Goal: Feedback & Contribution: Contribute content

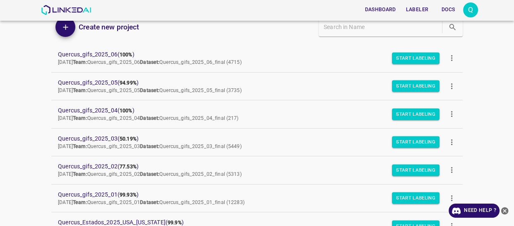
scroll to position [37, 0]
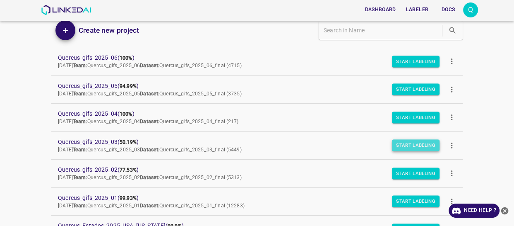
click at [407, 142] on button "Start Labeling" at bounding box center [416, 146] width 48 height 12
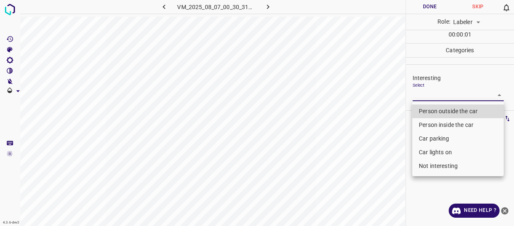
click at [424, 93] on body "4.3.6-dev2 VM_2025_08_07_00_30_31_837_04.gif Done Skip 0 Role: Labeler labeler …" at bounding box center [257, 113] width 514 height 226
click at [431, 108] on li "Person outside the car" at bounding box center [458, 111] width 92 height 14
type input "Person outside the car"
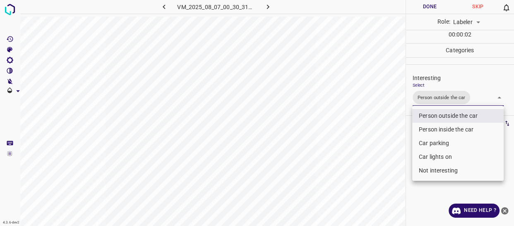
click at [393, 125] on div at bounding box center [257, 113] width 514 height 226
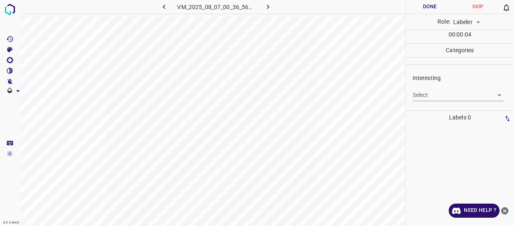
click at [428, 92] on body "4.3.6-dev2 VM_2025_08_07_00_36_56_974_04.gif Done Skip 0 Role: Labeler labeler …" at bounding box center [257, 113] width 514 height 226
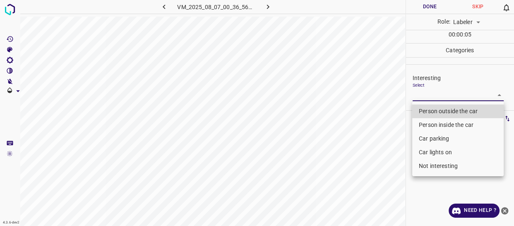
drag, startPoint x: 439, startPoint y: 169, endPoint x: 404, endPoint y: 176, distance: 35.7
click at [435, 170] on li "Not interesting" at bounding box center [458, 166] width 92 height 14
type input "Not interesting"
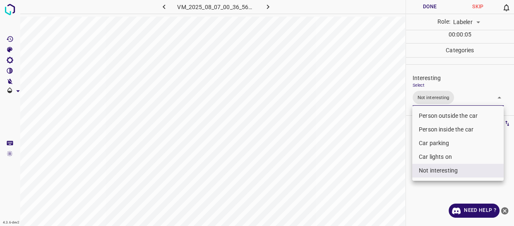
click at [370, 178] on div at bounding box center [257, 113] width 514 height 226
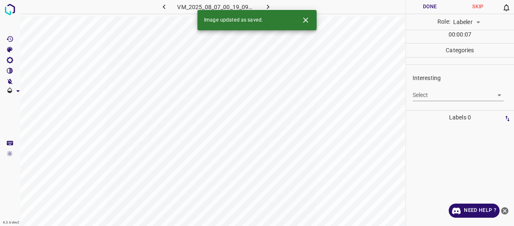
click at [428, 92] on body "4.3.6-dev2 VM_2025_08_07_00_19_09_264_00.gif Done Skip 0 Role: Labeler labeler …" at bounding box center [257, 113] width 514 height 226
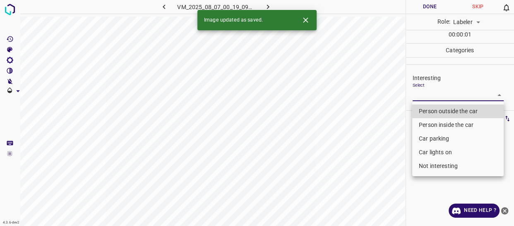
click at [433, 151] on li "Car lights on" at bounding box center [458, 152] width 92 height 14
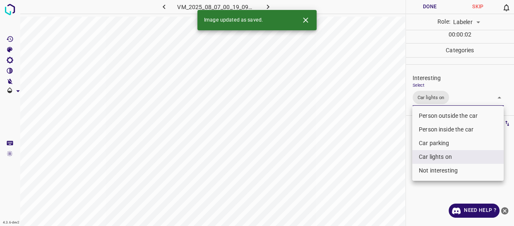
type input "Car lights on"
click at [393, 156] on div at bounding box center [257, 113] width 514 height 226
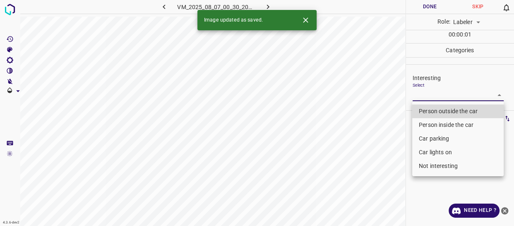
click at [451, 97] on body "4.3.6-dev2 VM_2025_08_07_00_30_20_004_01.gif Done Skip 0 Role: Labeler labeler …" at bounding box center [257, 113] width 514 height 226
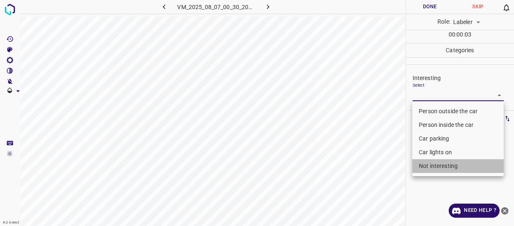
click at [434, 166] on li "Not interesting" at bounding box center [458, 166] width 92 height 14
type input "Not interesting"
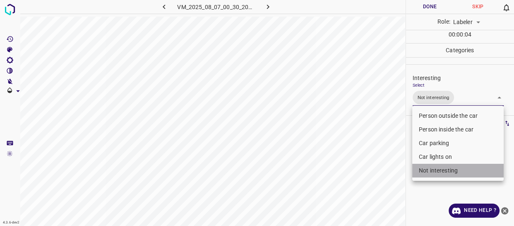
drag, startPoint x: 436, startPoint y: 168, endPoint x: 430, endPoint y: 131, distance: 37.7
click at [436, 167] on li "Not interesting" at bounding box center [458, 171] width 92 height 14
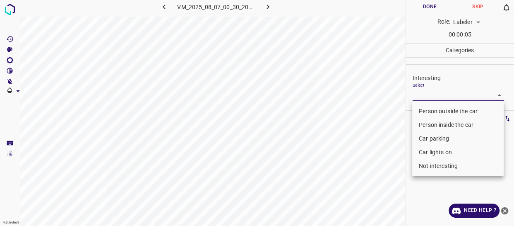
click at [430, 109] on li "Person outside the car" at bounding box center [458, 111] width 92 height 14
type input "Person outside the car"
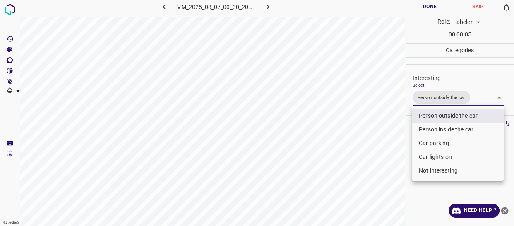
drag, startPoint x: 381, startPoint y: 131, endPoint x: 366, endPoint y: 150, distance: 24.1
click at [372, 146] on div at bounding box center [257, 113] width 514 height 226
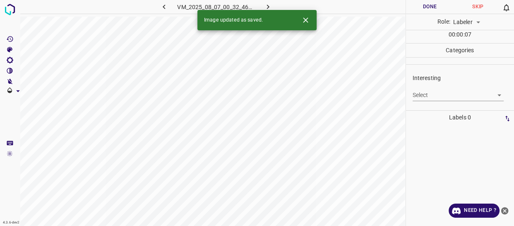
click at [434, 95] on body "4.3.6-dev2 VM_2025_08_07_00_32_46_592_02.gif Done Skip 0 Role: Labeler labeler …" at bounding box center [257, 113] width 514 height 226
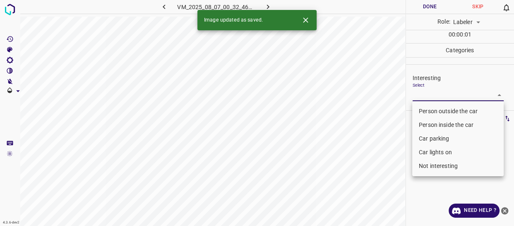
click at [434, 110] on li "Person outside the car" at bounding box center [458, 111] width 92 height 14
type input "Person outside the car"
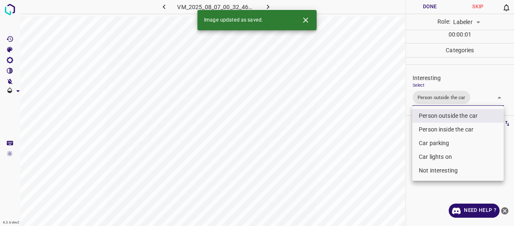
click at [382, 145] on div at bounding box center [257, 113] width 514 height 226
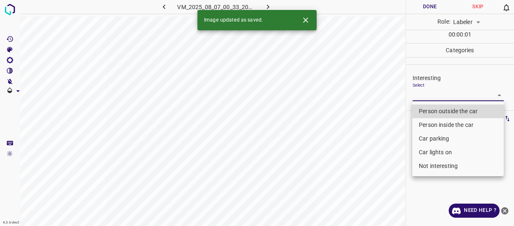
click at [429, 96] on body "4.3.6-dev2 VM_2025_08_07_00_33_20_314_09.gif Done Skip 0 Role: Labeler labeler …" at bounding box center [257, 113] width 514 height 226
click at [428, 110] on li "Person outside the car" at bounding box center [458, 111] width 92 height 14
type input "Person outside the car"
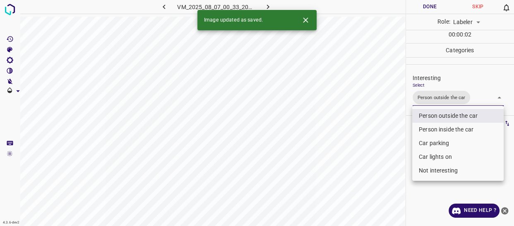
click at [396, 154] on div at bounding box center [257, 113] width 514 height 226
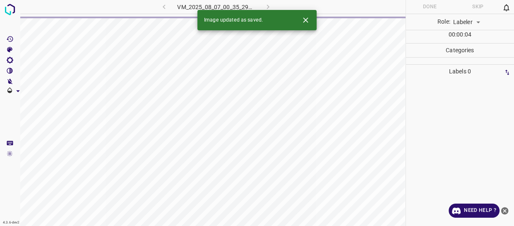
click at [410, 136] on div at bounding box center [461, 151] width 104 height 147
click at [413, 125] on div at bounding box center [461, 151] width 104 height 147
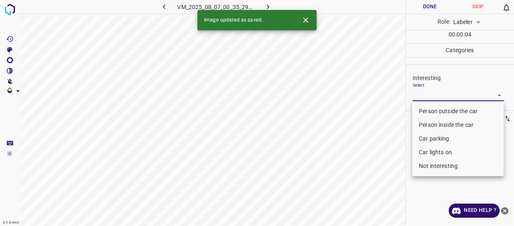
drag, startPoint x: 428, startPoint y: 91, endPoint x: 428, endPoint y: 96, distance: 5.0
click at [428, 92] on body "4.3.6-dev2 VM_2025_08_07_00_35_29_511_03.gif Done Skip 0 Role: Labeler labeler …" at bounding box center [257, 113] width 514 height 226
click at [428, 108] on li "Person outside the car" at bounding box center [458, 111] width 92 height 14
type input "Person outside the car"
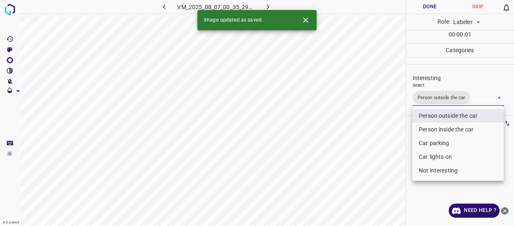
drag, startPoint x: 395, startPoint y: 128, endPoint x: 392, endPoint y: 135, distance: 7.9
click at [393, 133] on div at bounding box center [257, 113] width 514 height 226
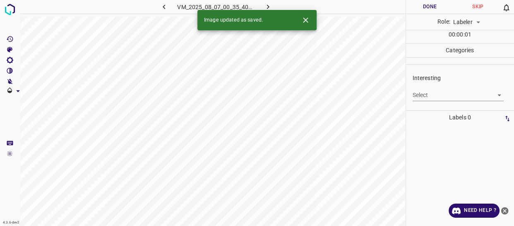
click at [429, 107] on ul "Interesting Select ​" at bounding box center [460, 88] width 109 height 46
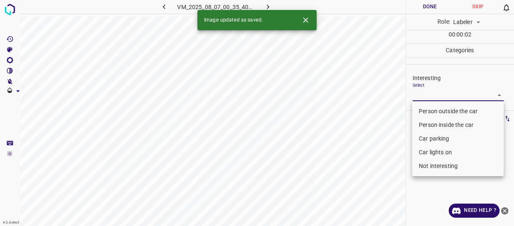
click at [435, 97] on body "4.3.6-dev2 VM_2025_08_07_00_35_40_039_09.gif Done Skip 0 Role: Labeler labeler …" at bounding box center [257, 113] width 514 height 226
click at [429, 110] on li "Person outside the car" at bounding box center [458, 111] width 92 height 14
type input "Person outside the car"
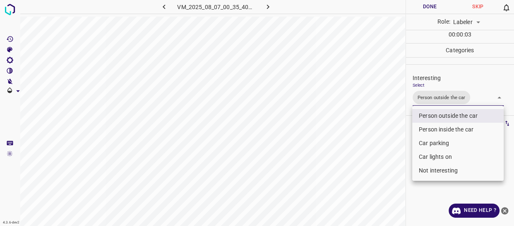
click at [381, 139] on div at bounding box center [257, 113] width 514 height 226
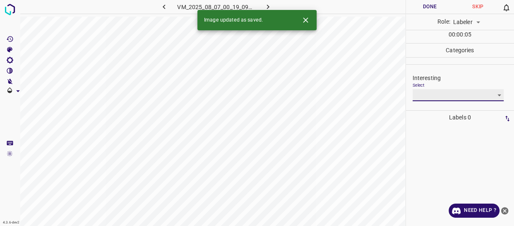
drag, startPoint x: 426, startPoint y: 95, endPoint x: 427, endPoint y: 102, distance: 7.1
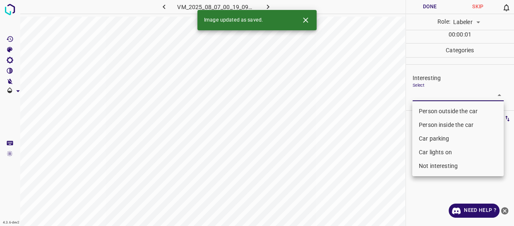
click at [427, 98] on body "4.3.6-dev2 VM_2025_08_07_00_19_09_264_08.gif Done Skip 0 Role: Labeler labeler …" at bounding box center [257, 113] width 514 height 226
click at [430, 110] on li "Person outside the car" at bounding box center [458, 111] width 92 height 14
type input "Person outside the car"
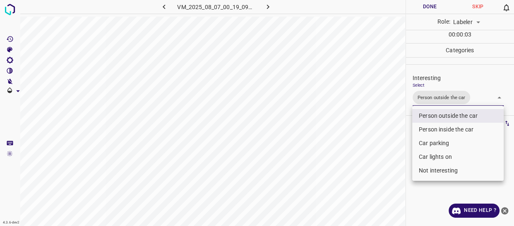
click at [386, 132] on div at bounding box center [257, 113] width 514 height 226
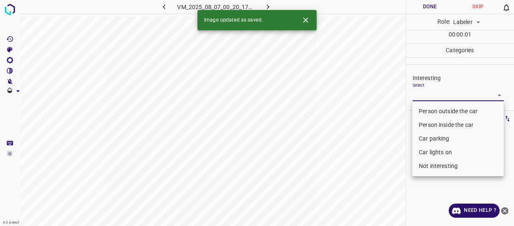
drag, startPoint x: 429, startPoint y: 94, endPoint x: 419, endPoint y: 110, distance: 19.3
click at [429, 94] on body "4.3.6-dev2 VM_2025_08_07_00_20_17_785_06.gif Done Skip 0 Role: Labeler labeler …" at bounding box center [257, 113] width 514 height 226
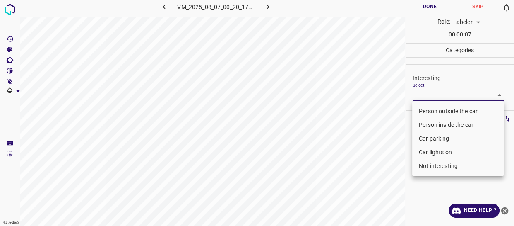
click at [414, 116] on li "Person outside the car" at bounding box center [458, 111] width 92 height 14
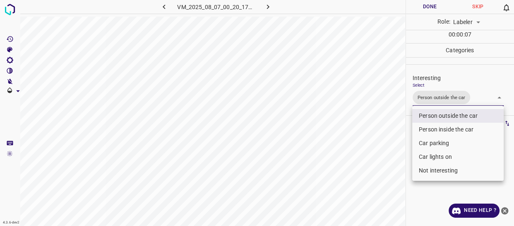
type input "Person outside the car"
click at [414, 116] on li "Person outside the car" at bounding box center [458, 116] width 92 height 14
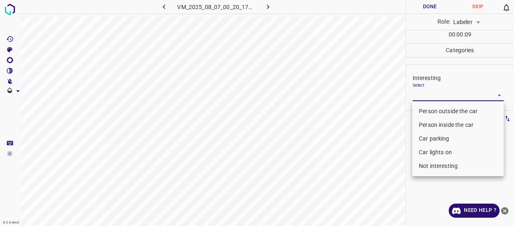
drag, startPoint x: 414, startPoint y: 121, endPoint x: 422, endPoint y: 150, distance: 30.1
click at [422, 150] on ul "Person outside the car Person inside the car Car parking Car lights on Not inte…" at bounding box center [458, 138] width 92 height 75
click at [422, 150] on li "Car lights on" at bounding box center [458, 152] width 92 height 14
type input "Car lights on"
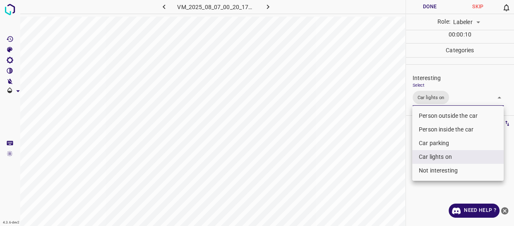
click at [409, 149] on div at bounding box center [257, 113] width 514 height 226
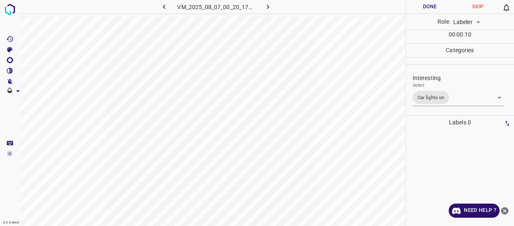
click at [409, 149] on div at bounding box center [257, 113] width 514 height 226
click at [409, 149] on div at bounding box center [461, 177] width 104 height 96
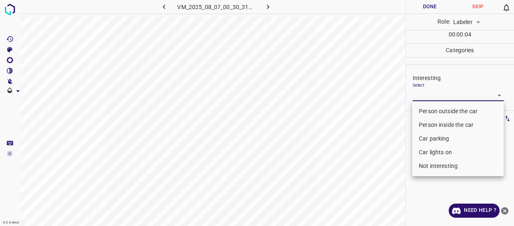
click at [433, 93] on body "4.3.6-dev2 VM_2025_08_07_00_30_31_837_13.gif Done Skip 0 Role: Labeler labeler …" at bounding box center [257, 113] width 514 height 226
click at [435, 107] on li "Person outside the car" at bounding box center [458, 111] width 92 height 14
type input "Person outside the car"
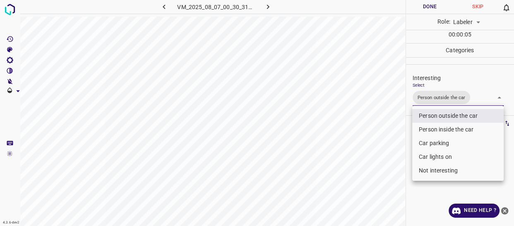
click at [397, 128] on div at bounding box center [257, 113] width 514 height 226
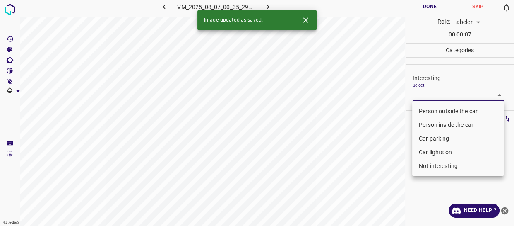
click at [440, 93] on body "4.3.6-dev2 VM_2025_08_07_00_35_29_511_01.gif Done Skip 0 Role: Labeler labeler …" at bounding box center [257, 113] width 514 height 226
drag, startPoint x: 434, startPoint y: 111, endPoint x: 407, endPoint y: 121, distance: 29.6
click at [434, 110] on li "Person outside the car" at bounding box center [458, 111] width 92 height 14
type input "Person outside the car"
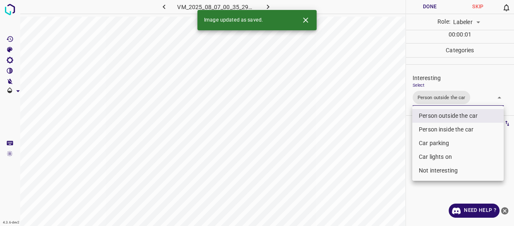
click at [372, 137] on div at bounding box center [257, 113] width 514 height 226
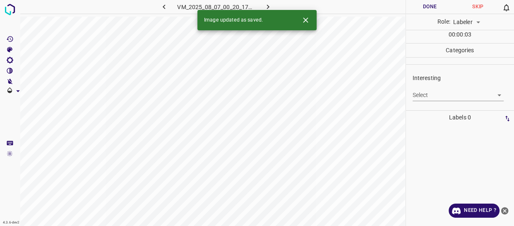
click at [417, 92] on body "4.3.6-dev2 VM_2025_08_07_00_20_17_785_13.gif Done Skip 0 Role: Labeler labeler …" at bounding box center [257, 113] width 514 height 226
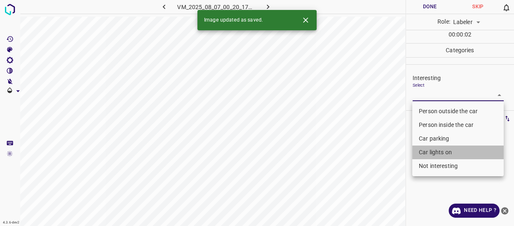
click at [426, 151] on li "Car lights on" at bounding box center [458, 152] width 92 height 14
type input "Car lights on"
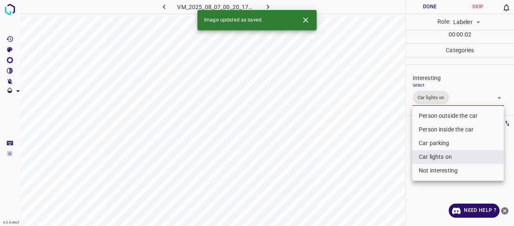
click at [383, 146] on div at bounding box center [257, 113] width 514 height 226
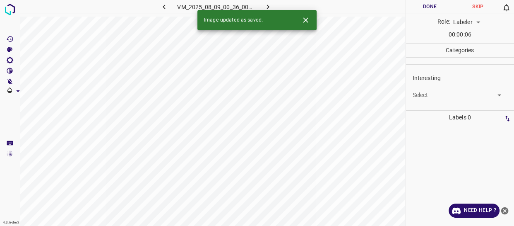
click at [428, 92] on body "4.3.6-dev2 VM_2025_08_09_00_36_00_628_01.gif Done Skip 0 Role: Labeler labeler …" at bounding box center [257, 113] width 514 height 226
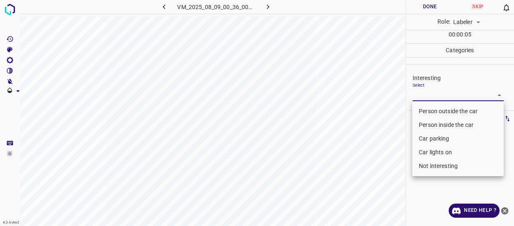
click at [427, 111] on li "Person outside the car" at bounding box center [458, 111] width 92 height 14
type input "Person outside the car"
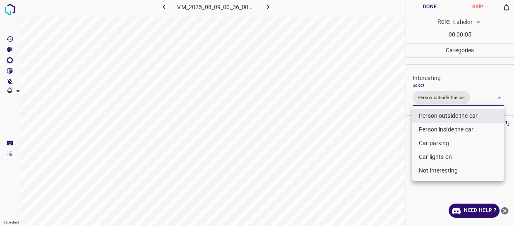
click at [373, 137] on div at bounding box center [257, 113] width 514 height 226
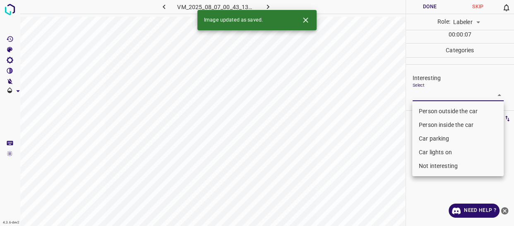
click at [429, 94] on body "4.3.6-dev2 VM_2025_08_07_00_43_13_548_09.gif Done Skip 0 Role: Labeler labeler …" at bounding box center [257, 113] width 514 height 226
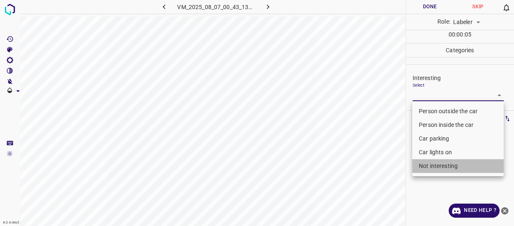
click at [429, 165] on li "Not interesting" at bounding box center [458, 166] width 92 height 14
type input "Not interesting"
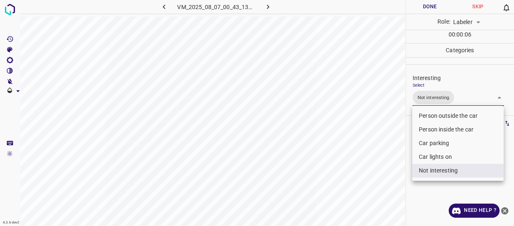
click at [377, 152] on div at bounding box center [257, 113] width 514 height 226
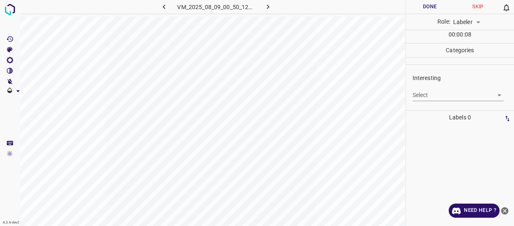
click at [448, 101] on div "Interesting Select ​" at bounding box center [460, 87] width 109 height 39
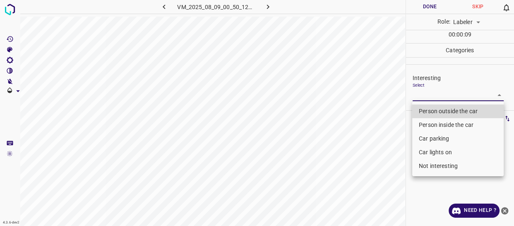
click at [447, 96] on body "4.3.6-dev2 VM_2025_08_09_00_50_12_017_02.gif Done Skip 0 Role: Labeler labeler …" at bounding box center [257, 113] width 514 height 226
drag, startPoint x: 444, startPoint y: 162, endPoint x: 373, endPoint y: 164, distance: 71.3
click at [443, 162] on li "Not interesting" at bounding box center [458, 166] width 92 height 14
type input "Not interesting"
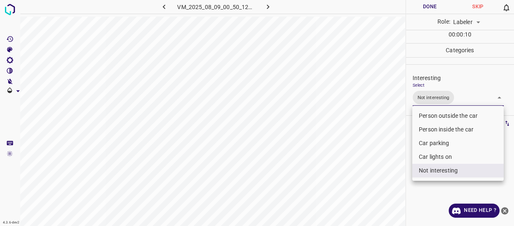
click at [365, 165] on div at bounding box center [257, 113] width 514 height 226
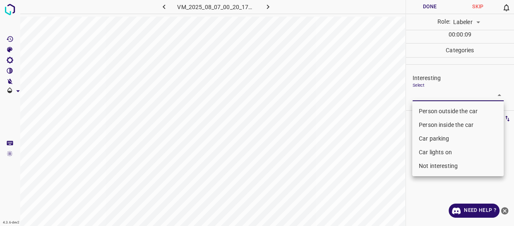
drag, startPoint x: 429, startPoint y: 95, endPoint x: 432, endPoint y: 115, distance: 19.6
click at [430, 96] on body "4.3.6-dev2 VM_2025_08_07_00_20_17_785_11.gif Done Skip 0 Role: Labeler labeler …" at bounding box center [257, 113] width 514 height 226
click at [430, 110] on li "Person outside the car" at bounding box center [458, 111] width 92 height 14
type input "Person outside the car"
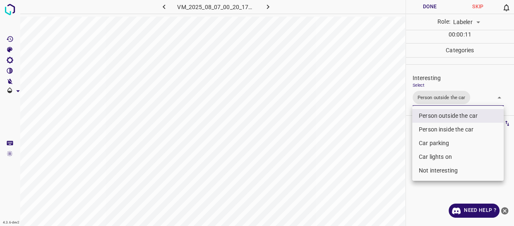
click at [384, 156] on div at bounding box center [257, 113] width 514 height 226
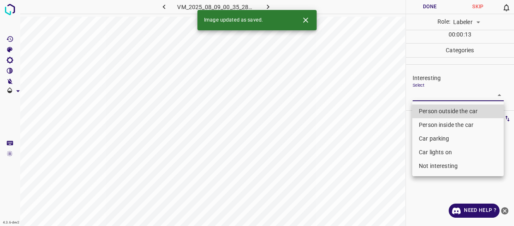
click at [419, 94] on body "4.3.6-dev2 VM_2025_08_09_00_35_28_113_11.gif Done Skip 0 Role: Labeler labeler …" at bounding box center [257, 113] width 514 height 226
click at [420, 109] on li "Person outside the car" at bounding box center [458, 111] width 92 height 14
type input "Person outside the car"
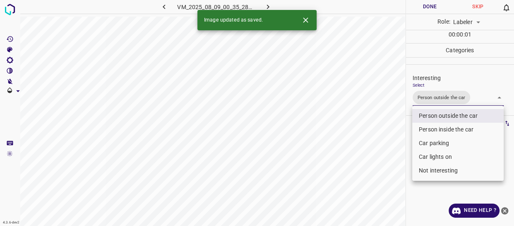
click at [385, 152] on div at bounding box center [257, 113] width 514 height 226
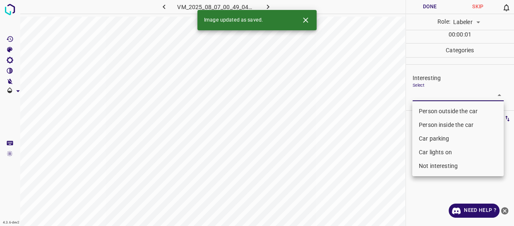
click at [426, 93] on body "4.3.6-dev2 VM_2025_08_07_00_49_04_020_06.gif Done Skip 0 Role: Labeler labeler …" at bounding box center [257, 113] width 514 height 226
click at [427, 163] on li "Not interesting" at bounding box center [458, 166] width 92 height 14
type input "Not interesting"
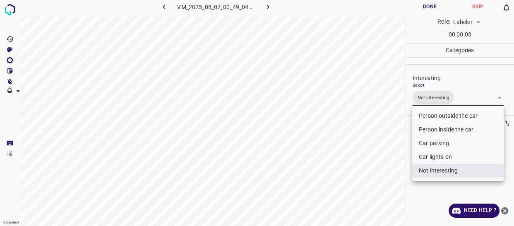
click at [397, 161] on div at bounding box center [257, 113] width 514 height 226
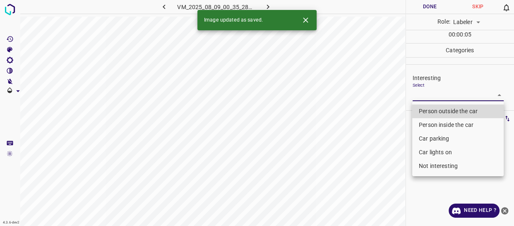
click at [429, 95] on body "4.3.6-dev2 VM_2025_08_09_00_35_28_113_09.gif Done Skip 0 Role: Labeler labeler …" at bounding box center [257, 113] width 514 height 226
click at [429, 107] on li "Person outside the car" at bounding box center [458, 111] width 92 height 14
type input "Person outside the car"
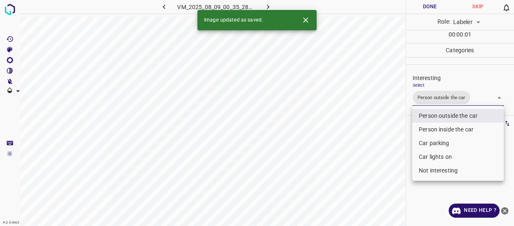
drag, startPoint x: 397, startPoint y: 131, endPoint x: 390, endPoint y: 139, distance: 10.6
click at [393, 137] on div at bounding box center [257, 113] width 514 height 226
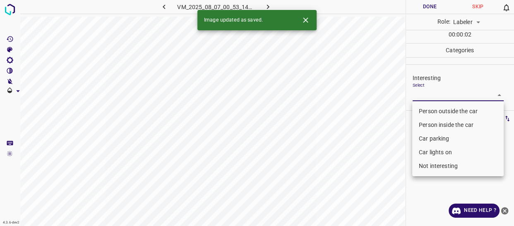
drag, startPoint x: 430, startPoint y: 96, endPoint x: 428, endPoint y: 125, distance: 28.7
click at [431, 96] on body "4.3.6-dev2 VM_2025_08_07_00_53_14_030_08.gif Done Skip 0 Role: Labeler labeler …" at bounding box center [257, 113] width 514 height 226
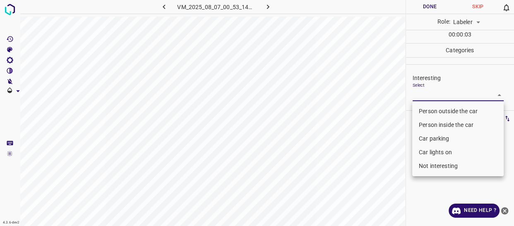
drag, startPoint x: 426, startPoint y: 133, endPoint x: 427, endPoint y: 142, distance: 10.0
click at [427, 137] on li "Car parking" at bounding box center [458, 139] width 92 height 14
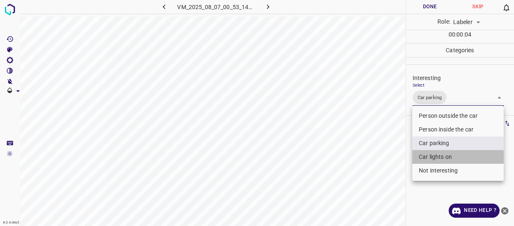
drag, startPoint x: 427, startPoint y: 154, endPoint x: 417, endPoint y: 153, distance: 10.4
click at [427, 153] on li "Car lights on" at bounding box center [458, 157] width 92 height 14
type input "Car parking,Car lights on"
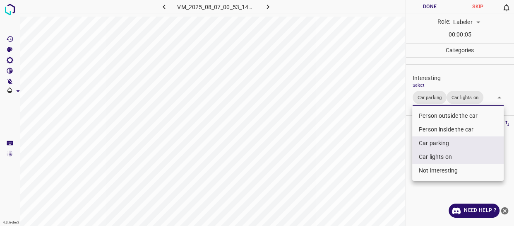
click at [405, 151] on div at bounding box center [257, 113] width 514 height 226
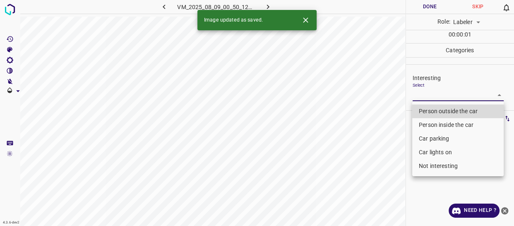
click at [433, 96] on body "4.3.6-dev2 VM_2025_08_09_00_50_12_017_07.gif Done Skip 0 Role: Labeler labeler …" at bounding box center [257, 113] width 514 height 226
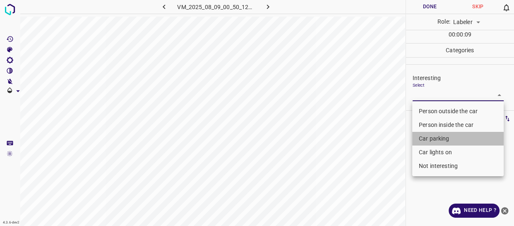
drag, startPoint x: 426, startPoint y: 137, endPoint x: 394, endPoint y: 156, distance: 36.6
click at [425, 137] on li "Car parking" at bounding box center [458, 139] width 92 height 14
type input "Car parking"
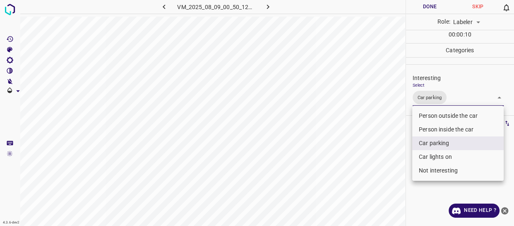
click at [395, 157] on div at bounding box center [257, 113] width 514 height 226
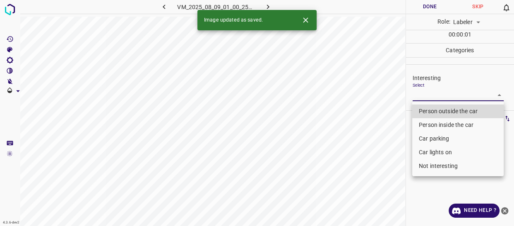
click at [423, 96] on body "4.3.6-dev2 VM_2025_08_09_01_00_25_185_01.gif Done Skip 0 Role: Labeler labeler …" at bounding box center [257, 113] width 514 height 226
drag, startPoint x: 428, startPoint y: 124, endPoint x: 431, endPoint y: 135, distance: 11.5
click at [429, 124] on li "Person inside the car" at bounding box center [458, 125] width 92 height 14
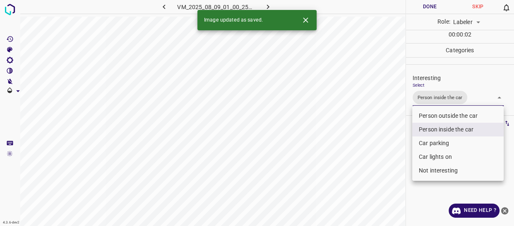
click at [431, 140] on li "Car parking" at bounding box center [458, 143] width 92 height 14
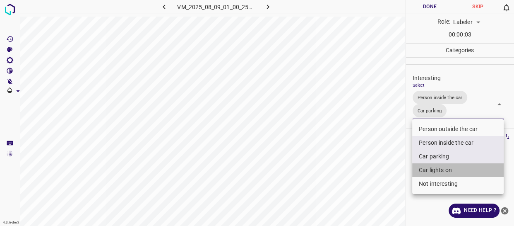
drag, startPoint x: 429, startPoint y: 173, endPoint x: 426, endPoint y: 169, distance: 5.1
click at [428, 170] on li "Car lights on" at bounding box center [458, 170] width 92 height 14
type input "Person inside the car,Car parking,Car lights on"
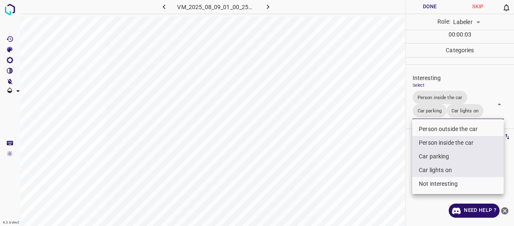
click at [380, 170] on div at bounding box center [257, 113] width 514 height 226
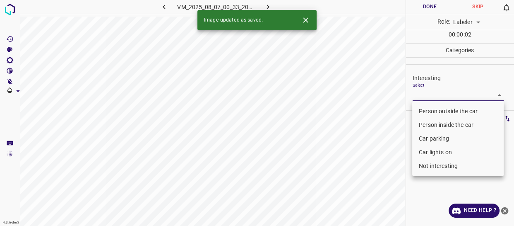
click at [434, 96] on body "4.3.6-dev2 VM_2025_08_07_00_33_20_314_10.gif Done Skip 0 Role: Labeler labeler …" at bounding box center [257, 113] width 514 height 226
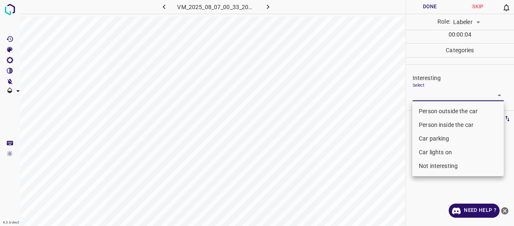
click at [430, 111] on li "Person outside the car" at bounding box center [458, 111] width 92 height 14
type input "Person outside the car"
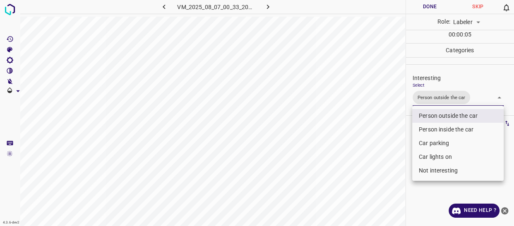
click at [397, 128] on div at bounding box center [257, 113] width 514 height 226
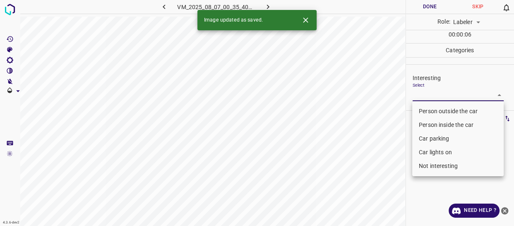
drag, startPoint x: 424, startPoint y: 92, endPoint x: 427, endPoint y: 101, distance: 9.4
click at [424, 92] on body "4.3.6-dev2 VM_2025_08_07_00_35_40_039_04.gif Done Skip 0 Role: Labeler labeler …" at bounding box center [257, 113] width 514 height 226
click at [426, 110] on li "Person outside the car" at bounding box center [458, 111] width 92 height 14
type input "Person outside the car"
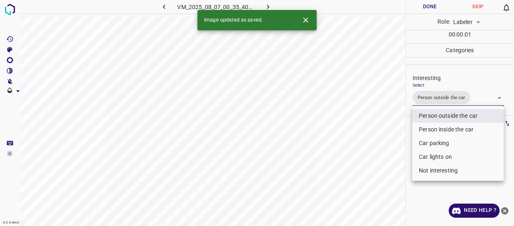
click at [393, 128] on div at bounding box center [257, 113] width 514 height 226
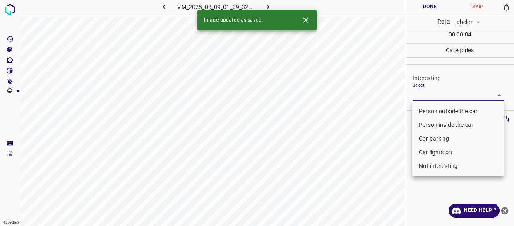
click at [428, 93] on body "4.3.6-dev2 VM_2025_08_09_01_09_32_448_02.gif Done Skip 0 Role: Labeler labeler …" at bounding box center [257, 113] width 514 height 226
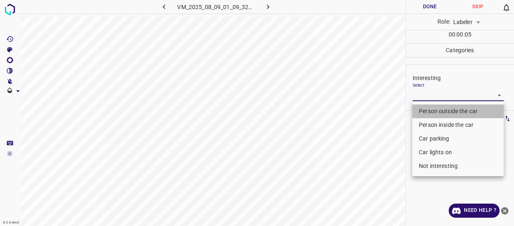
click at [427, 112] on li "Person outside the car" at bounding box center [458, 111] width 92 height 14
type input "Person outside the car"
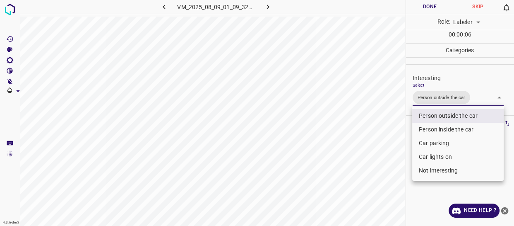
drag, startPoint x: 381, startPoint y: 130, endPoint x: 376, endPoint y: 135, distance: 6.2
click at [379, 133] on div at bounding box center [257, 113] width 514 height 226
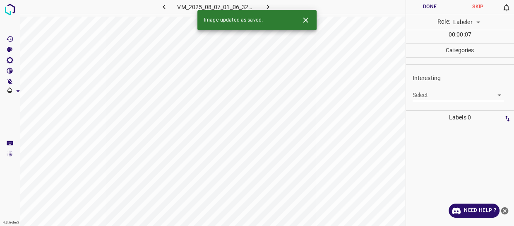
click at [422, 97] on body "4.3.6-dev2 VM_2025_08_07_01_06_32_830_01.gif Done Skip 0 Role: Labeler labeler …" at bounding box center [257, 113] width 514 height 226
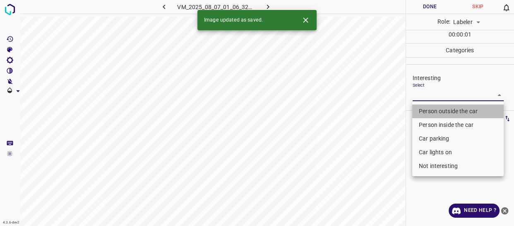
click at [427, 110] on li "Person outside the car" at bounding box center [458, 111] width 92 height 14
type input "Person outside the car"
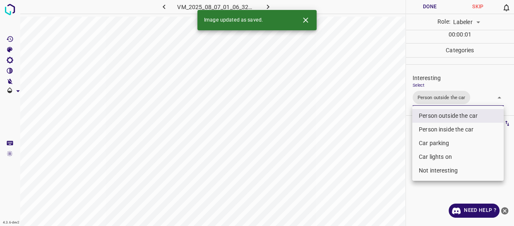
click at [390, 136] on div at bounding box center [257, 113] width 514 height 226
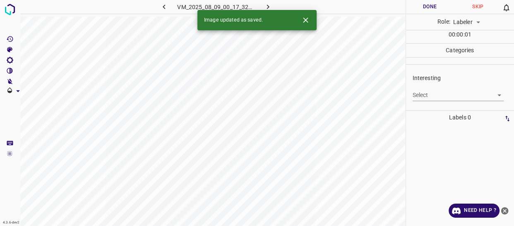
click at [426, 92] on body "4.3.6-dev2 VM_2025_08_09_00_17_32_002_07.gif Done Skip 0 Role: Labeler labeler …" at bounding box center [257, 113] width 514 height 226
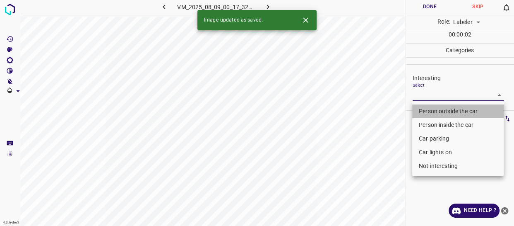
click at [435, 110] on li "Person outside the car" at bounding box center [458, 111] width 92 height 14
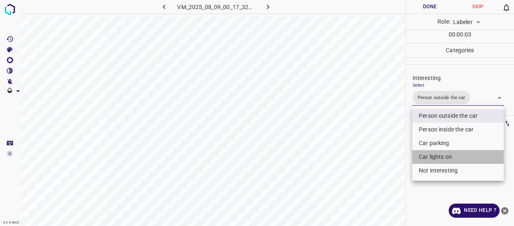
drag, startPoint x: 431, startPoint y: 157, endPoint x: 391, endPoint y: 162, distance: 39.6
click at [431, 157] on li "Car lights on" at bounding box center [458, 157] width 92 height 14
type input "Person outside the car,Car lights on"
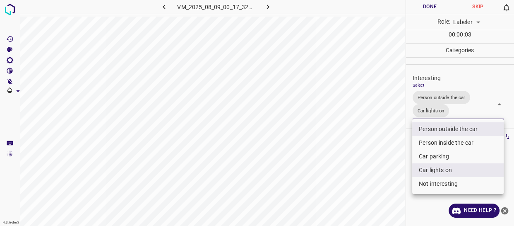
click at [386, 162] on div at bounding box center [257, 113] width 514 height 226
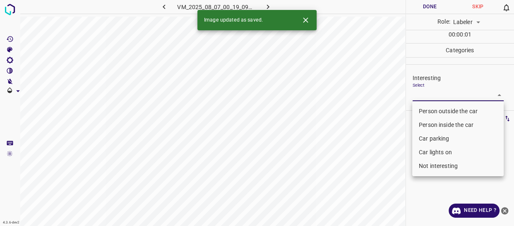
click at [439, 96] on body "4.3.6-dev2 VM_2025_08_07_00_19_09_264_03.gif Done Skip 0 Role: Labeler labeler …" at bounding box center [257, 113] width 514 height 226
click at [437, 110] on li "Person outside the car" at bounding box center [458, 111] width 92 height 14
type input "Person outside the car"
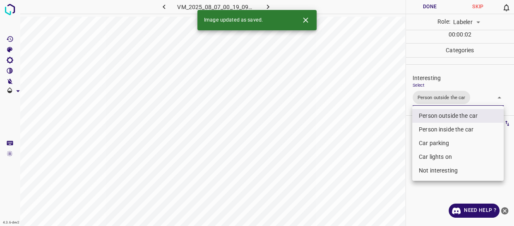
click at [364, 166] on div at bounding box center [257, 113] width 514 height 226
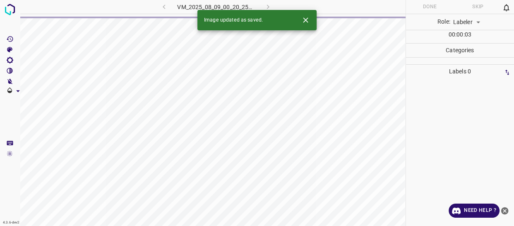
click at [165, 5] on div "VM_2025_08_09_00_20_25_335_08.gif" at bounding box center [216, 7] width 154 height 14
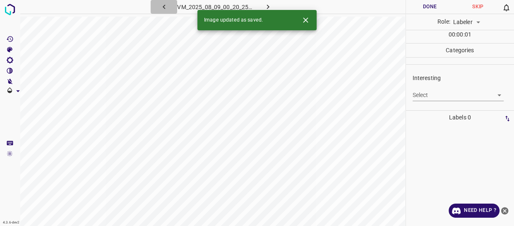
click at [165, 4] on icon "button" at bounding box center [164, 6] width 9 height 9
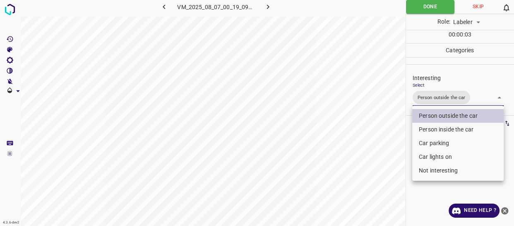
click at [424, 103] on body "4.3.6-dev2 VM_2025_08_07_00_19_09_264_03.gif Done Skip 0 Role: Labeler labeler …" at bounding box center [257, 113] width 514 height 226
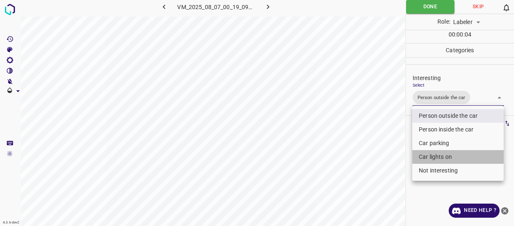
drag, startPoint x: 433, startPoint y: 153, endPoint x: 398, endPoint y: 156, distance: 35.7
click at [433, 154] on li "Car lights on" at bounding box center [458, 157] width 92 height 14
type input "Person outside the car,Car lights on"
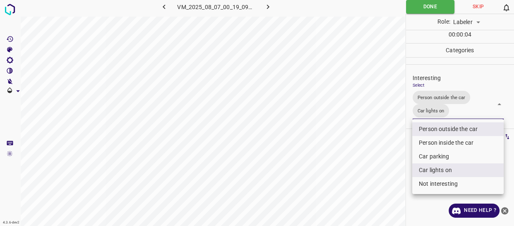
drag, startPoint x: 395, startPoint y: 155, endPoint x: 391, endPoint y: 157, distance: 4.3
click at [394, 156] on div at bounding box center [257, 113] width 514 height 226
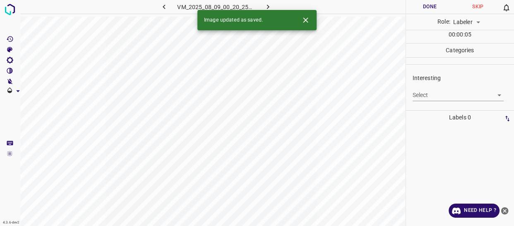
click at [431, 92] on body "4.3.6-dev2 VM_2025_08_09_00_20_25_335_08.gif Done Skip 0 Role: Labeler labeler …" at bounding box center [257, 113] width 514 height 226
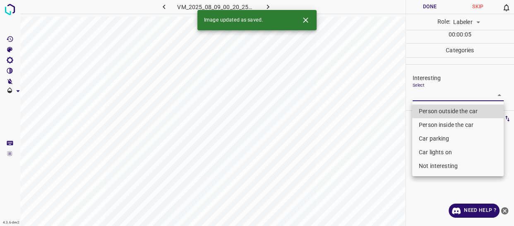
click at [431, 108] on li "Person outside the car" at bounding box center [458, 111] width 92 height 14
type input "Person outside the car"
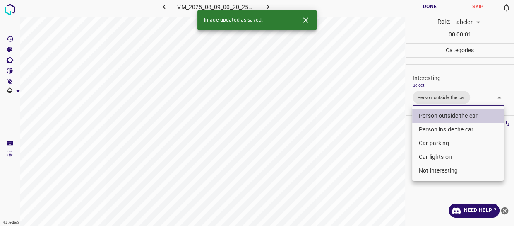
drag, startPoint x: 399, startPoint y: 144, endPoint x: 393, endPoint y: 152, distance: 9.5
click at [397, 147] on div at bounding box center [257, 113] width 514 height 226
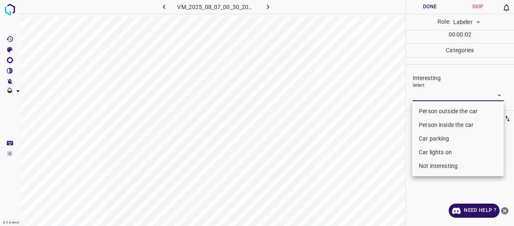
click at [434, 95] on body "4.3.6-dev2 VM_2025_08_07_00_30_20_004_09.gif Done Skip 0 Role: Labeler labeler …" at bounding box center [257, 113] width 514 height 226
click at [435, 112] on li "Person outside the car" at bounding box center [458, 111] width 92 height 14
type input "Person outside the car"
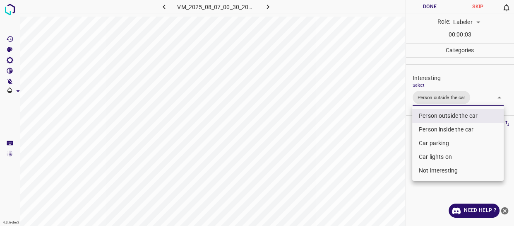
drag, startPoint x: 380, startPoint y: 152, endPoint x: 377, endPoint y: 161, distance: 9.7
click at [379, 159] on div at bounding box center [257, 113] width 514 height 226
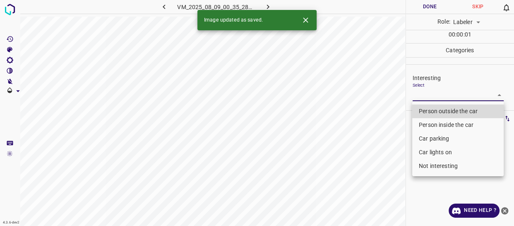
click at [420, 92] on body "4.3.6-dev2 VM_2025_08_09_00_35_28_113_06.gif Done Skip 0 Role: Labeler labeler …" at bounding box center [257, 113] width 514 height 226
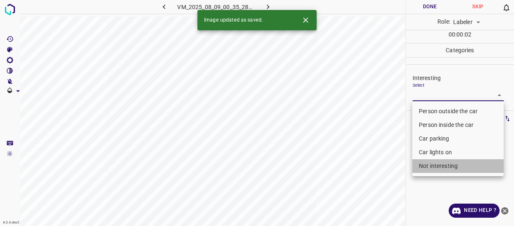
click at [429, 163] on li "Not interesting" at bounding box center [458, 166] width 92 height 14
type input "Not interesting"
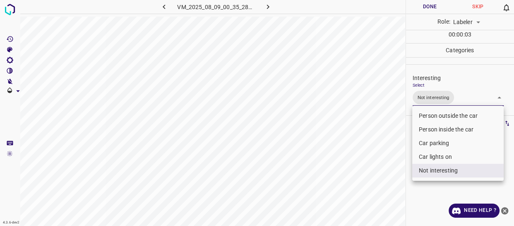
click at [401, 159] on div at bounding box center [257, 113] width 514 height 226
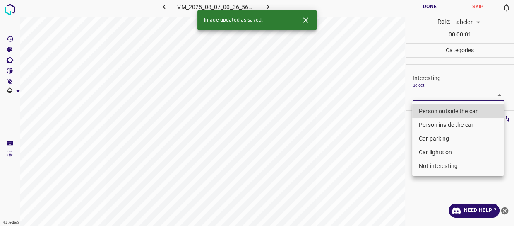
click at [418, 92] on body "4.3.6-dev2 VM_2025_08_07_00_36_56_974_02.gif Done Skip 0 Role: Labeler labeler …" at bounding box center [257, 113] width 514 height 226
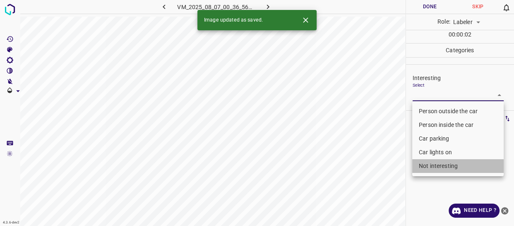
click at [429, 162] on li "Not interesting" at bounding box center [458, 166] width 92 height 14
type input "Not interesting"
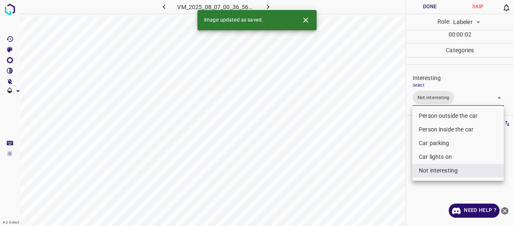
click at [389, 162] on div at bounding box center [257, 113] width 514 height 226
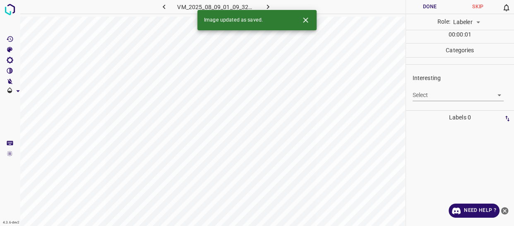
click at [420, 92] on body "4.3.6-dev2 VM_2025_08_09_01_09_32_448_09.gif Done Skip 0 Role: Labeler labeler …" at bounding box center [257, 113] width 514 height 226
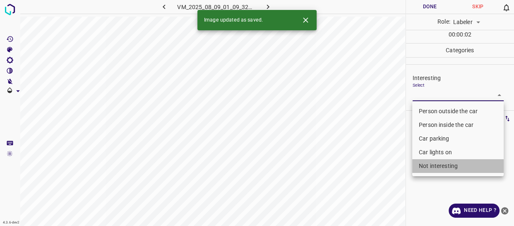
click at [436, 163] on li "Not interesting" at bounding box center [458, 166] width 92 height 14
type input "Not interesting"
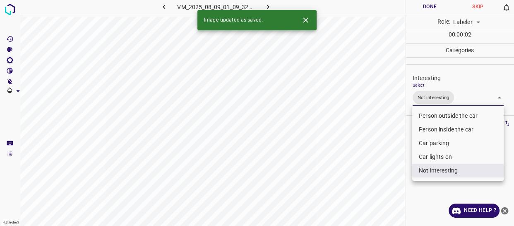
click at [371, 164] on div at bounding box center [257, 113] width 514 height 226
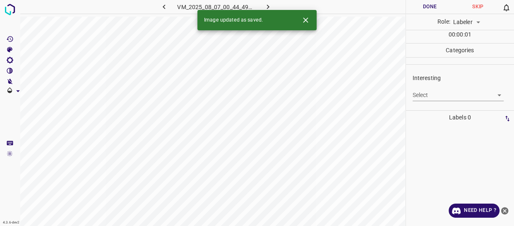
click at [429, 93] on body "4.3.6-dev2 VM_2025_08_07_00_44_49_008_02.gif Done Skip 0 Role: Labeler labeler …" at bounding box center [257, 113] width 514 height 226
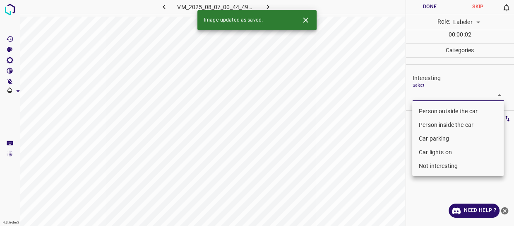
click at [430, 110] on li "Person outside the car" at bounding box center [458, 111] width 92 height 14
type input "Person outside the car"
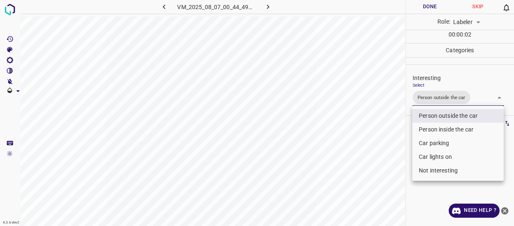
click at [396, 146] on div at bounding box center [257, 113] width 514 height 226
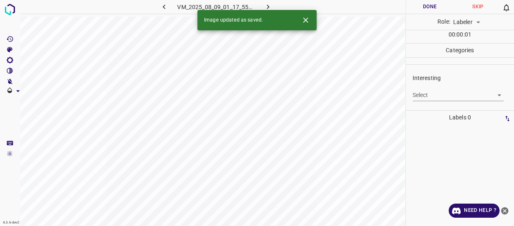
click at [425, 95] on body "4.3.6-dev2 VM_2025_08_09_01_17_55_662_01.gif Done Skip 0 Role: Labeler labeler …" at bounding box center [257, 113] width 514 height 226
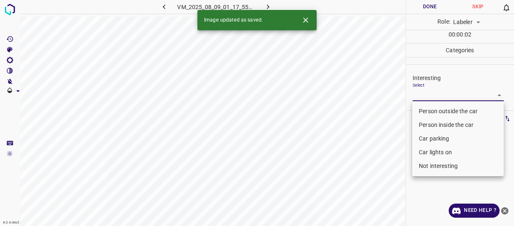
click at [420, 136] on li "Car parking" at bounding box center [458, 139] width 92 height 14
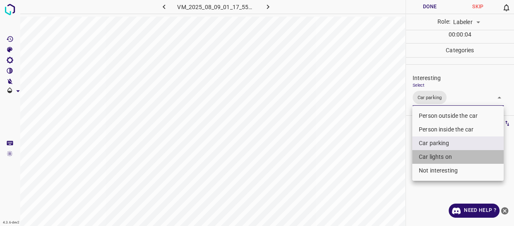
click at [427, 155] on li "Car lights on" at bounding box center [458, 157] width 92 height 14
type input "Car parking,Car lights on"
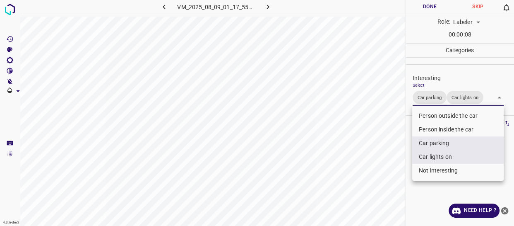
click at [401, 153] on div at bounding box center [257, 113] width 514 height 226
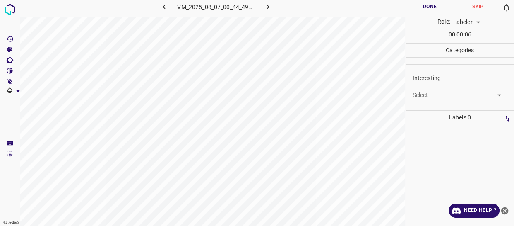
click at [434, 94] on body "4.3.6-dev2 VM_2025_08_07_00_44_49_008_00.gif Done Skip 0 Role: Labeler labeler …" at bounding box center [257, 113] width 514 height 226
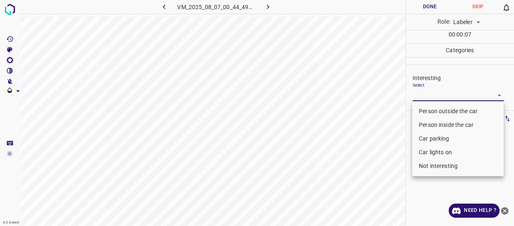
click at [431, 123] on li "Person inside the car" at bounding box center [458, 125] width 92 height 14
type input "Person inside the car"
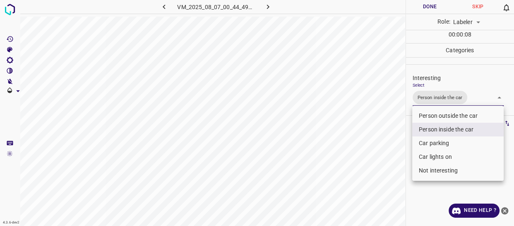
click at [404, 145] on div at bounding box center [257, 113] width 514 height 226
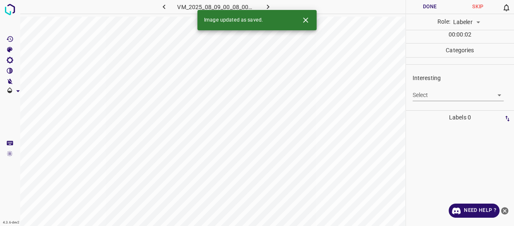
click at [422, 96] on body "4.3.6-dev2 VM_2025_08_09_00_08_00_813_08.gif Done Skip 0 Role: Labeler labeler …" at bounding box center [257, 113] width 514 height 226
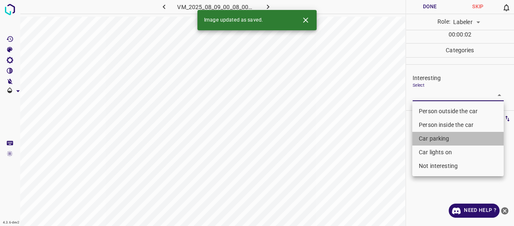
click at [423, 137] on li "Car parking" at bounding box center [458, 139] width 92 height 14
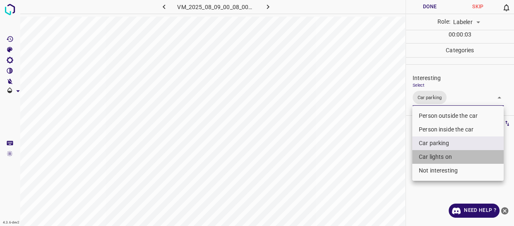
click at [431, 156] on li "Car lights on" at bounding box center [458, 157] width 92 height 14
type input "Car parking,Car lights on"
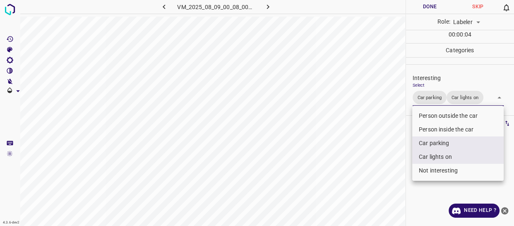
click at [395, 153] on div at bounding box center [257, 113] width 514 height 226
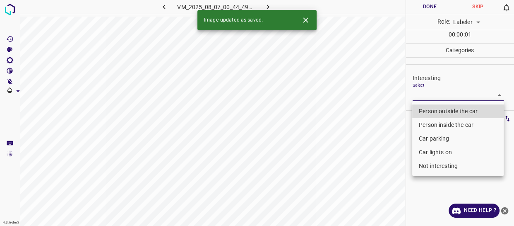
drag, startPoint x: 427, startPoint y: 96, endPoint x: 430, endPoint y: 106, distance: 11.3
click at [427, 96] on body "4.3.6-dev2 VM_2025_08_07_00_44_49_008_01.gif Done Skip 0 Role: Labeler labeler …" at bounding box center [257, 113] width 514 height 226
click at [431, 109] on li "Person outside the car" at bounding box center [458, 111] width 92 height 14
type input "Person outside the car"
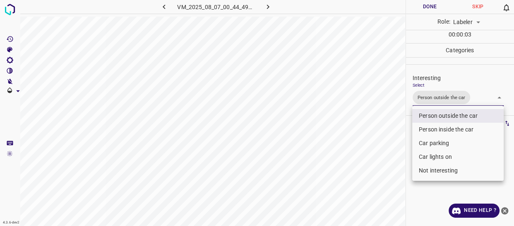
click at [394, 139] on div at bounding box center [257, 113] width 514 height 226
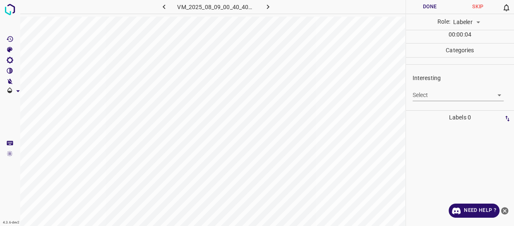
click at [425, 94] on body "4.3.6-dev2 VM_2025_08_09_00_40_40_010_04.gif Done Skip 0 Role: Labeler labeler …" at bounding box center [257, 113] width 514 height 226
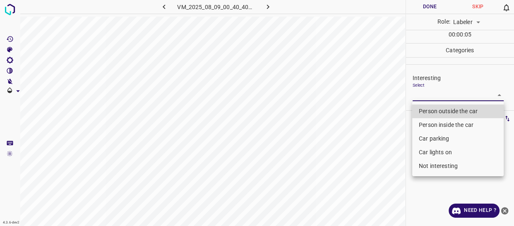
click at [424, 106] on li "Person outside the car" at bounding box center [458, 111] width 92 height 14
type input "Person outside the car"
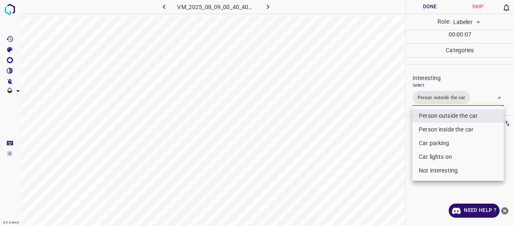
click at [389, 139] on div at bounding box center [257, 113] width 514 height 226
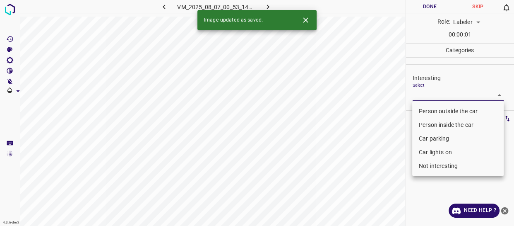
click at [424, 91] on body "4.3.6-dev2 VM_2025_08_07_00_53_14_030_01.gif Done Skip 0 Role: Labeler labeler …" at bounding box center [257, 113] width 514 height 226
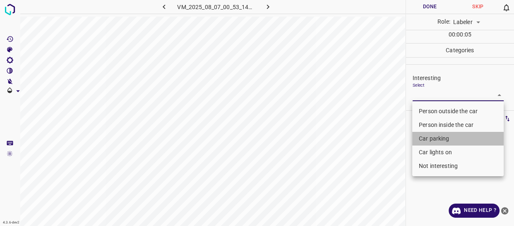
click at [427, 139] on li "Car parking" at bounding box center [458, 139] width 92 height 14
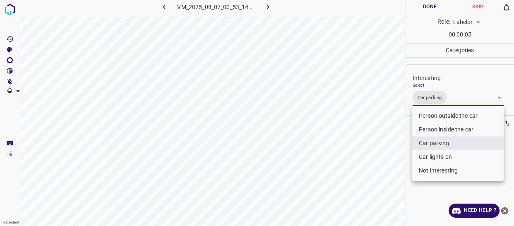
click at [433, 159] on li "Car lights on" at bounding box center [458, 157] width 92 height 14
type input "Car parking,Car lights on"
click at [373, 162] on div at bounding box center [257, 113] width 514 height 226
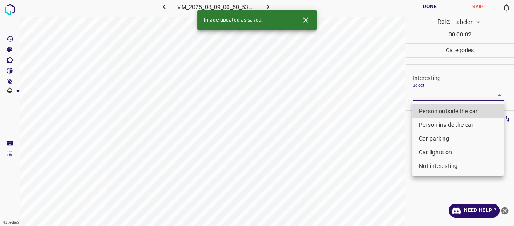
drag, startPoint x: 418, startPoint y: 99, endPoint x: 427, endPoint y: 129, distance: 31.3
click at [419, 99] on body "4.3.6-dev2 VM_2025_08_09_00_50_53_461_00.gif Done Skip 0 Role: Labeler labeler …" at bounding box center [257, 113] width 514 height 226
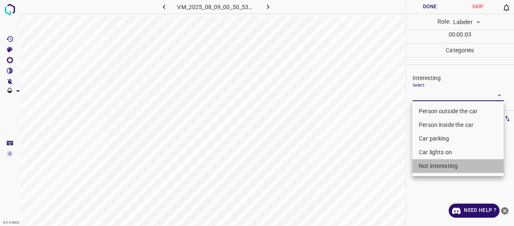
drag, startPoint x: 439, startPoint y: 164, endPoint x: 435, endPoint y: 164, distance: 4.2
click at [439, 163] on li "Not interesting" at bounding box center [458, 166] width 92 height 14
type input "Not interesting"
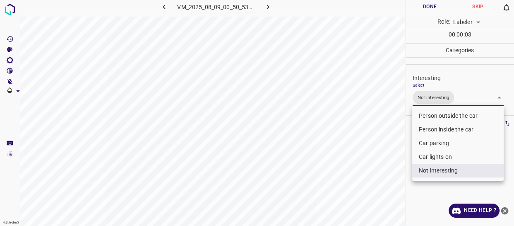
click at [362, 179] on div at bounding box center [257, 113] width 514 height 226
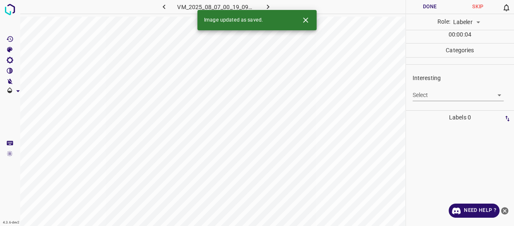
click at [439, 95] on body "4.3.6-dev2 VM_2025_08_07_00_19_09_264_02.gif Done Skip 0 Role: Labeler labeler …" at bounding box center [257, 113] width 514 height 226
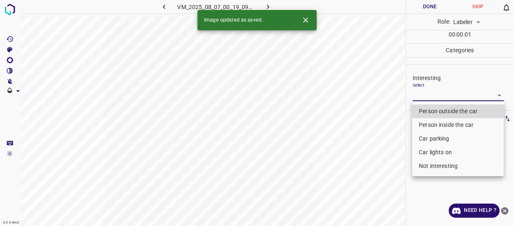
click at [437, 110] on li "Person outside the car" at bounding box center [458, 111] width 92 height 14
type input "Person outside the car"
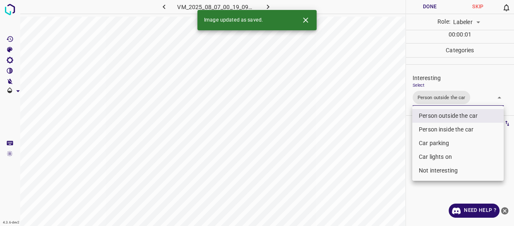
click at [380, 157] on div at bounding box center [257, 113] width 514 height 226
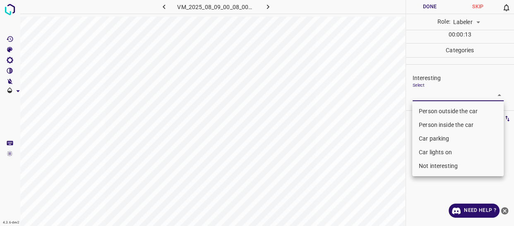
click at [431, 94] on body "4.3.6-dev2 VM_2025_08_09_00_08_00_813_01.gif Done Skip 0 Role: Labeler labeler …" at bounding box center [257, 113] width 514 height 226
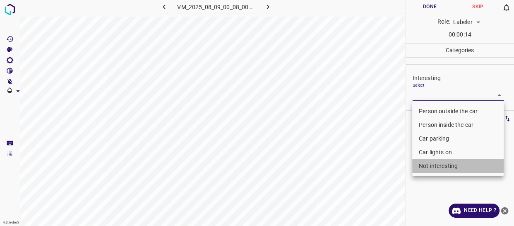
drag, startPoint x: 435, startPoint y: 165, endPoint x: 363, endPoint y: 169, distance: 72.1
click at [434, 160] on li "Not interesting" at bounding box center [458, 166] width 92 height 14
type input "Not interesting"
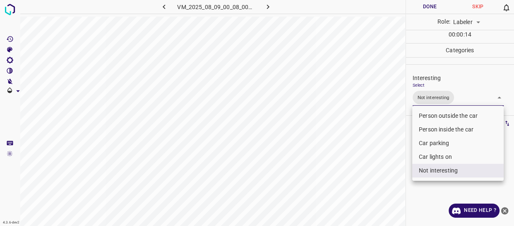
click at [353, 172] on div at bounding box center [257, 113] width 514 height 226
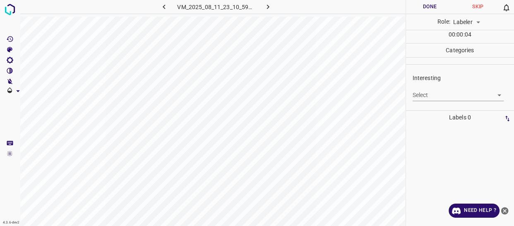
click at [434, 94] on body "4.3.6-dev2 VM_2025_08_11_23_10_59_211_07.gif Done Skip 0 Role: Labeler labeler …" at bounding box center [257, 113] width 514 height 226
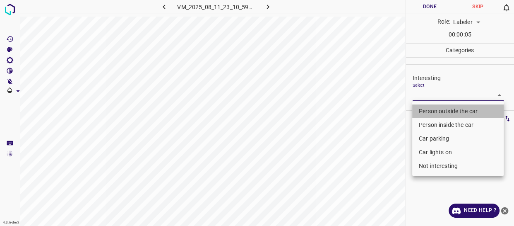
drag, startPoint x: 430, startPoint y: 112, endPoint x: 393, endPoint y: 132, distance: 42.0
click at [430, 112] on li "Person outside the car" at bounding box center [458, 111] width 92 height 14
type input "Person outside the car"
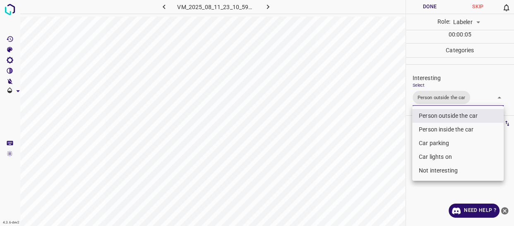
click at [383, 136] on div at bounding box center [257, 113] width 514 height 226
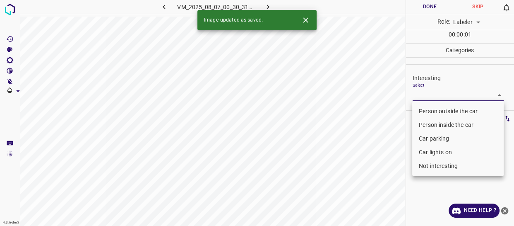
click at [419, 91] on body "4.3.6-dev2 VM_2025_08_07_00_30_31_837_12.gif Done Skip 0 Role: Labeler labeler …" at bounding box center [257, 113] width 514 height 226
click at [430, 109] on li "Person outside the car" at bounding box center [458, 111] width 92 height 14
type input "Person outside the car"
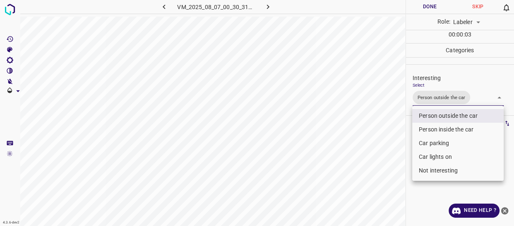
click at [392, 132] on div at bounding box center [257, 113] width 514 height 226
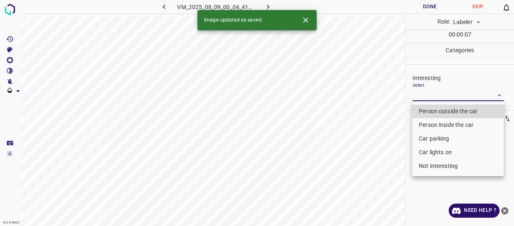
drag, startPoint x: 417, startPoint y: 92, endPoint x: 426, endPoint y: 118, distance: 27.8
click at [418, 92] on body "4.3.6-dev2 VM_2025_08_09_00_04_41_627_02.gif Done Skip 0 Role: Labeler labeler …" at bounding box center [257, 113] width 514 height 226
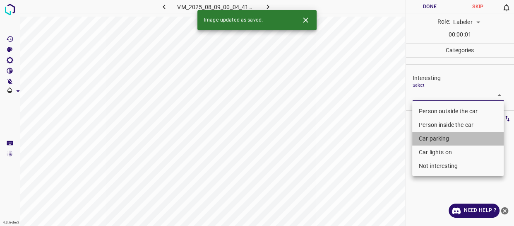
click at [431, 137] on li "Car parking" at bounding box center [458, 139] width 92 height 14
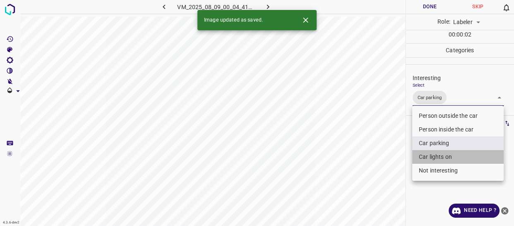
click at [429, 157] on li "Car lights on" at bounding box center [458, 157] width 92 height 14
type input "Car parking,Car lights on"
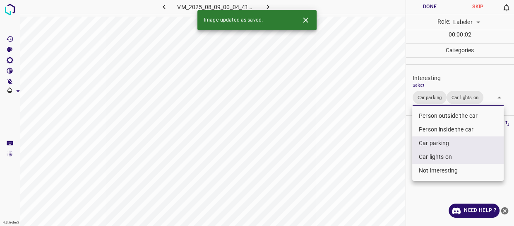
click at [395, 158] on div at bounding box center [257, 113] width 514 height 226
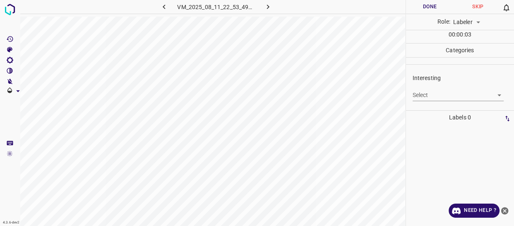
click at [429, 92] on body "4.3.6-dev2 VM_2025_08_11_22_53_49_482_00.gif Done Skip 0 Role: Labeler labeler …" at bounding box center [257, 113] width 514 height 226
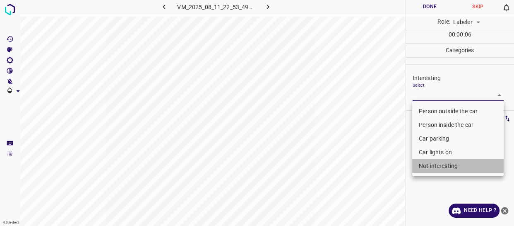
click at [432, 165] on li "Not interesting" at bounding box center [458, 166] width 92 height 14
type input "Not interesting"
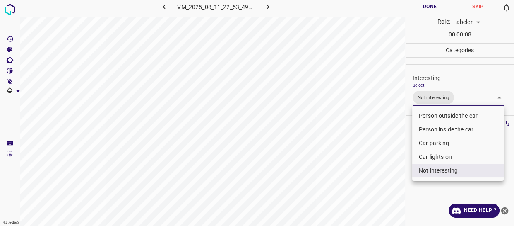
click at [352, 150] on div at bounding box center [257, 113] width 514 height 226
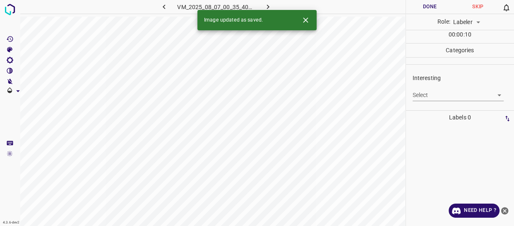
click at [432, 92] on body "4.3.6-dev2 VM_2025_08_07_00_35_40_039_02.gif Done Skip 0 Role: Labeler labeler …" at bounding box center [257, 113] width 514 height 226
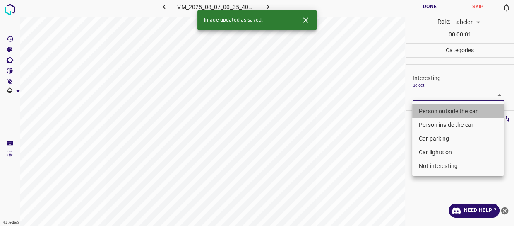
click at [429, 111] on li "Person outside the car" at bounding box center [458, 111] width 92 height 14
type input "Person outside the car"
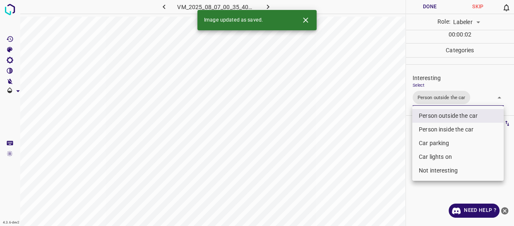
click at [361, 143] on div at bounding box center [257, 113] width 514 height 226
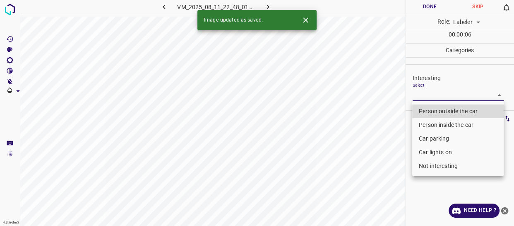
click at [432, 95] on body "4.3.6-dev2 VM_2025_08_11_22_48_01_905_03.gif Done Skip 0 Role: Labeler labeler …" at bounding box center [257, 113] width 514 height 226
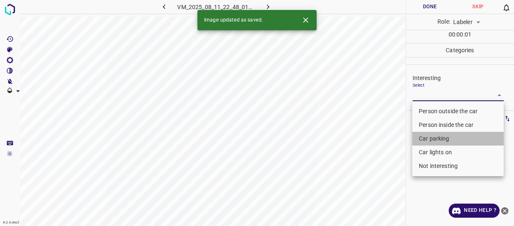
click at [435, 135] on li "Car parking" at bounding box center [458, 139] width 92 height 14
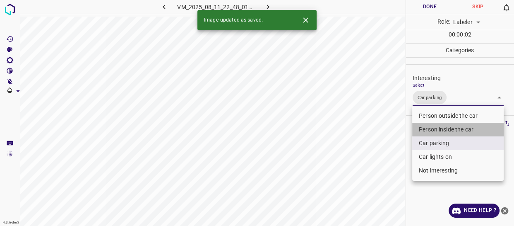
click at [433, 127] on li "Person inside the car" at bounding box center [458, 130] width 92 height 14
type input "Car parking,Person inside the car"
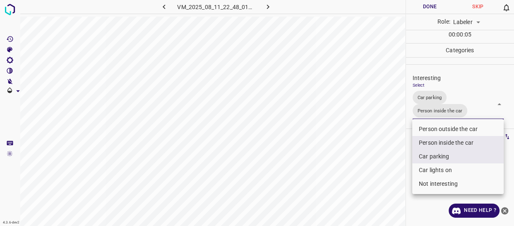
click at [404, 147] on div at bounding box center [257, 113] width 514 height 226
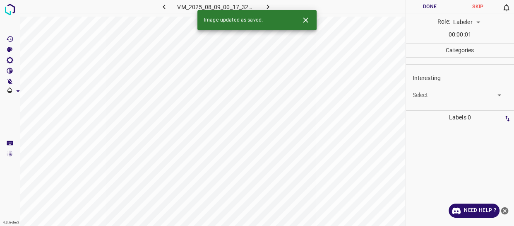
click at [443, 94] on body "4.3.6-dev2 VM_2025_08_09_00_17_32_002_05.gif Done Skip 0 Role: Labeler labeler …" at bounding box center [257, 113] width 514 height 226
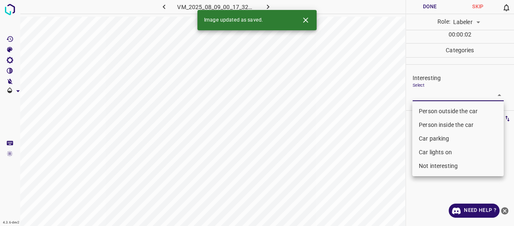
click at [432, 152] on li "Car lights on" at bounding box center [458, 152] width 92 height 14
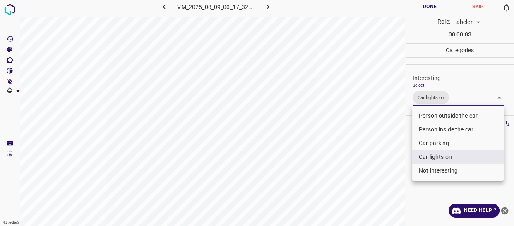
click at [396, 149] on div at bounding box center [257, 113] width 514 height 226
click at [456, 103] on body "4.3.6-dev2 VM_2025_08_09_00_17_32_002_05.gif Done Skip 0 Role: Labeler labeler …" at bounding box center [257, 113] width 514 height 226
drag, startPoint x: 450, startPoint y: 114, endPoint x: 391, endPoint y: 139, distance: 64.4
click at [450, 113] on li "Person outside the car" at bounding box center [458, 116] width 92 height 14
type input "Car lights on,Person outside the car"
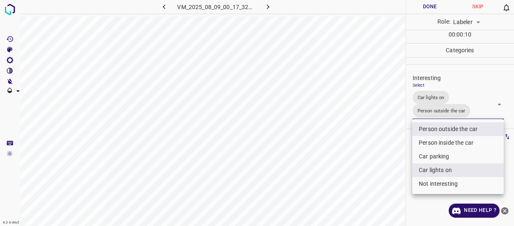
drag, startPoint x: 360, startPoint y: 151, endPoint x: 352, endPoint y: 159, distance: 11.7
click at [359, 153] on div at bounding box center [257, 113] width 514 height 226
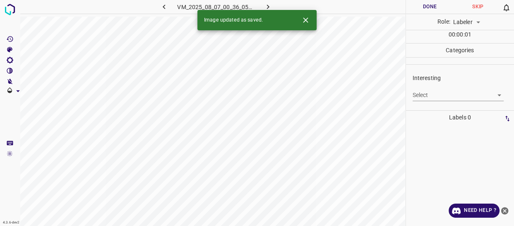
click at [420, 97] on body "4.3.6-dev2 VM_2025_08_07_00_36_05_642_01.gif Done Skip 0 Role: Labeler labeler …" at bounding box center [257, 113] width 514 height 226
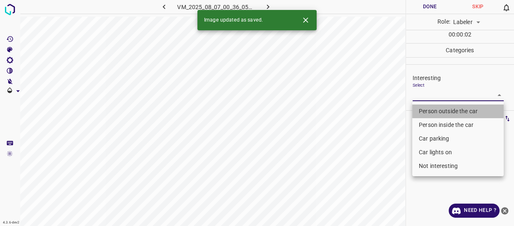
click at [422, 111] on li "Person outside the car" at bounding box center [458, 111] width 92 height 14
type input "Person outside the car"
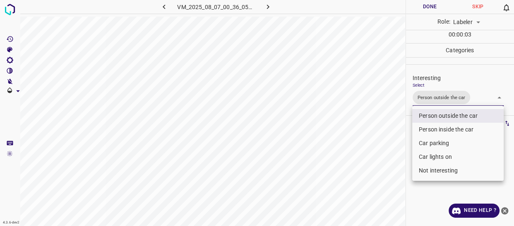
click at [380, 146] on div at bounding box center [257, 113] width 514 height 226
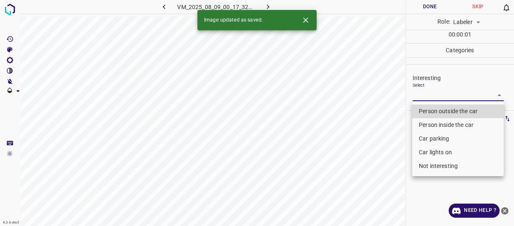
click at [422, 97] on body "4.3.6-dev2 VM_2025_08_09_00_17_32_002_12.gif Done Skip 0 Role: Labeler labeler …" at bounding box center [257, 113] width 514 height 226
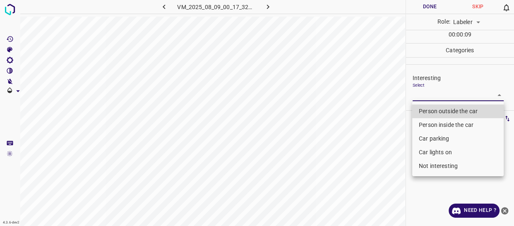
click at [439, 166] on li "Not interesting" at bounding box center [458, 166] width 92 height 14
type input "Not interesting"
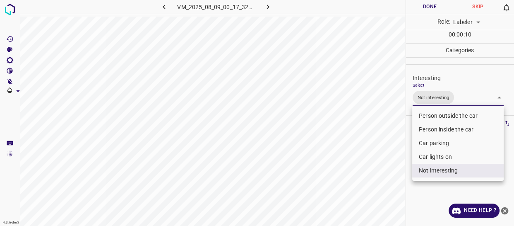
drag, startPoint x: 400, startPoint y: 177, endPoint x: 394, endPoint y: 171, distance: 7.9
click at [398, 176] on div at bounding box center [257, 113] width 514 height 226
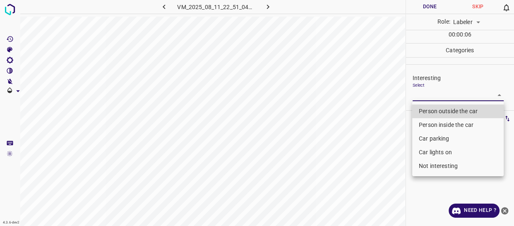
click at [430, 94] on body "4.3.6-dev2 VM_2025_08_11_22_51_04_479_02.gif Done Skip 0 Role: Labeler labeler …" at bounding box center [257, 113] width 514 height 226
click at [430, 109] on li "Person outside the car" at bounding box center [458, 111] width 92 height 14
type input "Person outside the car"
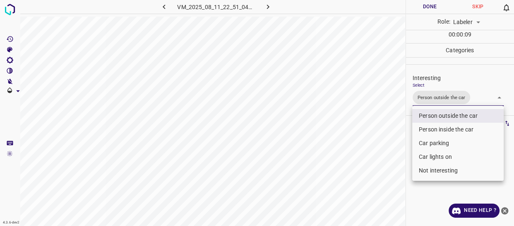
click at [382, 147] on div at bounding box center [257, 113] width 514 height 226
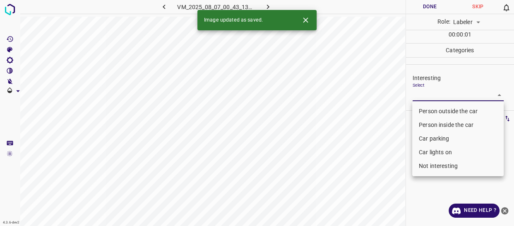
click at [416, 92] on body "4.3.6-dev2 VM_2025_08_07_00_43_13_548_03.gif Done Skip 0 Role: Labeler labeler …" at bounding box center [257, 113] width 514 height 226
click at [422, 106] on li "Person outside the car" at bounding box center [458, 111] width 92 height 14
type input "Person outside the car"
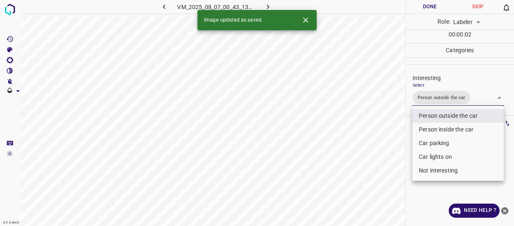
click at [393, 127] on div at bounding box center [257, 113] width 514 height 226
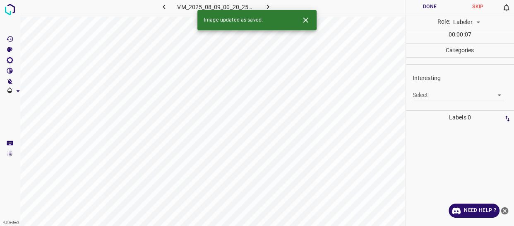
click at [431, 98] on body "4.3.6-dev2 VM_2025_08_09_00_20_25_335_05.gif Done Skip 0 Role: Labeler labeler …" at bounding box center [257, 113] width 514 height 226
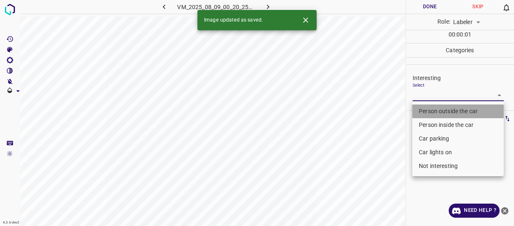
click at [429, 109] on li "Person outside the car" at bounding box center [458, 111] width 92 height 14
type input "Person outside the car"
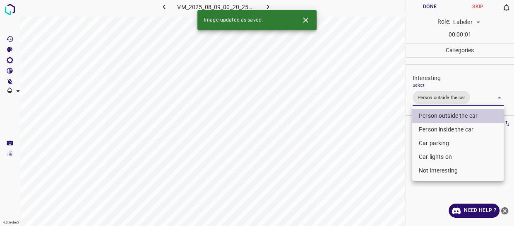
click at [385, 137] on div at bounding box center [257, 113] width 514 height 226
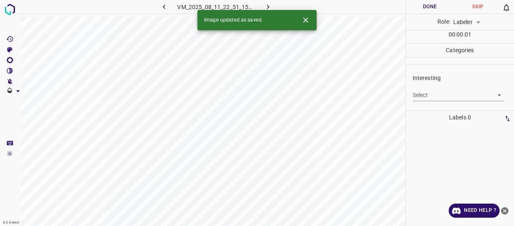
click at [421, 98] on body "4.3.6-dev2 VM_2025_08_11_22_51_15_422_01.gif Done Skip 0 Role: Labeler labeler …" at bounding box center [257, 113] width 514 height 226
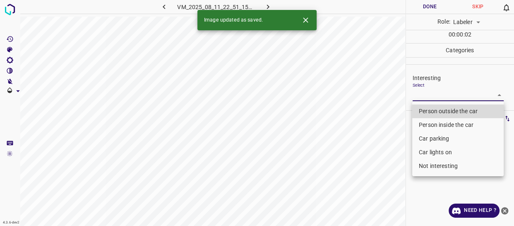
click at [427, 111] on li "Person outside the car" at bounding box center [458, 111] width 92 height 14
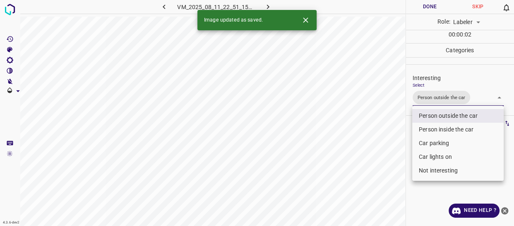
type input "Person outside the car"
drag, startPoint x: 397, startPoint y: 134, endPoint x: 394, endPoint y: 141, distance: 7.6
click at [396, 137] on div at bounding box center [257, 113] width 514 height 226
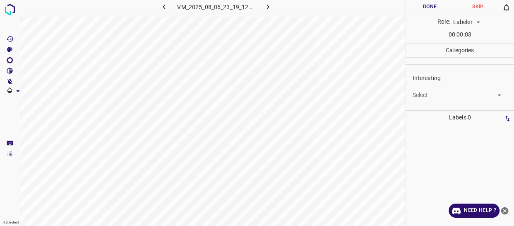
click at [428, 95] on body "4.3.6-dev2 VM_2025_08_06_23_19_12_577_00.gif Done Skip 0 Role: Labeler labeler …" at bounding box center [257, 113] width 514 height 226
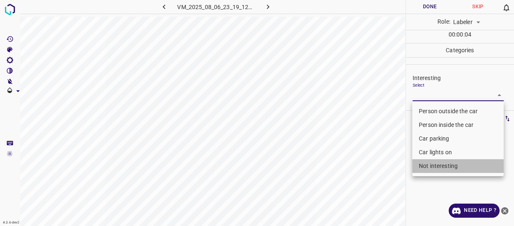
click at [429, 169] on li "Not interesting" at bounding box center [458, 166] width 92 height 14
type input "Not interesting"
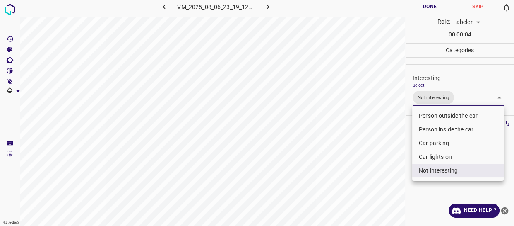
drag, startPoint x: 340, startPoint y: 192, endPoint x: 335, endPoint y: 190, distance: 4.5
click at [339, 192] on div at bounding box center [257, 113] width 514 height 226
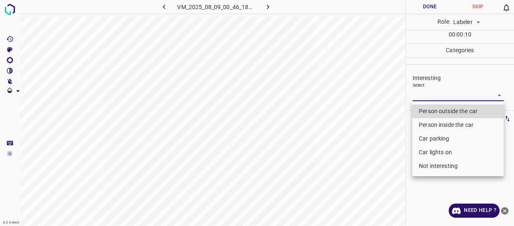
click at [434, 91] on body "4.3.6-dev2 VM_2025_08_09_00_46_18_105_02.gif Done Skip 0 Role: Labeler labeler …" at bounding box center [257, 113] width 514 height 226
click at [431, 111] on li "Person outside the car" at bounding box center [458, 111] width 92 height 14
type input "Person outside the car"
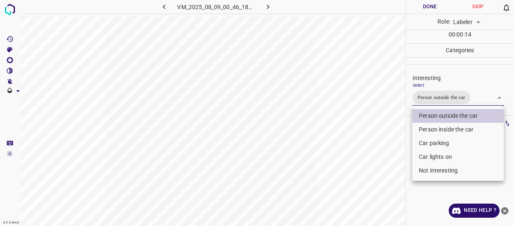
click at [388, 156] on div at bounding box center [257, 113] width 514 height 226
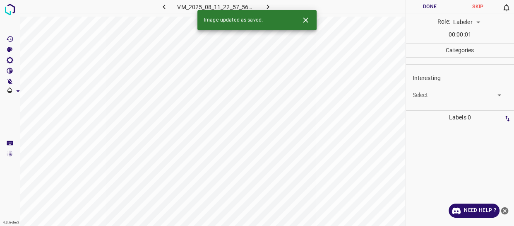
click at [418, 96] on body "4.3.6-dev2 VM_2025_08_11_22_57_56_189_03.gif Done Skip 0 Role: Labeler labeler …" at bounding box center [257, 113] width 514 height 226
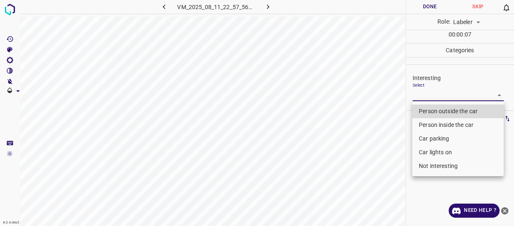
click at [431, 138] on li "Car parking" at bounding box center [458, 139] width 92 height 14
type input "Car parking"
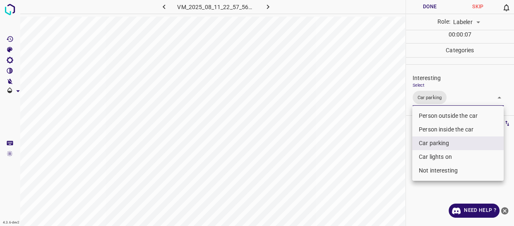
click at [393, 157] on div at bounding box center [257, 113] width 514 height 226
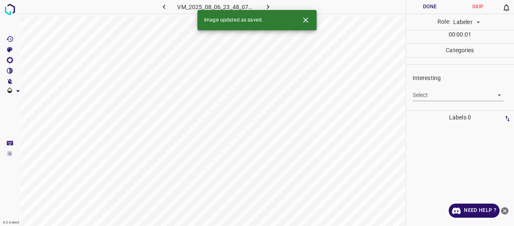
click at [422, 95] on body "4.3.6-dev2 VM_2025_08_06_23_48_07_573_08.gif Done Skip 0 Role: Labeler labeler …" at bounding box center [257, 113] width 514 height 226
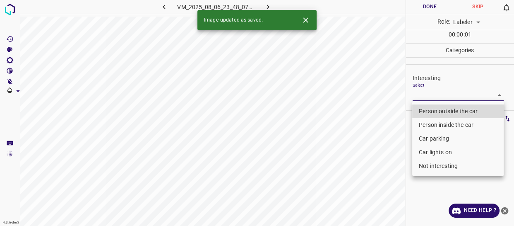
click at [422, 111] on li "Person outside the car" at bounding box center [458, 111] width 92 height 14
type input "Person outside the car"
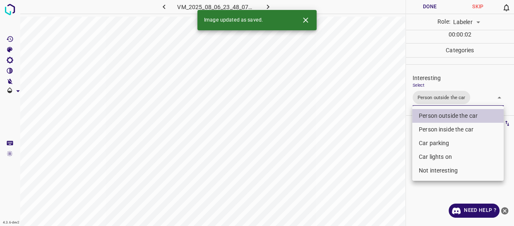
click at [385, 137] on div at bounding box center [257, 113] width 514 height 226
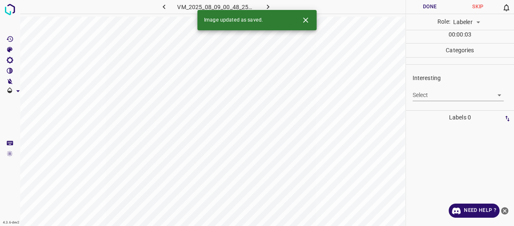
click at [428, 96] on body "4.3.6-dev2 VM_2025_08_09_00_48_25_019_10.gif Done Skip 0 Role: Labeler labeler …" at bounding box center [257, 113] width 514 height 226
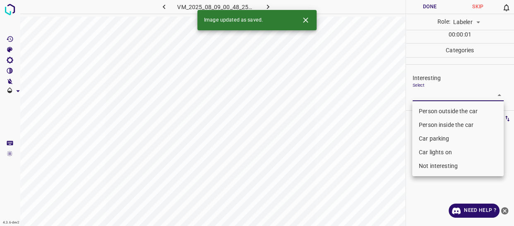
click at [427, 108] on li "Person outside the car" at bounding box center [458, 111] width 92 height 14
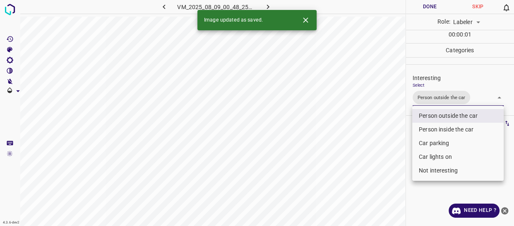
type input "Person outside the car"
drag, startPoint x: 392, startPoint y: 133, endPoint x: 390, endPoint y: 137, distance: 4.5
click at [391, 135] on div at bounding box center [257, 113] width 514 height 226
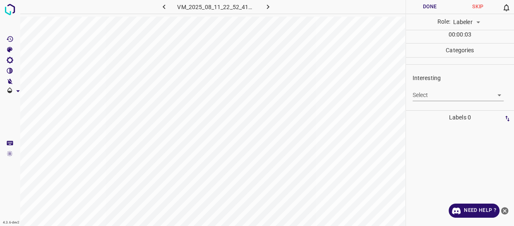
click at [427, 92] on body "4.3.6-dev2 VM_2025_08_11_22_52_41_417_03.gif Done Skip 0 Role: Labeler labeler …" at bounding box center [257, 113] width 514 height 226
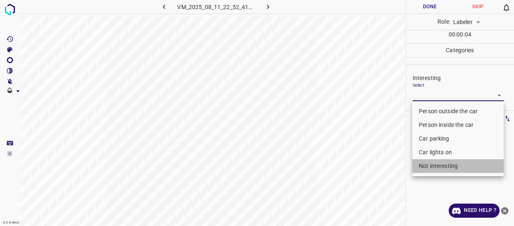
click at [430, 164] on li "Not interesting" at bounding box center [458, 166] width 92 height 14
type input "Not interesting"
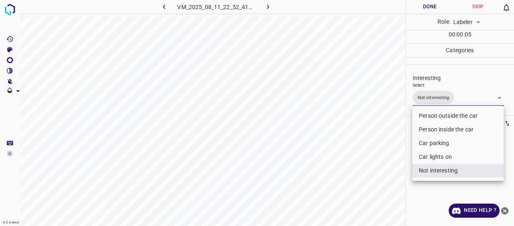
click at [378, 165] on div at bounding box center [257, 113] width 514 height 226
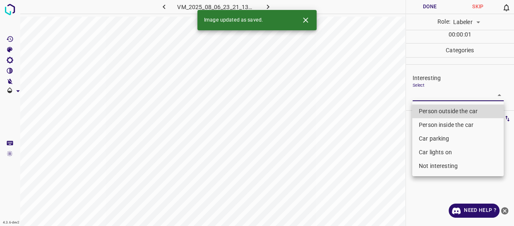
click at [422, 89] on body "4.3.6-dev2 VM_2025_08_06_23_21_13_373_02.gif Done Skip 0 Role: Labeler labeler …" at bounding box center [257, 113] width 514 height 226
click at [429, 152] on li "Car lights on" at bounding box center [458, 152] width 92 height 14
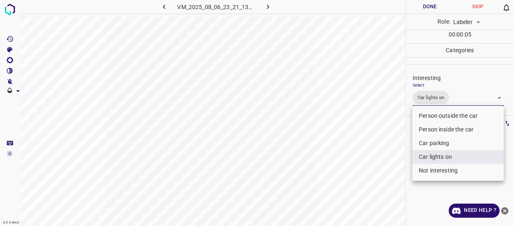
click at [429, 116] on li "Person outside the car" at bounding box center [458, 116] width 92 height 14
type input "Car lights on,Person outside the car"
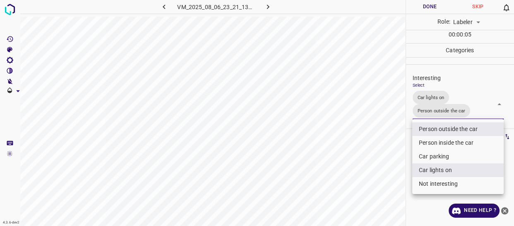
click at [397, 137] on div at bounding box center [257, 113] width 514 height 226
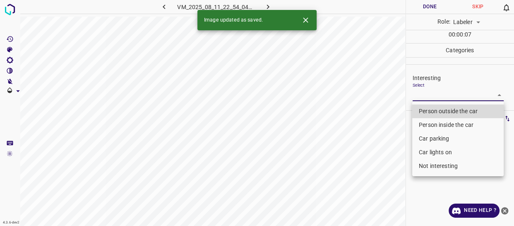
click at [434, 96] on body "4.3.6-dev2 VM_2025_08_11_22_54_04_913_04.gif Done Skip 0 Role: Labeler labeler …" at bounding box center [257, 113] width 514 height 226
click at [428, 112] on li "Person outside the car" at bounding box center [458, 111] width 92 height 14
type input "Person outside the car"
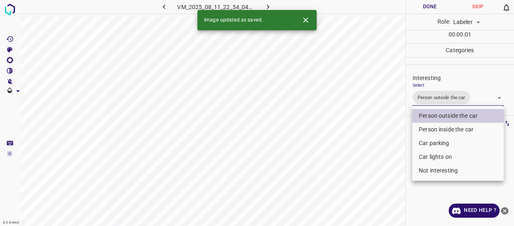
click at [370, 169] on div at bounding box center [257, 113] width 514 height 226
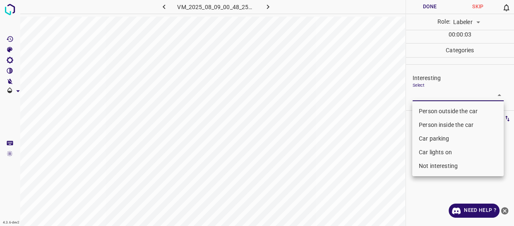
click at [423, 94] on body "4.3.6-dev2 VM_2025_08_09_00_48_25_019_09.gif Done Skip 0 Role: Labeler labeler …" at bounding box center [257, 113] width 514 height 226
click at [427, 108] on li "Person outside the car" at bounding box center [458, 111] width 92 height 14
type input "Person outside the car"
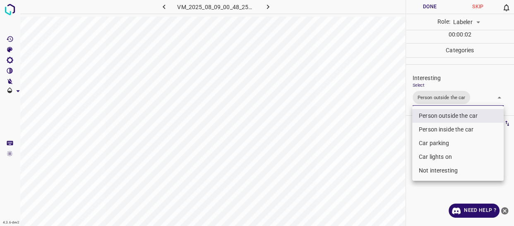
drag, startPoint x: 387, startPoint y: 132, endPoint x: 385, endPoint y: 139, distance: 6.9
click at [386, 135] on div at bounding box center [257, 113] width 514 height 226
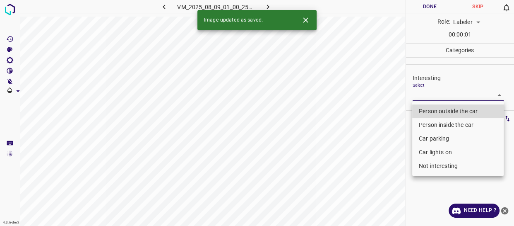
click at [419, 94] on body "4.3.6-dev2 VM_2025_08_09_01_00_25_185_07.gif Done Skip 0 Role: Labeler labeler …" at bounding box center [257, 113] width 514 height 226
click at [433, 164] on li "Not interesting" at bounding box center [458, 166] width 92 height 14
type input "Not interesting"
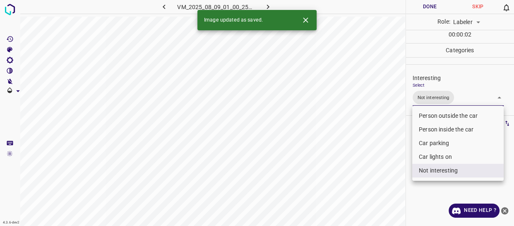
click at [380, 167] on div at bounding box center [257, 113] width 514 height 226
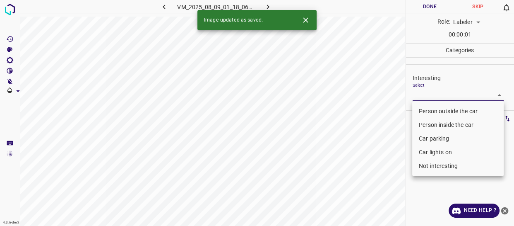
click at [417, 95] on body "4.3.6-dev2 VM_2025_08_09_01_18_06_266_06.gif Done Skip 0 Role: Labeler labeler …" at bounding box center [257, 113] width 514 height 226
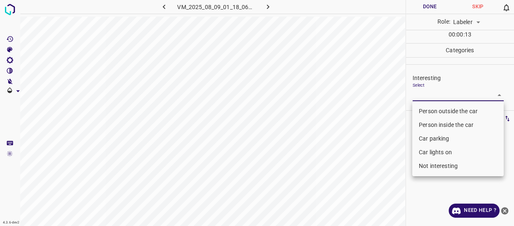
click at [436, 111] on li "Person outside the car" at bounding box center [458, 111] width 92 height 14
type input "Person outside the car"
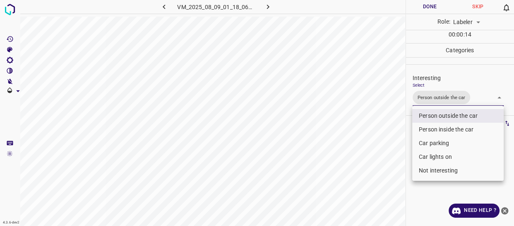
click at [390, 127] on div at bounding box center [257, 113] width 514 height 226
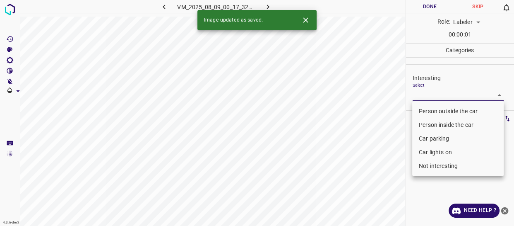
drag, startPoint x: 421, startPoint y: 98, endPoint x: 424, endPoint y: 120, distance: 22.2
click at [421, 98] on body "4.3.6-dev2 VM_2025_08_09_00_17_32_002_00.gif Done Skip 0 Role: Labeler labeler …" at bounding box center [257, 113] width 514 height 226
drag, startPoint x: 428, startPoint y: 153, endPoint x: 393, endPoint y: 150, distance: 34.5
click at [427, 152] on li "Car lights on" at bounding box center [458, 152] width 92 height 14
type input "Car lights on"
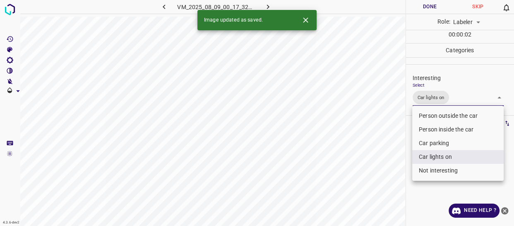
click at [389, 150] on div at bounding box center [257, 113] width 514 height 226
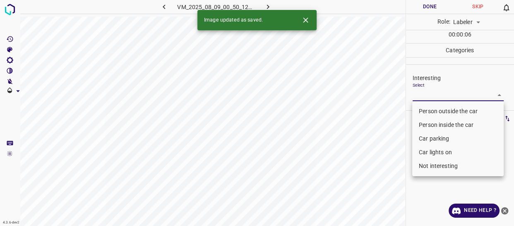
click at [440, 98] on body "4.3.6-dev2 VM_2025_08_09_00_50_12_017_03.gif Done Skip 0 Role: Labeler labeler …" at bounding box center [257, 113] width 514 height 226
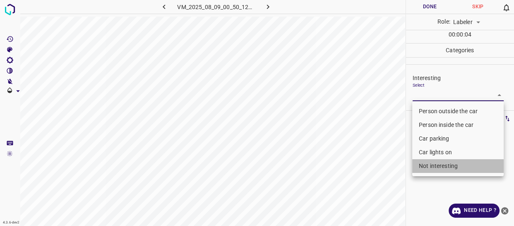
drag, startPoint x: 440, startPoint y: 165, endPoint x: 386, endPoint y: 173, distance: 54.9
click at [440, 164] on li "Not interesting" at bounding box center [458, 166] width 92 height 14
type input "Not interesting"
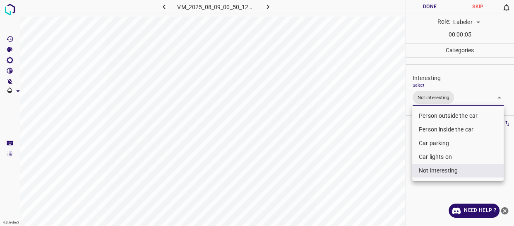
click at [385, 173] on div at bounding box center [257, 113] width 514 height 226
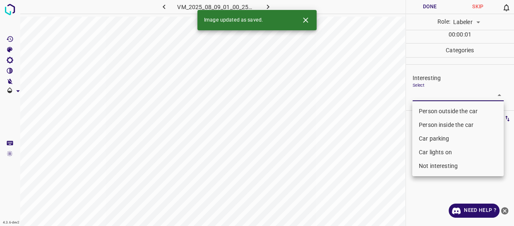
click at [433, 93] on body "4.3.6-dev2 VM_2025_08_09_01_00_25_185_04.gif Done Skip 0 Role: Labeler labeler …" at bounding box center [257, 113] width 514 height 226
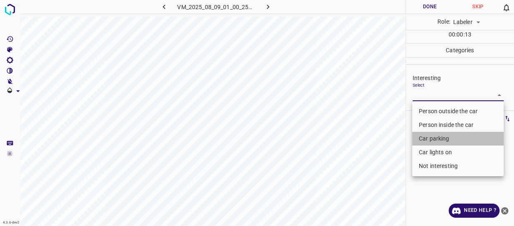
click at [430, 138] on li "Car parking" at bounding box center [458, 139] width 92 height 14
type input "Car parking"
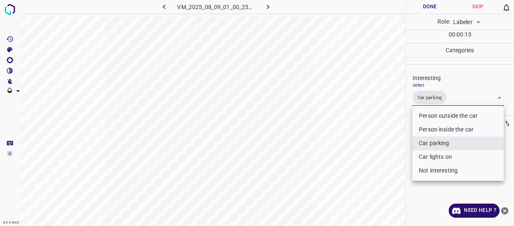
drag, startPoint x: 387, startPoint y: 158, endPoint x: 385, endPoint y: 163, distance: 5.6
click at [386, 160] on div at bounding box center [257, 113] width 514 height 226
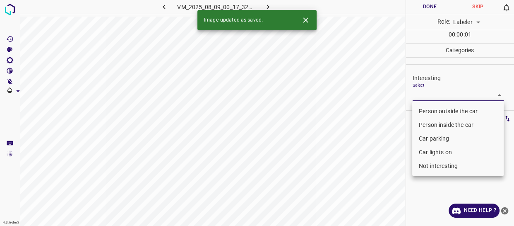
click at [422, 94] on body "4.3.6-dev2 VM_2025_08_09_00_17_32_002_08.gif Done Skip 0 Role: Labeler labeler …" at bounding box center [257, 113] width 514 height 226
click at [422, 107] on li "Person outside the car" at bounding box center [458, 111] width 92 height 14
type input "Person outside the car"
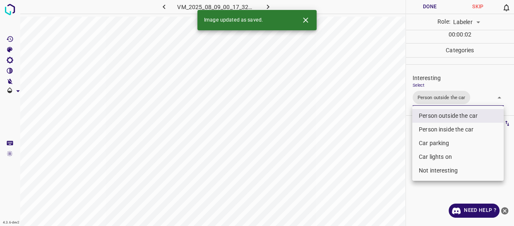
click at [394, 137] on div at bounding box center [257, 113] width 514 height 226
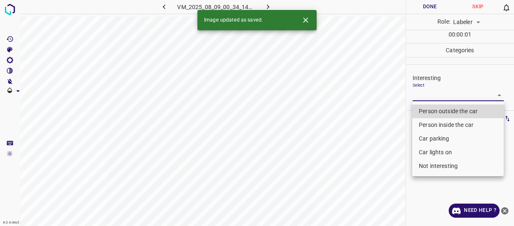
click at [426, 93] on body "4.3.6-dev2 VM_2025_08_09_00_34_14_851_06.gif Done Skip 0 Role: Labeler labeler …" at bounding box center [257, 113] width 514 height 226
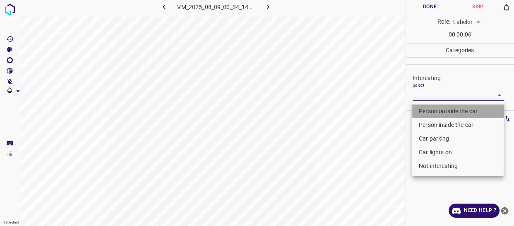
click at [422, 112] on li "Person outside the car" at bounding box center [458, 111] width 92 height 14
type input "Person outside the car"
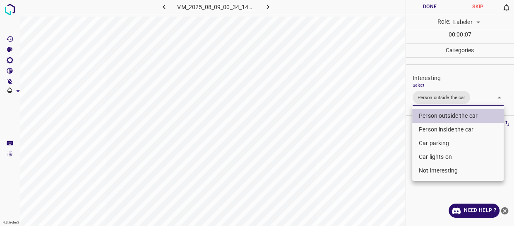
click at [376, 142] on div at bounding box center [257, 113] width 514 height 226
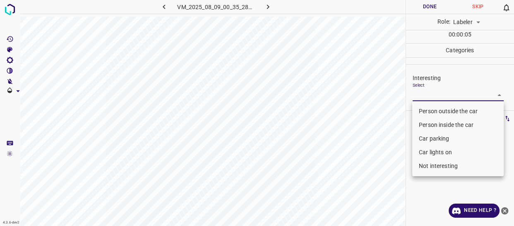
click at [430, 94] on body "4.3.6-dev2 VM_2025_08_09_00_35_28_113_05.gif Done Skip 0 Role: Labeler labeler …" at bounding box center [257, 113] width 514 height 226
click at [429, 112] on li "Person outside the car" at bounding box center [458, 111] width 92 height 14
type input "Person outside the car"
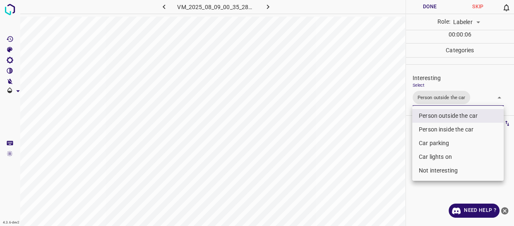
click at [380, 145] on div at bounding box center [257, 113] width 514 height 226
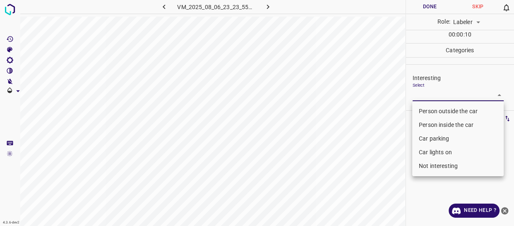
drag, startPoint x: 418, startPoint y: 94, endPoint x: 422, endPoint y: 110, distance: 16.7
click at [418, 94] on body "4.3.6-dev2 VM_2025_08_06_23_23_55_115_06.gif Done Skip 0 Role: Labeler labeler …" at bounding box center [257, 113] width 514 height 226
click at [422, 112] on li "Person outside the car" at bounding box center [458, 111] width 92 height 14
type input "Person outside the car"
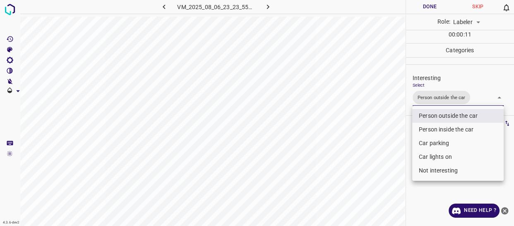
click at [367, 157] on div at bounding box center [257, 113] width 514 height 226
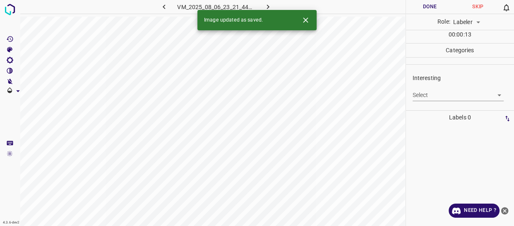
click at [420, 96] on body "4.3.6-dev2 VM_2025_08_06_23_21_44_019_04.gif Done Skip 0 Role: Labeler labeler …" at bounding box center [257, 113] width 514 height 226
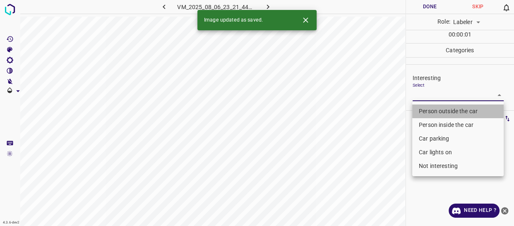
click at [423, 111] on li "Person outside the car" at bounding box center [458, 111] width 92 height 14
type input "Person outside the car"
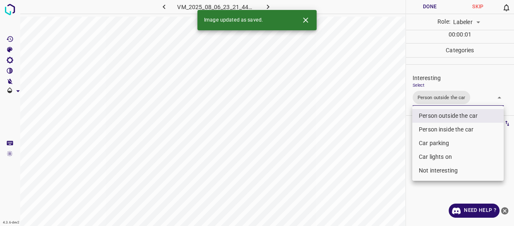
click at [373, 139] on div at bounding box center [257, 113] width 514 height 226
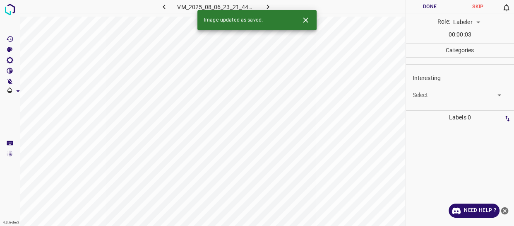
click at [435, 97] on body "4.3.6-dev2 VM_2025_08_06_23_21_44_019_10.gif Done Skip 0 Role: Labeler labeler …" at bounding box center [257, 113] width 514 height 226
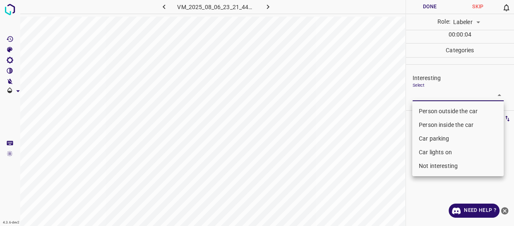
click at [430, 109] on li "Person outside the car" at bounding box center [458, 111] width 92 height 14
type input "Person outside the car"
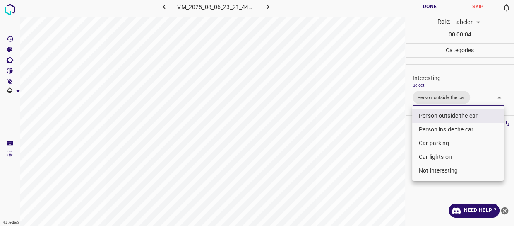
click at [390, 134] on div at bounding box center [257, 113] width 514 height 226
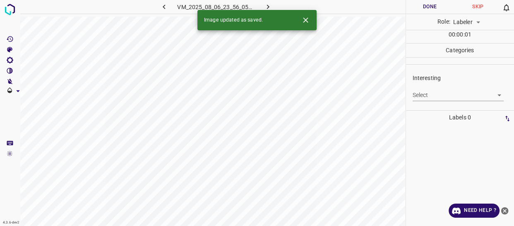
click at [434, 95] on body "4.3.6-dev2 VM_2025_08_06_23_56_05_848_04.gif Done Skip 0 Role: Labeler labeler …" at bounding box center [257, 113] width 514 height 226
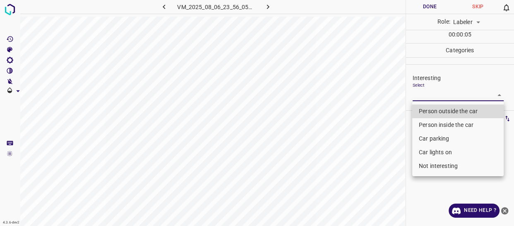
click at [428, 160] on li "Not interesting" at bounding box center [458, 166] width 92 height 14
type input "Not interesting"
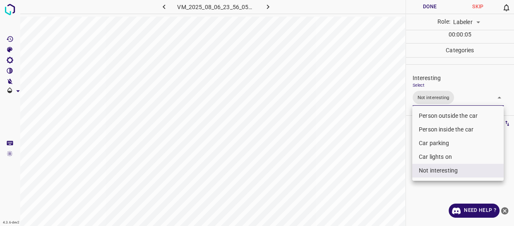
click at [379, 167] on div at bounding box center [257, 113] width 514 height 226
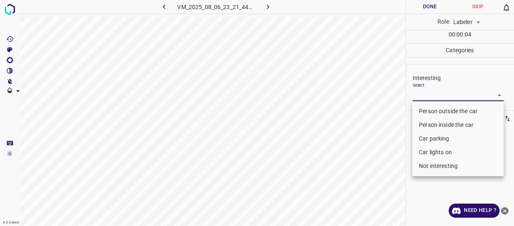
click at [440, 92] on body "4.3.6-dev2 VM_2025_08_06_23_21_44_019_05.gif Done Skip 0 Role: Labeler labeler …" at bounding box center [257, 113] width 514 height 226
click at [435, 108] on li "Person outside the car" at bounding box center [458, 111] width 92 height 14
type input "Person outside the car"
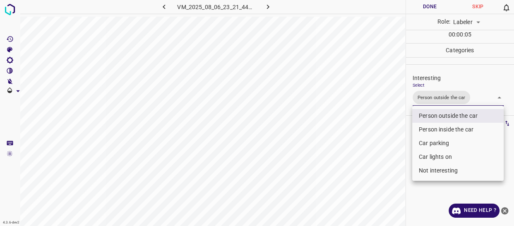
drag, startPoint x: 395, startPoint y: 141, endPoint x: 385, endPoint y: 152, distance: 15.2
click at [393, 146] on div at bounding box center [257, 113] width 514 height 226
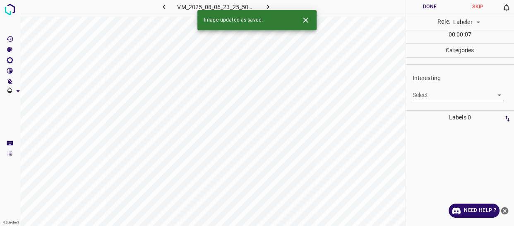
click at [420, 90] on body "4.3.6-dev2 VM_2025_08_06_23_25_50_574_11.gif Done Skip 0 Role: Labeler labeler …" at bounding box center [257, 113] width 514 height 226
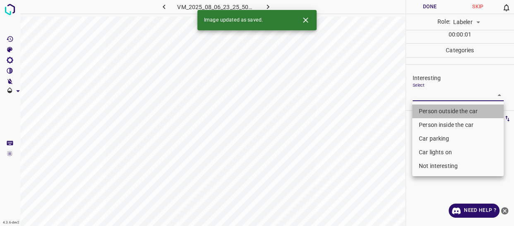
click at [423, 109] on li "Person outside the car" at bounding box center [458, 111] width 92 height 14
type input "Person outside the car"
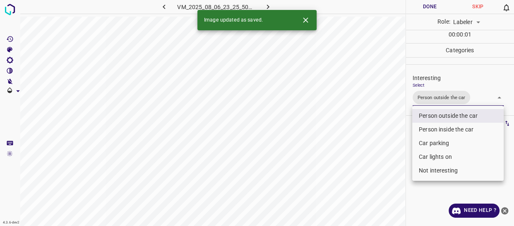
drag, startPoint x: 378, startPoint y: 145, endPoint x: 376, endPoint y: 151, distance: 6.0
click at [378, 147] on div at bounding box center [257, 113] width 514 height 226
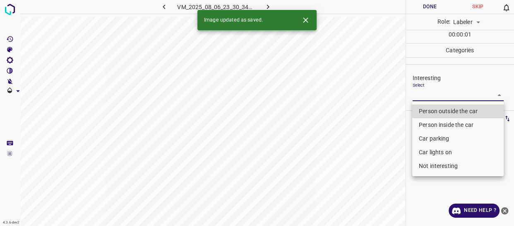
click at [432, 94] on body "4.3.6-dev2 VM_2025_08_06_23_30_34_811_02.gif Done Skip 0 Role: Labeler labeler …" at bounding box center [257, 113] width 514 height 226
click at [430, 110] on li "Person outside the car" at bounding box center [458, 111] width 92 height 14
type input "Person outside the car"
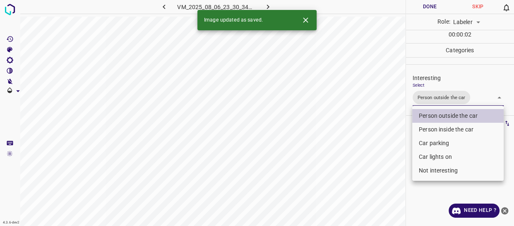
click at [383, 146] on div at bounding box center [257, 113] width 514 height 226
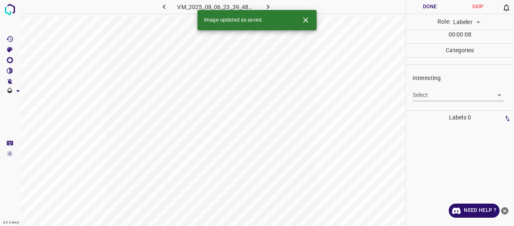
click at [420, 96] on body "4.3.6-dev2 VM_2025_08_06_23_39_48_629_00.gif Done Skip 0 Role: Labeler labeler …" at bounding box center [257, 113] width 514 height 226
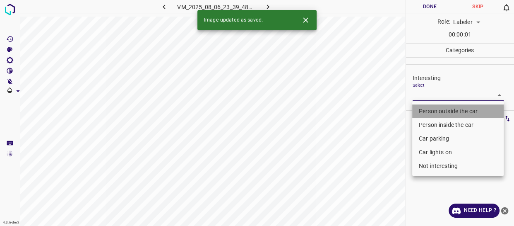
drag, startPoint x: 418, startPoint y: 109, endPoint x: 408, endPoint y: 128, distance: 22.0
click at [418, 110] on li "Person outside the car" at bounding box center [458, 111] width 92 height 14
type input "Person outside the car"
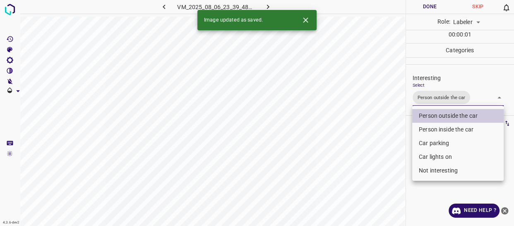
click at [383, 149] on div at bounding box center [257, 113] width 514 height 226
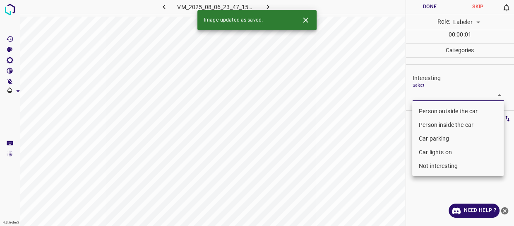
click at [438, 98] on body "4.3.6-dev2 VM_2025_08_06_23_47_15_575_05.gif Done Skip 0 Role: Labeler labeler …" at bounding box center [257, 113] width 514 height 226
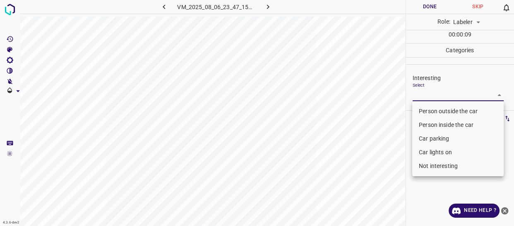
click at [427, 166] on li "Not interesting" at bounding box center [458, 166] width 92 height 14
type input "Not interesting"
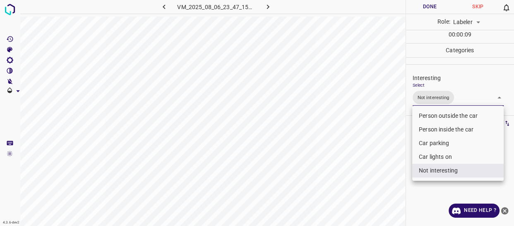
drag, startPoint x: 372, startPoint y: 176, endPoint x: 367, endPoint y: 178, distance: 5.4
click at [371, 176] on div at bounding box center [257, 113] width 514 height 226
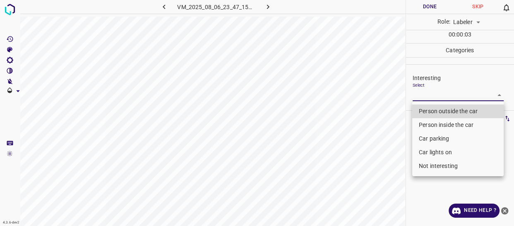
click at [425, 95] on body "4.3.6-dev2 VM_2025_08_06_23_47_15_575_07.gif Done Skip 0 Role: Labeler labeler …" at bounding box center [257, 113] width 514 height 226
click at [433, 137] on li "Car parking" at bounding box center [458, 139] width 92 height 14
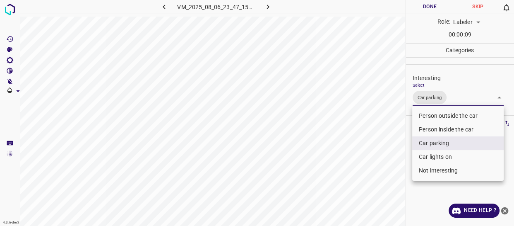
click at [432, 157] on li "Car lights on" at bounding box center [458, 157] width 92 height 14
type input "Car parking,Car lights on"
click at [364, 174] on div at bounding box center [257, 113] width 514 height 226
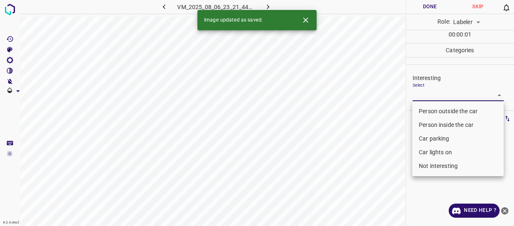
click at [416, 95] on body "4.3.6-dev2 VM_2025_08_06_23_21_44_019_00.gif Done Skip 0 Role: Labeler labeler …" at bounding box center [257, 113] width 514 height 226
click at [421, 108] on li "Person outside the car" at bounding box center [458, 111] width 92 height 14
type input "Person outside the car"
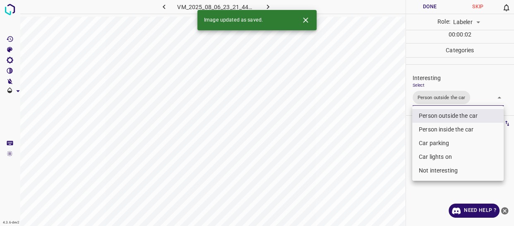
drag, startPoint x: 383, startPoint y: 144, endPoint x: 377, endPoint y: 149, distance: 7.7
click at [382, 146] on div at bounding box center [257, 113] width 514 height 226
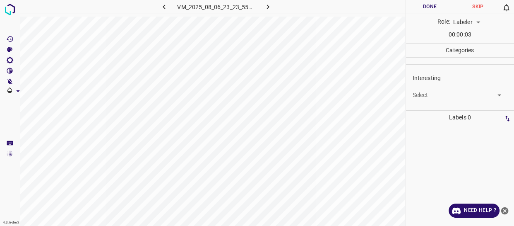
click at [423, 93] on body "4.3.6-dev2 VM_2025_08_06_23_23_55_115_03.gif Done Skip 0 Role: Labeler labeler …" at bounding box center [257, 113] width 514 height 226
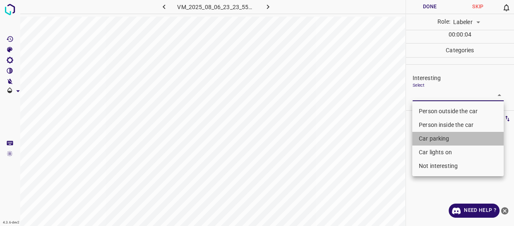
click at [435, 138] on li "Car parking" at bounding box center [458, 139] width 92 height 14
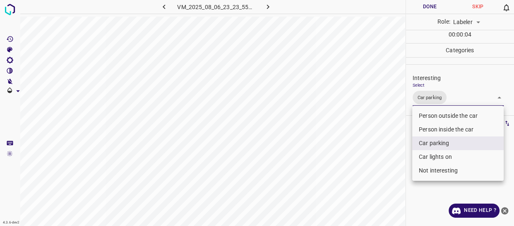
click at [431, 158] on li "Car lights on" at bounding box center [458, 157] width 92 height 14
type input "Car parking,Car lights on"
click at [393, 169] on div at bounding box center [257, 113] width 514 height 226
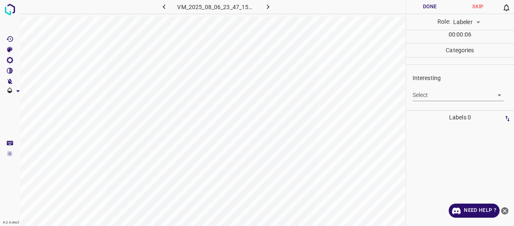
click at [425, 98] on body "4.3.6-dev2 VM_2025_08_06_23_47_15_575_02.gif Done Skip 0 Role: Labeler labeler …" at bounding box center [257, 113] width 514 height 226
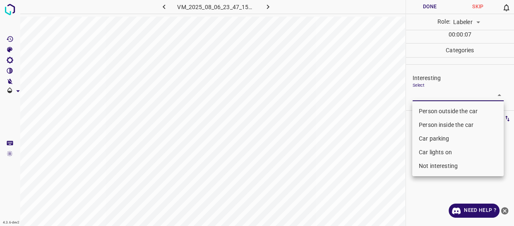
drag, startPoint x: 432, startPoint y: 165, endPoint x: 428, endPoint y: 165, distance: 4.2
click at [433, 165] on li "Not interesting" at bounding box center [458, 166] width 92 height 14
type input "Not interesting"
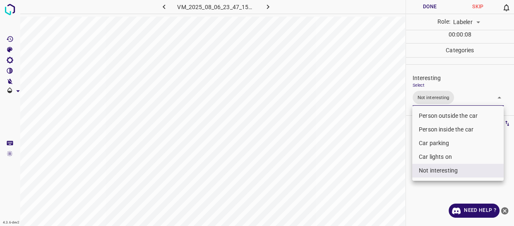
click at [371, 169] on div at bounding box center [257, 113] width 514 height 226
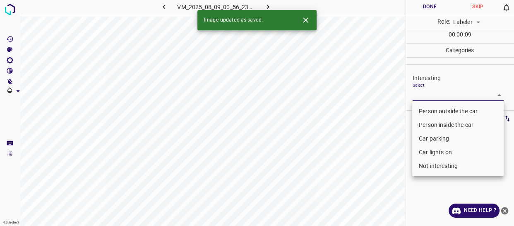
click at [419, 90] on body "4.3.6-dev2 VM_2025_08_09_00_56_23_878_09.gif Done Skip 0 Role: Labeler labeler …" at bounding box center [257, 113] width 514 height 226
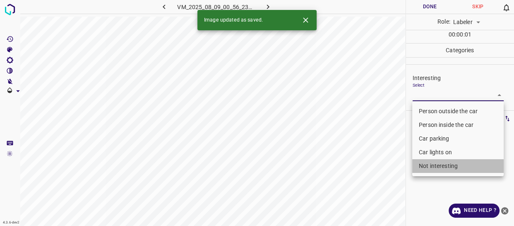
click at [435, 166] on li "Not interesting" at bounding box center [458, 166] width 92 height 14
type input "Not interesting"
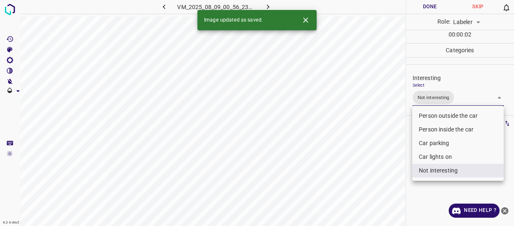
drag, startPoint x: 439, startPoint y: 171, endPoint x: 435, endPoint y: 159, distance: 13.2
click at [438, 168] on li "Not interesting" at bounding box center [458, 171] width 92 height 14
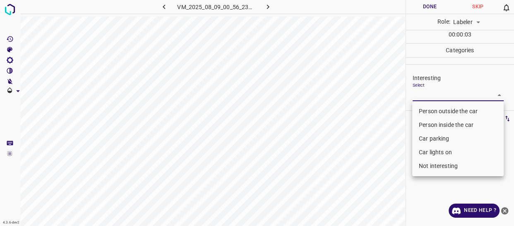
click at [425, 112] on li "Person outside the car" at bounding box center [458, 111] width 92 height 14
type input "Person outside the car"
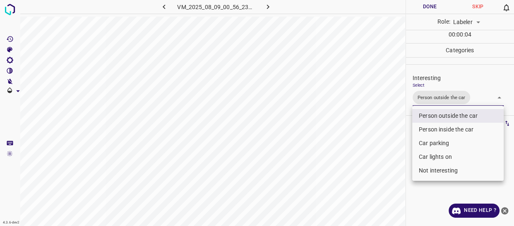
drag, startPoint x: 383, startPoint y: 150, endPoint x: 381, endPoint y: 157, distance: 7.5
click at [383, 154] on div at bounding box center [257, 113] width 514 height 226
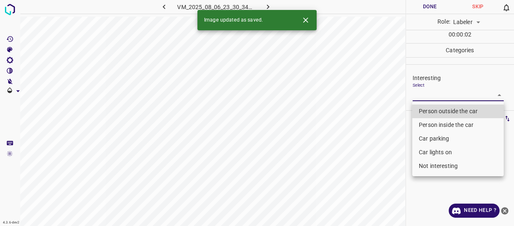
drag, startPoint x: 420, startPoint y: 93, endPoint x: 421, endPoint y: 106, distance: 12.4
click at [420, 94] on body "4.3.6-dev2 VM_2025_08_06_23_30_34_811_01.gif Done Skip 0 Role: Labeler labeler …" at bounding box center [257, 113] width 514 height 226
click at [422, 111] on li "Person outside the car" at bounding box center [458, 111] width 92 height 14
type input "Person outside the car"
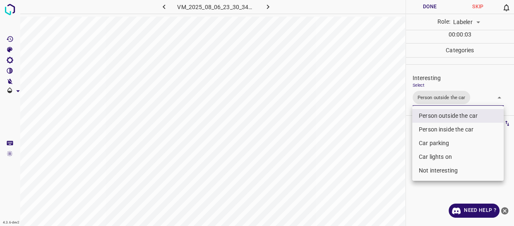
drag, startPoint x: 387, startPoint y: 156, endPoint x: 381, endPoint y: 159, distance: 7.0
click at [385, 157] on div at bounding box center [257, 113] width 514 height 226
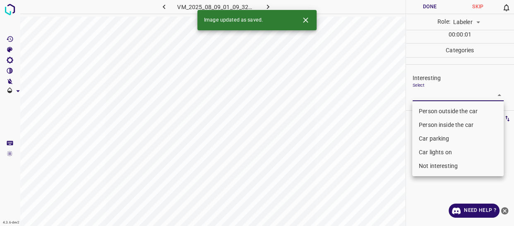
click at [435, 93] on body "4.3.6-dev2 VM_2025_08_09_01_09_32_448_01.gif Done Skip 0 Role: Labeler labeler …" at bounding box center [257, 113] width 514 height 226
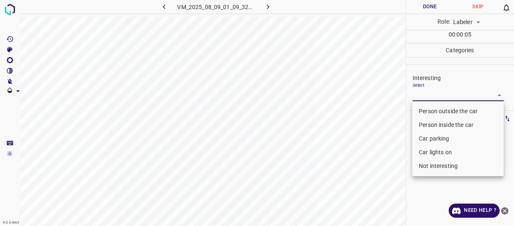
drag, startPoint x: 455, startPoint y: 164, endPoint x: 439, endPoint y: 170, distance: 17.3
click at [453, 166] on li "Not interesting" at bounding box center [458, 166] width 92 height 14
type input "Not interesting"
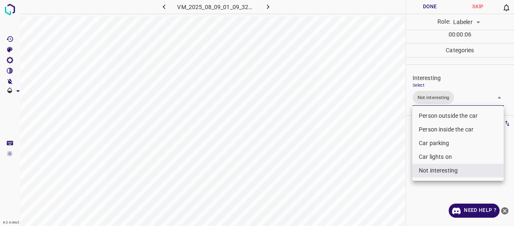
click at [363, 183] on div at bounding box center [257, 113] width 514 height 226
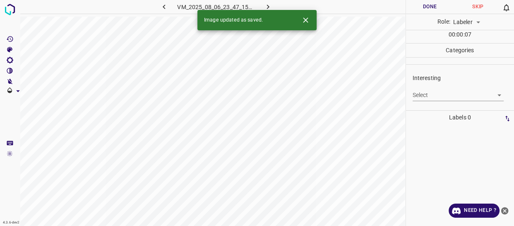
click at [422, 95] on body "4.3.6-dev2 VM_2025_08_06_23_47_15_575_06.gif Done Skip 0 Role: Labeler labeler …" at bounding box center [257, 113] width 514 height 226
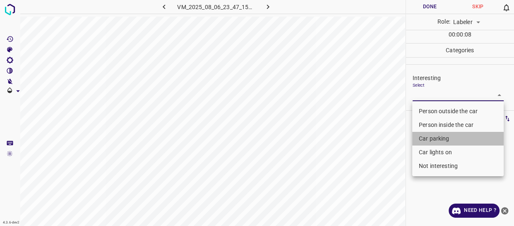
click at [428, 135] on li "Car parking" at bounding box center [458, 139] width 92 height 14
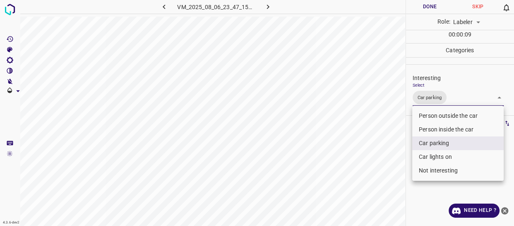
click at [430, 154] on li "Car lights on" at bounding box center [458, 157] width 92 height 14
type input "Car parking,Car lights on"
drag, startPoint x: 380, startPoint y: 164, endPoint x: 376, endPoint y: 169, distance: 6.8
click at [378, 166] on div at bounding box center [257, 113] width 514 height 226
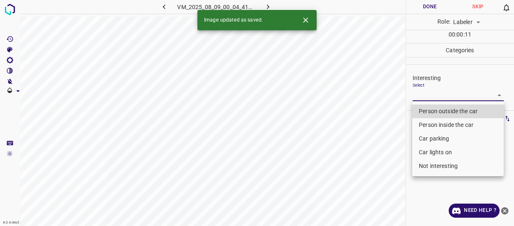
drag, startPoint x: 422, startPoint y: 97, endPoint x: 422, endPoint y: 104, distance: 7.5
click at [422, 96] on body "4.3.6-dev2 VM_2025_08_09_00_04_41_627_01.gif Done Skip 0 Role: Labeler labeler …" at bounding box center [257, 113] width 514 height 226
click at [422, 109] on li "Person outside the car" at bounding box center [458, 111] width 92 height 14
type input "Person outside the car"
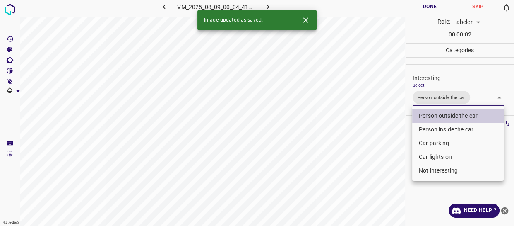
click at [390, 145] on div at bounding box center [257, 113] width 514 height 226
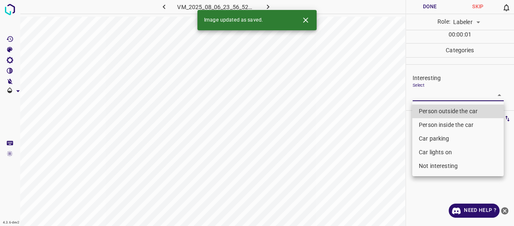
click at [418, 94] on body "4.3.6-dev2 VM_2025_08_06_23_56_52_599_01.gif Done Skip 0 Role: Labeler labeler …" at bounding box center [257, 113] width 514 height 226
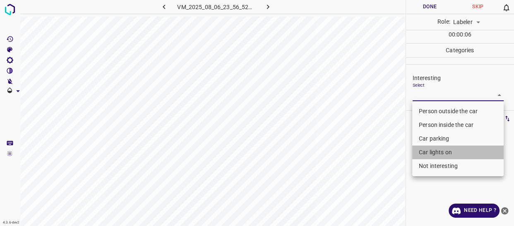
drag, startPoint x: 431, startPoint y: 149, endPoint x: 395, endPoint y: 154, distance: 36.7
click at [431, 149] on li "Car lights on" at bounding box center [458, 152] width 92 height 14
type input "Car lights on"
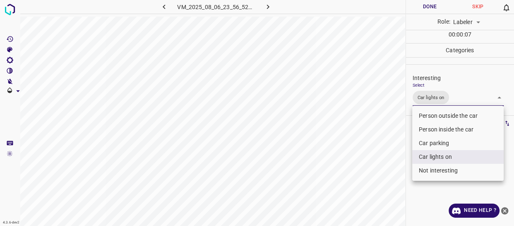
click at [364, 161] on div at bounding box center [257, 113] width 514 height 226
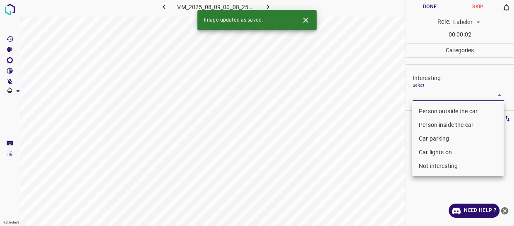
click at [427, 94] on body "4.3.6-dev2 VM_2025_08_09_00_08_25_019_00.gif Done Skip 0 Role: Labeler labeler …" at bounding box center [257, 113] width 514 height 226
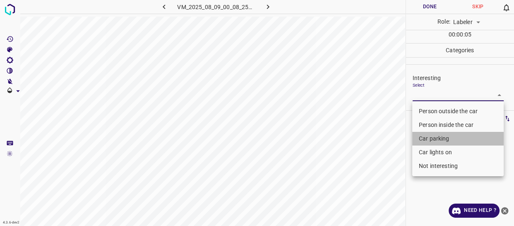
click at [428, 138] on li "Car parking" at bounding box center [458, 139] width 92 height 14
type input "Car parking"
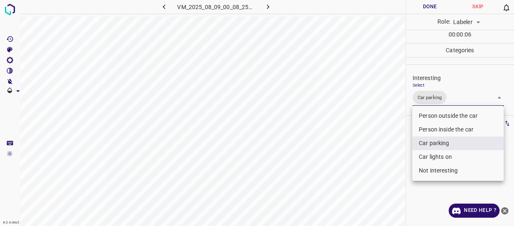
drag, startPoint x: 400, startPoint y: 148, endPoint x: 395, endPoint y: 147, distance: 5.9
click at [400, 148] on div at bounding box center [257, 113] width 514 height 226
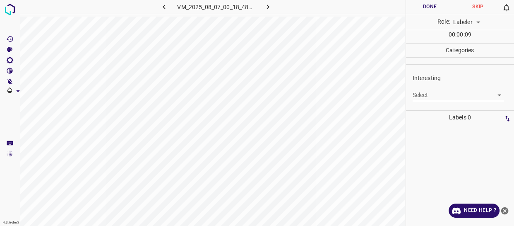
click at [429, 94] on body "4.3.6-dev2 VM_2025_08_07_00_18_48_855_06.gif Done Skip 0 Role: Labeler labeler …" at bounding box center [257, 113] width 514 height 226
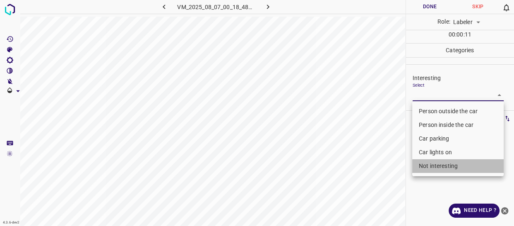
drag, startPoint x: 426, startPoint y: 168, endPoint x: 422, endPoint y: 164, distance: 5.6
click at [426, 166] on li "Not interesting" at bounding box center [458, 166] width 92 height 14
type input "Not interesting"
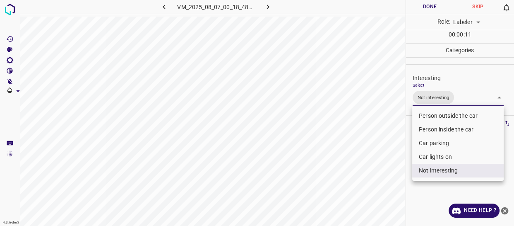
click at [375, 164] on div at bounding box center [257, 113] width 514 height 226
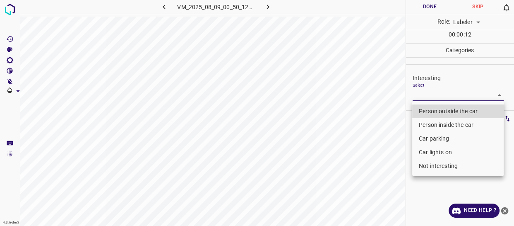
click at [422, 94] on body "4.3.6-dev2 VM_2025_08_09_00_50_12_017_05.gif Done Skip 0 Role: Labeler labeler …" at bounding box center [257, 113] width 514 height 226
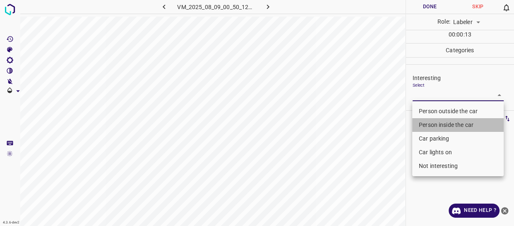
click at [431, 122] on li "Person inside the car" at bounding box center [458, 125] width 92 height 14
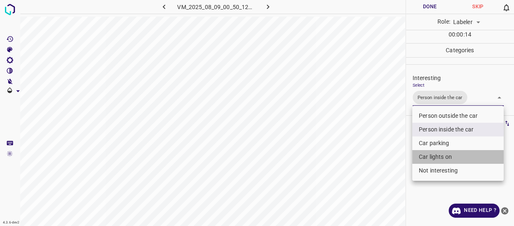
click at [431, 154] on li "Car lights on" at bounding box center [458, 157] width 92 height 14
type input "Person inside the car,Car lights on"
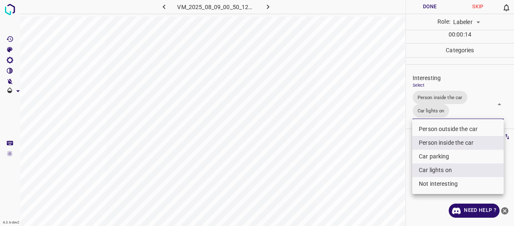
click at [391, 145] on div at bounding box center [257, 113] width 514 height 226
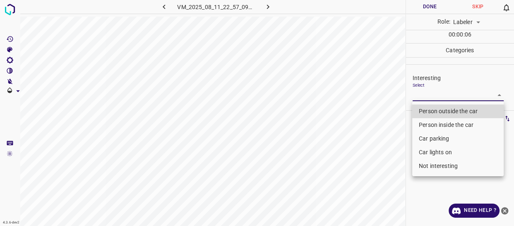
click at [431, 96] on body "4.3.6-dev2 VM_2025_08_11_22_57_09_464_08.gif Done Skip 0 Role: Labeler labeler …" at bounding box center [257, 113] width 514 height 226
click at [431, 112] on li "Person outside the car" at bounding box center [458, 111] width 92 height 14
type input "Person outside the car"
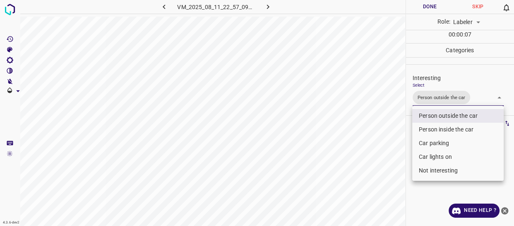
click at [383, 129] on div at bounding box center [257, 113] width 514 height 226
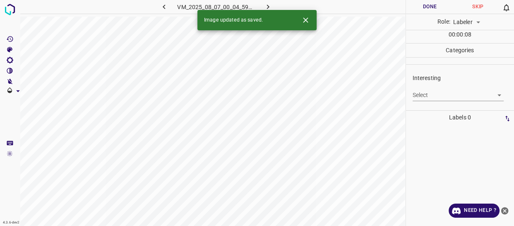
drag, startPoint x: 412, startPoint y: 94, endPoint x: 418, endPoint y: 101, distance: 9.7
click at [414, 95] on div "Interesting Select ​" at bounding box center [460, 87] width 109 height 39
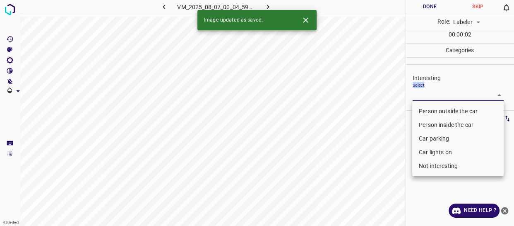
click at [443, 94] on body "4.3.6-dev2 VM_2025_08_07_00_04_59_386_03.gif Done Skip 0 Role: Labeler labeler …" at bounding box center [257, 113] width 514 height 226
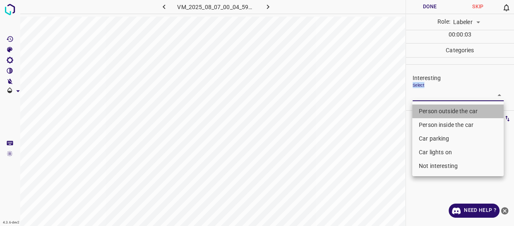
click at [435, 112] on li "Person outside the car" at bounding box center [458, 111] width 92 height 14
type input "Person outside the car"
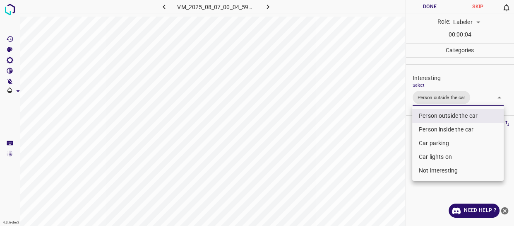
click at [395, 133] on div at bounding box center [257, 113] width 514 height 226
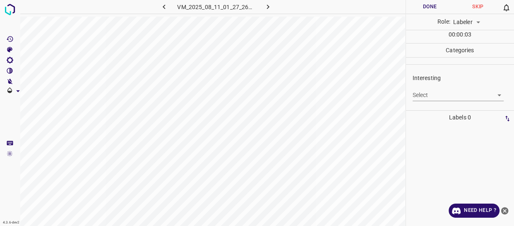
click at [420, 94] on body "4.3.6-dev2 VM_2025_08_11_01_27_26_639_06.gif Done Skip 0 Role: Labeler labeler …" at bounding box center [257, 113] width 514 height 226
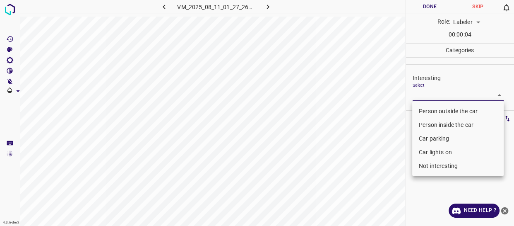
click at [423, 110] on li "Person outside the car" at bounding box center [458, 111] width 92 height 14
type input "Person outside the car"
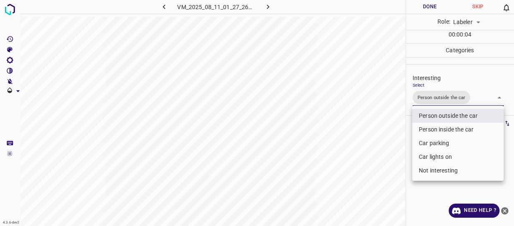
click at [397, 141] on div at bounding box center [257, 113] width 514 height 226
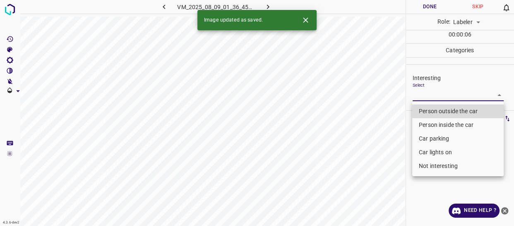
click at [432, 91] on body "4.3.6-dev2 VM_2025_08_09_01_36_45_897_05.gif Done Skip 0 Role: Labeler labeler …" at bounding box center [257, 113] width 514 height 226
click at [429, 109] on li "Person outside the car" at bounding box center [458, 111] width 92 height 14
type input "Person outside the car"
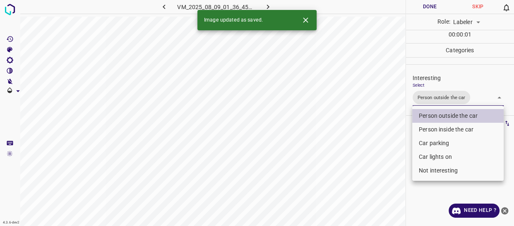
click at [388, 140] on div at bounding box center [257, 113] width 514 height 226
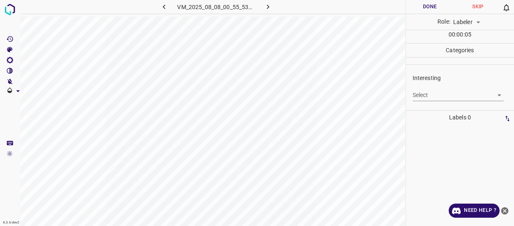
click at [422, 94] on body "4.3.6-dev2 VM_2025_08_08_00_55_53_255_11.gif Done Skip 0 Role: Labeler labeler …" at bounding box center [257, 113] width 514 height 226
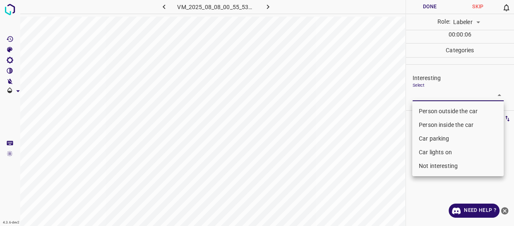
click at [430, 166] on li "Not interesting" at bounding box center [458, 166] width 92 height 14
type input "Not interesting"
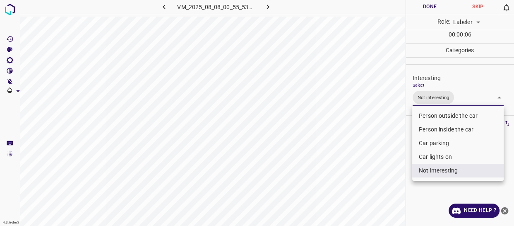
click at [389, 174] on div at bounding box center [257, 113] width 514 height 226
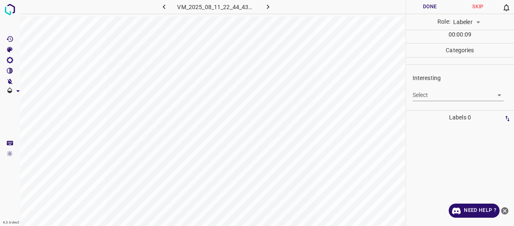
click at [431, 94] on body "4.3.6-dev2 VM_2025_08_11_22_44_43_596_06.gif Done Skip 0 Role: Labeler labeler …" at bounding box center [257, 113] width 514 height 226
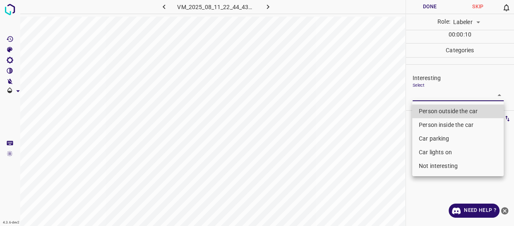
click at [436, 111] on li "Person outside the car" at bounding box center [458, 111] width 92 height 14
type input "Person outside the car"
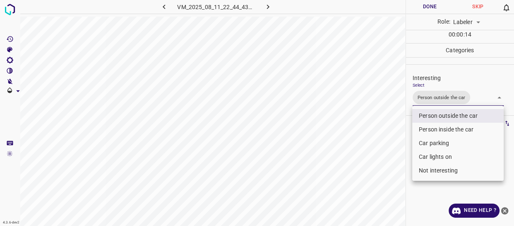
click at [391, 124] on div at bounding box center [257, 113] width 514 height 226
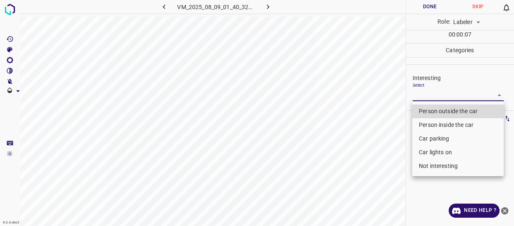
click at [424, 96] on body "4.3.6-dev2 VM_2025_08_09_01_40_32_678_00.gif Done Skip 0 Role: Labeler labeler …" at bounding box center [257, 113] width 514 height 226
click at [425, 149] on li "Car lights on" at bounding box center [458, 152] width 92 height 14
type input "Car lights on"
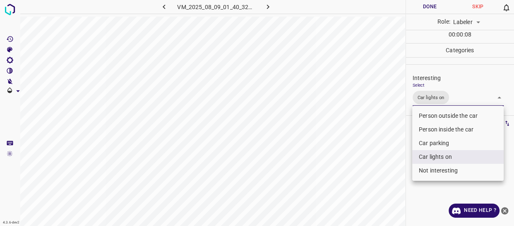
click at [393, 157] on div at bounding box center [257, 113] width 514 height 226
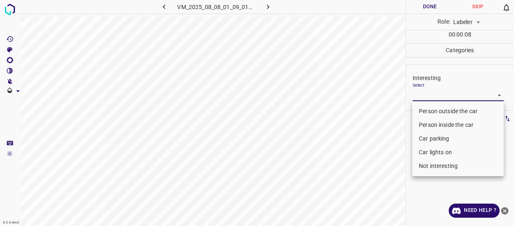
click at [417, 95] on body "4.3.6-dev2 VM_2025_08_08_01_09_01_747_04.gif Done Skip 0 Role: Labeler labeler …" at bounding box center [257, 113] width 514 height 226
click at [422, 166] on li "Not interesting" at bounding box center [458, 166] width 92 height 14
type input "Not interesting"
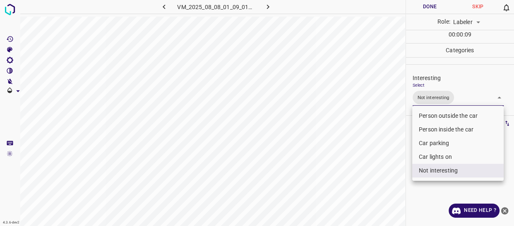
click at [385, 167] on div at bounding box center [257, 113] width 514 height 226
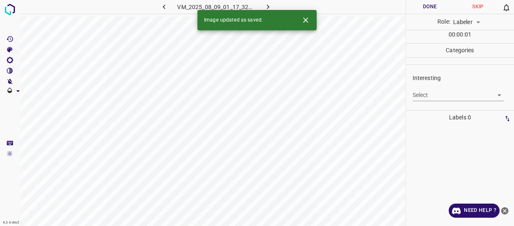
click at [422, 96] on body "4.3.6-dev2 VM_2025_08_09_01_17_32_223_02.gif Done Skip 0 Role: Labeler labeler …" at bounding box center [257, 113] width 514 height 226
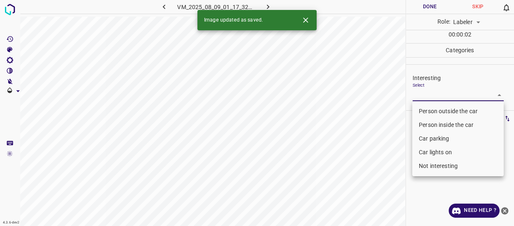
drag, startPoint x: 434, startPoint y: 165, endPoint x: 420, endPoint y: 170, distance: 14.7
click at [434, 165] on li "Not interesting" at bounding box center [458, 166] width 92 height 14
type input "Not interesting"
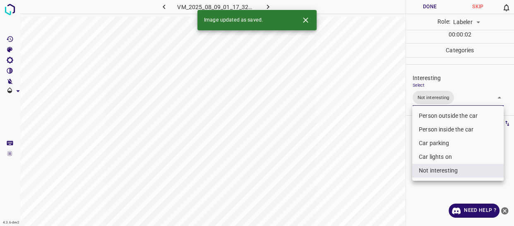
click at [393, 174] on div at bounding box center [257, 113] width 514 height 226
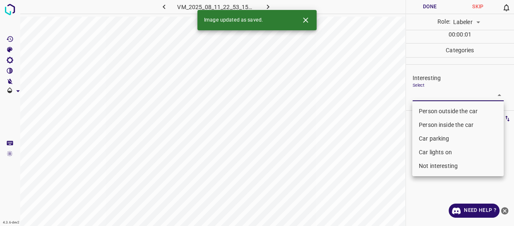
click at [422, 99] on body "4.3.6-dev2 VM_2025_08_11_22_53_15_477_03.gif Done Skip 0 Role: Labeler labeler …" at bounding box center [257, 113] width 514 height 226
click at [419, 113] on li "Person outside the car" at bounding box center [458, 111] width 92 height 14
type input "Person outside the car"
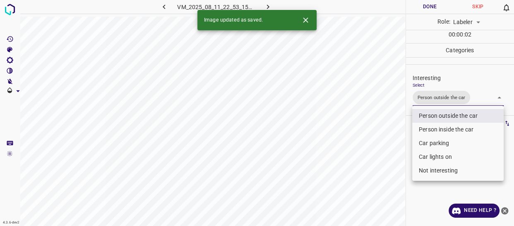
drag, startPoint x: 386, startPoint y: 160, endPoint x: 384, endPoint y: 172, distance: 11.7
click at [385, 171] on div at bounding box center [257, 113] width 514 height 226
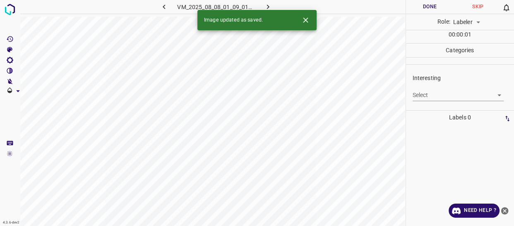
click at [428, 98] on body "4.3.6-dev2 VM_2025_08_08_01_09_01_747_09.gif Done Skip 0 Role: Labeler labeler …" at bounding box center [257, 113] width 514 height 226
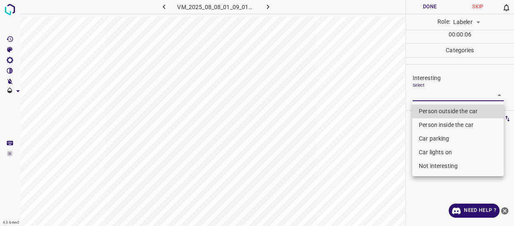
click at [431, 166] on li "Not interesting" at bounding box center [458, 166] width 92 height 14
type input "Not interesting"
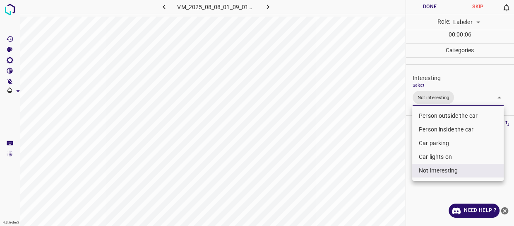
click at [395, 176] on div at bounding box center [257, 113] width 514 height 226
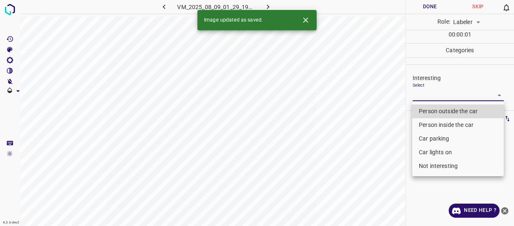
drag, startPoint x: 422, startPoint y: 92, endPoint x: 422, endPoint y: 111, distance: 19.1
click at [422, 94] on body "4.3.6-dev2 VM_2025_08_09_01_29_19_581_04.gif Done Skip 0 Role: Labeler labeler …" at bounding box center [257, 113] width 514 height 226
drag, startPoint x: 421, startPoint y: 107, endPoint x: 410, endPoint y: 124, distance: 20.2
click at [421, 108] on li "Person outside the car" at bounding box center [458, 111] width 92 height 14
type input "Person outside the car"
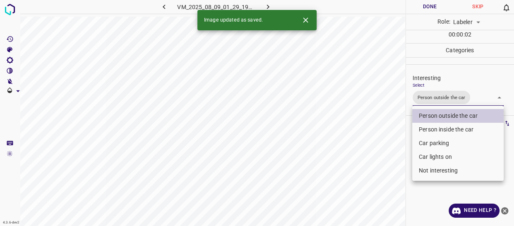
click at [394, 137] on div at bounding box center [257, 113] width 514 height 226
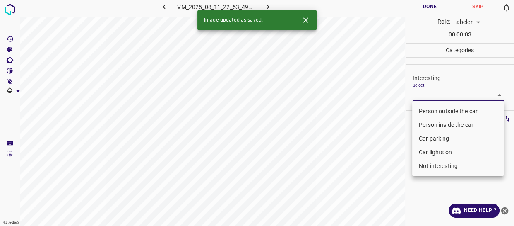
drag, startPoint x: 425, startPoint y: 96, endPoint x: 427, endPoint y: 106, distance: 10.1
click at [425, 95] on body "4.3.6-dev2 VM_2025_08_11_22_53_49_482_05.gif Done Skip 0 Role: Labeler labeler …" at bounding box center [257, 113] width 514 height 226
click at [427, 113] on li "Person outside the car" at bounding box center [458, 111] width 92 height 14
type input "Person outside the car"
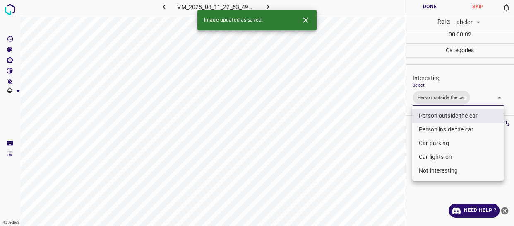
click at [391, 142] on div at bounding box center [257, 113] width 514 height 226
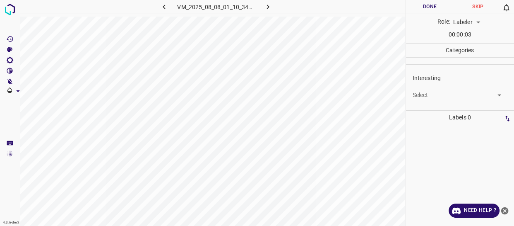
click at [431, 92] on body "4.3.6-dev2 VM_2025_08_08_01_10_34_979_01.gif Done Skip 0 Role: Labeler labeler …" at bounding box center [257, 113] width 514 height 226
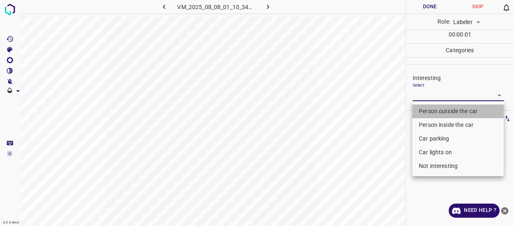
click at [430, 109] on li "Person outside the car" at bounding box center [458, 111] width 92 height 14
type input "Person outside the car"
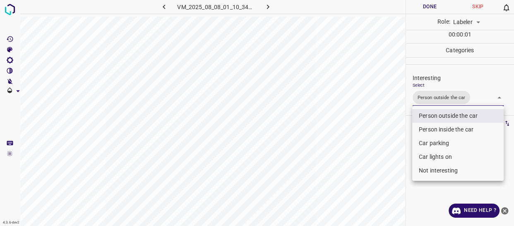
drag, startPoint x: 388, startPoint y: 135, endPoint x: 385, endPoint y: 140, distance: 6.0
click at [388, 137] on div at bounding box center [257, 113] width 514 height 226
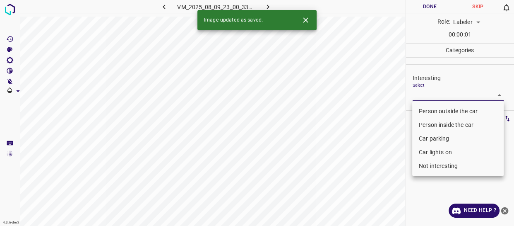
click at [435, 97] on body "4.3.6-dev2 VM_2025_08_09_23_00_33_039_02.gif Done Skip 0 Role: Labeler labeler …" at bounding box center [257, 113] width 514 height 226
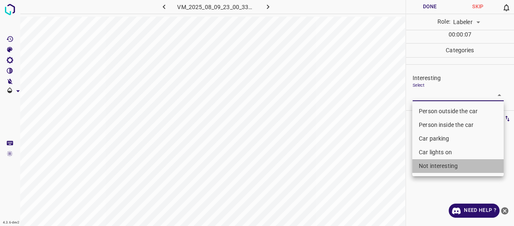
drag, startPoint x: 433, startPoint y: 164, endPoint x: 388, endPoint y: 170, distance: 45.2
click at [432, 164] on li "Not interesting" at bounding box center [458, 166] width 92 height 14
type input "Not interesting"
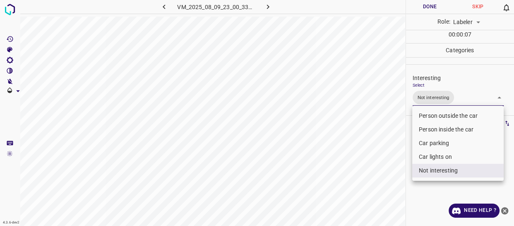
click at [387, 170] on div at bounding box center [257, 113] width 514 height 226
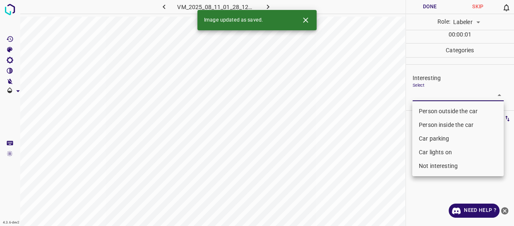
click at [434, 96] on body "4.3.6-dev2 VM_2025_08_11_01_28_12_435_10.gif Done Skip 0 Role: Labeler labeler …" at bounding box center [257, 113] width 514 height 226
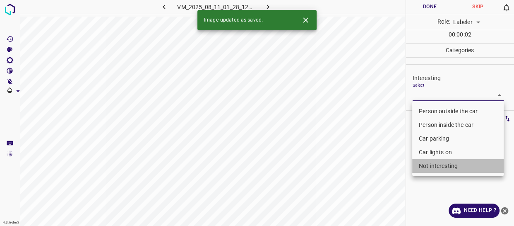
click at [439, 168] on li "Not interesting" at bounding box center [458, 166] width 92 height 14
type input "Not interesting"
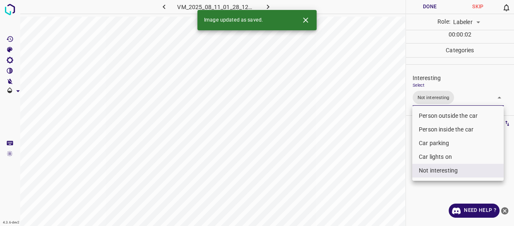
click at [389, 168] on div at bounding box center [257, 113] width 514 height 226
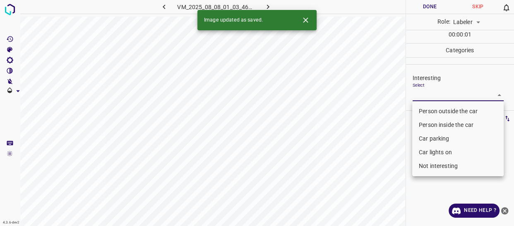
click at [423, 95] on body "4.3.6-dev2 VM_2025_08_08_01_03_46_237_00.gif Done Skip 0 Role: Labeler labeler …" at bounding box center [257, 113] width 514 height 226
click at [425, 108] on li "Person outside the car" at bounding box center [458, 111] width 92 height 14
type input "Person outside the car"
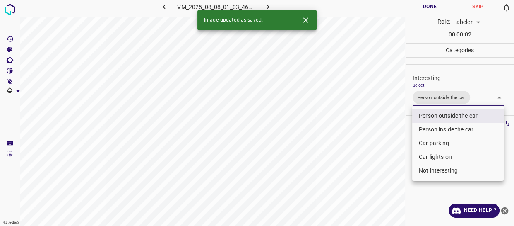
click at [386, 145] on div at bounding box center [257, 113] width 514 height 226
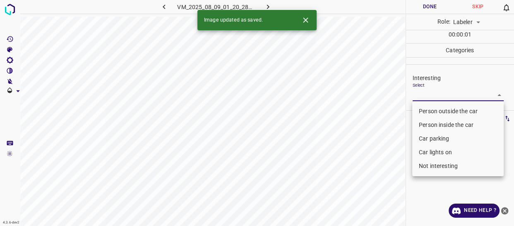
click at [437, 95] on body "4.3.6-dev2 VM_2025_08_09_01_20_28_926_03.gif Done Skip 0 Role: Labeler labeler …" at bounding box center [257, 113] width 514 height 226
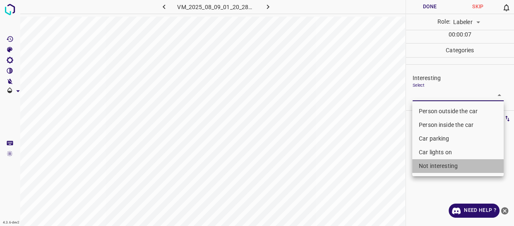
drag, startPoint x: 438, startPoint y: 165, endPoint x: 377, endPoint y: 166, distance: 61.3
click at [438, 165] on li "Not interesting" at bounding box center [458, 166] width 92 height 14
type input "Not interesting"
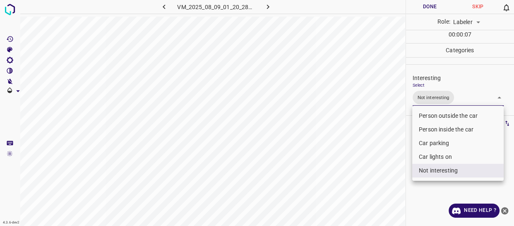
click at [371, 166] on div at bounding box center [257, 113] width 514 height 226
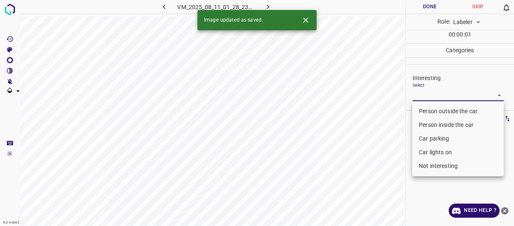
click at [417, 95] on body "4.3.6-dev2 VM_2025_08_11_01_28_23_216_07.gif Done Skip 0 Role: Labeler labeler …" at bounding box center [257, 113] width 514 height 226
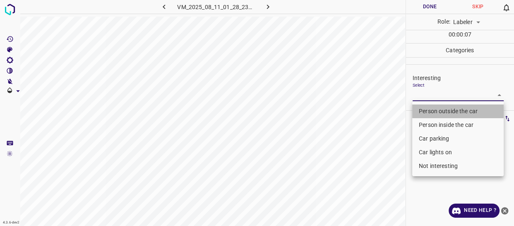
click at [430, 109] on li "Person outside the car" at bounding box center [458, 111] width 92 height 14
type input "Person outside the car"
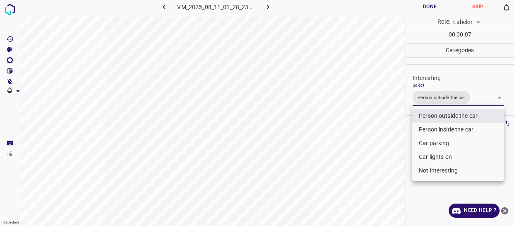
drag, startPoint x: 400, startPoint y: 133, endPoint x: 389, endPoint y: 143, distance: 15.5
click at [395, 139] on div at bounding box center [257, 113] width 514 height 226
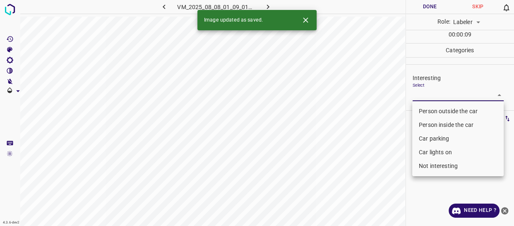
click at [431, 95] on body "4.3.6-dev2 VM_2025_08_08_01_09_01_747_05.gif Done Skip 0 Role: Labeler labeler …" at bounding box center [257, 113] width 514 height 226
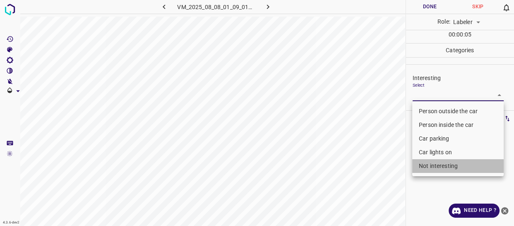
drag, startPoint x: 451, startPoint y: 164, endPoint x: 393, endPoint y: 166, distance: 58.4
click at [448, 165] on li "Not interesting" at bounding box center [458, 166] width 92 height 14
type input "Not interesting"
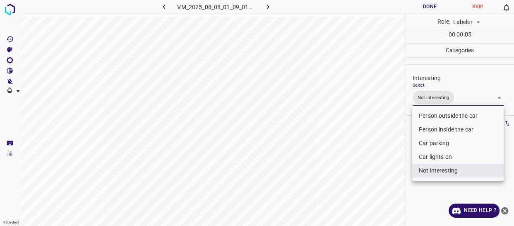
drag, startPoint x: 383, startPoint y: 166, endPoint x: 372, endPoint y: 168, distance: 11.1
click at [379, 168] on div at bounding box center [257, 113] width 514 height 226
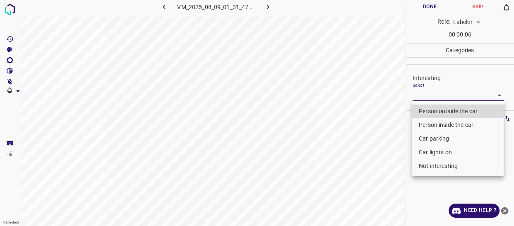
click at [425, 94] on body "4.3.6-dev2 VM_2025_08_09_01_31_47_632_05.gif Done Skip 0 Role: Labeler labeler …" at bounding box center [257, 113] width 514 height 226
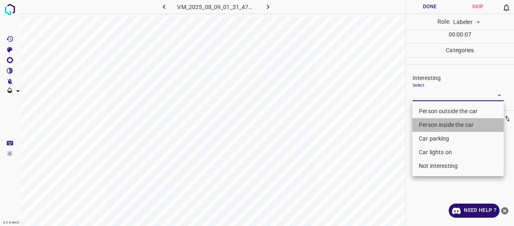
drag, startPoint x: 429, startPoint y: 123, endPoint x: 389, endPoint y: 147, distance: 46.0
click at [429, 124] on li "Person inside the car" at bounding box center [458, 125] width 92 height 14
type input "Person inside the car"
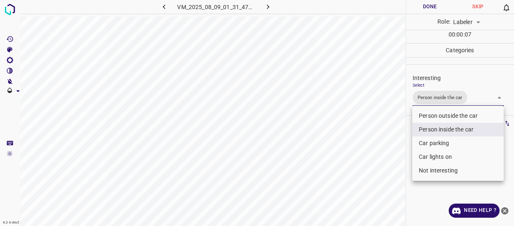
click at [388, 147] on div at bounding box center [257, 113] width 514 height 226
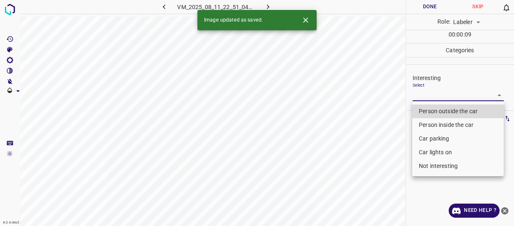
click at [439, 95] on body "4.3.6-dev2 VM_2025_08_11_22_51_04_479_09.gif Done Skip 0 Role: Labeler labeler …" at bounding box center [257, 113] width 514 height 226
click at [440, 109] on li "Person outside the car" at bounding box center [458, 111] width 92 height 14
type input "Person outside the car"
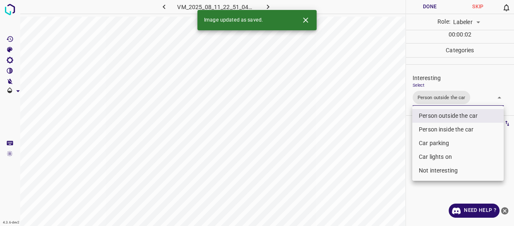
click at [385, 149] on div at bounding box center [257, 113] width 514 height 226
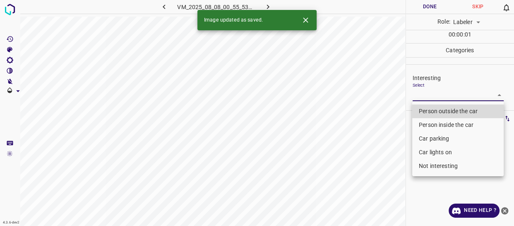
click at [420, 95] on body "4.3.6-dev2 VM_2025_08_08_00_55_53_255_06.gif Done Skip 0 Role: Labeler labeler …" at bounding box center [257, 113] width 514 height 226
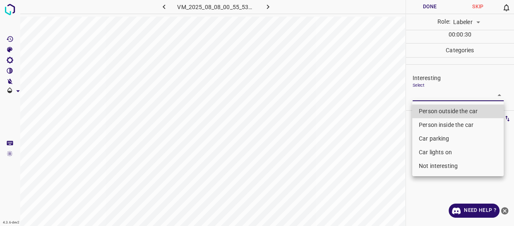
click at [439, 137] on li "Car parking" at bounding box center [458, 139] width 92 height 14
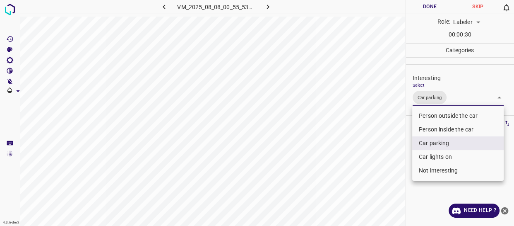
type input "Car parking"
click at [335, 160] on div at bounding box center [257, 113] width 514 height 226
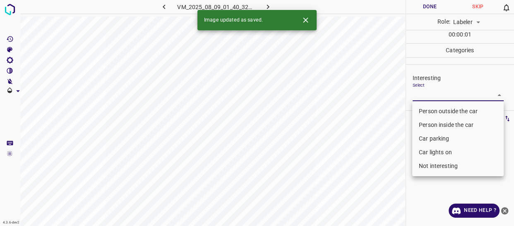
click at [424, 94] on body "4.3.6-dev2 VM_2025_08_09_01_40_32_678_04.gif Done Skip 0 Role: Labeler labeler …" at bounding box center [257, 113] width 514 height 226
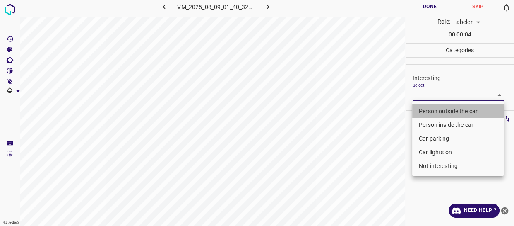
click at [421, 111] on li "Person outside the car" at bounding box center [458, 111] width 92 height 14
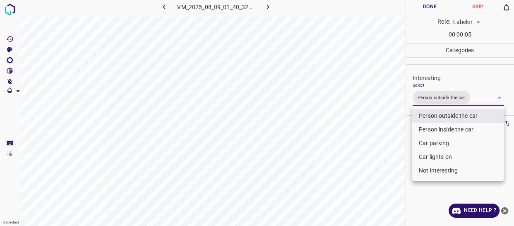
click at [428, 155] on li "Car lights on" at bounding box center [458, 157] width 92 height 14
type input "Person outside the car,Car lights on"
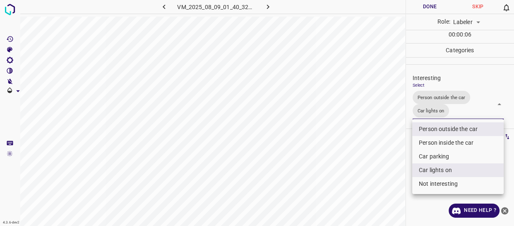
click at [364, 166] on div at bounding box center [257, 113] width 514 height 226
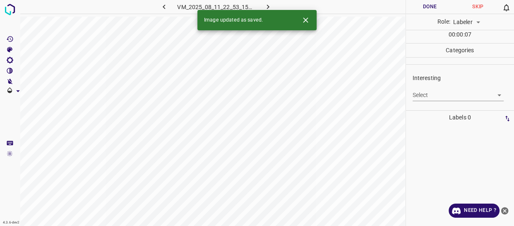
click at [425, 96] on body "4.3.6-dev2 VM_2025_08_11_22_53_15_477_00.gif Done Skip 0 Role: Labeler labeler …" at bounding box center [257, 113] width 514 height 226
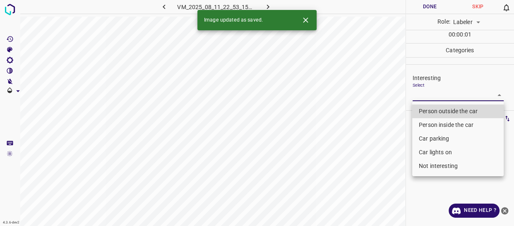
click at [424, 112] on li "Person outside the car" at bounding box center [458, 111] width 92 height 14
type input "Person outside the car"
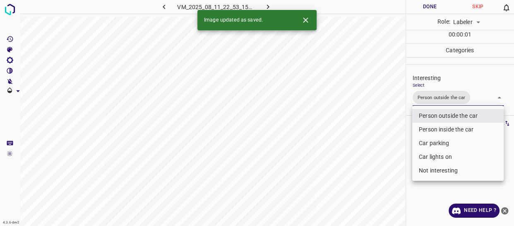
click at [370, 150] on div at bounding box center [257, 113] width 514 height 226
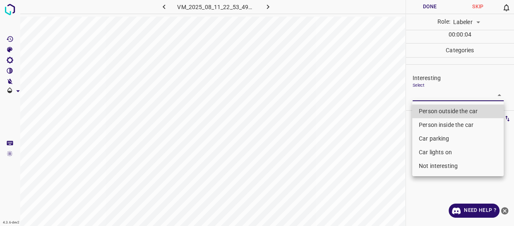
drag, startPoint x: 419, startPoint y: 92, endPoint x: 422, endPoint y: 111, distance: 18.9
click at [420, 96] on body "4.3.6-dev2 VM_2025_08_11_22_53_49_482_04.gif Done Skip 0 Role: Labeler labeler …" at bounding box center [257, 113] width 514 height 226
drag, startPoint x: 422, startPoint y: 111, endPoint x: 370, endPoint y: 145, distance: 62.4
click at [422, 111] on li "Person outside the car" at bounding box center [458, 111] width 92 height 14
type input "Person outside the car"
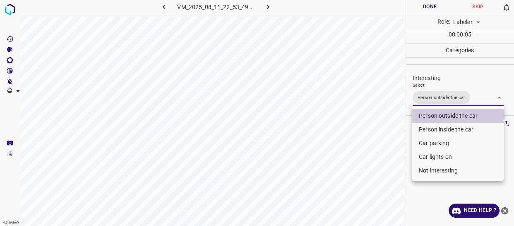
drag, startPoint x: 370, startPoint y: 145, endPoint x: 363, endPoint y: 152, distance: 9.4
click at [368, 148] on div at bounding box center [257, 113] width 514 height 226
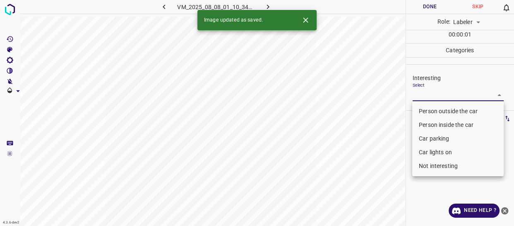
drag, startPoint x: 419, startPoint y: 93, endPoint x: 422, endPoint y: 123, distance: 29.6
click at [420, 94] on body "4.3.6-dev2 VM_2025_08_08_01_10_34_979_05.gif Done Skip 0 Role: Labeler labeler …" at bounding box center [257, 113] width 514 height 226
drag, startPoint x: 422, startPoint y: 150, endPoint x: 421, endPoint y: 141, distance: 9.5
click at [421, 150] on li "Car lights on" at bounding box center [458, 152] width 92 height 14
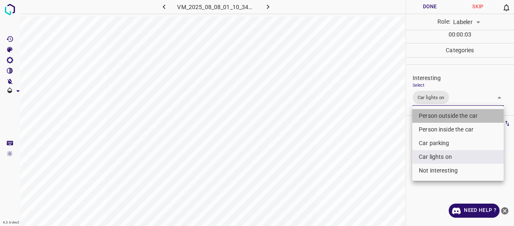
click at [422, 115] on li "Person outside the car" at bounding box center [458, 116] width 92 height 14
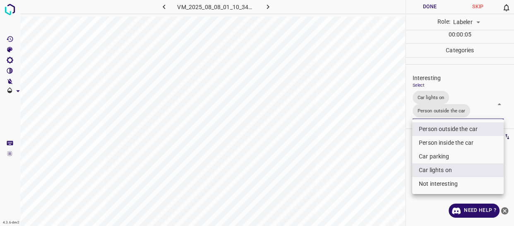
click at [425, 149] on ul "Person outside the car Person inside the car Car parking Car lights on Not inte…" at bounding box center [458, 156] width 92 height 75
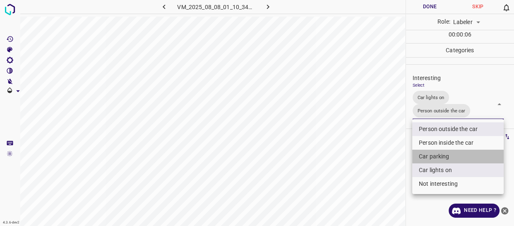
click at [425, 155] on li "Car parking" at bounding box center [458, 156] width 92 height 14
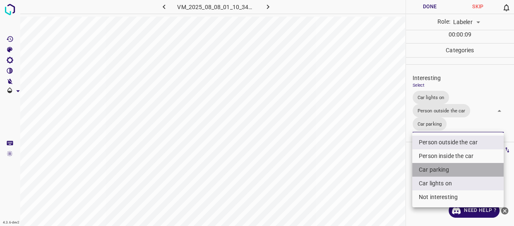
drag, startPoint x: 425, startPoint y: 170, endPoint x: 424, endPoint y: 159, distance: 10.4
click at [424, 169] on li "Car parking" at bounding box center [458, 170] width 92 height 14
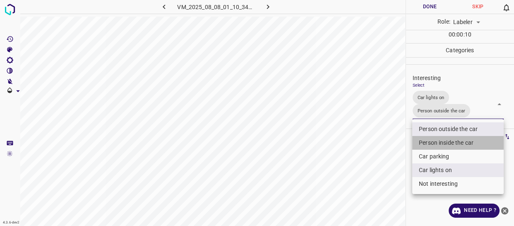
click at [424, 141] on li "Person inside the car" at bounding box center [458, 143] width 92 height 14
type input "Car lights on,Person outside the car,Person inside the car"
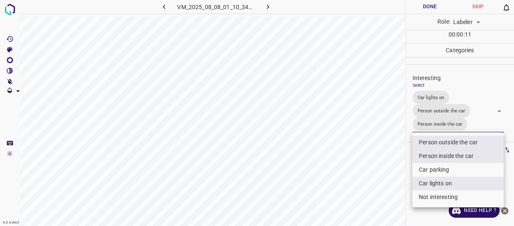
click at [393, 152] on div at bounding box center [257, 113] width 514 height 226
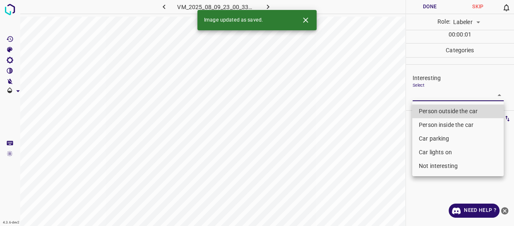
click at [438, 94] on body "4.3.6-dev2 VM_2025_08_09_23_00_33_039_11.gif Done Skip 0 Role: Labeler labeler …" at bounding box center [257, 113] width 514 height 226
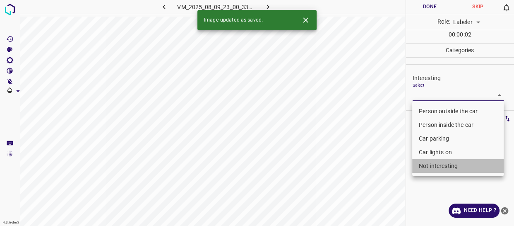
click at [420, 166] on li "Not interesting" at bounding box center [458, 166] width 92 height 14
type input "Not interesting"
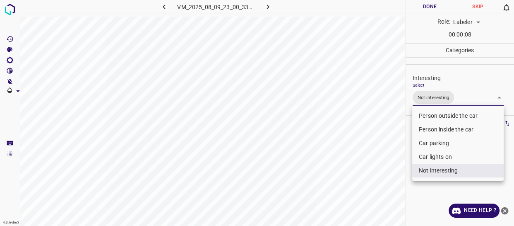
click at [372, 137] on div at bounding box center [257, 113] width 514 height 226
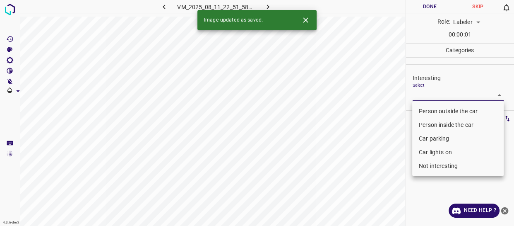
click at [419, 94] on body "4.3.6-dev2 VM_2025_08_11_22_51_58_822_01.gif Done Skip 0 Role: Labeler labeler …" at bounding box center [257, 113] width 514 height 226
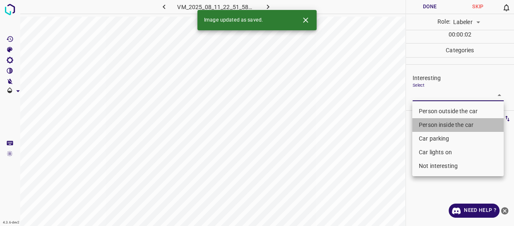
drag, startPoint x: 428, startPoint y: 123, endPoint x: 429, endPoint y: 135, distance: 11.2
click at [429, 123] on li "Person inside the car" at bounding box center [458, 125] width 92 height 14
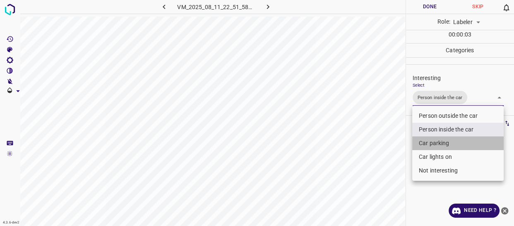
drag, startPoint x: 428, startPoint y: 140, endPoint x: 427, endPoint y: 150, distance: 10.1
click at [428, 141] on li "Car parking" at bounding box center [458, 143] width 92 height 14
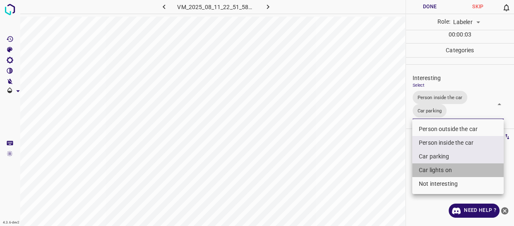
drag, startPoint x: 427, startPoint y: 169, endPoint x: 392, endPoint y: 169, distance: 34.4
click at [427, 169] on li "Car lights on" at bounding box center [458, 170] width 92 height 14
type input "Person inside the car,Car parking,Car lights on"
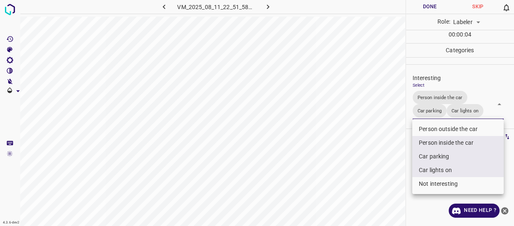
click at [389, 170] on div at bounding box center [257, 113] width 514 height 226
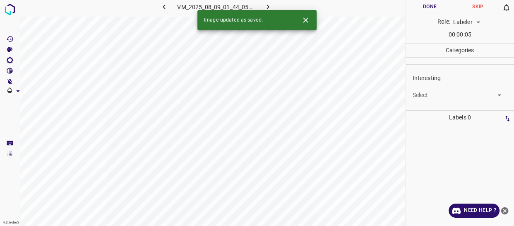
click at [422, 95] on body "4.3.6-dev2 VM_2025_08_09_01_44_05_535_08.gif Done Skip 0 Role: Labeler labeler …" at bounding box center [257, 113] width 514 height 226
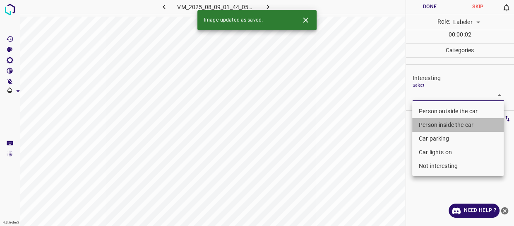
click at [427, 125] on li "Person inside the car" at bounding box center [458, 125] width 92 height 14
type input "Person inside the car"
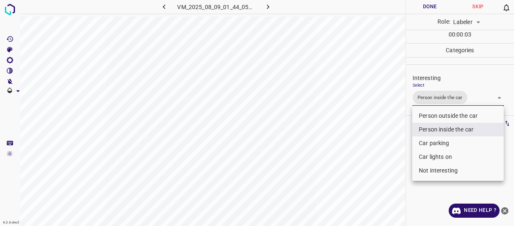
drag, startPoint x: 380, startPoint y: 157, endPoint x: 370, endPoint y: 178, distance: 22.8
click at [373, 174] on div at bounding box center [257, 113] width 514 height 226
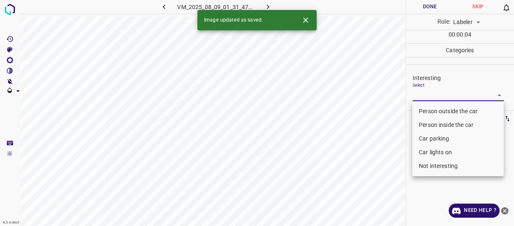
drag, startPoint x: 419, startPoint y: 93, endPoint x: 421, endPoint y: 108, distance: 15.5
click at [420, 96] on body "4.3.6-dev2 VM_2025_08_09_01_31_47_632_01.gif Done Skip 0 Role: Labeler labeler …" at bounding box center [257, 113] width 514 height 226
click at [422, 111] on li "Person outside the car" at bounding box center [458, 111] width 92 height 14
type input "Person outside the car"
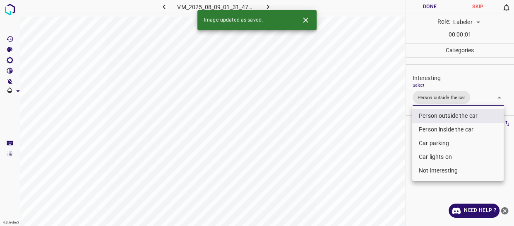
click at [377, 147] on div at bounding box center [257, 113] width 514 height 226
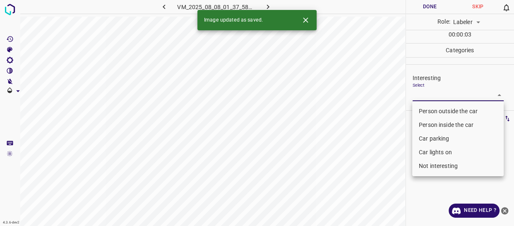
click at [424, 94] on body "4.3.6-dev2 VM_2025_08_08_01_37_58_748_00.gif Done Skip 0 Role: Labeler labeler …" at bounding box center [257, 113] width 514 height 226
click at [419, 149] on li "Car lights on" at bounding box center [458, 152] width 92 height 14
type input "Car lights on"
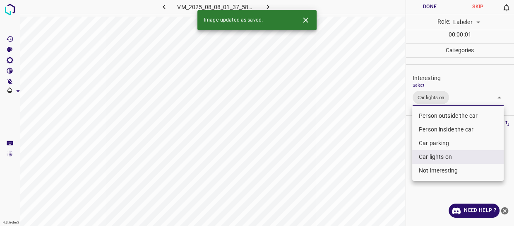
click at [375, 163] on div at bounding box center [257, 113] width 514 height 226
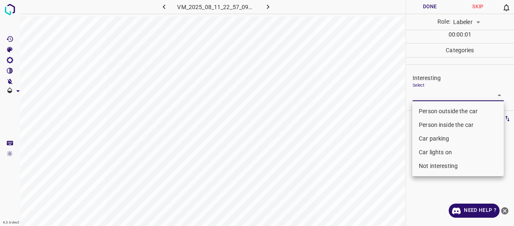
drag, startPoint x: 431, startPoint y: 95, endPoint x: 430, endPoint y: 108, distance: 12.5
click at [432, 96] on body "4.3.6-dev2 VM_2025_08_11_22_57_09_464_05.gif Done Skip 0 Role: Labeler labeler …" at bounding box center [257, 113] width 514 height 226
click at [429, 111] on li "Person outside the car" at bounding box center [458, 111] width 92 height 14
type input "Person outside the car"
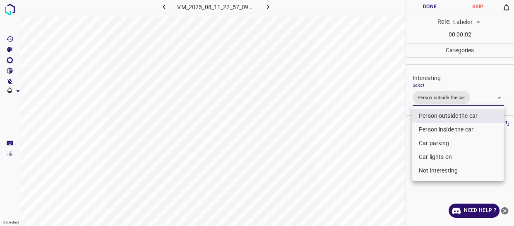
click at [371, 153] on div at bounding box center [257, 113] width 514 height 226
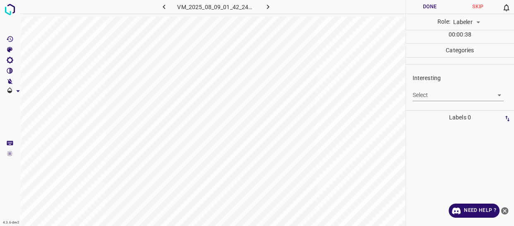
click at [419, 94] on body "4.3.6-dev2 VM_2025_08_09_01_42_24_017_01.gif Done Skip 0 Role: Labeler labeler …" at bounding box center [257, 113] width 514 height 226
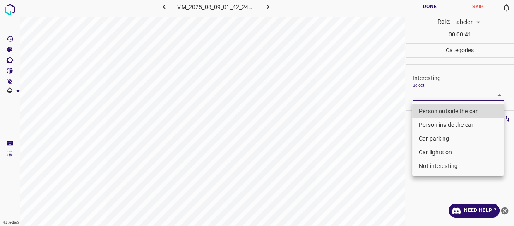
drag, startPoint x: 427, startPoint y: 139, endPoint x: 415, endPoint y: 146, distance: 13.8
click at [427, 139] on li "Car parking" at bounding box center [458, 139] width 92 height 14
type input "Car parking"
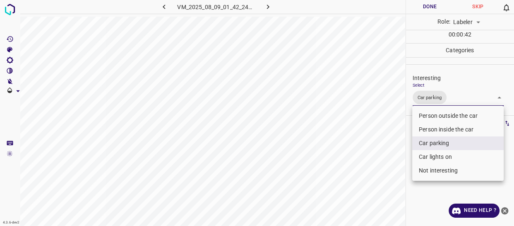
click at [365, 178] on div at bounding box center [257, 113] width 514 height 226
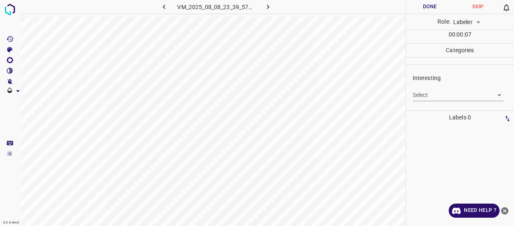
click at [448, 95] on body "4.3.6-dev2 VM_2025_08_08_23_39_57_709_06.gif Done Skip 0 Role: Labeler labeler …" at bounding box center [257, 113] width 514 height 226
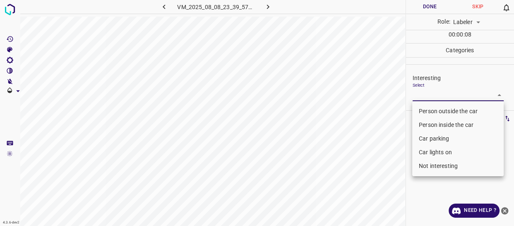
drag, startPoint x: 427, startPoint y: 153, endPoint x: 390, endPoint y: 161, distance: 38.5
click at [427, 153] on li "Car lights on" at bounding box center [458, 152] width 92 height 14
type input "Car lights on"
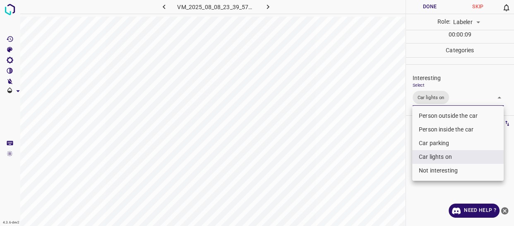
click at [372, 162] on div at bounding box center [257, 113] width 514 height 226
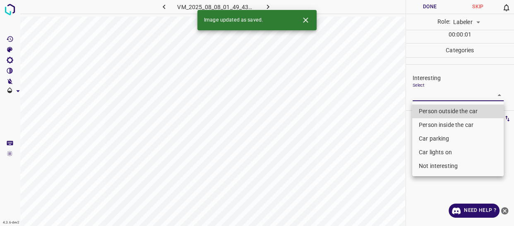
click at [422, 92] on body "4.3.6-dev2 VM_2025_08_08_01_49_43_760_01.gif Done Skip 0 Role: Labeler labeler …" at bounding box center [257, 113] width 514 height 226
click at [425, 112] on li "Person outside the car" at bounding box center [458, 111] width 92 height 14
type input "Person outside the car"
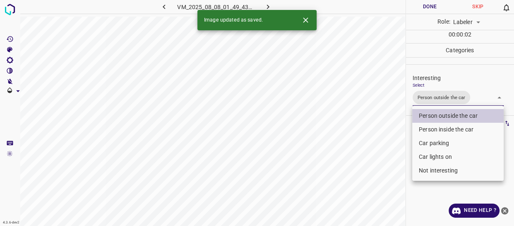
click at [367, 150] on div at bounding box center [257, 113] width 514 height 226
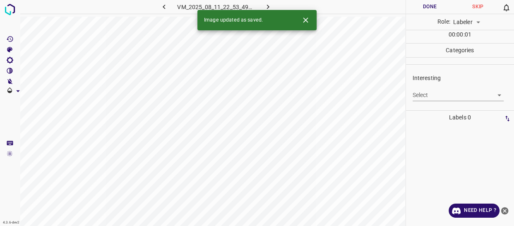
click at [420, 95] on body "4.3.6-dev2 VM_2025_08_11_22_53_49_482_06.gif Done Skip 0 Role: Labeler labeler …" at bounding box center [257, 113] width 514 height 226
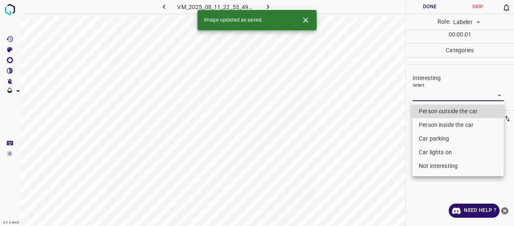
click at [418, 112] on li "Person outside the car" at bounding box center [458, 111] width 92 height 14
type input "Person outside the car"
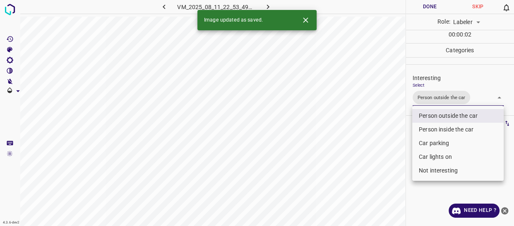
drag, startPoint x: 389, startPoint y: 128, endPoint x: 381, endPoint y: 134, distance: 10.1
click at [389, 129] on div at bounding box center [257, 113] width 514 height 226
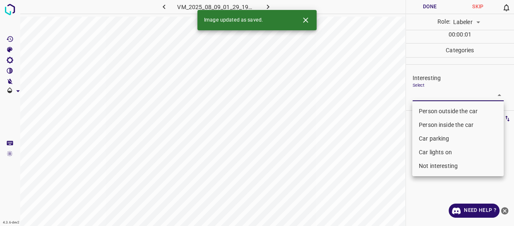
drag, startPoint x: 419, startPoint y: 94, endPoint x: 417, endPoint y: 107, distance: 13.8
click at [420, 94] on body "4.3.6-dev2 VM_2025_08_09_01_29_19_581_00.gif Done Skip 0 Role: Labeler labeler …" at bounding box center [257, 113] width 514 height 226
click at [421, 111] on li "Person outside the car" at bounding box center [458, 111] width 92 height 14
type input "Person outside the car"
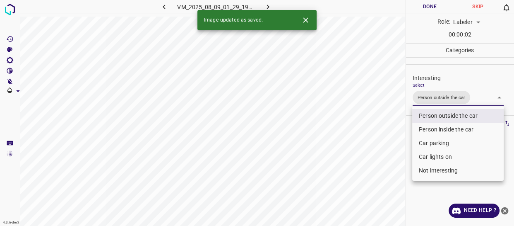
drag, startPoint x: 387, startPoint y: 135, endPoint x: 380, endPoint y: 144, distance: 10.6
click at [384, 141] on div at bounding box center [257, 113] width 514 height 226
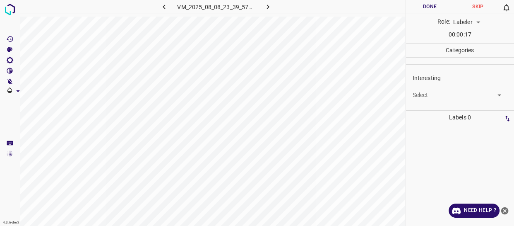
click at [452, 97] on body "4.3.6-dev2 VM_2025_08_08_23_39_57_709_08.gif Done Skip 0 Role: Labeler labeler …" at bounding box center [257, 113] width 514 height 226
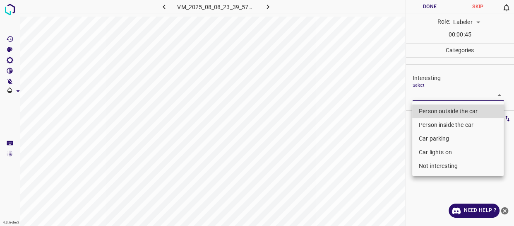
drag, startPoint x: 435, startPoint y: 165, endPoint x: 430, endPoint y: 172, distance: 8.6
click at [435, 166] on li "Not interesting" at bounding box center [458, 166] width 92 height 14
type input "Not interesting"
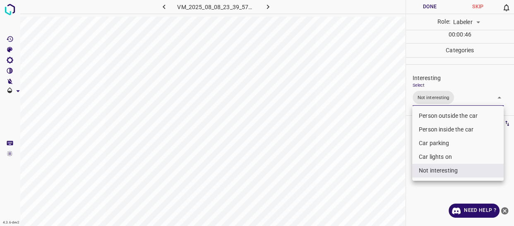
click at [336, 191] on div at bounding box center [257, 113] width 514 height 226
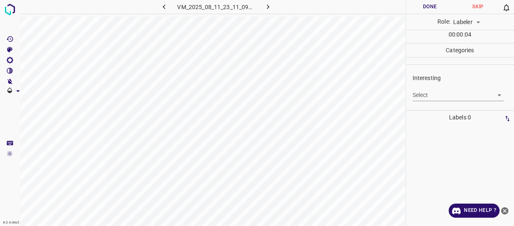
click at [422, 93] on body "4.3.6-dev2 VM_2025_08_11_23_11_09_399_09.gif Done Skip 0 Role: Labeler labeler …" at bounding box center [257, 113] width 514 height 226
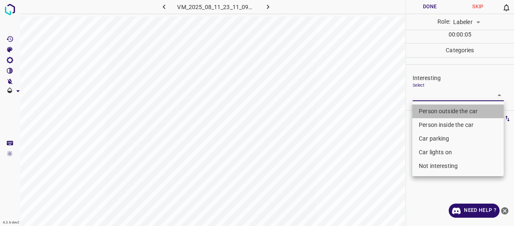
drag, startPoint x: 422, startPoint y: 106, endPoint x: 390, endPoint y: 128, distance: 38.9
click at [423, 106] on li "Person outside the car" at bounding box center [458, 111] width 92 height 14
type input "Person outside the car"
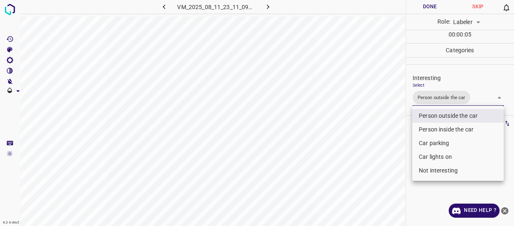
drag, startPoint x: 390, startPoint y: 128, endPoint x: 373, endPoint y: 145, distance: 24.3
click at [388, 131] on div at bounding box center [257, 113] width 514 height 226
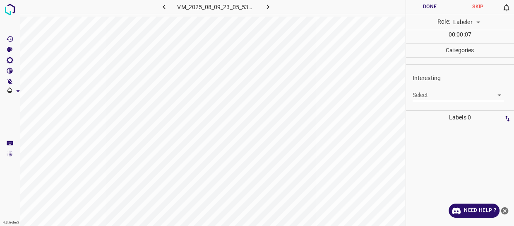
click at [436, 97] on body "4.3.6-dev2 VM_2025_08_09_23_05_53_294_03.gif Done Skip 0 Role: Labeler labeler …" at bounding box center [257, 113] width 514 height 226
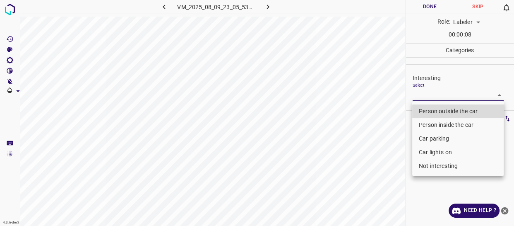
drag, startPoint x: 435, startPoint y: 166, endPoint x: 405, endPoint y: 173, distance: 31.0
click at [434, 166] on li "Not interesting" at bounding box center [458, 166] width 92 height 14
type input "Not interesting"
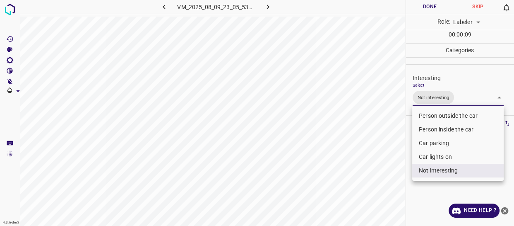
drag, startPoint x: 395, startPoint y: 173, endPoint x: 388, endPoint y: 177, distance: 8.5
click at [395, 174] on div at bounding box center [257, 113] width 514 height 226
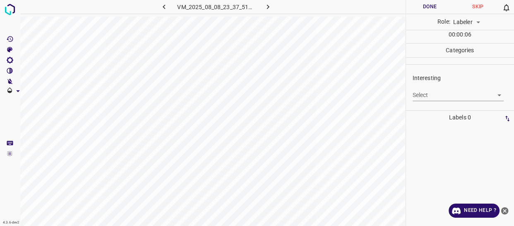
click at [432, 95] on body "4.3.6-dev2 VM_2025_08_08_23_37_51_287_05.gif Done Skip 0 Role: Labeler labeler …" at bounding box center [257, 113] width 514 height 226
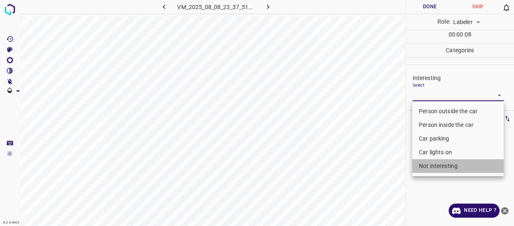
drag, startPoint x: 429, startPoint y: 166, endPoint x: 403, endPoint y: 171, distance: 26.1
click at [429, 166] on li "Not interesting" at bounding box center [458, 166] width 92 height 14
type input "Not interesting"
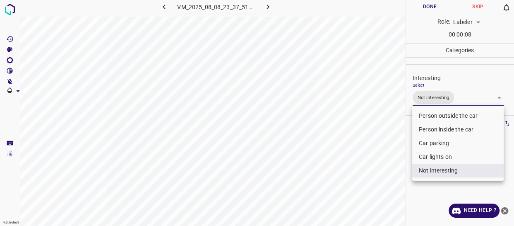
click at [353, 180] on div at bounding box center [257, 113] width 514 height 226
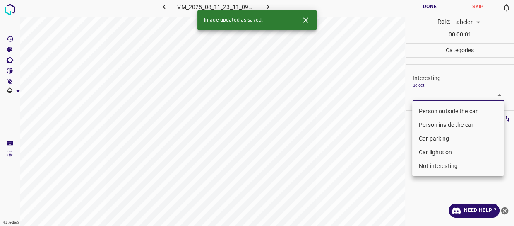
click at [425, 96] on body "4.3.6-dev2 VM_2025_08_11_23_11_09_399_01.gif Done Skip 0 Role: Labeler labeler …" at bounding box center [257, 113] width 514 height 226
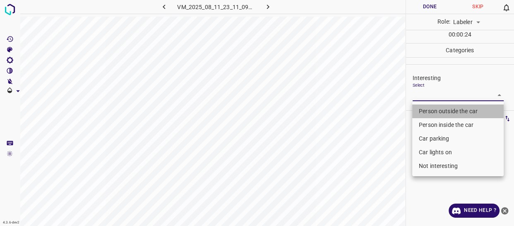
click at [426, 111] on li "Person outside the car" at bounding box center [458, 111] width 92 height 14
type input "Person outside the car"
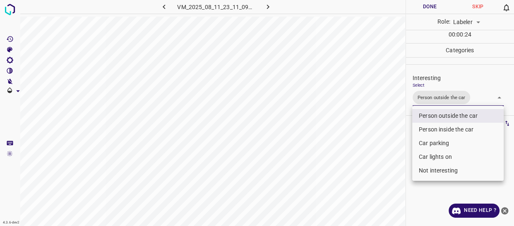
click at [369, 162] on div at bounding box center [257, 113] width 514 height 226
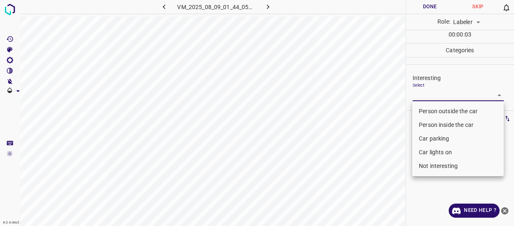
click at [434, 93] on body "4.3.6-dev2 VM_2025_08_09_01_44_05_535_10.gif Done Skip 0 Role: Labeler labeler …" at bounding box center [257, 113] width 514 height 226
drag, startPoint x: 431, startPoint y: 140, endPoint x: 417, endPoint y: 142, distance: 14.3
click at [431, 140] on li "Car parking" at bounding box center [458, 139] width 92 height 14
type input "Car parking"
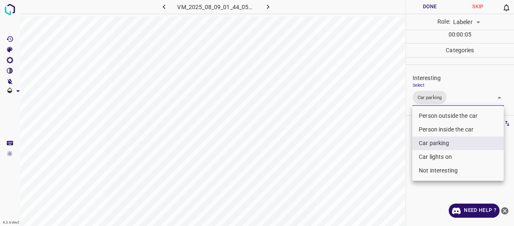
drag, startPoint x: 366, startPoint y: 154, endPoint x: 355, endPoint y: 166, distance: 15.8
click at [361, 162] on div at bounding box center [257, 113] width 514 height 226
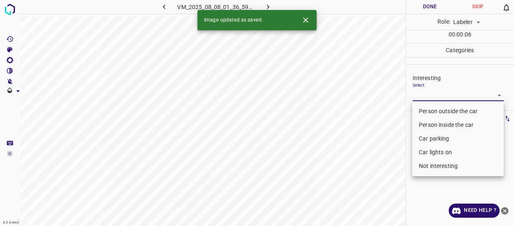
drag, startPoint x: 417, startPoint y: 94, endPoint x: 418, endPoint y: 105, distance: 10.4
click at [418, 95] on body "4.3.6-dev2 VM_2025_08_08_01_36_59_341_01.gif Done Skip 0 Role: Labeler labeler …" at bounding box center [257, 113] width 514 height 226
click at [420, 110] on li "Person outside the car" at bounding box center [458, 111] width 92 height 14
type input "Person outside the car"
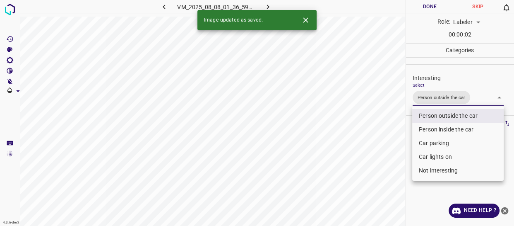
drag, startPoint x: 379, startPoint y: 145, endPoint x: 372, endPoint y: 151, distance: 8.8
click at [375, 149] on div at bounding box center [257, 113] width 514 height 226
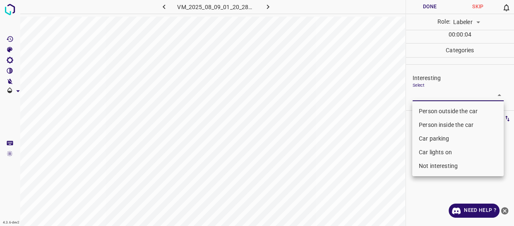
click at [420, 97] on body "4.3.6-dev2 VM_2025_08_09_01_20_28_926_00.gif Done Skip 0 Role: Labeler labeler …" at bounding box center [257, 113] width 514 height 226
drag, startPoint x: 431, startPoint y: 168, endPoint x: 427, endPoint y: 168, distance: 4.6
click at [431, 167] on li "Not interesting" at bounding box center [458, 166] width 92 height 14
type input "Not interesting"
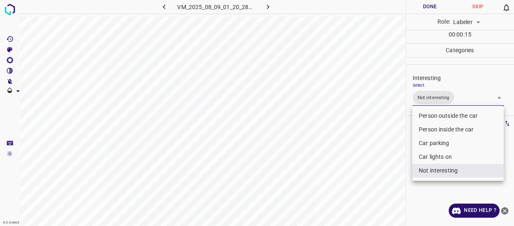
click at [320, 190] on div at bounding box center [257, 113] width 514 height 226
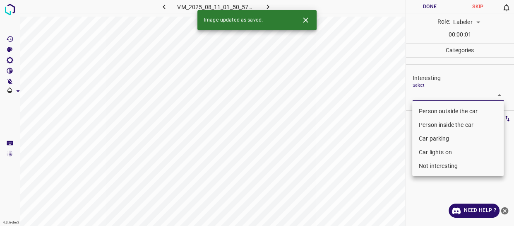
click at [424, 93] on body "4.3.6-dev2 VM_2025_08_11_01_50_57_589_03.gif Done Skip 0 Role: Labeler labeler …" at bounding box center [257, 113] width 514 height 226
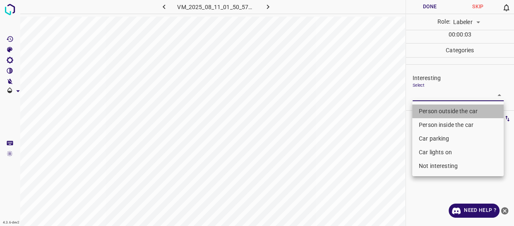
click at [427, 111] on li "Person outside the car" at bounding box center [458, 111] width 92 height 14
type input "Person outside the car"
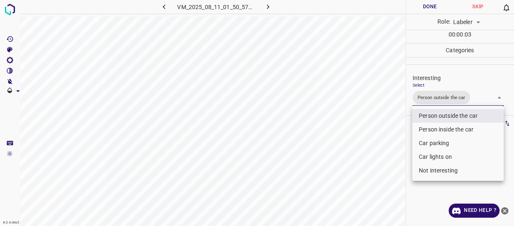
click at [375, 157] on div at bounding box center [257, 113] width 514 height 226
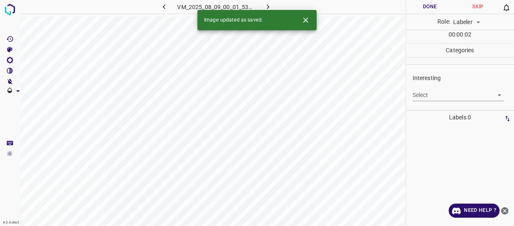
click at [435, 94] on body "4.3.6-dev2 VM_2025_08_09_00_01_53_937_03.gif Done Skip 0 Role: Labeler labeler …" at bounding box center [257, 113] width 514 height 226
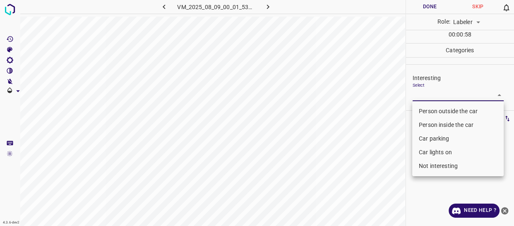
click at [430, 151] on li "Car lights on" at bounding box center [458, 152] width 92 height 14
type input "Car lights on"
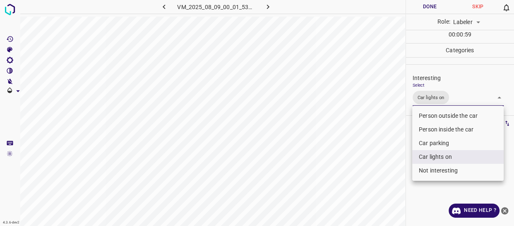
drag, startPoint x: 356, startPoint y: 162, endPoint x: 359, endPoint y: 165, distance: 4.4
click at [356, 162] on div at bounding box center [257, 113] width 514 height 226
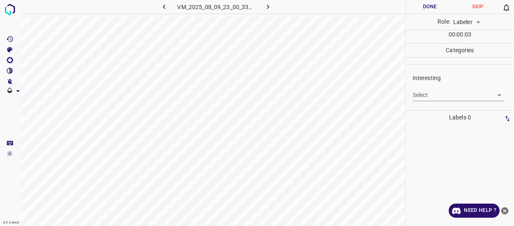
click at [427, 94] on body "4.3.6-dev2 VM_2025_08_09_23_00_33_039_12.gif Done Skip 0 Role: Labeler labeler …" at bounding box center [257, 113] width 514 height 226
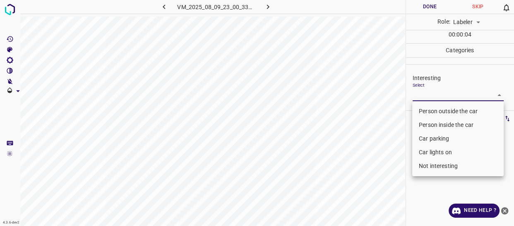
click at [436, 166] on li "Not interesting" at bounding box center [458, 166] width 92 height 14
type input "Not interesting"
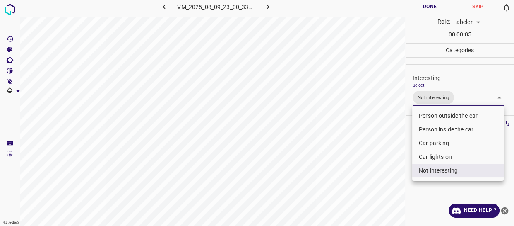
click at [373, 173] on div at bounding box center [257, 113] width 514 height 226
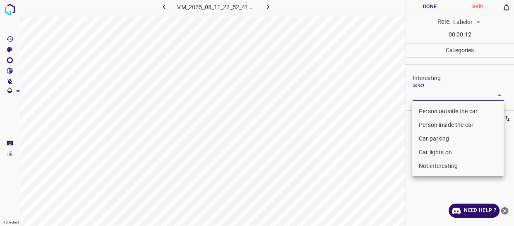
click at [433, 93] on body "4.3.6-dev2 VM_2025_08_11_22_52_41_417_06.gif Done Skip 0 Role: Labeler labeler …" at bounding box center [257, 113] width 514 height 226
click at [429, 138] on li "Car parking" at bounding box center [458, 139] width 92 height 14
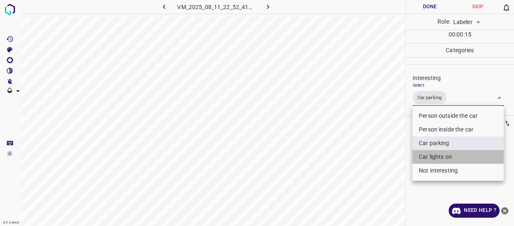
drag, startPoint x: 430, startPoint y: 155, endPoint x: 375, endPoint y: 172, distance: 57.6
click at [429, 157] on li "Car lights on" at bounding box center [458, 157] width 92 height 14
type input "Car parking,Car lights on"
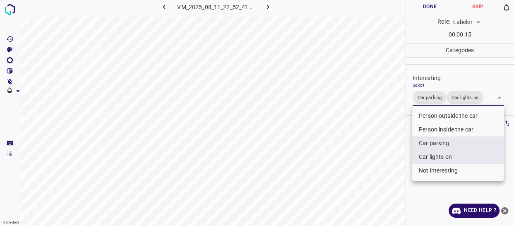
click at [365, 173] on div at bounding box center [257, 113] width 514 height 226
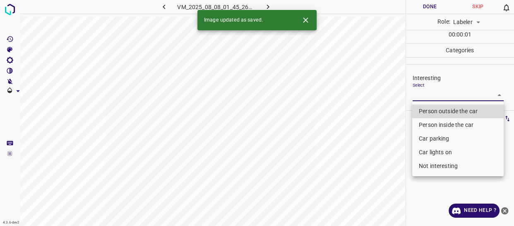
click at [432, 94] on body "4.3.6-dev2 VM_2025_08_08_01_45_26_774_01.gif Done Skip 0 Role: Labeler labeler …" at bounding box center [257, 113] width 514 height 226
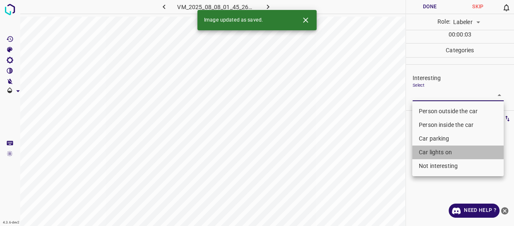
click at [422, 151] on li "Car lights on" at bounding box center [458, 152] width 92 height 14
type input "Car lights on"
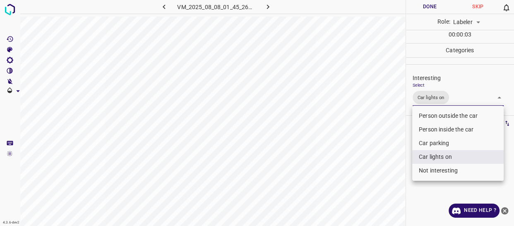
click at [378, 169] on div at bounding box center [257, 113] width 514 height 226
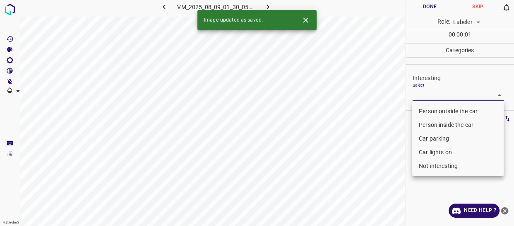
click at [441, 93] on body "4.3.6-dev2 VM_2025_08_09_01_30_05_928_04.gif Done Skip 0 Role: Labeler labeler …" at bounding box center [257, 113] width 514 height 226
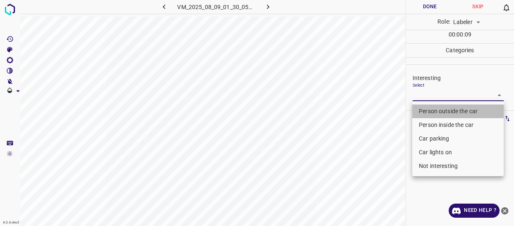
click at [427, 110] on li "Person outside the car" at bounding box center [458, 111] width 92 height 14
type input "Person outside the car"
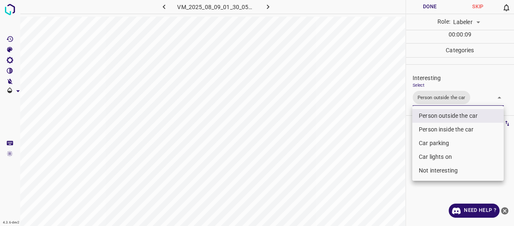
drag, startPoint x: 373, startPoint y: 125, endPoint x: 367, endPoint y: 129, distance: 6.7
click at [373, 126] on div at bounding box center [257, 113] width 514 height 226
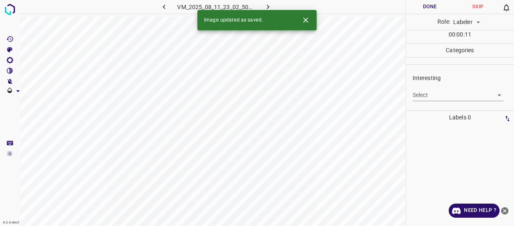
click at [438, 92] on body "4.3.6-dev2 VM_2025_08_11_23_02_50_060_01.gif Done Skip 0 Role: Labeler labeler …" at bounding box center [257, 113] width 514 height 226
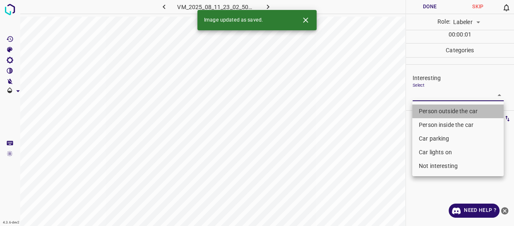
click at [434, 109] on li "Person outside the car" at bounding box center [458, 111] width 92 height 14
type input "Person outside the car"
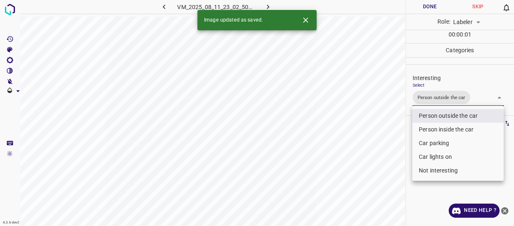
click at [374, 134] on div at bounding box center [257, 113] width 514 height 226
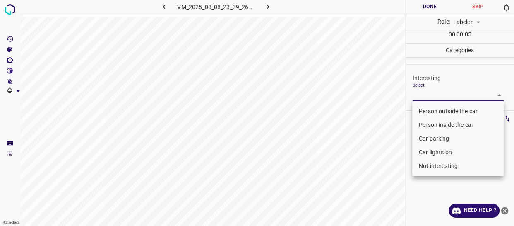
click at [429, 93] on body "4.3.6-dev2 VM_2025_08_08_23_39_26_112_06.gif Done Skip 0 Role: Labeler labeler …" at bounding box center [257, 113] width 514 height 226
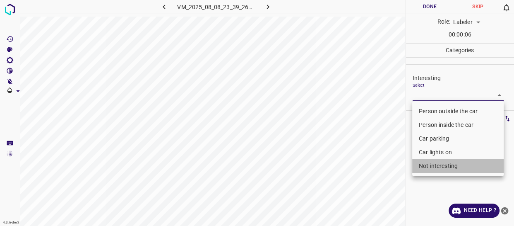
click at [432, 164] on li "Not interesting" at bounding box center [458, 166] width 92 height 14
type input "Not interesting"
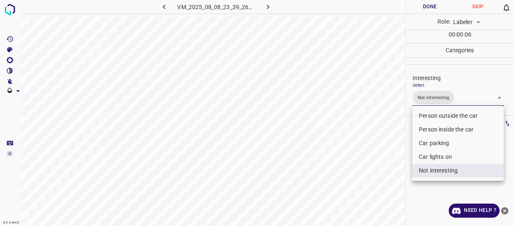
click at [360, 178] on div at bounding box center [257, 113] width 514 height 226
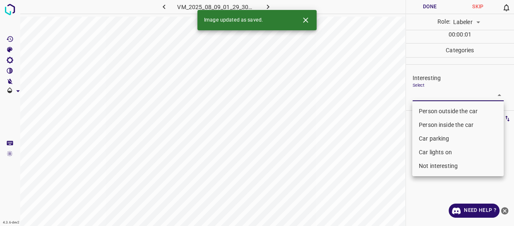
click at [418, 92] on body "4.3.6-dev2 VM_2025_08_09_01_29_30_376_02.gif Done Skip 0 Role: Labeler labeler …" at bounding box center [257, 113] width 514 height 226
click at [418, 109] on li "Person outside the car" at bounding box center [458, 111] width 92 height 14
type input "Person outside the car"
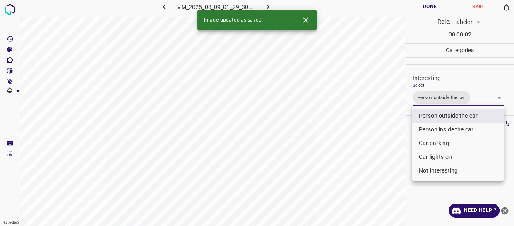
click at [378, 171] on div at bounding box center [257, 113] width 514 height 226
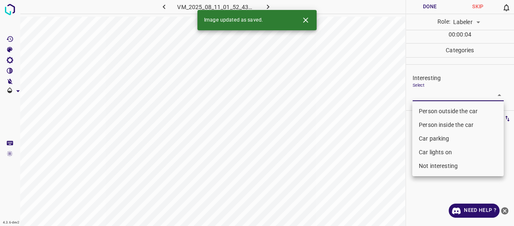
drag, startPoint x: 424, startPoint y: 92, endPoint x: 429, endPoint y: 104, distance: 12.5
click at [425, 93] on body "4.3.6-dev2 VM_2025_08_11_01_52_43_717_06.gif Done Skip 0 Role: Labeler labeler …" at bounding box center [257, 113] width 514 height 226
click at [431, 113] on li "Person outside the car" at bounding box center [458, 111] width 92 height 14
type input "Person outside the car"
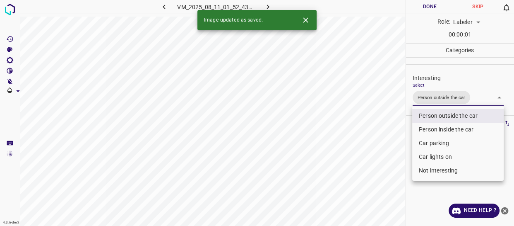
drag, startPoint x: 364, startPoint y: 156, endPoint x: 361, endPoint y: 174, distance: 18.0
click at [361, 174] on div at bounding box center [257, 113] width 514 height 226
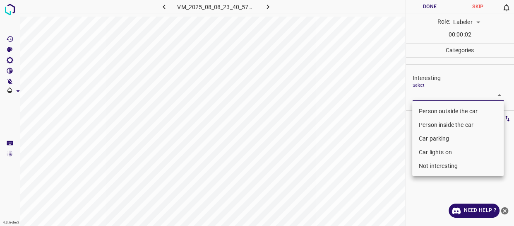
drag, startPoint x: 431, startPoint y: 94, endPoint x: 429, endPoint y: 98, distance: 4.6
click at [431, 94] on body "4.3.6-dev2 VM_2025_08_08_23_40_57_035_01.gif Done Skip 0 Role: Labeler labeler …" at bounding box center [257, 113] width 514 height 226
click at [427, 109] on li "Person outside the car" at bounding box center [458, 111] width 92 height 14
type input "Person outside the car"
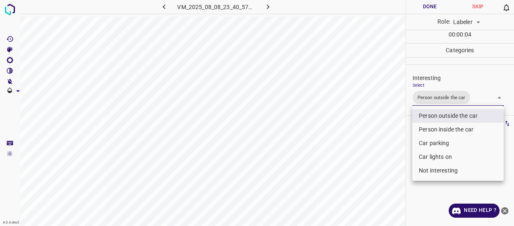
click at [432, 97] on div at bounding box center [257, 113] width 514 height 226
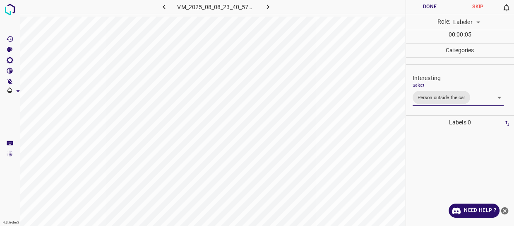
click at [436, 99] on body "4.3.6-dev2 VM_2025_08_08_23_40_57_035_01.gif Done Skip 0 Role: Labeler labeler …" at bounding box center [257, 113] width 514 height 226
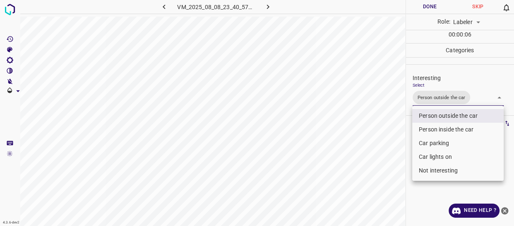
click at [435, 112] on li "Person outside the car" at bounding box center [458, 116] width 92 height 14
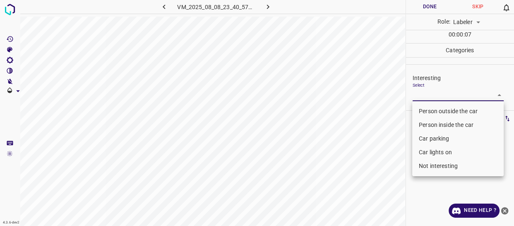
click at [429, 137] on li "Car parking" at bounding box center [458, 139] width 92 height 14
type input "Car parking"
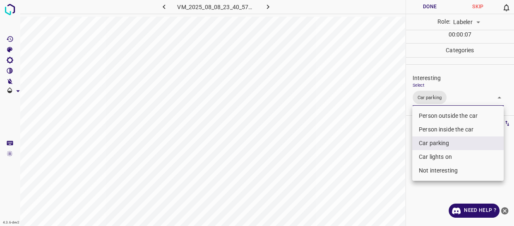
click at [373, 164] on div at bounding box center [257, 113] width 514 height 226
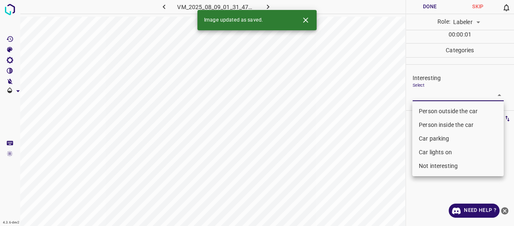
click at [438, 90] on body "4.3.6-dev2 VM_2025_08_09_01_31_47_632_13.gif Done Skip 0 Role: Labeler labeler …" at bounding box center [257, 113] width 514 height 226
click at [428, 123] on li "Person inside the car" at bounding box center [458, 125] width 92 height 14
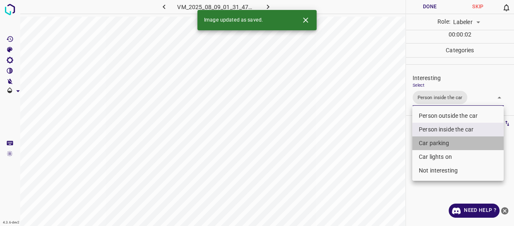
drag, startPoint x: 425, startPoint y: 143, endPoint x: 421, endPoint y: 166, distance: 23.2
click at [425, 146] on li "Car parking" at bounding box center [458, 143] width 92 height 14
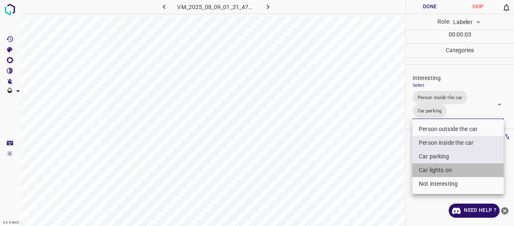
click at [422, 169] on li "Car lights on" at bounding box center [458, 170] width 92 height 14
type input "Person inside the car,Car parking,Car lights on"
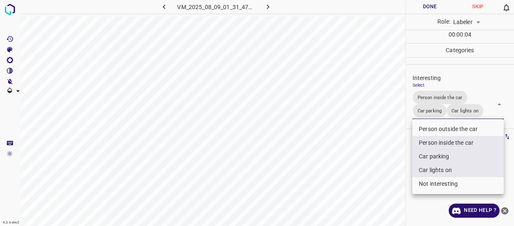
click at [387, 180] on div at bounding box center [257, 113] width 514 height 226
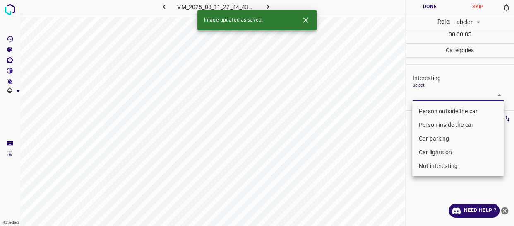
drag, startPoint x: 436, startPoint y: 94, endPoint x: 436, endPoint y: 105, distance: 11.2
click at [436, 96] on body "4.3.6-dev2 VM_2025_08_11_22_44_43_596_05.gif Done Skip 0 Role: Labeler labeler …" at bounding box center [257, 113] width 514 height 226
drag, startPoint x: 435, startPoint y: 112, endPoint x: 421, endPoint y: 119, distance: 15.2
click at [434, 112] on li "Person outside the car" at bounding box center [458, 111] width 92 height 14
type input "Person outside the car"
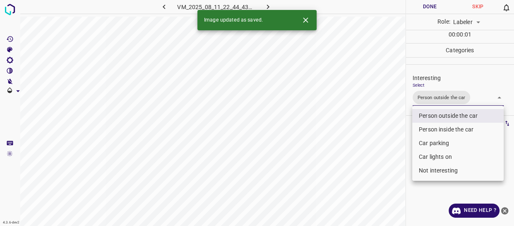
drag, startPoint x: 370, startPoint y: 162, endPoint x: 366, endPoint y: 166, distance: 5.3
click at [368, 164] on div at bounding box center [257, 113] width 514 height 226
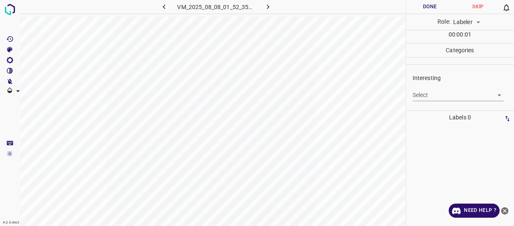
click at [420, 93] on body "4.3.6-dev2 VM_2025_08_08_01_52_35_162_02.gif Done Skip 0 Role: Labeler labeler …" at bounding box center [257, 113] width 514 height 226
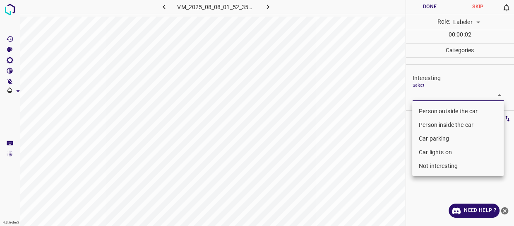
click at [431, 122] on li "Person inside the car" at bounding box center [458, 125] width 92 height 14
type input "Person inside the car"
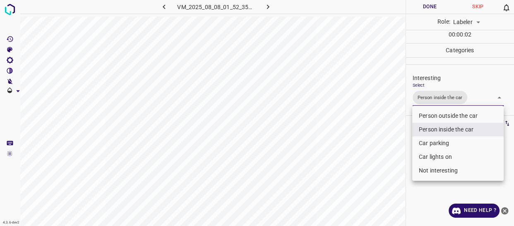
drag, startPoint x: 385, startPoint y: 159, endPoint x: 381, endPoint y: 164, distance: 6.2
click at [381, 163] on div at bounding box center [257, 113] width 514 height 226
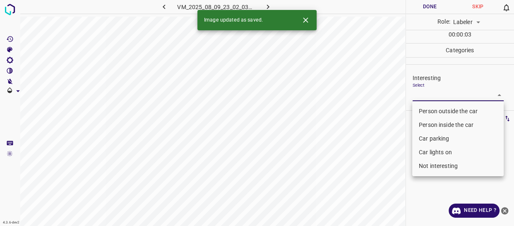
click at [436, 97] on body "4.3.6-dev2 VM_2025_08_09_23_02_03_059_01.gif Done Skip 0 Role: Labeler labeler …" at bounding box center [257, 113] width 514 height 226
drag, startPoint x: 436, startPoint y: 109, endPoint x: 429, endPoint y: 119, distance: 13.0
click at [436, 111] on li "Person outside the car" at bounding box center [458, 111] width 92 height 14
type input "Person outside the car"
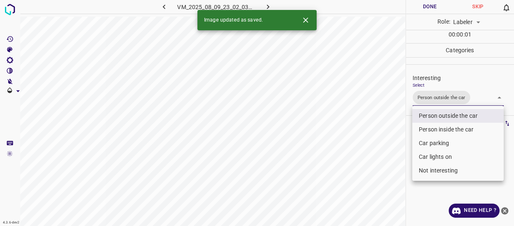
click at [381, 167] on div at bounding box center [257, 113] width 514 height 226
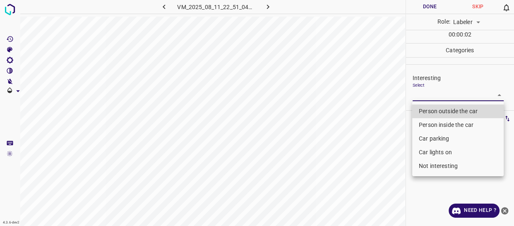
click at [430, 96] on body "4.3.6-dev2 VM_2025_08_11_22_51_04_479_10.gif Done Skip 0 Role: Labeler labeler …" at bounding box center [257, 113] width 514 height 226
drag, startPoint x: 428, startPoint y: 109, endPoint x: 405, endPoint y: 133, distance: 32.8
click at [428, 109] on li "Person outside the car" at bounding box center [458, 111] width 92 height 14
type input "Person outside the car"
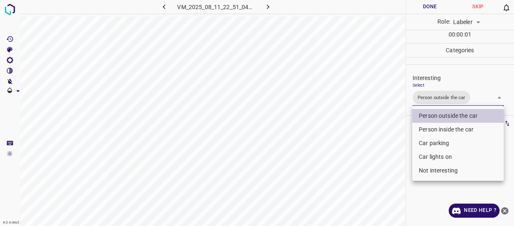
drag, startPoint x: 393, startPoint y: 144, endPoint x: 390, endPoint y: 152, distance: 8.2
click at [391, 149] on div at bounding box center [257, 113] width 514 height 226
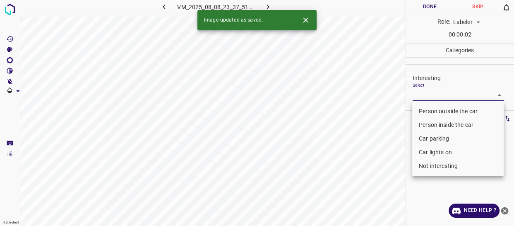
drag, startPoint x: 424, startPoint y: 95, endPoint x: 429, endPoint y: 106, distance: 11.7
click at [424, 95] on body "4.3.6-dev2 VM_2025_08_08_23_37_51_287_02.gif Done Skip 0 Role: Labeler labeler …" at bounding box center [257, 113] width 514 height 226
click at [429, 112] on li "Person outside the car" at bounding box center [458, 111] width 92 height 14
type input "Person outside the car"
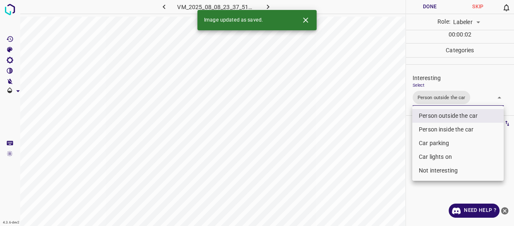
click at [382, 160] on div at bounding box center [257, 113] width 514 height 226
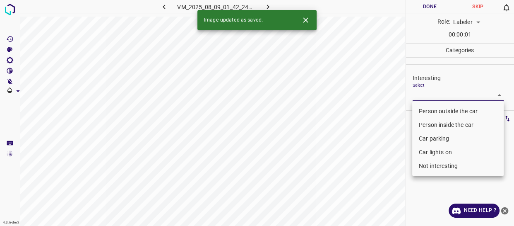
click at [442, 96] on body "4.3.6-dev2 VM_2025_08_09_01_42_24_017_03.gif Done Skip 0 Role: Labeler labeler …" at bounding box center [257, 113] width 514 height 226
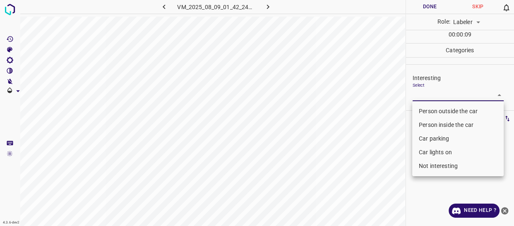
click at [438, 139] on li "Car parking" at bounding box center [458, 139] width 92 height 14
type input "Car parking"
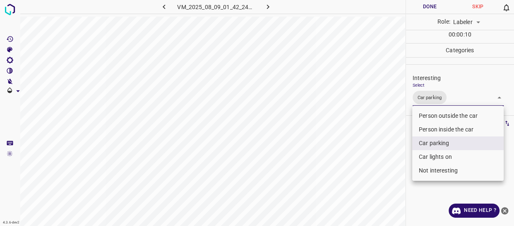
click at [386, 166] on div at bounding box center [257, 113] width 514 height 226
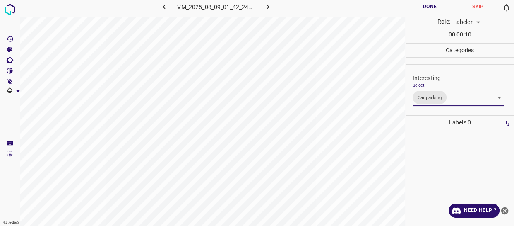
click at [385, 166] on div "Person outside the car Person inside the car Car parking Car lights on Not inte…" at bounding box center [257, 113] width 514 height 226
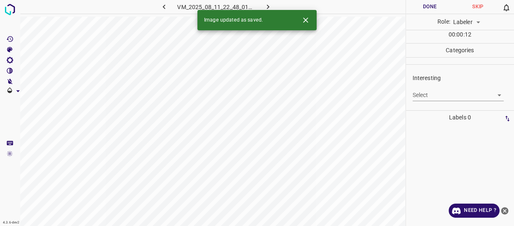
click at [429, 96] on body "4.3.6-dev2 VM_2025_08_11_22_48_01_905_05.gif Done Skip 0 Role: Labeler labeler …" at bounding box center [257, 113] width 514 height 226
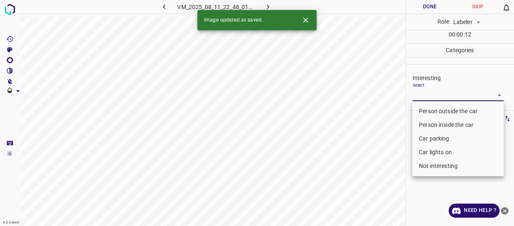
click at [429, 123] on li "Person inside the car" at bounding box center [458, 125] width 92 height 14
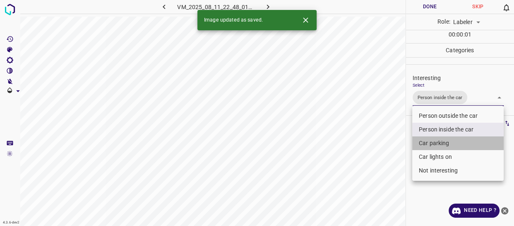
drag, startPoint x: 424, startPoint y: 145, endPoint x: 422, endPoint y: 152, distance: 6.7
click at [424, 145] on li "Car parking" at bounding box center [458, 143] width 92 height 14
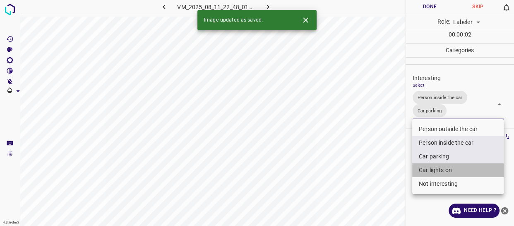
click at [422, 168] on li "Car lights on" at bounding box center [458, 170] width 92 height 14
type input "Person inside the car,Car parking,Car lights on"
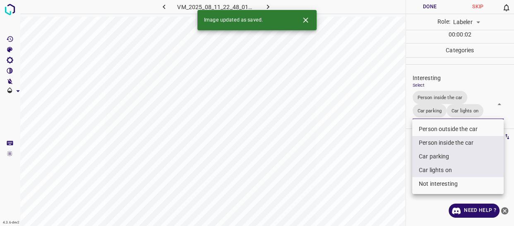
drag, startPoint x: 374, startPoint y: 184, endPoint x: 368, endPoint y: 186, distance: 6.5
click at [372, 186] on div at bounding box center [257, 113] width 514 height 226
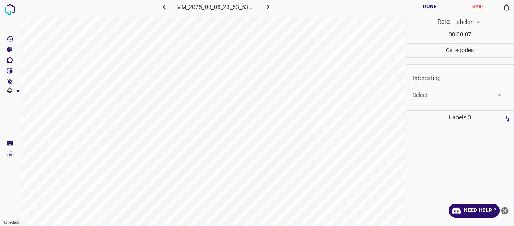
click at [435, 92] on body "4.3.6-dev2 VM_2025_08_08_23_53_53_098_05.gif Done Skip 0 Role: Labeler labeler …" at bounding box center [257, 113] width 514 height 226
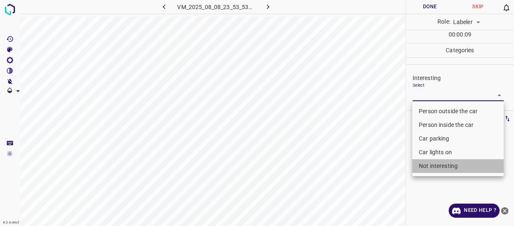
drag, startPoint x: 447, startPoint y: 163, endPoint x: 403, endPoint y: 187, distance: 49.7
click at [444, 166] on li "Not interesting" at bounding box center [458, 166] width 92 height 14
type input "Not interesting"
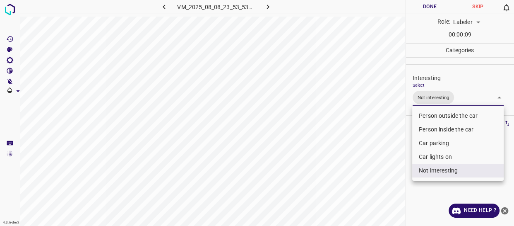
click at [403, 187] on div at bounding box center [257, 113] width 514 height 226
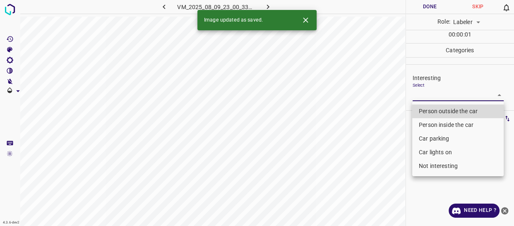
click at [424, 93] on body "4.3.6-dev2 VM_2025_08_09_23_00_33_039_03.gif Done Skip 0 Role: Labeler labeler …" at bounding box center [257, 113] width 514 height 226
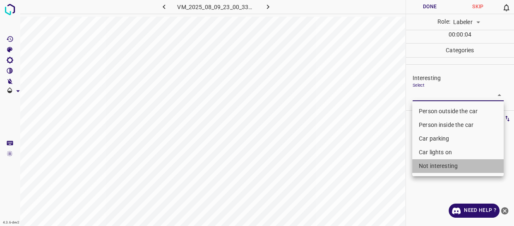
drag, startPoint x: 435, startPoint y: 165, endPoint x: 429, endPoint y: 169, distance: 6.3
click at [434, 166] on li "Not interesting" at bounding box center [458, 166] width 92 height 14
type input "Not interesting"
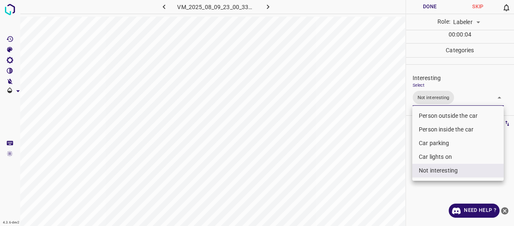
click at [400, 182] on div at bounding box center [257, 113] width 514 height 226
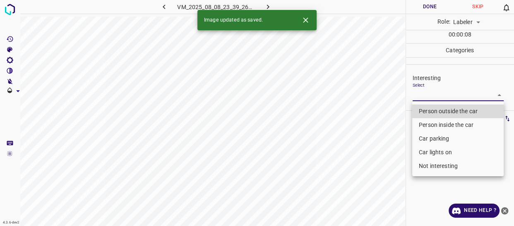
click at [434, 94] on body "4.3.6-dev2 VM_2025_08_08_23_39_26_112_00.gif Done Skip 0 Role: Labeler labeler …" at bounding box center [257, 113] width 514 height 226
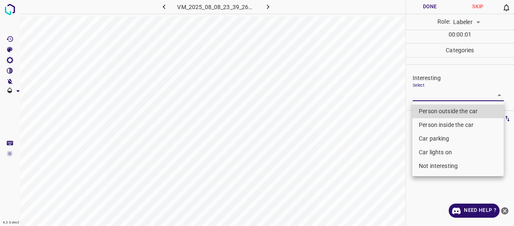
click at [431, 109] on li "Person outside the car" at bounding box center [458, 111] width 92 height 14
type input "Person outside the car"
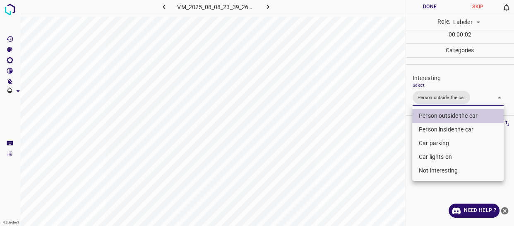
click at [382, 157] on div at bounding box center [257, 113] width 514 height 226
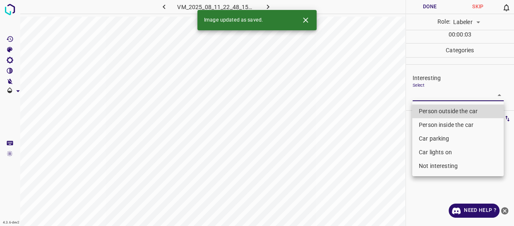
click at [432, 91] on body "4.3.6-dev2 VM_2025_08_11_22_48_15_633_01.gif Done Skip 0 Role: Labeler labeler …" at bounding box center [257, 113] width 514 height 226
click at [434, 112] on li "Person outside the car" at bounding box center [458, 111] width 92 height 14
type input "Person outside the car"
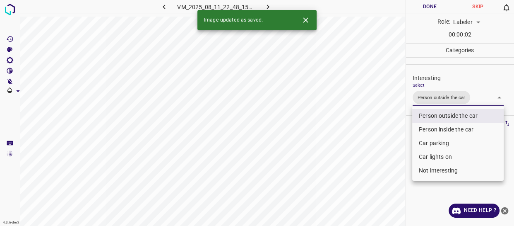
drag, startPoint x: 384, startPoint y: 157, endPoint x: 383, endPoint y: 163, distance: 5.9
click at [384, 161] on div at bounding box center [257, 113] width 514 height 226
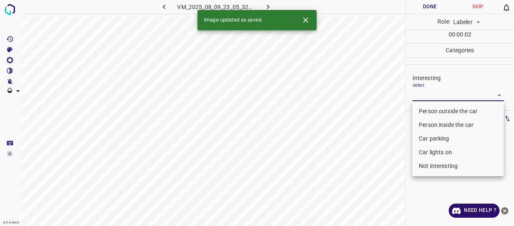
click at [425, 92] on body "4.3.6-dev2 VM_2025_08_09_23_05_32_853_00.gif Done Skip 0 Role: Labeler labeler …" at bounding box center [257, 113] width 514 height 226
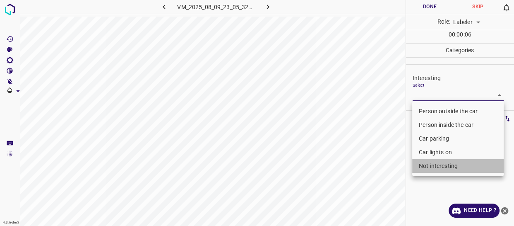
click at [427, 164] on li "Not interesting" at bounding box center [458, 166] width 92 height 14
type input "Not interesting"
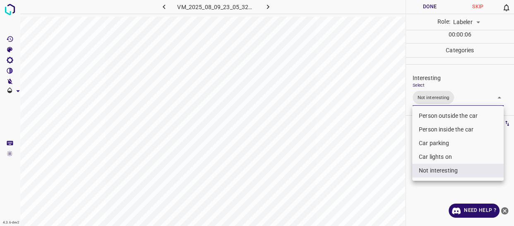
drag, startPoint x: 393, startPoint y: 175, endPoint x: 385, endPoint y: 174, distance: 8.3
click at [391, 175] on div at bounding box center [257, 113] width 514 height 226
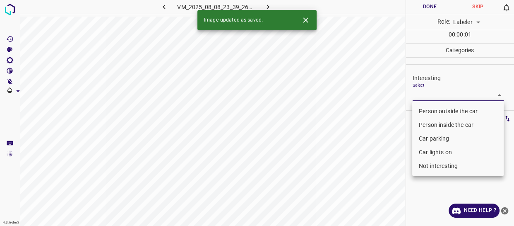
click at [434, 94] on body "4.3.6-dev2 VM_2025_08_08_23_39_26_112_01.gif Done Skip 0 Role: Labeler labeler …" at bounding box center [257, 113] width 514 height 226
click at [435, 111] on li "Person outside the car" at bounding box center [458, 111] width 92 height 14
type input "Person outside the car"
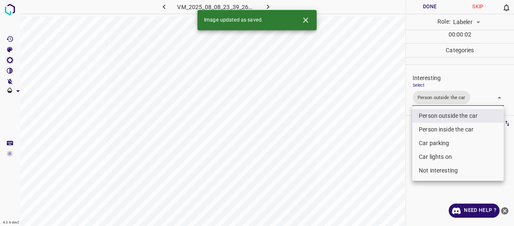
drag, startPoint x: 386, startPoint y: 163, endPoint x: 386, endPoint y: 167, distance: 4.2
click at [386, 166] on div at bounding box center [257, 113] width 514 height 226
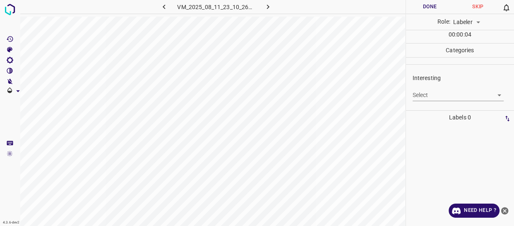
click at [422, 96] on body "4.3.6-dev2 VM_2025_08_11_23_10_26_380_02.gif Done Skip 0 Role: Labeler labeler …" at bounding box center [257, 113] width 514 height 226
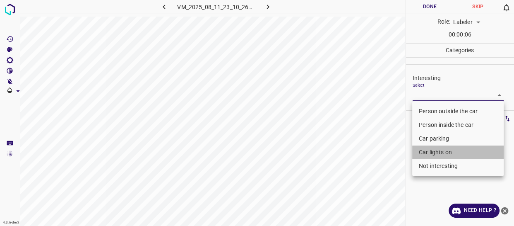
click at [428, 152] on li "Car lights on" at bounding box center [458, 152] width 92 height 14
type input "Car lights on"
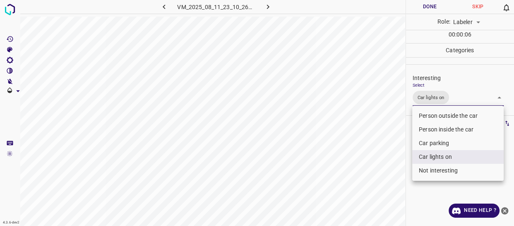
click at [398, 167] on div at bounding box center [257, 113] width 514 height 226
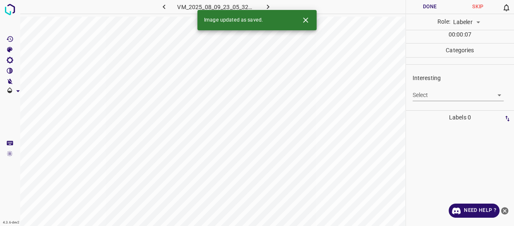
click at [435, 95] on body "4.3.6-dev2 VM_2025_08_09_23_05_32_853_05.gif Done Skip 0 Role: Labeler labeler …" at bounding box center [257, 113] width 514 height 226
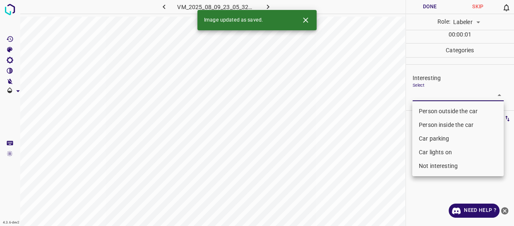
drag, startPoint x: 431, startPoint y: 107, endPoint x: 422, endPoint y: 116, distance: 12.0
click at [430, 108] on li "Person outside the car" at bounding box center [458, 111] width 92 height 14
type input "Person outside the car"
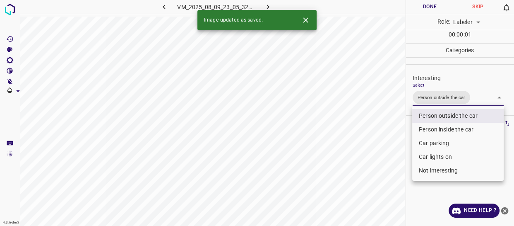
click at [380, 145] on div at bounding box center [257, 113] width 514 height 226
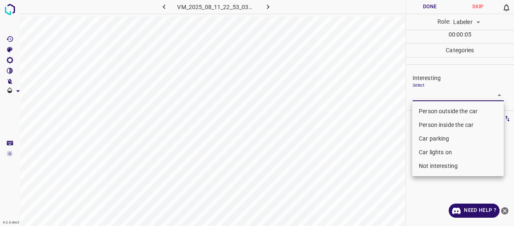
click at [427, 99] on body "4.3.6-dev2 VM_2025_08_11_22_53_03_624_02.gif Done Skip 0 Role: Labeler labeler …" at bounding box center [257, 113] width 514 height 226
click at [426, 111] on li "Person outside the car" at bounding box center [458, 111] width 92 height 14
type input "Person outside the car"
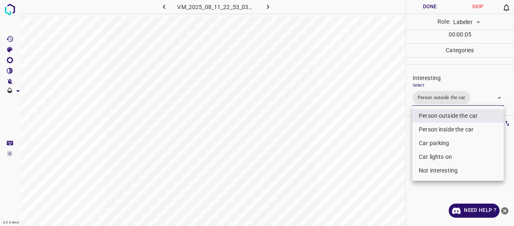
click at [395, 129] on div at bounding box center [257, 113] width 514 height 226
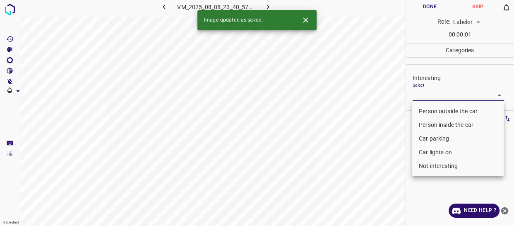
drag, startPoint x: 439, startPoint y: 92, endPoint x: 434, endPoint y: 116, distance: 24.4
click at [439, 95] on body "4.3.6-dev2 VM_2025_08_08_23_40_57_035_02.gif Done Skip 0 Role: Labeler labeler …" at bounding box center [257, 113] width 514 height 226
click at [428, 136] on li "Car parking" at bounding box center [458, 139] width 92 height 14
type input "Car parking"
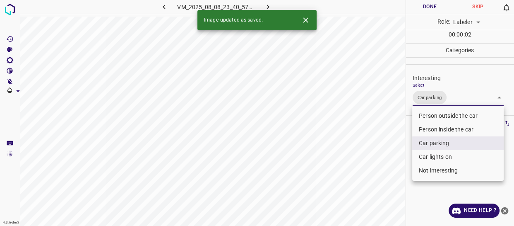
drag, startPoint x: 405, startPoint y: 145, endPoint x: 393, endPoint y: 149, distance: 13.6
click at [403, 145] on div at bounding box center [257, 113] width 514 height 226
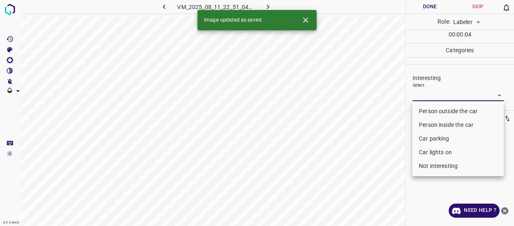
click at [426, 91] on body "4.3.6-dev2 VM_2025_08_11_22_51_04_479_11.gif Done Skip 0 Role: Labeler labeler …" at bounding box center [257, 113] width 514 height 226
drag, startPoint x: 431, startPoint y: 110, endPoint x: 410, endPoint y: 118, distance: 22.7
click at [431, 110] on li "Person outside the car" at bounding box center [458, 111] width 92 height 14
type input "Person outside the car"
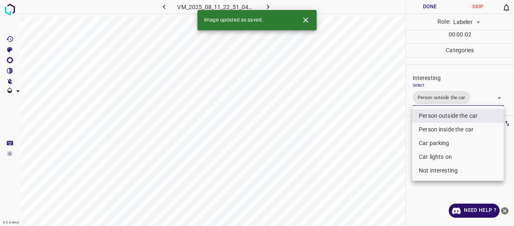
drag, startPoint x: 393, startPoint y: 131, endPoint x: 389, endPoint y: 136, distance: 5.9
click at [393, 132] on div at bounding box center [257, 113] width 514 height 226
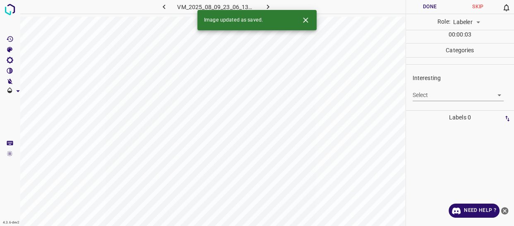
click at [421, 94] on body "4.3.6-dev2 VM_2025_08_09_23_06_13_313_03.gif Done Skip 0 Role: Labeler labeler …" at bounding box center [257, 113] width 514 height 226
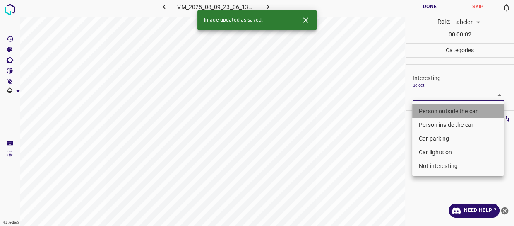
click at [423, 111] on li "Person outside the car" at bounding box center [458, 111] width 92 height 14
type input "Person outside the car"
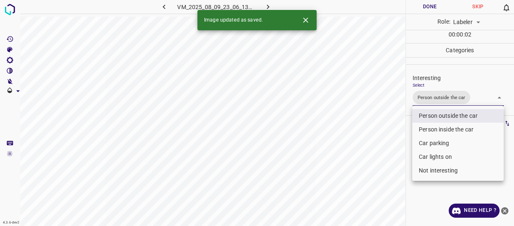
click at [382, 149] on div at bounding box center [257, 113] width 514 height 226
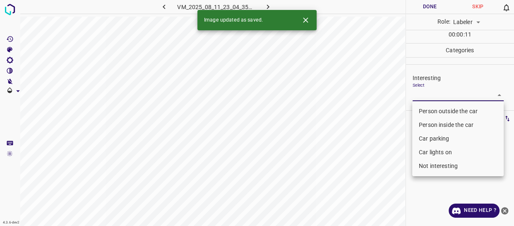
click at [428, 94] on body "4.3.6-dev2 VM_2025_08_11_23_04_35_543_01.gif Done Skip 0 Role: Labeler labeler …" at bounding box center [257, 113] width 514 height 226
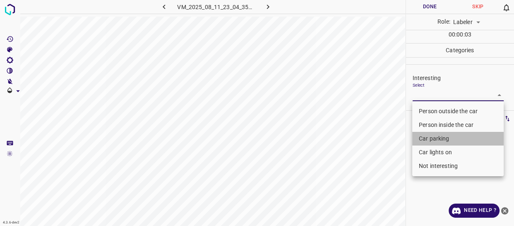
drag, startPoint x: 426, startPoint y: 135, endPoint x: 425, endPoint y: 153, distance: 18.2
click at [427, 135] on li "Car parking" at bounding box center [458, 139] width 92 height 14
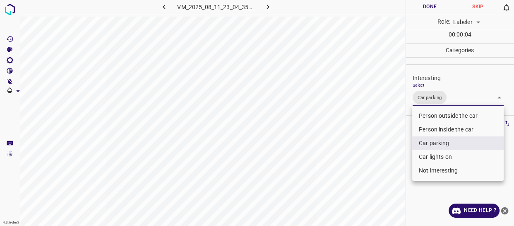
click at [424, 157] on li "Car lights on" at bounding box center [458, 157] width 92 height 14
type input "Car parking,Car lights on"
drag, startPoint x: 371, startPoint y: 178, endPoint x: 367, endPoint y: 181, distance: 5.1
click at [370, 180] on div at bounding box center [257, 113] width 514 height 226
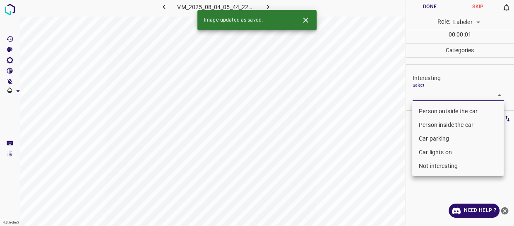
click at [425, 94] on body "4.3.6-dev2 VM_2025_08_04_05_44_22_858_05.gif Done Skip 0 Role: Labeler labeler …" at bounding box center [257, 113] width 514 height 226
click at [431, 108] on li "Person outside the car" at bounding box center [458, 111] width 92 height 14
type input "Person outside the car"
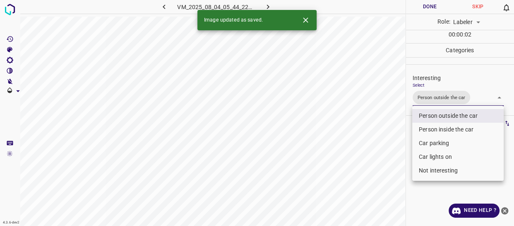
drag, startPoint x: 378, startPoint y: 151, endPoint x: 378, endPoint y: 161, distance: 10.4
click at [378, 154] on div at bounding box center [257, 113] width 514 height 226
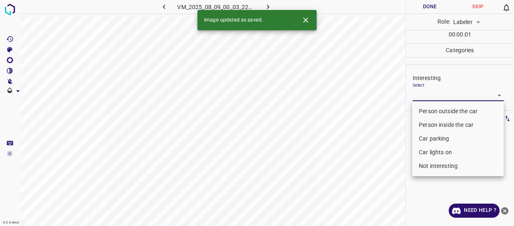
click at [429, 97] on body "4.3.6-dev2 VM_2025_08_09_00_03_22_165_01.gif Done Skip 0 Role: Labeler labeler …" at bounding box center [257, 113] width 514 height 226
drag, startPoint x: 431, startPoint y: 109, endPoint x: 386, endPoint y: 137, distance: 52.1
click at [431, 109] on li "Person outside the car" at bounding box center [458, 111] width 92 height 14
type input "Person outside the car"
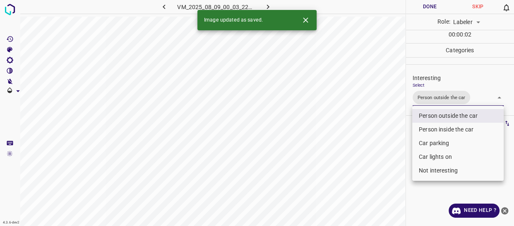
drag, startPoint x: 385, startPoint y: 145, endPoint x: 384, endPoint y: 151, distance: 5.9
click at [385, 149] on div at bounding box center [257, 113] width 514 height 226
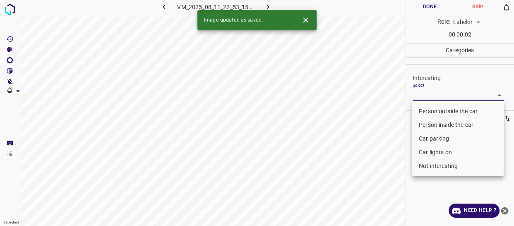
drag, startPoint x: 425, startPoint y: 94, endPoint x: 425, endPoint y: 113, distance: 18.6
click at [426, 97] on body "4.3.6-dev2 VM_2025_08_11_22_53_15_477_02.gif Done Skip 0 Role: Labeler labeler …" at bounding box center [257, 113] width 514 height 226
drag, startPoint x: 424, startPoint y: 110, endPoint x: 390, endPoint y: 140, distance: 45.8
click at [423, 112] on li "Person outside the car" at bounding box center [458, 111] width 92 height 14
type input "Person outside the car"
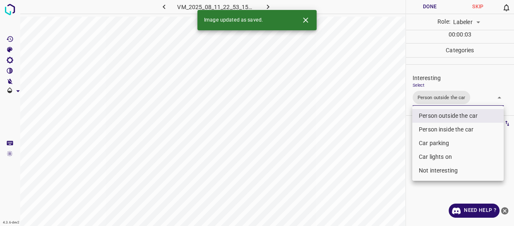
drag, startPoint x: 389, startPoint y: 141, endPoint x: 377, endPoint y: 154, distance: 17.6
click at [388, 145] on div at bounding box center [257, 113] width 514 height 226
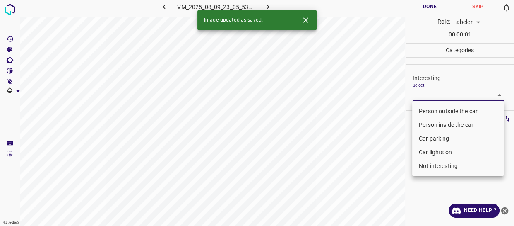
drag, startPoint x: 441, startPoint y: 92, endPoint x: 439, endPoint y: 108, distance: 15.5
click at [442, 94] on body "4.3.6-dev2 VM_2025_08_09_23_05_53_294_07.gif Done Skip 0 Role: Labeler labeler …" at bounding box center [257, 113] width 514 height 226
click at [437, 111] on li "Person outside the car" at bounding box center [458, 111] width 92 height 14
type input "Person outside the car"
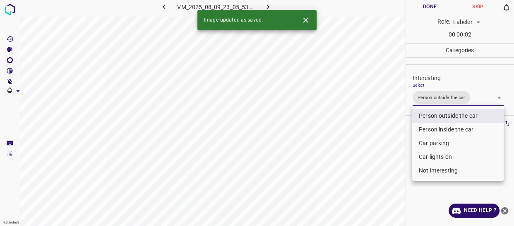
click at [367, 153] on div at bounding box center [257, 113] width 514 height 226
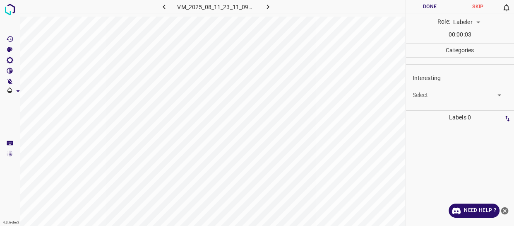
click at [420, 92] on body "4.3.6-dev2 VM_2025_08_11_23_11_09_399_02.gif Done Skip 0 Role: Labeler labeler …" at bounding box center [257, 113] width 514 height 226
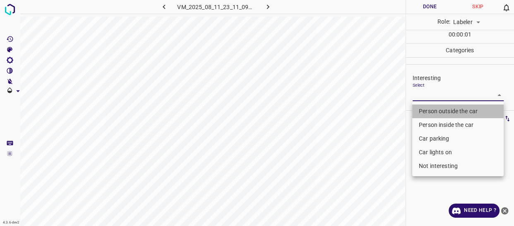
click at [426, 109] on li "Person outside the car" at bounding box center [458, 111] width 92 height 14
type input "Person outside the car"
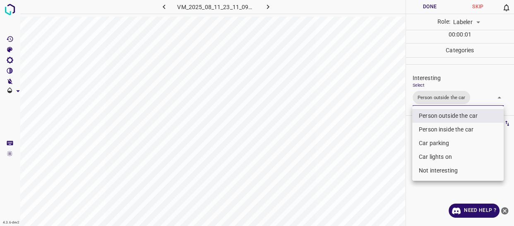
drag, startPoint x: 378, startPoint y: 142, endPoint x: 376, endPoint y: 147, distance: 5.8
click at [376, 146] on div at bounding box center [257, 113] width 514 height 226
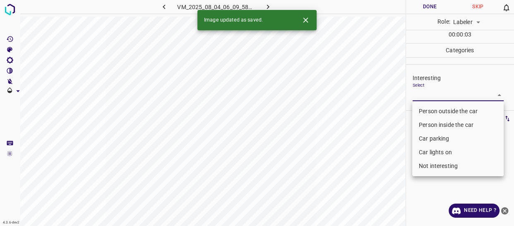
drag, startPoint x: 444, startPoint y: 94, endPoint x: 439, endPoint y: 110, distance: 17.0
click at [444, 94] on body "4.3.6-dev2 VM_2025_08_04_06_09_58_199_07.gif Done Skip 0 Role: Labeler labeler …" at bounding box center [257, 113] width 514 height 226
click at [439, 111] on li "Person outside the car" at bounding box center [458, 111] width 92 height 14
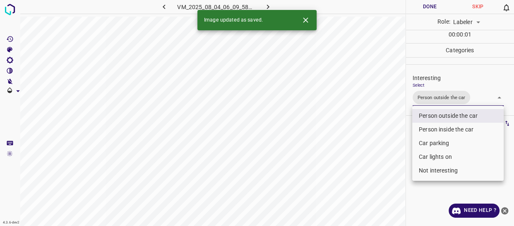
drag, startPoint x: 370, startPoint y: 157, endPoint x: 366, endPoint y: 162, distance: 6.5
click at [369, 159] on div at bounding box center [257, 113] width 514 height 226
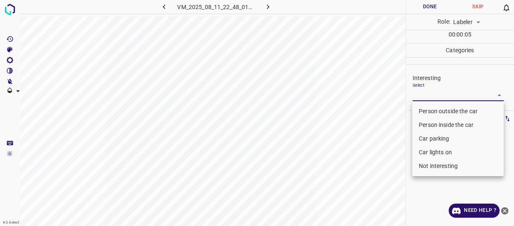
click at [424, 93] on body "4.3.6-dev2 VM_2025_08_11_22_48_01_905_02.gif Done Skip 0 Role: Labeler labeler …" at bounding box center [257, 113] width 514 height 226
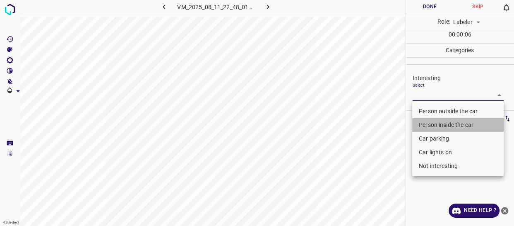
drag, startPoint x: 429, startPoint y: 122, endPoint x: 430, endPoint y: 133, distance: 10.5
click at [429, 122] on li "Person inside the car" at bounding box center [458, 125] width 92 height 14
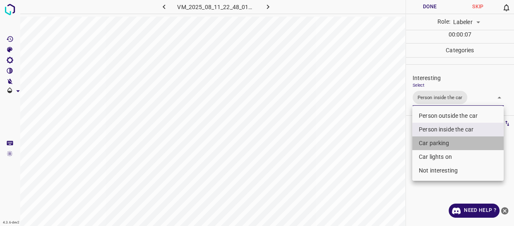
click at [433, 140] on li "Car parking" at bounding box center [458, 143] width 92 height 14
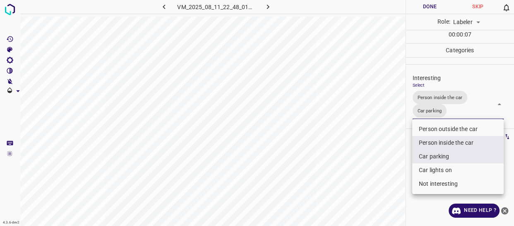
click at [376, 159] on div at bounding box center [257, 113] width 514 height 226
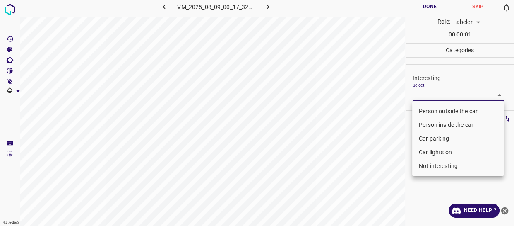
click at [430, 95] on body "4.3.6-dev2 VM_2025_08_09_00_17_32_002_03.gif Done Skip 0 Role: Labeler labeler …" at bounding box center [257, 113] width 514 height 226
click at [427, 152] on li "Car lights on" at bounding box center [458, 152] width 92 height 14
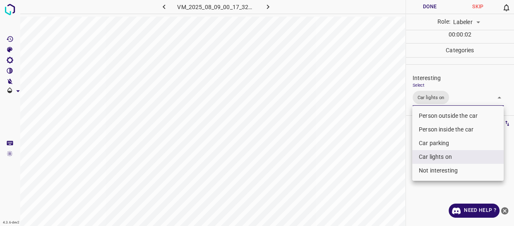
click at [401, 158] on div at bounding box center [257, 113] width 514 height 226
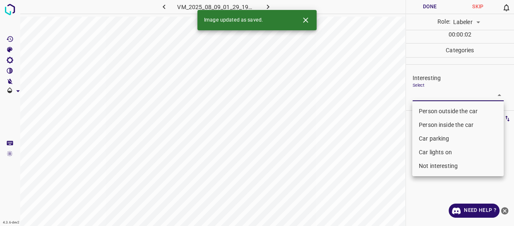
drag, startPoint x: 424, startPoint y: 95, endPoint x: 429, endPoint y: 104, distance: 9.6
click at [425, 95] on body "4.3.6-dev2 VM_2025_08_09_01_29_19_581_01.gif Done Skip 0 Role: Labeler labeler …" at bounding box center [257, 113] width 514 height 226
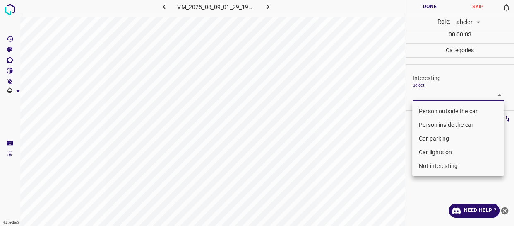
click at [430, 108] on li "Person outside the car" at bounding box center [458, 111] width 92 height 14
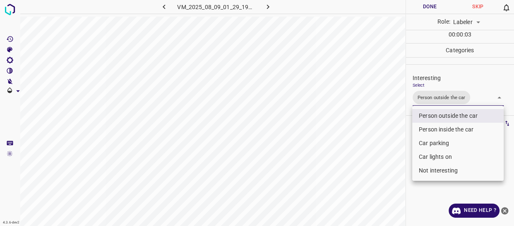
drag, startPoint x: 390, startPoint y: 137, endPoint x: 389, endPoint y: 146, distance: 9.1
click at [390, 143] on div at bounding box center [257, 113] width 514 height 226
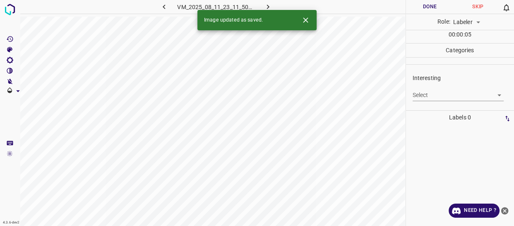
click at [438, 93] on body "4.3.6-dev2 VM_2025_08_11_23_11_50_075_02.gif Done Skip 0 Role: Labeler labeler …" at bounding box center [257, 113] width 514 height 226
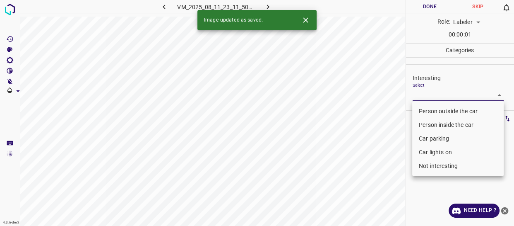
drag, startPoint x: 439, startPoint y: 153, endPoint x: 433, endPoint y: 154, distance: 6.4
click at [439, 153] on li "Car lights on" at bounding box center [458, 152] width 92 height 14
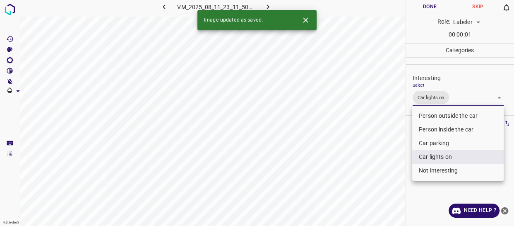
click at [399, 162] on div at bounding box center [257, 113] width 514 height 226
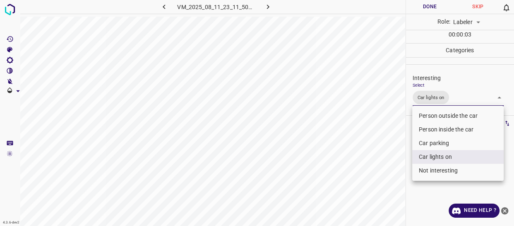
click at [461, 100] on body "4.3.6-dev2 VM_2025_08_11_23_11_50_075_02.gif Done Skip 0 Role: Labeler labeler …" at bounding box center [257, 113] width 514 height 226
click at [439, 115] on li "Person outside the car" at bounding box center [458, 116] width 92 height 14
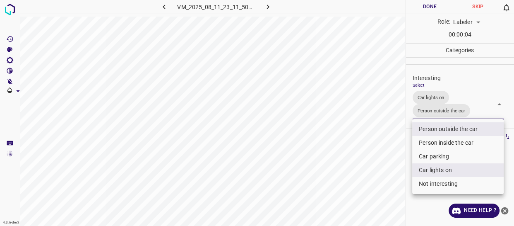
click at [388, 162] on div at bounding box center [257, 113] width 514 height 226
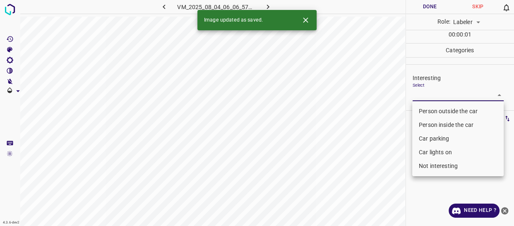
click at [441, 94] on body "4.3.6-dev2 VM_2025_08_04_06_06_57_855_06.gif Done Skip 0 Role: Labeler labeler …" at bounding box center [257, 113] width 514 height 226
click at [427, 110] on li "Person outside the car" at bounding box center [458, 111] width 92 height 14
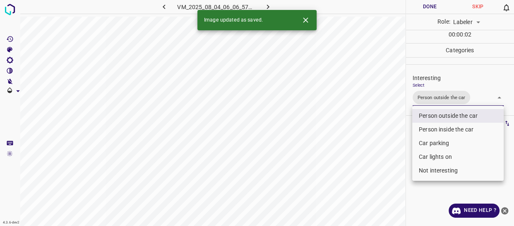
click at [379, 163] on div at bounding box center [257, 113] width 514 height 226
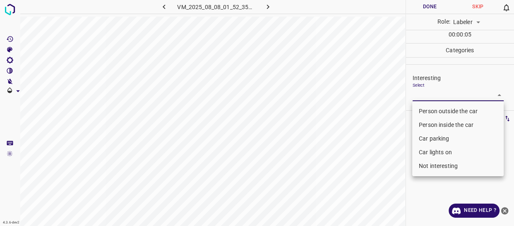
click at [432, 92] on body "4.3.6-dev2 VM_2025_08_08_01_52_35_162_10.gif Done Skip 0 Role: Labeler labeler …" at bounding box center [257, 113] width 514 height 226
drag, startPoint x: 435, startPoint y: 123, endPoint x: 429, endPoint y: 128, distance: 8.2
click at [435, 124] on li "Person inside the car" at bounding box center [458, 125] width 92 height 14
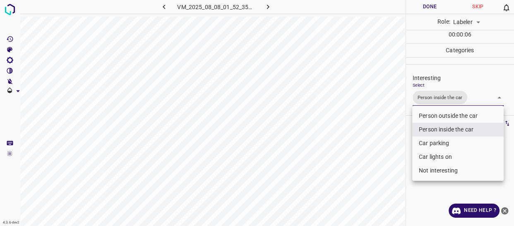
drag, startPoint x: 388, startPoint y: 154, endPoint x: 388, endPoint y: 164, distance: 9.5
click at [389, 162] on div at bounding box center [257, 113] width 514 height 226
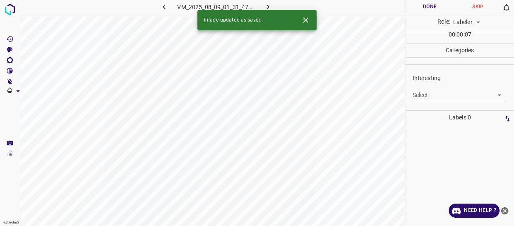
click at [429, 92] on body "4.3.6-dev2 VM_2025_08_09_01_31_47_632_12.gif Done Skip 0 Role: Labeler labeler …" at bounding box center [257, 113] width 514 height 226
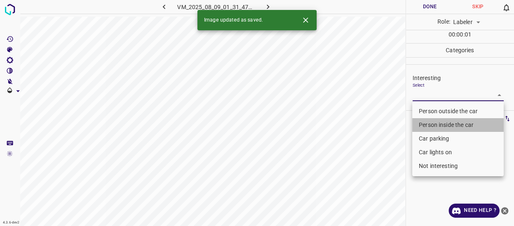
click at [430, 122] on li "Person inside the car" at bounding box center [458, 125] width 92 height 14
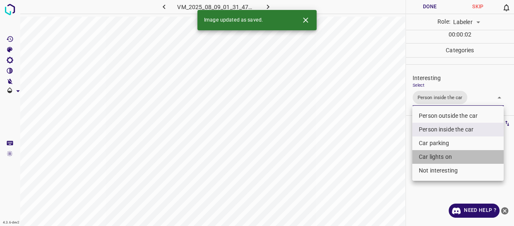
click at [427, 156] on li "Car lights on" at bounding box center [458, 157] width 92 height 14
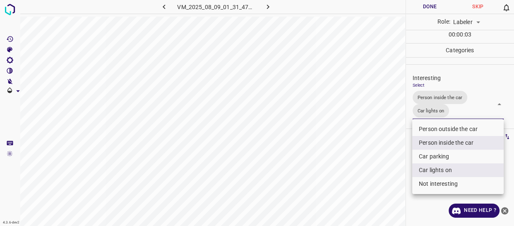
click at [426, 154] on li "Car parking" at bounding box center [458, 156] width 92 height 14
click at [395, 162] on div at bounding box center [257, 113] width 514 height 226
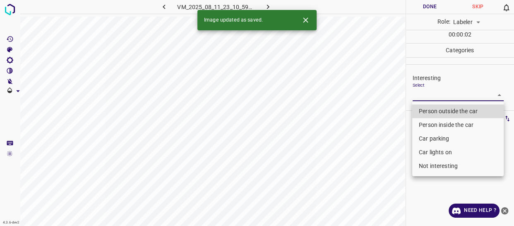
drag, startPoint x: 442, startPoint y: 94, endPoint x: 441, endPoint y: 103, distance: 8.8
click at [442, 95] on body "4.3.6-dev2 VM_2025_08_11_23_10_59_211_04.gif Done Skip 0 Role: Labeler labeler …" at bounding box center [257, 113] width 514 height 226
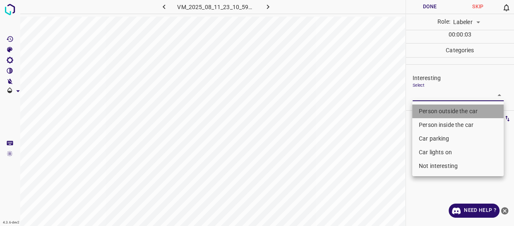
drag, startPoint x: 441, startPoint y: 109, endPoint x: 403, endPoint y: 142, distance: 50.5
click at [441, 110] on li "Person outside the car" at bounding box center [458, 111] width 92 height 14
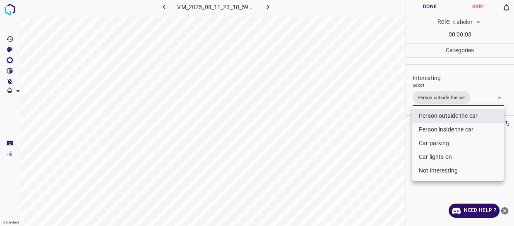
drag, startPoint x: 401, startPoint y: 145, endPoint x: 398, endPoint y: 150, distance: 6.1
click at [401, 145] on div at bounding box center [257, 113] width 514 height 226
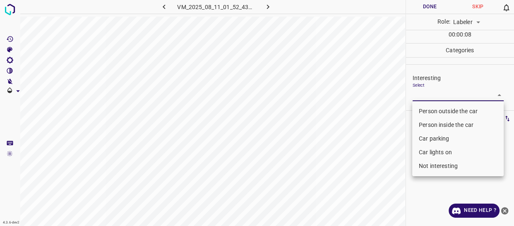
click at [432, 99] on body "4.3.6-dev2 VM_2025_08_11_01_52_43_717_09.gif Done Skip 0 Role: Labeler labeler …" at bounding box center [257, 113] width 514 height 226
drag, startPoint x: 428, startPoint y: 152, endPoint x: 386, endPoint y: 178, distance: 49.1
click at [427, 153] on li "Car lights on" at bounding box center [458, 152] width 92 height 14
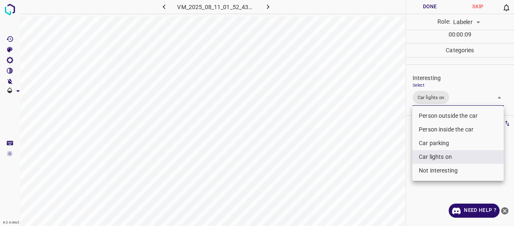
drag, startPoint x: 386, startPoint y: 178, endPoint x: 382, endPoint y: 182, distance: 5.9
click at [385, 181] on div at bounding box center [257, 113] width 514 height 226
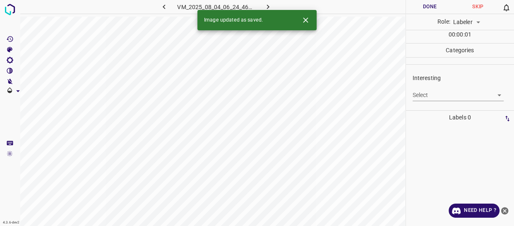
click at [423, 94] on body "4.3.6-dev2 VM_2025_08_04_06_24_46_781_14.gif Done Skip 0 Role: Labeler labeler …" at bounding box center [257, 113] width 514 height 226
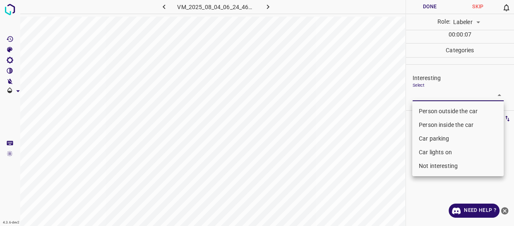
click at [432, 162] on li "Not interesting" at bounding box center [458, 166] width 92 height 14
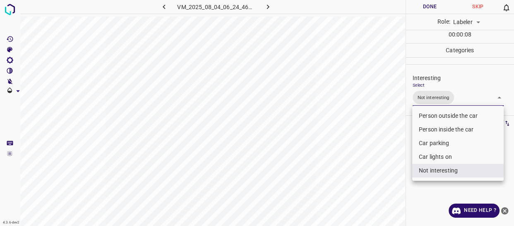
click at [374, 171] on div at bounding box center [257, 113] width 514 height 226
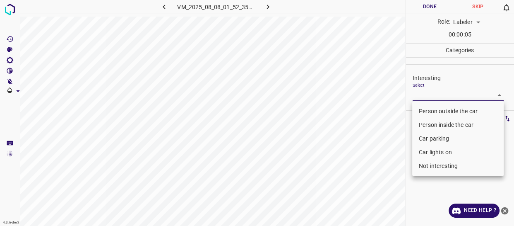
click at [432, 92] on body "4.3.6-dev2 VM_2025_08_08_01_52_35_162_08.gif Done Skip 0 Role: Labeler labeler …" at bounding box center [257, 113] width 514 height 226
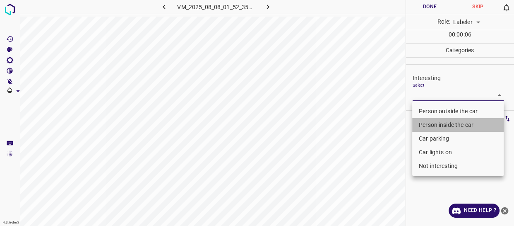
drag, startPoint x: 436, startPoint y: 126, endPoint x: 427, endPoint y: 126, distance: 9.1
click at [436, 125] on li "Person inside the car" at bounding box center [458, 125] width 92 height 14
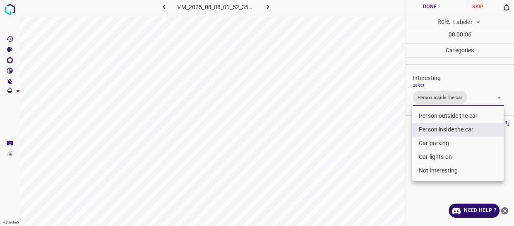
click at [379, 145] on div at bounding box center [257, 113] width 514 height 226
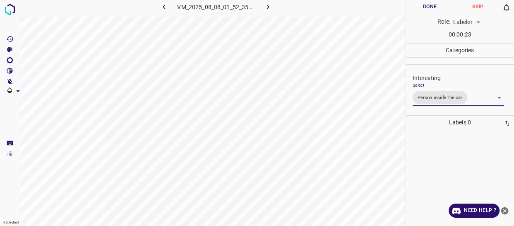
click at [409, 133] on ul at bounding box center [458, 132] width 99 height 7
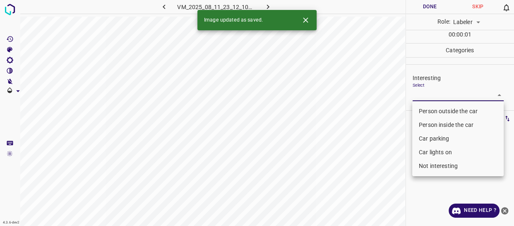
click at [428, 93] on body "4.3.6-dev2 VM_2025_08_11_23_12_10_463_09.gif Done Skip 0 Role: Labeler labeler …" at bounding box center [257, 113] width 514 height 226
click at [433, 112] on li "Person outside the car" at bounding box center [458, 111] width 92 height 14
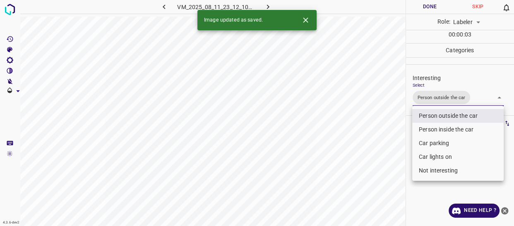
click at [384, 148] on div at bounding box center [257, 113] width 514 height 226
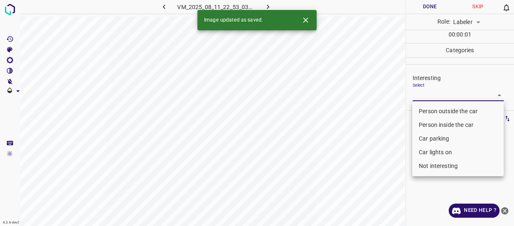
click at [422, 95] on body "4.3.6-dev2 VM_2025_08_11_22_53_03_624_13.gif Done Skip 0 Role: Labeler labeler …" at bounding box center [257, 113] width 514 height 226
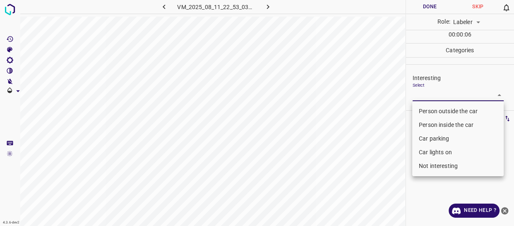
drag, startPoint x: 445, startPoint y: 165, endPoint x: 393, endPoint y: 176, distance: 53.7
click at [445, 165] on li "Not interesting" at bounding box center [458, 166] width 92 height 14
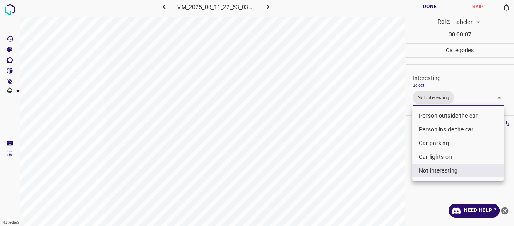
drag, startPoint x: 383, startPoint y: 178, endPoint x: 378, endPoint y: 184, distance: 8.0
click at [381, 182] on div at bounding box center [257, 113] width 514 height 226
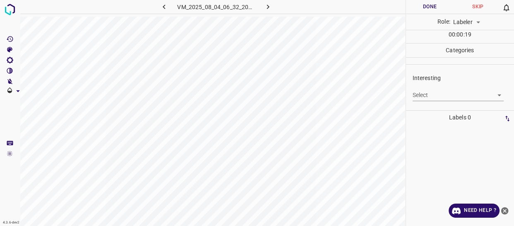
click at [431, 91] on body "4.3.6-dev2 VM_2025_08_04_06_32_20_483_03.gif Done Skip 0 Role: Labeler labeler …" at bounding box center [257, 113] width 514 height 226
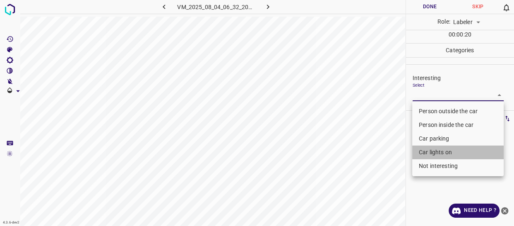
drag, startPoint x: 431, startPoint y: 149, endPoint x: 393, endPoint y: 166, distance: 41.4
click at [428, 153] on li "Car lights on" at bounding box center [458, 152] width 92 height 14
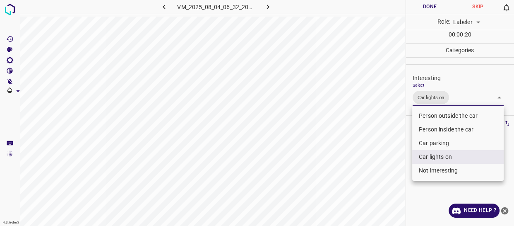
click at [393, 166] on div at bounding box center [257, 113] width 514 height 226
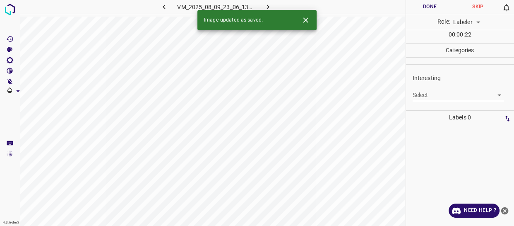
click at [423, 95] on body "4.3.6-dev2 VM_2025_08_09_23_06_13_313_02.gif Done Skip 0 Role: Labeler labeler …" at bounding box center [257, 113] width 514 height 226
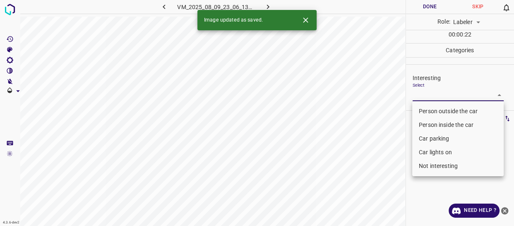
click at [420, 109] on li "Person outside the car" at bounding box center [458, 111] width 92 height 14
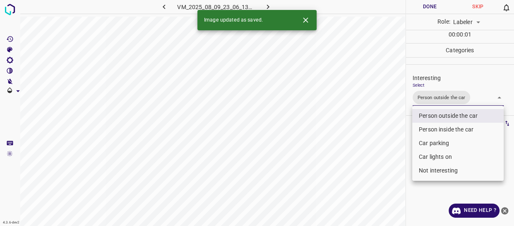
click at [391, 148] on div at bounding box center [257, 113] width 514 height 226
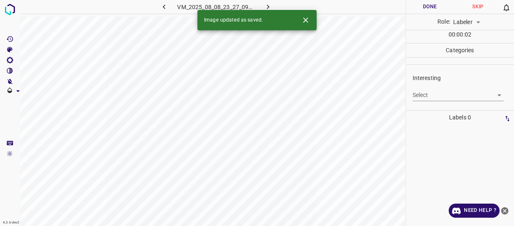
click at [430, 92] on body "4.3.6-dev2 VM_2025_08_08_23_27_09_188_00.gif Done Skip 0 Role: Labeler labeler …" at bounding box center [257, 113] width 514 height 226
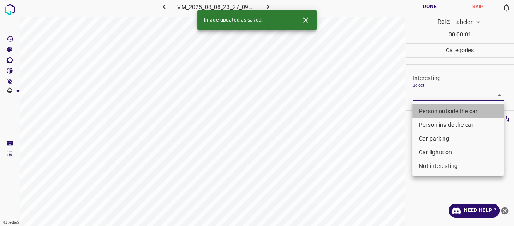
click at [426, 112] on li "Person outside the car" at bounding box center [458, 111] width 92 height 14
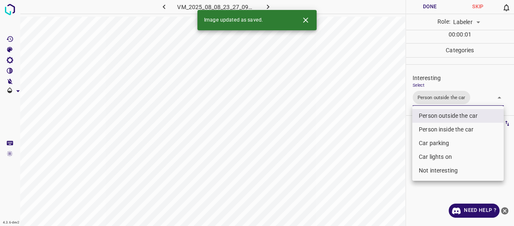
click at [379, 153] on div at bounding box center [257, 113] width 514 height 226
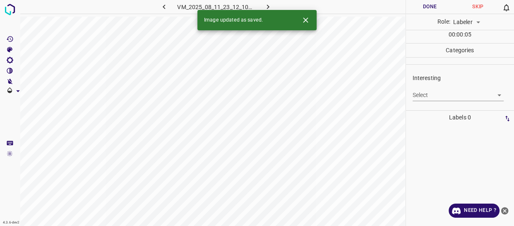
click at [425, 95] on body "4.3.6-dev2 VM_2025_08_11_23_12_10_463_04.gif Done Skip 0 Role: Labeler labeler …" at bounding box center [257, 113] width 514 height 226
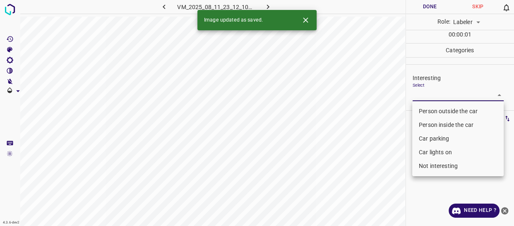
click at [426, 109] on li "Person outside the car" at bounding box center [458, 111] width 92 height 14
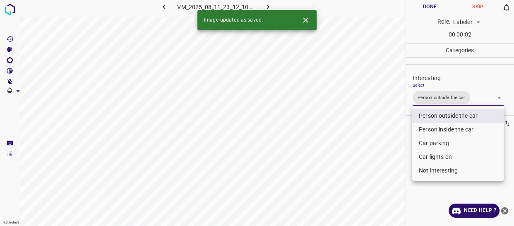
drag, startPoint x: 393, startPoint y: 144, endPoint x: 388, endPoint y: 155, distance: 12.2
click at [393, 150] on div at bounding box center [257, 113] width 514 height 226
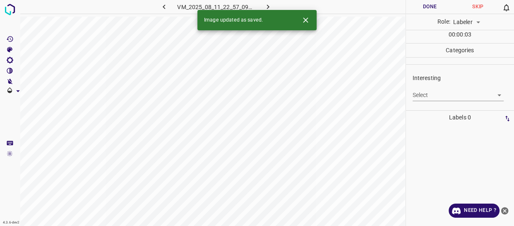
click at [422, 96] on body "4.3.6-dev2 VM_2025_08_11_22_57_09_464_00.gif Done Skip 0 Role: Labeler labeler …" at bounding box center [257, 113] width 514 height 226
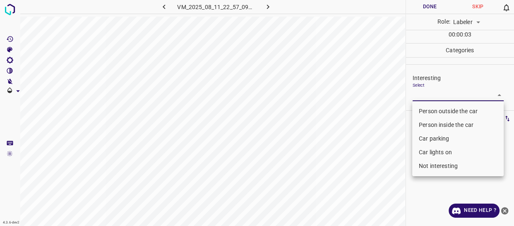
click at [422, 106] on li "Person outside the car" at bounding box center [458, 111] width 92 height 14
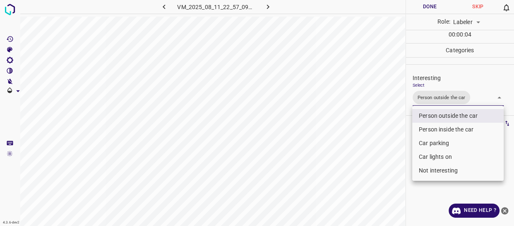
click at [385, 140] on div at bounding box center [257, 113] width 514 height 226
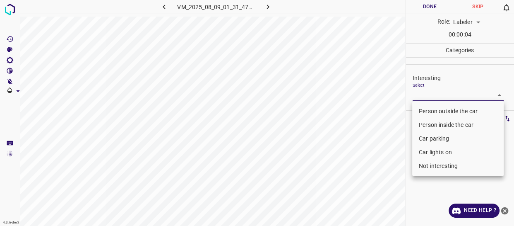
click at [428, 96] on body "4.3.6-dev2 VM_2025_08_09_01_31_47_632_14.gif Done Skip 0 Role: Labeler labeler …" at bounding box center [257, 113] width 514 height 226
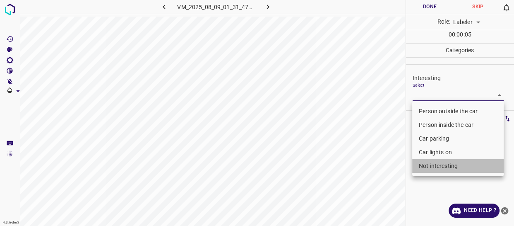
click at [420, 165] on li "Not interesting" at bounding box center [458, 166] width 92 height 14
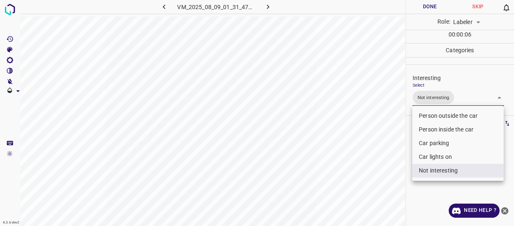
drag, startPoint x: 375, startPoint y: 176, endPoint x: 364, endPoint y: 178, distance: 11.1
click at [371, 178] on div at bounding box center [257, 113] width 514 height 226
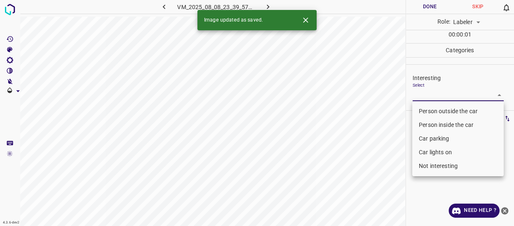
click at [423, 93] on body "4.3.6-dev2 VM_2025_08_08_23_39_57_709_01.gif Done Skip 0 Role: Labeler labeler …" at bounding box center [257, 113] width 514 height 226
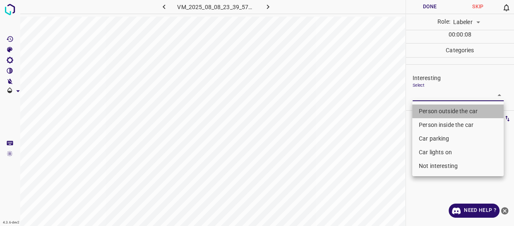
click at [430, 112] on li "Person outside the car" at bounding box center [458, 111] width 92 height 14
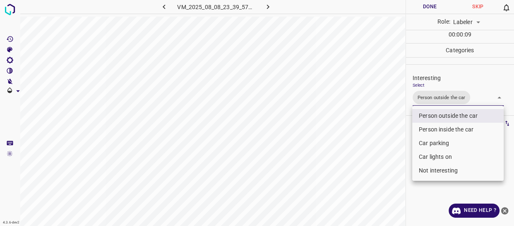
drag, startPoint x: 351, startPoint y: 134, endPoint x: 351, endPoint y: 145, distance: 11.2
click at [351, 135] on div at bounding box center [257, 113] width 514 height 226
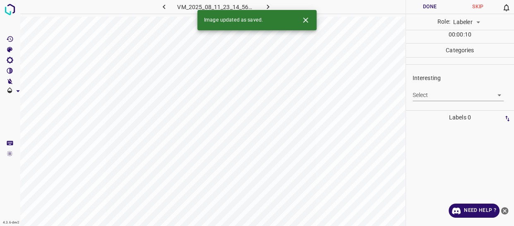
click at [432, 95] on body "4.3.6-dev2 VM_2025_08_11_23_14_56_981_11.gif Done Skip 0 Role: Labeler labeler …" at bounding box center [257, 113] width 514 height 226
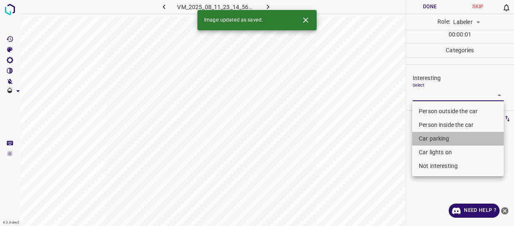
click at [432, 137] on li "Car parking" at bounding box center [458, 139] width 92 height 14
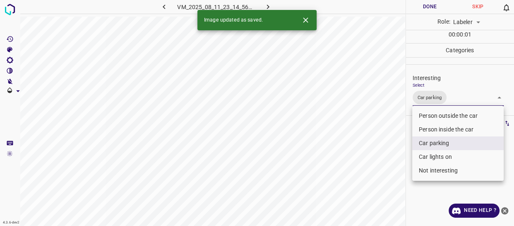
click at [431, 157] on li "Car lights on" at bounding box center [458, 157] width 92 height 14
click at [380, 179] on div at bounding box center [257, 113] width 514 height 226
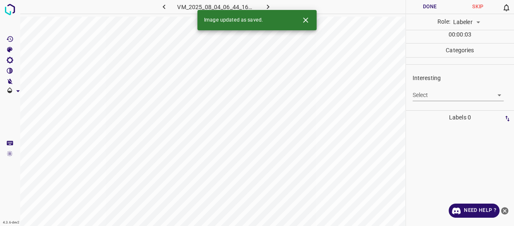
click at [428, 94] on body "4.3.6-dev2 VM_2025_08_04_06_44_16_269_13.gif Done Skip 0 Role: Labeler labeler …" at bounding box center [257, 113] width 514 height 226
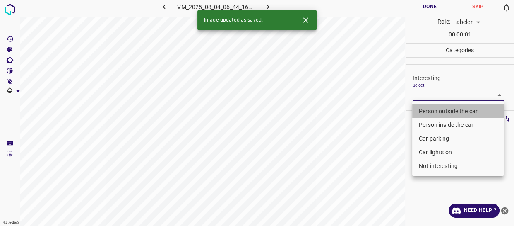
click at [434, 112] on li "Person outside the car" at bounding box center [458, 111] width 92 height 14
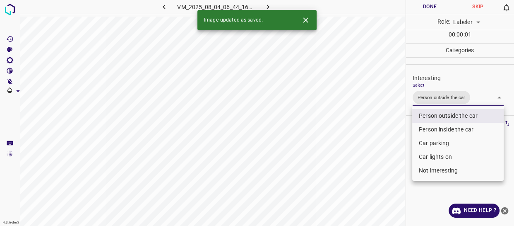
drag, startPoint x: 387, startPoint y: 168, endPoint x: 382, endPoint y: 175, distance: 8.7
click at [385, 171] on div at bounding box center [257, 113] width 514 height 226
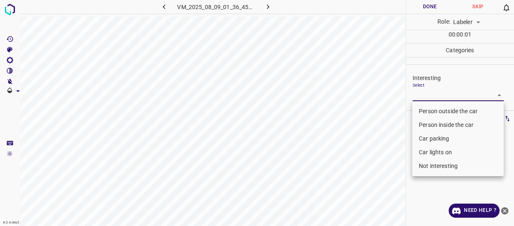
click at [435, 92] on body "4.3.6-dev2 VM_2025_08_09_01_36_45_897_02.gif Done Skip 0 Role: Labeler labeler …" at bounding box center [257, 113] width 514 height 226
drag, startPoint x: 427, startPoint y: 110, endPoint x: 376, endPoint y: 159, distance: 69.7
click at [427, 111] on li "Person outside the car" at bounding box center [458, 111] width 92 height 14
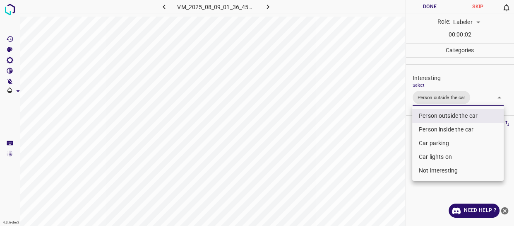
click at [363, 171] on div at bounding box center [257, 113] width 514 height 226
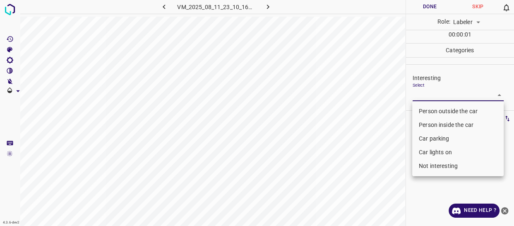
click at [424, 93] on body "4.3.6-dev2 VM_2025_08_11_23_10_16_354_01.gif Done Skip 0 Role: Labeler labeler …" at bounding box center [257, 113] width 514 height 226
drag, startPoint x: 434, startPoint y: 149, endPoint x: 427, endPoint y: 155, distance: 9.1
click at [434, 149] on li "Car lights on" at bounding box center [458, 152] width 92 height 14
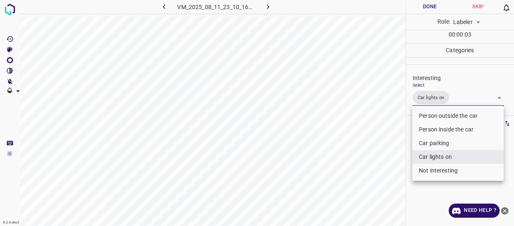
drag, startPoint x: 376, startPoint y: 173, endPoint x: 377, endPoint y: 178, distance: 5.4
click at [377, 178] on div at bounding box center [257, 113] width 514 height 226
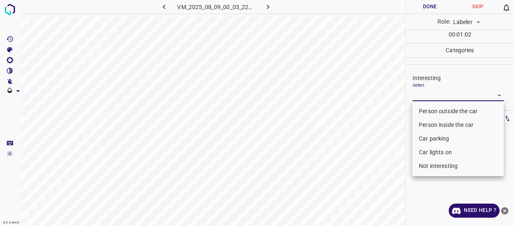
click at [441, 98] on body "4.3.6-dev2 VM_2025_08_09_00_03_22_165_03.gif Done Skip 0 Role: Labeler labeler …" at bounding box center [257, 113] width 514 height 226
drag, startPoint x: 429, startPoint y: 111, endPoint x: 328, endPoint y: 178, distance: 121.7
click at [426, 115] on li "Person outside the car" at bounding box center [458, 111] width 92 height 14
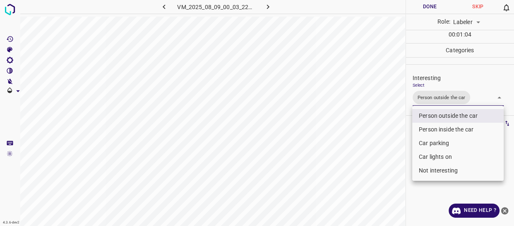
drag, startPoint x: 321, startPoint y: 183, endPoint x: 324, endPoint y: 190, distance: 7.6
click at [321, 183] on div at bounding box center [257, 113] width 514 height 226
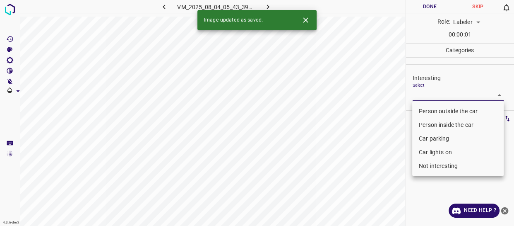
click at [420, 94] on body "4.3.6-dev2 VM_2025_08_04_05_43_39_916_02.gif Done Skip 0 Role: Labeler labeler …" at bounding box center [257, 113] width 514 height 226
drag, startPoint x: 431, startPoint y: 168, endPoint x: 425, endPoint y: 170, distance: 6.2
click at [430, 168] on li "Not interesting" at bounding box center [458, 166] width 92 height 14
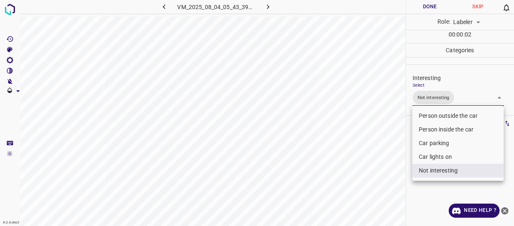
click at [371, 187] on div at bounding box center [257, 113] width 514 height 226
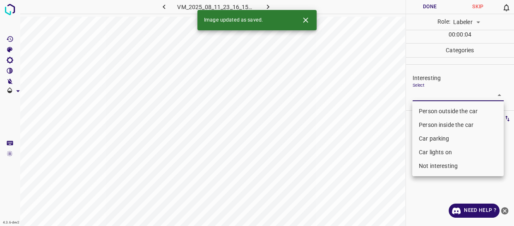
click at [424, 96] on body "4.3.6-dev2 VM_2025_08_11_23_16_15_004_05.gif Done Skip 0 Role: Labeler labeler …" at bounding box center [257, 113] width 514 height 226
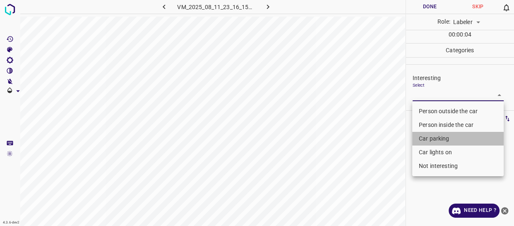
click at [427, 137] on li "Car parking" at bounding box center [458, 139] width 92 height 14
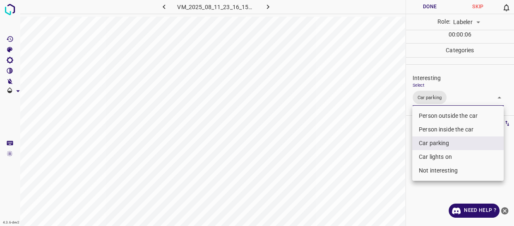
click at [433, 155] on li "Car lights on" at bounding box center [458, 157] width 92 height 14
click at [410, 178] on div at bounding box center [257, 113] width 514 height 226
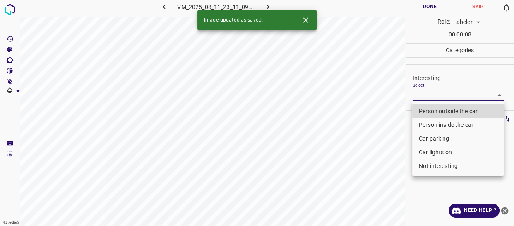
drag, startPoint x: 423, startPoint y: 91, endPoint x: 423, endPoint y: 119, distance: 28.6
click at [423, 95] on body "4.3.6-dev2 VM_2025_08_11_23_11_09_399_03.gif Done Skip 0 Role: Labeler labeler …" at bounding box center [257, 113] width 514 height 226
drag, startPoint x: 423, startPoint y: 109, endPoint x: 410, endPoint y: 136, distance: 30.2
click at [423, 110] on li "Person outside the car" at bounding box center [458, 111] width 92 height 14
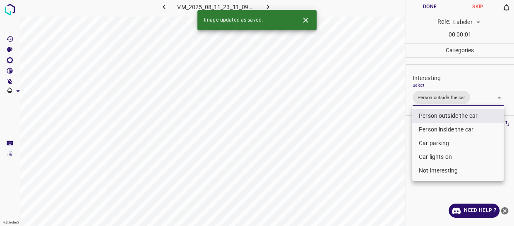
drag, startPoint x: 405, startPoint y: 147, endPoint x: 403, endPoint y: 159, distance: 12.8
click at [404, 158] on div at bounding box center [257, 113] width 514 height 226
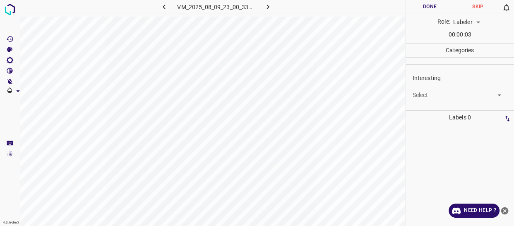
click at [420, 96] on body "4.3.6-dev2 VM_2025_08_09_23_00_33_039_06.gif Done Skip 0 Role: Labeler labeler …" at bounding box center [257, 113] width 514 height 226
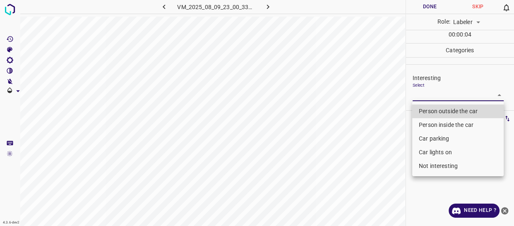
drag, startPoint x: 423, startPoint y: 136, endPoint x: 423, endPoint y: 146, distance: 9.9
click at [423, 140] on li "Car parking" at bounding box center [458, 139] width 92 height 14
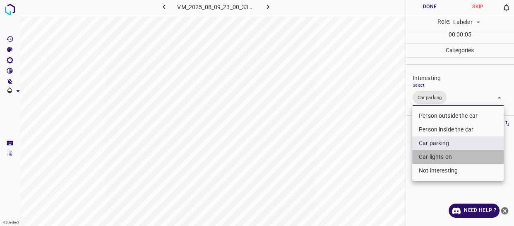
drag, startPoint x: 424, startPoint y: 155, endPoint x: 387, endPoint y: 183, distance: 45.8
click at [423, 155] on li "Car lights on" at bounding box center [458, 157] width 92 height 14
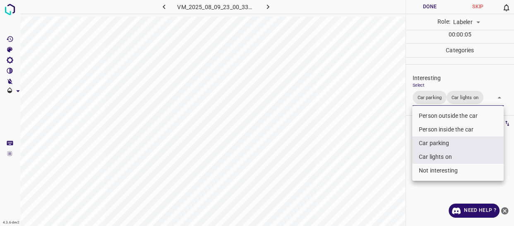
click at [386, 183] on div at bounding box center [257, 113] width 514 height 226
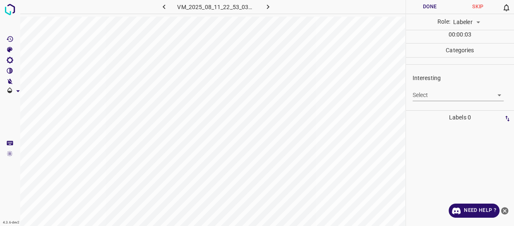
click at [426, 92] on body "4.3.6-dev2 VM_2025_08_11_22_53_03_624_03.gif Done Skip 0 Role: Labeler labeler …" at bounding box center [257, 113] width 514 height 226
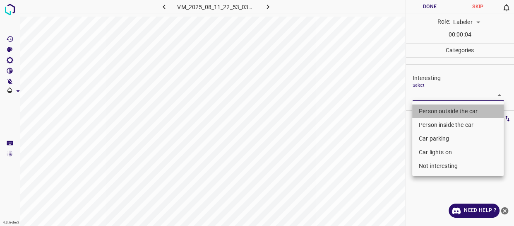
click at [431, 108] on li "Person outside the car" at bounding box center [458, 111] width 92 height 14
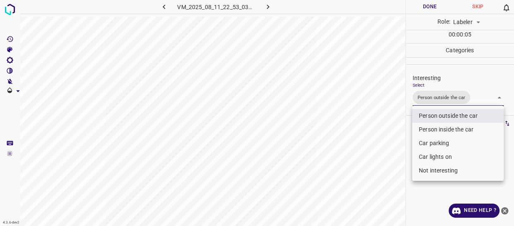
click at [393, 145] on div at bounding box center [257, 113] width 514 height 226
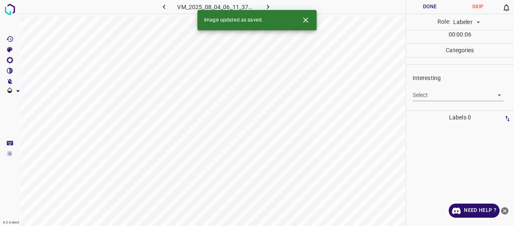
click at [422, 96] on body "4.3.6-dev2 VM_2025_08_04_06_11_37_195_00.gif Done Skip 0 Role: Labeler labeler …" at bounding box center [257, 113] width 514 height 226
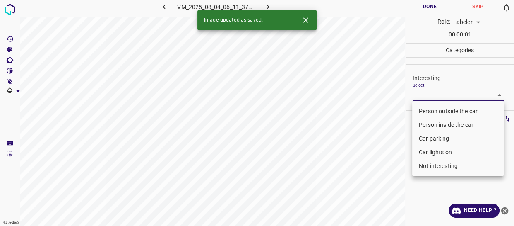
drag, startPoint x: 424, startPoint y: 113, endPoint x: 417, endPoint y: 121, distance: 11.1
click at [425, 112] on li "Person outside the car" at bounding box center [458, 111] width 92 height 14
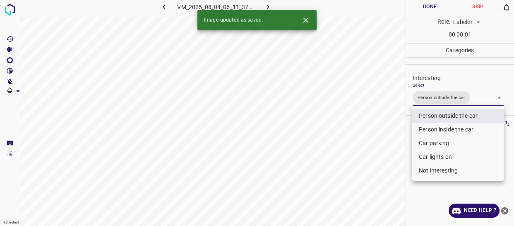
click at [387, 147] on div at bounding box center [257, 113] width 514 height 226
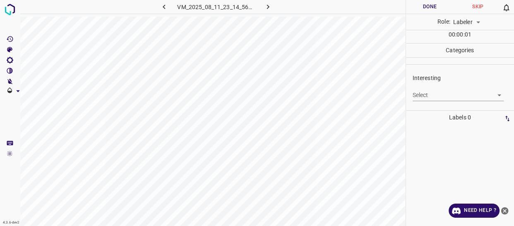
click at [420, 94] on body "4.3.6-dev2 VM_2025_08_11_23_14_56_981_08.gif Done Skip 0 Role: Labeler labeler …" at bounding box center [257, 113] width 514 height 226
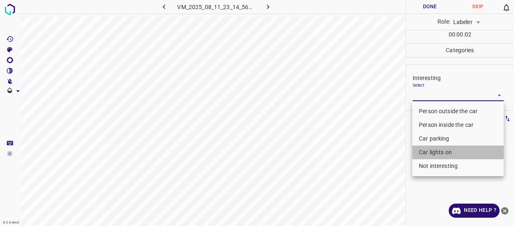
drag, startPoint x: 425, startPoint y: 150, endPoint x: 398, endPoint y: 166, distance: 31.4
click at [425, 151] on li "Car lights on" at bounding box center [458, 152] width 92 height 14
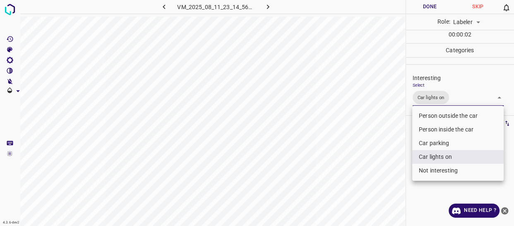
click at [398, 166] on div at bounding box center [257, 113] width 514 height 226
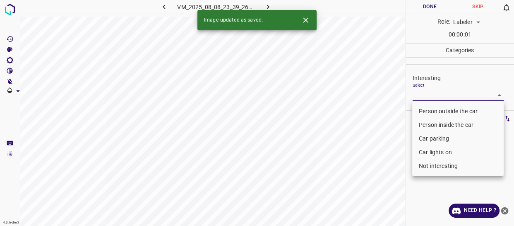
click at [420, 91] on body "4.3.6-dev2 VM_2025_08_08_23_39_26_112_05.gif Done Skip 0 Role: Labeler labeler …" at bounding box center [257, 113] width 514 height 226
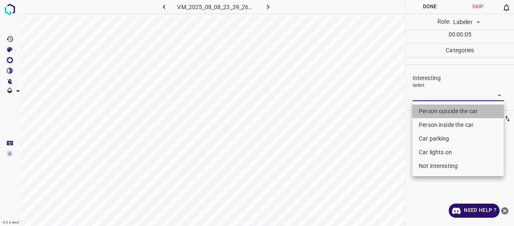
drag, startPoint x: 422, startPoint y: 109, endPoint x: 385, endPoint y: 124, distance: 40.1
click at [422, 109] on li "Person outside the car" at bounding box center [458, 111] width 92 height 14
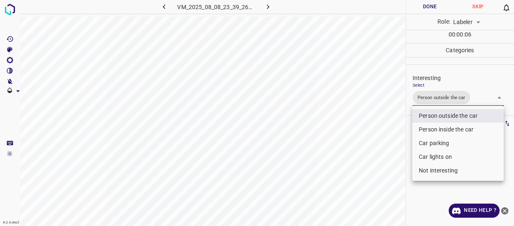
click at [385, 124] on div at bounding box center [257, 113] width 514 height 226
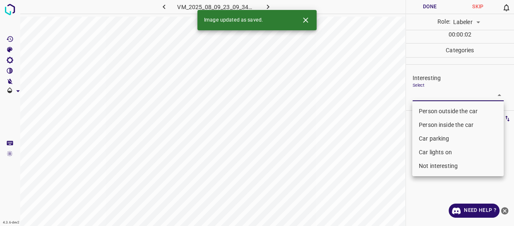
click at [420, 96] on body "4.3.6-dev2 VM_2025_08_09_23_09_34_098_07.gif Done Skip 0 Role: Labeler labeler …" at bounding box center [257, 113] width 514 height 226
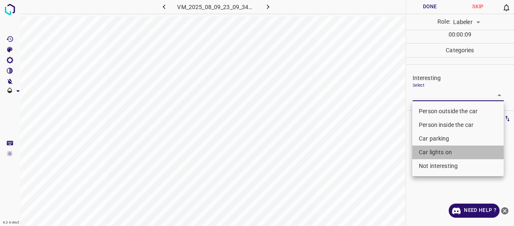
click at [434, 159] on ul "Person outside the car Person inside the car Car parking Car lights on Not inte…" at bounding box center [458, 138] width 92 height 75
drag, startPoint x: 431, startPoint y: 152, endPoint x: 433, endPoint y: 169, distance: 17.5
click at [431, 154] on li "Car lights on" at bounding box center [458, 152] width 92 height 14
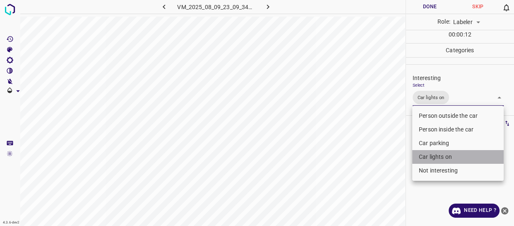
click at [431, 154] on li "Car lights on" at bounding box center [458, 157] width 92 height 14
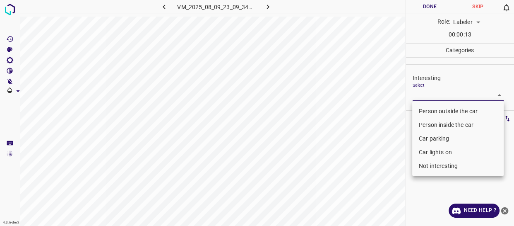
click at [388, 163] on div at bounding box center [257, 113] width 514 height 226
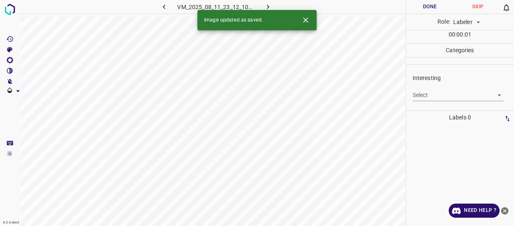
click at [427, 92] on body "4.3.6-dev2 VM_2025_08_11_23_12_10_463_01.gif Done Skip 0 Role: Labeler labeler …" at bounding box center [257, 113] width 514 height 226
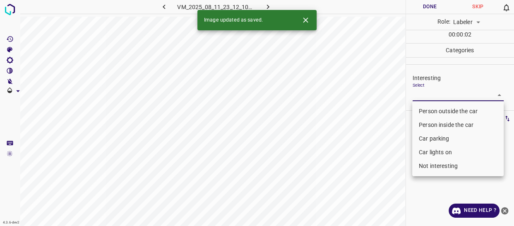
drag, startPoint x: 422, startPoint y: 110, endPoint x: 417, endPoint y: 120, distance: 11.2
click at [422, 110] on li "Person outside the car" at bounding box center [458, 111] width 92 height 14
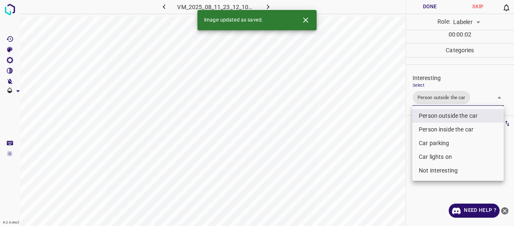
click at [403, 142] on div at bounding box center [257, 113] width 514 height 226
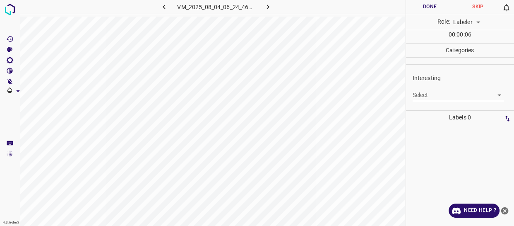
click at [434, 95] on body "4.3.6-dev2 VM_2025_08_04_06_24_46_781_06.gif Done Skip 0 Role: Labeler labeler …" at bounding box center [257, 113] width 514 height 226
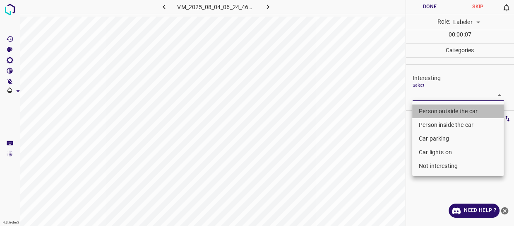
drag, startPoint x: 433, startPoint y: 111, endPoint x: 402, endPoint y: 143, distance: 45.1
click at [431, 114] on li "Person outside the car" at bounding box center [458, 111] width 92 height 14
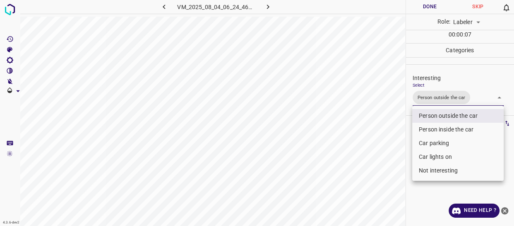
drag, startPoint x: 400, startPoint y: 144, endPoint x: 396, endPoint y: 151, distance: 8.0
click at [397, 150] on div at bounding box center [257, 113] width 514 height 226
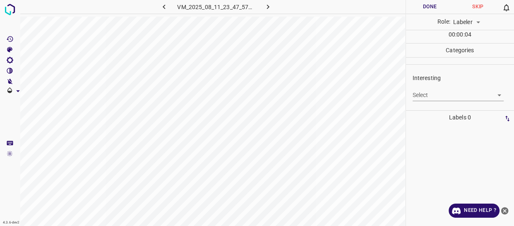
click at [424, 94] on body "4.3.6-dev2 VM_2025_08_11_23_47_57_258_03.gif Done Skip 0 Role: Labeler labeler …" at bounding box center [257, 113] width 514 height 226
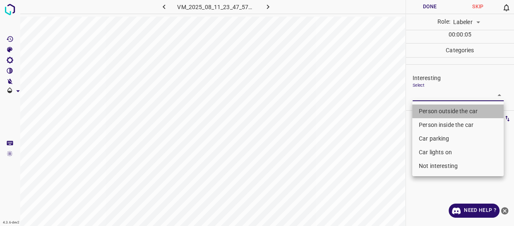
click at [423, 109] on li "Person outside the car" at bounding box center [458, 111] width 92 height 14
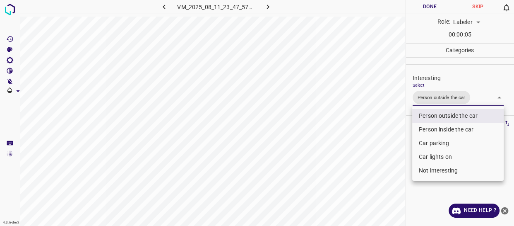
click at [389, 149] on div at bounding box center [257, 113] width 514 height 226
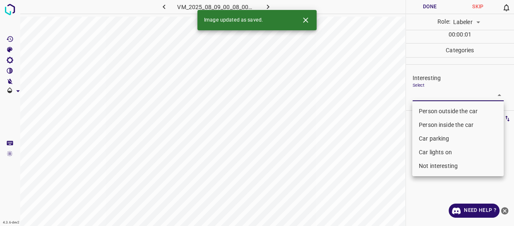
click at [431, 97] on body "4.3.6-dev2 VM_2025_08_09_00_08_00_813_05.gif Done Skip 0 Role: Labeler labeler …" at bounding box center [257, 113] width 514 height 226
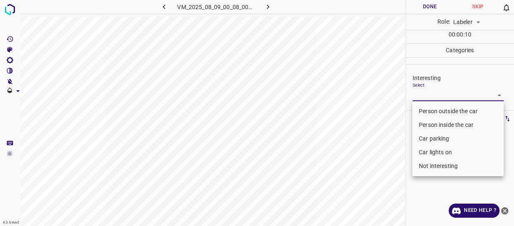
click at [428, 166] on li "Not interesting" at bounding box center [458, 166] width 92 height 14
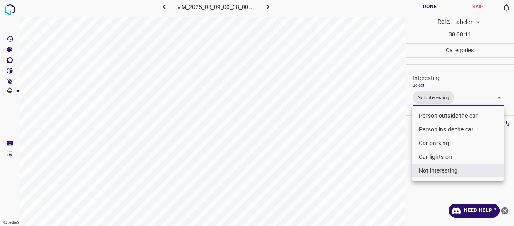
click at [376, 178] on div at bounding box center [257, 113] width 514 height 226
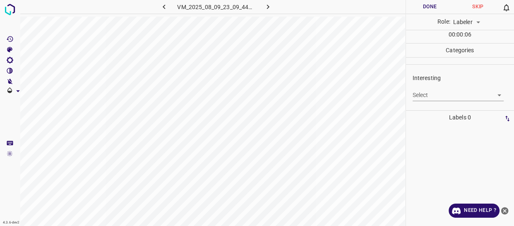
click at [421, 99] on body "4.3.6-dev2 VM_2025_08_09_23_09_44_100_01.gif Done Skip 0 Role: Labeler labeler …" at bounding box center [257, 113] width 514 height 226
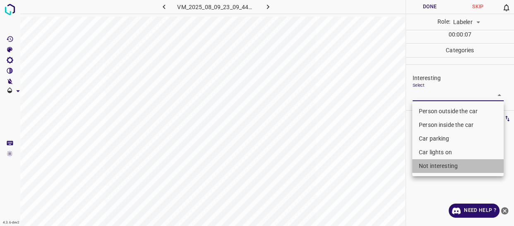
drag, startPoint x: 422, startPoint y: 164, endPoint x: 385, endPoint y: 176, distance: 38.9
click at [421, 169] on li "Not interesting" at bounding box center [458, 166] width 92 height 14
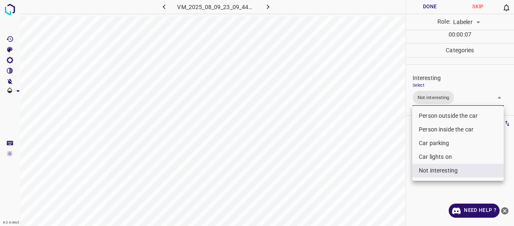
click at [383, 178] on div at bounding box center [257, 113] width 514 height 226
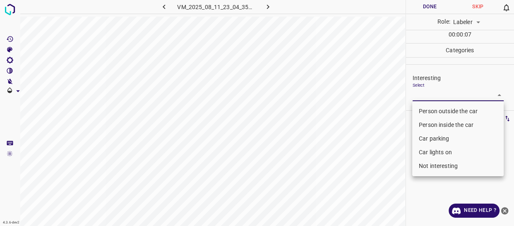
click at [424, 93] on body "4.3.6-dev2 VM_2025_08_11_23_04_35_543_04.gif Done Skip 0 Role: Labeler labeler …" at bounding box center [257, 113] width 514 height 226
click at [422, 141] on li "Car parking" at bounding box center [458, 139] width 92 height 14
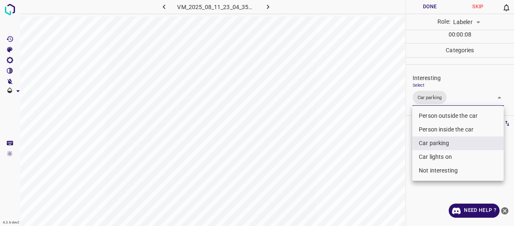
drag, startPoint x: 395, startPoint y: 161, endPoint x: 389, endPoint y: 168, distance: 9.7
click at [393, 166] on div at bounding box center [257, 113] width 514 height 226
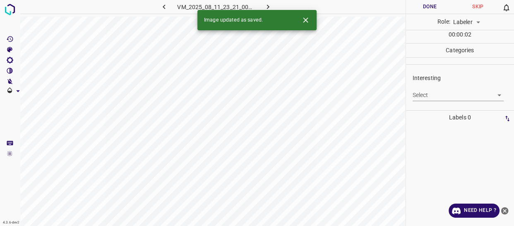
click at [421, 94] on body "4.3.6-dev2 VM_2025_08_11_23_21_00_528_02.gif Done Skip 0 Role: Labeler labeler …" at bounding box center [257, 113] width 514 height 226
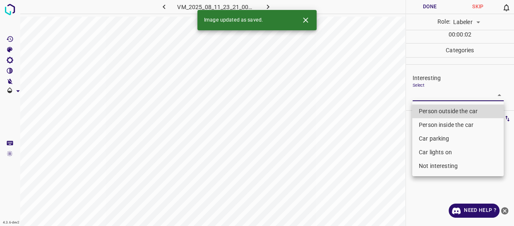
click at [419, 112] on li "Person outside the car" at bounding box center [458, 111] width 92 height 14
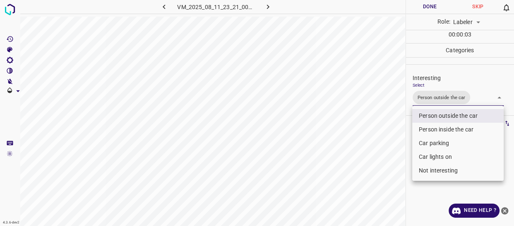
drag, startPoint x: 390, startPoint y: 149, endPoint x: 389, endPoint y: 154, distance: 4.2
click at [390, 152] on div at bounding box center [257, 113] width 514 height 226
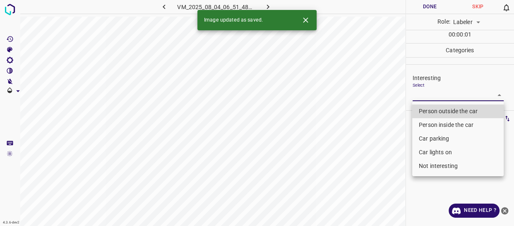
click at [421, 96] on body "4.3.6-dev2 VM_2025_08_04_06_51_48_626_00.gif Done Skip 0 Role: Labeler labeler …" at bounding box center [257, 113] width 514 height 226
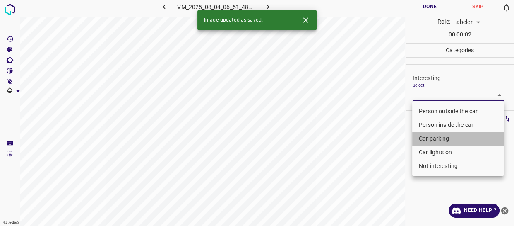
click at [425, 137] on li "Car parking" at bounding box center [458, 139] width 92 height 14
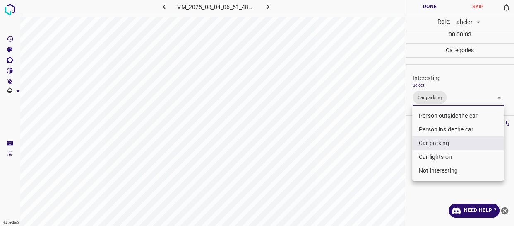
click at [422, 155] on li "Car lights on" at bounding box center [458, 157] width 92 height 14
click at [399, 162] on div at bounding box center [257, 113] width 514 height 226
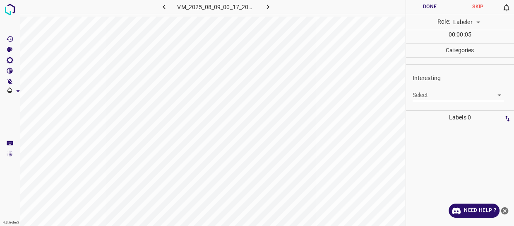
click at [432, 95] on body "4.3.6-dev2 VM_2025_08_09_00_17_20_716_01.gif Done Skip 0 Role: Labeler labeler …" at bounding box center [257, 113] width 514 height 226
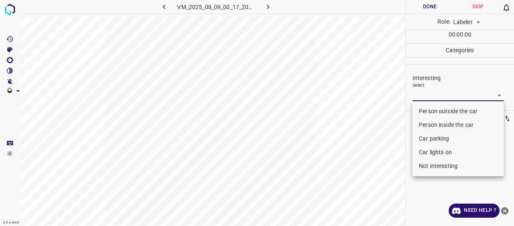
drag, startPoint x: 432, startPoint y: 111, endPoint x: 410, endPoint y: 128, distance: 28.1
click at [432, 109] on li "Person outside the car" at bounding box center [458, 111] width 92 height 14
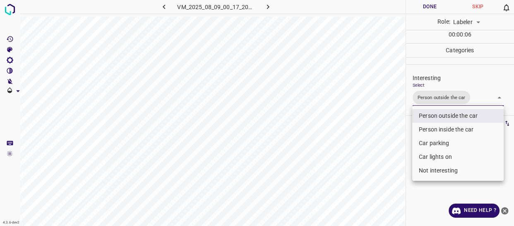
drag, startPoint x: 400, startPoint y: 140, endPoint x: 380, endPoint y: 162, distance: 29.9
click at [401, 143] on div at bounding box center [257, 113] width 514 height 226
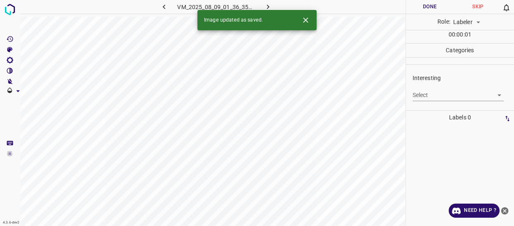
click at [440, 93] on body "4.3.6-dev2 VM_2025_08_09_01_36_35_820_08.gif Done Skip 0 Role: Labeler labeler …" at bounding box center [257, 113] width 514 height 226
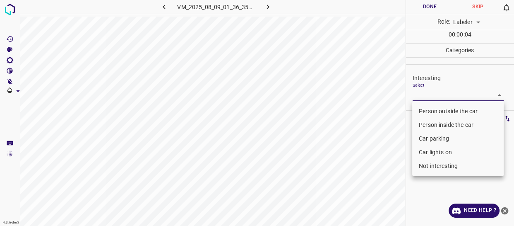
click at [441, 166] on li "Not interesting" at bounding box center [458, 166] width 92 height 14
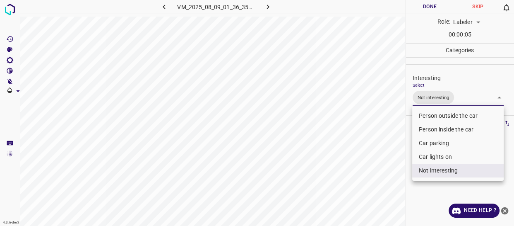
click at [374, 170] on div at bounding box center [257, 113] width 514 height 226
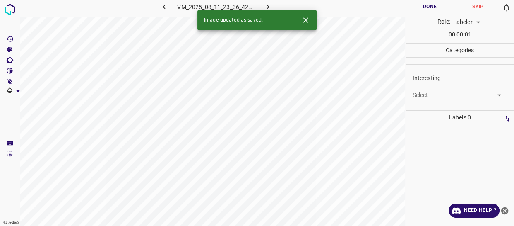
click at [422, 95] on body "4.3.6-dev2 VM_2025_08_11_23_36_42_326_01.gif Done Skip 0 Role: Labeler labeler …" at bounding box center [257, 113] width 514 height 226
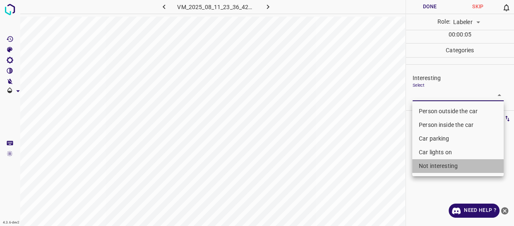
click at [437, 165] on li "Not interesting" at bounding box center [458, 166] width 92 height 14
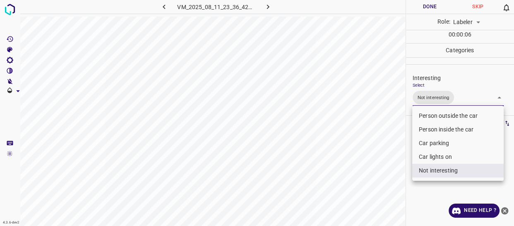
click at [381, 165] on div at bounding box center [257, 113] width 514 height 226
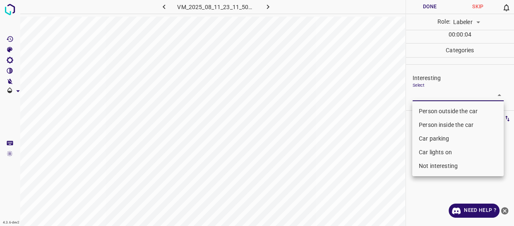
click at [427, 94] on body "4.3.6-dev2 VM_2025_08_11_23_11_50_075_04.gif Done Skip 0 Role: Labeler labeler …" at bounding box center [257, 113] width 514 height 226
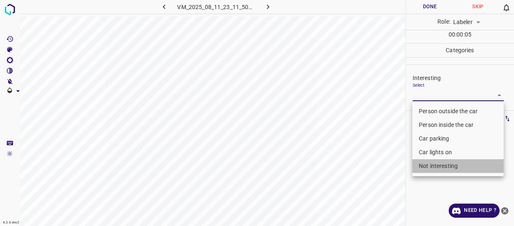
drag, startPoint x: 436, startPoint y: 166, endPoint x: 376, endPoint y: 164, distance: 60.9
click at [435, 166] on li "Not interesting" at bounding box center [458, 166] width 92 height 14
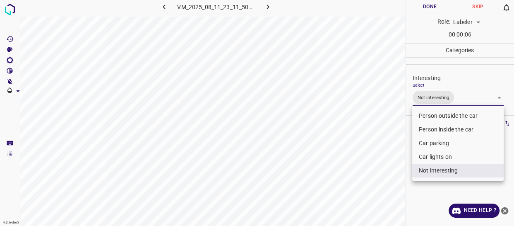
drag, startPoint x: 375, startPoint y: 164, endPoint x: 379, endPoint y: 167, distance: 5.1
click at [374, 165] on div at bounding box center [257, 113] width 514 height 226
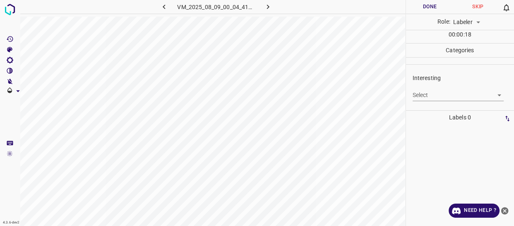
click at [438, 94] on body "4.3.6-dev2 VM_2025_08_09_00_04_41_627_03.gif Done Skip 0 Role: Labeler labeler …" at bounding box center [257, 113] width 514 height 226
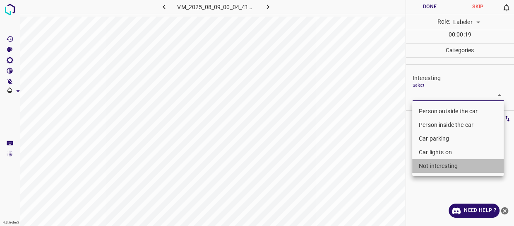
drag, startPoint x: 445, startPoint y: 167, endPoint x: 385, endPoint y: 174, distance: 60.0
click at [443, 167] on li "Not interesting" at bounding box center [458, 166] width 92 height 14
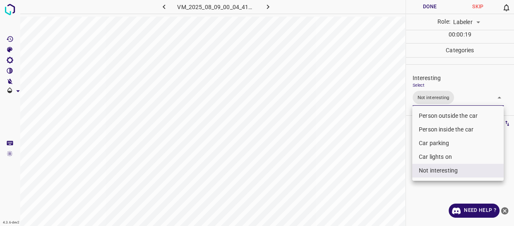
click at [384, 177] on div at bounding box center [257, 113] width 514 height 226
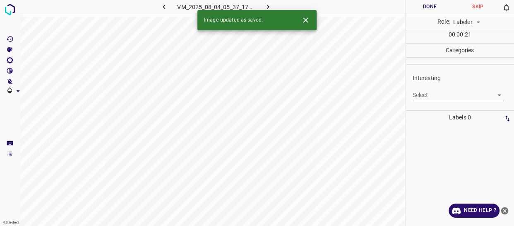
click at [430, 97] on body "4.3.6-dev2 VM_2025_08_04_05_37_17_137_01.gif Done Skip 0 Role: Labeler labeler …" at bounding box center [257, 113] width 514 height 226
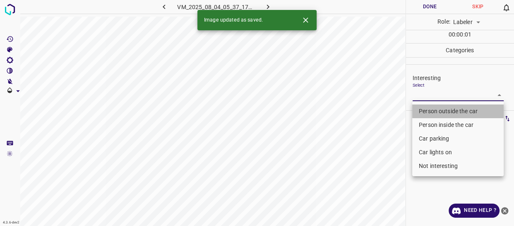
drag, startPoint x: 424, startPoint y: 111, endPoint x: 393, endPoint y: 148, distance: 48.8
click at [424, 111] on li "Person outside the car" at bounding box center [458, 111] width 92 height 14
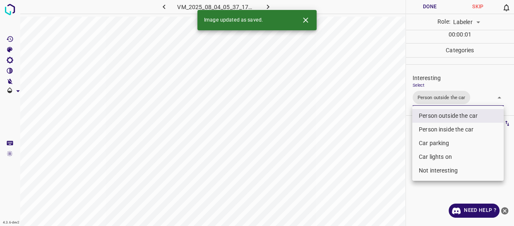
drag, startPoint x: 393, startPoint y: 149, endPoint x: 385, endPoint y: 154, distance: 9.2
click at [388, 153] on div at bounding box center [257, 113] width 514 height 226
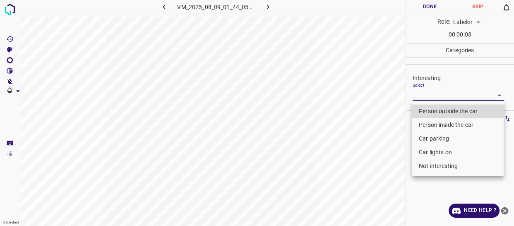
click at [435, 94] on body "4.3.6-dev2 VM_2025_08_09_01_44_05_535_06.gif Done Skip 0 Role: Labeler labeler …" at bounding box center [257, 113] width 514 height 226
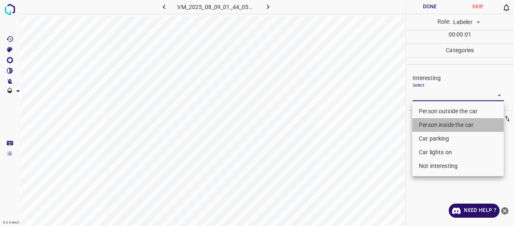
click at [432, 123] on li "Person inside the car" at bounding box center [458, 125] width 92 height 14
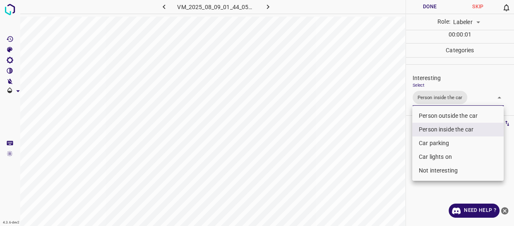
drag, startPoint x: 393, startPoint y: 150, endPoint x: 389, endPoint y: 157, distance: 7.0
click at [391, 154] on div at bounding box center [257, 113] width 514 height 226
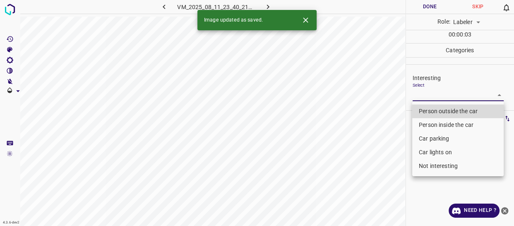
click at [431, 94] on body "4.3.6-dev2 VM_2025_08_11_23_40_21_615_03.gif Done Skip 0 Role: Labeler labeler …" at bounding box center [257, 113] width 514 height 226
drag, startPoint x: 430, startPoint y: 107, endPoint x: 422, endPoint y: 113, distance: 10.6
click at [430, 107] on li "Person outside the car" at bounding box center [458, 111] width 92 height 14
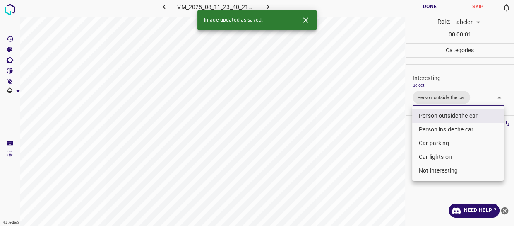
click at [387, 135] on div at bounding box center [257, 113] width 514 height 226
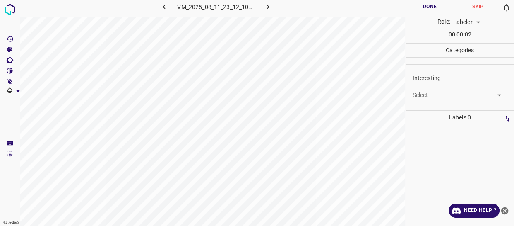
click at [427, 96] on body "4.3.6-dev2 VM_2025_08_11_23_12_10_463_02.gif Done Skip 0 Role: Labeler labeler …" at bounding box center [257, 113] width 514 height 226
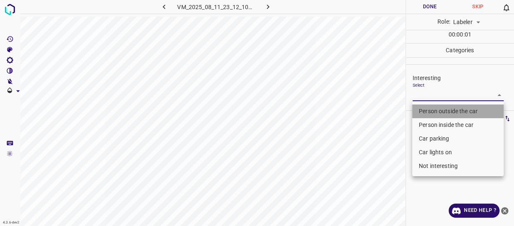
click at [428, 111] on li "Person outside the car" at bounding box center [458, 111] width 92 height 14
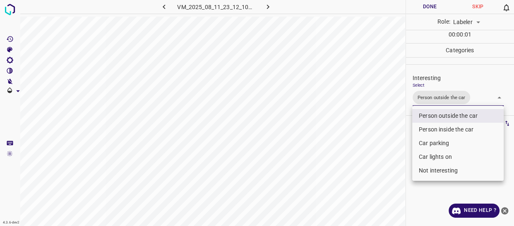
drag, startPoint x: 407, startPoint y: 141, endPoint x: 397, endPoint y: 151, distance: 14.4
click at [403, 146] on div at bounding box center [257, 113] width 514 height 226
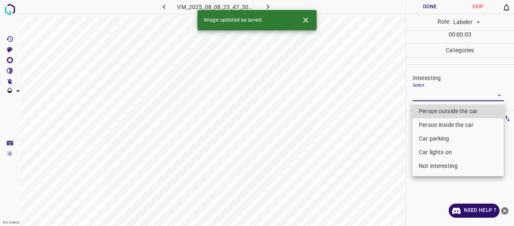
drag, startPoint x: 428, startPoint y: 97, endPoint x: 428, endPoint y: 111, distance: 14.1
click at [429, 99] on body "4.3.6-dev2 VM_2025_08_08_23_47_30_891_04.gif Done Skip 0 Role: Labeler labeler …" at bounding box center [257, 113] width 514 height 226
click at [428, 112] on li "Person outside the car" at bounding box center [458, 111] width 92 height 14
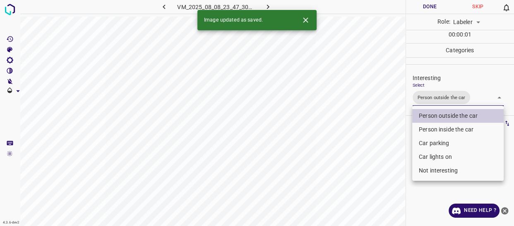
drag, startPoint x: 403, startPoint y: 134, endPoint x: 397, endPoint y: 140, distance: 7.9
click at [400, 137] on div at bounding box center [257, 113] width 514 height 226
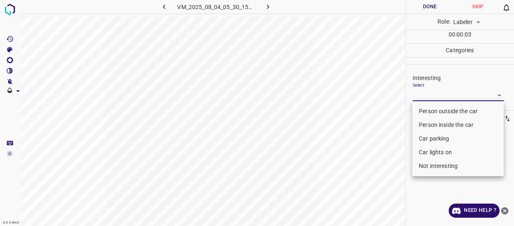
click at [439, 95] on body "4.3.6-dev2 VM_2025_08_04_05_30_15_853_11.gif Done Skip 0 Role: Labeler labeler …" at bounding box center [257, 113] width 514 height 226
drag, startPoint x: 434, startPoint y: 109, endPoint x: 416, endPoint y: 130, distance: 27.6
click at [433, 113] on li "Person outside the car" at bounding box center [458, 111] width 92 height 14
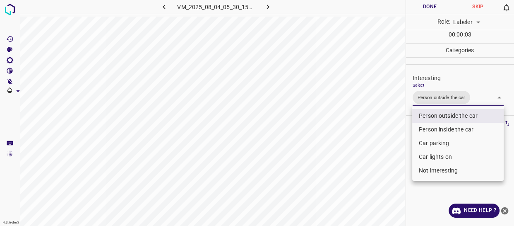
click at [400, 147] on div at bounding box center [257, 113] width 514 height 226
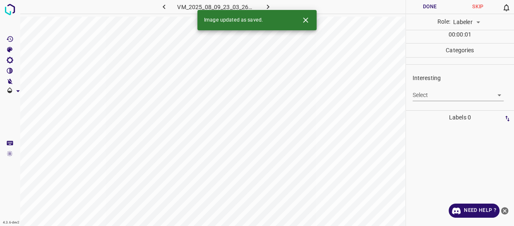
click at [437, 97] on body "4.3.6-dev2 VM_2025_08_09_23_03_26_514_04.gif Done Skip 0 Role: Labeler labeler …" at bounding box center [257, 113] width 514 height 226
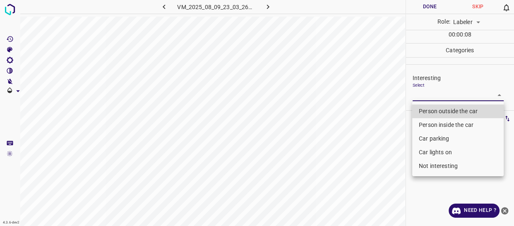
click at [433, 107] on li "Person outside the car" at bounding box center [458, 111] width 92 height 14
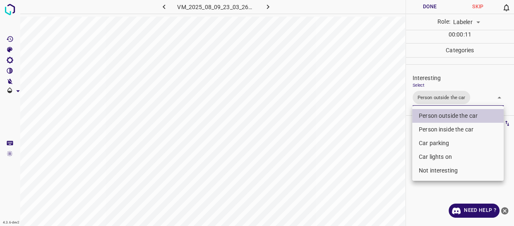
click at [365, 154] on div at bounding box center [257, 113] width 514 height 226
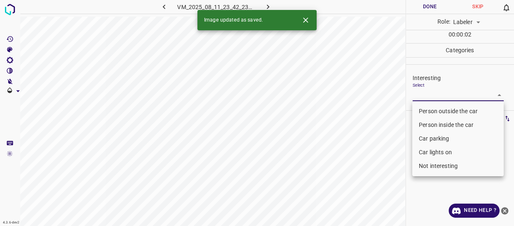
click at [424, 95] on body "4.3.6-dev2 VM_2025_08_11_23_42_23_528_01.gif Done Skip 0 Role: Labeler labeler …" at bounding box center [257, 113] width 514 height 226
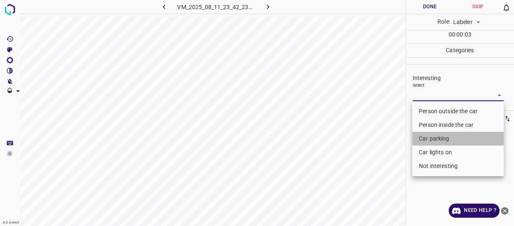
click at [424, 138] on li "Car parking" at bounding box center [458, 139] width 92 height 14
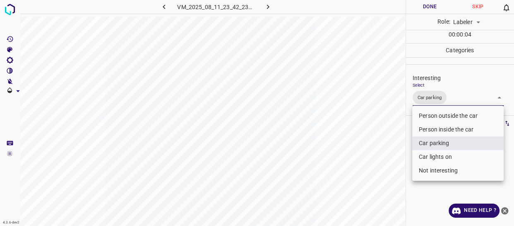
click at [403, 153] on div at bounding box center [257, 113] width 514 height 226
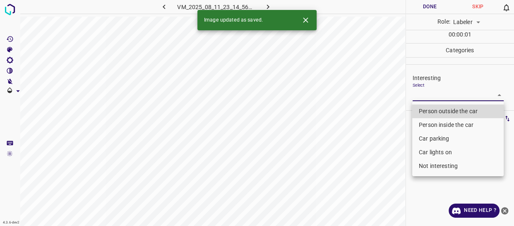
click at [427, 95] on body "4.3.6-dev2 VM_2025_08_11_23_14_56_981_12.gif Done Skip 0 Role: Labeler labeler …" at bounding box center [257, 113] width 514 height 226
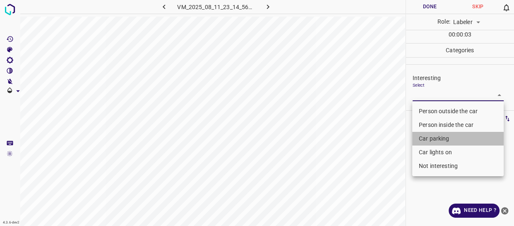
drag, startPoint x: 426, startPoint y: 137, endPoint x: 433, endPoint y: 149, distance: 14.8
click at [427, 137] on li "Car parking" at bounding box center [458, 139] width 92 height 14
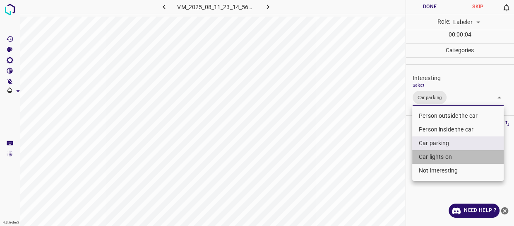
click at [432, 159] on li "Car lights on" at bounding box center [458, 157] width 92 height 14
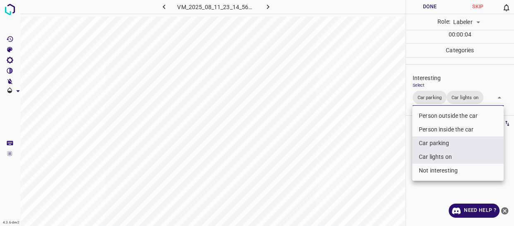
click at [400, 162] on div at bounding box center [257, 113] width 514 height 226
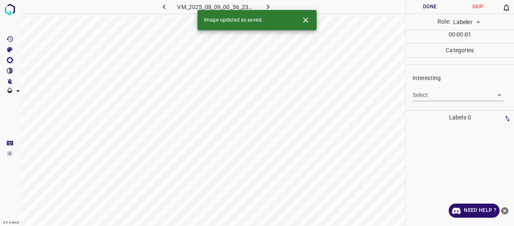
click at [422, 95] on body "4.3.6-dev2 VM_2025_08_09_00_56_23_878_04.gif Done Skip 0 Role: Labeler labeler …" at bounding box center [257, 113] width 514 height 226
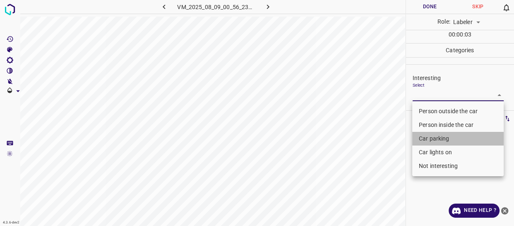
click at [436, 135] on li "Car parking" at bounding box center [458, 139] width 92 height 14
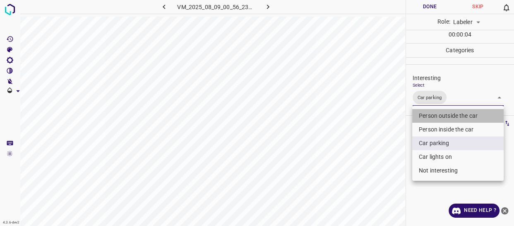
click at [431, 113] on li "Person outside the car" at bounding box center [458, 116] width 92 height 14
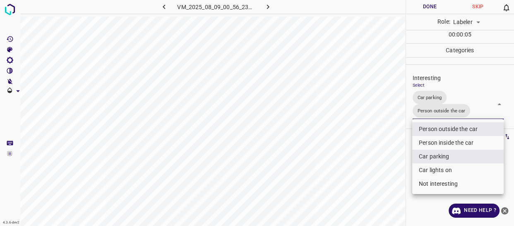
drag, startPoint x: 406, startPoint y: 172, endPoint x: 403, endPoint y: 174, distance: 4.3
click at [405, 174] on div at bounding box center [257, 113] width 514 height 226
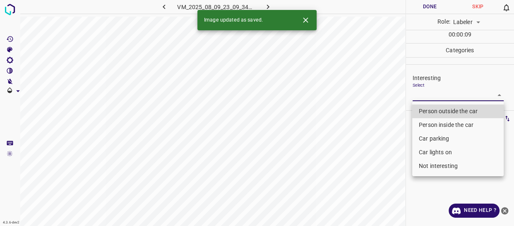
click at [421, 98] on body "4.3.6-dev2 VM_2025_08_09_23_09_34_098_11.gif Done Skip 0 Role: Labeler labeler …" at bounding box center [257, 113] width 514 height 226
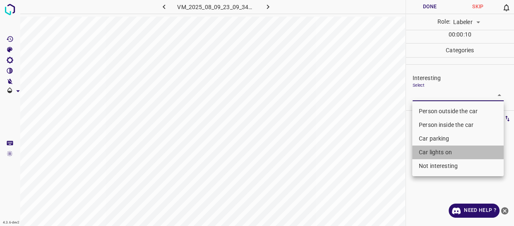
click at [423, 154] on li "Car lights on" at bounding box center [458, 152] width 92 height 14
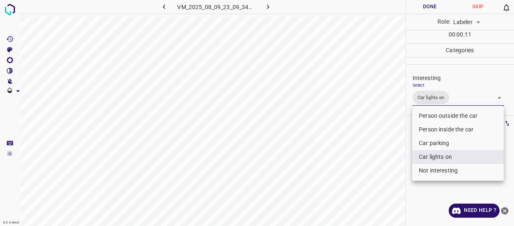
drag, startPoint x: 405, startPoint y: 156, endPoint x: 401, endPoint y: 159, distance: 5.4
click at [404, 157] on div at bounding box center [257, 113] width 514 height 226
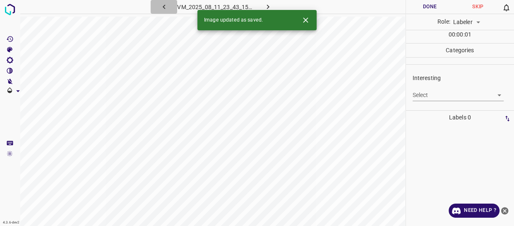
click at [163, 8] on icon "button" at bounding box center [164, 6] width 9 height 9
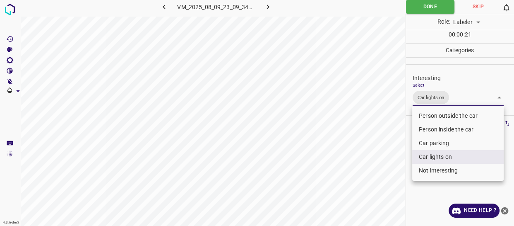
click at [457, 101] on body "4.3.6-dev2 VM_2025_08_09_23_09_34_098_11.gif Done Skip 0 Role: Labeler labeler …" at bounding box center [257, 113] width 514 height 226
drag, startPoint x: 443, startPoint y: 114, endPoint x: 398, endPoint y: 137, distance: 50.7
click at [443, 114] on li "Person outside the car" at bounding box center [458, 116] width 92 height 14
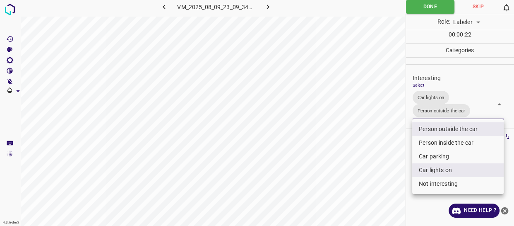
drag, startPoint x: 397, startPoint y: 137, endPoint x: 383, endPoint y: 146, distance: 17.1
click at [394, 145] on div at bounding box center [257, 113] width 514 height 226
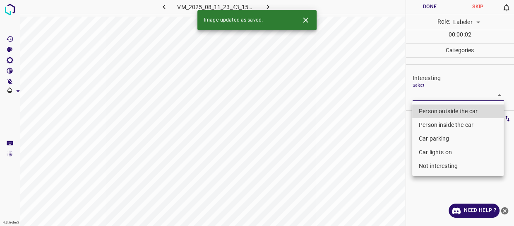
drag, startPoint x: 435, startPoint y: 94, endPoint x: 433, endPoint y: 134, distance: 39.8
click at [435, 95] on body "4.3.6-dev2 VM_2025_08_11_23_43_15_489_10.gif Done Skip 0 Role: Labeler labeler …" at bounding box center [257, 113] width 514 height 226
click at [432, 166] on li "Not interesting" at bounding box center [458, 166] width 92 height 14
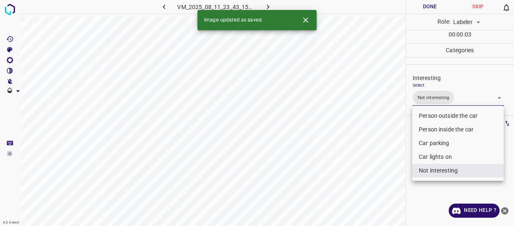
click at [403, 169] on div at bounding box center [257, 113] width 514 height 226
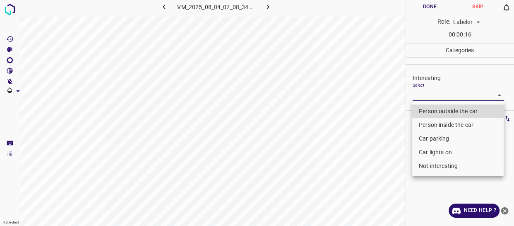
click at [432, 98] on body "4.3.6-dev2 VM_2025_08_04_07_08_34_166_02.gif Done Skip 0 Role: Labeler labeler …" at bounding box center [257, 113] width 514 height 226
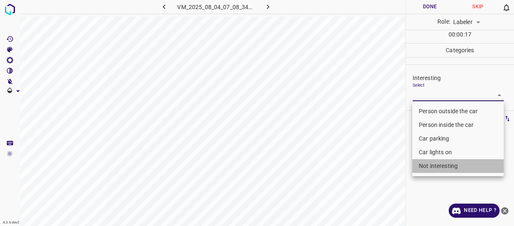
click at [424, 166] on li "Not interesting" at bounding box center [458, 166] width 92 height 14
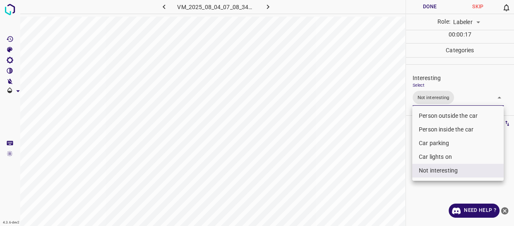
click at [362, 189] on div at bounding box center [257, 113] width 514 height 226
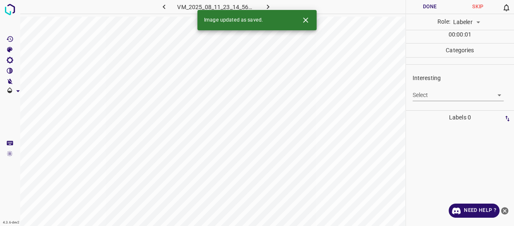
click at [429, 92] on body "4.3.6-dev2 VM_2025_08_11_23_14_56_981_07.gif Done Skip 0 Role: Labeler labeler …" at bounding box center [257, 113] width 514 height 226
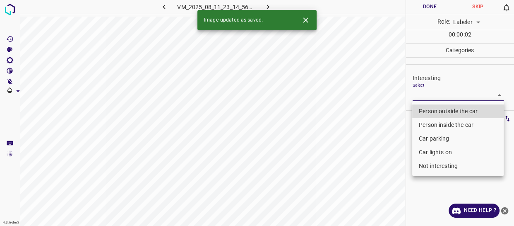
drag, startPoint x: 432, startPoint y: 153, endPoint x: 404, endPoint y: 164, distance: 30.5
click at [432, 153] on li "Car lights on" at bounding box center [458, 152] width 92 height 14
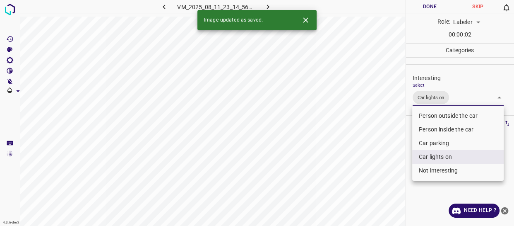
drag, startPoint x: 378, startPoint y: 172, endPoint x: 374, endPoint y: 173, distance: 4.3
click at [377, 172] on div at bounding box center [257, 113] width 514 height 226
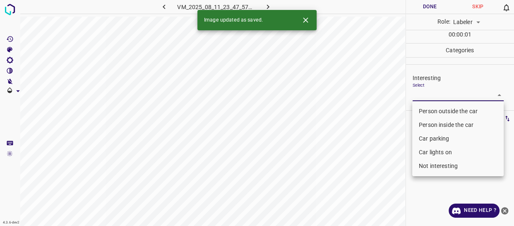
click at [424, 94] on body "4.3.6-dev2 VM_2025_08_11_23_47_57_258_00.gif Done Skip 0 Role: Labeler labeler …" at bounding box center [257, 113] width 514 height 226
drag, startPoint x: 422, startPoint y: 107, endPoint x: 407, endPoint y: 124, distance: 22.9
click at [421, 107] on li "Person outside the car" at bounding box center [458, 111] width 92 height 14
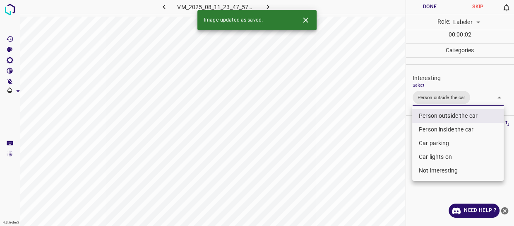
click at [381, 143] on div at bounding box center [257, 113] width 514 height 226
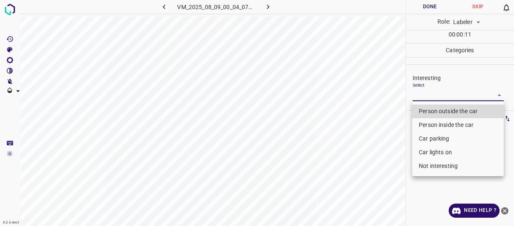
click at [431, 91] on body "4.3.6-dev2 VM_2025_08_09_00_04_07_022_03.gif Done Skip 0 Role: Labeler labeler …" at bounding box center [257, 113] width 514 height 226
click at [424, 110] on li "Person outside the car" at bounding box center [458, 111] width 92 height 14
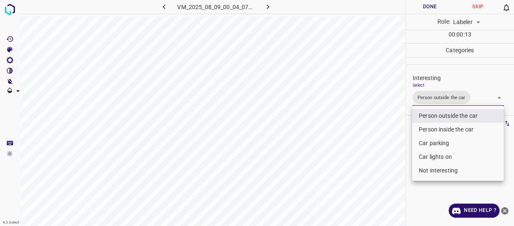
click at [395, 145] on div at bounding box center [257, 113] width 514 height 226
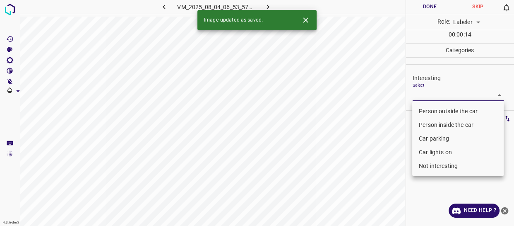
click at [426, 92] on body "4.3.6-dev2 VM_2025_08_04_06_53_57_256_04.gif Done Skip 0 Role: Labeler labeler …" at bounding box center [257, 113] width 514 height 226
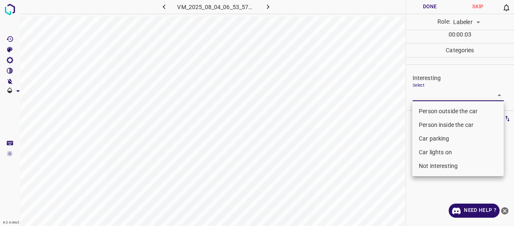
click at [429, 168] on li "Not interesting" at bounding box center [458, 166] width 92 height 14
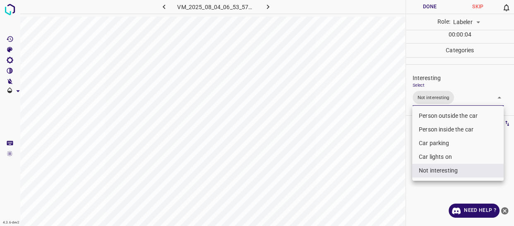
click at [390, 173] on div at bounding box center [257, 113] width 514 height 226
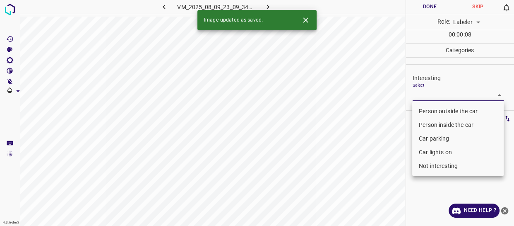
click at [419, 95] on body "4.3.6-dev2 VM_2025_08_09_23_09_34_098_02.gif Done Skip 0 Role: Labeler labeler …" at bounding box center [257, 113] width 514 height 226
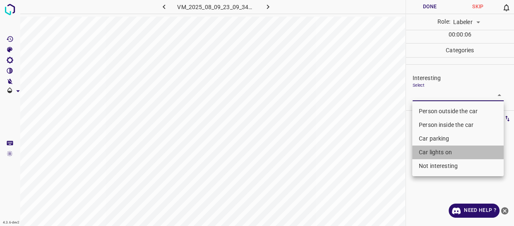
click at [428, 149] on li "Car lights on" at bounding box center [458, 152] width 92 height 14
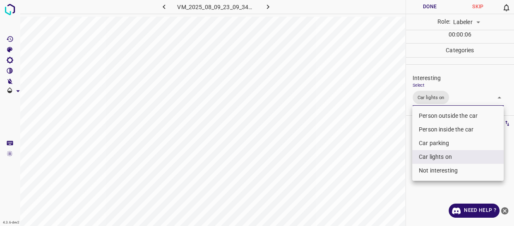
click at [398, 174] on div at bounding box center [257, 113] width 514 height 226
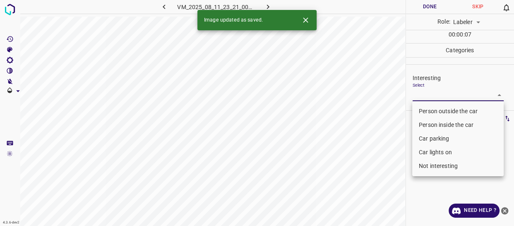
drag, startPoint x: 427, startPoint y: 89, endPoint x: 414, endPoint y: 126, distance: 38.6
click at [426, 90] on body "4.3.6-dev2 VM_2025_08_11_23_21_00_528_04.gif Done Skip 0 Role: Labeler labeler …" at bounding box center [257, 113] width 514 height 226
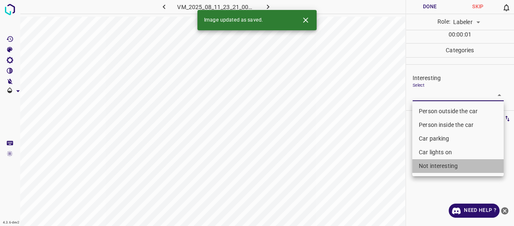
click at [421, 165] on li "Not interesting" at bounding box center [458, 166] width 92 height 14
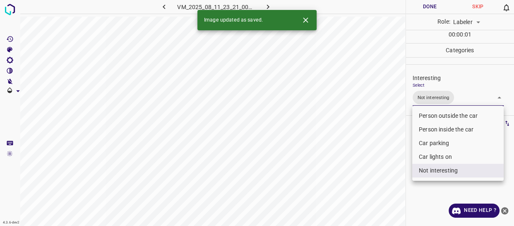
click at [370, 169] on div at bounding box center [257, 113] width 514 height 226
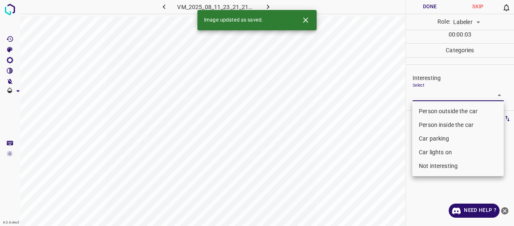
click at [420, 93] on body "4.3.6-dev2 VM_2025_08_11_23_21_21_341_00.gif Done Skip 0 Role: Labeler labeler …" at bounding box center [257, 113] width 514 height 226
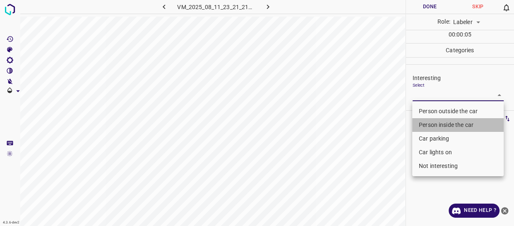
drag, startPoint x: 428, startPoint y: 122, endPoint x: 403, endPoint y: 142, distance: 32.5
click at [428, 123] on li "Person inside the car" at bounding box center [458, 125] width 92 height 14
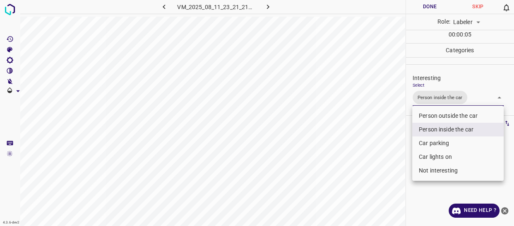
click at [396, 147] on div at bounding box center [257, 113] width 514 height 226
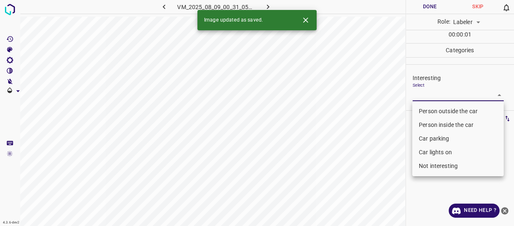
click at [435, 95] on body "4.3.6-dev2 VM_2025_08_09_00_31_05_994_06.gif Done Skip 0 Role: Labeler labeler …" at bounding box center [257, 113] width 514 height 226
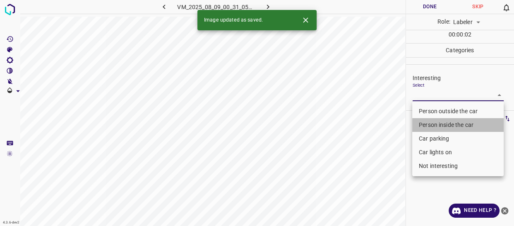
click at [433, 123] on li "Person inside the car" at bounding box center [458, 125] width 92 height 14
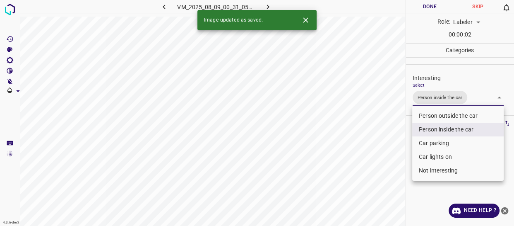
click at [396, 149] on div at bounding box center [257, 113] width 514 height 226
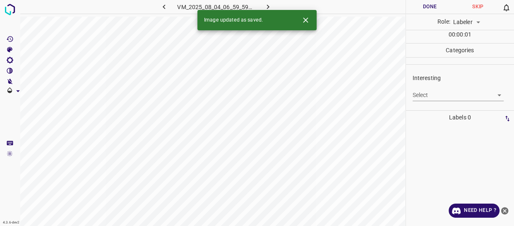
click at [427, 93] on body "4.3.6-dev2 VM_2025_08_04_06_59_59_385_00.gif Done Skip 0 Role: Labeler labeler …" at bounding box center [257, 113] width 514 height 226
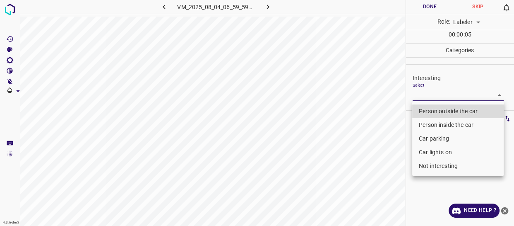
click at [432, 166] on li "Not interesting" at bounding box center [458, 166] width 92 height 14
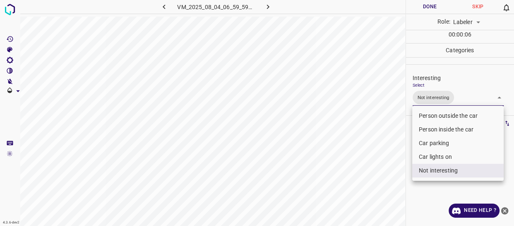
click at [359, 181] on div at bounding box center [257, 113] width 514 height 226
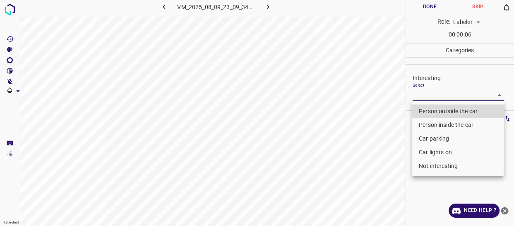
click at [422, 93] on body "4.3.6-dev2 VM_2025_08_09_23_09_34_098_09.gif Done Skip 0 Role: Labeler labeler …" at bounding box center [257, 113] width 514 height 226
click at [428, 152] on li "Car lights on" at bounding box center [458, 152] width 92 height 14
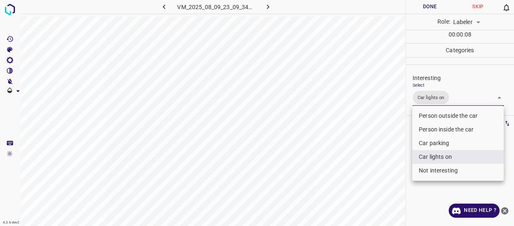
drag, startPoint x: 383, startPoint y: 170, endPoint x: 379, endPoint y: 176, distance: 7.2
click at [382, 171] on div at bounding box center [257, 113] width 514 height 226
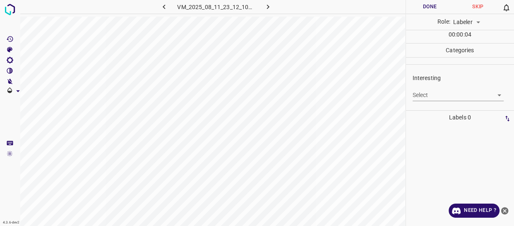
click at [420, 94] on body "4.3.6-dev2 VM_2025_08_11_23_12_10_463_07.gif Done Skip 0 Role: Labeler labeler …" at bounding box center [257, 113] width 514 height 226
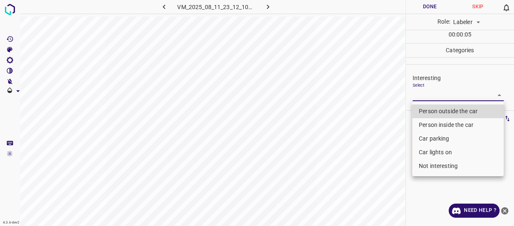
click at [427, 110] on li "Person outside the car" at bounding box center [458, 111] width 92 height 14
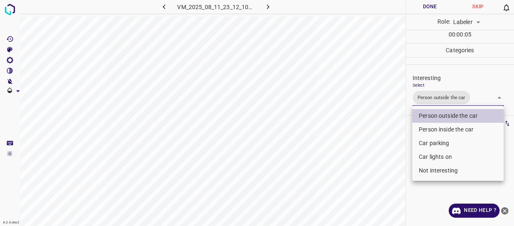
click at [371, 176] on div at bounding box center [257, 113] width 514 height 226
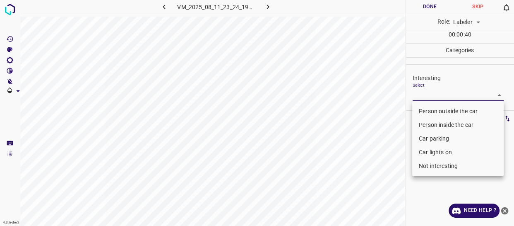
click at [427, 90] on body "4.3.6-dev2 VM_2025_08_11_23_24_19_457_08.gif Done Skip 0 Role: Labeler labeler …" at bounding box center [257, 113] width 514 height 226
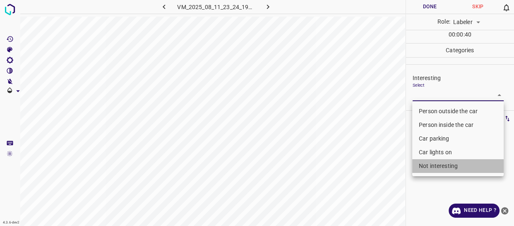
drag, startPoint x: 429, startPoint y: 167, endPoint x: 391, endPoint y: 182, distance: 40.7
click at [429, 166] on li "Not interesting" at bounding box center [458, 166] width 92 height 14
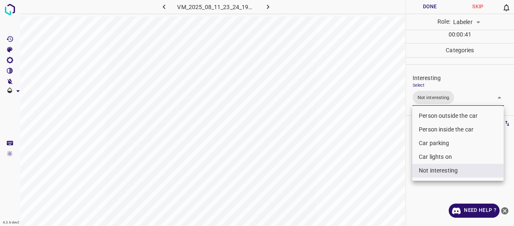
click at [364, 179] on div at bounding box center [257, 113] width 514 height 226
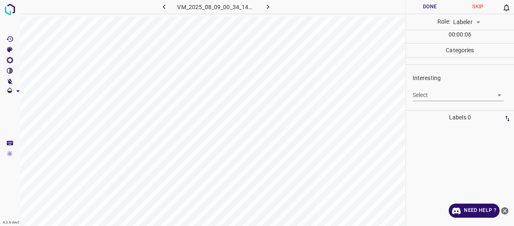
click at [421, 95] on body "4.3.6-dev2 VM_2025_08_09_00_34_14_851_04.gif Done Skip 0 Role: Labeler labeler …" at bounding box center [257, 113] width 514 height 226
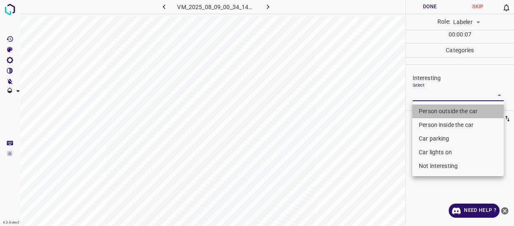
click at [425, 108] on li "Person outside the car" at bounding box center [458, 111] width 92 height 14
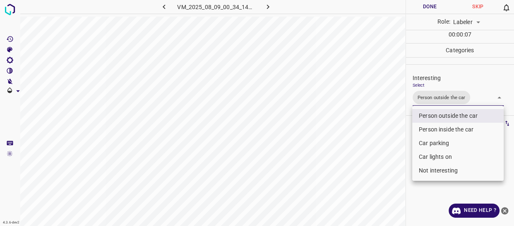
click at [392, 132] on div at bounding box center [257, 113] width 514 height 226
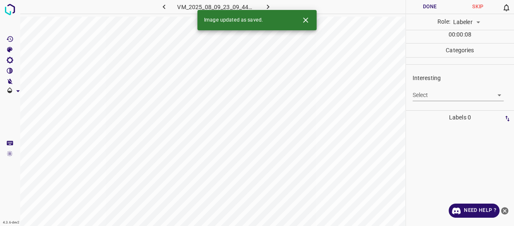
click at [442, 94] on body "4.3.6-dev2 VM_2025_08_09_23_09_44_100_02.gif Done Skip 0 Role: Labeler labeler …" at bounding box center [257, 113] width 514 height 226
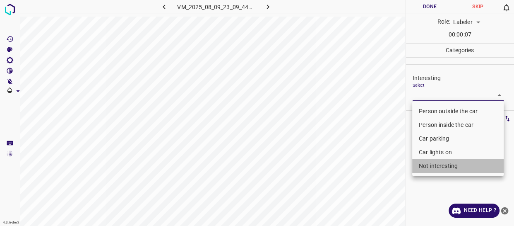
drag, startPoint x: 425, startPoint y: 168, endPoint x: 345, endPoint y: 166, distance: 80.0
click at [425, 167] on li "Not interesting" at bounding box center [458, 166] width 92 height 14
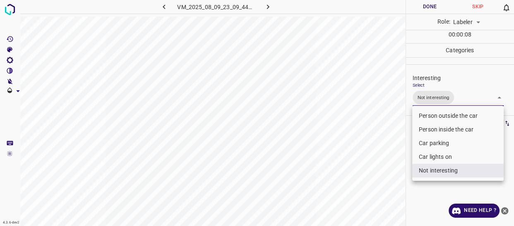
drag, startPoint x: 344, startPoint y: 166, endPoint x: 340, endPoint y: 163, distance: 4.5
click at [344, 166] on div at bounding box center [257, 113] width 514 height 226
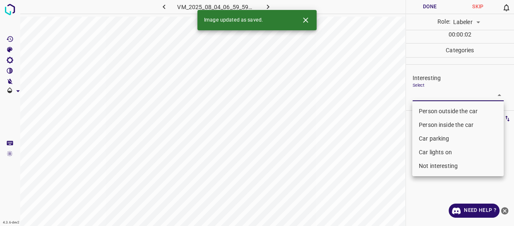
click at [431, 98] on body "4.3.6-dev2 VM_2025_08_04_06_59_59_385_03.gif Done Skip 0 Role: Labeler labeler …" at bounding box center [257, 113] width 514 height 226
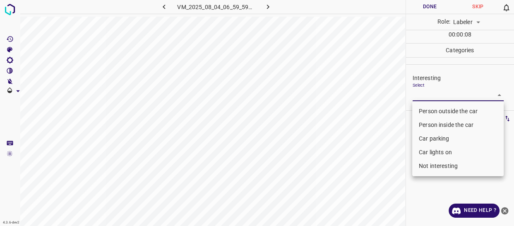
drag, startPoint x: 441, startPoint y: 167, endPoint x: 392, endPoint y: 178, distance: 50.8
click at [441, 167] on li "Not interesting" at bounding box center [458, 166] width 92 height 14
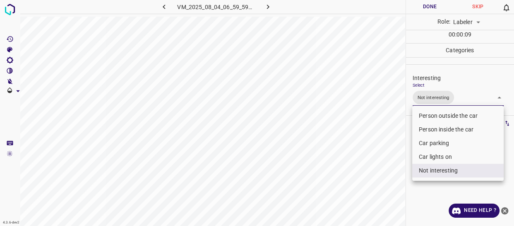
click at [343, 183] on div at bounding box center [257, 113] width 514 height 226
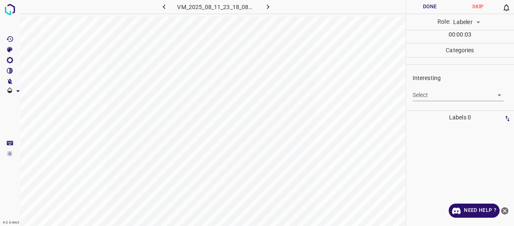
click at [428, 91] on body "4.3.6-dev2 VM_2025_08_11_23_18_08_474_03.gif Done Skip 0 Role: Labeler labeler …" at bounding box center [257, 113] width 514 height 226
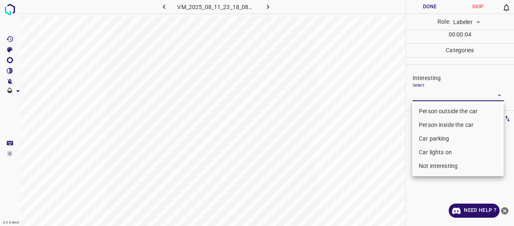
click at [428, 109] on li "Person outside the car" at bounding box center [458, 111] width 92 height 14
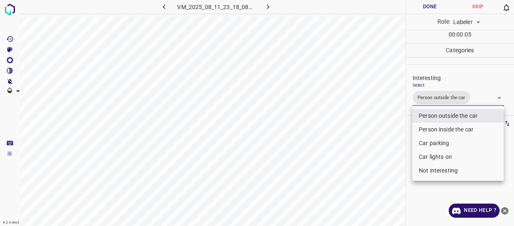
drag, startPoint x: 382, startPoint y: 140, endPoint x: 381, endPoint y: 145, distance: 4.8
click at [382, 141] on div at bounding box center [257, 113] width 514 height 226
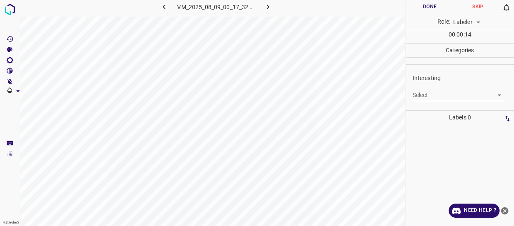
click at [424, 88] on body "4.3.6-dev2 VM_2025_08_09_00_17_32_002_01.gif Done Skip 0 Role: Labeler labeler …" at bounding box center [257, 113] width 514 height 226
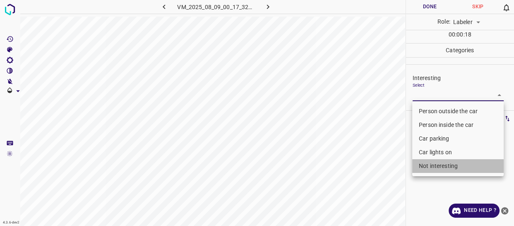
drag, startPoint x: 439, startPoint y: 159, endPoint x: 412, endPoint y: 174, distance: 31.7
click at [439, 160] on li "Not interesting" at bounding box center [458, 166] width 92 height 14
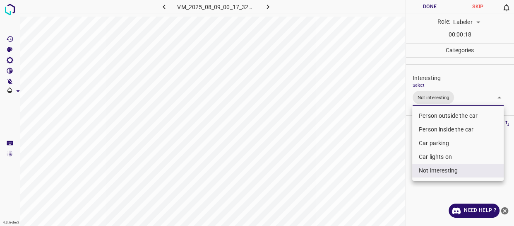
drag, startPoint x: 393, startPoint y: 175, endPoint x: 390, endPoint y: 179, distance: 5.3
click at [391, 178] on div at bounding box center [257, 113] width 514 height 226
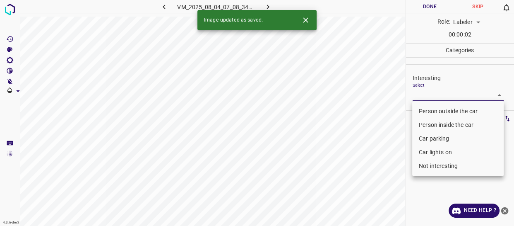
click at [432, 94] on body "4.3.6-dev2 VM_2025_08_04_07_08_34_166_00.gif Done Skip 0 Role: Labeler labeler …" at bounding box center [257, 113] width 514 height 226
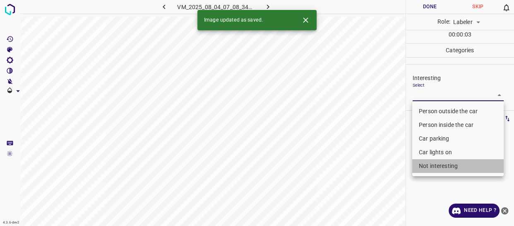
click at [431, 166] on li "Not interesting" at bounding box center [458, 166] width 92 height 14
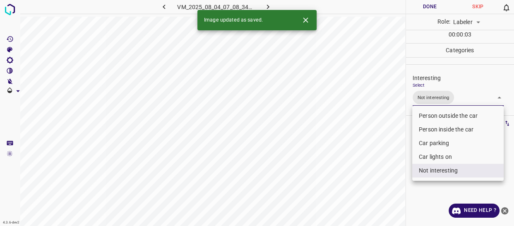
click at [389, 180] on div at bounding box center [257, 113] width 514 height 226
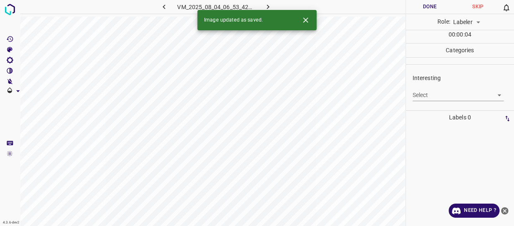
click at [439, 99] on body "4.3.6-dev2 VM_2025_08_04_06_53_42_074_00.gif Done Skip 0 Role: Labeler labeler …" at bounding box center [257, 113] width 514 height 226
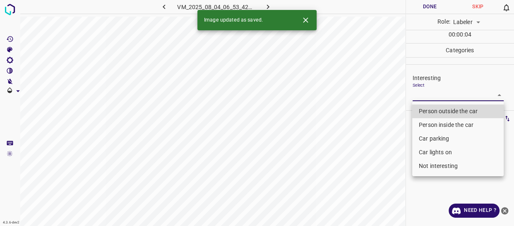
click at [437, 104] on li "Person outside the car" at bounding box center [458, 111] width 92 height 14
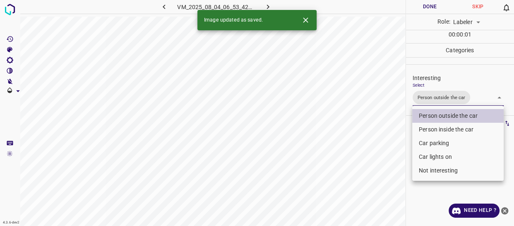
drag, startPoint x: 379, startPoint y: 145, endPoint x: 378, endPoint y: 153, distance: 7.6
click at [378, 152] on div at bounding box center [257, 113] width 514 height 226
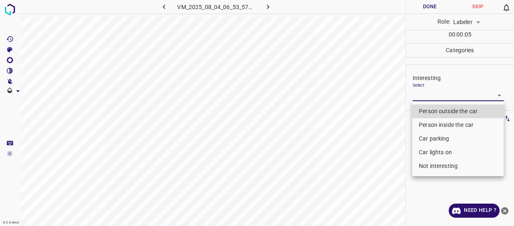
click at [435, 92] on body "4.3.6-dev2 VM_2025_08_04_06_53_57_256_03.gif Done Skip 0 Role: Labeler labeler …" at bounding box center [257, 113] width 514 height 226
click at [434, 111] on li "Person outside the car" at bounding box center [458, 111] width 92 height 14
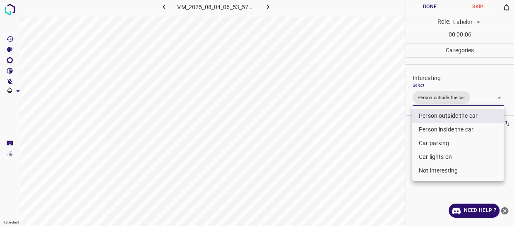
drag, startPoint x: 391, startPoint y: 138, endPoint x: 389, endPoint y: 148, distance: 10.1
click at [389, 148] on div at bounding box center [257, 113] width 514 height 226
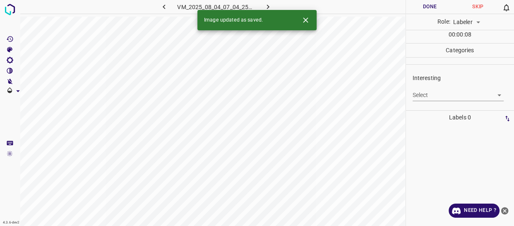
click at [434, 98] on body "4.3.6-dev2 VM_2025_08_04_07_04_25_327_01.gif Done Skip 0 Role: Labeler labeler …" at bounding box center [257, 113] width 514 height 226
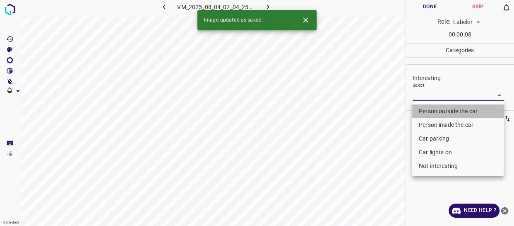
click at [430, 110] on li "Person outside the car" at bounding box center [458, 111] width 92 height 14
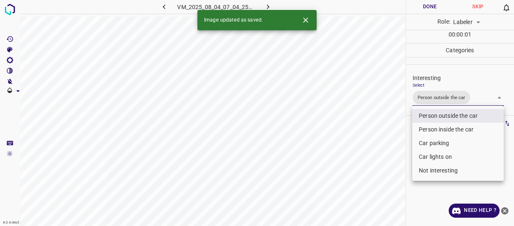
click at [387, 152] on div at bounding box center [257, 113] width 514 height 226
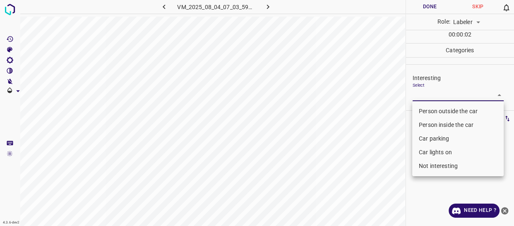
click at [427, 92] on body "4.3.6-dev2 VM_2025_08_04_07_03_59_300_02.gif Done Skip 0 Role: Labeler labeler …" at bounding box center [257, 113] width 514 height 226
click at [424, 109] on li "Person outside the car" at bounding box center [458, 111] width 92 height 14
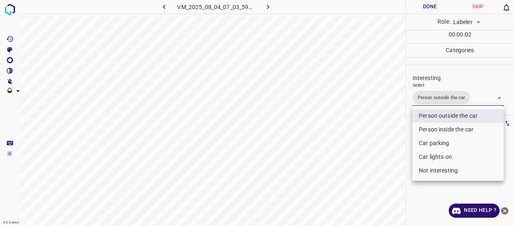
click at [418, 159] on li "Car lights on" at bounding box center [458, 157] width 92 height 14
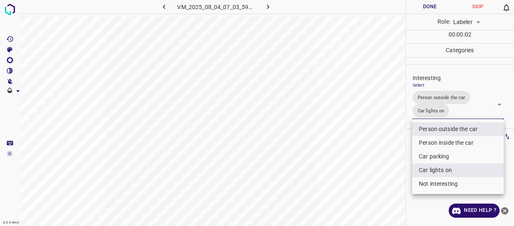
drag, startPoint x: 392, startPoint y: 164, endPoint x: 386, endPoint y: 159, distance: 7.7
click at [391, 163] on div at bounding box center [257, 113] width 514 height 226
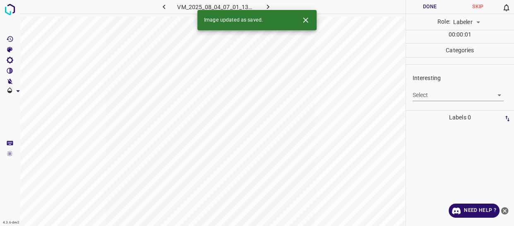
click at [439, 99] on body "4.3.6-dev2 VM_2025_08_04_07_01_13_182_07.gif Done Skip 0 Role: Labeler labeler …" at bounding box center [257, 113] width 514 height 226
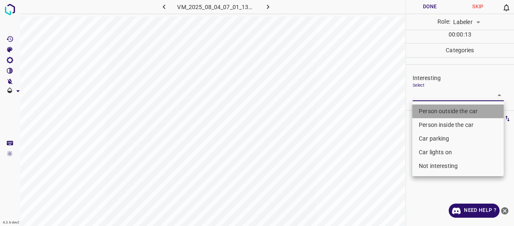
click at [447, 112] on li "Person outside the car" at bounding box center [458, 111] width 92 height 14
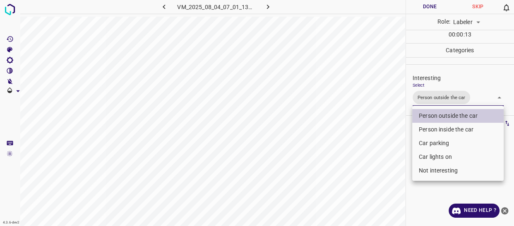
drag, startPoint x: 377, startPoint y: 141, endPoint x: 373, endPoint y: 145, distance: 5.9
click at [376, 141] on div at bounding box center [257, 113] width 514 height 226
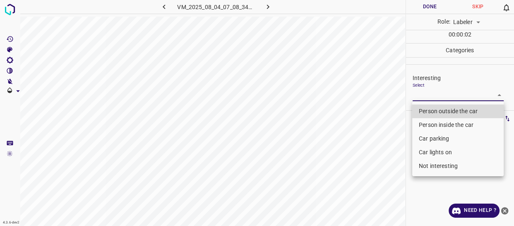
click at [444, 94] on body "4.3.6-dev2 VM_2025_08_04_07_08_34_166_01.gif Done Skip 0 Role: Labeler labeler …" at bounding box center [257, 113] width 514 height 226
drag, startPoint x: 427, startPoint y: 166, endPoint x: 354, endPoint y: 178, distance: 74.2
click at [427, 166] on li "Not interesting" at bounding box center [458, 166] width 92 height 14
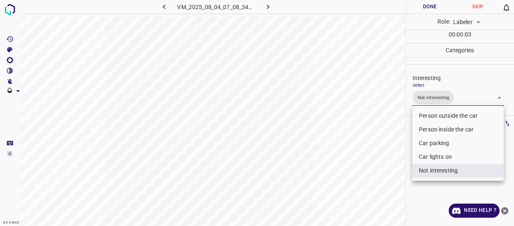
click at [340, 179] on div at bounding box center [257, 113] width 514 height 226
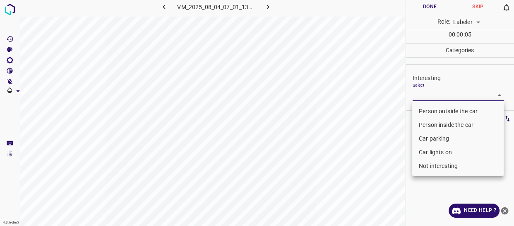
click at [421, 94] on body "4.3.6-dev2 VM_2025_08_04_07_01_13_182_01.gif Done Skip 0 Role: Labeler labeler …" at bounding box center [257, 113] width 514 height 226
drag, startPoint x: 432, startPoint y: 166, endPoint x: 417, endPoint y: 171, distance: 15.2
click at [430, 166] on li "Not interesting" at bounding box center [458, 166] width 92 height 14
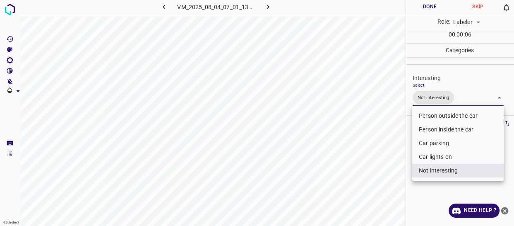
drag, startPoint x: 378, startPoint y: 168, endPoint x: 374, endPoint y: 167, distance: 4.6
click at [376, 168] on div at bounding box center [257, 113] width 514 height 226
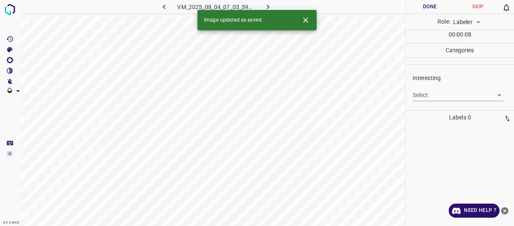
click at [431, 94] on body "4.3.6-dev2 VM_2025_08_04_07_03_59_300_03.gif Done Skip 0 Role: Labeler labeler …" at bounding box center [257, 113] width 514 height 226
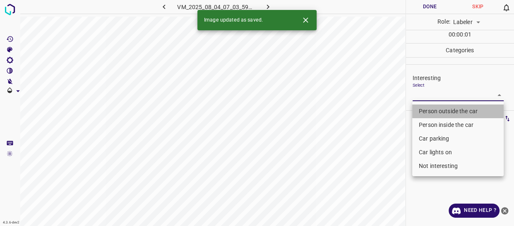
click at [428, 109] on li "Person outside the car" at bounding box center [458, 111] width 92 height 14
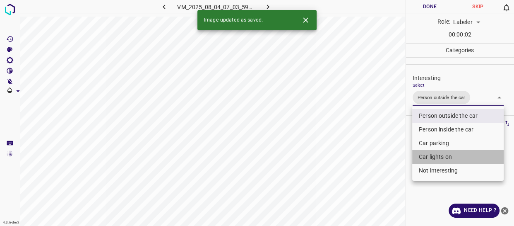
drag, startPoint x: 437, startPoint y: 157, endPoint x: 428, endPoint y: 164, distance: 11.4
click at [437, 158] on li "Car lights on" at bounding box center [458, 157] width 92 height 14
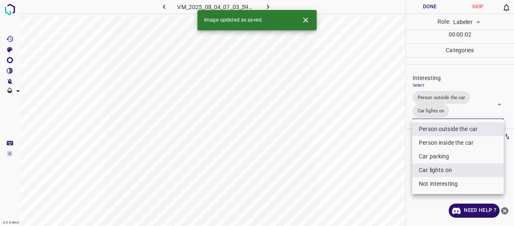
click at [366, 166] on div at bounding box center [257, 113] width 514 height 226
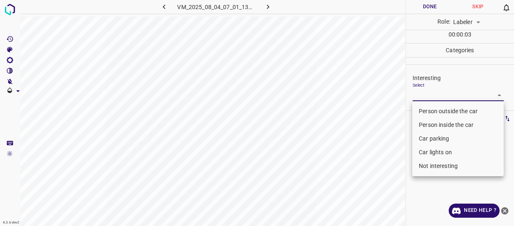
click at [440, 95] on body "4.3.6-dev2 VM_2025_08_04_07_01_13_182_14.gif Done Skip 0 Role: Labeler labeler …" at bounding box center [257, 113] width 514 height 226
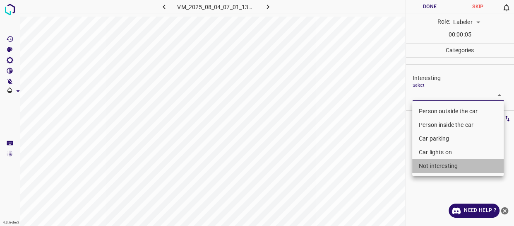
drag, startPoint x: 433, startPoint y: 164, endPoint x: 366, endPoint y: 164, distance: 67.1
click at [433, 164] on li "Not interesting" at bounding box center [458, 166] width 92 height 14
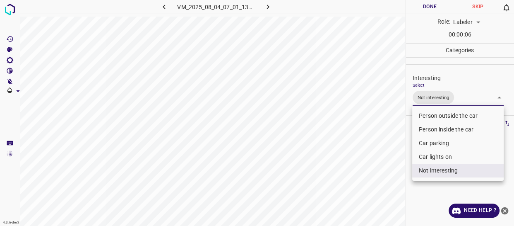
click at [358, 166] on div at bounding box center [257, 113] width 514 height 226
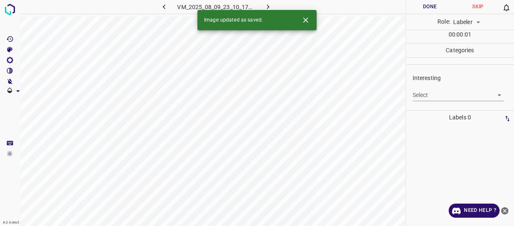
click at [438, 95] on body "4.3.6-dev2 VM_2025_08_09_23_10_17_115_00.gif Done Skip 0 Role: Labeler labeler …" at bounding box center [257, 113] width 514 height 226
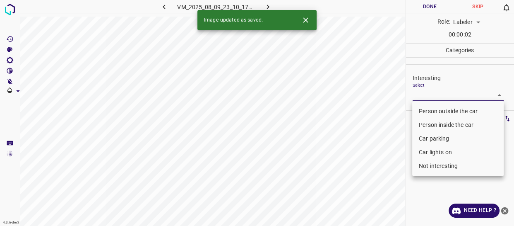
click at [426, 111] on li "Person outside the car" at bounding box center [458, 111] width 92 height 14
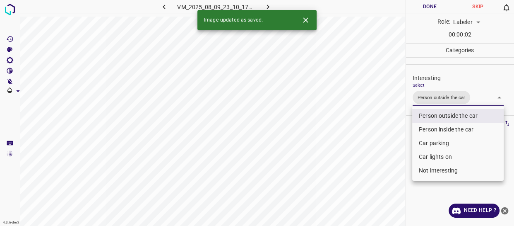
click at [400, 126] on div at bounding box center [257, 113] width 514 height 226
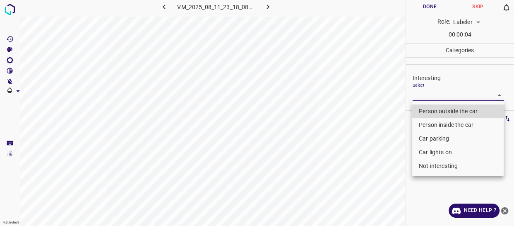
click at [422, 92] on body "4.3.6-dev2 VM_2025_08_11_23_18_08_474_02.gif Done Skip 0 Role: Labeler labeler …" at bounding box center [257, 113] width 514 height 226
click at [429, 112] on li "Person outside the car" at bounding box center [458, 111] width 92 height 14
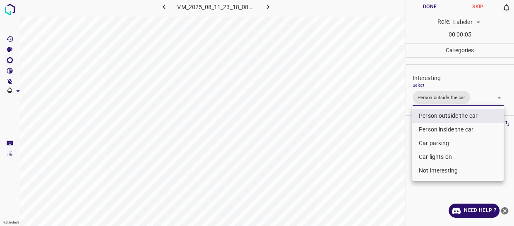
click at [398, 140] on div at bounding box center [257, 113] width 514 height 226
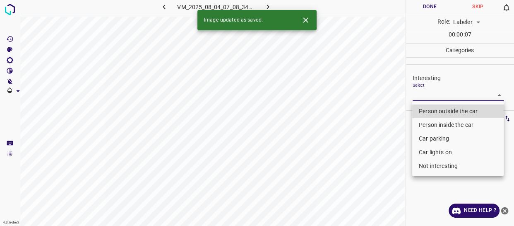
click at [430, 95] on body "4.3.6-dev2 VM_2025_08_04_07_08_34_166_06.gif Done Skip 0 Role: Labeler labeler …" at bounding box center [257, 113] width 514 height 226
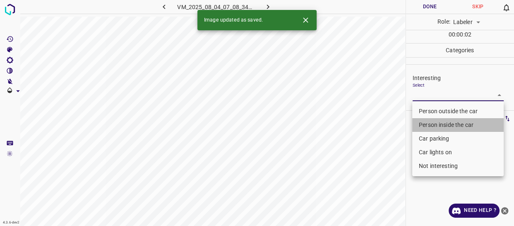
click at [430, 126] on li "Person inside the car" at bounding box center [458, 125] width 92 height 14
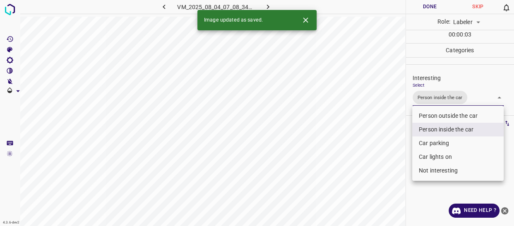
drag, startPoint x: 386, startPoint y: 162, endPoint x: 383, endPoint y: 164, distance: 4.3
click at [385, 162] on div at bounding box center [257, 113] width 514 height 226
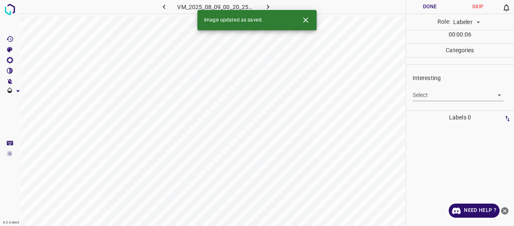
click at [435, 93] on body "4.3.6-dev2 VM_2025_08_09_00_20_25_335_06.gif Done Skip 0 Role: Labeler labeler …" at bounding box center [257, 113] width 514 height 226
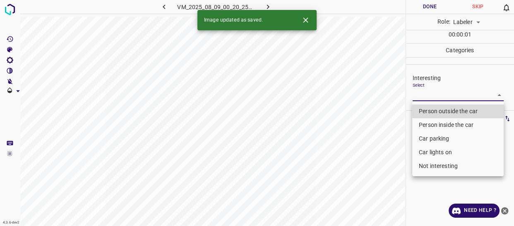
click at [432, 109] on li "Person outside the car" at bounding box center [458, 111] width 92 height 14
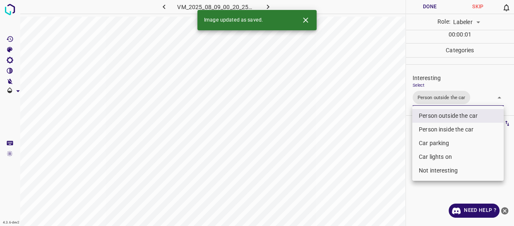
drag, startPoint x: 377, startPoint y: 142, endPoint x: 375, endPoint y: 147, distance: 5.9
click at [376, 143] on div at bounding box center [257, 113] width 514 height 226
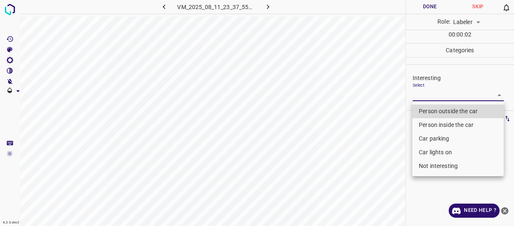
click at [432, 96] on body "4.3.6-dev2 VM_2025_08_11_23_37_55_395_04.gif Done Skip 0 Role: Labeler labeler …" at bounding box center [257, 113] width 514 height 226
click at [429, 111] on li "Person outside the car" at bounding box center [458, 111] width 92 height 14
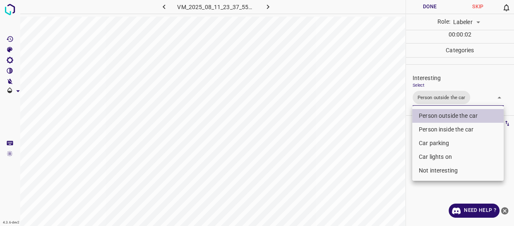
click at [361, 137] on div at bounding box center [257, 113] width 514 height 226
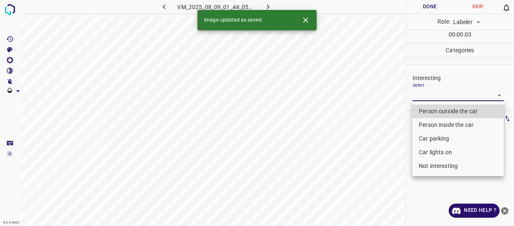
click at [436, 95] on body "4.3.6-dev2 VM_2025_08_09_01_44_05_535_04.gif Done Skip 0 Role: Labeler labeler …" at bounding box center [257, 113] width 514 height 226
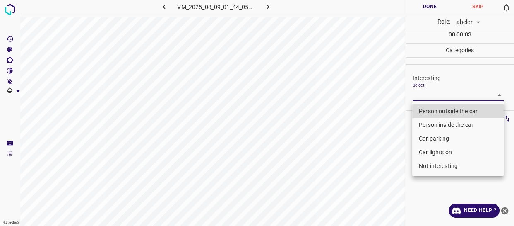
click at [433, 125] on li "Person inside the car" at bounding box center [458, 125] width 92 height 14
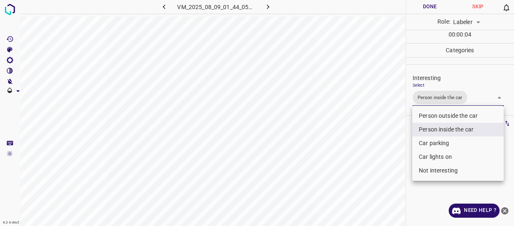
click at [400, 159] on div at bounding box center [257, 113] width 514 height 226
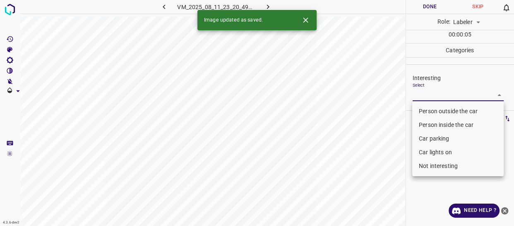
click at [433, 91] on body "4.3.6-dev2 VM_2025_08_11_23_20_49_800_00.gif Done Skip 0 Role: Labeler labeler …" at bounding box center [257, 113] width 514 height 226
drag, startPoint x: 439, startPoint y: 153, endPoint x: 419, endPoint y: 154, distance: 19.9
click at [438, 153] on li "Car lights on" at bounding box center [458, 152] width 92 height 14
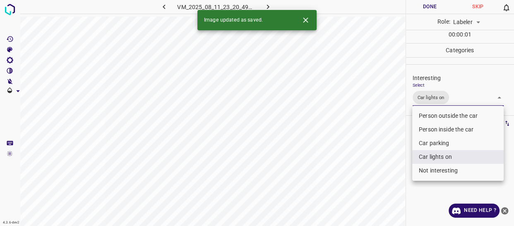
click at [379, 161] on div at bounding box center [257, 113] width 514 height 226
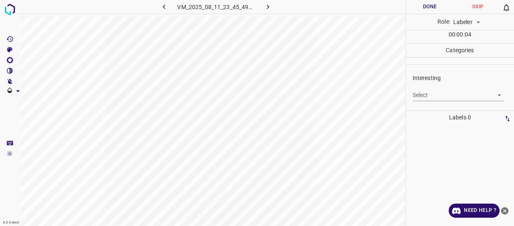
click at [448, 96] on body "4.3.6-dev2 VM_2025_08_11_23_45_49_325_00.gif Done Skip 0 Role: Labeler labeler …" at bounding box center [257, 113] width 514 height 226
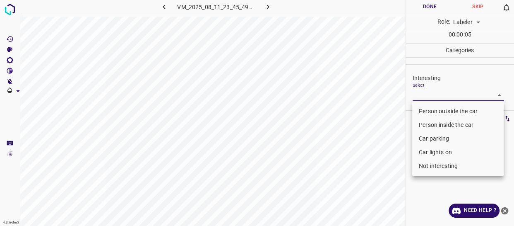
click at [431, 115] on li "Person outside the car" at bounding box center [458, 111] width 92 height 14
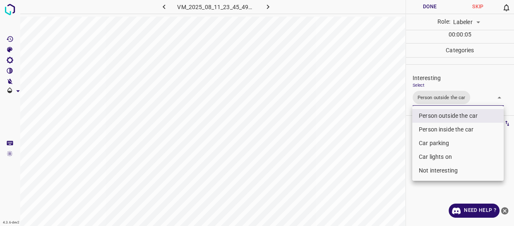
drag, startPoint x: 394, startPoint y: 146, endPoint x: 388, endPoint y: 155, distance: 11.0
click at [394, 146] on div at bounding box center [257, 113] width 514 height 226
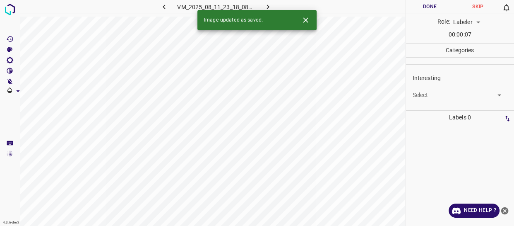
click at [438, 95] on body "4.3.6-dev2 VM_2025_08_11_23_18_08_474_08.gif Done Skip 0 Role: Labeler labeler …" at bounding box center [257, 113] width 514 height 226
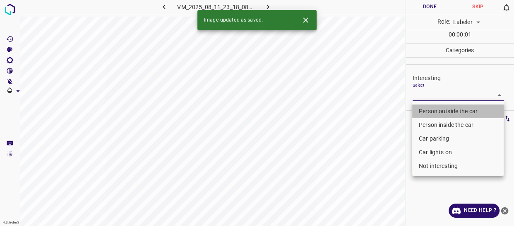
click at [429, 113] on li "Person outside the car" at bounding box center [458, 111] width 92 height 14
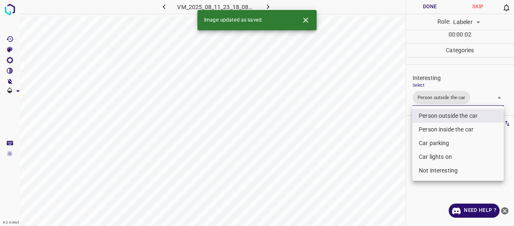
click at [381, 149] on div at bounding box center [257, 113] width 514 height 226
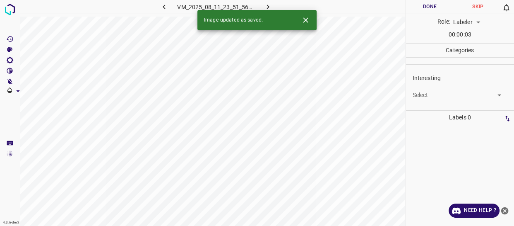
click at [425, 94] on body "4.3.6-dev2 VM_2025_08_11_23_51_56_410_00.gif Done Skip 0 Role: Labeler labeler …" at bounding box center [257, 113] width 514 height 226
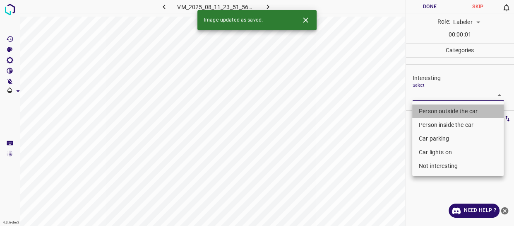
click at [427, 110] on li "Person outside the car" at bounding box center [458, 111] width 92 height 14
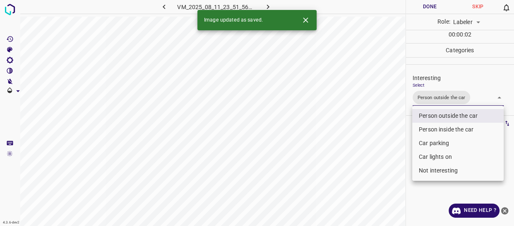
drag, startPoint x: 379, startPoint y: 140, endPoint x: 374, endPoint y: 144, distance: 6.5
click at [378, 141] on div at bounding box center [257, 113] width 514 height 226
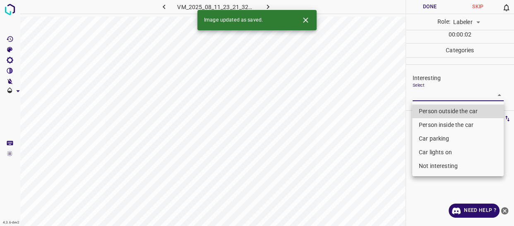
click at [431, 97] on body "4.3.6-dev2 VM_2025_08_11_23_21_32_182_04.gif Done Skip 0 Role: Labeler labeler …" at bounding box center [257, 113] width 514 height 226
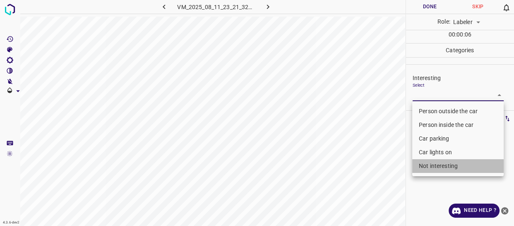
click at [427, 165] on li "Not interesting" at bounding box center [458, 166] width 92 height 14
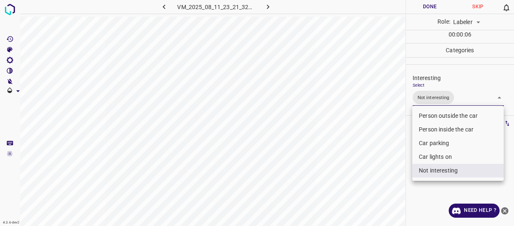
drag, startPoint x: 342, startPoint y: 155, endPoint x: 378, endPoint y: 159, distance: 35.8
click at [344, 157] on div at bounding box center [257, 113] width 514 height 226
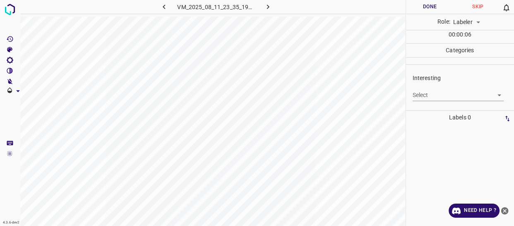
click at [429, 98] on body "4.3.6-dev2 VM_2025_08_11_23_35_19_805_10.gif Done Skip 0 Role: Labeler labeler …" at bounding box center [257, 113] width 514 height 226
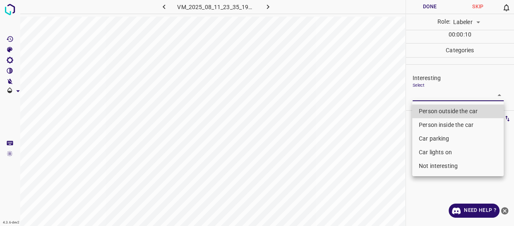
click at [431, 162] on li "Not interesting" at bounding box center [458, 166] width 92 height 14
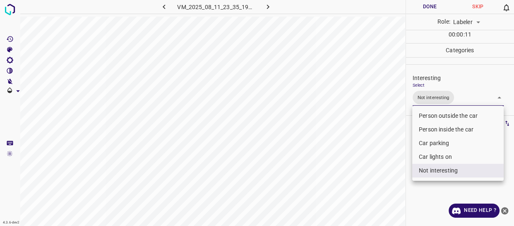
click at [398, 166] on div at bounding box center [257, 113] width 514 height 226
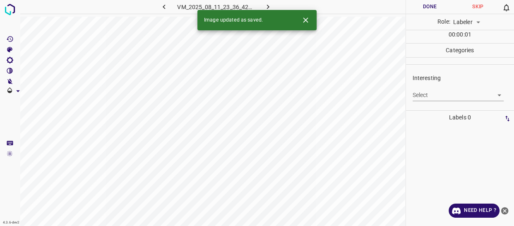
click at [447, 96] on body "4.3.6-dev2 VM_2025_08_11_23_36_42_326_08.gif Done Skip 0 Role: Labeler labeler …" at bounding box center [257, 113] width 514 height 226
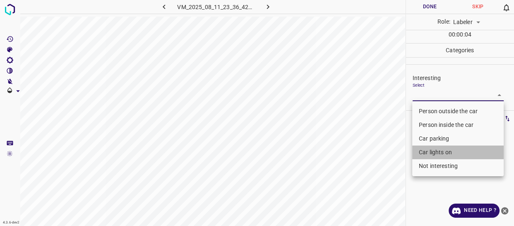
click at [426, 152] on li "Car lights on" at bounding box center [458, 152] width 92 height 14
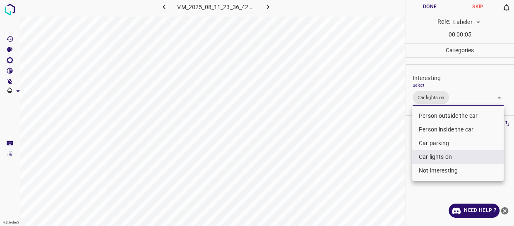
click at [368, 161] on div at bounding box center [257, 113] width 514 height 226
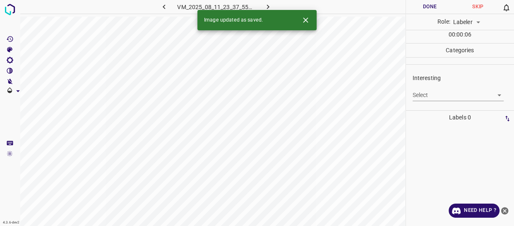
click at [419, 95] on body "4.3.6-dev2 VM_2025_08_11_23_37_55_395_01.gif Done Skip 0 Role: Labeler labeler …" at bounding box center [257, 113] width 514 height 226
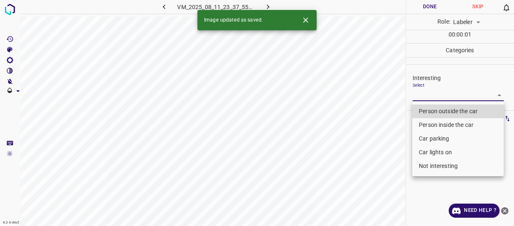
click at [422, 112] on li "Person outside the car" at bounding box center [458, 111] width 92 height 14
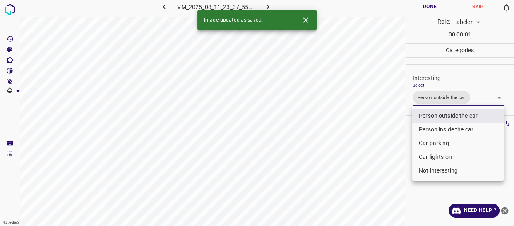
drag, startPoint x: 393, startPoint y: 141, endPoint x: 383, endPoint y: 149, distance: 12.4
click at [391, 143] on div at bounding box center [257, 113] width 514 height 226
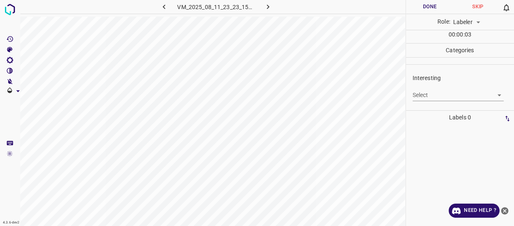
click at [441, 95] on body "4.3.6-dev2 VM_2025_08_11_23_23_15_085_05.gif Done Skip 0 Role: Labeler labeler …" at bounding box center [257, 113] width 514 height 226
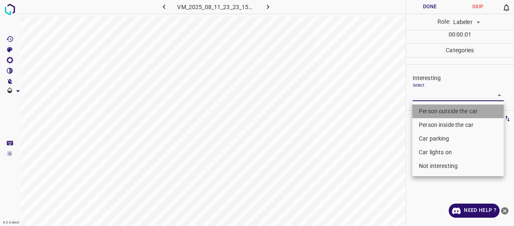
click at [434, 111] on li "Person outside the car" at bounding box center [458, 111] width 92 height 14
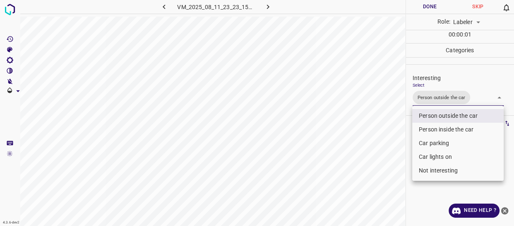
drag, startPoint x: 388, startPoint y: 140, endPoint x: 383, endPoint y: 147, distance: 8.3
click at [386, 144] on div at bounding box center [257, 113] width 514 height 226
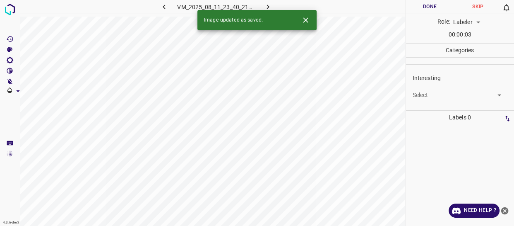
click at [426, 96] on body "4.3.6-dev2 VM_2025_08_11_23_40_21_615_06.gif Done Skip 0 Role: Labeler labeler …" at bounding box center [257, 113] width 514 height 226
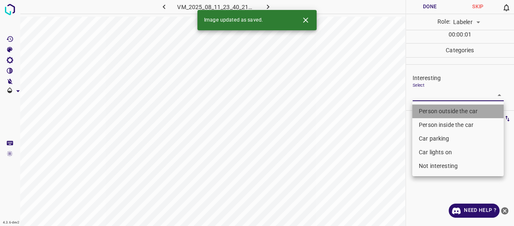
click at [428, 109] on li "Person outside the car" at bounding box center [458, 111] width 92 height 14
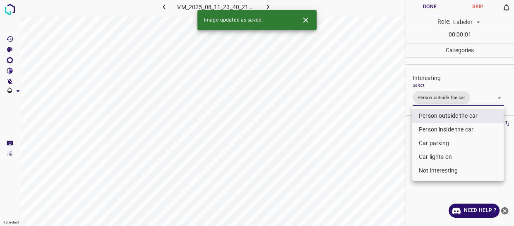
click at [393, 127] on div at bounding box center [257, 113] width 514 height 226
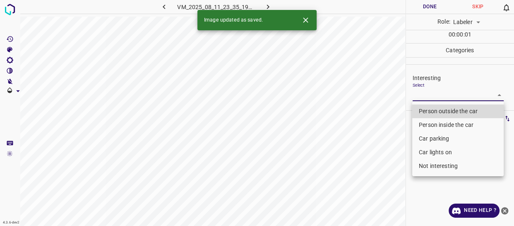
click at [423, 95] on body "4.3.6-dev2 VM_2025_08_11_23_35_19_805_00.gif Done Skip 0 Role: Labeler labeler …" at bounding box center [257, 113] width 514 height 226
click at [417, 111] on li "Person outside the car" at bounding box center [458, 111] width 92 height 14
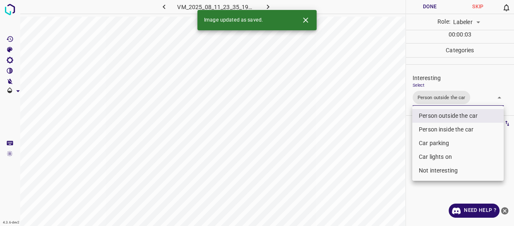
drag, startPoint x: 391, startPoint y: 149, endPoint x: 386, endPoint y: 153, distance: 6.5
click at [389, 151] on div at bounding box center [257, 113] width 514 height 226
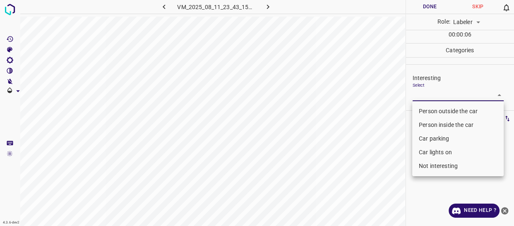
click at [437, 94] on body "4.3.6-dev2 VM_2025_08_11_23_43_15_489_09.gif Done Skip 0 Role: Labeler labeler …" at bounding box center [257, 113] width 514 height 226
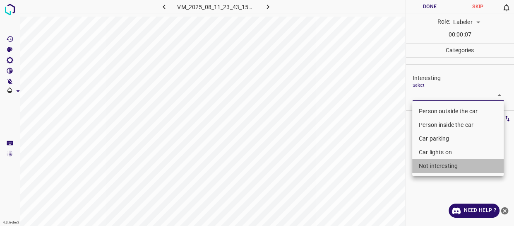
drag, startPoint x: 440, startPoint y: 168, endPoint x: 390, endPoint y: 169, distance: 49.7
click at [440, 167] on li "Not interesting" at bounding box center [458, 166] width 92 height 14
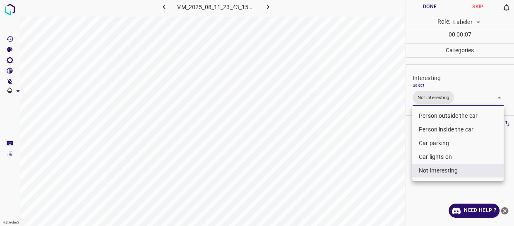
click at [372, 170] on div at bounding box center [257, 113] width 514 height 226
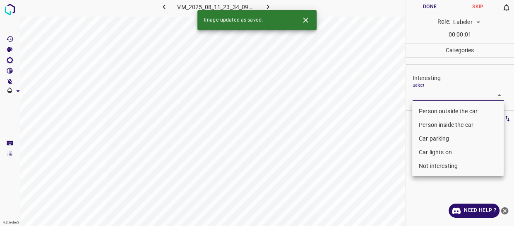
click at [427, 94] on body "4.3.6-dev2 VM_2025_08_11_23_34_09_737_00.gif Done Skip 0 Role: Labeler labeler …" at bounding box center [257, 113] width 514 height 226
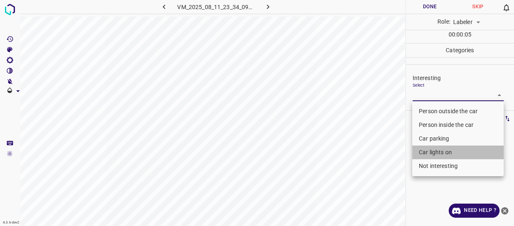
click at [429, 154] on li "Car lights on" at bounding box center [458, 152] width 92 height 14
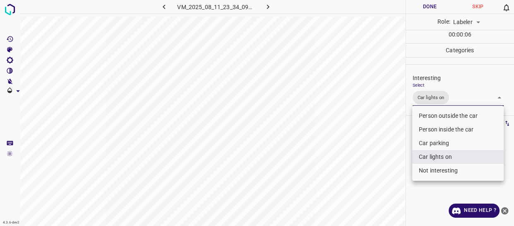
drag, startPoint x: 393, startPoint y: 161, endPoint x: 374, endPoint y: 170, distance: 21.3
click at [391, 162] on div at bounding box center [257, 113] width 514 height 226
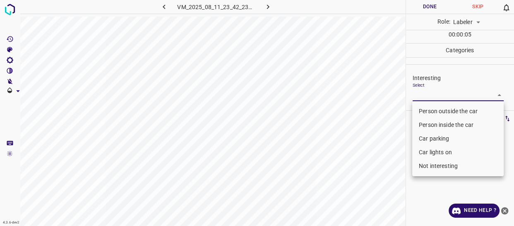
click at [432, 94] on body "4.3.6-dev2 VM_2025_08_11_23_42_23_528_00.gif Done Skip 0 Role: Labeler labeler …" at bounding box center [257, 113] width 514 height 226
click at [429, 135] on li "Car parking" at bounding box center [458, 139] width 92 height 14
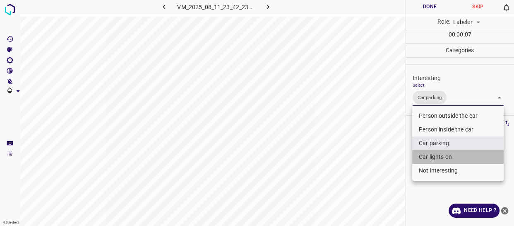
drag, startPoint x: 429, startPoint y: 155, endPoint x: 383, endPoint y: 170, distance: 49.0
click at [429, 156] on li "Car lights on" at bounding box center [458, 157] width 92 height 14
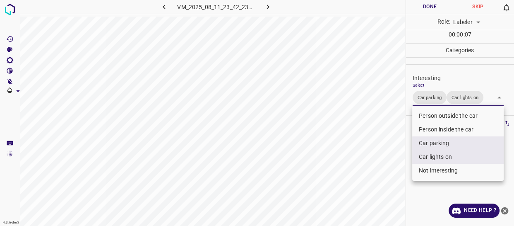
click at [377, 171] on div at bounding box center [257, 113] width 514 height 226
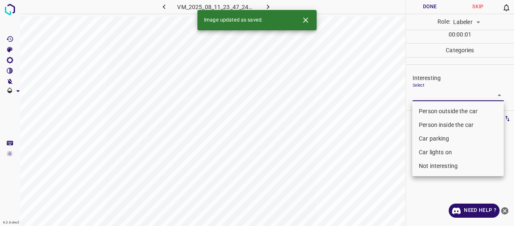
click at [424, 91] on body "4.3.6-dev2 VM_2025_08_11_23_47_24_305_03.gif Done Skip 0 Role: Labeler labeler …" at bounding box center [257, 113] width 514 height 226
drag, startPoint x: 431, startPoint y: 166, endPoint x: 410, endPoint y: 168, distance: 21.2
click at [431, 166] on li "Not interesting" at bounding box center [458, 166] width 92 height 14
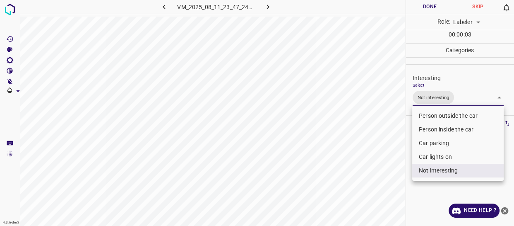
click at [381, 169] on div at bounding box center [257, 113] width 514 height 226
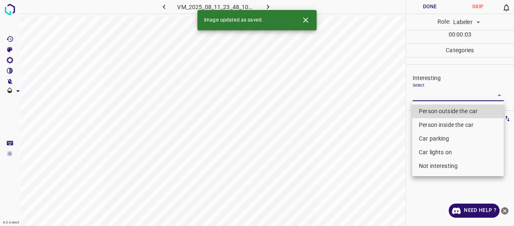
click at [427, 94] on body "4.3.6-dev2 VM_2025_08_11_23_48_10_691_12.gif Done Skip 0 Role: Labeler labeler …" at bounding box center [257, 113] width 514 height 226
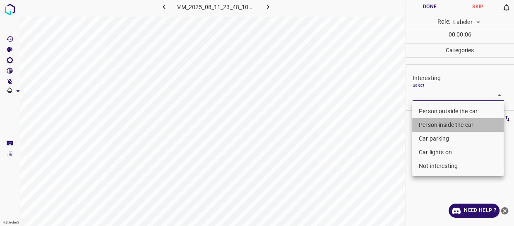
click at [422, 122] on li "Person inside the car" at bounding box center [458, 125] width 92 height 14
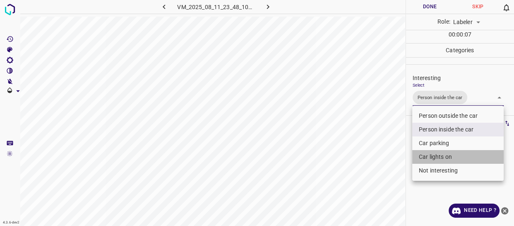
drag, startPoint x: 428, startPoint y: 154, endPoint x: 425, endPoint y: 145, distance: 9.0
click at [428, 154] on li "Car lights on" at bounding box center [458, 157] width 92 height 14
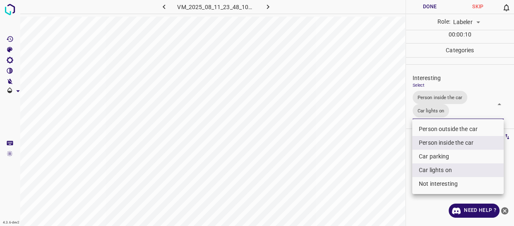
click at [368, 174] on div at bounding box center [257, 113] width 514 height 226
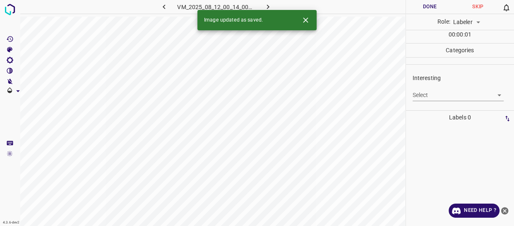
click at [422, 94] on body "4.3.6-dev2 VM_2025_08_12_00_14_00_113_04.gif Done Skip 0 Role: Labeler labeler …" at bounding box center [257, 113] width 514 height 226
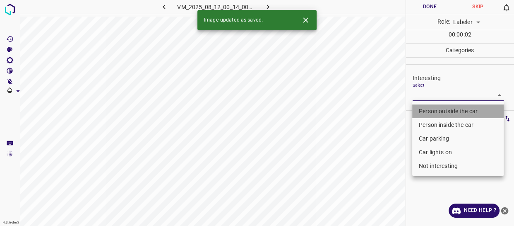
drag, startPoint x: 420, startPoint y: 111, endPoint x: 369, endPoint y: 144, distance: 60.8
click at [420, 110] on li "Person outside the car" at bounding box center [458, 111] width 92 height 14
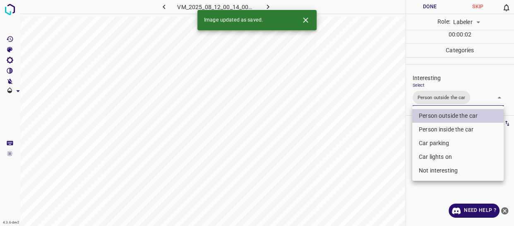
click at [369, 145] on div at bounding box center [257, 113] width 514 height 226
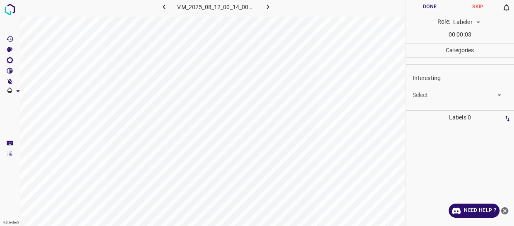
click at [434, 99] on body "4.3.6-dev2 VM_2025_08_12_00_14_00_113_05.gif Done Skip 0 Role: Labeler labeler …" at bounding box center [257, 113] width 514 height 226
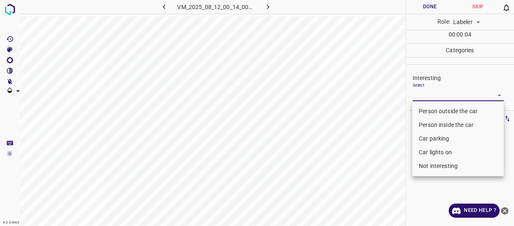
click at [428, 113] on li "Person outside the car" at bounding box center [458, 111] width 92 height 14
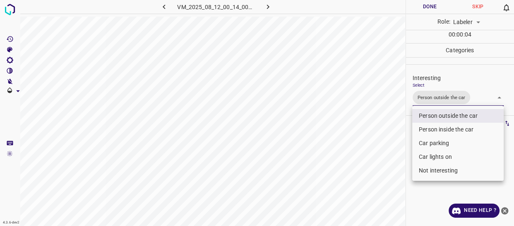
drag, startPoint x: 390, startPoint y: 143, endPoint x: 385, endPoint y: 153, distance: 10.7
click at [389, 146] on div at bounding box center [257, 113] width 514 height 226
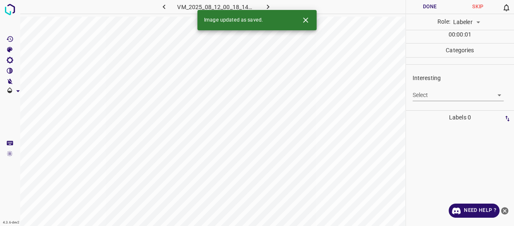
click at [415, 96] on body "4.3.6-dev2 VM_2025_08_12_00_18_14_953_00.gif Done Skip 0 Role: Labeler labeler …" at bounding box center [257, 113] width 514 height 226
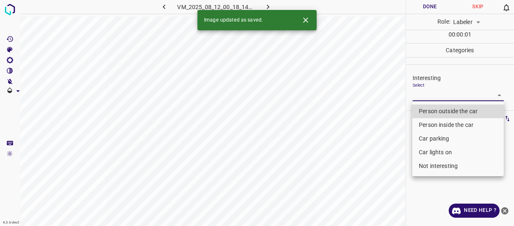
click at [418, 109] on li "Person outside the car" at bounding box center [458, 111] width 92 height 14
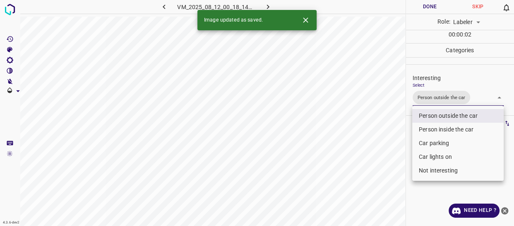
drag, startPoint x: 378, startPoint y: 144, endPoint x: 374, endPoint y: 148, distance: 5.0
click at [376, 146] on div at bounding box center [257, 113] width 514 height 226
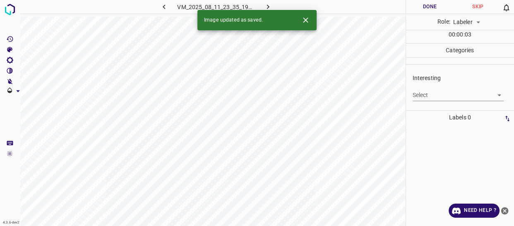
click at [436, 96] on body "4.3.6-dev2 VM_2025_08_11_23_35_19_805_08.gif Done Skip 0 Role: Labeler labeler …" at bounding box center [257, 113] width 514 height 226
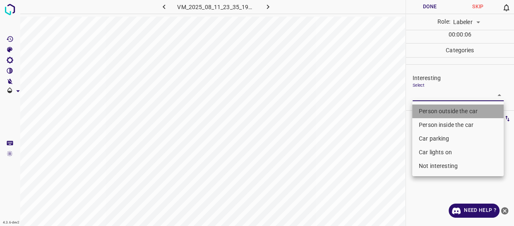
click at [427, 112] on li "Person outside the car" at bounding box center [458, 111] width 92 height 14
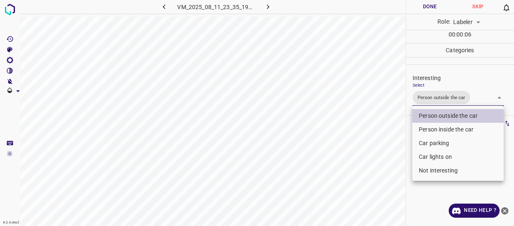
drag, startPoint x: 397, startPoint y: 150, endPoint x: 393, endPoint y: 154, distance: 5.0
click at [396, 151] on div at bounding box center [257, 113] width 514 height 226
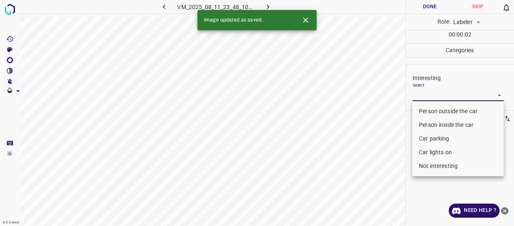
click at [424, 91] on body "4.3.6-dev2 VM_2025_08_11_23_48_10_691_02.gif Done Skip 0 Role: Labeler labeler …" at bounding box center [257, 113] width 514 height 226
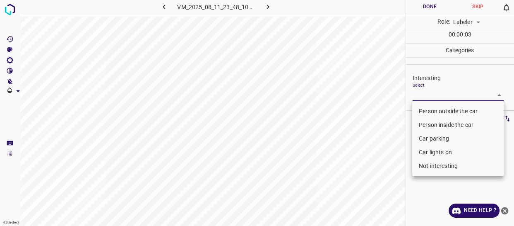
click at [424, 112] on li "Person outside the car" at bounding box center [458, 111] width 92 height 14
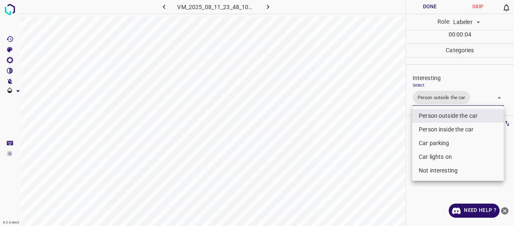
click at [424, 141] on li "Car parking" at bounding box center [458, 143] width 92 height 14
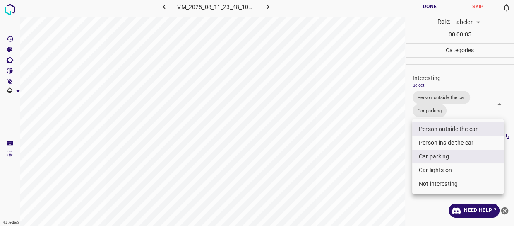
click at [373, 146] on div at bounding box center [257, 113] width 514 height 226
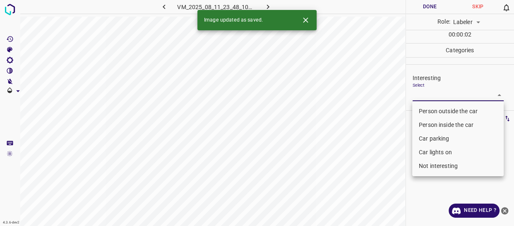
click at [443, 94] on body "4.3.6-dev2 VM_2025_08_11_23_48_10_691_04.gif Done Skip 0 Role: Labeler labeler …" at bounding box center [257, 113] width 514 height 226
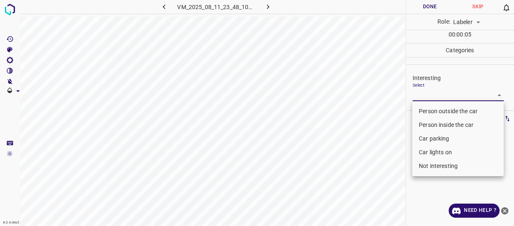
drag, startPoint x: 427, startPoint y: 162, endPoint x: 409, endPoint y: 170, distance: 19.5
click at [427, 162] on li "Not interesting" at bounding box center [458, 166] width 92 height 14
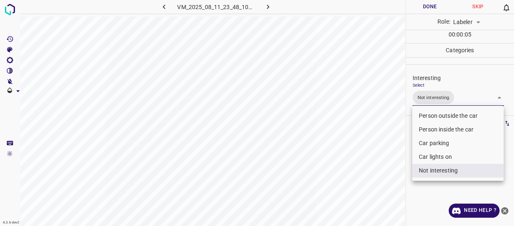
drag, startPoint x: 387, startPoint y: 170, endPoint x: 372, endPoint y: 175, distance: 15.3
click at [385, 172] on div at bounding box center [257, 113] width 514 height 226
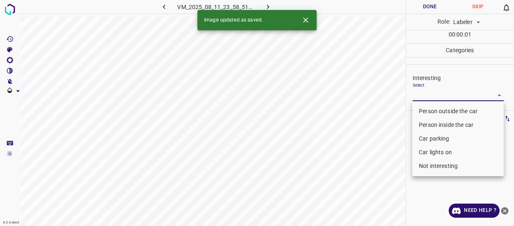
click at [422, 93] on body "4.3.6-dev2 VM_2025_08_11_23_58_51_839_00.gif Done Skip 0 Role: Labeler labeler …" at bounding box center [257, 113] width 514 height 226
click at [416, 109] on li "Person outside the car" at bounding box center [458, 111] width 92 height 14
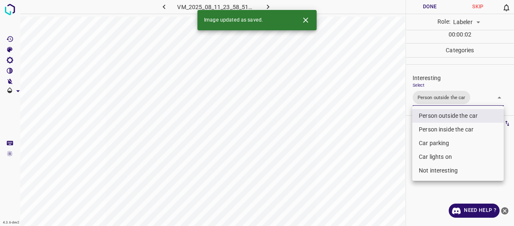
drag, startPoint x: 398, startPoint y: 145, endPoint x: 381, endPoint y: 159, distance: 21.9
click at [397, 147] on div at bounding box center [257, 113] width 514 height 226
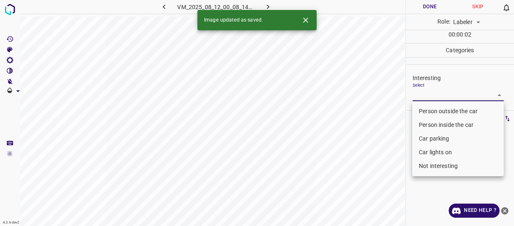
click at [446, 96] on body "4.3.6-dev2 VM_2025_08_12_00_08_14_297_02.gif Done Skip 0 Role: Labeler labeler …" at bounding box center [257, 113] width 514 height 226
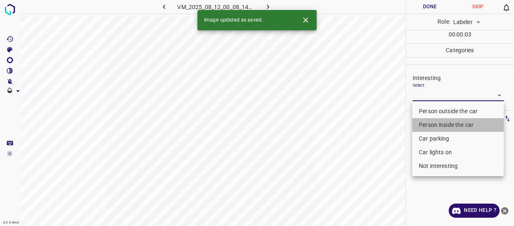
click at [434, 124] on li "Person inside the car" at bounding box center [458, 125] width 92 height 14
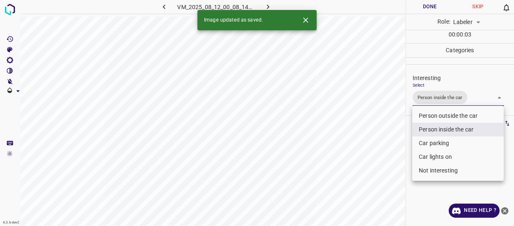
drag, startPoint x: 383, startPoint y: 147, endPoint x: 385, endPoint y: 151, distance: 4.8
click at [383, 147] on div at bounding box center [257, 113] width 514 height 226
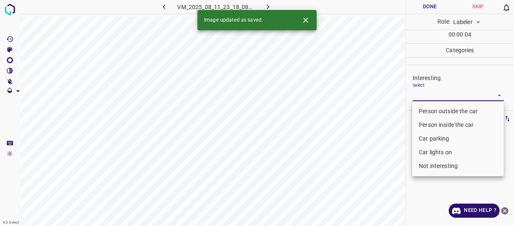
click at [440, 91] on body "4.3.6-dev2 VM_2025_08_11_23_18_08_474_07.gif Done Skip 0 Role: Labeler labeler …" at bounding box center [257, 113] width 514 height 226
click at [440, 111] on li "Person outside the car" at bounding box center [458, 111] width 92 height 14
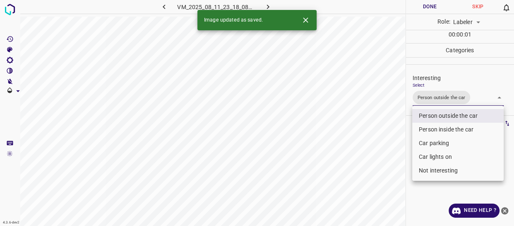
drag, startPoint x: 371, startPoint y: 153, endPoint x: 371, endPoint y: 163, distance: 9.5
click at [371, 157] on div at bounding box center [257, 113] width 514 height 226
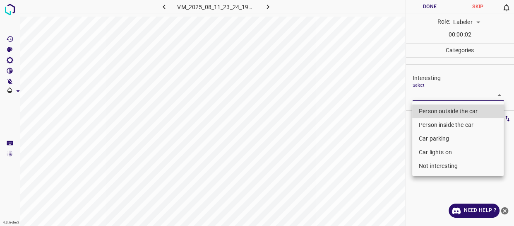
click at [435, 93] on body "4.3.6-dev2 VM_2025_08_11_23_24_19_457_01.gif Done Skip 0 Role: Labeler labeler …" at bounding box center [257, 113] width 514 height 226
click at [427, 163] on li "Not interesting" at bounding box center [458, 166] width 92 height 14
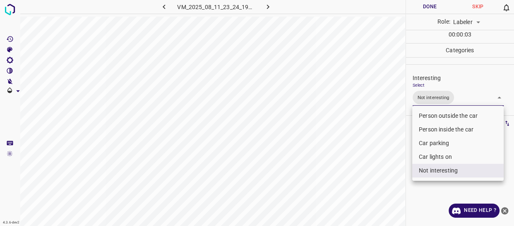
drag, startPoint x: 398, startPoint y: 162, endPoint x: 394, endPoint y: 166, distance: 5.3
click at [396, 163] on div at bounding box center [257, 113] width 514 height 226
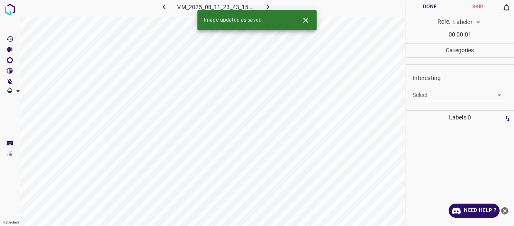
click at [439, 94] on body "4.3.6-dev2 VM_2025_08_11_23_43_15_489_05.gif Done Skip 0 Role: Labeler labeler …" at bounding box center [257, 113] width 514 height 226
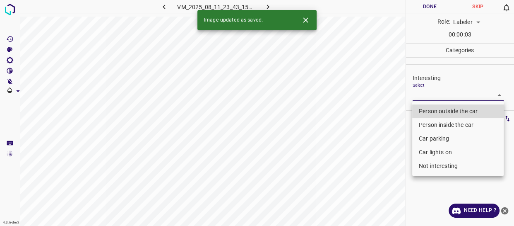
drag, startPoint x: 443, startPoint y: 166, endPoint x: 436, endPoint y: 165, distance: 6.3
click at [443, 165] on li "Not interesting" at bounding box center [458, 166] width 92 height 14
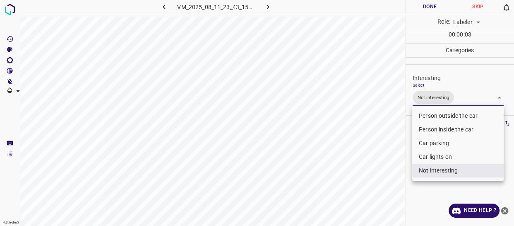
click at [345, 165] on div at bounding box center [257, 113] width 514 height 226
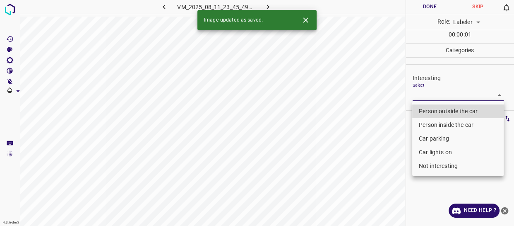
click at [420, 96] on body "4.3.6-dev2 VM_2025_08_11_23_45_49_325_04.gif Done Skip 0 Role: Labeler labeler …" at bounding box center [257, 113] width 514 height 226
click at [423, 168] on li "Not interesting" at bounding box center [458, 166] width 92 height 14
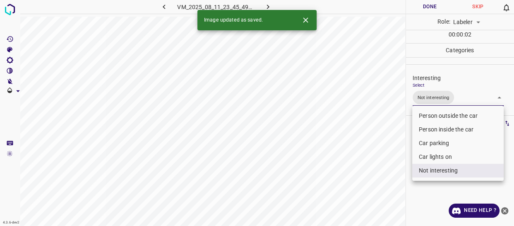
click at [380, 176] on div at bounding box center [257, 113] width 514 height 226
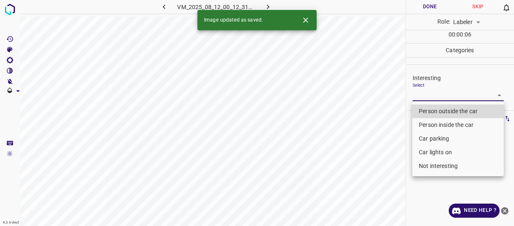
click at [441, 94] on body "4.3.6-dev2 VM_2025_08_12_00_12_31_373_00.gif Done Skip 0 Role: Labeler labeler …" at bounding box center [257, 113] width 514 height 226
click at [432, 111] on li "Person outside the car" at bounding box center [458, 111] width 92 height 14
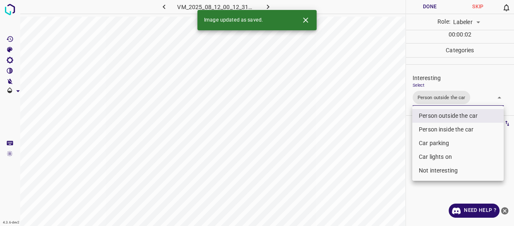
drag, startPoint x: 386, startPoint y: 149, endPoint x: 385, endPoint y: 156, distance: 7.1
click at [386, 151] on div at bounding box center [257, 113] width 514 height 226
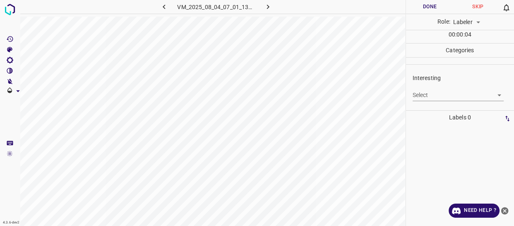
click at [439, 90] on body "4.3.6-dev2 VM_2025_08_04_07_01_13_182_04.gif Done Skip 0 Role: Labeler labeler …" at bounding box center [257, 113] width 514 height 226
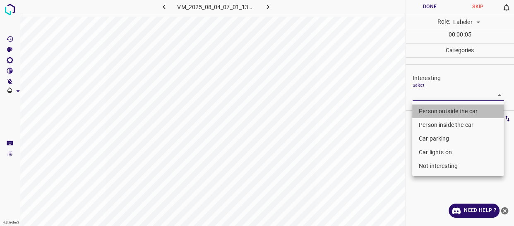
click at [432, 111] on li "Person outside the car" at bounding box center [458, 111] width 92 height 14
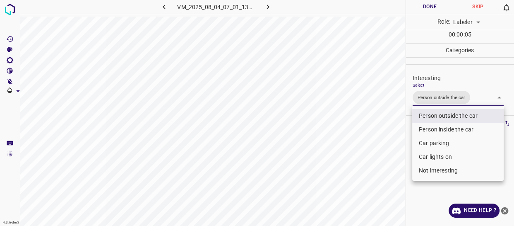
drag, startPoint x: 377, startPoint y: 156, endPoint x: 374, endPoint y: 164, distance: 8.9
click at [376, 159] on div at bounding box center [257, 113] width 514 height 226
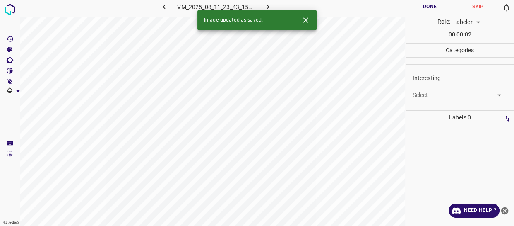
click at [446, 93] on body "4.3.6-dev2 VM_2025_08_11_23_43_15_489_08.gif Done Skip 0 Role: Labeler labeler …" at bounding box center [257, 113] width 514 height 226
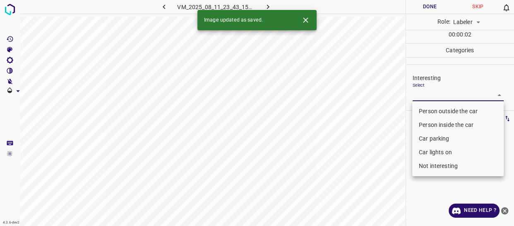
click at [427, 141] on li "Car parking" at bounding box center [458, 139] width 92 height 14
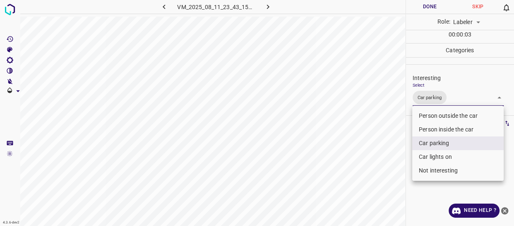
click at [428, 157] on li "Car lights on" at bounding box center [458, 157] width 92 height 14
click at [381, 160] on div at bounding box center [257, 113] width 514 height 226
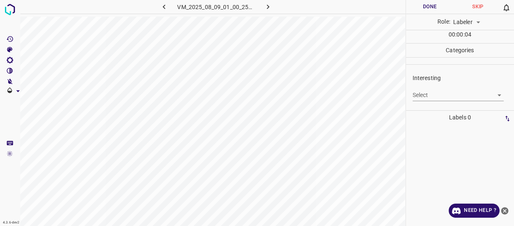
click at [436, 95] on body "4.3.6-dev2 VM_2025_08_09_01_00_25_185_03.gif Done Skip 0 Role: Labeler labeler …" at bounding box center [257, 113] width 514 height 226
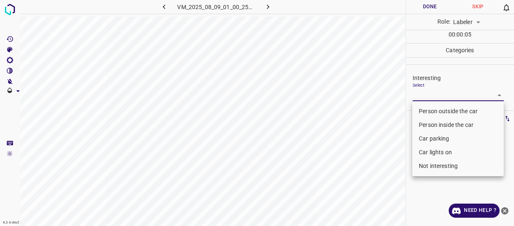
click at [429, 137] on li "Car parking" at bounding box center [458, 139] width 92 height 14
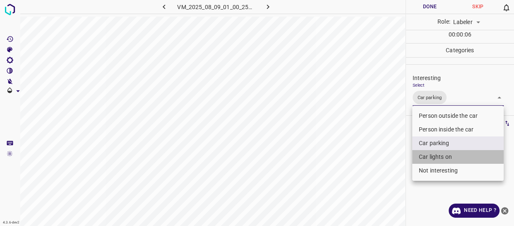
click at [432, 154] on li "Car lights on" at bounding box center [458, 157] width 92 height 14
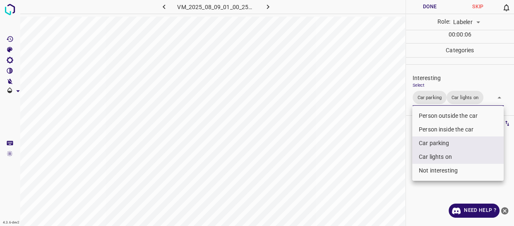
click at [386, 166] on div at bounding box center [257, 113] width 514 height 226
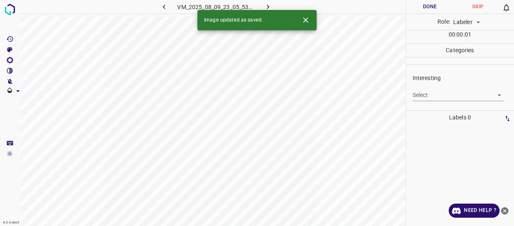
click at [432, 94] on body "4.3.6-dev2 VM_2025_08_09_23_05_53_294_08.gif Done Skip 0 Role: Labeler labeler …" at bounding box center [257, 113] width 514 height 226
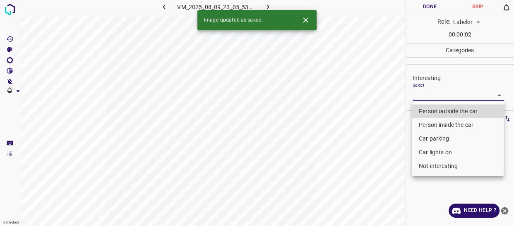
click at [434, 107] on li "Person outside the car" at bounding box center [458, 111] width 92 height 14
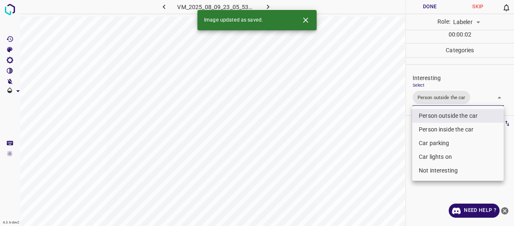
drag, startPoint x: 381, startPoint y: 137, endPoint x: 371, endPoint y: 148, distance: 14.7
click at [379, 141] on div at bounding box center [257, 113] width 514 height 226
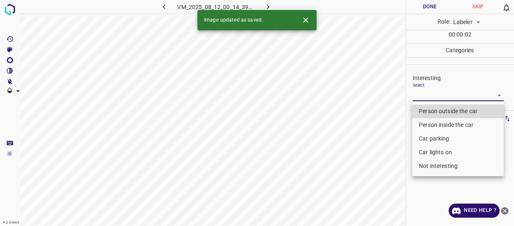
click at [413, 96] on body "4.3.6-dev2 VM_2025_08_12_00_14_39_452_02.gif Done Skip 0 Role: Labeler labeler …" at bounding box center [257, 113] width 514 height 226
drag, startPoint x: 429, startPoint y: 138, endPoint x: 428, endPoint y: 151, distance: 12.9
click at [429, 142] on li "Car parking" at bounding box center [458, 139] width 92 height 14
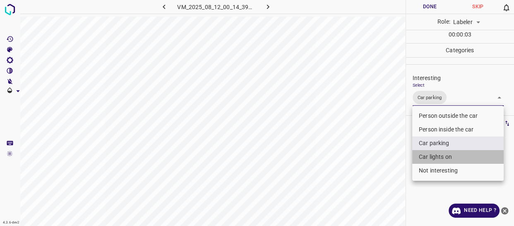
click at [428, 159] on li "Car lights on" at bounding box center [458, 157] width 92 height 14
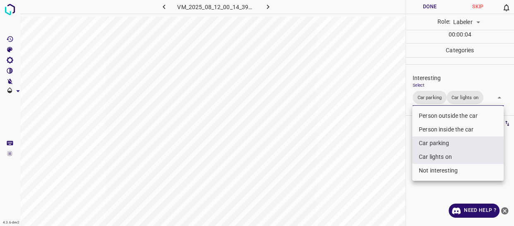
click at [382, 166] on div at bounding box center [257, 113] width 514 height 226
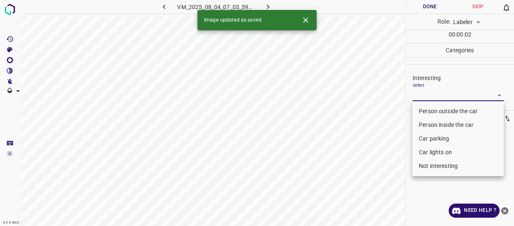
drag, startPoint x: 432, startPoint y: 96, endPoint x: 431, endPoint y: 110, distance: 14.1
click at [432, 97] on body "4.3.6-dev2 VM_2025_08_04_07_03_59_300_00.gif Done Skip 0 Role: Labeler labeler …" at bounding box center [257, 113] width 514 height 226
click at [431, 111] on li "Person outside the car" at bounding box center [458, 111] width 92 height 14
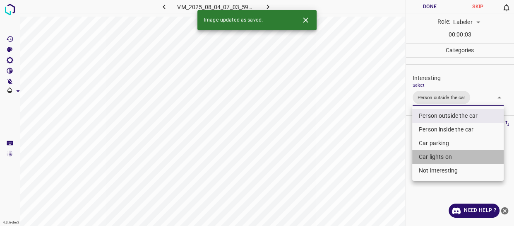
click at [429, 153] on li "Car lights on" at bounding box center [458, 157] width 92 height 14
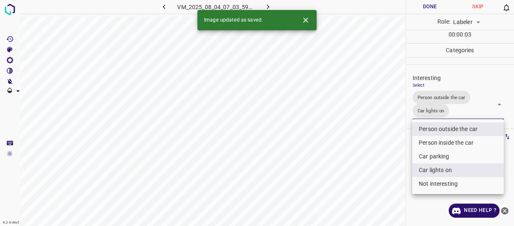
click at [386, 158] on div at bounding box center [257, 113] width 514 height 226
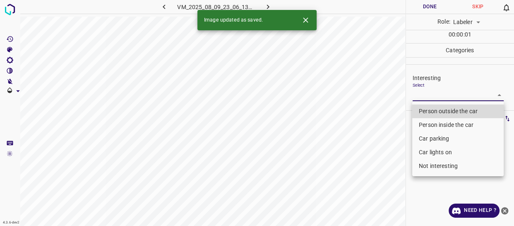
click at [419, 97] on body "4.3.6-dev2 VM_2025_08_09_23_06_13_313_12.gif Done Skip 0 Role: Labeler labeler …" at bounding box center [257, 113] width 514 height 226
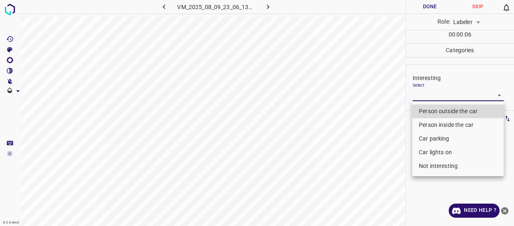
click at [428, 164] on li "Not interesting" at bounding box center [458, 166] width 92 height 14
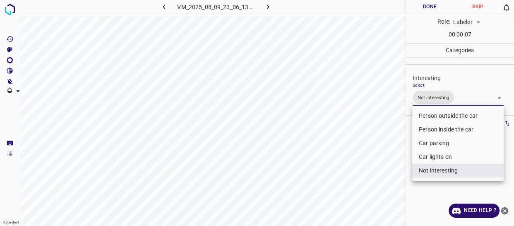
click at [385, 153] on div at bounding box center [257, 113] width 514 height 226
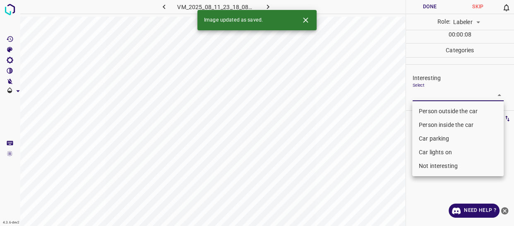
click at [436, 94] on body "4.3.6-dev2 VM_2025_08_11_23_18_08_474_01.gif Done Skip 0 Role: Labeler labeler …" at bounding box center [257, 113] width 514 height 226
click at [429, 111] on li "Person outside the car" at bounding box center [458, 111] width 92 height 14
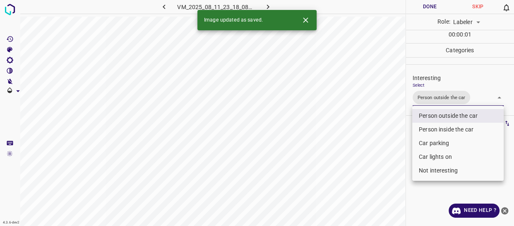
drag, startPoint x: 365, startPoint y: 158, endPoint x: 362, endPoint y: 162, distance: 4.7
click at [362, 161] on div at bounding box center [257, 113] width 514 height 226
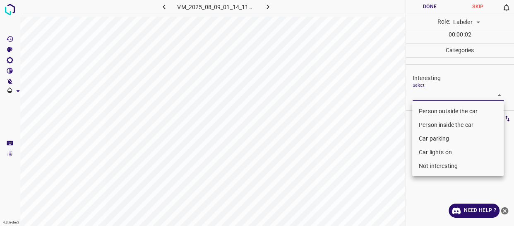
click at [416, 96] on body "4.3.6-dev2 VM_2025_08_09_01_14_11_121_07.gif Done Skip 0 Role: Labeler labeler …" at bounding box center [257, 113] width 514 height 226
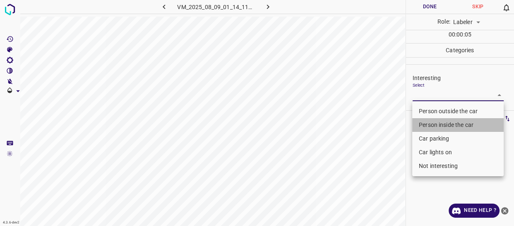
click at [434, 126] on li "Person inside the car" at bounding box center [458, 125] width 92 height 14
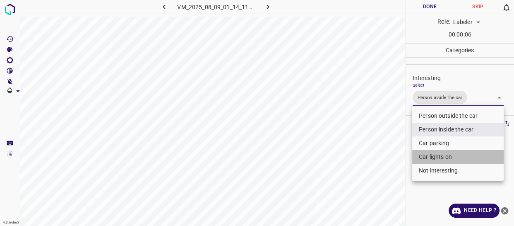
drag, startPoint x: 422, startPoint y: 159, endPoint x: 376, endPoint y: 170, distance: 47.6
click at [423, 159] on li "Car lights on" at bounding box center [458, 157] width 92 height 14
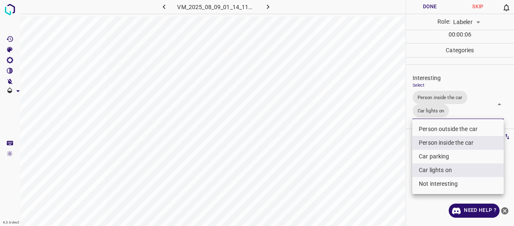
click at [373, 170] on div at bounding box center [257, 113] width 514 height 226
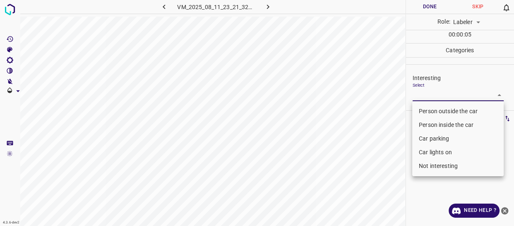
click at [427, 95] on body "4.3.6-dev2 VM_2025_08_11_23_21_32_182_03.gif Done Skip 0 Role: Labeler labeler …" at bounding box center [257, 113] width 514 height 226
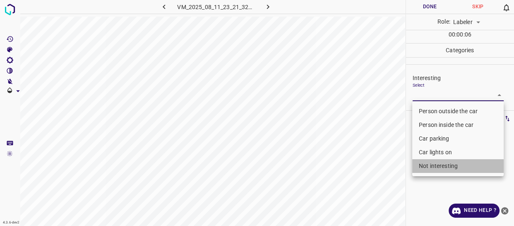
click at [431, 165] on li "Not interesting" at bounding box center [458, 166] width 92 height 14
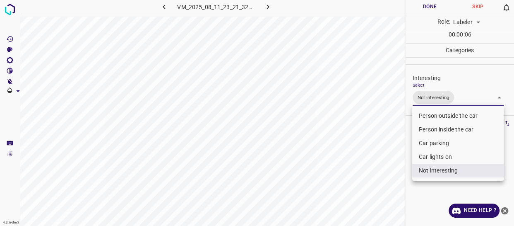
click at [348, 173] on div at bounding box center [257, 113] width 514 height 226
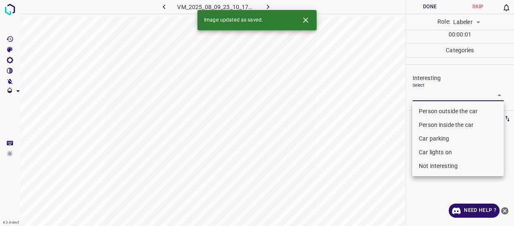
click at [420, 90] on body "4.3.6-dev2 VM_2025_08_09_23_10_17_115_06.gif Done Skip 0 Role: Labeler labeler …" at bounding box center [257, 113] width 514 height 226
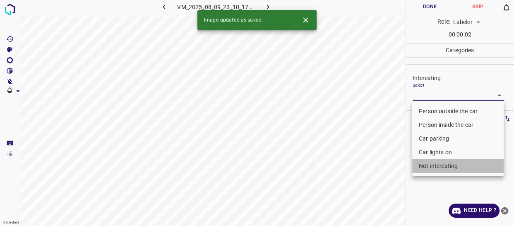
click at [427, 161] on li "Not interesting" at bounding box center [458, 166] width 92 height 14
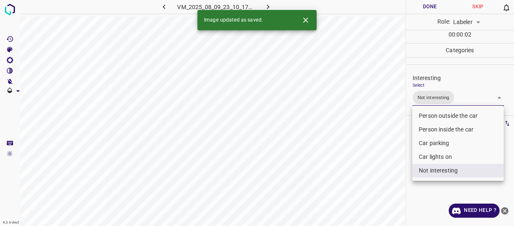
click at [363, 175] on div at bounding box center [257, 113] width 514 height 226
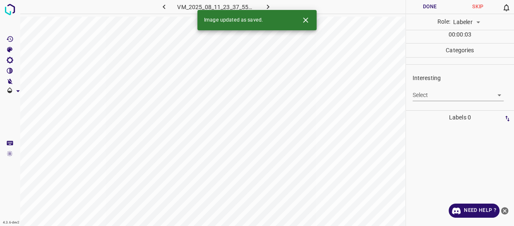
click at [414, 93] on body "4.3.6-dev2 VM_2025_08_11_23_37_55_395_00.gif Done Skip 0 Role: Labeler labeler …" at bounding box center [257, 113] width 514 height 226
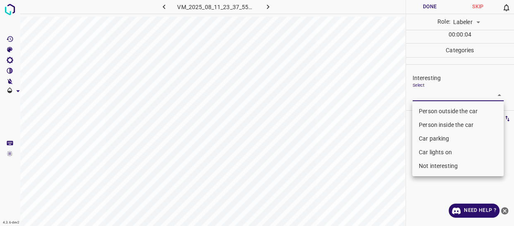
click at [425, 109] on li "Person outside the car" at bounding box center [458, 111] width 92 height 14
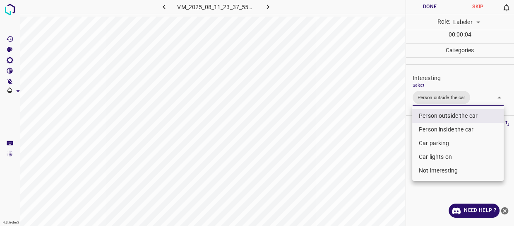
drag, startPoint x: 374, startPoint y: 145, endPoint x: 371, endPoint y: 149, distance: 5.6
click at [373, 147] on div at bounding box center [257, 113] width 514 height 226
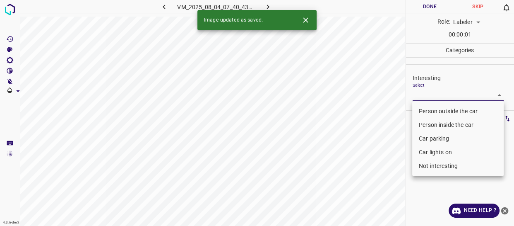
click at [431, 92] on body "4.3.6-dev2 VM_2025_08_04_07_40_43_909_02.gif Done Skip 0 Role: Labeler labeler …" at bounding box center [257, 113] width 514 height 226
click at [438, 150] on li "Car lights on" at bounding box center [458, 152] width 92 height 14
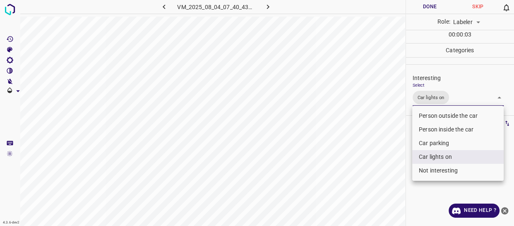
click at [381, 166] on div at bounding box center [257, 113] width 514 height 226
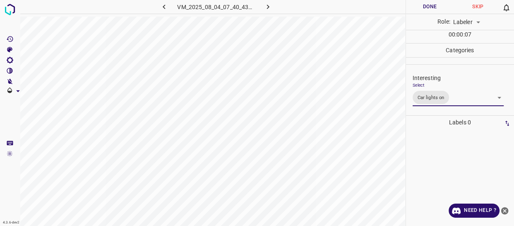
click at [466, 102] on body "4.3.6-dev2 VM_2025_08_04_07_40_43_909_02.gif Done Skip 0 Role: Labeler labeler …" at bounding box center [257, 113] width 514 height 226
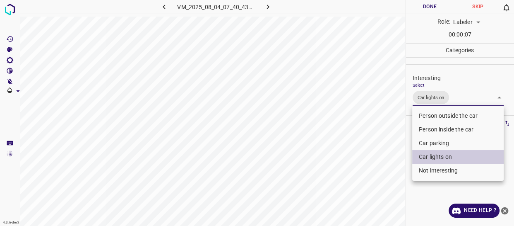
click at [460, 115] on li "Person outside the car" at bounding box center [458, 116] width 92 height 14
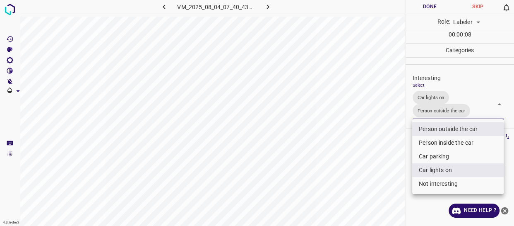
drag, startPoint x: 333, startPoint y: 174, endPoint x: 331, endPoint y: 199, distance: 24.9
click at [332, 192] on div at bounding box center [257, 113] width 514 height 226
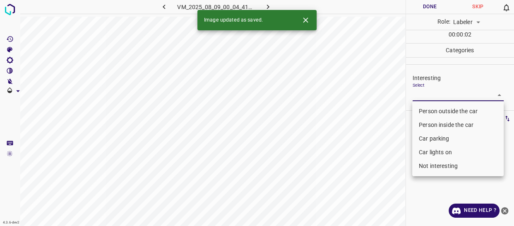
drag, startPoint x: 442, startPoint y: 96, endPoint x: 432, endPoint y: 129, distance: 34.2
click at [440, 101] on body "4.3.6-dev2 VM_2025_08_09_00_04_41_627_06.gif Done Skip 0 Role: Labeler labeler …" at bounding box center [257, 113] width 514 height 226
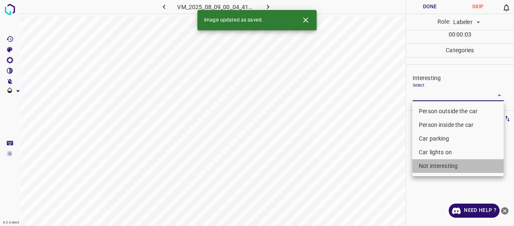
click at [435, 163] on li "Not interesting" at bounding box center [458, 166] width 92 height 14
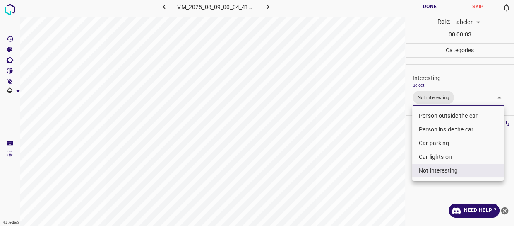
click at [379, 181] on div at bounding box center [257, 113] width 514 height 226
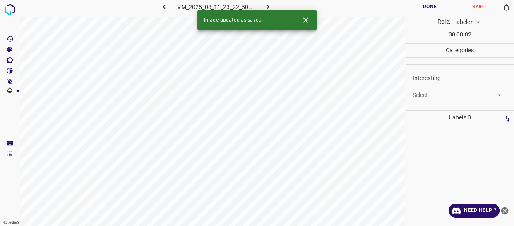
click at [424, 95] on body "4.3.6-dev2 VM_2025_08_11_23_22_50_551_00.gif Done Skip 0 Role: Labeler labeler …" at bounding box center [257, 113] width 514 height 226
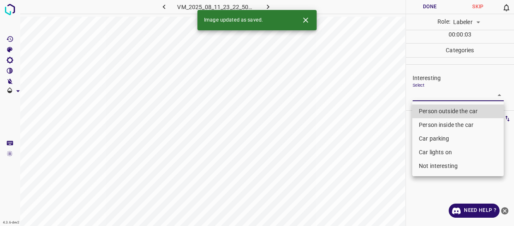
click at [422, 166] on li "Not interesting" at bounding box center [458, 166] width 92 height 14
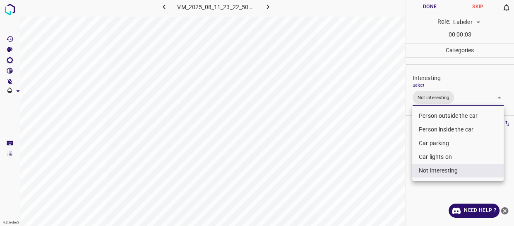
click at [374, 171] on div at bounding box center [257, 113] width 514 height 226
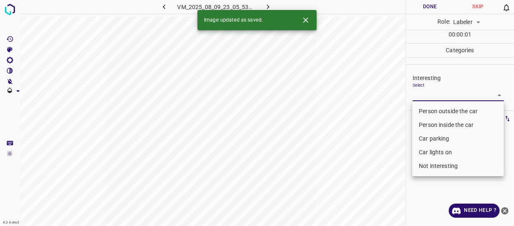
drag, startPoint x: 427, startPoint y: 94, endPoint x: 429, endPoint y: 108, distance: 14.2
click at [427, 94] on body "4.3.6-dev2 VM_2025_08_09_23_05_53_294_05.gif Done Skip 0 Role: Labeler labeler …" at bounding box center [257, 113] width 514 height 226
click at [429, 109] on li "Person outside the car" at bounding box center [458, 111] width 92 height 14
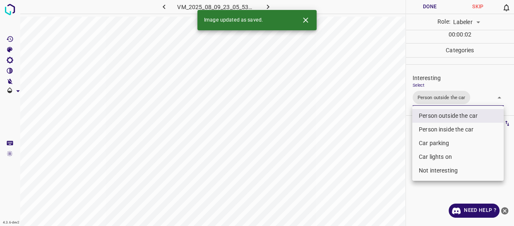
click at [379, 142] on div at bounding box center [257, 113] width 514 height 226
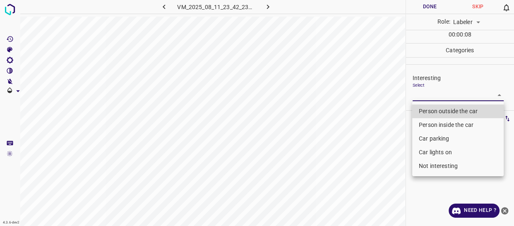
click at [415, 95] on body "4.3.6-dev2 VM_2025_08_11_23_42_23_528_02.gif Done Skip 0 Role: Labeler labeler …" at bounding box center [257, 113] width 514 height 226
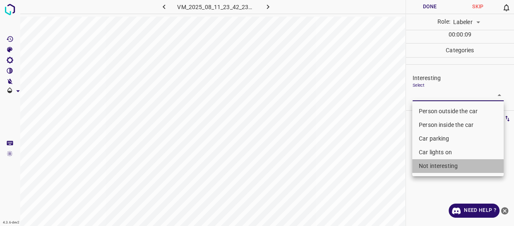
drag, startPoint x: 431, startPoint y: 166, endPoint x: 359, endPoint y: 174, distance: 72.1
click at [430, 166] on li "Not interesting" at bounding box center [458, 166] width 92 height 14
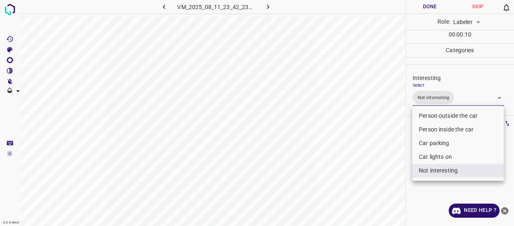
click at [359, 174] on div at bounding box center [257, 113] width 514 height 226
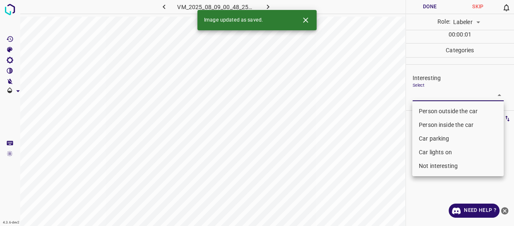
click at [414, 94] on body "4.3.6-dev2 VM_2025_08_09_00_48_25_019_13.gif Done Skip 0 Role: Labeler labeler …" at bounding box center [257, 113] width 514 height 226
drag, startPoint x: 427, startPoint y: 111, endPoint x: 394, endPoint y: 143, distance: 45.1
click at [426, 113] on li "Person outside the car" at bounding box center [458, 111] width 92 height 14
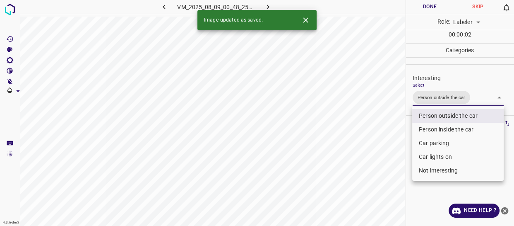
drag, startPoint x: 387, startPoint y: 148, endPoint x: 384, endPoint y: 155, distance: 7.6
click at [384, 155] on div at bounding box center [257, 113] width 514 height 226
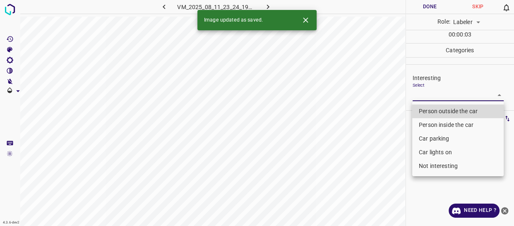
drag, startPoint x: 425, startPoint y: 94, endPoint x: 427, endPoint y: 106, distance: 11.7
click at [425, 94] on body "4.3.6-dev2 VM_2025_08_11_23_24_19_457_02.gif Done Skip 0 Role: Labeler labeler …" at bounding box center [257, 113] width 514 height 226
click at [427, 106] on li "Person outside the car" at bounding box center [458, 111] width 92 height 14
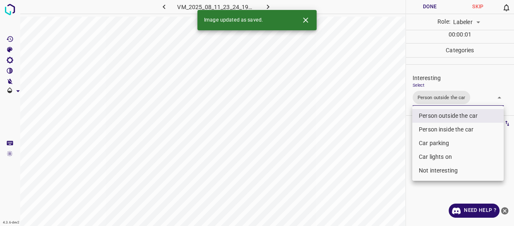
click at [376, 159] on div at bounding box center [257, 113] width 514 height 226
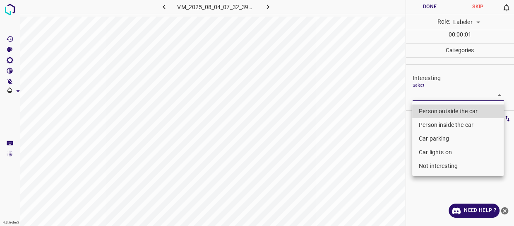
click at [430, 95] on body "4.3.6-dev2 VM_2025_08_04_07_32_39_558_13.gif Done Skip 0 Role: Labeler labeler …" at bounding box center [257, 113] width 514 height 226
click at [425, 140] on li "Car parking" at bounding box center [458, 139] width 92 height 14
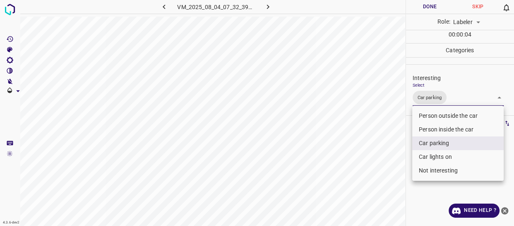
drag, startPoint x: 393, startPoint y: 175, endPoint x: 389, endPoint y: 180, distance: 5.9
click at [392, 176] on div at bounding box center [257, 113] width 514 height 226
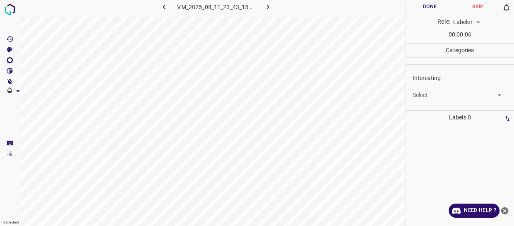
click at [419, 94] on body "4.3.6-dev2 VM_2025_08_11_23_43_15_489_03.gif Done Skip 0 Role: Labeler labeler …" at bounding box center [257, 113] width 514 height 226
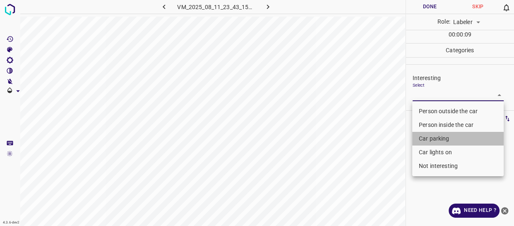
click at [418, 139] on li "Car parking" at bounding box center [458, 139] width 92 height 14
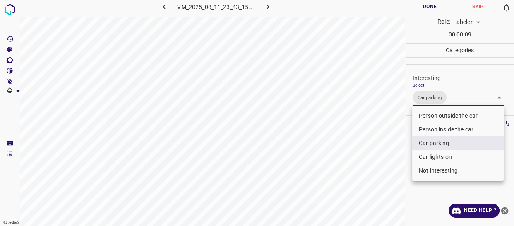
drag, startPoint x: 376, startPoint y: 182, endPoint x: 370, endPoint y: 182, distance: 6.6
click at [376, 182] on div at bounding box center [257, 113] width 514 height 226
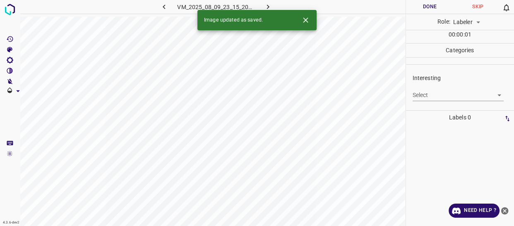
click at [429, 95] on body "4.3.6-dev2 VM_2025_08_09_23_15_20_317_07.gif Done Skip 0 Role: Labeler labeler …" at bounding box center [257, 113] width 514 height 226
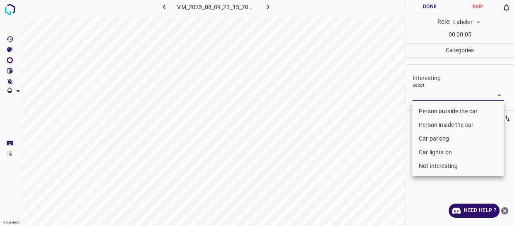
drag, startPoint x: 431, startPoint y: 109, endPoint x: 415, endPoint y: 126, distance: 23.5
click at [431, 109] on li "Person outside the car" at bounding box center [458, 111] width 92 height 14
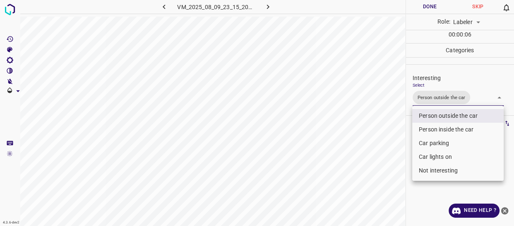
drag, startPoint x: 393, startPoint y: 151, endPoint x: 388, endPoint y: 162, distance: 11.3
click at [391, 157] on div at bounding box center [257, 113] width 514 height 226
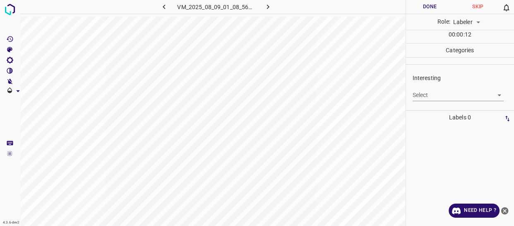
click at [426, 96] on body "4.3.6-dev2 VM_2025_08_09_01_08_56_838_02.gif Done Skip 0 Role: Labeler labeler …" at bounding box center [257, 113] width 514 height 226
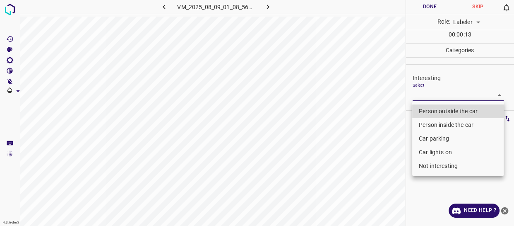
click at [430, 111] on li "Person outside the car" at bounding box center [458, 111] width 92 height 14
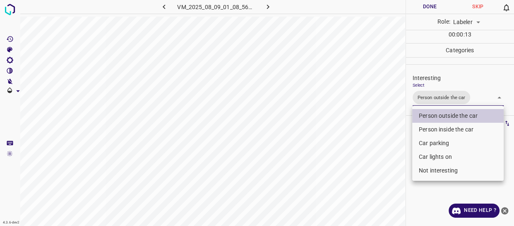
drag, startPoint x: 384, startPoint y: 159, endPoint x: 382, endPoint y: 164, distance: 5.6
click at [383, 162] on div at bounding box center [257, 113] width 514 height 226
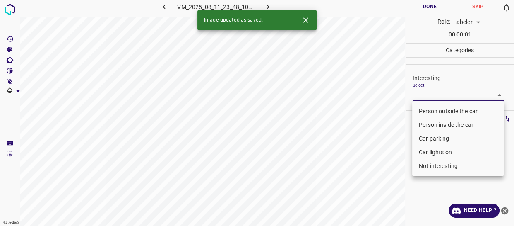
click at [418, 95] on body "4.3.6-dev2 VM_2025_08_11_23_48_10_691_03.gif Done Skip 0 Role: Labeler labeler …" at bounding box center [257, 113] width 514 height 226
click at [420, 110] on li "Person outside the car" at bounding box center [458, 111] width 92 height 14
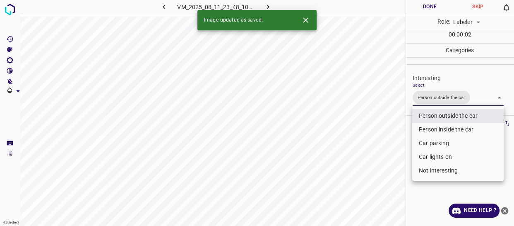
drag, startPoint x: 393, startPoint y: 145, endPoint x: 389, endPoint y: 147, distance: 4.3
click at [391, 145] on div at bounding box center [257, 113] width 514 height 226
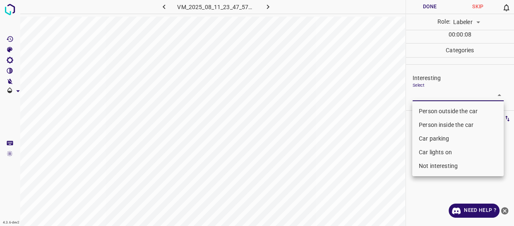
drag, startPoint x: 435, startPoint y: 90, endPoint x: 429, endPoint y: 103, distance: 13.9
click at [435, 91] on body "4.3.6-dev2 VM_2025_08_11_23_47_57_258_01.gif Done Skip 0 Role: Labeler labeler …" at bounding box center [257, 113] width 514 height 226
drag, startPoint x: 428, startPoint y: 106, endPoint x: 410, endPoint y: 121, distance: 23.5
click at [427, 108] on li "Person outside the car" at bounding box center [458, 111] width 92 height 14
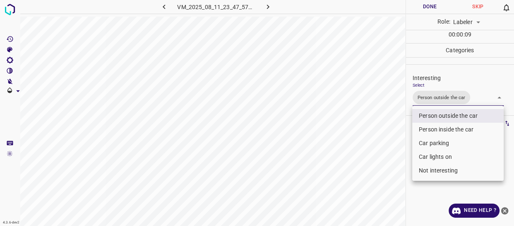
drag, startPoint x: 378, startPoint y: 141, endPoint x: 357, endPoint y: 168, distance: 34.2
click at [374, 149] on div at bounding box center [257, 113] width 514 height 226
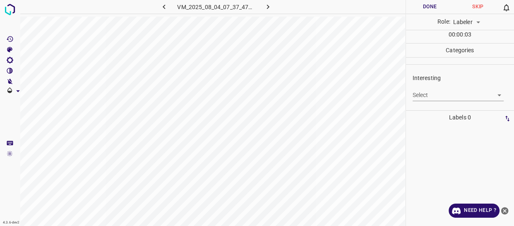
click at [417, 99] on body "4.3.6-dev2 VM_2025_08_04_07_37_47_279_01.gif Done Skip 0 Role: Labeler labeler …" at bounding box center [257, 113] width 514 height 226
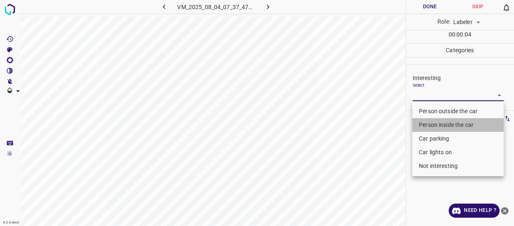
drag, startPoint x: 427, startPoint y: 125, endPoint x: 371, endPoint y: 149, distance: 61.0
click at [427, 125] on li "Person inside the car" at bounding box center [458, 125] width 92 height 14
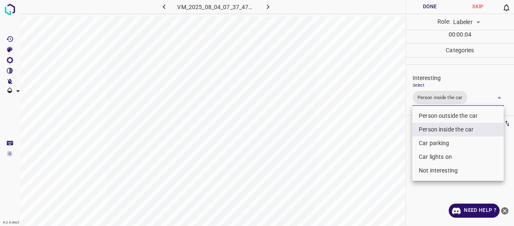
click at [367, 158] on div at bounding box center [257, 113] width 514 height 226
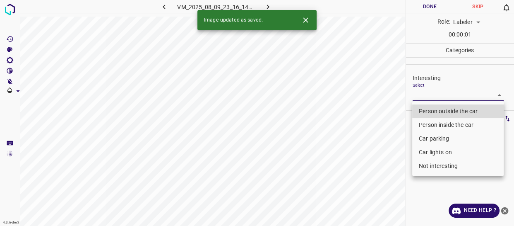
click at [416, 94] on body "4.3.6-dev2 VM_2025_08_09_23_16_14_073_06.gif Done Skip 0 Role: Labeler labeler …" at bounding box center [257, 113] width 514 height 226
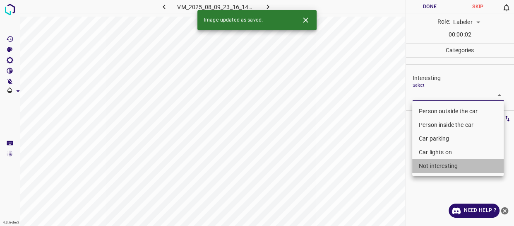
drag, startPoint x: 436, startPoint y: 167, endPoint x: 366, endPoint y: 181, distance: 70.5
click at [435, 167] on li "Not interesting" at bounding box center [458, 166] width 92 height 14
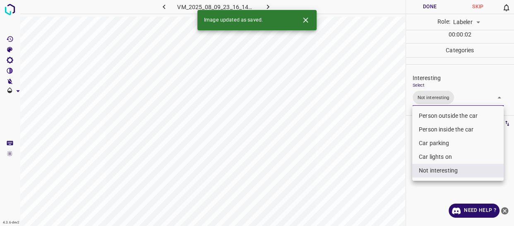
click at [364, 182] on div at bounding box center [257, 113] width 514 height 226
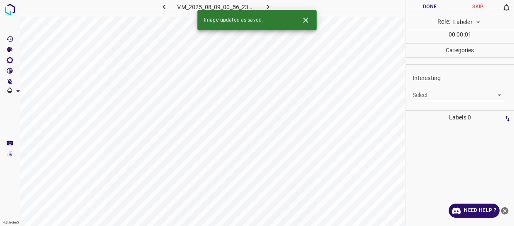
click at [439, 96] on body "4.3.6-dev2 VM_2025_08_09_00_56_23_878_10.gif Done Skip 0 Role: Labeler labeler …" at bounding box center [257, 113] width 514 height 226
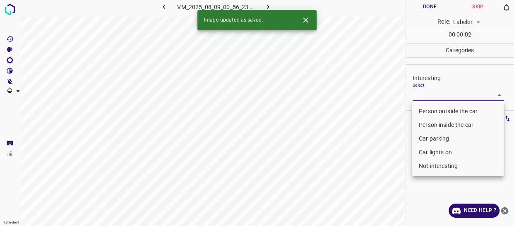
click at [429, 111] on li "Person outside the car" at bounding box center [458, 111] width 92 height 14
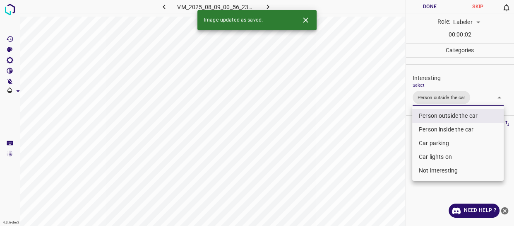
drag, startPoint x: 384, startPoint y: 153, endPoint x: 381, endPoint y: 160, distance: 7.8
click at [382, 157] on div at bounding box center [257, 113] width 514 height 226
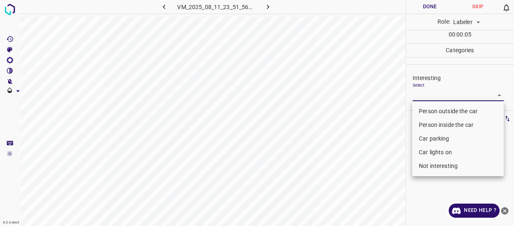
drag, startPoint x: 431, startPoint y: 92, endPoint x: 425, endPoint y: 131, distance: 39.8
click at [431, 92] on body "4.3.6-dev2 VM_2025_08_11_23_51_56_410_01.gif Done Skip 0 Role: Labeler labeler …" at bounding box center [257, 113] width 514 height 226
click at [420, 111] on li "Person outside the car" at bounding box center [458, 111] width 92 height 14
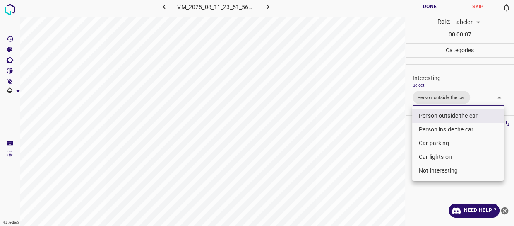
drag, startPoint x: 388, startPoint y: 155, endPoint x: 385, endPoint y: 167, distance: 12.0
click at [387, 165] on div at bounding box center [257, 113] width 514 height 226
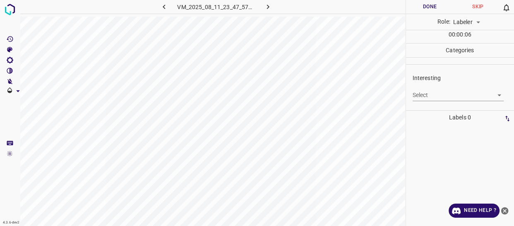
click at [429, 96] on body "4.3.6-dev2 VM_2025_08_11_23_47_57_258_05.gif Done Skip 0 Role: Labeler labeler …" at bounding box center [257, 113] width 514 height 226
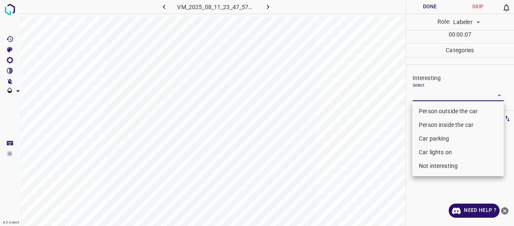
click at [425, 111] on li "Person outside the car" at bounding box center [458, 111] width 92 height 14
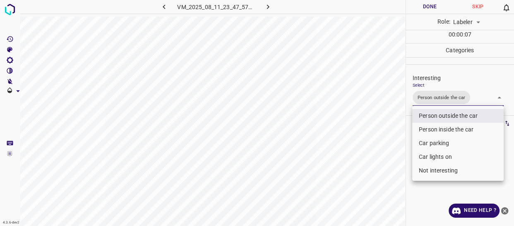
drag, startPoint x: 379, startPoint y: 160, endPoint x: 376, endPoint y: 166, distance: 6.7
click at [378, 164] on div at bounding box center [257, 113] width 514 height 226
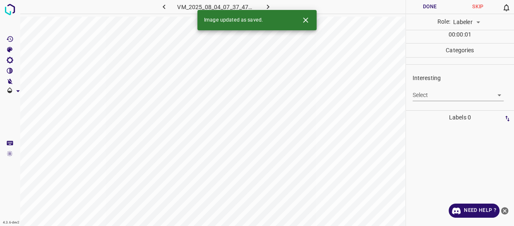
click at [422, 94] on body "4.3.6-dev2 VM_2025_08_04_07_37_47_279_04.gif Done Skip 0 Role: Labeler labeler …" at bounding box center [257, 113] width 514 height 226
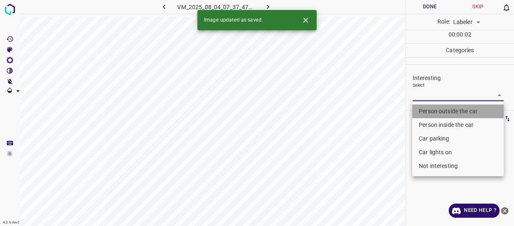
click at [422, 110] on li "Person outside the car" at bounding box center [458, 111] width 92 height 14
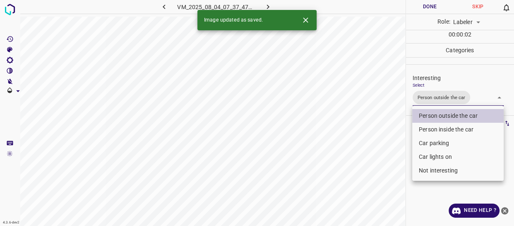
drag, startPoint x: 378, startPoint y: 144, endPoint x: 375, endPoint y: 153, distance: 9.3
click at [377, 149] on div at bounding box center [257, 113] width 514 height 226
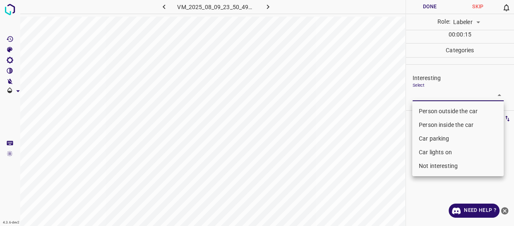
click at [418, 97] on body "4.3.6-dev2 VM_2025_08_09_23_50_49_723_11.gif Done Skip 0 Role: Labeler labeler …" at bounding box center [257, 113] width 514 height 226
click at [427, 166] on li "Not interesting" at bounding box center [458, 166] width 92 height 14
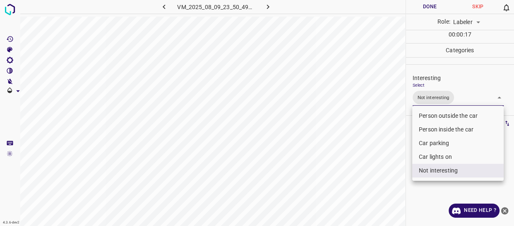
click at [371, 186] on div at bounding box center [257, 113] width 514 height 226
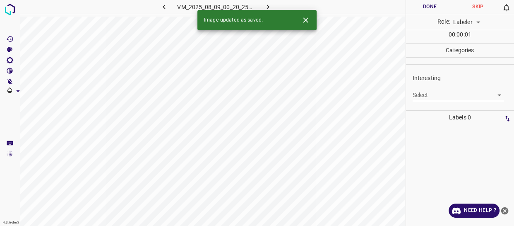
click at [420, 93] on body "4.3.6-dev2 VM_2025_08_09_00_20_25_335_10.gif Done Skip 0 Role: Labeler labeler …" at bounding box center [257, 113] width 514 height 226
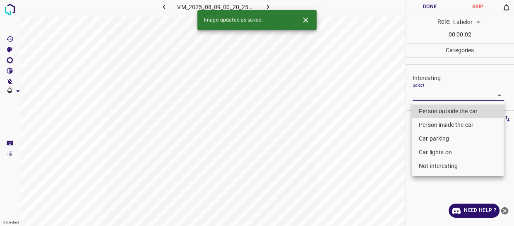
click at [424, 110] on li "Person outside the car" at bounding box center [458, 111] width 92 height 14
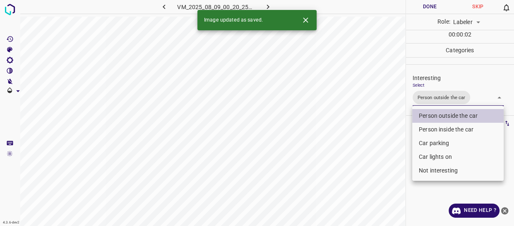
click at [391, 163] on div at bounding box center [257, 113] width 514 height 226
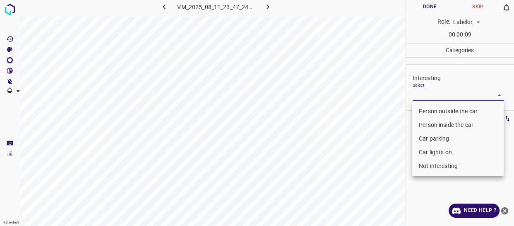
click at [436, 92] on body "4.3.6-dev2 VM_2025_08_11_23_47_24_305_00.gif Done Skip 0 Role: Labeler labeler …" at bounding box center [257, 113] width 514 height 226
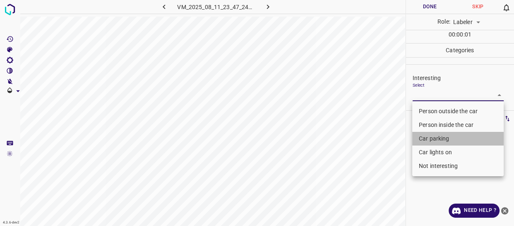
drag, startPoint x: 425, startPoint y: 137, endPoint x: 424, endPoint y: 144, distance: 6.7
click at [425, 138] on li "Car parking" at bounding box center [458, 139] width 92 height 14
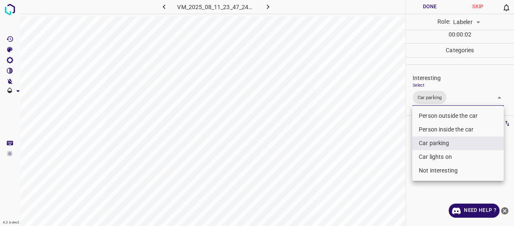
click at [376, 180] on div at bounding box center [257, 113] width 514 height 226
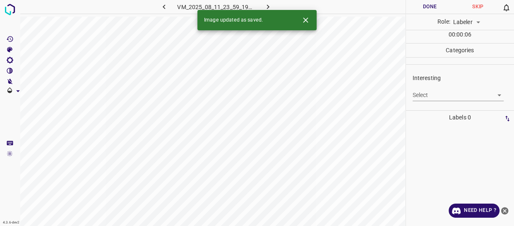
click at [427, 94] on body "4.3.6-dev2 VM_2025_08_11_23_59_19_010_02.gif Done Skip 0 Role: Labeler labeler …" at bounding box center [257, 113] width 514 height 226
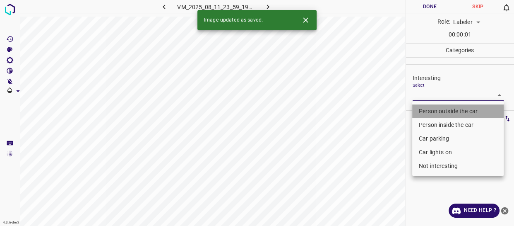
click at [428, 108] on li "Person outside the car" at bounding box center [458, 111] width 92 height 14
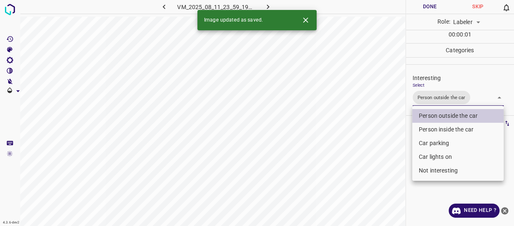
drag, startPoint x: 382, startPoint y: 149, endPoint x: 380, endPoint y: 154, distance: 5.2
click at [381, 153] on div at bounding box center [257, 113] width 514 height 226
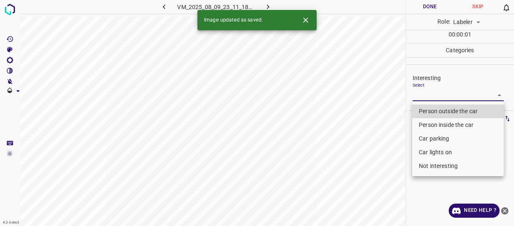
click at [428, 96] on body "4.3.6-dev2 VM_2025_08_09_23_11_18_572_01.gif Done Skip 0 Role: Labeler labeler …" at bounding box center [257, 113] width 514 height 226
drag, startPoint x: 428, startPoint y: 111, endPoint x: 374, endPoint y: 153, distance: 67.9
click at [428, 112] on li "Person outside the car" at bounding box center [458, 111] width 92 height 14
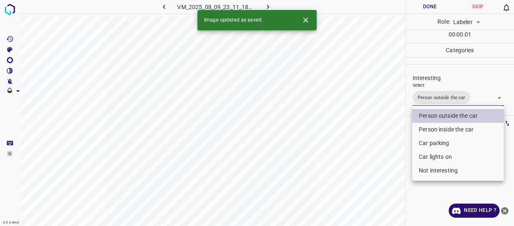
drag, startPoint x: 371, startPoint y: 159, endPoint x: 367, endPoint y: 169, distance: 10.8
click at [369, 167] on div at bounding box center [257, 113] width 514 height 226
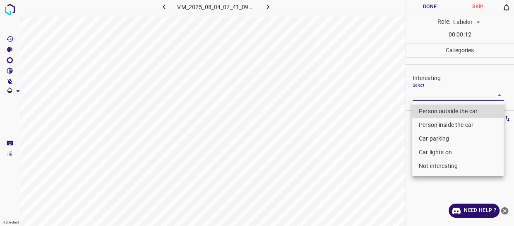
click at [415, 95] on body "4.3.6-dev2 VM_2025_08_04_07_41_09_823_05.gif Done Skip 0 Role: Labeler labeler …" at bounding box center [257, 113] width 514 height 226
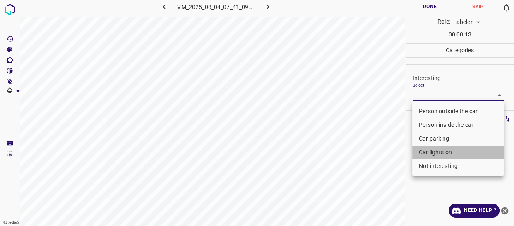
drag, startPoint x: 433, startPoint y: 149, endPoint x: 401, endPoint y: 167, distance: 36.3
click at [432, 149] on li "Car lights on" at bounding box center [458, 152] width 92 height 14
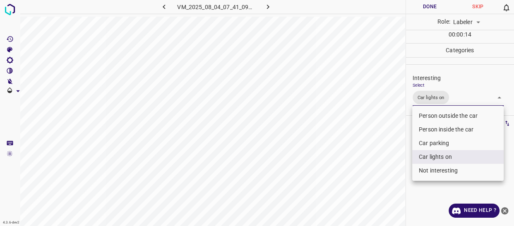
click at [387, 173] on div at bounding box center [257, 113] width 514 height 226
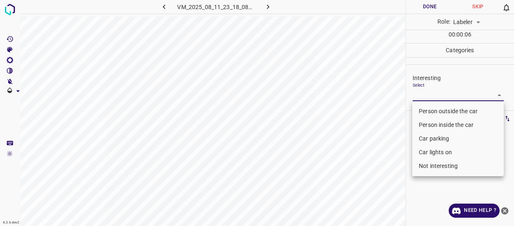
click at [422, 95] on body "4.3.6-dev2 VM_2025_08_11_23_18_08_474_10.gif Done Skip 0 Role: Labeler labeler …" at bounding box center [257, 113] width 514 height 226
click at [420, 110] on li "Person outside the car" at bounding box center [458, 111] width 92 height 14
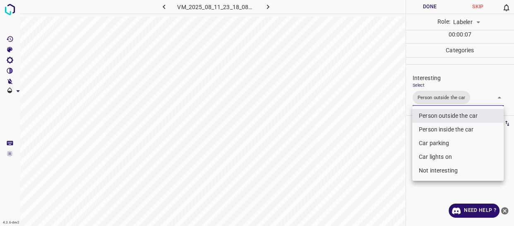
click at [373, 146] on div at bounding box center [257, 113] width 514 height 226
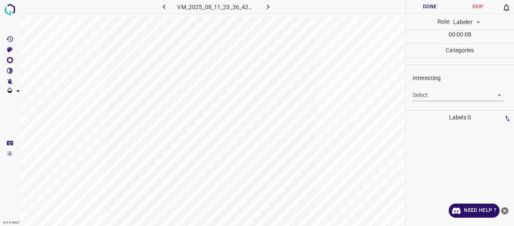
click at [452, 95] on body "4.3.6-dev2 VM_2025_08_11_23_36_42_326_00.gif Done Skip 0 Role: Labeler labeler …" at bounding box center [257, 113] width 514 height 226
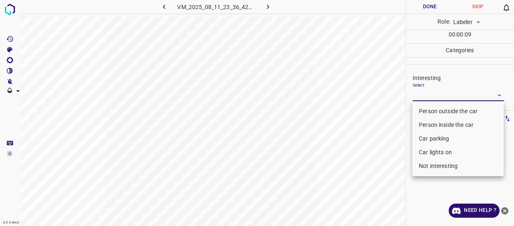
drag, startPoint x: 432, startPoint y: 138, endPoint x: 425, endPoint y: 140, distance: 6.4
click at [431, 137] on li "Car parking" at bounding box center [458, 139] width 92 height 14
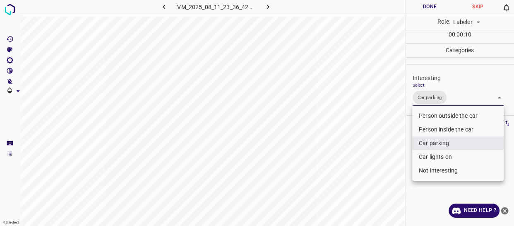
click at [381, 170] on div at bounding box center [257, 113] width 514 height 226
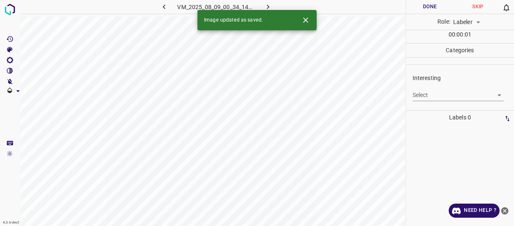
click at [424, 96] on body "4.3.6-dev2 VM_2025_08_09_00_34_14_851_01.gif Done Skip 0 Role: Labeler labeler …" at bounding box center [257, 113] width 514 height 226
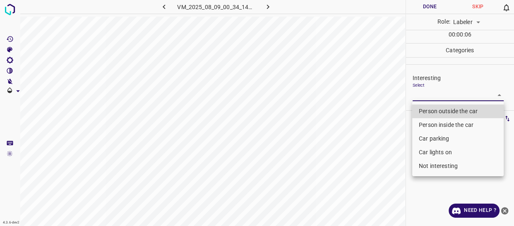
drag, startPoint x: 420, startPoint y: 111, endPoint x: 418, endPoint y: 119, distance: 8.0
click at [420, 112] on li "Person outside the car" at bounding box center [458, 111] width 92 height 14
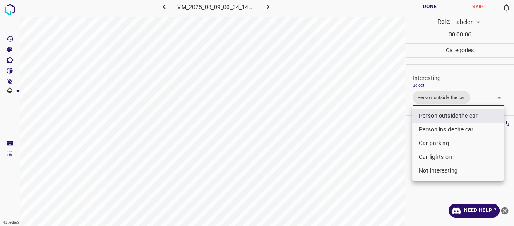
drag, startPoint x: 377, startPoint y: 156, endPoint x: 365, endPoint y: 177, distance: 24.7
click at [376, 172] on div at bounding box center [257, 113] width 514 height 226
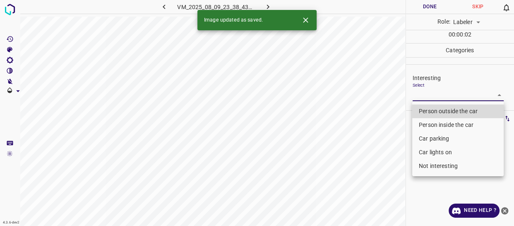
click at [425, 94] on body "4.3.6-dev2 VM_2025_08_09_23_38_43_013_05.gif Done Skip 0 Role: Labeler labeler …" at bounding box center [257, 113] width 514 height 226
drag, startPoint x: 422, startPoint y: 109, endPoint x: 399, endPoint y: 126, distance: 29.0
click at [422, 109] on li "Person outside the car" at bounding box center [458, 111] width 92 height 14
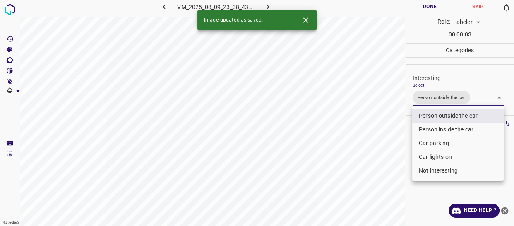
drag, startPoint x: 392, startPoint y: 131, endPoint x: 378, endPoint y: 142, distance: 18.3
click at [391, 133] on div at bounding box center [257, 113] width 514 height 226
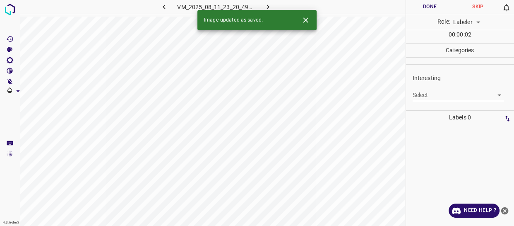
click at [431, 94] on body "4.3.6-dev2 VM_2025_08_11_23_20_49_800_02.gif Done Skip 0 Role: Labeler labeler …" at bounding box center [257, 113] width 514 height 226
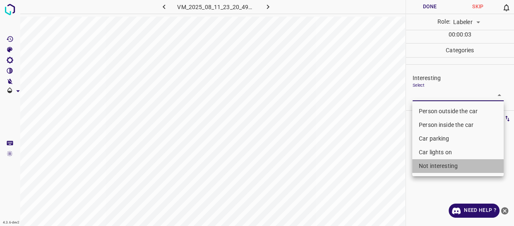
click at [431, 162] on li "Not interesting" at bounding box center [458, 166] width 92 height 14
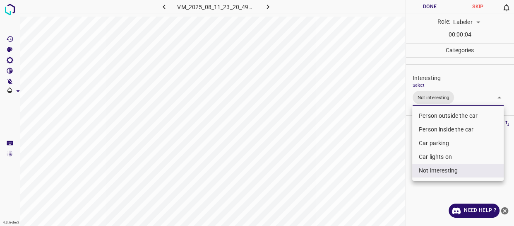
click at [380, 169] on div at bounding box center [257, 113] width 514 height 226
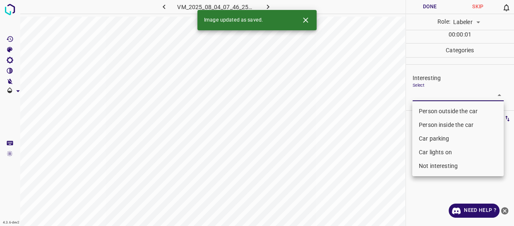
click at [417, 92] on body "4.3.6-dev2 VM_2025_08_04_07_46_25_439_04.gif Done Skip 0 Role: Labeler labeler …" at bounding box center [257, 113] width 514 height 226
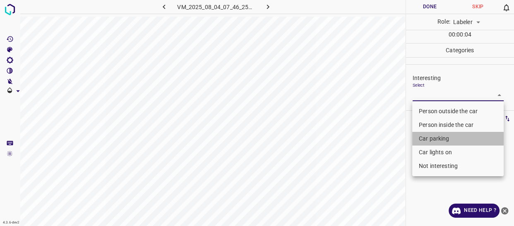
drag, startPoint x: 435, startPoint y: 139, endPoint x: 435, endPoint y: 150, distance: 11.2
click at [436, 139] on li "Car parking" at bounding box center [458, 139] width 92 height 14
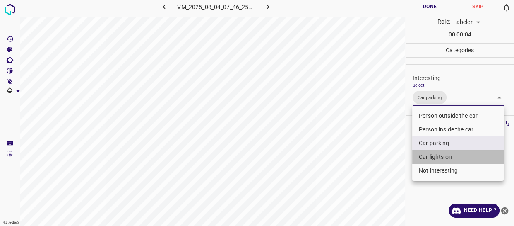
click at [435, 153] on li "Car lights on" at bounding box center [458, 157] width 92 height 14
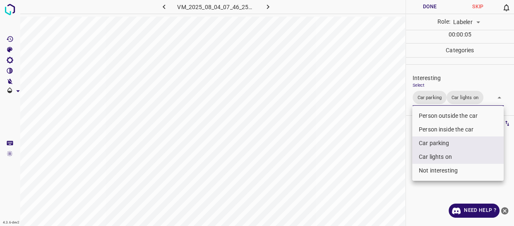
click at [374, 176] on div at bounding box center [257, 113] width 514 height 226
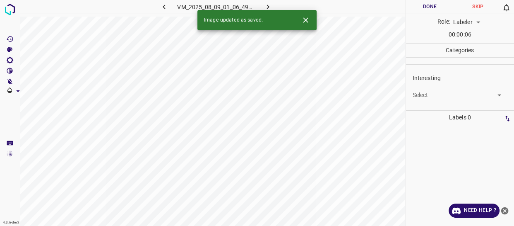
click at [431, 95] on body "4.3.6-dev2 VM_2025_08_09_01_06_49_822_06.gif Done Skip 0 Role: Labeler labeler …" at bounding box center [257, 113] width 514 height 226
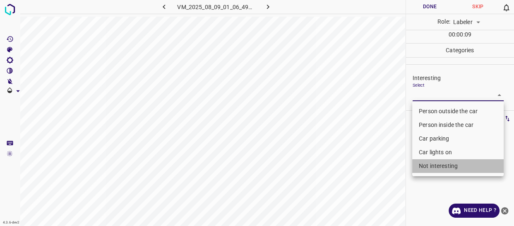
drag, startPoint x: 435, startPoint y: 159, endPoint x: 436, endPoint y: 164, distance: 5.5
click at [436, 164] on li "Not interesting" at bounding box center [458, 166] width 92 height 14
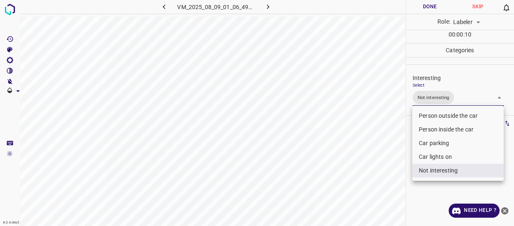
drag, startPoint x: 371, startPoint y: 171, endPoint x: 367, endPoint y: 174, distance: 4.4
click at [370, 173] on div at bounding box center [257, 113] width 514 height 226
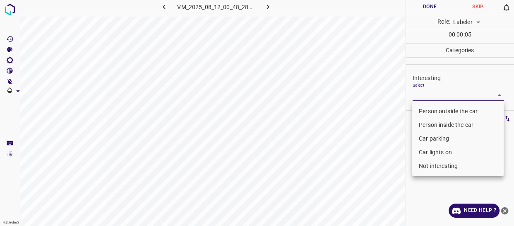
click at [433, 95] on body "4.3.6-dev2 VM_2025_08_12_00_48_28_391_01.gif Done Skip 0 Role: Labeler labeler …" at bounding box center [257, 113] width 514 height 226
drag, startPoint x: 430, startPoint y: 108, endPoint x: 388, endPoint y: 135, distance: 50.1
click at [429, 111] on li "Person outside the car" at bounding box center [458, 111] width 92 height 14
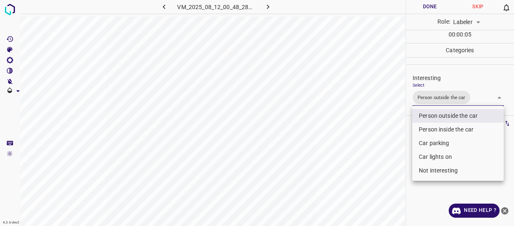
click at [387, 147] on div at bounding box center [257, 113] width 514 height 226
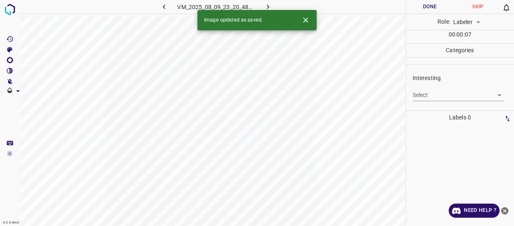
click at [429, 98] on body "4.3.6-dev2 VM_2025_08_09_23_20_48_939_00.gif Done Skip 0 Role: Labeler labeler …" at bounding box center [257, 113] width 514 height 226
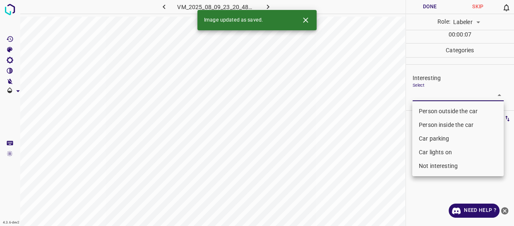
drag, startPoint x: 429, startPoint y: 107, endPoint x: 393, endPoint y: 128, distance: 42.0
click at [428, 107] on li "Person outside the car" at bounding box center [458, 111] width 92 height 14
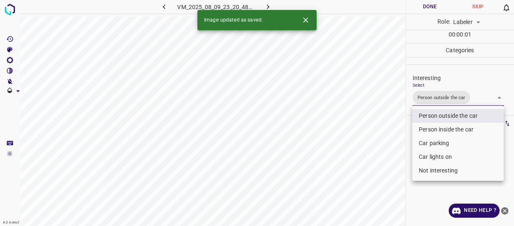
drag, startPoint x: 382, startPoint y: 138, endPoint x: 368, endPoint y: 156, distance: 22.4
click at [381, 141] on div at bounding box center [257, 113] width 514 height 226
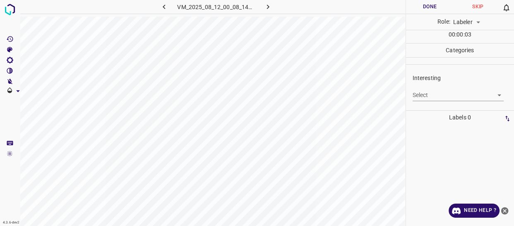
click at [423, 95] on body "4.3.6-dev2 VM_2025_08_12_00_08_14_297_04.gif Done Skip 0 Role: Labeler labeler …" at bounding box center [257, 113] width 514 height 226
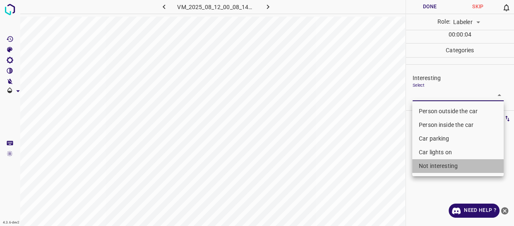
click at [429, 164] on li "Not interesting" at bounding box center [458, 166] width 92 height 14
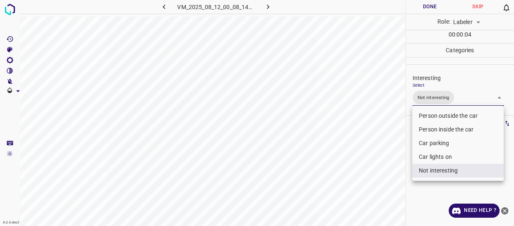
click at [365, 174] on div at bounding box center [257, 113] width 514 height 226
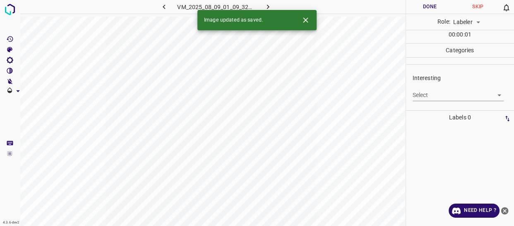
click at [434, 96] on body "4.3.6-dev2 VM_2025_08_09_01_09_32_448_10.gif Done Skip 0 Role: Labeler labeler …" at bounding box center [257, 113] width 514 height 226
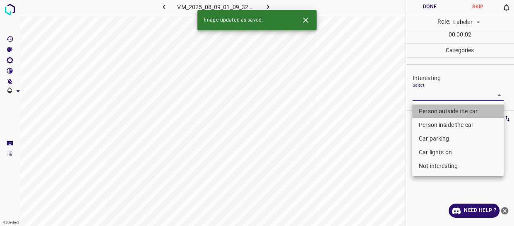
click at [427, 116] on li "Person outside the car" at bounding box center [458, 111] width 92 height 14
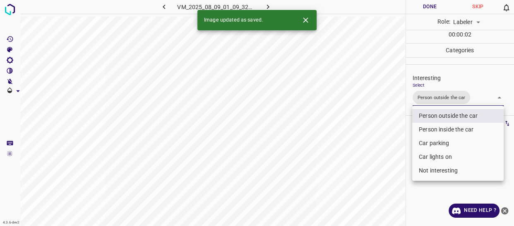
drag, startPoint x: 368, startPoint y: 147, endPoint x: 358, endPoint y: 167, distance: 22.0
click at [359, 166] on div at bounding box center [257, 113] width 514 height 226
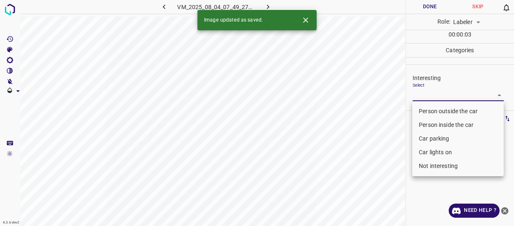
click at [441, 94] on body "4.3.6-dev2 VM_2025_08_04_07_49_27_915_11.gif Done Skip 0 Role: Labeler labeler …" at bounding box center [257, 113] width 514 height 226
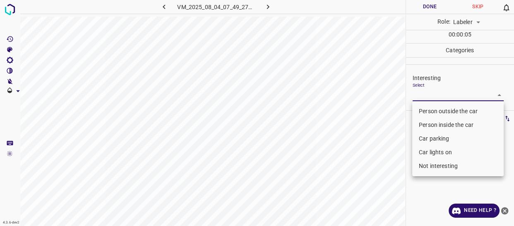
click at [434, 111] on li "Person outside the car" at bounding box center [458, 111] width 92 height 14
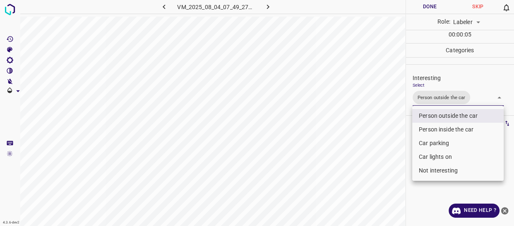
click at [372, 132] on div at bounding box center [257, 113] width 514 height 226
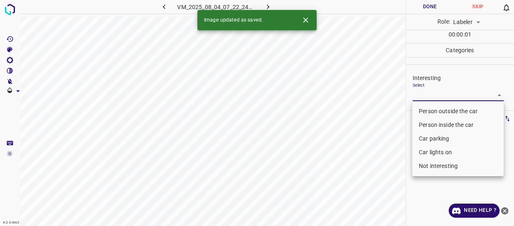
click at [429, 94] on body "4.3.6-dev2 VM_2025_08_04_07_22_24_625_04.gif Done Skip 0 Role: Labeler labeler …" at bounding box center [257, 113] width 514 height 226
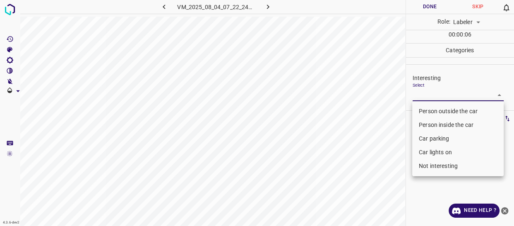
click at [435, 111] on li "Person outside the car" at bounding box center [458, 111] width 92 height 14
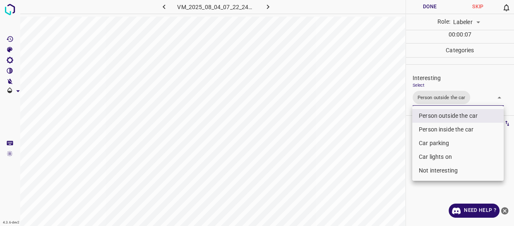
drag, startPoint x: 391, startPoint y: 134, endPoint x: 357, endPoint y: 165, distance: 45.7
click at [388, 139] on div at bounding box center [257, 113] width 514 height 226
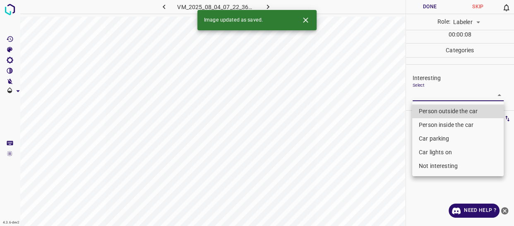
click at [426, 98] on body "4.3.6-dev2 VM_2025_08_04_07_22_36_989_03.gif Done Skip 0 Role: Labeler labeler …" at bounding box center [257, 113] width 514 height 226
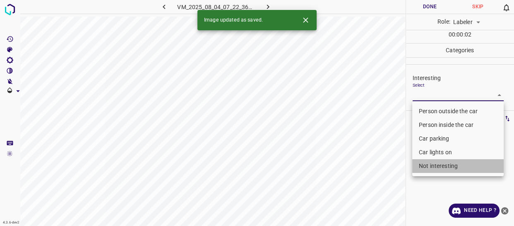
drag, startPoint x: 445, startPoint y: 168, endPoint x: 374, endPoint y: 188, distance: 73.8
click at [439, 169] on li "Not interesting" at bounding box center [458, 166] width 92 height 14
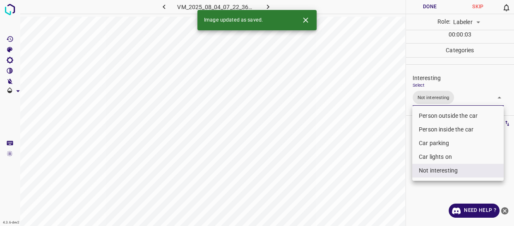
click at [366, 192] on div at bounding box center [257, 113] width 514 height 226
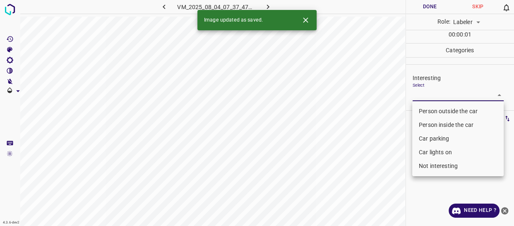
click at [438, 96] on body "4.3.6-dev2 VM_2025_08_04_07_37_47_279_02.gif Done Skip 0 Role: Labeler labeler …" at bounding box center [257, 113] width 514 height 226
drag, startPoint x: 435, startPoint y: 122, endPoint x: 422, endPoint y: 127, distance: 13.8
click at [435, 122] on li "Person inside the car" at bounding box center [458, 125] width 92 height 14
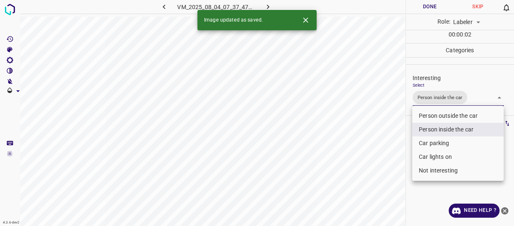
drag, startPoint x: 374, startPoint y: 150, endPoint x: 375, endPoint y: 154, distance: 4.2
click at [374, 151] on div at bounding box center [257, 113] width 514 height 226
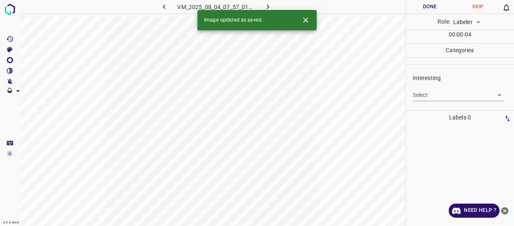
click at [439, 95] on body "4.3.6-dev2 VM_2025_08_04_07_57_01_594_09.gif Done Skip 0 Role: Labeler labeler …" at bounding box center [257, 113] width 514 height 226
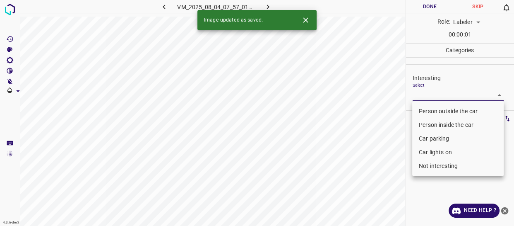
drag, startPoint x: 437, startPoint y: 107, endPoint x: 433, endPoint y: 109, distance: 4.5
click at [437, 107] on li "Person outside the car" at bounding box center [458, 111] width 92 height 14
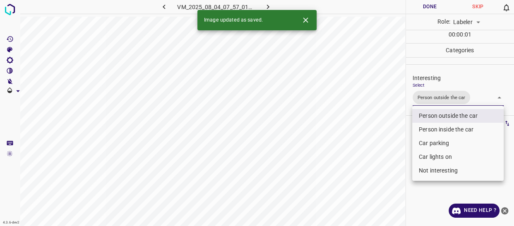
drag, startPoint x: 388, startPoint y: 145, endPoint x: 386, endPoint y: 149, distance: 4.3
click at [388, 147] on div at bounding box center [257, 113] width 514 height 226
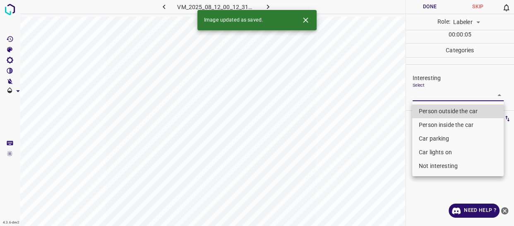
click at [430, 94] on body "4.3.6-dev2 VM_2025_08_12_00_12_31_373_02.gif Done Skip 0 Role: Labeler labeler …" at bounding box center [257, 113] width 514 height 226
click at [426, 108] on li "Person outside the car" at bounding box center [458, 111] width 92 height 14
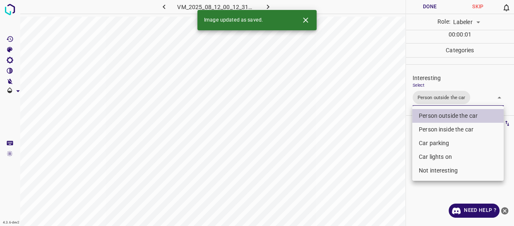
click at [385, 152] on div at bounding box center [257, 113] width 514 height 226
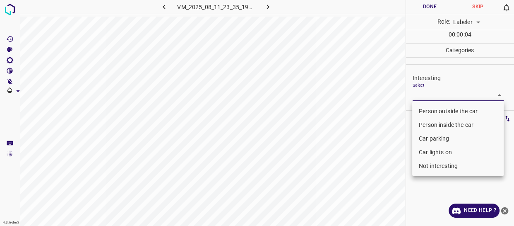
click at [429, 91] on body "4.3.6-dev2 VM_2025_08_11_23_35_19_805_09.gif Done Skip 0 Role: Labeler labeler …" at bounding box center [257, 113] width 514 height 226
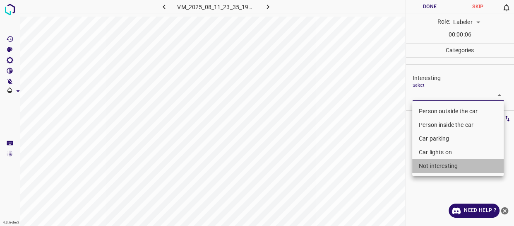
click at [440, 165] on li "Not interesting" at bounding box center [458, 166] width 92 height 14
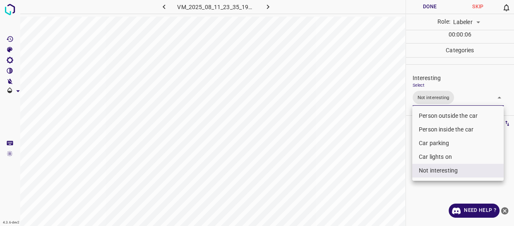
click at [385, 179] on div at bounding box center [257, 113] width 514 height 226
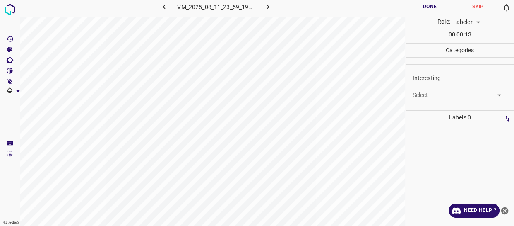
click at [434, 94] on body "4.3.6-dev2 VM_2025_08_11_23_59_19_010_05.gif Done Skip 0 Role: Labeler labeler …" at bounding box center [257, 113] width 514 height 226
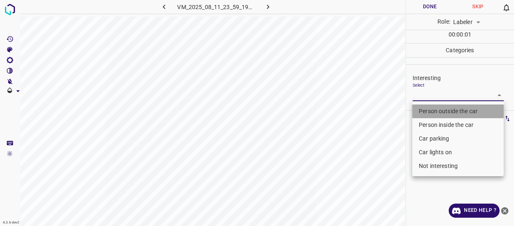
click at [418, 111] on li "Person outside the car" at bounding box center [458, 111] width 92 height 14
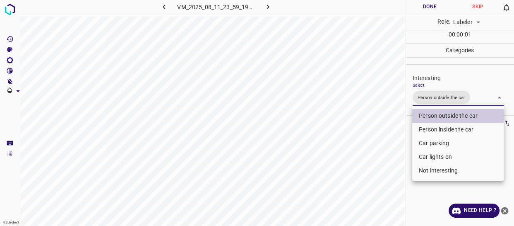
drag, startPoint x: 395, startPoint y: 156, endPoint x: 382, endPoint y: 181, distance: 28.3
click at [388, 174] on div at bounding box center [257, 113] width 514 height 226
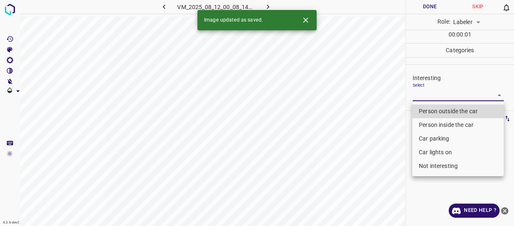
click at [453, 99] on body "4.3.6-dev2 VM_2025_08_12_00_08_14_297_09.gif Done Skip 0 Role: Labeler labeler …" at bounding box center [257, 113] width 514 height 226
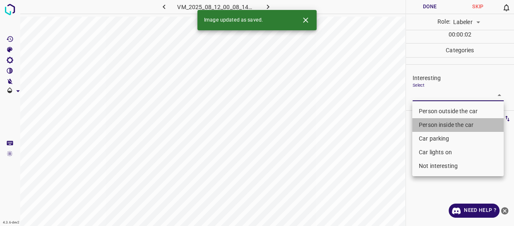
click at [439, 125] on li "Person inside the car" at bounding box center [458, 125] width 92 height 14
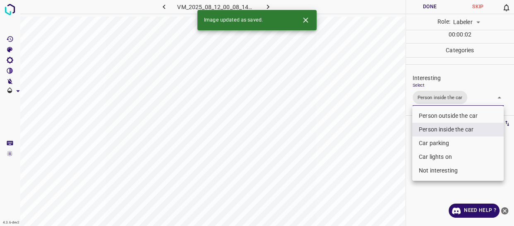
drag, startPoint x: 368, startPoint y: 154, endPoint x: 368, endPoint y: 161, distance: 6.2
click at [368, 157] on div at bounding box center [257, 113] width 514 height 226
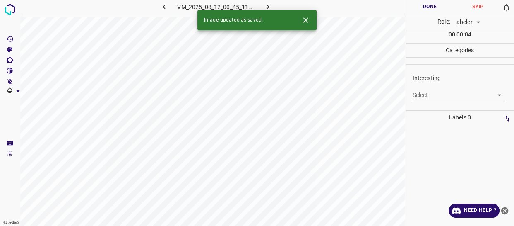
click at [424, 92] on body "4.3.6-dev2 VM_2025_08_12_00_45_11_605_01.gif Done Skip 0 Role: Labeler labeler …" at bounding box center [257, 113] width 514 height 226
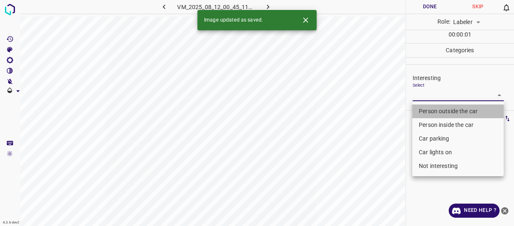
click at [427, 112] on li "Person outside the car" at bounding box center [458, 111] width 92 height 14
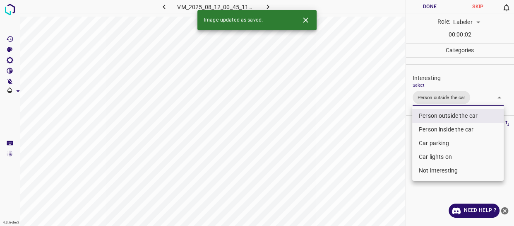
drag, startPoint x: 384, startPoint y: 138, endPoint x: 375, endPoint y: 149, distance: 14.1
click at [380, 144] on div at bounding box center [257, 113] width 514 height 226
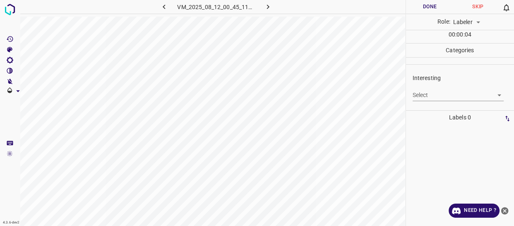
click at [433, 94] on body "4.3.6-dev2 VM_2025_08_12_00_45_11_605_04.gif Done Skip 0 Role: Labeler labeler …" at bounding box center [257, 113] width 514 height 226
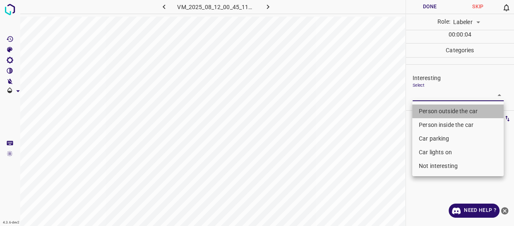
click at [431, 111] on li "Person outside the car" at bounding box center [458, 111] width 92 height 14
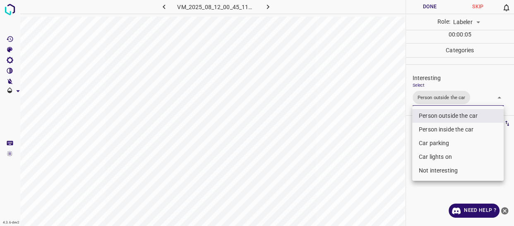
drag, startPoint x: 375, startPoint y: 140, endPoint x: 373, endPoint y: 146, distance: 6.9
click at [373, 146] on div at bounding box center [257, 113] width 514 height 226
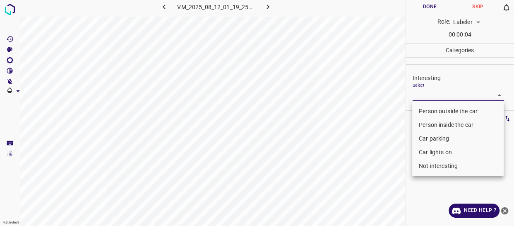
click at [422, 93] on body "4.3.6-dev2 VM_2025_08_12_01_19_25_531_01.gif Done Skip 0 Role: Labeler labeler …" at bounding box center [257, 113] width 514 height 226
click at [427, 165] on li "Not interesting" at bounding box center [458, 166] width 92 height 14
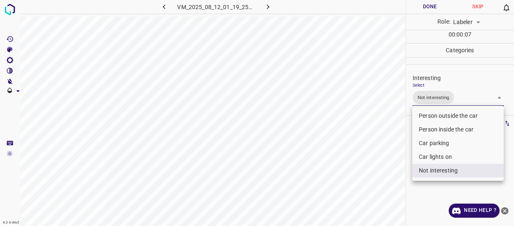
click at [385, 176] on div at bounding box center [257, 113] width 514 height 226
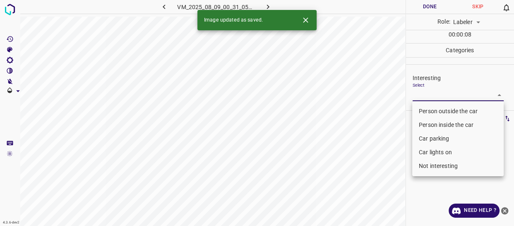
click at [434, 94] on body "4.3.6-dev2 VM_2025_08_09_00_31_05_994_04.gif Done Skip 0 Role: Labeler labeler …" at bounding box center [257, 113] width 514 height 226
drag, startPoint x: 431, startPoint y: 123, endPoint x: 424, endPoint y: 125, distance: 6.9
click at [431, 122] on li "Person inside the car" at bounding box center [458, 125] width 92 height 14
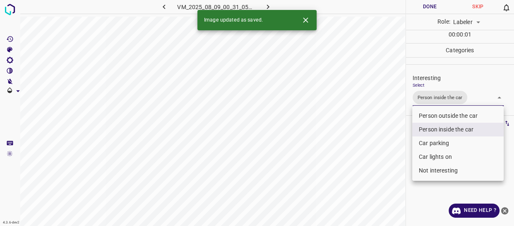
drag, startPoint x: 400, startPoint y: 140, endPoint x: 393, endPoint y: 144, distance: 8.0
click at [397, 141] on div at bounding box center [257, 113] width 514 height 226
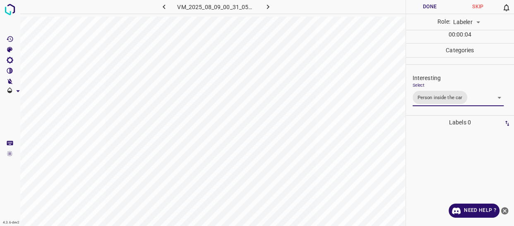
click at [474, 97] on body "4.3.6-dev2 VM_2025_08_09_00_31_05_994_04.gif Done Skip 0 Role: Labeler labeler …" at bounding box center [257, 113] width 514 height 226
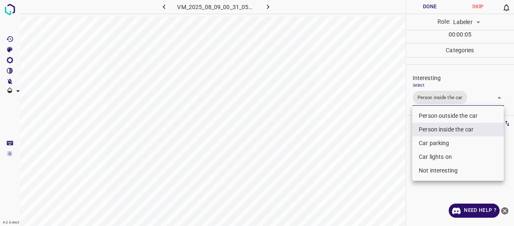
click at [444, 126] on li "Person inside the car" at bounding box center [458, 130] width 92 height 14
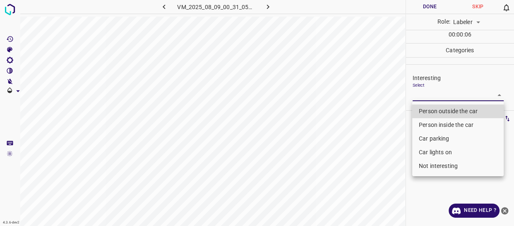
click at [441, 111] on li "Person outside the car" at bounding box center [458, 111] width 92 height 14
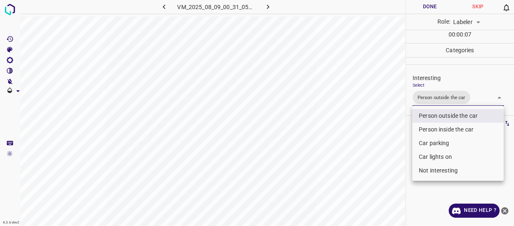
click at [385, 143] on div at bounding box center [257, 113] width 514 height 226
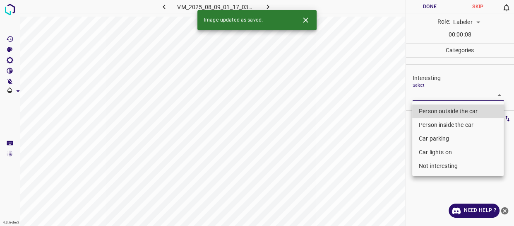
click at [427, 94] on body "4.3.6-dev2 VM_2025_08_09_01_17_03_207_00.gif Done Skip 0 Role: Labeler labeler …" at bounding box center [257, 113] width 514 height 226
drag, startPoint x: 422, startPoint y: 112, endPoint x: 393, endPoint y: 153, distance: 50.2
click at [422, 112] on li "Person outside the car" at bounding box center [458, 111] width 92 height 14
type input "Person outside the car"
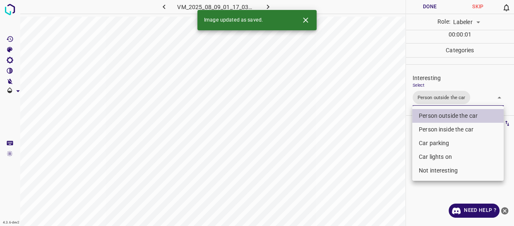
drag, startPoint x: 388, startPoint y: 159, endPoint x: 383, endPoint y: 170, distance: 11.9
click at [384, 169] on div at bounding box center [257, 113] width 514 height 226
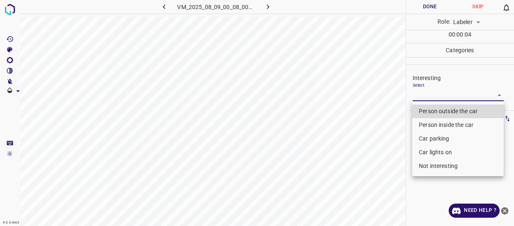
click at [433, 95] on body "4.3.6-dev2 VM_2025_08_09_00_08_00_813_07.gif Done Skip 0 Role: Labeler labeler …" at bounding box center [257, 113] width 514 height 226
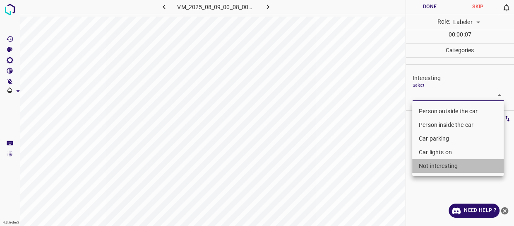
click at [439, 167] on li "Not interesting" at bounding box center [458, 166] width 92 height 14
type input "Not interesting"
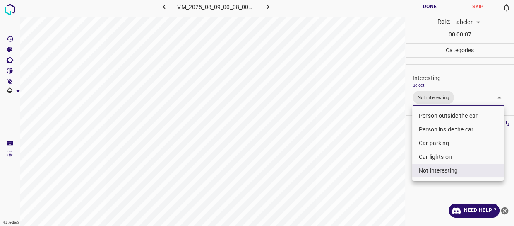
click at [375, 183] on div at bounding box center [257, 113] width 514 height 226
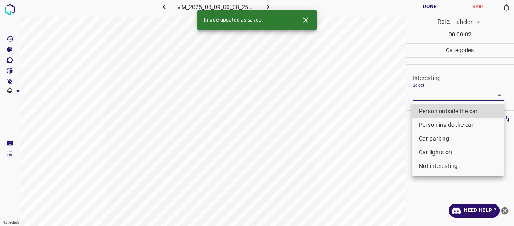
drag, startPoint x: 431, startPoint y: 92, endPoint x: 423, endPoint y: 128, distance: 37.4
click at [431, 94] on body "4.3.6-dev2 VM_2025_08_09_00_08_25_019_08.gif Done Skip 0 Role: Labeler labeler …" at bounding box center [257, 113] width 514 height 226
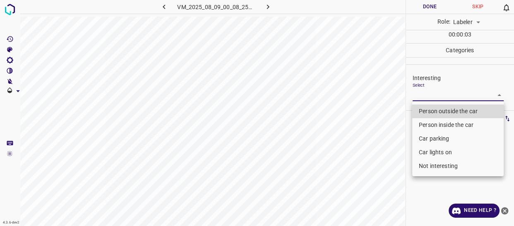
click at [428, 150] on li "Car lights on" at bounding box center [458, 152] width 92 height 14
type input "Car lights on"
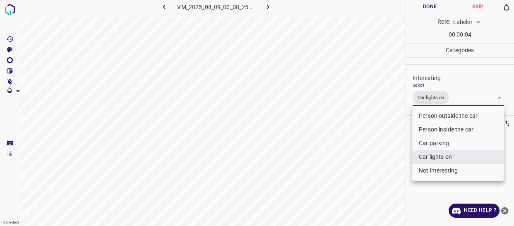
drag, startPoint x: 389, startPoint y: 171, endPoint x: 388, endPoint y: 176, distance: 4.7
click at [389, 174] on div at bounding box center [257, 113] width 514 height 226
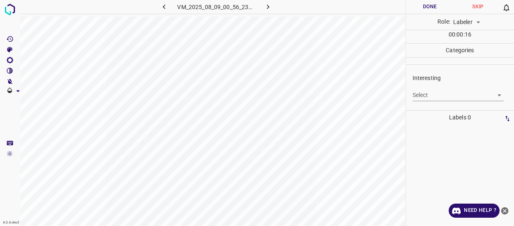
click at [444, 95] on body "4.3.6-dev2 VM_2025_08_09_00_56_23_878_06.gif Done Skip 0 Role: Labeler labeler …" at bounding box center [257, 113] width 514 height 226
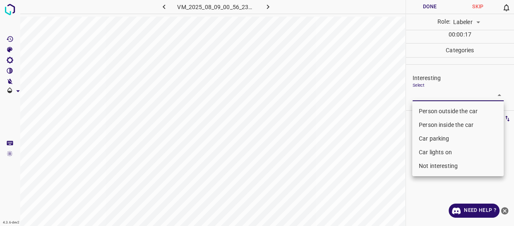
click at [431, 113] on li "Person outside the car" at bounding box center [458, 111] width 92 height 14
type input "Person outside the car"
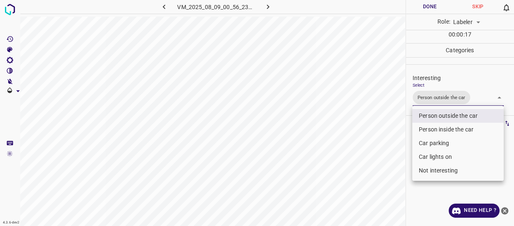
click at [364, 175] on div at bounding box center [257, 113] width 514 height 226
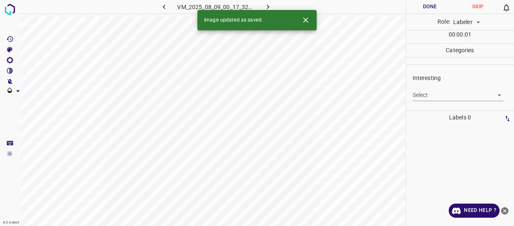
click at [427, 92] on body "4.3.6-dev2 VM_2025_08_09_00_17_32_002_11.gif Done Skip 0 Role: Labeler labeler …" at bounding box center [257, 113] width 514 height 226
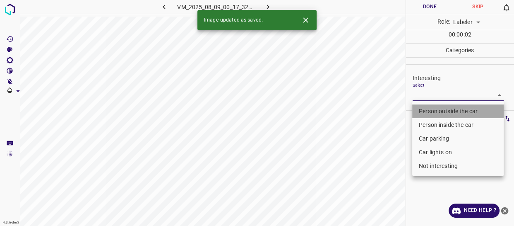
click at [425, 110] on li "Person outside the car" at bounding box center [458, 111] width 92 height 14
type input "Person outside the car"
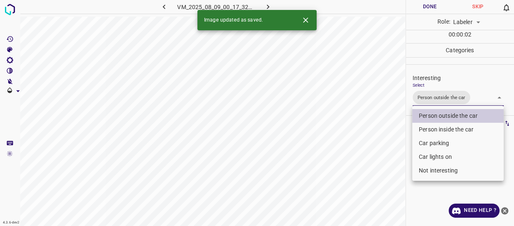
drag, startPoint x: 373, startPoint y: 135, endPoint x: 358, endPoint y: 151, distance: 22.0
click at [368, 143] on div at bounding box center [257, 113] width 514 height 226
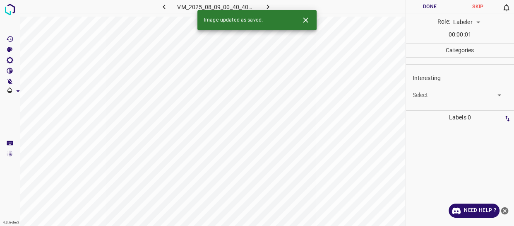
click at [424, 90] on body "4.3.6-dev2 VM_2025_08_09_00_40_40_010_10.gif Done Skip 0 Role: Labeler labeler …" at bounding box center [257, 113] width 514 height 226
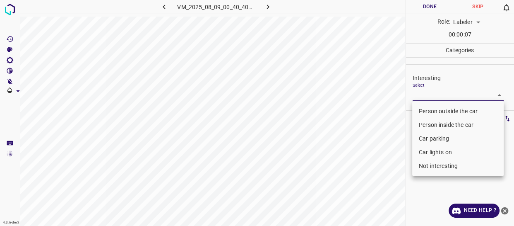
click at [447, 109] on li "Person outside the car" at bounding box center [458, 111] width 92 height 14
type input "Person outside the car"
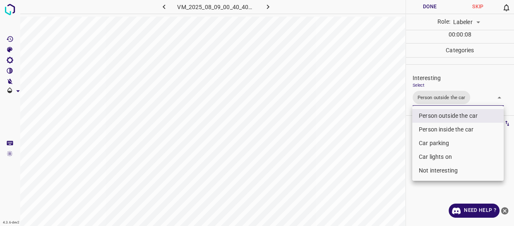
drag, startPoint x: 350, startPoint y: 134, endPoint x: 347, endPoint y: 143, distance: 10.0
click at [350, 137] on div at bounding box center [257, 113] width 514 height 226
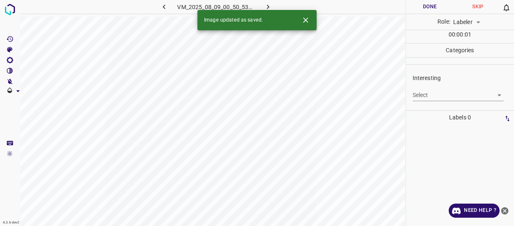
click at [432, 94] on body "4.3.6-dev2 VM_2025_08_09_00_50_53_461_02.gif Done Skip 0 Role: Labeler labeler …" at bounding box center [257, 113] width 514 height 226
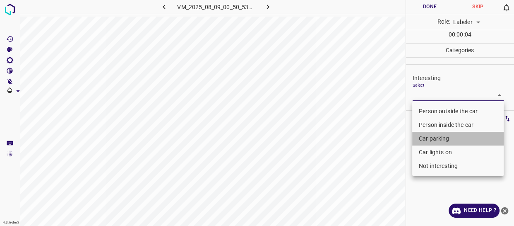
click at [429, 140] on li "Car parking" at bounding box center [458, 139] width 92 height 14
type input "Car parking"
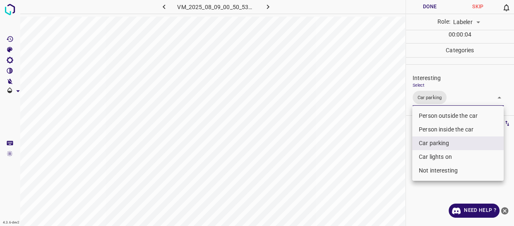
click at [388, 156] on div at bounding box center [257, 113] width 514 height 226
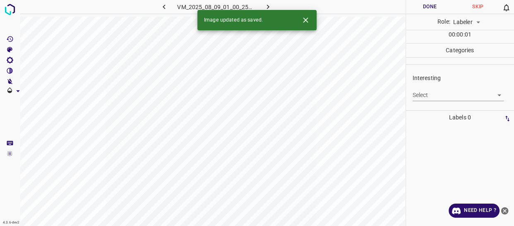
click at [418, 92] on body "4.3.6-dev2 VM_2025_08_09_01_00_25_185_05.gif Done Skip 0 Role: Labeler labeler …" at bounding box center [257, 113] width 514 height 226
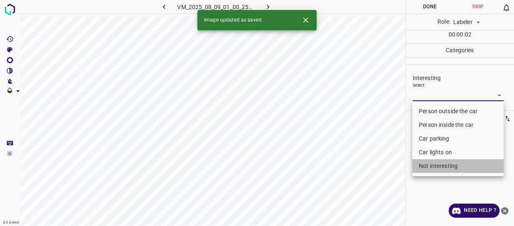
drag, startPoint x: 440, startPoint y: 165, endPoint x: 357, endPoint y: 167, distance: 83.3
click at [437, 165] on li "Not interesting" at bounding box center [458, 166] width 92 height 14
type input "Not interesting"
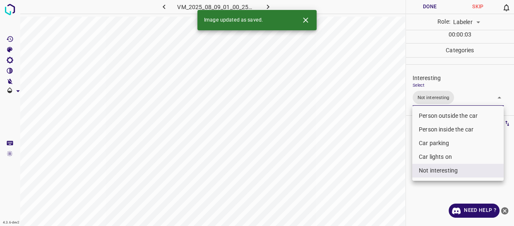
drag, startPoint x: 357, startPoint y: 167, endPoint x: 355, endPoint y: 171, distance: 4.5
click at [356, 170] on div at bounding box center [257, 113] width 514 height 226
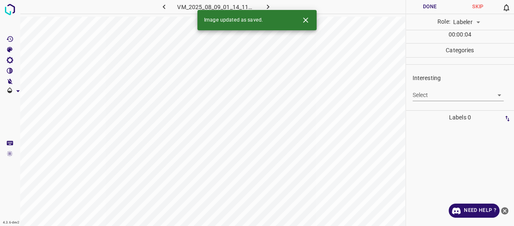
click at [422, 92] on body "4.3.6-dev2 VM_2025_08_09_01_14_11_121_00.gif Done Skip 0 Role: Labeler labeler …" at bounding box center [257, 113] width 514 height 226
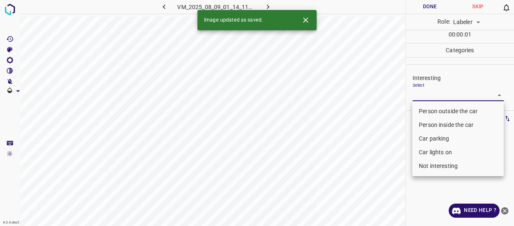
click at [426, 112] on li "Person outside the car" at bounding box center [458, 111] width 92 height 14
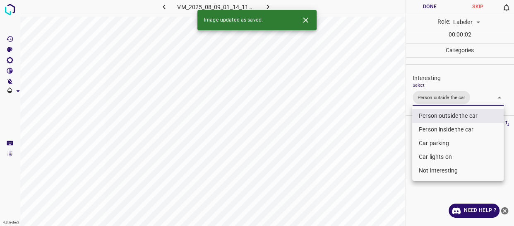
click at [421, 158] on li "Car lights on" at bounding box center [458, 157] width 92 height 14
type input "Person outside the car,Car lights on"
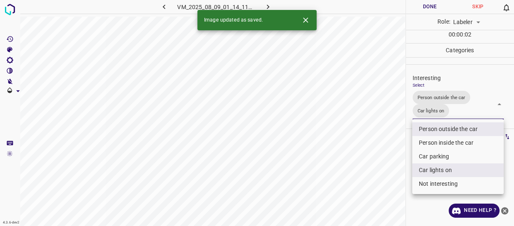
click at [380, 174] on div at bounding box center [257, 113] width 514 height 226
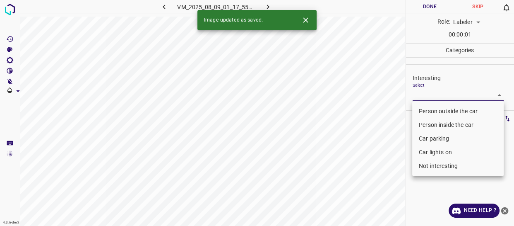
click at [424, 89] on body "4.3.6-dev2 VM_2025_08_09_01_17_55_662_09.gif Done Skip 0 Role: Labeler labeler …" at bounding box center [257, 113] width 514 height 226
click at [421, 110] on li "Person outside the car" at bounding box center [458, 111] width 92 height 14
type input "Person outside the car"
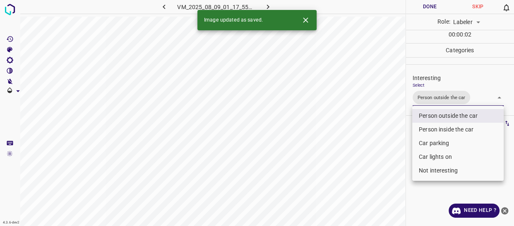
drag, startPoint x: 366, startPoint y: 148, endPoint x: 357, endPoint y: 162, distance: 16.2
click at [364, 154] on div at bounding box center [257, 113] width 514 height 226
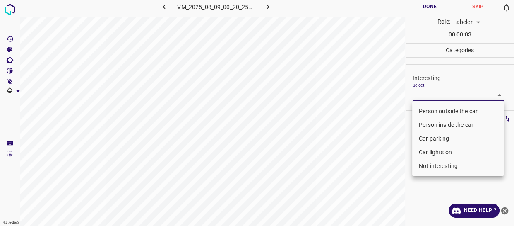
click at [418, 94] on body "4.3.6-dev2 VM_2025_08_09_00_20_25_335_01.gif Done Skip 0 Role: Labeler labeler …" at bounding box center [257, 113] width 514 height 226
drag, startPoint x: 422, startPoint y: 111, endPoint x: 371, endPoint y: 153, distance: 66.4
click at [421, 112] on li "Person outside the car" at bounding box center [458, 111] width 92 height 14
type input "Person outside the car"
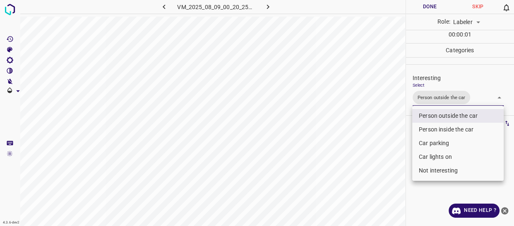
drag, startPoint x: 371, startPoint y: 161, endPoint x: 356, endPoint y: 182, distance: 26.2
click at [362, 178] on div at bounding box center [257, 113] width 514 height 226
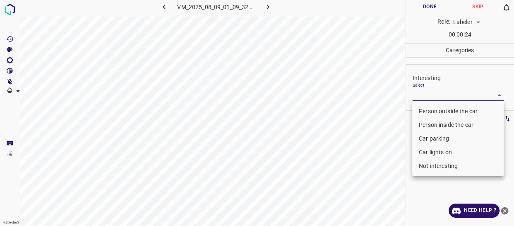
drag, startPoint x: 442, startPoint y: 96, endPoint x: 408, endPoint y: 122, distance: 43.4
click at [441, 96] on body "4.3.6-dev2 VM_2025_08_09_01_09_32_448_03.gif Done Skip 0 Role: Labeler labeler …" at bounding box center [257, 113] width 514 height 226
click at [425, 111] on li "Person outside the car" at bounding box center [458, 111] width 92 height 14
type input "Person outside the car"
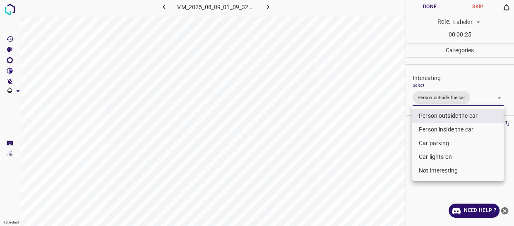
drag, startPoint x: 371, startPoint y: 155, endPoint x: 369, endPoint y: 152, distance: 4.7
click at [371, 155] on div at bounding box center [257, 113] width 514 height 226
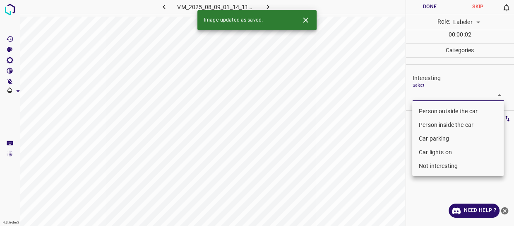
click at [430, 93] on body "4.3.6-dev2 VM_2025_08_09_01_14_11_121_06.gif Done Skip 0 Role: Labeler labeler …" at bounding box center [257, 113] width 514 height 226
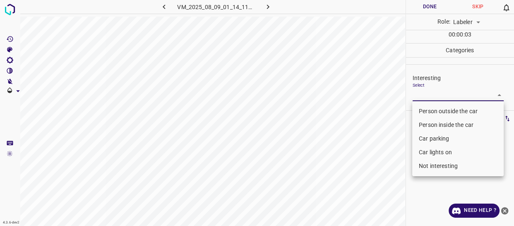
click at [424, 124] on li "Person inside the car" at bounding box center [458, 125] width 92 height 14
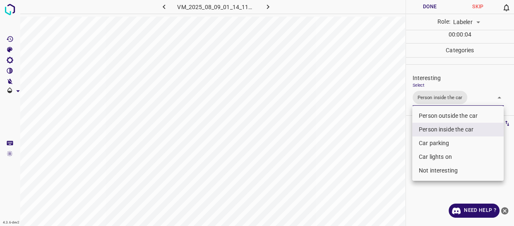
click at [422, 154] on li "Car lights on" at bounding box center [458, 157] width 92 height 14
type input "Person inside the car,Car lights on"
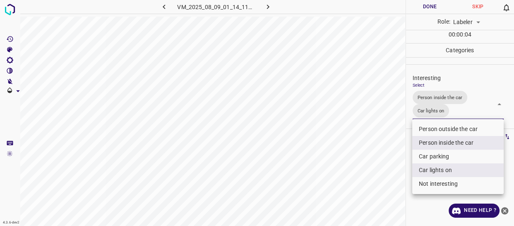
click at [364, 167] on div at bounding box center [257, 113] width 514 height 226
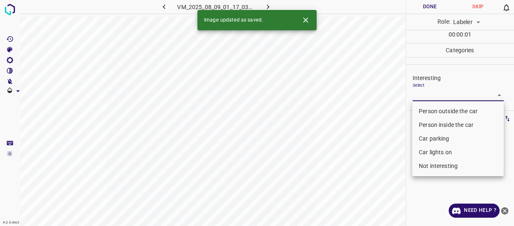
click at [435, 95] on body "4.3.6-dev2 VM_2025_08_09_01_17_03_207_03.gif Done Skip 0 Role: Labeler labeler …" at bounding box center [257, 113] width 514 height 226
click at [433, 166] on li "Not interesting" at bounding box center [458, 166] width 92 height 14
type input "Not interesting"
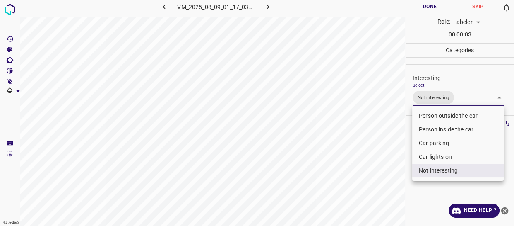
drag, startPoint x: 380, startPoint y: 159, endPoint x: 376, endPoint y: 159, distance: 4.2
click at [379, 159] on div at bounding box center [257, 113] width 514 height 226
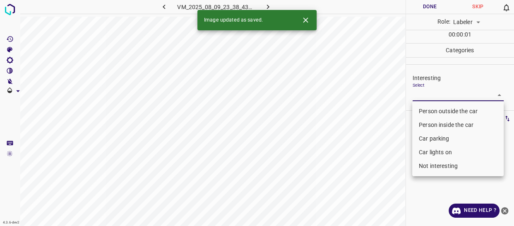
click at [434, 98] on body "4.3.6-dev2 VM_2025_08_09_23_38_43_013_04.gif Done Skip 0 Role: Labeler labeler …" at bounding box center [257, 113] width 514 height 226
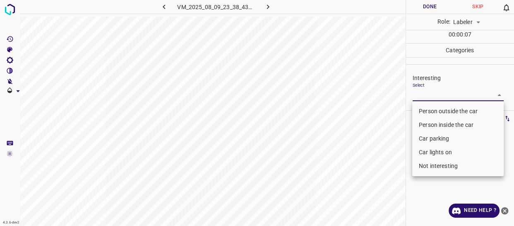
drag, startPoint x: 441, startPoint y: 168, endPoint x: 411, endPoint y: 180, distance: 31.9
click at [439, 170] on li "Not interesting" at bounding box center [458, 166] width 92 height 14
type input "Not interesting"
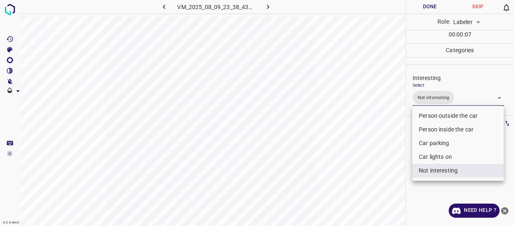
click at [360, 184] on div at bounding box center [257, 113] width 514 height 226
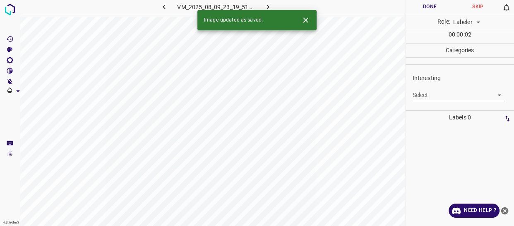
click at [422, 98] on body "4.3.6-dev2 VM_2025_08_09_23_19_51_506_04.gif Done Skip 0 Role: Labeler labeler …" at bounding box center [257, 113] width 514 height 226
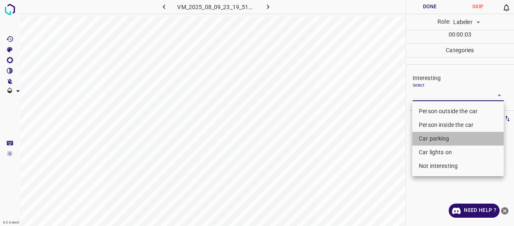
click at [432, 142] on li "Car parking" at bounding box center [458, 139] width 92 height 14
type input "Car parking"
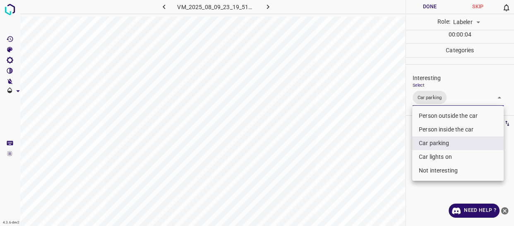
click at [401, 165] on div at bounding box center [257, 113] width 514 height 226
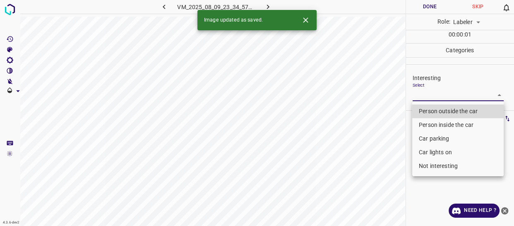
click at [420, 92] on body "4.3.6-dev2 VM_2025_08_09_23_34_57_168_02.gif Done Skip 0 Role: Labeler labeler …" at bounding box center [257, 113] width 514 height 226
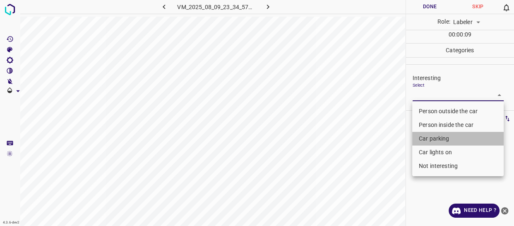
click at [430, 138] on li "Car parking" at bounding box center [458, 139] width 92 height 14
type input "Car parking"
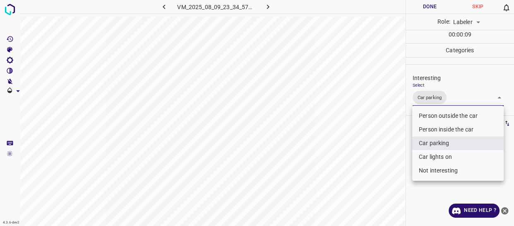
click at [432, 158] on li "Car lights on" at bounding box center [458, 157] width 92 height 14
type input "Car parking,Car lights on"
drag, startPoint x: 381, startPoint y: 169, endPoint x: 378, endPoint y: 174, distance: 5.8
click at [378, 174] on div at bounding box center [257, 113] width 514 height 226
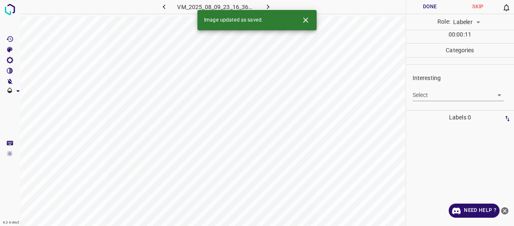
click at [434, 94] on body "4.3.6-dev2 VM_2025_08_09_23_16_36_140_11.gif Done Skip 0 Role: Labeler labeler …" at bounding box center [257, 113] width 514 height 226
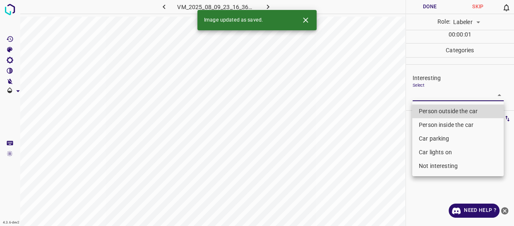
click at [433, 109] on li "Person outside the car" at bounding box center [458, 111] width 92 height 14
type input "Person outside the car"
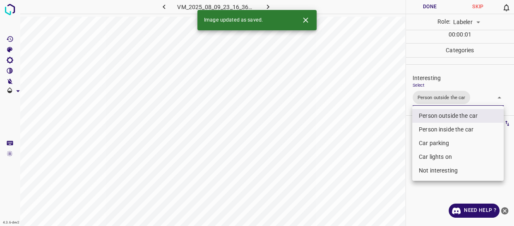
drag, startPoint x: 376, startPoint y: 149, endPoint x: 366, endPoint y: 159, distance: 14.4
click at [372, 157] on div at bounding box center [257, 113] width 514 height 226
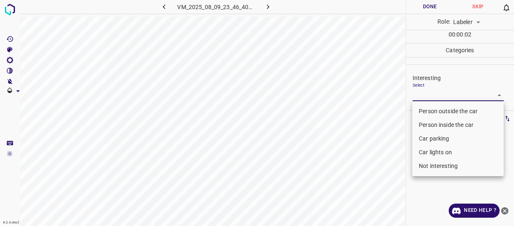
click at [424, 95] on body "4.3.6-dev2 VM_2025_08_09_23_46_40_934_06.gif Done Skip 0 Role: Labeler labeler …" at bounding box center [257, 113] width 514 height 226
drag, startPoint x: 430, startPoint y: 166, endPoint x: 427, endPoint y: 168, distance: 4.3
click at [431, 166] on li "Not interesting" at bounding box center [458, 166] width 92 height 14
type input "Not interesting"
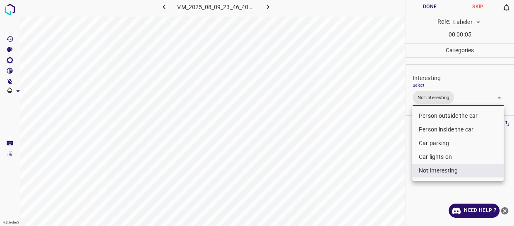
click at [347, 190] on div at bounding box center [257, 113] width 514 height 226
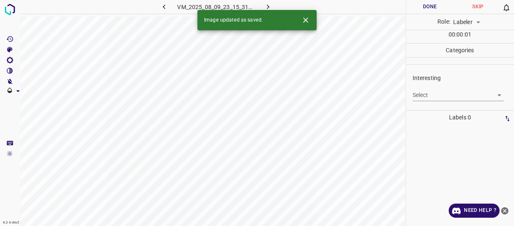
click at [435, 96] on body "4.3.6-dev2 VM_2025_08_09_23_15_31_529_08.gif Done Skip 0 Role: Labeler labeler …" at bounding box center [257, 113] width 514 height 226
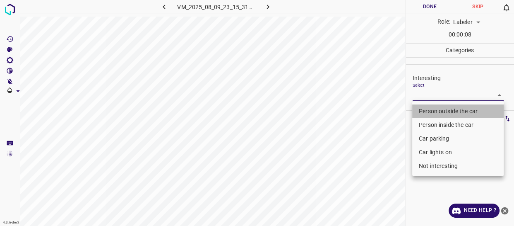
click at [427, 113] on li "Person outside the car" at bounding box center [458, 111] width 92 height 14
type input "Person outside the car"
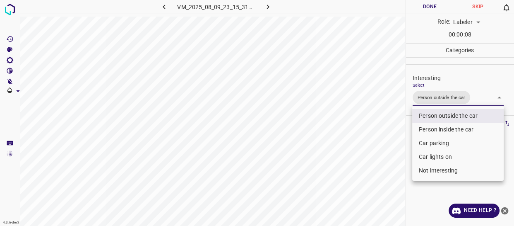
drag, startPoint x: 376, startPoint y: 171, endPoint x: 372, endPoint y: 174, distance: 4.5
click at [375, 173] on div at bounding box center [257, 113] width 514 height 226
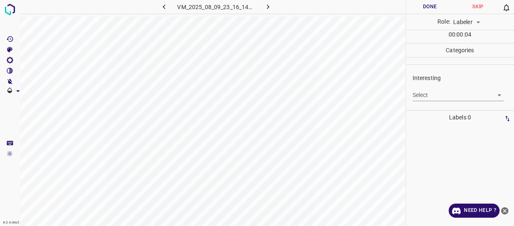
click at [420, 98] on body "4.3.6-dev2 VM_2025_08_09_23_16_14_073_05.gif Done Skip 0 Role: Labeler labeler …" at bounding box center [257, 113] width 514 height 226
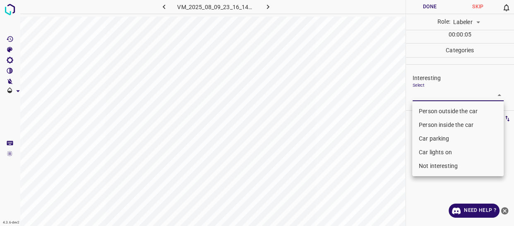
drag, startPoint x: 434, startPoint y: 166, endPoint x: 420, endPoint y: 167, distance: 14.5
click at [434, 166] on li "Not interesting" at bounding box center [458, 166] width 92 height 14
type input "Not interesting"
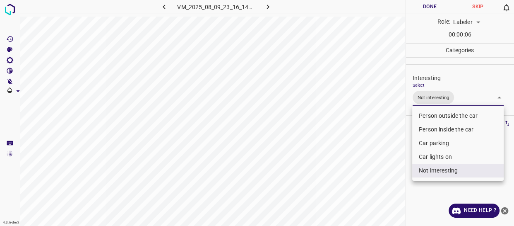
click at [335, 186] on div at bounding box center [257, 113] width 514 height 226
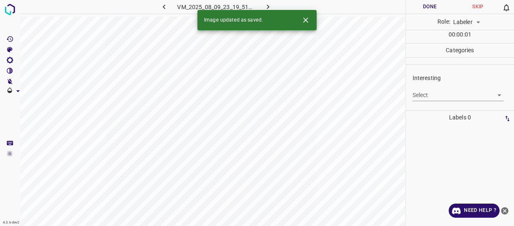
click at [425, 95] on body "4.3.6-dev2 VM_2025_08_09_23_19_51_506_00.gif Done Skip 0 Role: Labeler labeler …" at bounding box center [257, 113] width 514 height 226
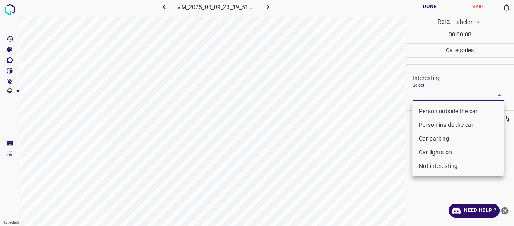
click at [449, 162] on li "Not interesting" at bounding box center [458, 166] width 92 height 14
type input "Not interesting"
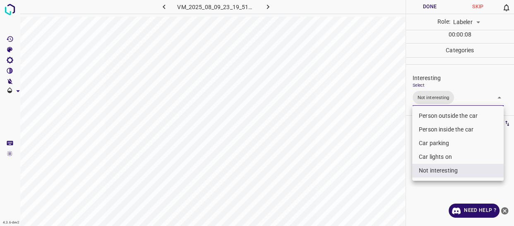
click at [351, 178] on div at bounding box center [257, 113] width 514 height 226
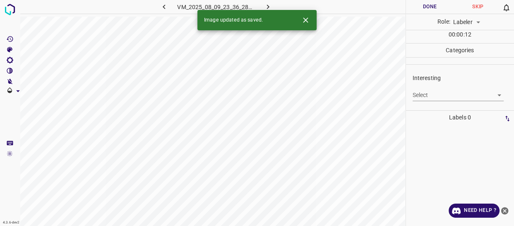
click at [427, 93] on body "4.3.6-dev2 VM_2025_08_09_23_36_28_817_00.gif Done Skip 0 Role: Labeler labeler …" at bounding box center [257, 113] width 514 height 226
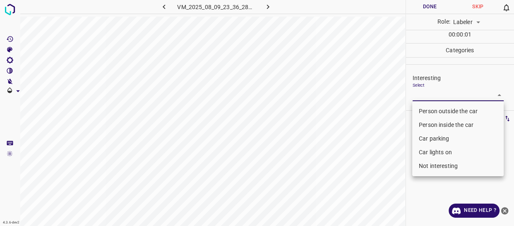
click at [445, 106] on li "Person outside the car" at bounding box center [458, 111] width 92 height 14
type input "Person outside the car"
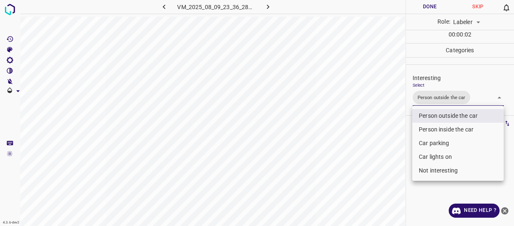
drag, startPoint x: 379, startPoint y: 136, endPoint x: 365, endPoint y: 149, distance: 18.8
click at [371, 145] on div at bounding box center [257, 113] width 514 height 226
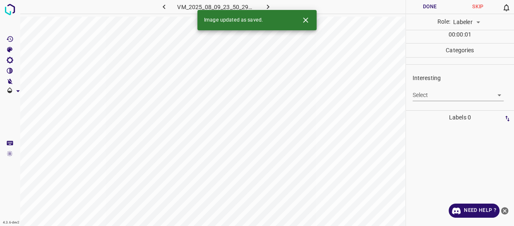
click at [427, 96] on body "4.3.6-dev2 VM_2025_08_09_23_50_29_346_09.gif Done Skip 0 Role: Labeler labeler …" at bounding box center [257, 113] width 514 height 226
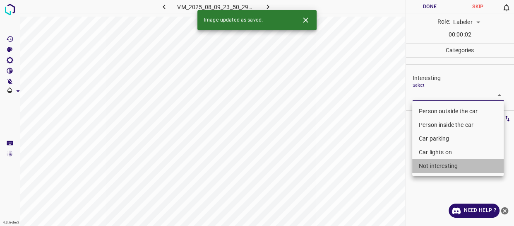
drag, startPoint x: 438, startPoint y: 166, endPoint x: 369, endPoint y: 167, distance: 68.8
click at [435, 166] on li "Not interesting" at bounding box center [458, 166] width 92 height 14
type input "Not interesting"
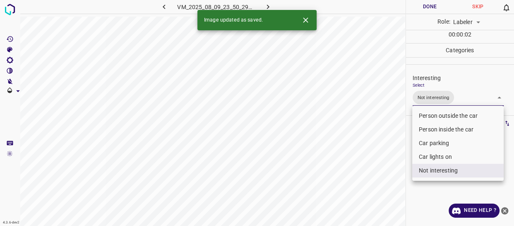
click at [368, 167] on div at bounding box center [257, 113] width 514 height 226
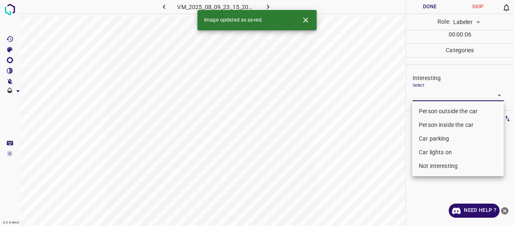
drag, startPoint x: 423, startPoint y: 91, endPoint x: 422, endPoint y: 112, distance: 20.7
click at [423, 92] on body "4.3.6-dev2 VM_2025_08_09_23_15_20_317_01.gif Done Skip 0 Role: Labeler labeler …" at bounding box center [257, 113] width 514 height 226
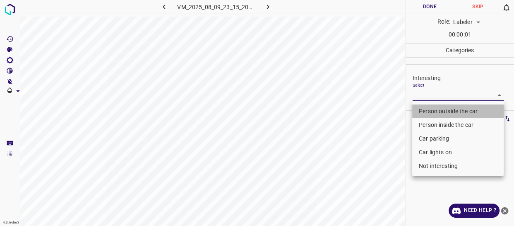
click at [422, 109] on li "Person outside the car" at bounding box center [458, 111] width 92 height 14
type input "Person outside the car"
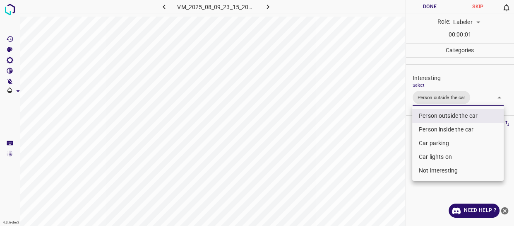
click at [387, 145] on div at bounding box center [257, 113] width 514 height 226
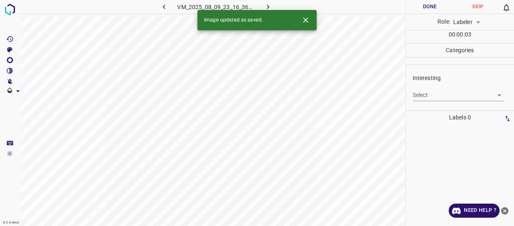
click at [417, 96] on body "4.3.6-dev2 VM_2025_08_09_23_16_36_140_03.gif Done Skip 0 Role: Labeler labeler …" at bounding box center [257, 113] width 514 height 226
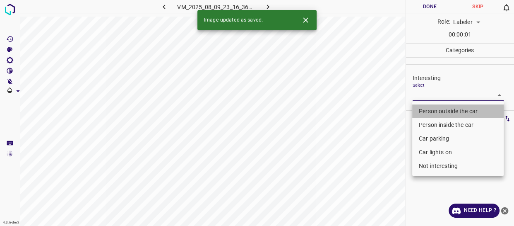
drag, startPoint x: 427, startPoint y: 112, endPoint x: 427, endPoint y: 134, distance: 22.0
click at [427, 113] on li "Person outside the car" at bounding box center [458, 111] width 92 height 14
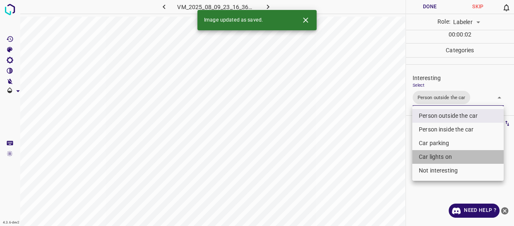
click at [430, 154] on li "Car lights on" at bounding box center [458, 157] width 92 height 14
type input "Person outside the car,Car lights on"
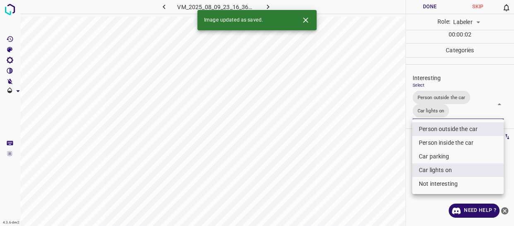
click at [388, 162] on div at bounding box center [257, 113] width 514 height 226
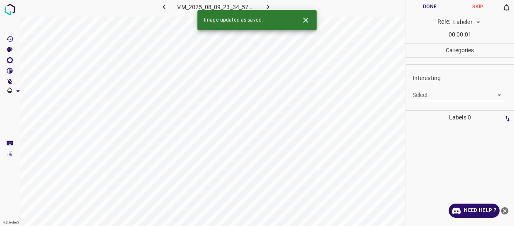
click at [425, 86] on div "Select ​" at bounding box center [459, 91] width 92 height 19
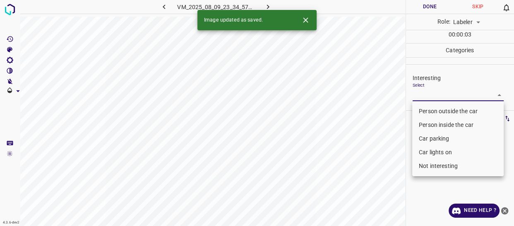
click at [430, 96] on body "4.3.6-dev2 VM_2025_08_09_23_34_57_168_04.gif Done Skip 0 Role: Labeler labeler …" at bounding box center [257, 113] width 514 height 226
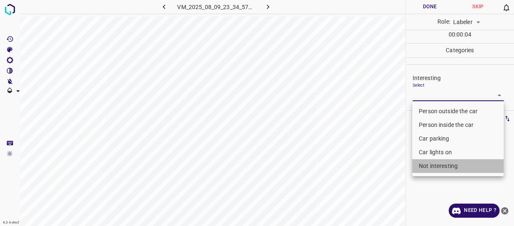
drag, startPoint x: 438, startPoint y: 166, endPoint x: 371, endPoint y: 166, distance: 67.1
click at [433, 165] on li "Not interesting" at bounding box center [458, 166] width 92 height 14
type input "Not interesting"
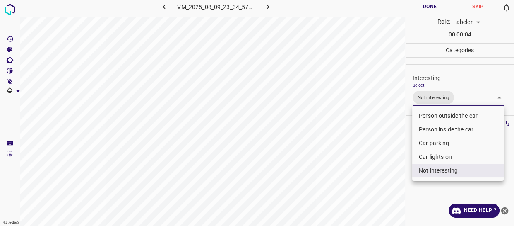
click at [369, 169] on div at bounding box center [257, 113] width 514 height 226
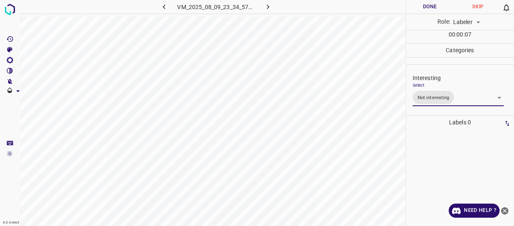
click at [463, 98] on body "4.3.6-dev2 VM_2025_08_09_23_34_57_168_04.gif Done Skip 0 Role: Labeler labeler …" at bounding box center [257, 113] width 514 height 226
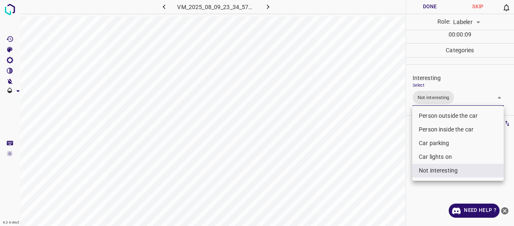
drag, startPoint x: 435, startPoint y: 169, endPoint x: 434, endPoint y: 165, distance: 4.2
click at [434, 168] on li "Not interesting" at bounding box center [458, 171] width 92 height 14
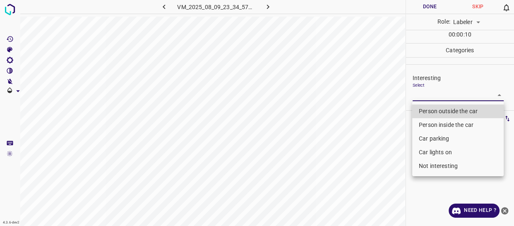
click at [429, 137] on li "Car parking" at bounding box center [458, 139] width 92 height 14
type input "Car parking"
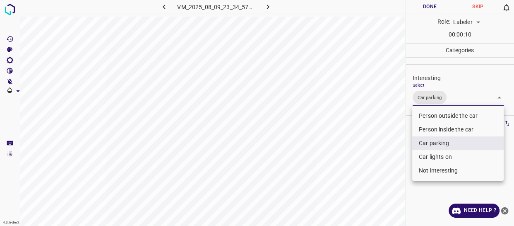
click at [429, 153] on li "Car lights on" at bounding box center [458, 157] width 92 height 14
type input "Car parking,Car lights on"
drag, startPoint x: 403, startPoint y: 165, endPoint x: 399, endPoint y: 172, distance: 8.7
click at [401, 170] on div at bounding box center [257, 113] width 514 height 226
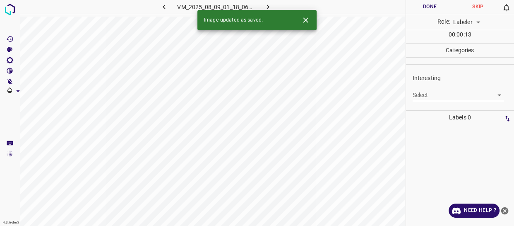
click at [440, 97] on body "4.3.6-dev2 VM_2025_08_09_01_18_06_266_04.gif Done Skip 0 Role: Labeler labeler …" at bounding box center [257, 113] width 514 height 226
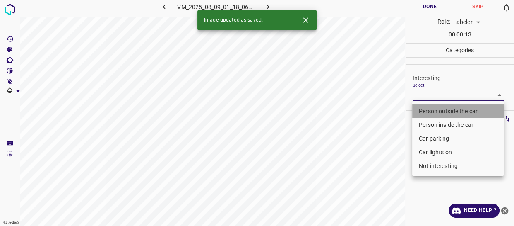
click at [426, 116] on li "Person outside the car" at bounding box center [458, 111] width 92 height 14
type input "Person outside the car"
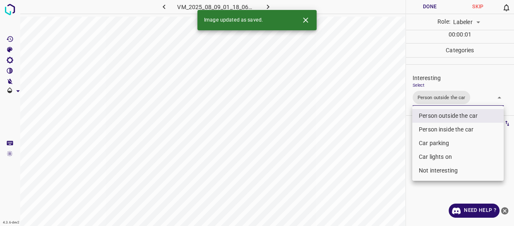
drag, startPoint x: 381, startPoint y: 151, endPoint x: 366, endPoint y: 171, distance: 25.3
click at [379, 155] on div at bounding box center [257, 113] width 514 height 226
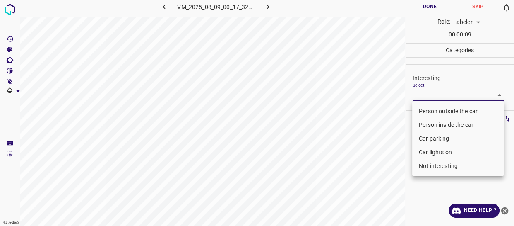
click at [427, 90] on body "4.3.6-dev2 VM_2025_08_09_00_17_32_002_04.gif Done Skip 0 Role: Labeler labeler …" at bounding box center [257, 113] width 514 height 226
drag, startPoint x: 428, startPoint y: 162, endPoint x: 387, endPoint y: 177, distance: 43.5
click at [428, 163] on li "Not interesting" at bounding box center [458, 166] width 92 height 14
type input "Not interesting"
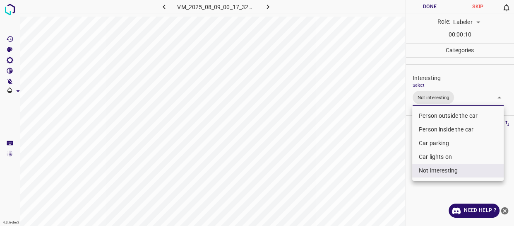
click at [368, 184] on div at bounding box center [257, 113] width 514 height 226
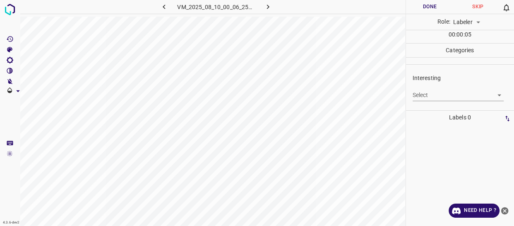
click at [162, 5] on icon "button" at bounding box center [164, 6] width 9 height 9
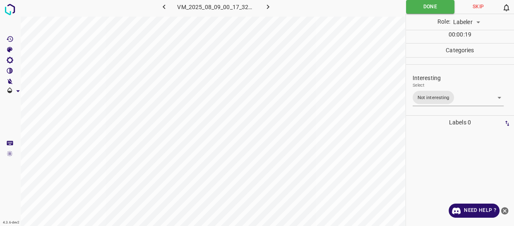
click at [458, 99] on body "4.3.6-dev2 VM_2025_08_09_00_17_32_002_04.gif Done Skip 0 Role: Labeler labeler …" at bounding box center [257, 113] width 514 height 226
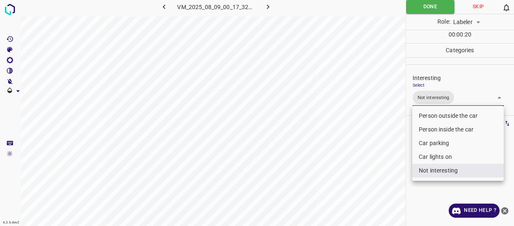
click at [451, 165] on li "Not interesting" at bounding box center [458, 171] width 92 height 14
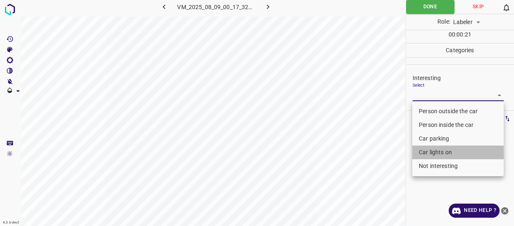
drag, startPoint x: 442, startPoint y: 152, endPoint x: 433, endPoint y: 152, distance: 9.1
click at [442, 151] on li "Car lights on" at bounding box center [458, 152] width 92 height 14
type input "Car lights on"
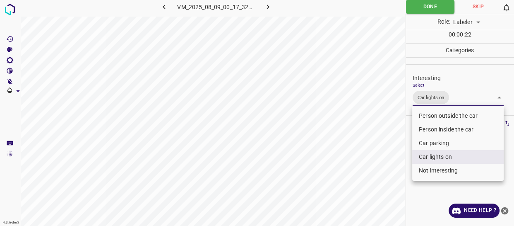
drag, startPoint x: 381, startPoint y: 155, endPoint x: 381, endPoint y: 161, distance: 5.8
click at [380, 160] on div at bounding box center [257, 113] width 514 height 226
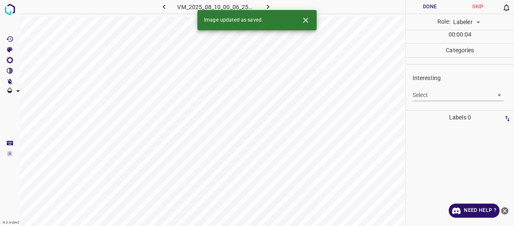
click at [446, 97] on body "4.3.6-dev2 VM_2025_08_10_00_06_25_776_04.gif Done Skip 0 Role: Labeler labeler …" at bounding box center [257, 113] width 514 height 226
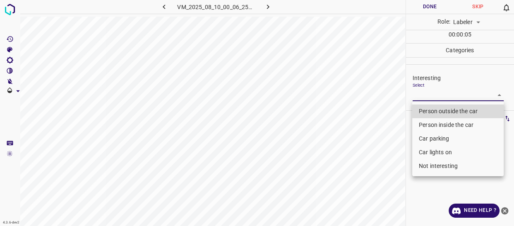
click at [435, 137] on li "Car parking" at bounding box center [458, 139] width 92 height 14
type input "Car parking"
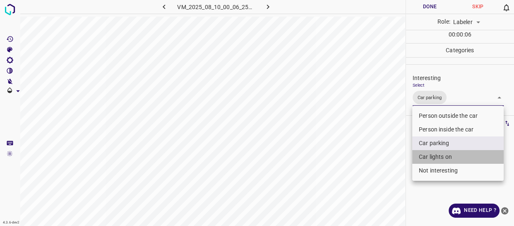
drag, startPoint x: 433, startPoint y: 156, endPoint x: 377, endPoint y: 169, distance: 57.5
click at [432, 156] on li "Car lights on" at bounding box center [458, 157] width 92 height 14
type input "Car parking,Car lights on"
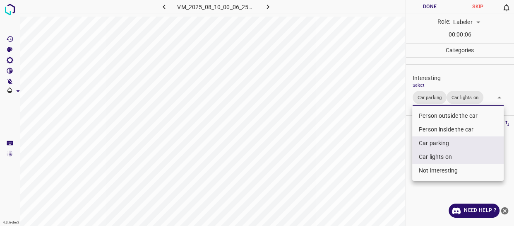
click at [376, 169] on div at bounding box center [257, 113] width 514 height 226
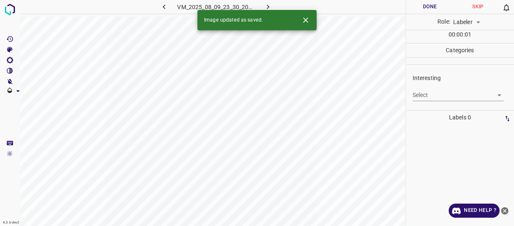
click at [425, 95] on body "4.3.6-dev2 VM_2025_08_09_23_30_20_594_07.gif Done Skip 0 Role: Labeler labeler …" at bounding box center [257, 113] width 514 height 226
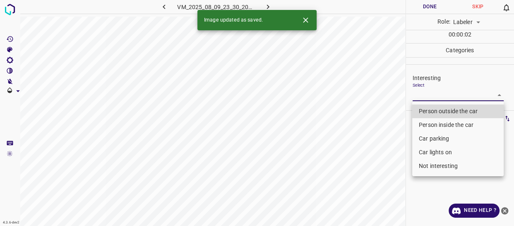
drag, startPoint x: 430, startPoint y: 166, endPoint x: 415, endPoint y: 168, distance: 14.6
click at [430, 166] on li "Not interesting" at bounding box center [458, 166] width 92 height 14
type input "Not interesting"
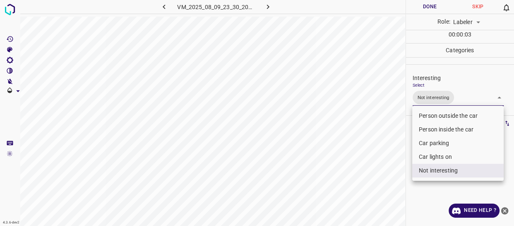
click at [355, 180] on div at bounding box center [257, 113] width 514 height 226
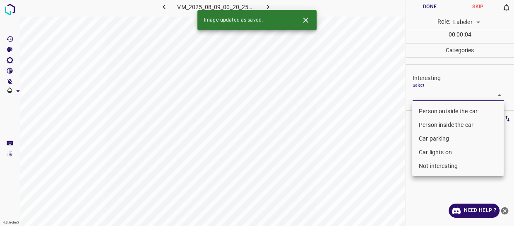
click at [428, 93] on body "4.3.6-dev2 VM_2025_08_09_00_20_25_335_00.gif Done Skip 0 Role: Labeler labeler …" at bounding box center [257, 113] width 514 height 226
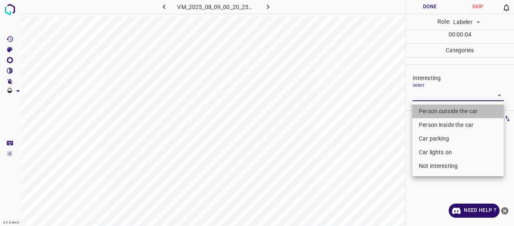
click at [427, 111] on li "Person outside the car" at bounding box center [458, 111] width 92 height 14
type input "Person outside the car"
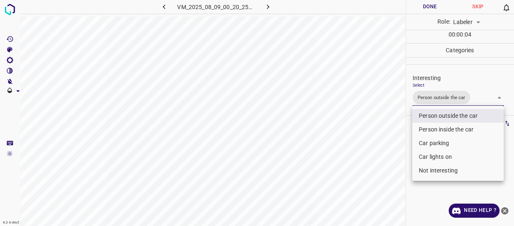
click at [378, 146] on div at bounding box center [257, 113] width 514 height 226
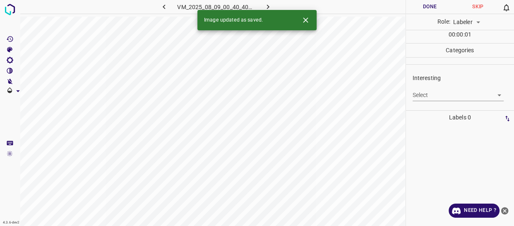
click at [417, 94] on body "4.3.6-dev2 VM_2025_08_09_00_40_40_010_07.gif Done Skip 0 Role: Labeler labeler …" at bounding box center [257, 113] width 514 height 226
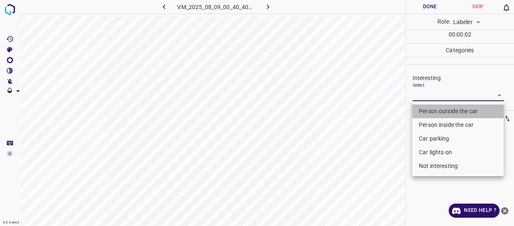
click at [429, 111] on li "Person outside the car" at bounding box center [458, 111] width 92 height 14
type input "Person outside the car"
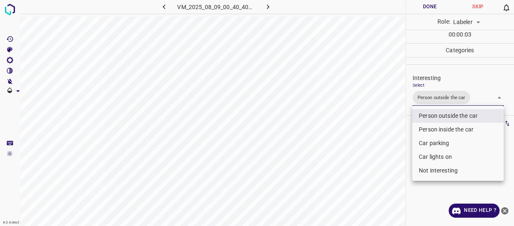
click at [383, 150] on div at bounding box center [257, 113] width 514 height 226
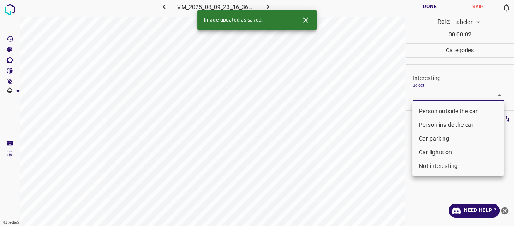
click at [421, 92] on body "4.3.6-dev2 VM_2025_08_09_23_16_36_140_00.gif Done Skip 0 Role: Labeler labeler …" at bounding box center [257, 113] width 514 height 226
click at [423, 108] on li "Person outside the car" at bounding box center [458, 111] width 92 height 14
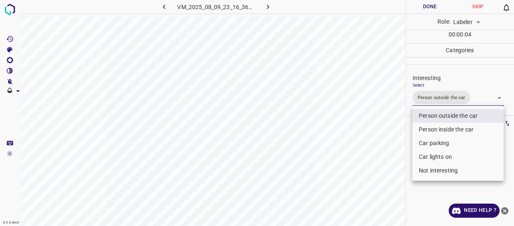
drag, startPoint x: 429, startPoint y: 156, endPoint x: 422, endPoint y: 155, distance: 6.7
click at [427, 155] on li "Car lights on" at bounding box center [458, 157] width 92 height 14
type input "Person outside the car,Car lights on"
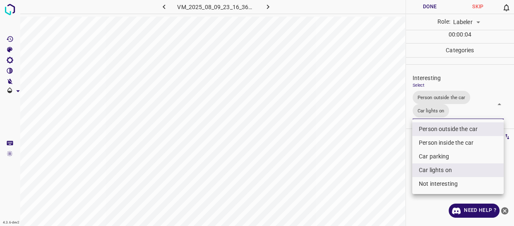
click at [370, 163] on div at bounding box center [257, 113] width 514 height 226
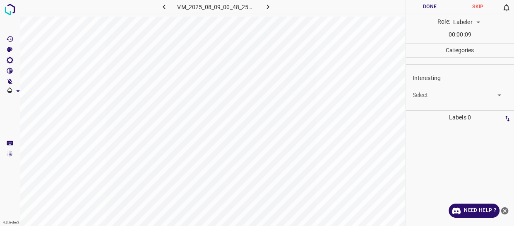
click at [428, 95] on body "4.3.6-dev2 VM_2025_08_09_00_48_25_019_05.gif Done Skip 0 Role: Labeler labeler …" at bounding box center [257, 113] width 514 height 226
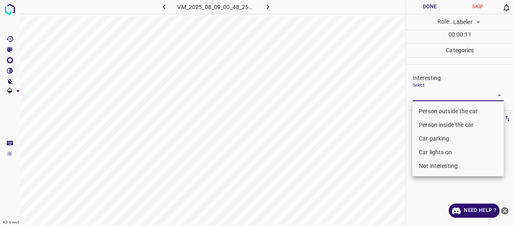
click at [420, 112] on li "Person outside the car" at bounding box center [458, 111] width 92 height 14
type input "Person outside the car"
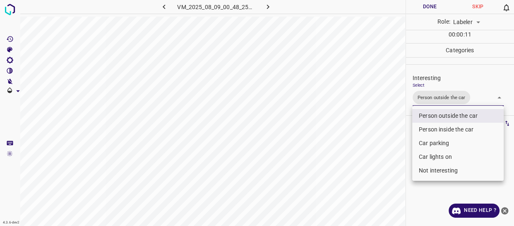
click at [376, 133] on div at bounding box center [257, 113] width 514 height 226
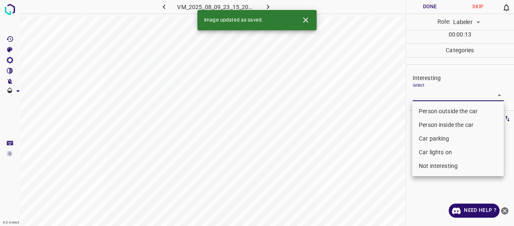
drag, startPoint x: 444, startPoint y: 92, endPoint x: 435, endPoint y: 116, distance: 25.9
click at [444, 92] on body "4.3.6-dev2 VM_2025_08_09_23_15_20_317_05.gif Done Skip 0 Role: Labeler labeler …" at bounding box center [257, 113] width 514 height 226
drag, startPoint x: 432, startPoint y: 109, endPoint x: 368, endPoint y: 156, distance: 79.7
click at [432, 109] on li "Person outside the car" at bounding box center [458, 111] width 92 height 14
type input "Person outside the car"
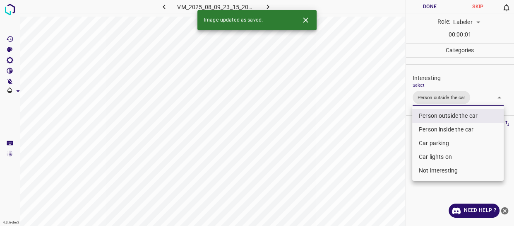
click at [358, 162] on div at bounding box center [257, 113] width 514 height 226
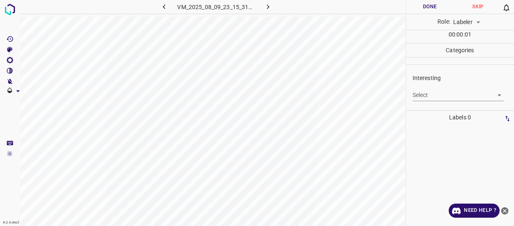
click at [429, 93] on body "4.3.6-dev2 VM_2025_08_09_23_15_31_529_04.gif Done Skip 0 Role: Labeler labeler …" at bounding box center [257, 113] width 514 height 226
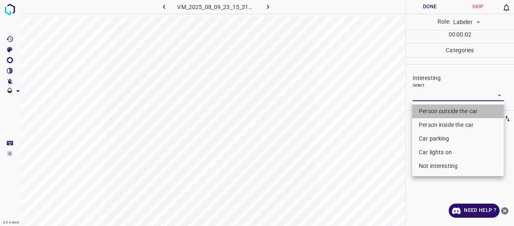
click at [432, 109] on li "Person outside the car" at bounding box center [458, 111] width 92 height 14
type input "Person outside the car"
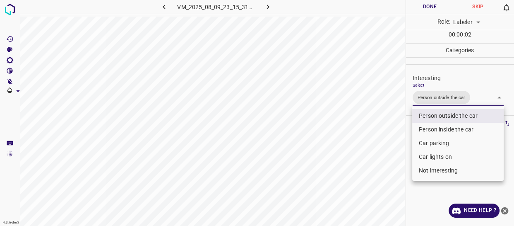
drag, startPoint x: 384, startPoint y: 156, endPoint x: 379, endPoint y: 171, distance: 15.6
click at [384, 166] on div at bounding box center [257, 113] width 514 height 226
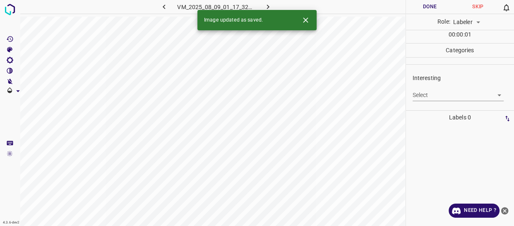
click at [440, 92] on body "4.3.6-dev2 VM_2025_08_09_01_17_32_223_00.gif Done Skip 0 Role: Labeler labeler …" at bounding box center [257, 113] width 514 height 226
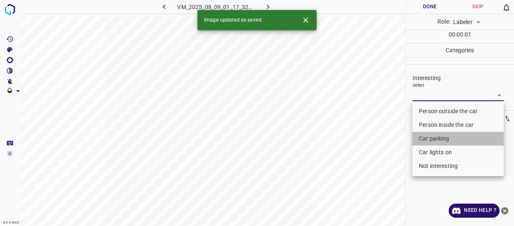
click at [436, 136] on li "Car parking" at bounding box center [458, 139] width 92 height 14
type input "Car parking"
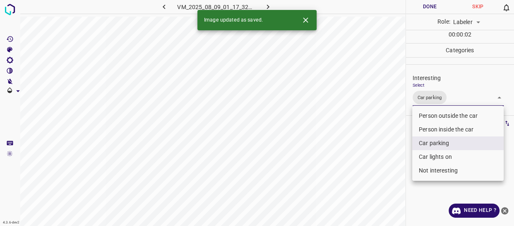
drag, startPoint x: 383, startPoint y: 152, endPoint x: 374, endPoint y: 155, distance: 9.6
click at [379, 153] on div at bounding box center [257, 113] width 514 height 226
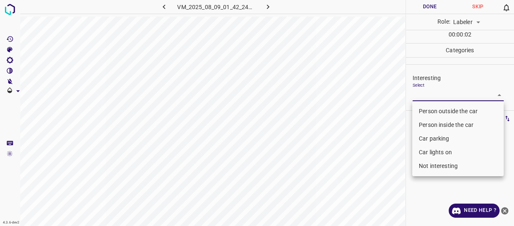
drag, startPoint x: 429, startPoint y: 91, endPoint x: 430, endPoint y: 138, distance: 47.6
click at [430, 92] on body "4.3.6-dev2 VM_2025_08_09_01_42_24_017_02.gif Done Skip 0 Role: Labeler labeler …" at bounding box center [257, 113] width 514 height 226
drag, startPoint x: 431, startPoint y: 164, endPoint x: 417, endPoint y: 168, distance: 14.1
click at [430, 164] on li "Not interesting" at bounding box center [458, 166] width 92 height 14
type input "Not interesting"
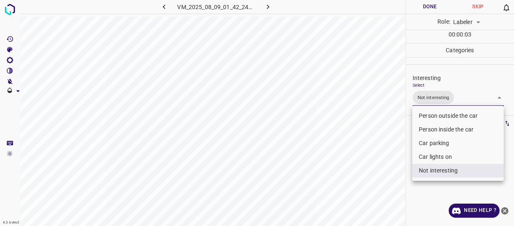
drag, startPoint x: 372, startPoint y: 186, endPoint x: 367, endPoint y: 191, distance: 7.3
click at [370, 191] on div at bounding box center [257, 113] width 514 height 226
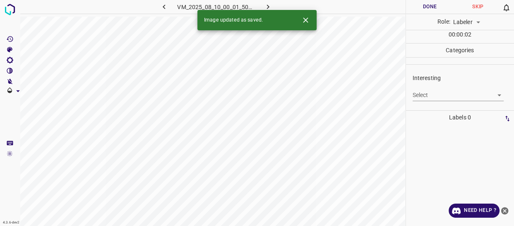
click at [435, 92] on body "4.3.6-dev2 VM_2025_08_10_00_01_50_520_02.gif Done Skip 0 Role: Labeler labeler …" at bounding box center [257, 113] width 514 height 226
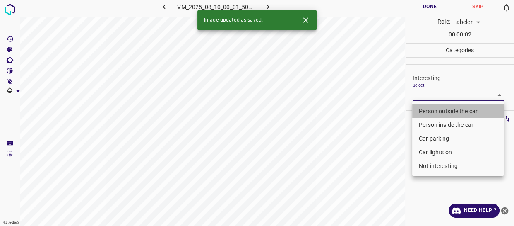
click at [428, 111] on li "Person outside the car" at bounding box center [458, 111] width 92 height 14
type input "Person outside the car"
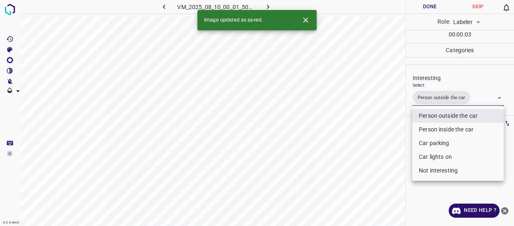
click at [362, 162] on div at bounding box center [257, 113] width 514 height 226
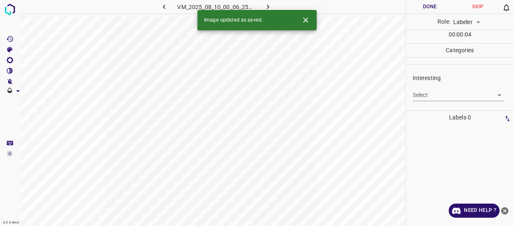
click at [424, 94] on body "4.3.6-dev2 VM_2025_08_10_00_06_25_776_02.gif Done Skip 0 Role: Labeler labeler …" at bounding box center [257, 113] width 514 height 226
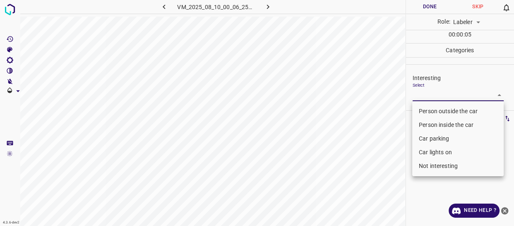
click at [432, 167] on li "Not interesting" at bounding box center [458, 166] width 92 height 14
type input "Not interesting"
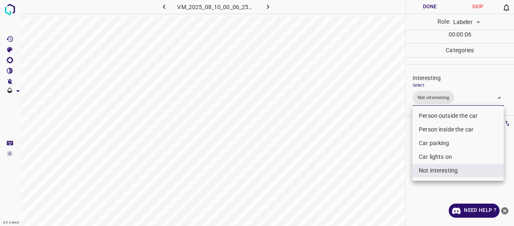
click at [370, 181] on div at bounding box center [257, 113] width 514 height 226
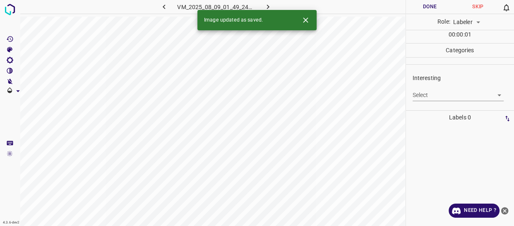
click at [439, 94] on body "4.3.6-dev2 VM_2025_08_09_01_49_24_020_00.gif Done Skip 0 Role: Labeler labeler …" at bounding box center [257, 113] width 514 height 226
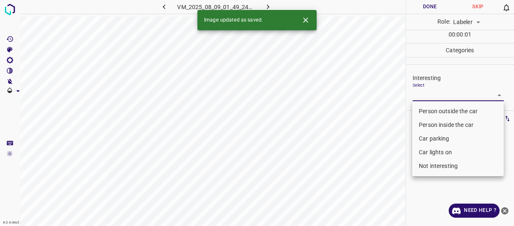
click at [437, 112] on li "Person outside the car" at bounding box center [458, 111] width 92 height 14
type input "Person outside the car"
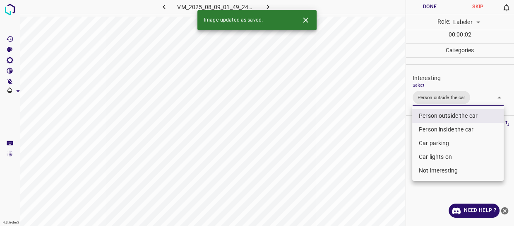
drag, startPoint x: 393, startPoint y: 146, endPoint x: 383, endPoint y: 153, distance: 12.4
click at [392, 148] on div at bounding box center [257, 113] width 514 height 226
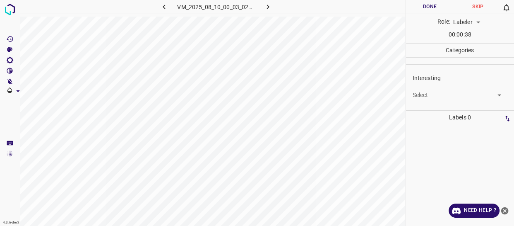
click at [427, 94] on body "4.3.6-dev2 VM_2025_08_10_00_03_02_516_03.gif Done Skip 0 Role: Labeler labeler …" at bounding box center [257, 113] width 514 height 226
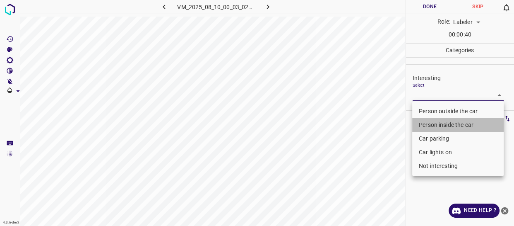
click at [434, 124] on li "Person inside the car" at bounding box center [458, 125] width 92 height 14
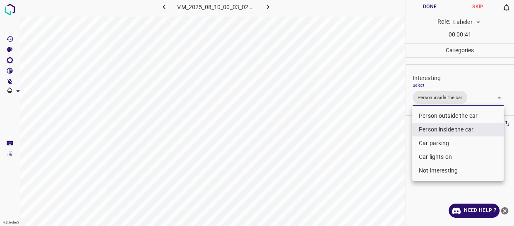
click at [381, 162] on div at bounding box center [257, 113] width 514 height 226
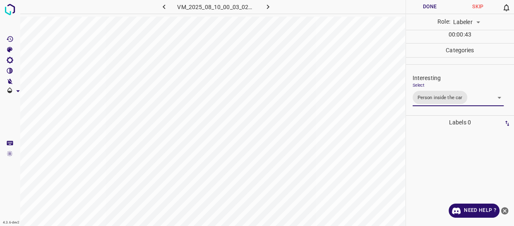
click at [477, 103] on body "4.3.6-dev2 VM_2025_08_10_00_03_02_516_03.gif Done Skip 0 Role: Labeler labeler …" at bounding box center [257, 113] width 514 height 226
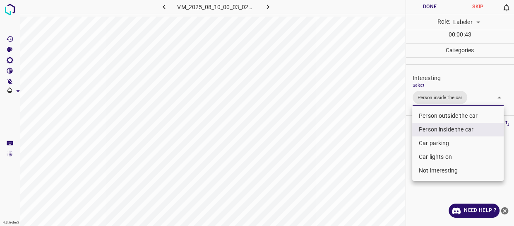
click at [436, 144] on li "Car parking" at bounding box center [458, 143] width 92 height 14
type input "Person inside the car,Car parking"
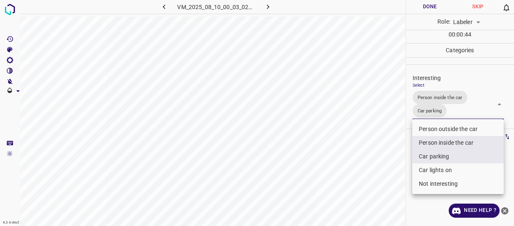
drag, startPoint x: 383, startPoint y: 169, endPoint x: 381, endPoint y: 173, distance: 4.5
click at [382, 171] on div at bounding box center [257, 113] width 514 height 226
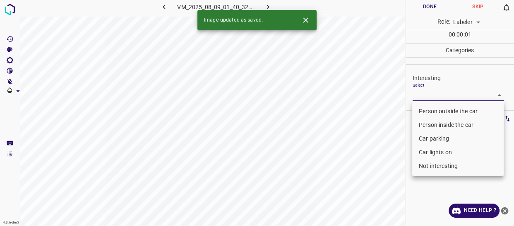
click at [428, 93] on body "4.3.6-dev2 VM_2025_08_09_01_40_32_678_07.gif Done Skip 0 Role: Labeler labeler …" at bounding box center [257, 113] width 514 height 226
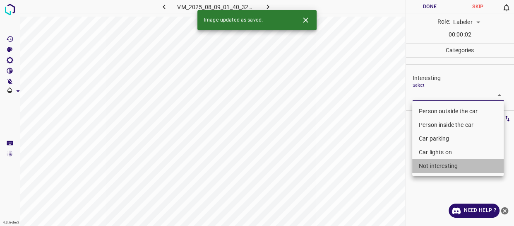
click at [433, 166] on li "Not interesting" at bounding box center [458, 166] width 92 height 14
type input "Not interesting"
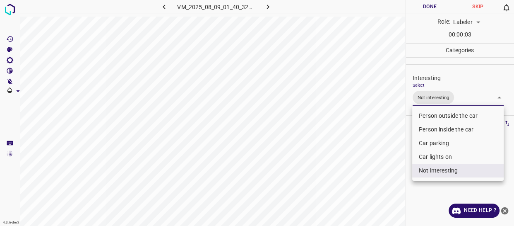
click at [416, 170] on li "Not interesting" at bounding box center [458, 171] width 92 height 14
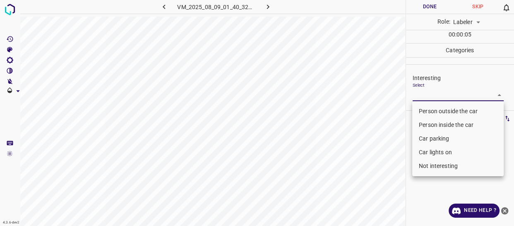
click at [350, 162] on div at bounding box center [257, 113] width 514 height 226
click at [441, 95] on body "4.3.6-dev2 VM_2025_08_09_01_40_32_678_07.gif Done Skip 0 Role: Labeler labeler …" at bounding box center [257, 113] width 514 height 226
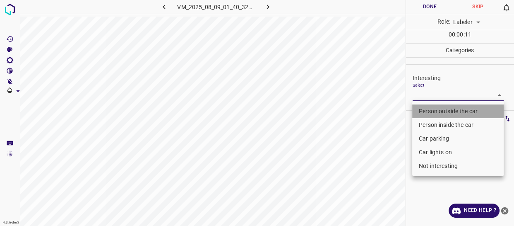
click at [426, 109] on li "Person outside the car" at bounding box center [458, 111] width 92 height 14
type input "Person outside the car"
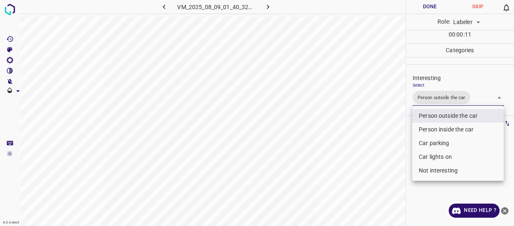
drag, startPoint x: 390, startPoint y: 147, endPoint x: 376, endPoint y: 166, distance: 23.4
click at [386, 156] on div at bounding box center [257, 113] width 514 height 226
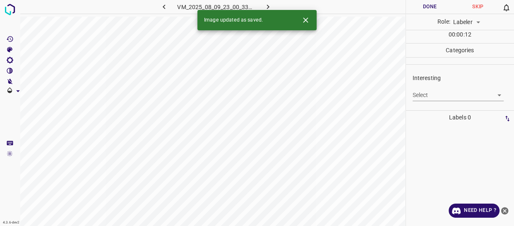
click at [429, 96] on body "4.3.6-dev2 VM_2025_08_09_23_00_33_039_09.gif Done Skip 0 Role: Labeler labeler …" at bounding box center [257, 113] width 514 height 226
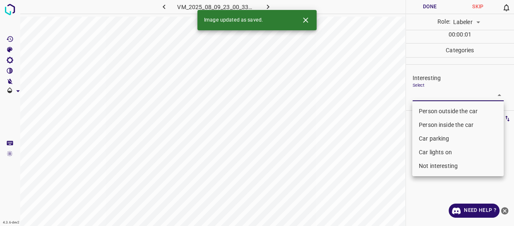
drag, startPoint x: 427, startPoint y: 112, endPoint x: 418, endPoint y: 121, distance: 12.3
click at [426, 112] on li "Person outside the car" at bounding box center [458, 111] width 92 height 14
type input "Person outside the car"
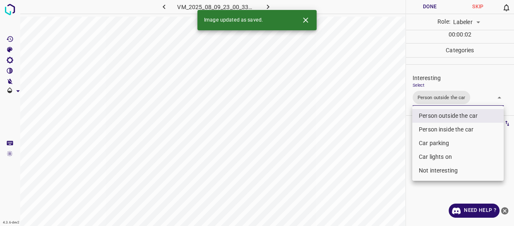
click at [385, 142] on div at bounding box center [257, 113] width 514 height 226
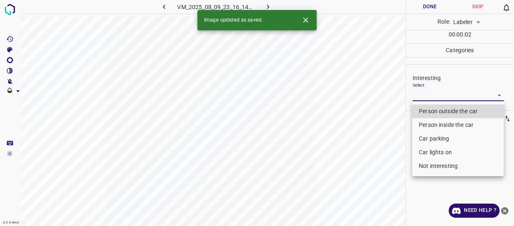
drag, startPoint x: 432, startPoint y: 90, endPoint x: 420, endPoint y: 103, distance: 17.6
click at [432, 90] on body "4.3.6-dev2 VM_2025_08_09_23_16_14_073_09.gif Done Skip 0 Role: Labeler labeler …" at bounding box center [257, 113] width 514 height 226
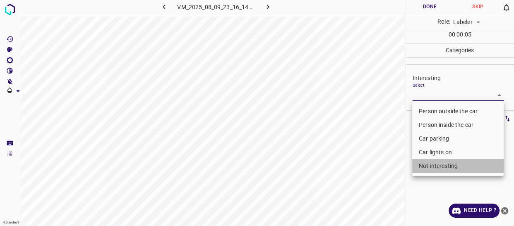
drag, startPoint x: 451, startPoint y: 166, endPoint x: 380, endPoint y: 152, distance: 72.3
click at [449, 166] on li "Not interesting" at bounding box center [458, 166] width 92 height 14
type input "Not interesting"
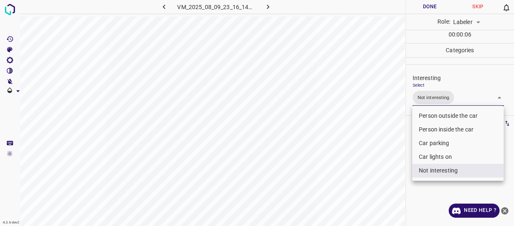
click at [379, 152] on div at bounding box center [257, 113] width 514 height 226
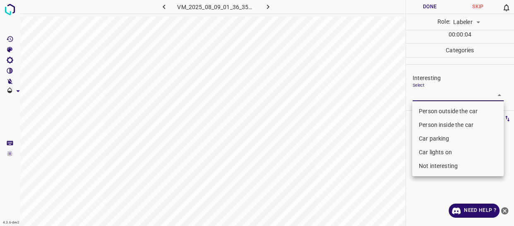
click at [424, 93] on body "4.3.6-dev2 VM_2025_08_09_01_36_35_820_06.gif Done Skip 0 Role: Labeler labeler …" at bounding box center [257, 113] width 514 height 226
click at [437, 166] on li "Not interesting" at bounding box center [458, 166] width 92 height 14
type input "Not interesting"
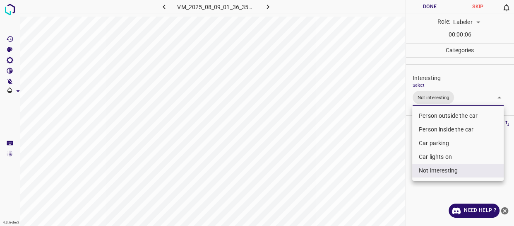
click at [378, 158] on div at bounding box center [257, 113] width 514 height 226
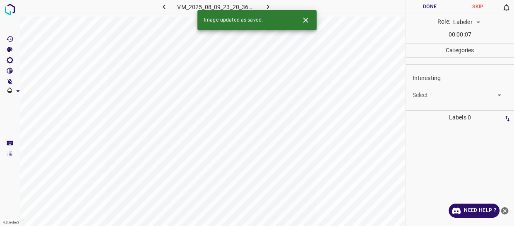
click at [424, 94] on body "4.3.6-dev2 VM_2025_08_09_23_20_36_460_04.gif Done Skip 0 Role: Labeler labeler …" at bounding box center [257, 113] width 514 height 226
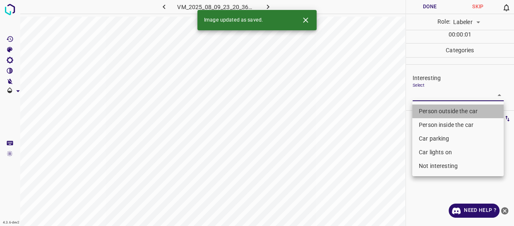
click at [421, 113] on li "Person outside the car" at bounding box center [458, 111] width 92 height 14
type input "Person outside the car"
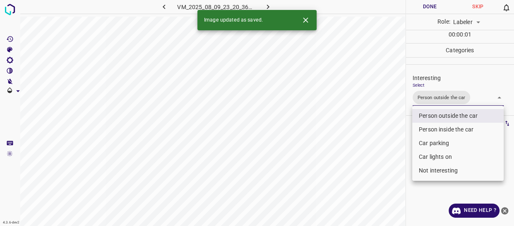
drag, startPoint x: 377, startPoint y: 159, endPoint x: 372, endPoint y: 164, distance: 6.7
click at [376, 162] on div at bounding box center [257, 113] width 514 height 226
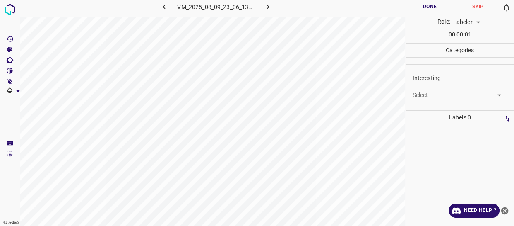
click at [432, 95] on body "4.3.6-dev2 VM_2025_08_09_23_06_13_313_00.gif Done Skip 0 Role: Labeler labeler …" at bounding box center [257, 113] width 514 height 226
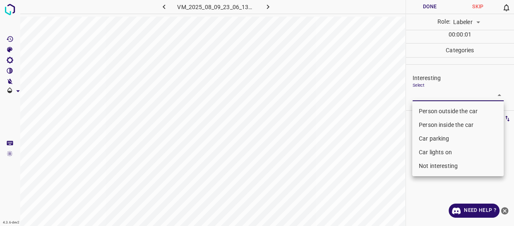
click at [427, 111] on li "Person outside the car" at bounding box center [458, 111] width 92 height 14
type input "Person outside the car"
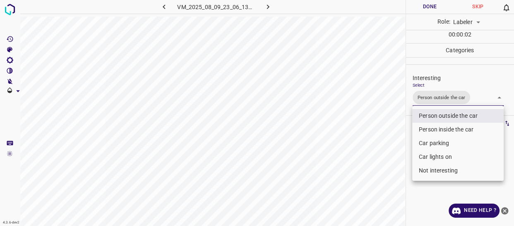
click at [369, 166] on div at bounding box center [257, 113] width 514 height 226
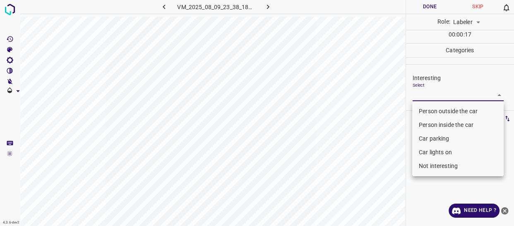
click at [417, 94] on body "4.3.6-dev2 VM_2025_08_09_23_38_18_145_05.gif Done Skip 0 Role: Labeler labeler …" at bounding box center [257, 113] width 514 height 226
click at [427, 110] on li "Person outside the car" at bounding box center [458, 111] width 92 height 14
type input "Person outside the car"
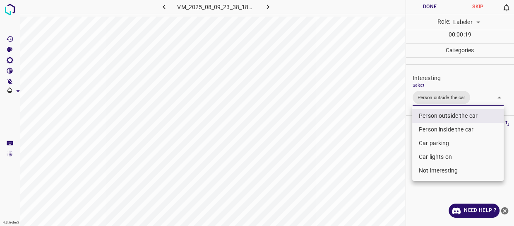
drag, startPoint x: 390, startPoint y: 143, endPoint x: 381, endPoint y: 149, distance: 10.7
click at [390, 144] on div at bounding box center [257, 113] width 514 height 226
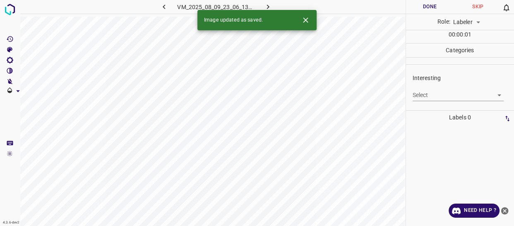
click at [427, 93] on body "4.3.6-dev2 VM_2025_08_09_23_06_13_313_05.gif Done Skip 0 Role: Labeler labeler …" at bounding box center [257, 113] width 514 height 226
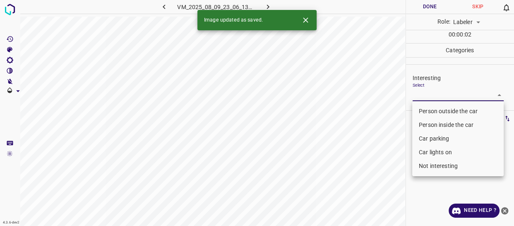
drag, startPoint x: 426, startPoint y: 166, endPoint x: 421, endPoint y: 162, distance: 6.2
click at [424, 165] on li "Not interesting" at bounding box center [458, 166] width 92 height 14
type input "Not interesting"
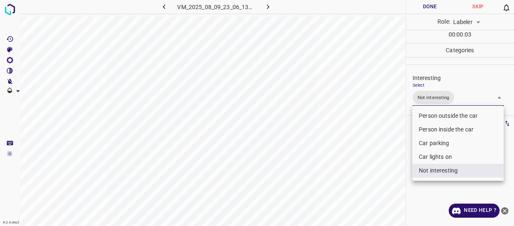
click at [377, 158] on div at bounding box center [257, 113] width 514 height 226
drag, startPoint x: 469, startPoint y: 93, endPoint x: 460, endPoint y: 151, distance: 59.2
click at [468, 97] on body "4.3.6-dev2 VM_2025_08_09_23_06_13_313_05.gif Done Skip 0 Role: Labeler labeler …" at bounding box center [257, 113] width 514 height 226
drag, startPoint x: 449, startPoint y: 173, endPoint x: 433, endPoint y: 129, distance: 46.6
click at [448, 170] on li "Not interesting" at bounding box center [458, 171] width 92 height 14
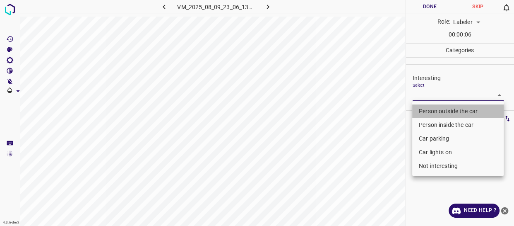
drag, startPoint x: 431, startPoint y: 111, endPoint x: 425, endPoint y: 115, distance: 6.7
click at [430, 111] on li "Person outside the car" at bounding box center [458, 111] width 92 height 14
type input "Person outside the car"
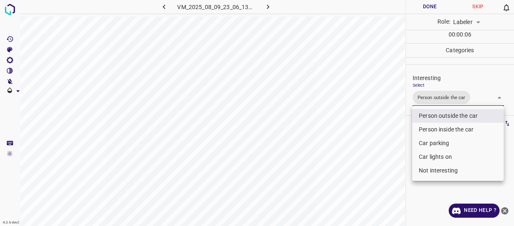
drag, startPoint x: 378, startPoint y: 147, endPoint x: 374, endPoint y: 151, distance: 5.6
click at [375, 150] on div at bounding box center [257, 113] width 514 height 226
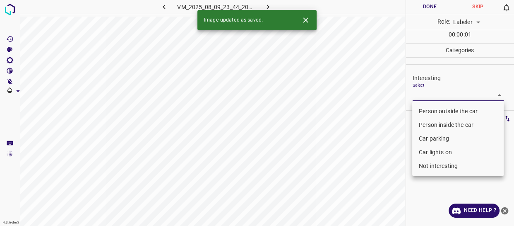
click at [441, 97] on body "4.3.6-dev2 VM_2025_08_09_23_44_20_844_08.gif Done Skip 0 Role: Labeler labeler …" at bounding box center [257, 113] width 514 height 226
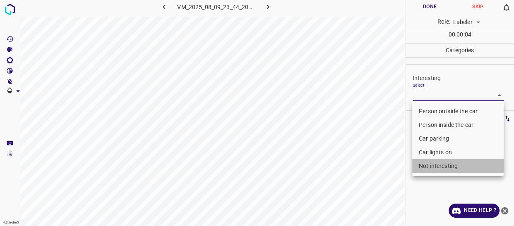
click at [436, 168] on li "Not interesting" at bounding box center [458, 166] width 92 height 14
type input "Not interesting"
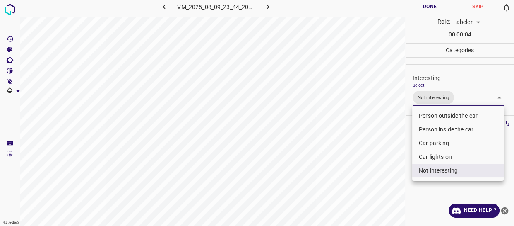
click at [341, 183] on div at bounding box center [257, 113] width 514 height 226
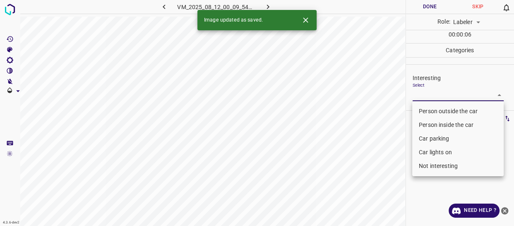
drag, startPoint x: 439, startPoint y: 94, endPoint x: 440, endPoint y: 121, distance: 27.3
click at [439, 94] on body "4.3.6-dev2 VM_2025_08_12_00_09_54_904_00.gif Done Skip 0 Role: Labeler labeler …" at bounding box center [257, 113] width 514 height 226
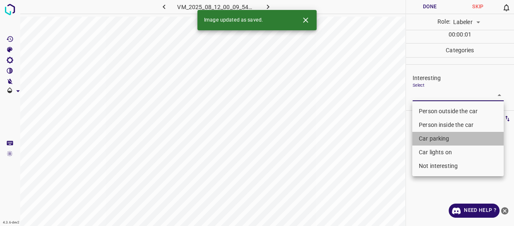
click at [437, 138] on li "Car parking" at bounding box center [458, 139] width 92 height 14
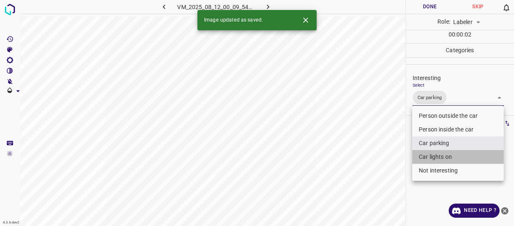
click at [431, 158] on li "Car lights on" at bounding box center [458, 157] width 92 height 14
type input "Car parking,Car lights on"
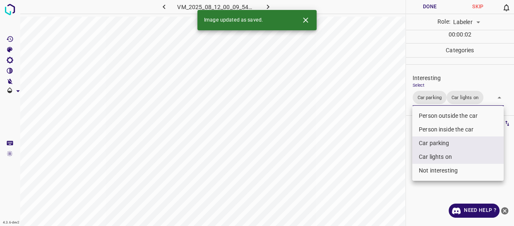
click at [401, 178] on div at bounding box center [257, 113] width 514 height 226
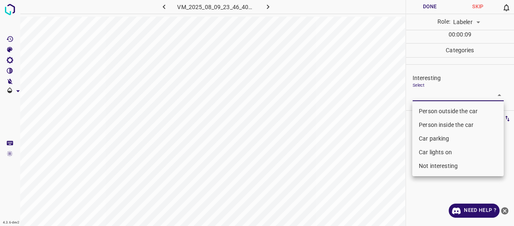
drag, startPoint x: 422, startPoint y: 93, endPoint x: 439, endPoint y: 111, distance: 24.0
click at [426, 98] on body "4.3.6-dev2 VM_2025_08_09_23_46_40_934_02.gif Done Skip 0 Role: Labeler labeler …" at bounding box center [257, 113] width 514 height 226
drag, startPoint x: 439, startPoint y: 111, endPoint x: 412, endPoint y: 125, distance: 30.4
click at [439, 109] on li "Person outside the car" at bounding box center [458, 111] width 92 height 14
type input "Person outside the car"
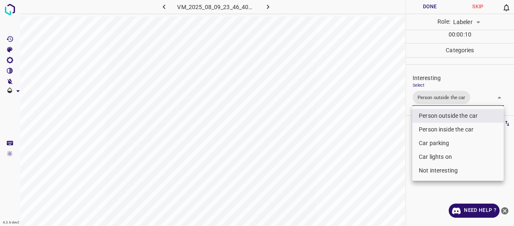
click at [278, 200] on div at bounding box center [257, 113] width 514 height 226
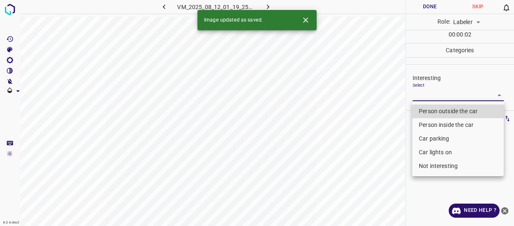
click at [424, 94] on body "4.3.6-dev2 VM_2025_08_12_01_19_25_531_08.gif Done Skip 0 Role: Labeler labeler …" at bounding box center [257, 113] width 514 height 226
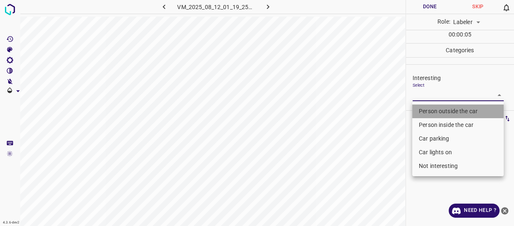
click at [424, 107] on li "Person outside the car" at bounding box center [458, 111] width 92 height 14
type input "Person outside the car"
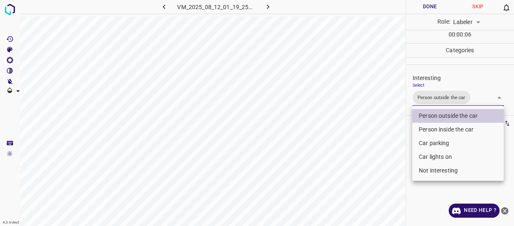
click at [373, 174] on div at bounding box center [257, 113] width 514 height 226
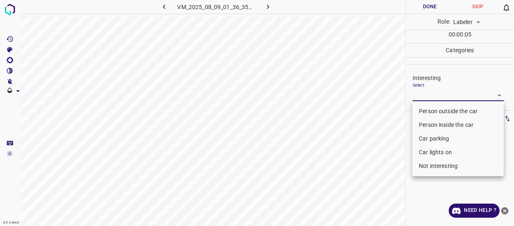
click at [423, 91] on body "4.3.6-dev2 VM_2025_08_09_01_36_35_820_13.gif Done Skip 0 Role: Labeler labeler …" at bounding box center [257, 113] width 514 height 226
click at [422, 110] on li "Person outside the car" at bounding box center [458, 111] width 92 height 14
type input "Person outside the car"
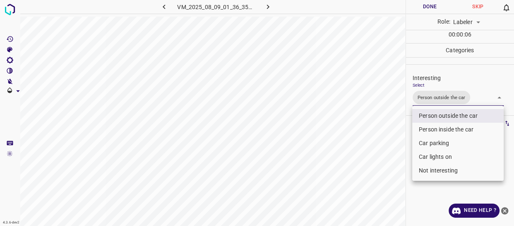
drag, startPoint x: 369, startPoint y: 172, endPoint x: 360, endPoint y: 178, distance: 10.4
click at [368, 174] on div at bounding box center [257, 113] width 514 height 226
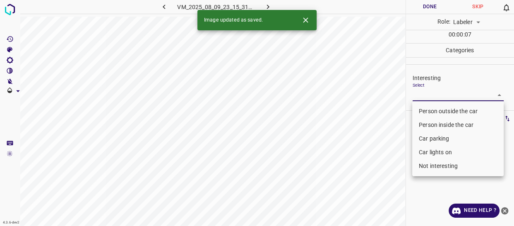
click at [432, 92] on body "4.3.6-dev2 VM_2025_08_09_23_15_31_529_13.gif Done Skip 0 Role: Labeler labeler …" at bounding box center [257, 113] width 514 height 226
drag, startPoint x: 434, startPoint y: 109, endPoint x: 422, endPoint y: 120, distance: 16.1
click at [434, 111] on li "Person outside the car" at bounding box center [458, 111] width 92 height 14
type input "Person outside the car"
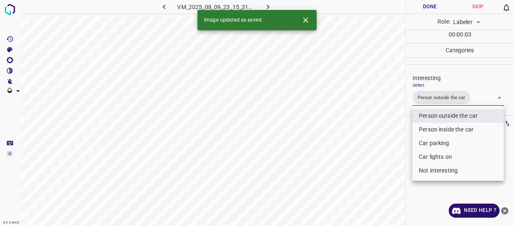
drag, startPoint x: 381, startPoint y: 137, endPoint x: 376, endPoint y: 140, distance: 6.5
click at [379, 140] on div at bounding box center [257, 113] width 514 height 226
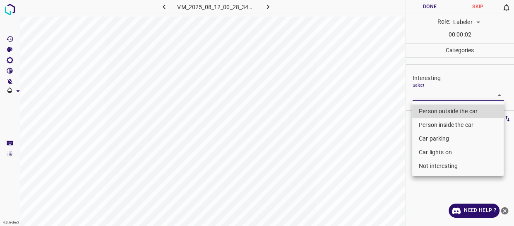
click at [425, 91] on body "4.3.6-dev2 VM_2025_08_12_00_28_34_497_04.gif Done Skip 0 Role: Labeler labeler …" at bounding box center [257, 113] width 514 height 226
drag, startPoint x: 433, startPoint y: 125, endPoint x: 429, endPoint y: 131, distance: 6.8
click at [432, 127] on li "Person inside the car" at bounding box center [458, 125] width 92 height 14
type input "Person inside the car"
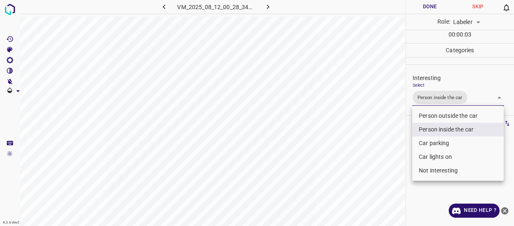
drag, startPoint x: 395, startPoint y: 159, endPoint x: 389, endPoint y: 164, distance: 7.1
click at [392, 162] on div at bounding box center [257, 113] width 514 height 226
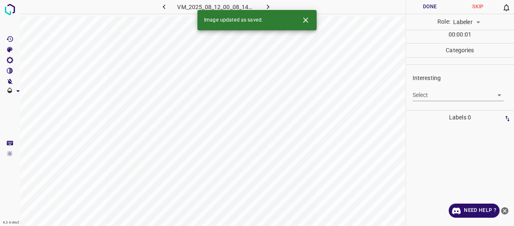
click at [417, 95] on body "4.3.6-dev2 VM_2025_08_12_00_08_14_297_12.gif Done Skip 0 Role: Labeler labeler …" at bounding box center [257, 113] width 514 height 226
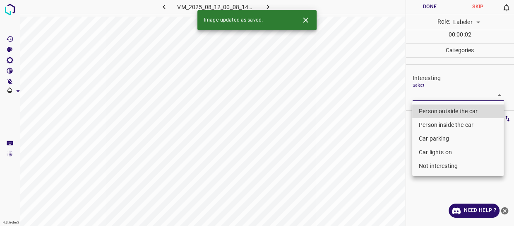
drag, startPoint x: 424, startPoint y: 121, endPoint x: 418, endPoint y: 133, distance: 13.7
click at [424, 123] on li "Person inside the car" at bounding box center [458, 125] width 92 height 14
type input "Person inside the car"
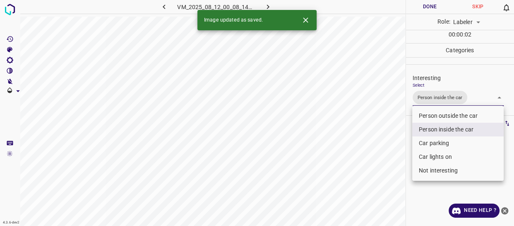
click at [387, 154] on div at bounding box center [257, 113] width 514 height 226
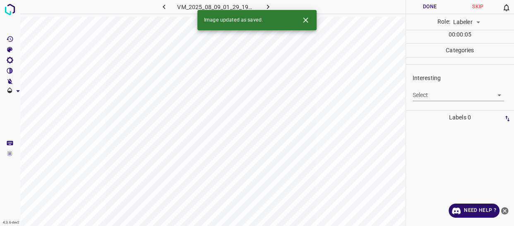
click at [439, 95] on body "4.3.6-dev2 VM_2025_08_09_01_29_19_581_02.gif Done Skip 0 Role: Labeler labeler …" at bounding box center [257, 113] width 514 height 226
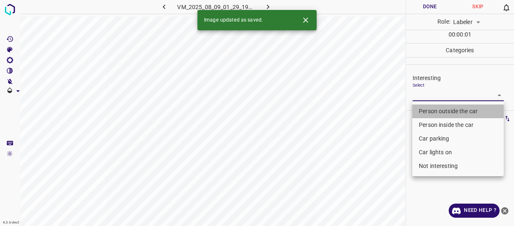
click at [439, 115] on li "Person outside the car" at bounding box center [458, 111] width 92 height 14
type input "Person outside the car"
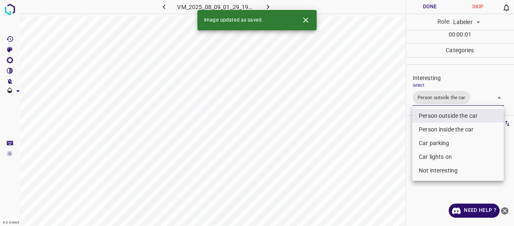
drag, startPoint x: 386, startPoint y: 145, endPoint x: 373, endPoint y: 154, distance: 16.7
click at [385, 149] on div at bounding box center [257, 113] width 514 height 226
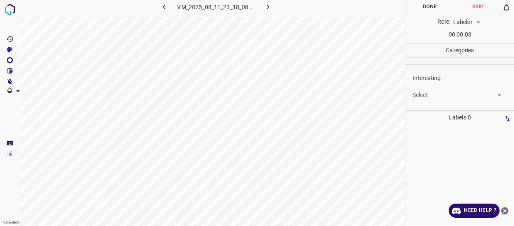
click at [442, 93] on body "4.3.6-dev2 VM_2025_08_11_23_18_08_474_00.gif Done Skip 0 Role: Labeler labeler …" at bounding box center [257, 113] width 514 height 226
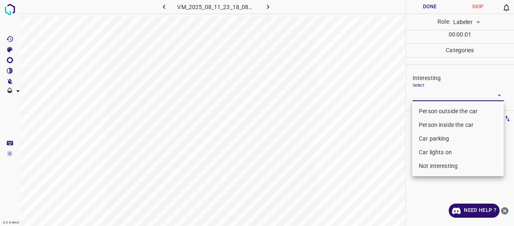
drag, startPoint x: 442, startPoint y: 109, endPoint x: 439, endPoint y: 112, distance: 5.0
click at [442, 108] on li "Person outside the car" at bounding box center [458, 111] width 92 height 14
type input "Person outside the car"
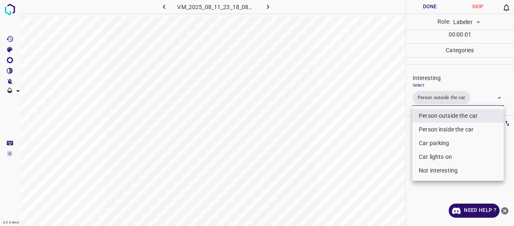
drag, startPoint x: 384, startPoint y: 145, endPoint x: 379, endPoint y: 161, distance: 16.1
click at [384, 152] on div at bounding box center [257, 113] width 514 height 226
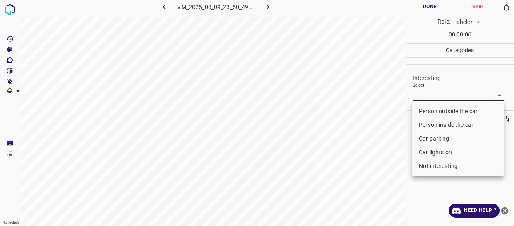
click at [431, 94] on body "4.3.6-dev2 VM_2025_08_09_23_50_49_723_10.gif Done Skip 0 Role: Labeler labeler …" at bounding box center [257, 113] width 514 height 226
drag, startPoint x: 429, startPoint y: 108, endPoint x: 397, endPoint y: 150, distance: 53.4
click at [427, 112] on li "Person outside the car" at bounding box center [458, 111] width 92 height 14
type input "Person outside the car"
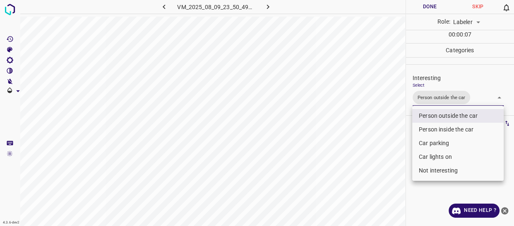
drag, startPoint x: 396, startPoint y: 151, endPoint x: 389, endPoint y: 158, distance: 10.3
click at [394, 153] on div at bounding box center [257, 113] width 514 height 226
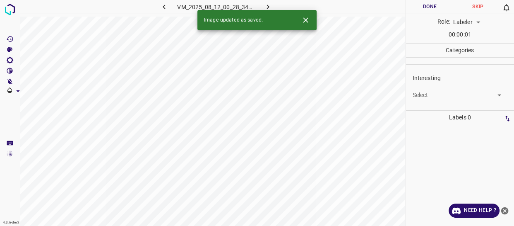
click at [424, 95] on body "4.3.6-dev2 VM_2025_08_12_00_28_34_497_03.gif Done Skip 0 Role: Labeler labeler …" at bounding box center [257, 113] width 514 height 226
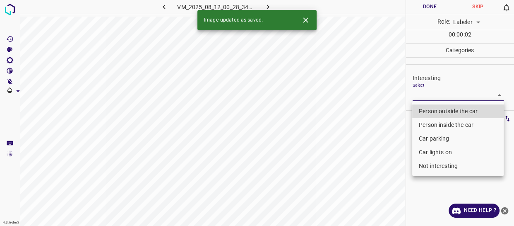
click at [431, 124] on li "Person inside the car" at bounding box center [458, 125] width 92 height 14
type input "Person inside the car"
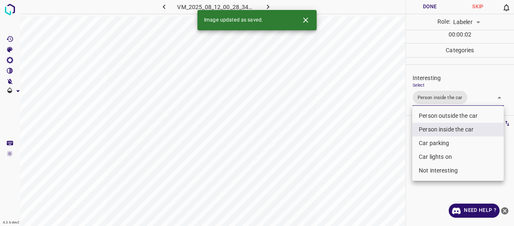
drag, startPoint x: 400, startPoint y: 161, endPoint x: 397, endPoint y: 164, distance: 4.4
click at [398, 164] on div at bounding box center [257, 113] width 514 height 226
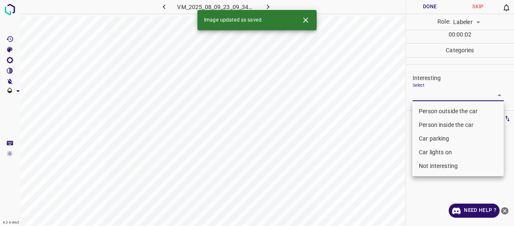
click at [432, 94] on body "4.3.6-dev2 VM_2025_08_09_23_09_34_098_14.gif Done Skip 0 Role: Labeler labeler …" at bounding box center [257, 113] width 514 height 226
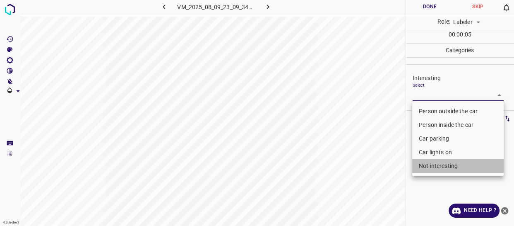
drag, startPoint x: 449, startPoint y: 167, endPoint x: 398, endPoint y: 172, distance: 51.6
click at [449, 167] on li "Not interesting" at bounding box center [458, 166] width 92 height 14
type input "Not interesting"
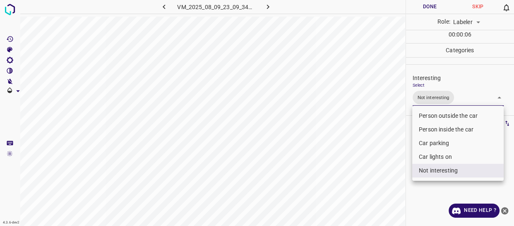
click at [397, 173] on div at bounding box center [257, 113] width 514 height 226
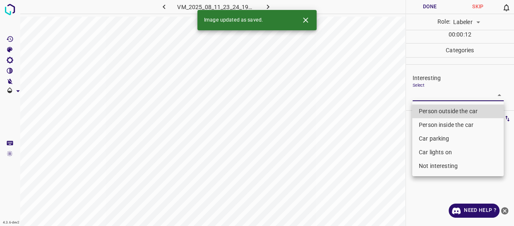
drag, startPoint x: 431, startPoint y: 91, endPoint x: 433, endPoint y: 107, distance: 16.3
click at [431, 92] on body "4.3.6-dev2 VM_2025_08_11_23_24_19_457_03.gif Done Skip 0 Role: Labeler labeler …" at bounding box center [257, 113] width 514 height 226
click at [432, 111] on li "Person outside the car" at bounding box center [458, 111] width 92 height 14
type input "Person outside the car"
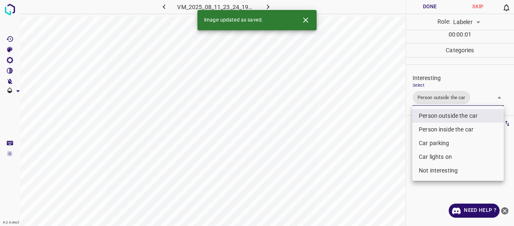
drag, startPoint x: 367, startPoint y: 169, endPoint x: 365, endPoint y: 178, distance: 8.4
click at [367, 171] on div at bounding box center [257, 113] width 514 height 226
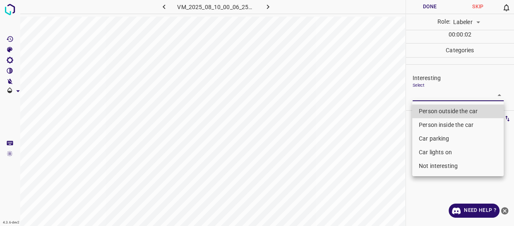
click at [446, 95] on body "4.3.6-dev2 VM_2025_08_10_00_06_25_776_00.gif Done Skip 0 Role: Labeler labeler …" at bounding box center [257, 113] width 514 height 226
click at [429, 169] on li "Not interesting" at bounding box center [458, 166] width 92 height 14
type input "Not interesting"
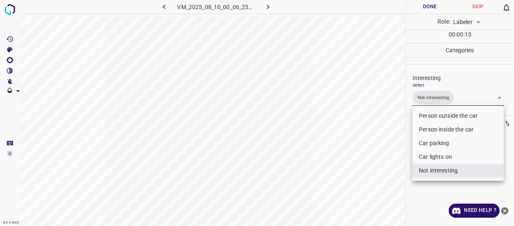
click at [389, 172] on div at bounding box center [257, 113] width 514 height 226
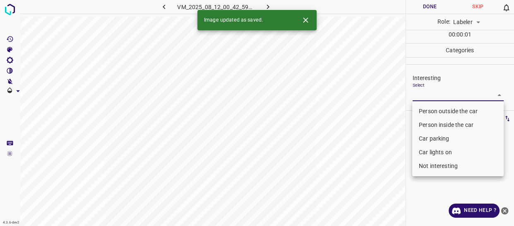
click at [429, 94] on body "4.3.6-dev2 VM_2025_08_12_00_42_59_786_02.gif Done Skip 0 Role: Labeler labeler …" at bounding box center [257, 113] width 514 height 226
click at [430, 111] on li "Person outside the car" at bounding box center [458, 111] width 92 height 14
type input "Person outside the car"
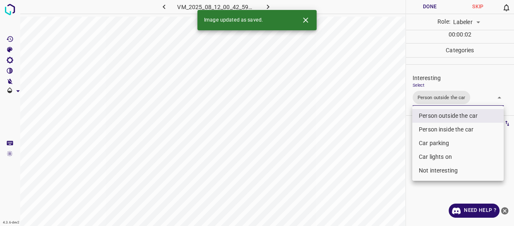
drag, startPoint x: 376, startPoint y: 152, endPoint x: 372, endPoint y: 166, distance: 14.7
click at [378, 159] on div at bounding box center [257, 113] width 514 height 226
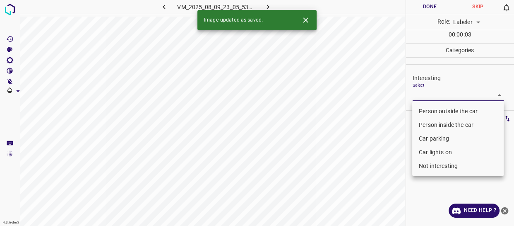
drag, startPoint x: 428, startPoint y: 91, endPoint x: 429, endPoint y: 103, distance: 12.0
click at [429, 91] on body "4.3.6-dev2 VM_2025_08_09_23_05_53_294_04.gif Done Skip 0 Role: Labeler labeler …" at bounding box center [257, 113] width 514 height 226
click at [428, 112] on li "Person outside the car" at bounding box center [458, 111] width 92 height 14
type input "Person outside the car"
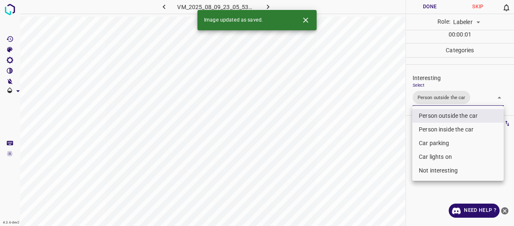
drag, startPoint x: 375, startPoint y: 155, endPoint x: 372, endPoint y: 166, distance: 11.2
click at [374, 162] on div at bounding box center [257, 113] width 514 height 226
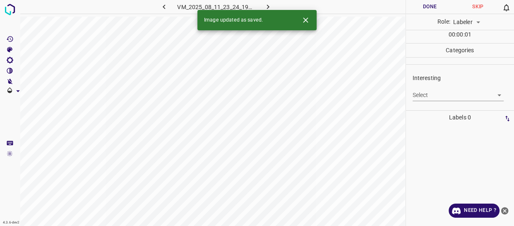
click at [429, 94] on body "4.3.6-dev2 VM_2025_08_11_23_24_19_457_00.gif Done Skip 0 Role: Labeler labeler …" at bounding box center [257, 113] width 514 height 226
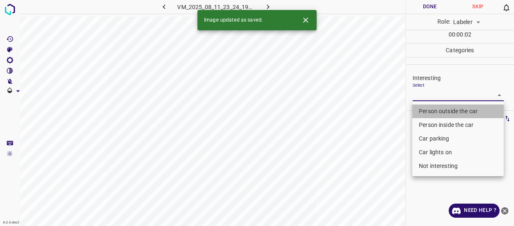
click at [432, 111] on li "Person outside the car" at bounding box center [458, 111] width 92 height 14
type input "Person outside the car"
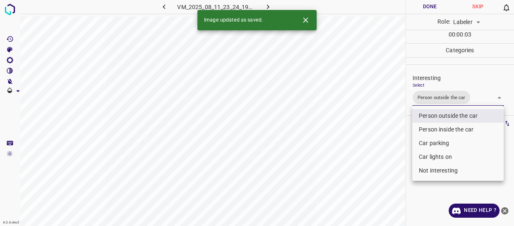
click at [381, 180] on div at bounding box center [257, 113] width 514 height 226
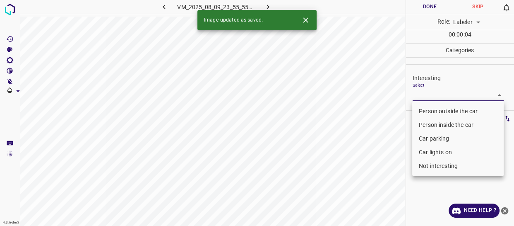
click at [437, 91] on body "4.3.6-dev2 VM_2025_08_09_23_55_55_567_06.gif Done Skip 0 Role: Labeler labeler …" at bounding box center [257, 113] width 514 height 226
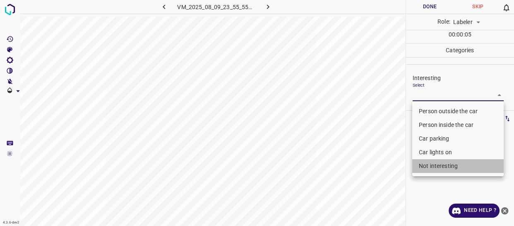
drag, startPoint x: 442, startPoint y: 169, endPoint x: 388, endPoint y: 176, distance: 54.3
click at [442, 169] on li "Not interesting" at bounding box center [458, 166] width 92 height 14
type input "Not interesting"
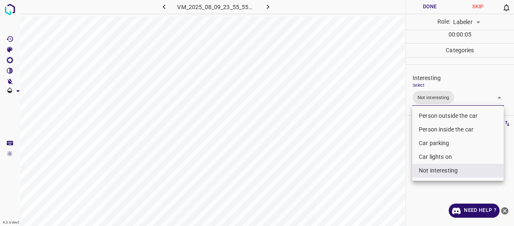
click at [374, 179] on div at bounding box center [257, 113] width 514 height 226
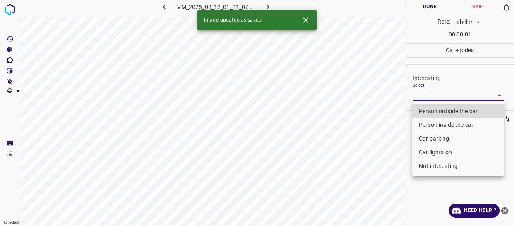
drag, startPoint x: 430, startPoint y: 92, endPoint x: 434, endPoint y: 112, distance: 19.8
click at [431, 95] on body "4.3.6-dev2 VM_2025_08_12_01_41_07_909_00.gif Done Skip 0 Role: Labeler labeler …" at bounding box center [257, 113] width 514 height 226
click at [434, 112] on li "Person outside the car" at bounding box center [458, 111] width 92 height 14
type input "Person outside the car"
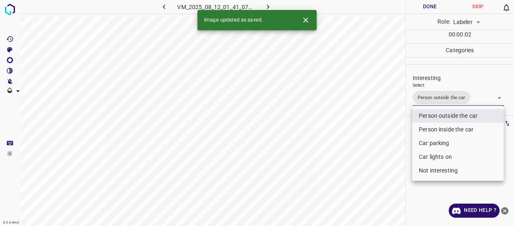
drag, startPoint x: 389, startPoint y: 148, endPoint x: 379, endPoint y: 152, distance: 11.2
click at [388, 149] on div at bounding box center [257, 113] width 514 height 226
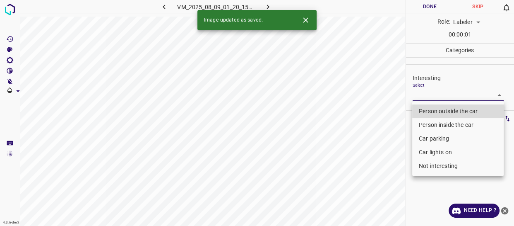
click at [428, 94] on body "4.3.6-dev2 VM_2025_08_09_01_20_15_038_00.gif Done Skip 0 Role: Labeler labeler …" at bounding box center [257, 113] width 514 height 226
click at [426, 137] on li "Car parking" at bounding box center [458, 139] width 92 height 14
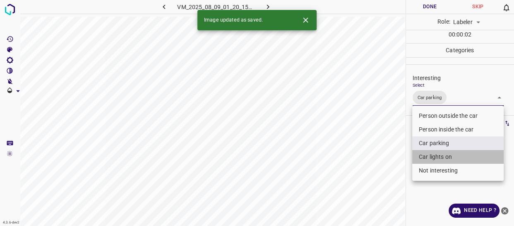
click at [427, 157] on li "Car lights on" at bounding box center [458, 157] width 92 height 14
type input "Car parking,Car lights on"
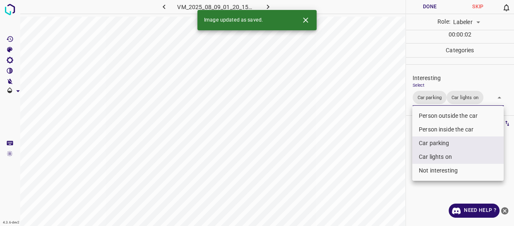
click at [375, 177] on div at bounding box center [257, 113] width 514 height 226
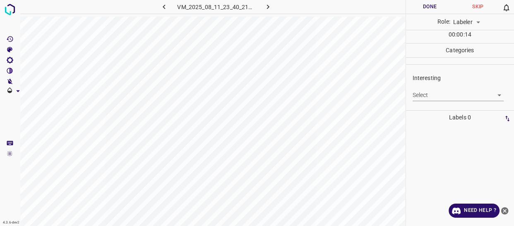
click at [415, 95] on body "4.3.6-dev2 VM_2025_08_11_23_40_21_615_00.gif Done Skip 0 Role: Labeler labeler …" at bounding box center [257, 113] width 514 height 226
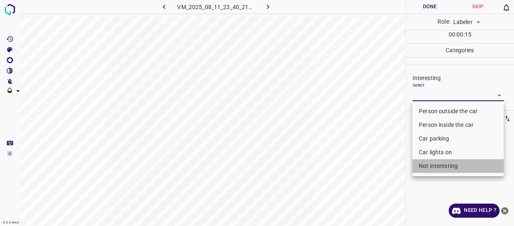
drag, startPoint x: 436, startPoint y: 164, endPoint x: 388, endPoint y: 187, distance: 53.7
click at [431, 168] on li "Not interesting" at bounding box center [458, 166] width 92 height 14
type input "Not interesting"
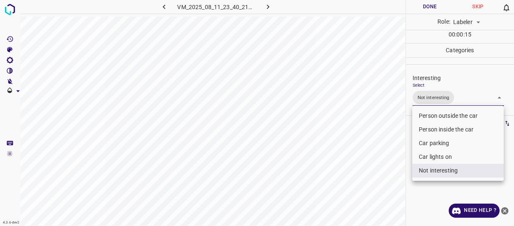
drag, startPoint x: 384, startPoint y: 186, endPoint x: 348, endPoint y: 188, distance: 35.7
click at [380, 188] on div at bounding box center [257, 113] width 514 height 226
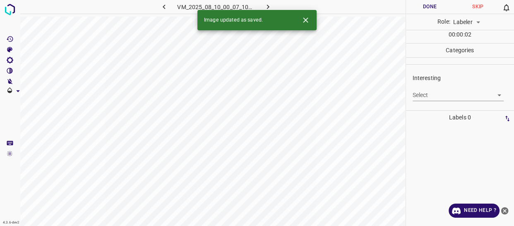
click at [414, 91] on body "4.3.6-dev2 VM_2025_08_10_00_07_10_644_01.gif Done Skip 0 Role: Labeler labeler …" at bounding box center [257, 113] width 514 height 226
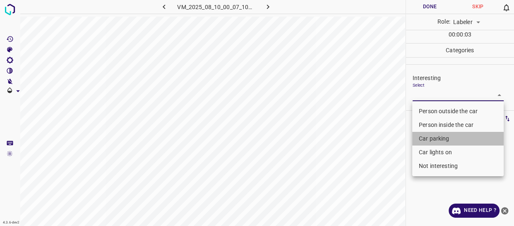
click at [433, 137] on li "Car parking" at bounding box center [458, 139] width 92 height 14
type input "Car parking"
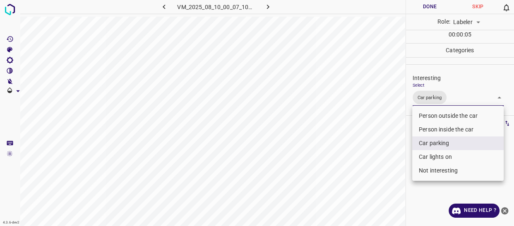
click at [431, 156] on li "Car lights on" at bounding box center [458, 157] width 92 height 14
type input "Car parking,Car lights on"
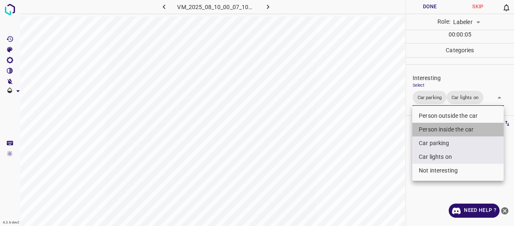
drag, startPoint x: 431, startPoint y: 128, endPoint x: 401, endPoint y: 152, distance: 38.5
click at [430, 127] on li "Person inside the car" at bounding box center [458, 130] width 92 height 14
type input "Car parking,Car lights on,Person inside the car"
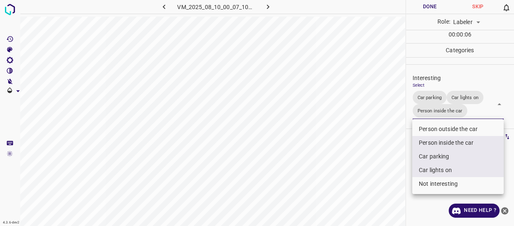
drag, startPoint x: 398, startPoint y: 154, endPoint x: 392, endPoint y: 166, distance: 13.5
click at [393, 166] on div at bounding box center [257, 113] width 514 height 226
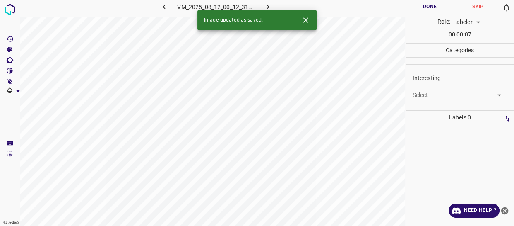
click at [431, 96] on body "4.3.6-dev2 VM_2025_08_12_00_12_31_373_04.gif Done Skip 0 Role: Labeler labeler …" at bounding box center [257, 113] width 514 height 226
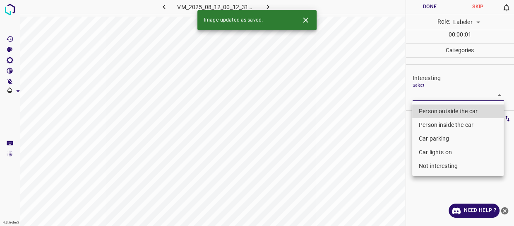
click at [434, 111] on li "Person outside the car" at bounding box center [458, 111] width 92 height 14
type input "Person outside the car"
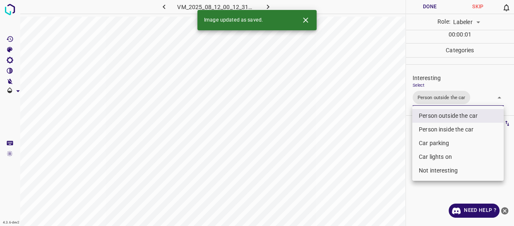
drag, startPoint x: 380, startPoint y: 153, endPoint x: 369, endPoint y: 173, distance: 22.7
click at [375, 168] on div at bounding box center [257, 113] width 514 height 226
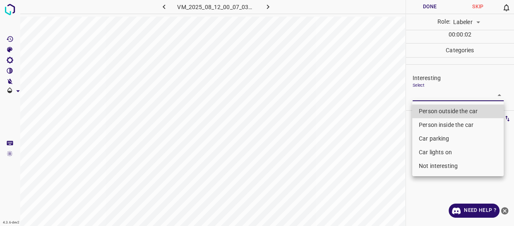
drag, startPoint x: 426, startPoint y: 96, endPoint x: 429, endPoint y: 109, distance: 12.7
click at [427, 99] on body "4.3.6-dev2 VM_2025_08_12_00_07_03_587_01.gif Done Skip 0 Role: Labeler labeler …" at bounding box center [257, 113] width 514 height 226
drag, startPoint x: 429, startPoint y: 109, endPoint x: 388, endPoint y: 137, distance: 49.1
click at [429, 109] on li "Person outside the car" at bounding box center [458, 111] width 92 height 14
type input "Person outside the car"
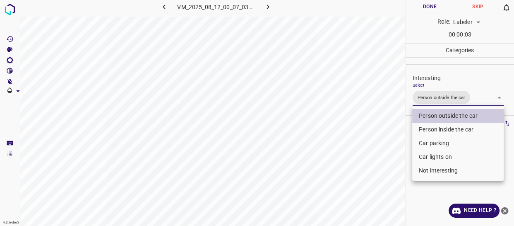
drag, startPoint x: 384, startPoint y: 139, endPoint x: 352, endPoint y: 162, distance: 39.5
click at [366, 153] on div at bounding box center [257, 113] width 514 height 226
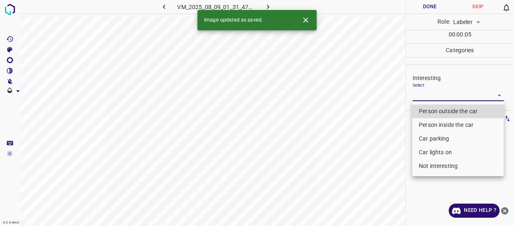
click at [442, 95] on body "4.3.6-dev2 VM_2025_08_09_01_31_47_632_11.gif Done Skip 0 Role: Labeler labeler …" at bounding box center [257, 113] width 514 height 226
click at [431, 149] on li "Car lights on" at bounding box center [458, 152] width 92 height 14
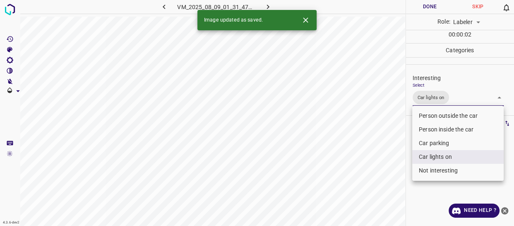
type input "Car lights on"
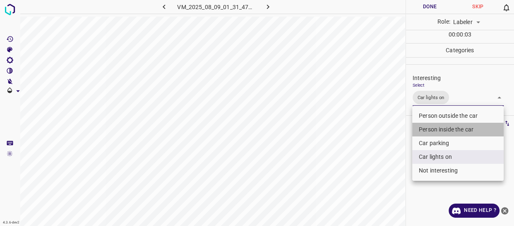
click at [424, 126] on li "Person inside the car" at bounding box center [458, 130] width 92 height 14
type input "Car lights on,Person inside the car"
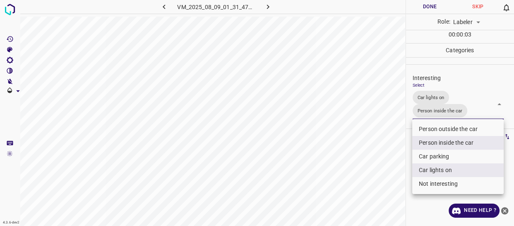
drag, startPoint x: 399, startPoint y: 135, endPoint x: 393, endPoint y: 142, distance: 10.0
click at [398, 137] on div at bounding box center [257, 113] width 514 height 226
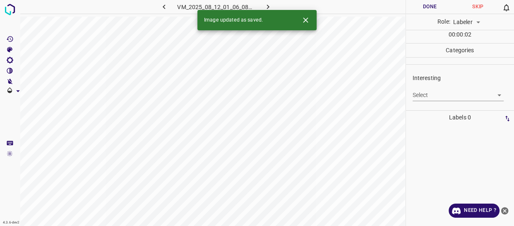
click at [426, 96] on body "4.3.6-dev2 VM_2025_08_12_01_06_08_130_01.gif Done Skip 0 Role: Labeler labeler …" at bounding box center [257, 113] width 514 height 226
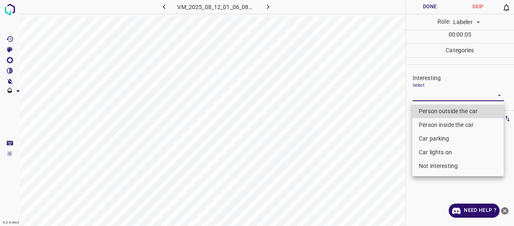
click at [423, 139] on li "Car parking" at bounding box center [458, 139] width 92 height 14
type input "Car parking"
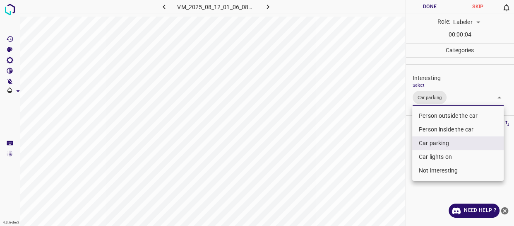
click at [385, 178] on div at bounding box center [257, 113] width 514 height 226
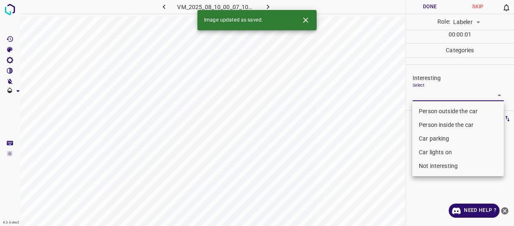
click at [417, 92] on body "4.3.6-dev2 VM_2025_08_10_00_07_10_644_00.gif Done Skip 0 Role: Labeler labeler …" at bounding box center [257, 113] width 514 height 226
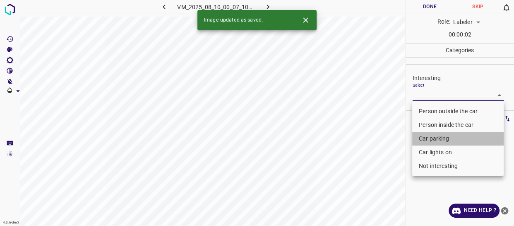
drag, startPoint x: 429, startPoint y: 134, endPoint x: 383, endPoint y: 154, distance: 49.5
click at [425, 137] on li "Car parking" at bounding box center [458, 139] width 92 height 14
type input "Car parking"
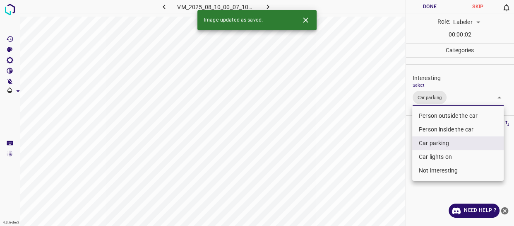
click at [375, 158] on div at bounding box center [257, 113] width 514 height 226
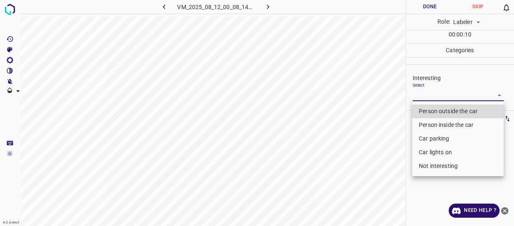
click at [429, 95] on body "4.3.6-dev2 VM_2025_08_12_00_08_14_297_00.gif Done Skip 0 Role: Labeler labeler …" at bounding box center [257, 113] width 514 height 226
click at [434, 124] on li "Person inside the car" at bounding box center [458, 125] width 92 height 14
type input "Person inside the car"
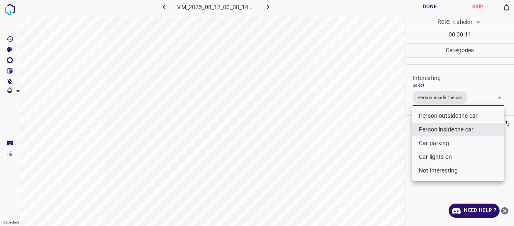
drag, startPoint x: 397, startPoint y: 146, endPoint x: 389, endPoint y: 153, distance: 11.1
click at [391, 152] on div at bounding box center [257, 113] width 514 height 226
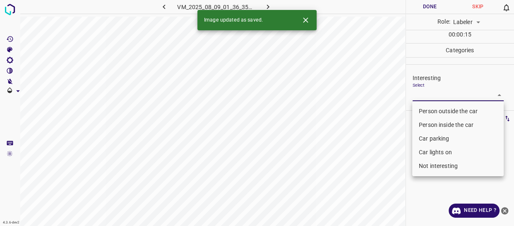
click at [440, 94] on body "4.3.6-dev2 VM_2025_08_09_01_36_35_820_12.gif Done Skip 0 Role: Labeler labeler …" at bounding box center [257, 113] width 514 height 226
click at [436, 110] on li "Person outside the car" at bounding box center [458, 111] width 92 height 14
type input "Person outside the car"
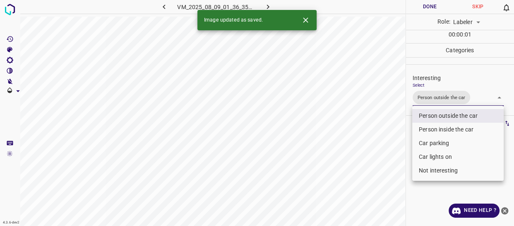
click at [353, 166] on div at bounding box center [257, 113] width 514 height 226
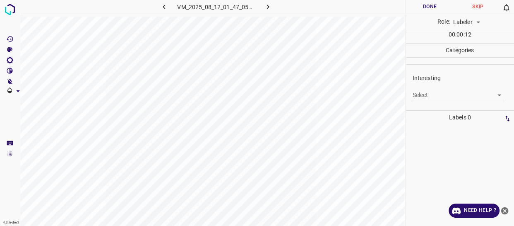
click at [425, 96] on body "4.3.6-dev2 VM_2025_08_12_01_47_05_904_05.gif Done Skip 0 Role: Labeler labeler …" at bounding box center [257, 113] width 514 height 226
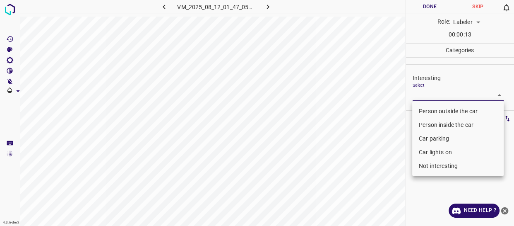
click at [431, 166] on li "Not interesting" at bounding box center [458, 166] width 92 height 14
type input "Not interesting"
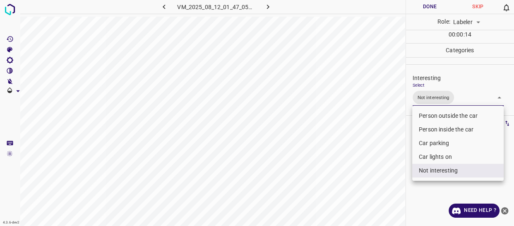
drag, startPoint x: 379, startPoint y: 186, endPoint x: 359, endPoint y: 194, distance: 21.4
click at [373, 190] on div at bounding box center [257, 113] width 514 height 226
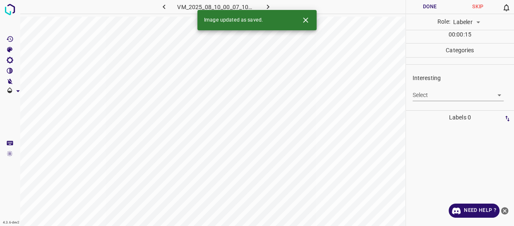
click at [436, 96] on body "4.3.6-dev2 VM_2025_08_10_00_07_10_644_02.gif Done Skip 0 Role: Labeler labeler …" at bounding box center [257, 113] width 514 height 226
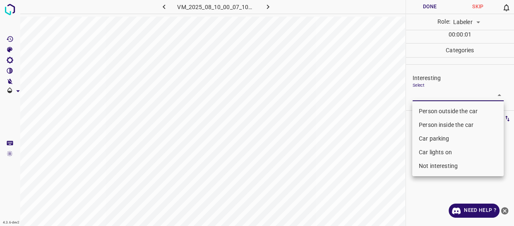
drag, startPoint x: 429, startPoint y: 125, endPoint x: 428, endPoint y: 135, distance: 9.2
click at [428, 130] on li "Person inside the car" at bounding box center [458, 125] width 92 height 14
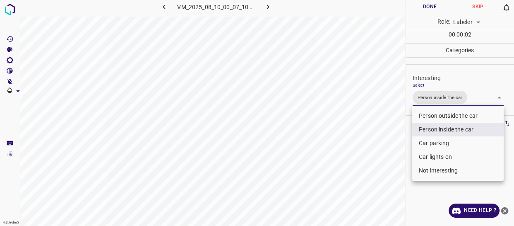
drag, startPoint x: 427, startPoint y: 142, endPoint x: 425, endPoint y: 149, distance: 7.2
click at [426, 145] on li "Car parking" at bounding box center [458, 143] width 92 height 14
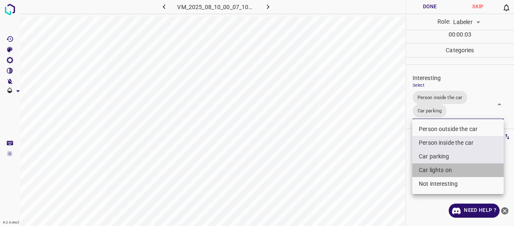
drag, startPoint x: 422, startPoint y: 169, endPoint x: 381, endPoint y: 167, distance: 41.0
click at [422, 169] on li "Car lights on" at bounding box center [458, 170] width 92 height 14
type input "Person inside the car,Car parking,Car lights on"
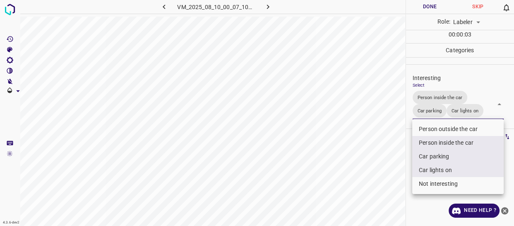
drag, startPoint x: 379, startPoint y: 166, endPoint x: 364, endPoint y: 166, distance: 15.3
click at [376, 166] on div at bounding box center [257, 113] width 514 height 226
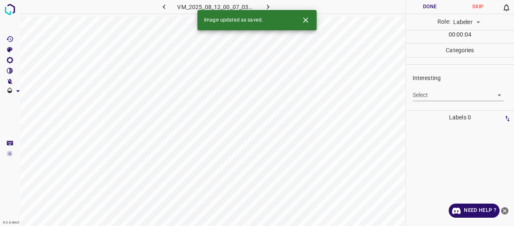
click at [417, 92] on body "4.3.6-dev2 VM_2025_08_12_00_07_03_587_02.gif Done Skip 0 Role: Labeler labeler …" at bounding box center [257, 113] width 514 height 226
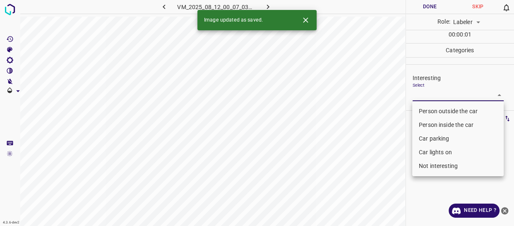
click at [424, 109] on li "Person outside the car" at bounding box center [458, 111] width 92 height 14
type input "Person outside the car"
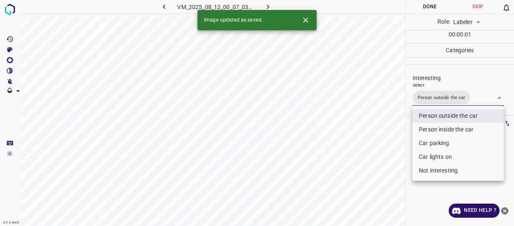
drag, startPoint x: 368, startPoint y: 158, endPoint x: 364, endPoint y: 164, distance: 7.5
click at [365, 162] on div at bounding box center [257, 113] width 514 height 226
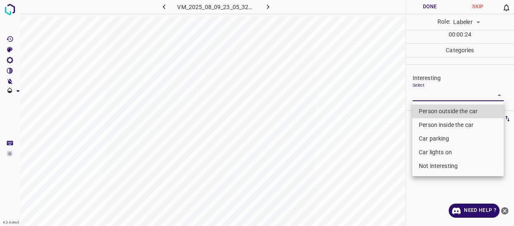
click at [451, 94] on body "4.3.6-dev2 VM_2025_08_09_23_05_32_853_02.gif Done Skip 0 Role: Labeler labeler …" at bounding box center [257, 113] width 514 height 226
click at [442, 162] on li "Not interesting" at bounding box center [458, 166] width 92 height 14
type input "Not interesting"
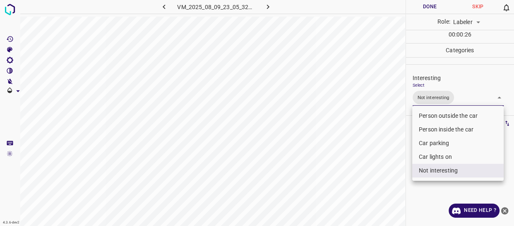
click at [354, 173] on div at bounding box center [257, 113] width 514 height 226
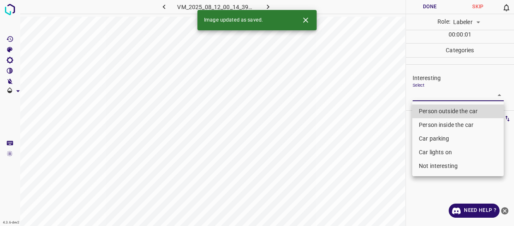
click at [422, 96] on body "4.3.6-dev2 VM_2025_08_12_00_14_39_452_04.gif Done Skip 0 Role: Labeler labeler …" at bounding box center [257, 113] width 514 height 226
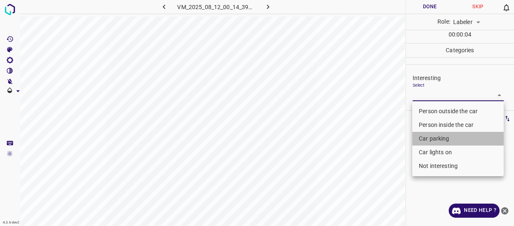
click at [425, 141] on li "Car parking" at bounding box center [458, 139] width 92 height 14
type input "Car parking"
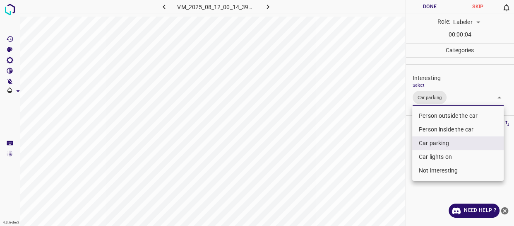
click at [395, 157] on div at bounding box center [257, 113] width 514 height 226
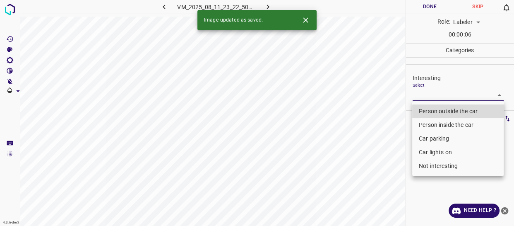
click at [422, 95] on body "4.3.6-dev2 VM_2025_08_11_23_22_50_551_02.gif Done Skip 0 Role: Labeler labeler …" at bounding box center [257, 113] width 514 height 226
click at [424, 111] on li "Person outside the car" at bounding box center [458, 111] width 92 height 14
type input "Person outside the car"
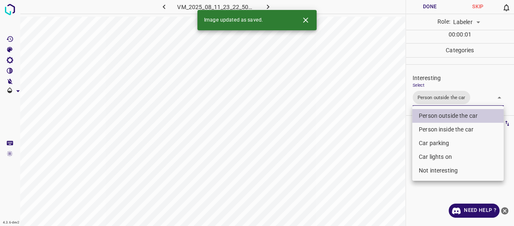
drag, startPoint x: 377, startPoint y: 153, endPoint x: 371, endPoint y: 164, distance: 13.0
click at [373, 160] on div at bounding box center [257, 113] width 514 height 226
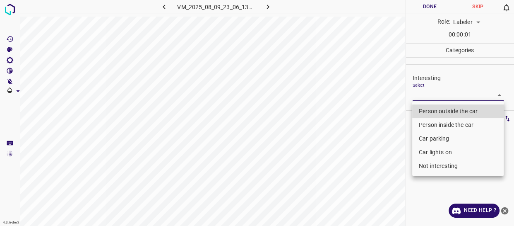
click at [454, 95] on body "4.3.6-dev2 VM_2025_08_09_23_06_13_313_01.gif Done Skip 0 Role: Labeler labeler …" at bounding box center [257, 113] width 514 height 226
drag, startPoint x: 451, startPoint y: 108, endPoint x: 438, endPoint y: 116, distance: 15.1
click at [450, 108] on li "Person outside the car" at bounding box center [458, 111] width 92 height 14
type input "Person outside the car"
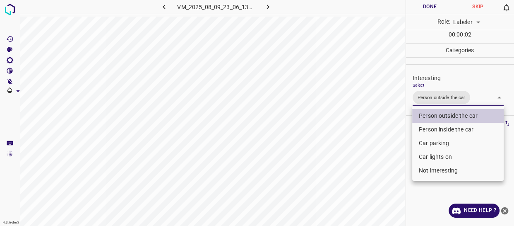
click at [369, 147] on div at bounding box center [257, 113] width 514 height 226
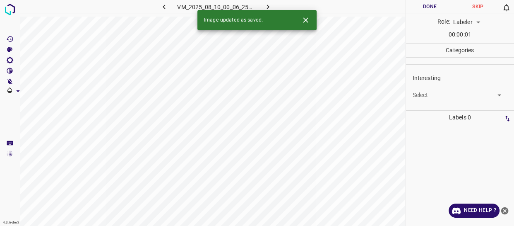
click at [432, 98] on body "4.3.6-dev2 VM_2025_08_10_00_06_25_776_01.gif Done Skip 0 Role: Labeler labeler …" at bounding box center [257, 113] width 514 height 226
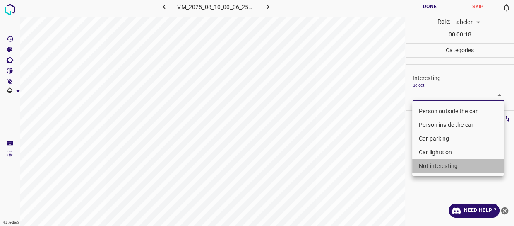
drag, startPoint x: 441, startPoint y: 166, endPoint x: 346, endPoint y: 165, distance: 94.4
click at [441, 166] on li "Not interesting" at bounding box center [458, 166] width 92 height 14
type input "Not interesting"
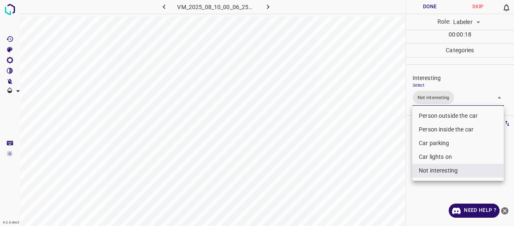
click at [345, 165] on div at bounding box center [257, 113] width 514 height 226
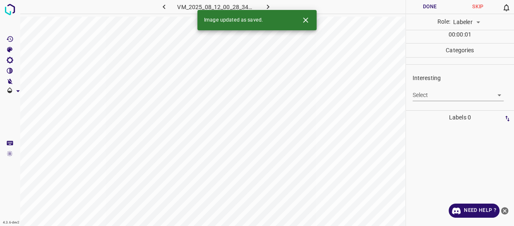
click at [419, 96] on body "4.3.6-dev2 VM_2025_08_12_00_28_34_497_01.gif Done Skip 0 Role: Labeler labeler …" at bounding box center [257, 113] width 514 height 226
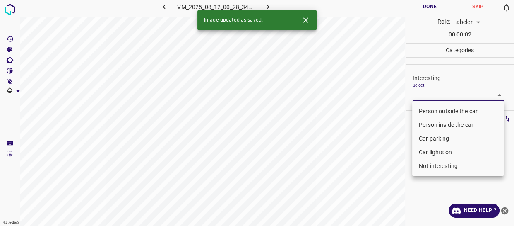
click at [417, 160] on li "Not interesting" at bounding box center [458, 166] width 92 height 14
type input "Not interesting"
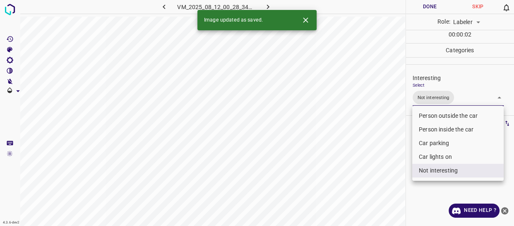
drag, startPoint x: 375, startPoint y: 177, endPoint x: 369, endPoint y: 181, distance: 6.9
click at [371, 180] on div at bounding box center [257, 113] width 514 height 226
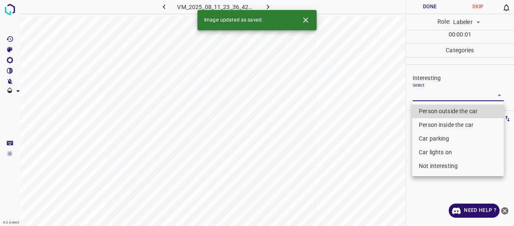
click at [442, 94] on body "4.3.6-dev2 VM_2025_08_11_23_36_42_326_05.gif Done Skip 0 Role: Labeler labeler …" at bounding box center [257, 113] width 514 height 226
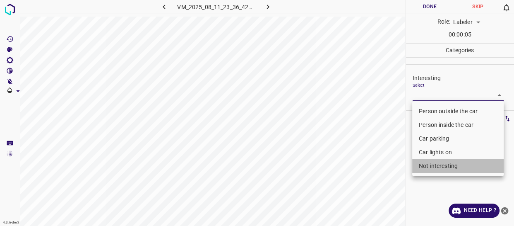
click at [442, 166] on li "Not interesting" at bounding box center [458, 166] width 92 height 14
type input "Not interesting"
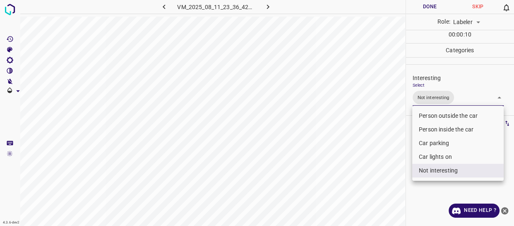
click at [368, 154] on div at bounding box center [257, 113] width 514 height 226
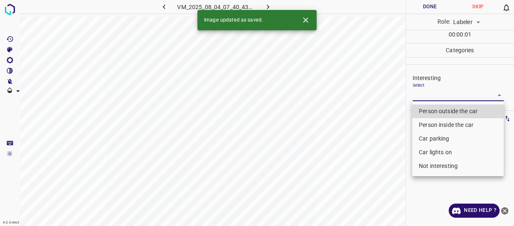
drag, startPoint x: 436, startPoint y: 92, endPoint x: 431, endPoint y: 106, distance: 14.8
click at [436, 93] on body "4.3.6-dev2 VM_2025_08_04_07_40_43_909_09.gif Done Skip 0 Role: Labeler labeler …" at bounding box center [257, 113] width 514 height 226
click at [431, 106] on li "Person outside the car" at bounding box center [458, 111] width 92 height 14
type input "Person outside the car"
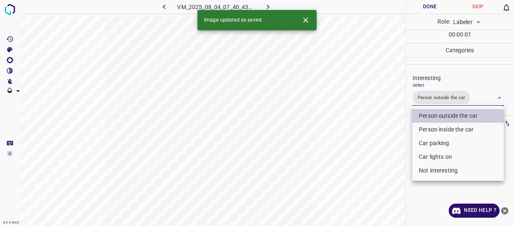
drag, startPoint x: 385, startPoint y: 155, endPoint x: 376, endPoint y: 168, distance: 15.5
click at [379, 165] on div at bounding box center [257, 113] width 514 height 226
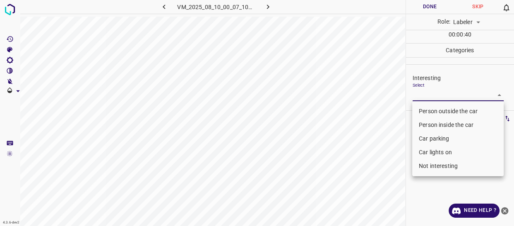
click at [429, 94] on body "4.3.6-dev2 VM_2025_08_10_00_07_10_644_09.gif Done Skip 0 Role: Labeler labeler …" at bounding box center [257, 113] width 514 height 226
click at [432, 127] on li "Person inside the car" at bounding box center [458, 125] width 92 height 14
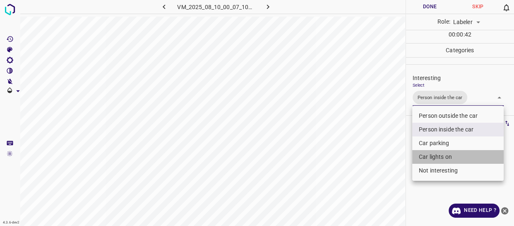
click at [427, 157] on li "Car lights on" at bounding box center [458, 157] width 92 height 14
type input "Person inside the car,Car lights on"
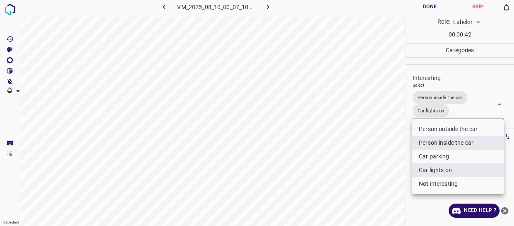
click at [376, 170] on div at bounding box center [257, 113] width 514 height 226
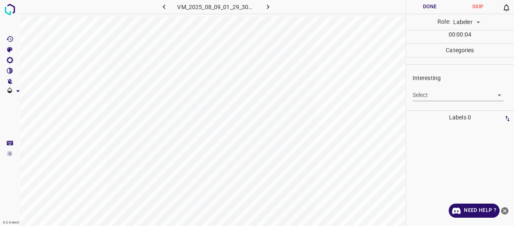
click at [431, 93] on body "4.3.6-dev2 VM_2025_08_09_01_29_30_376_03.gif Done Skip 0 Role: Labeler labeler …" at bounding box center [257, 113] width 514 height 226
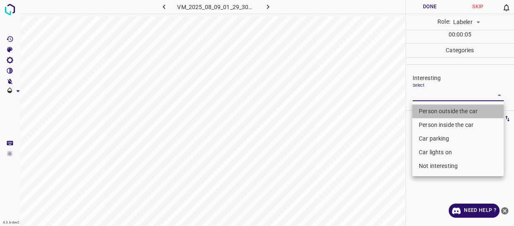
click at [434, 108] on li "Person outside the car" at bounding box center [458, 111] width 92 height 14
type input "Person outside the car"
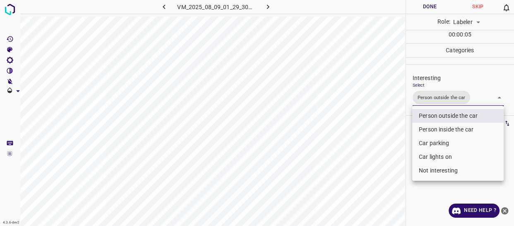
drag, startPoint x: 377, startPoint y: 146, endPoint x: 371, endPoint y: 156, distance: 11.2
click at [376, 150] on div at bounding box center [257, 113] width 514 height 226
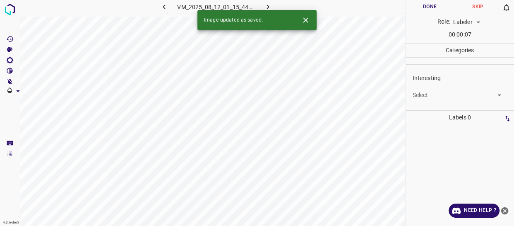
click at [424, 92] on body "4.3.6-dev2 VM_2025_08_12_01_15_44_191_00.gif Done Skip 0 Role: Labeler labeler …" at bounding box center [257, 113] width 514 height 226
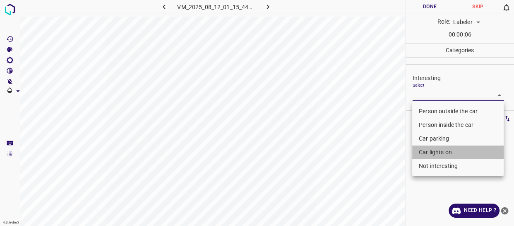
drag, startPoint x: 431, startPoint y: 154, endPoint x: 377, endPoint y: 176, distance: 58.1
click at [430, 154] on li "Car lights on" at bounding box center [458, 152] width 92 height 14
type input "Car lights on"
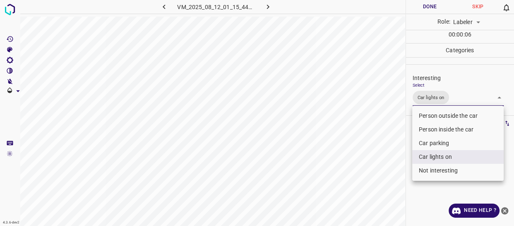
drag, startPoint x: 375, startPoint y: 176, endPoint x: 366, endPoint y: 188, distance: 15.2
click at [369, 186] on div at bounding box center [257, 113] width 514 height 226
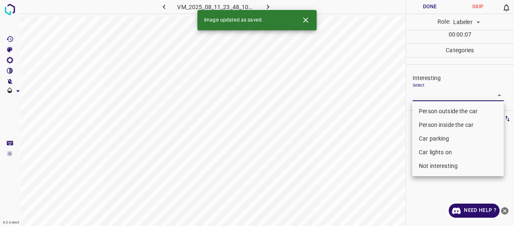
click at [427, 94] on body "4.3.6-dev2 VM_2025_08_11_23_48_10_691_10.gif Done Skip 0 Role: Labeler labeler …" at bounding box center [257, 113] width 514 height 226
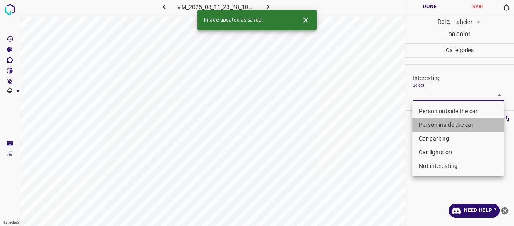
click at [427, 125] on li "Person inside the car" at bounding box center [458, 125] width 92 height 14
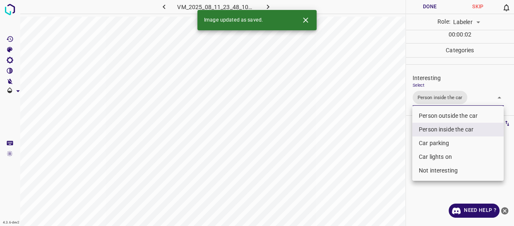
click at [427, 144] on li "Car parking" at bounding box center [458, 143] width 92 height 14
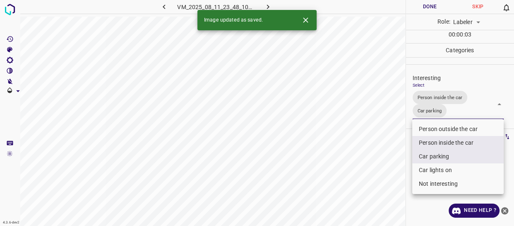
click at [422, 169] on li "Car lights on" at bounding box center [458, 170] width 92 height 14
type input "Person inside the car,Car parking,Car lights on"
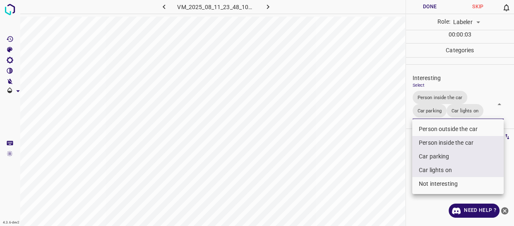
drag, startPoint x: 390, startPoint y: 181, endPoint x: 381, endPoint y: 191, distance: 13.2
click at [385, 188] on div at bounding box center [257, 113] width 514 height 226
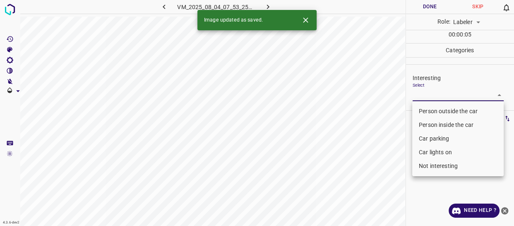
drag, startPoint x: 425, startPoint y: 92, endPoint x: 422, endPoint y: 112, distance: 20.5
click at [423, 101] on body "4.3.6-dev2 VM_2025_08_04_07_53_25_898_03.gif Done Skip 0 Role: Labeler labeler …" at bounding box center [257, 113] width 514 height 226
click at [422, 112] on li "Person outside the car" at bounding box center [458, 111] width 92 height 14
type input "Person outside the car"
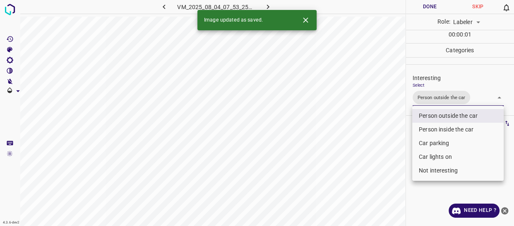
drag, startPoint x: 368, startPoint y: 164, endPoint x: 358, endPoint y: 186, distance: 24.1
click at [365, 178] on div at bounding box center [257, 113] width 514 height 226
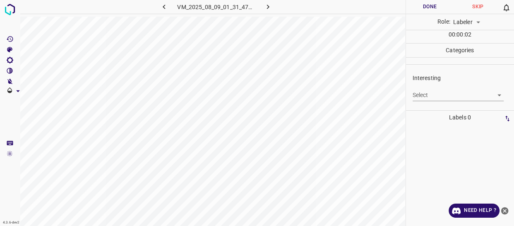
click at [426, 96] on body "4.3.6-dev2 VM_2025_08_09_01_31_47_632_00.gif Done Skip 0 Role: Labeler labeler …" at bounding box center [257, 113] width 514 height 226
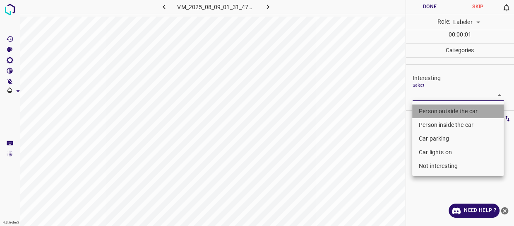
click at [423, 110] on li "Person outside the car" at bounding box center [458, 111] width 92 height 14
type input "Person outside the car"
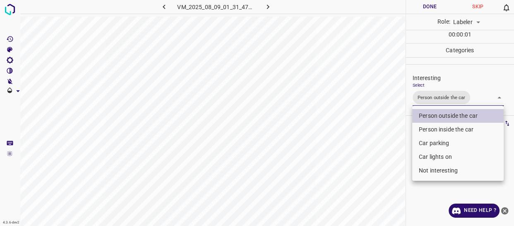
drag, startPoint x: 347, startPoint y: 169, endPoint x: 340, endPoint y: 174, distance: 9.3
click at [345, 171] on div at bounding box center [257, 113] width 514 height 226
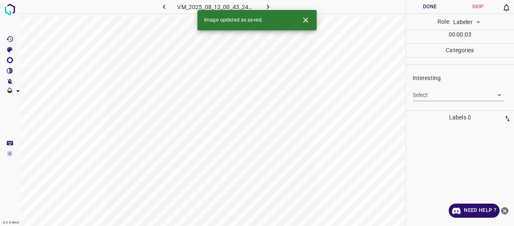
click at [427, 91] on body "4.3.6-dev2 VM_2025_08_12_00_43_24_162_10.gif Done Skip 0 Role: Labeler labeler …" at bounding box center [257, 113] width 514 height 226
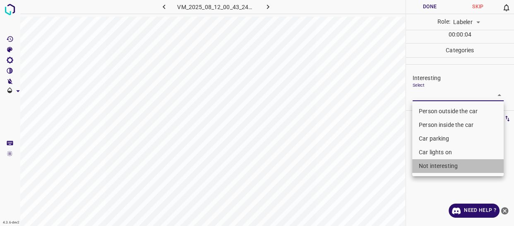
drag, startPoint x: 443, startPoint y: 164, endPoint x: 397, endPoint y: 164, distance: 45.6
click at [442, 164] on li "Not interesting" at bounding box center [458, 166] width 92 height 14
type input "Not interesting"
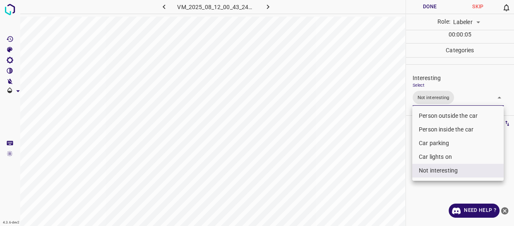
drag, startPoint x: 388, startPoint y: 164, endPoint x: 382, endPoint y: 163, distance: 5.4
click at [387, 164] on div at bounding box center [257, 113] width 514 height 226
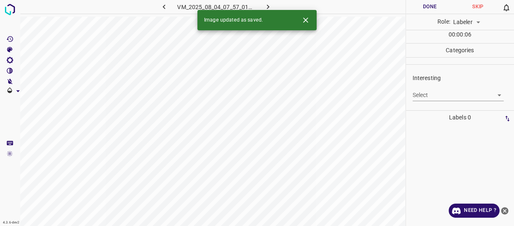
click at [429, 95] on body "4.3.6-dev2 VM_2025_08_04_07_57_01_594_11.gif Done Skip 0 Role: Labeler labeler …" at bounding box center [257, 113] width 514 height 226
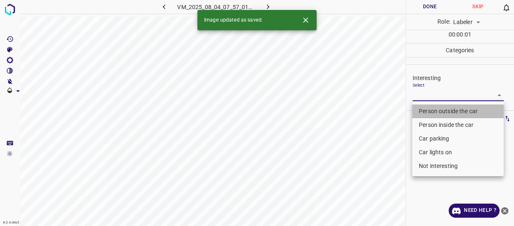
drag, startPoint x: 430, startPoint y: 109, endPoint x: 401, endPoint y: 141, distance: 43.1
click at [429, 111] on li "Person outside the car" at bounding box center [458, 111] width 92 height 14
type input "Person outside the car"
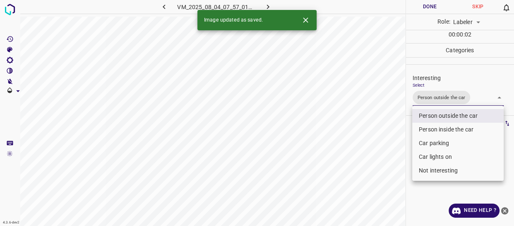
drag, startPoint x: 398, startPoint y: 144, endPoint x: 392, endPoint y: 152, distance: 10.0
click at [393, 151] on div at bounding box center [257, 113] width 514 height 226
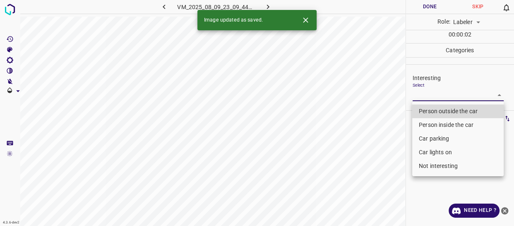
click at [431, 97] on body "4.3.6-dev2 VM_2025_08_09_23_09_44_100_08.gif Done Skip 0 Role: Labeler labeler …" at bounding box center [257, 113] width 514 height 226
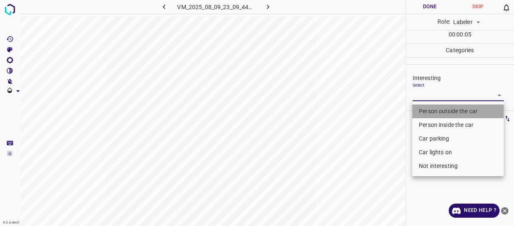
click at [427, 108] on li "Person outside the car" at bounding box center [458, 111] width 92 height 14
type input "Person outside the car"
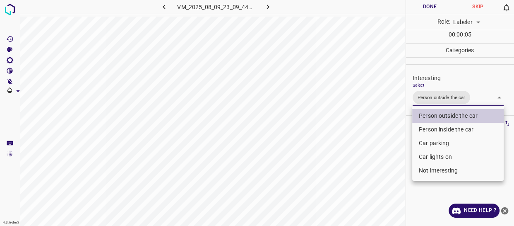
drag, startPoint x: 364, startPoint y: 156, endPoint x: 357, endPoint y: 164, distance: 10.5
click at [362, 160] on div at bounding box center [257, 113] width 514 height 226
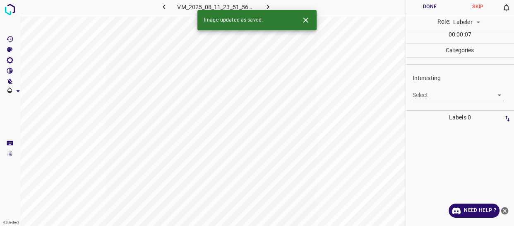
click at [430, 95] on body "4.3.6-dev2 VM_2025_08_11_23_51_56_410_03.gif Done Skip 0 Role: Labeler labeler …" at bounding box center [257, 113] width 514 height 226
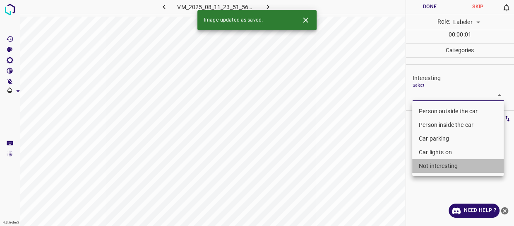
drag, startPoint x: 423, startPoint y: 166, endPoint x: 413, endPoint y: 166, distance: 10.0
click at [422, 166] on li "Not interesting" at bounding box center [458, 166] width 92 height 14
type input "Not interesting"
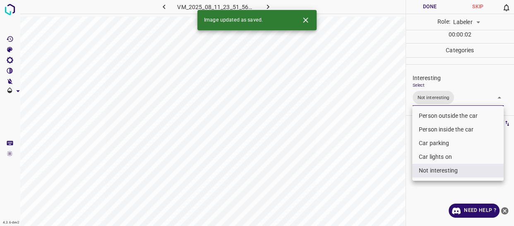
drag, startPoint x: 356, startPoint y: 181, endPoint x: 350, endPoint y: 190, distance: 10.4
click at [351, 190] on div at bounding box center [257, 113] width 514 height 226
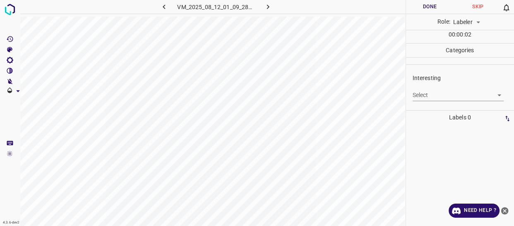
click at [434, 93] on body "4.3.6-dev2 VM_2025_08_12_01_09_28_685_03.gif Done Skip 0 Role: Labeler labeler …" at bounding box center [257, 113] width 514 height 226
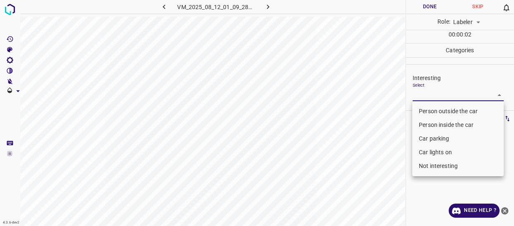
drag, startPoint x: 445, startPoint y: 169, endPoint x: 416, endPoint y: 171, distance: 29.1
click at [443, 168] on li "Not interesting" at bounding box center [458, 166] width 92 height 14
type input "Not interesting"
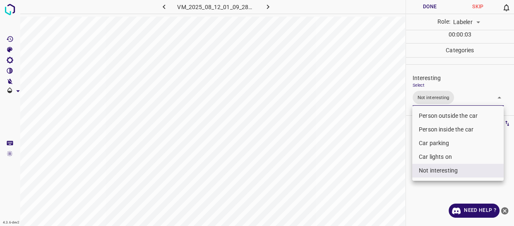
click at [319, 194] on div at bounding box center [257, 113] width 514 height 226
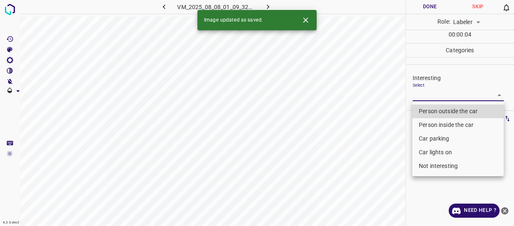
drag, startPoint x: 419, startPoint y: 91, endPoint x: 426, endPoint y: 107, distance: 17.6
click at [420, 93] on body "4.3.6-dev2 VM_2025_08_08_01_09_32_291_00.gif Done Skip 0 Role: Labeler labeler …" at bounding box center [257, 113] width 514 height 226
click at [427, 109] on li "Person outside the car" at bounding box center [458, 111] width 92 height 14
type input "Person outside the car"
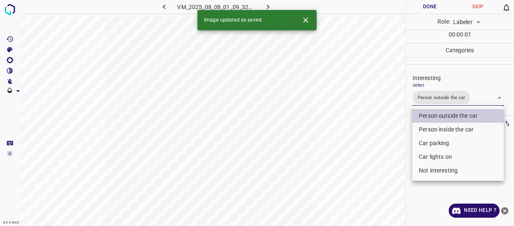
click at [370, 155] on div at bounding box center [257, 113] width 514 height 226
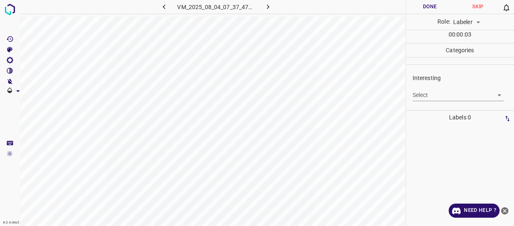
click at [421, 96] on body "4.3.6-dev2 VM_2025_08_04_07_37_47_279_09.gif Done Skip 0 Role: Labeler labeler …" at bounding box center [257, 113] width 514 height 226
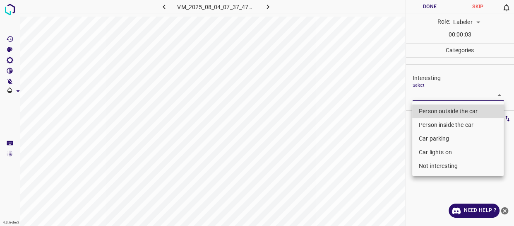
drag, startPoint x: 423, startPoint y: 163, endPoint x: 419, endPoint y: 165, distance: 4.6
click at [423, 162] on li "Not interesting" at bounding box center [458, 166] width 92 height 14
type input "Not interesting"
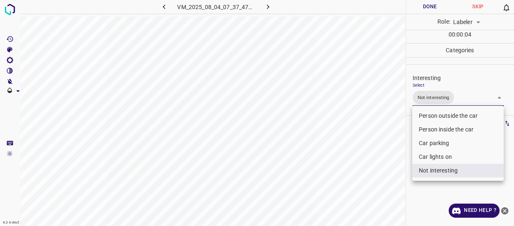
drag, startPoint x: 385, startPoint y: 173, endPoint x: 381, endPoint y: 176, distance: 5.4
click at [383, 176] on div at bounding box center [257, 113] width 514 height 226
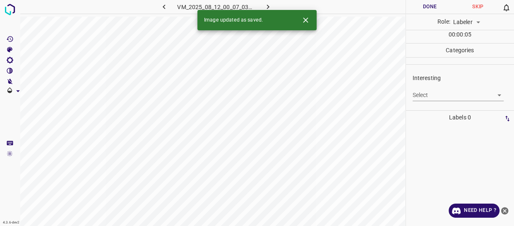
click at [436, 96] on body "4.3.6-dev2 VM_2025_08_12_00_07_03_587_03.gif Done Skip 0 Role: Labeler labeler …" at bounding box center [257, 113] width 514 height 226
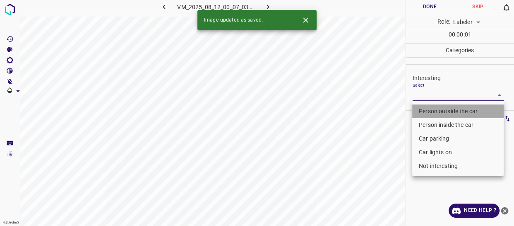
click at [433, 110] on li "Person outside the car" at bounding box center [458, 111] width 92 height 14
type input "Person outside the car"
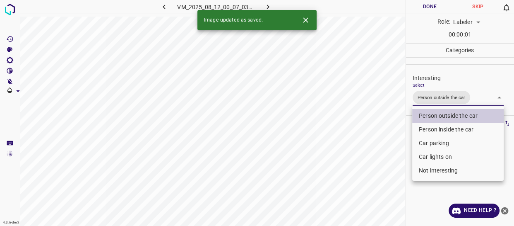
drag, startPoint x: 350, startPoint y: 172, endPoint x: 347, endPoint y: 178, distance: 5.9
click at [348, 176] on div at bounding box center [257, 113] width 514 height 226
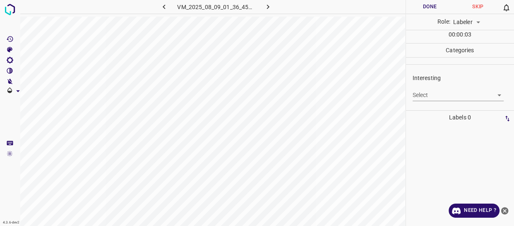
click at [428, 96] on body "4.3.6-dev2 VM_2025_08_09_01_36_45_897_07.gif Done Skip 0 Role: Labeler labeler …" at bounding box center [257, 113] width 514 height 226
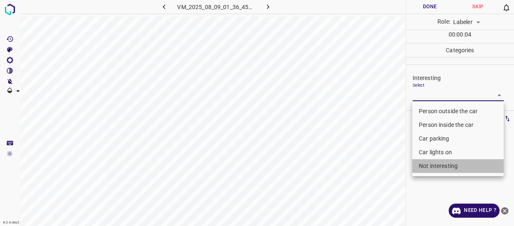
drag, startPoint x: 446, startPoint y: 165, endPoint x: 382, endPoint y: 180, distance: 66.3
click at [446, 165] on li "Not interesting" at bounding box center [458, 166] width 92 height 14
type input "Not interesting"
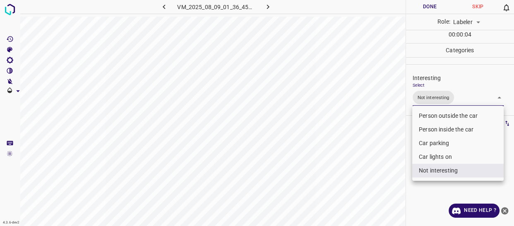
click at [367, 184] on div at bounding box center [257, 113] width 514 height 226
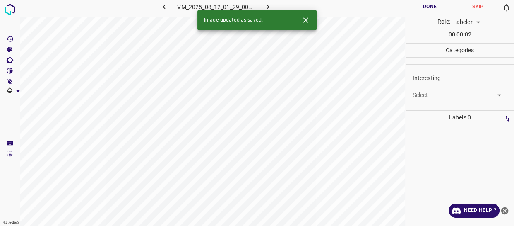
click at [418, 87] on div "Select ​" at bounding box center [459, 91] width 92 height 19
click at [418, 94] on body "4.3.6-dev2 VM_2025_08_12_01_29_00_149_04.gif Done Skip 0 Role: Labeler labeler …" at bounding box center [257, 113] width 514 height 226
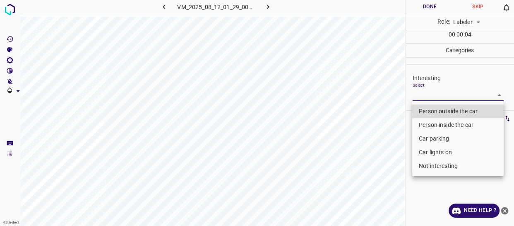
click at [429, 164] on li "Not interesting" at bounding box center [458, 166] width 92 height 14
type input "Not interesting"
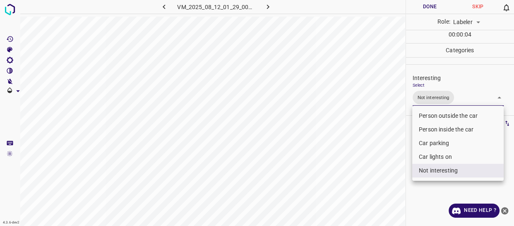
click at [323, 176] on div at bounding box center [257, 113] width 514 height 226
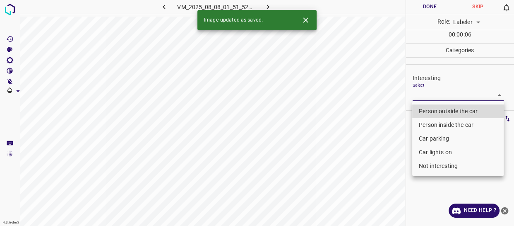
click at [439, 98] on body "4.3.6-dev2 VM_2025_08_08_01_51_52_743_06.gif Done Skip 0 Role: Labeler labeler …" at bounding box center [257, 113] width 514 height 226
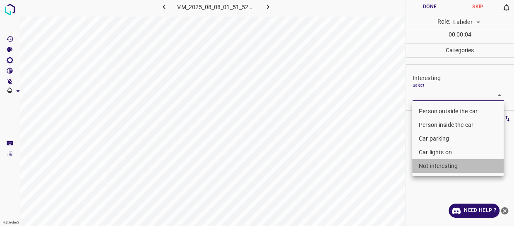
drag, startPoint x: 435, startPoint y: 166, endPoint x: 427, endPoint y: 162, distance: 8.7
click at [434, 166] on li "Not interesting" at bounding box center [458, 166] width 92 height 14
type input "Not interesting"
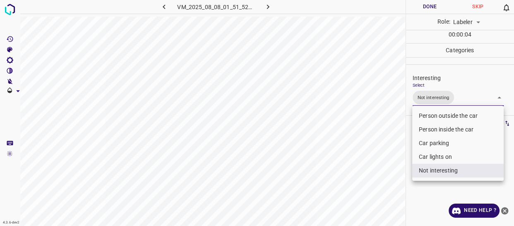
click at [359, 166] on div at bounding box center [257, 113] width 514 height 226
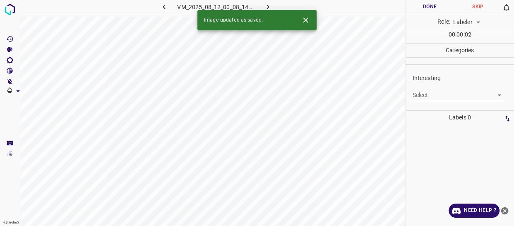
click at [422, 103] on div "Interesting Select ​" at bounding box center [460, 87] width 109 height 39
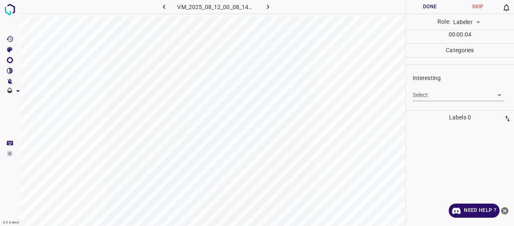
click at [428, 96] on body "4.3.6-dev2 VM_2025_08_12_00_08_14_297_03.gif Done Skip 0 Role: Labeler labeler …" at bounding box center [257, 113] width 514 height 226
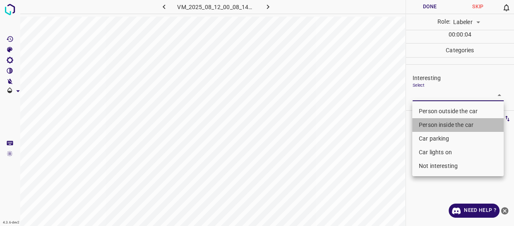
drag, startPoint x: 430, startPoint y: 121, endPoint x: 380, endPoint y: 153, distance: 59.4
click at [430, 123] on li "Person inside the car" at bounding box center [458, 125] width 92 height 14
type input "Person inside the car"
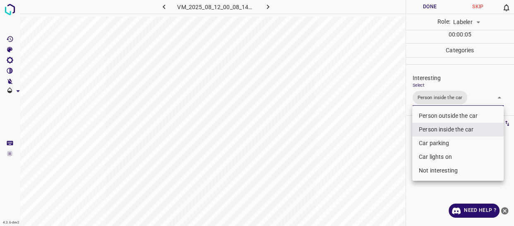
drag, startPoint x: 380, startPoint y: 153, endPoint x: 376, endPoint y: 161, distance: 8.9
click at [378, 158] on div at bounding box center [257, 113] width 514 height 226
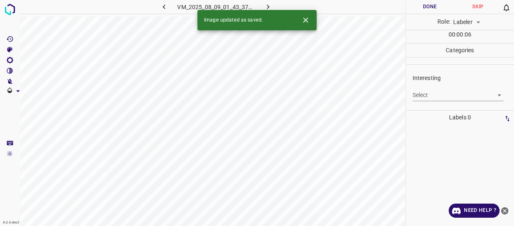
click at [425, 94] on body "4.3.6-dev2 VM_2025_08_09_01_43_37_044_01.gif Done Skip 0 Role: Labeler labeler …" at bounding box center [257, 113] width 514 height 226
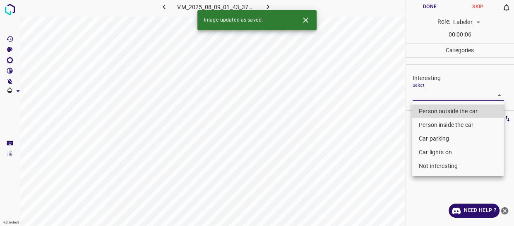
click at [425, 112] on li "Person outside the car" at bounding box center [458, 111] width 92 height 14
type input "Person outside the car"
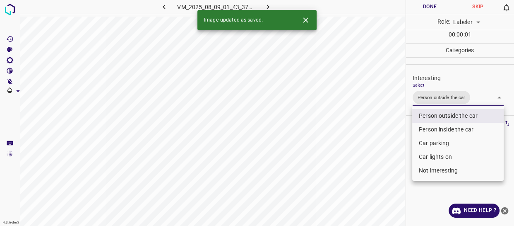
drag, startPoint x: 359, startPoint y: 164, endPoint x: 353, endPoint y: 169, distance: 8.0
click at [359, 166] on div at bounding box center [257, 113] width 514 height 226
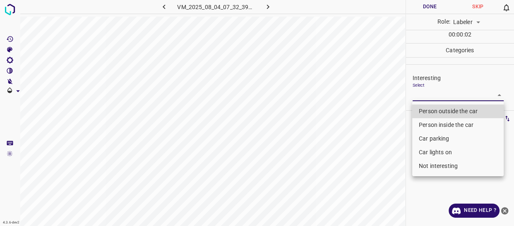
click at [425, 96] on body "4.3.6-dev2 VM_2025_08_04_07_32_39_558_05.gif Done Skip 0 Role: Labeler labeler …" at bounding box center [257, 113] width 514 height 226
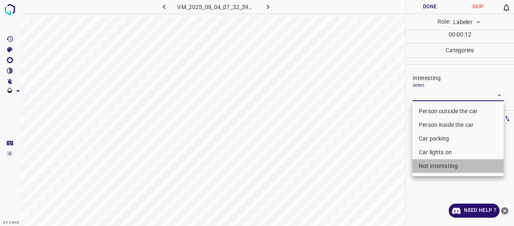
drag, startPoint x: 435, startPoint y: 167, endPoint x: 360, endPoint y: 190, distance: 77.9
click at [422, 170] on li "Not interesting" at bounding box center [458, 166] width 92 height 14
type input "Not interesting"
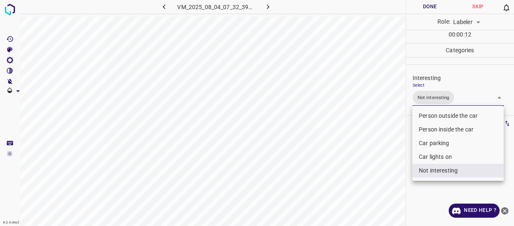
click at [359, 190] on div at bounding box center [257, 113] width 514 height 226
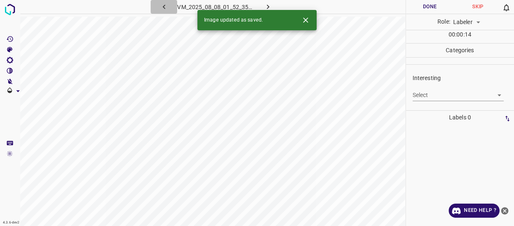
click at [161, 8] on icon "button" at bounding box center [164, 6] width 9 height 9
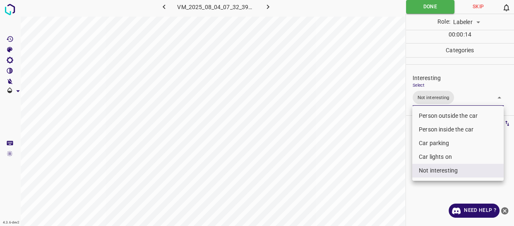
click at [460, 100] on body "4.3.6-dev2 VM_2025_08_04_07_32_39_558_05.gif Done Skip 0 Role: Labeler labeler …" at bounding box center [257, 113] width 514 height 226
drag, startPoint x: 440, startPoint y: 173, endPoint x: 438, endPoint y: 168, distance: 5.6
click at [439, 170] on li "Not interesting" at bounding box center [458, 171] width 92 height 14
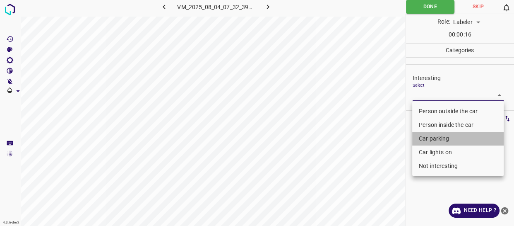
click at [427, 136] on li "Car parking" at bounding box center [458, 139] width 92 height 14
type input "Car parking"
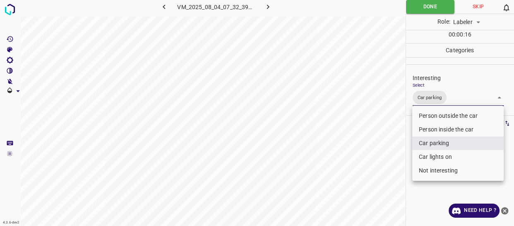
drag, startPoint x: 401, startPoint y: 158, endPoint x: 394, endPoint y: 163, distance: 8.4
click at [399, 160] on div at bounding box center [257, 113] width 514 height 226
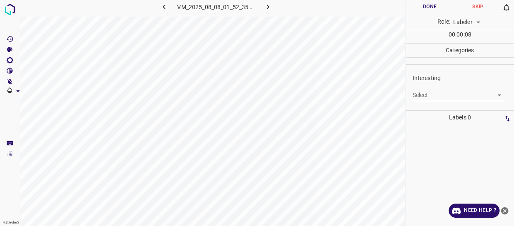
click at [419, 96] on body "4.3.6-dev2 VM_2025_08_08_01_52_35_162_01.gif Done Skip 0 Role: Labeler labeler …" at bounding box center [257, 113] width 514 height 226
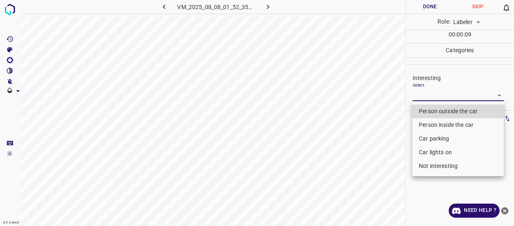
click at [428, 124] on li "Person inside the car" at bounding box center [458, 125] width 92 height 14
type input "Person inside the car"
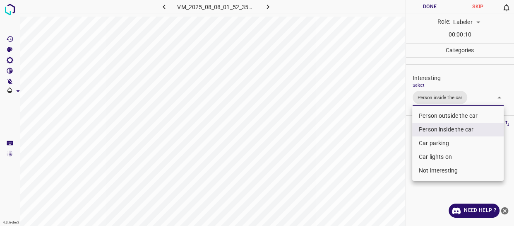
click at [381, 151] on div at bounding box center [257, 113] width 514 height 226
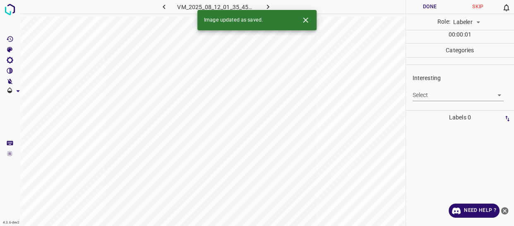
click at [425, 95] on body "4.3.6-dev2 VM_2025_08_12_01_35_45_780_01.gif Done Skip 0 Role: Labeler labeler …" at bounding box center [257, 113] width 514 height 226
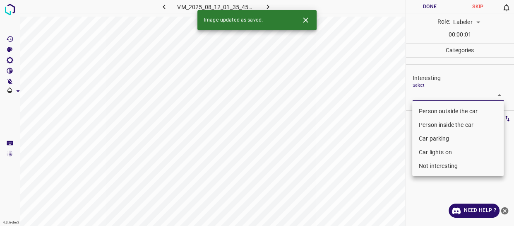
click at [426, 115] on li "Person outside the car" at bounding box center [458, 111] width 92 height 14
type input "Person outside the car"
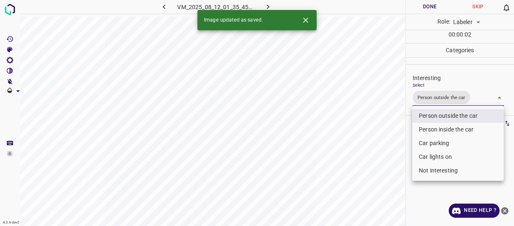
drag, startPoint x: 396, startPoint y: 141, endPoint x: 376, endPoint y: 149, distance: 21.8
click at [395, 145] on div at bounding box center [257, 113] width 514 height 226
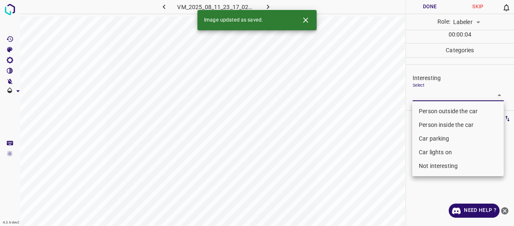
drag, startPoint x: 433, startPoint y: 95, endPoint x: 431, endPoint y: 111, distance: 16.8
click at [433, 95] on body "4.3.6-dev2 VM_2025_08_11_23_17_02_116_01.gif Done Skip 0 Role: Labeler labeler …" at bounding box center [257, 113] width 514 height 226
click at [431, 112] on li "Person outside the car" at bounding box center [458, 111] width 92 height 14
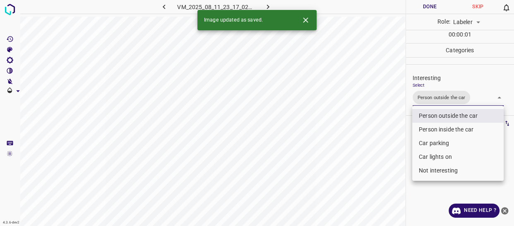
type input "Person outside the car"
drag, startPoint x: 390, startPoint y: 151, endPoint x: 387, endPoint y: 157, distance: 7.2
click at [388, 157] on div at bounding box center [257, 113] width 514 height 226
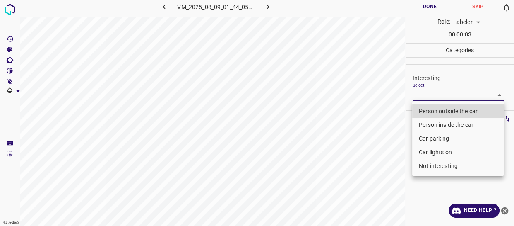
click at [429, 97] on body "4.3.6-dev2 VM_2025_08_09_01_44_05_535_09.gif Done Skip 0 Role: Labeler labeler …" at bounding box center [257, 113] width 514 height 226
click at [427, 127] on li "Person inside the car" at bounding box center [458, 125] width 92 height 14
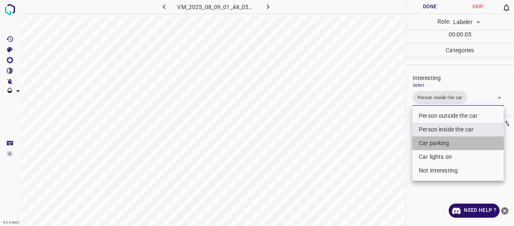
click at [430, 144] on li "Car parking" at bounding box center [458, 143] width 92 height 14
type input "Person inside the car,Car parking"
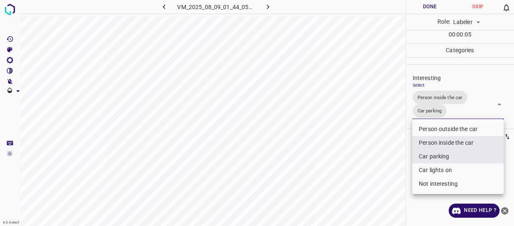
drag, startPoint x: 389, startPoint y: 157, endPoint x: 381, endPoint y: 166, distance: 11.1
click at [385, 163] on div at bounding box center [257, 113] width 514 height 226
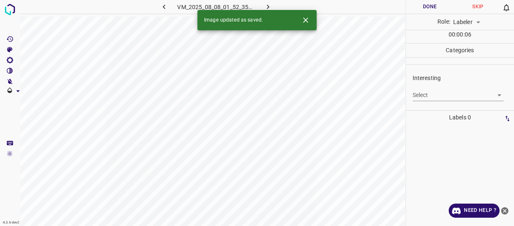
click at [436, 93] on body "4.3.6-dev2 VM_2025_08_08_01_52_35_162_05.gif Done Skip 0 Role: Labeler labeler …" at bounding box center [257, 113] width 514 height 226
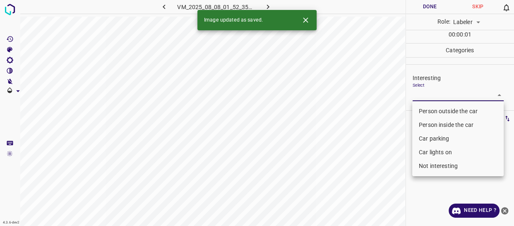
drag, startPoint x: 434, startPoint y: 121, endPoint x: 420, endPoint y: 128, distance: 15.6
click at [433, 122] on li "Person inside the car" at bounding box center [458, 125] width 92 height 14
type input "Person inside the car"
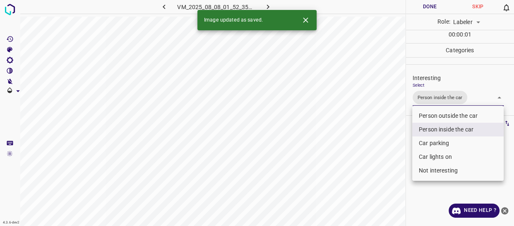
drag, startPoint x: 381, startPoint y: 148, endPoint x: 376, endPoint y: 155, distance: 8.5
click at [379, 152] on div at bounding box center [257, 113] width 514 height 226
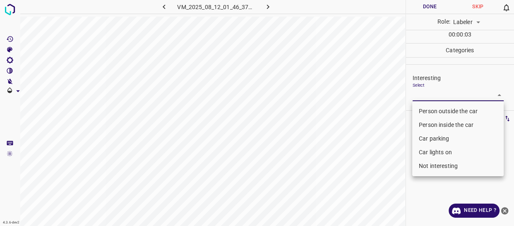
drag, startPoint x: 416, startPoint y: 95, endPoint x: 420, endPoint y: 110, distance: 15.4
click at [417, 97] on body "4.3.6-dev2 VM_2025_08_12_01_46_37_919_00.gif Done Skip 0 Role: Labeler labeler …" at bounding box center [257, 113] width 514 height 226
click at [420, 110] on li "Person outside the car" at bounding box center [458, 111] width 92 height 14
type input "Person outside the car"
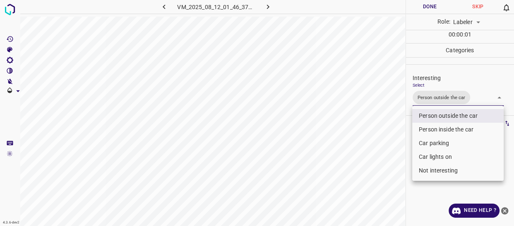
drag, startPoint x: 375, startPoint y: 166, endPoint x: 372, endPoint y: 170, distance: 5.4
click at [373, 170] on div at bounding box center [257, 113] width 514 height 226
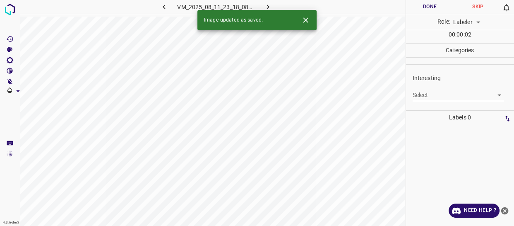
click at [426, 98] on body "4.3.6-dev2 VM_2025_08_11_23_18_08_474_05.gif Done Skip 0 Role: Labeler labeler …" at bounding box center [257, 113] width 514 height 226
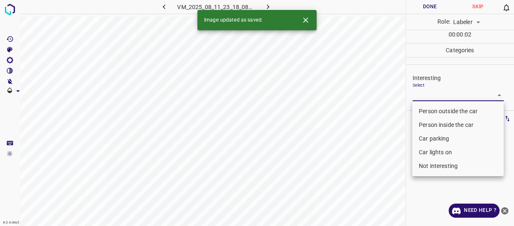
click at [424, 112] on li "Person outside the car" at bounding box center [458, 111] width 92 height 14
type input "Person outside the car"
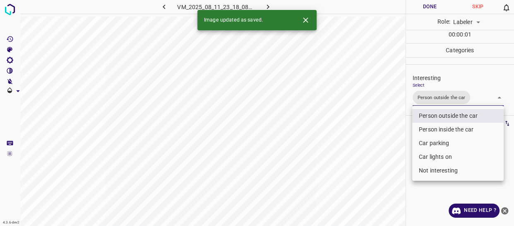
click at [363, 164] on div at bounding box center [257, 113] width 514 height 226
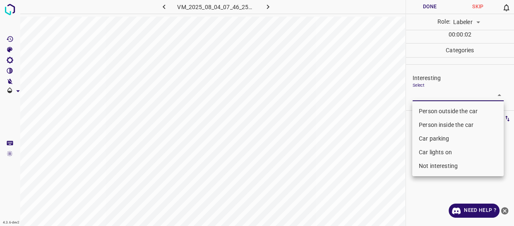
click at [430, 92] on body "4.3.6-dev2 VM_2025_08_04_07_46_25_439_01.gif Done Skip 0 Role: Labeler labeler …" at bounding box center [257, 113] width 514 height 226
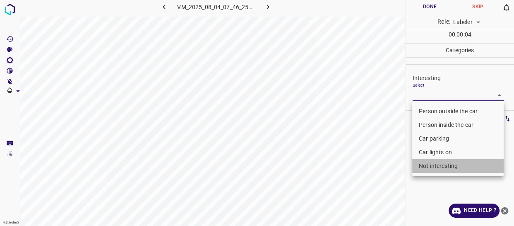
drag, startPoint x: 424, startPoint y: 166, endPoint x: 374, endPoint y: 188, distance: 54.9
click at [424, 166] on li "Not interesting" at bounding box center [458, 166] width 92 height 14
type input "Not interesting"
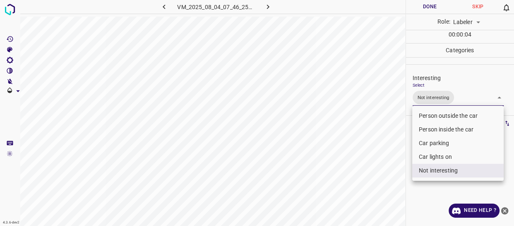
click at [373, 188] on div at bounding box center [257, 113] width 514 height 226
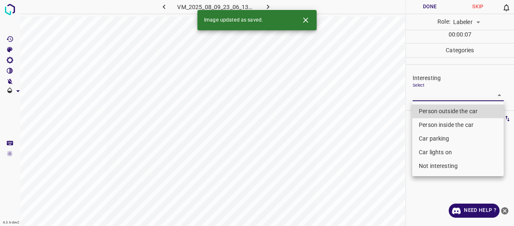
drag, startPoint x: 421, startPoint y: 94, endPoint x: 420, endPoint y: 104, distance: 9.1
click at [421, 94] on body "4.3.6-dev2 VM_2025_08_09_23_06_13_313_06.gif Done Skip 0 Role: Labeler labeler …" at bounding box center [257, 113] width 514 height 226
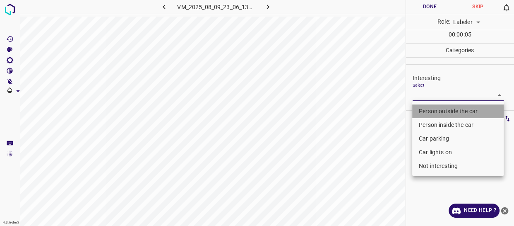
click at [435, 111] on li "Person outside the car" at bounding box center [458, 111] width 92 height 14
type input "Person outside the car"
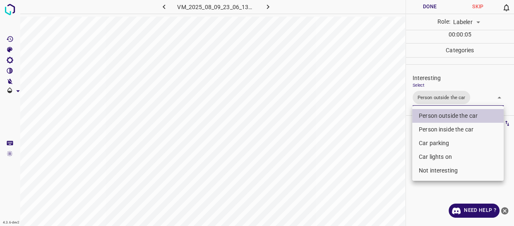
drag, startPoint x: 390, startPoint y: 137, endPoint x: 388, endPoint y: 142, distance: 5.4
click at [389, 142] on div at bounding box center [257, 113] width 514 height 226
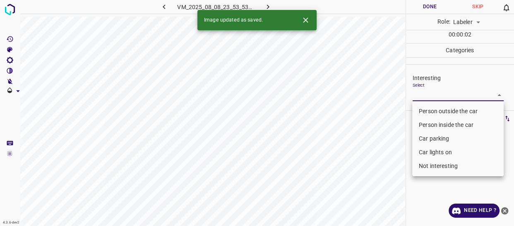
click at [427, 97] on body "4.3.6-dev2 VM_2025_08_08_23_53_53_098_00.gif Done Skip 0 Role: Labeler labeler …" at bounding box center [257, 113] width 514 height 226
click at [424, 137] on li "Car parking" at bounding box center [458, 139] width 92 height 14
type input "Car parking"
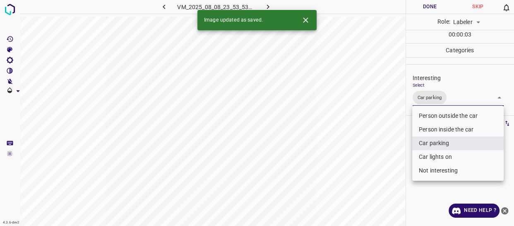
click at [390, 159] on div at bounding box center [257, 113] width 514 height 226
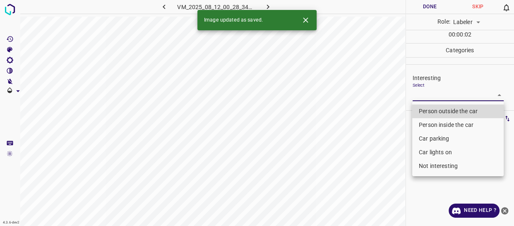
click at [431, 92] on body "4.3.6-dev2 VM_2025_08_12_00_28_34_497_02.gif Done Skip 0 Role: Labeler labeler …" at bounding box center [257, 113] width 514 height 226
click at [444, 167] on li "Not interesting" at bounding box center [458, 166] width 92 height 14
type input "Not interesting"
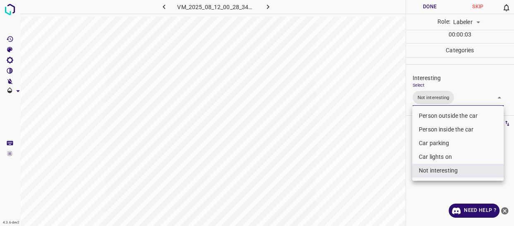
drag, startPoint x: 391, startPoint y: 174, endPoint x: 379, endPoint y: 177, distance: 12.6
click at [388, 175] on div at bounding box center [257, 113] width 514 height 226
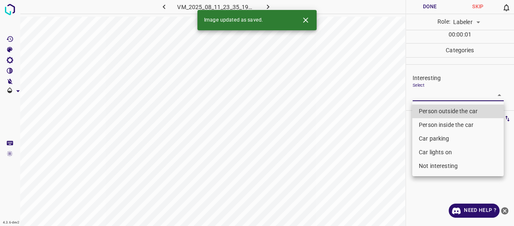
click at [436, 93] on body "4.3.6-dev2 VM_2025_08_11_23_35_19_805_06.gif Done Skip 0 Role: Labeler labeler …" at bounding box center [257, 113] width 514 height 226
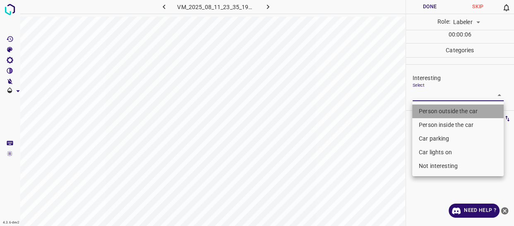
drag, startPoint x: 427, startPoint y: 109, endPoint x: 357, endPoint y: 141, distance: 76.5
click at [424, 112] on li "Person outside the car" at bounding box center [458, 111] width 92 height 14
type input "Person outside the car"
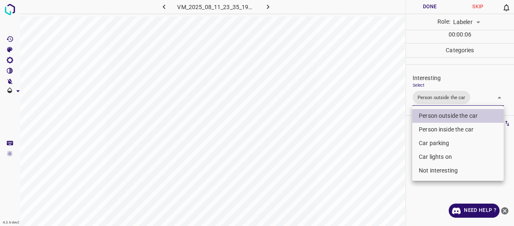
drag, startPoint x: 354, startPoint y: 149, endPoint x: 348, endPoint y: 155, distance: 8.8
click at [350, 154] on div at bounding box center [257, 113] width 514 height 226
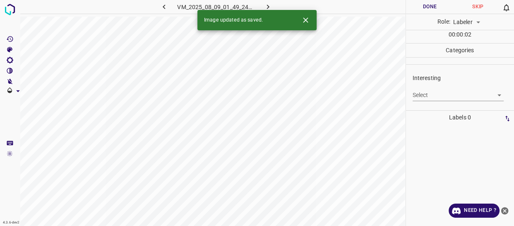
click at [420, 96] on body "4.3.6-dev2 VM_2025_08_09_01_49_24_020_06.gif Done Skip 0 Role: Labeler labeler …" at bounding box center [257, 113] width 514 height 226
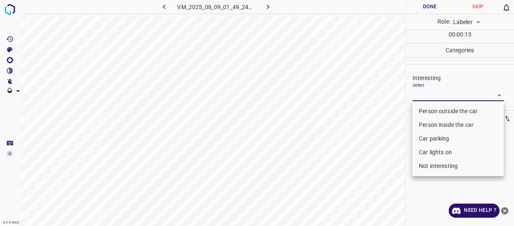
drag, startPoint x: 435, startPoint y: 165, endPoint x: 423, endPoint y: 162, distance: 12.6
click at [434, 165] on li "Not interesting" at bounding box center [458, 166] width 92 height 14
type input "Not interesting"
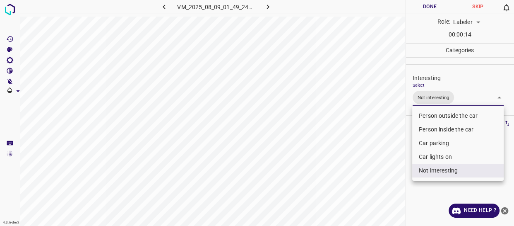
click at [403, 159] on div at bounding box center [257, 113] width 514 height 226
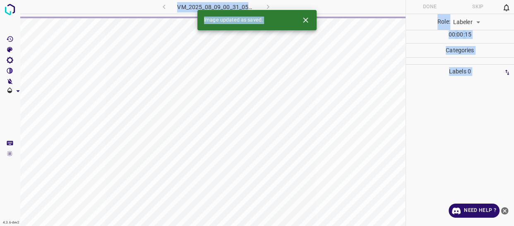
click at [164, 7] on div "VM_2025_08_09_00_31_05_994_05.gif" at bounding box center [216, 7] width 154 height 14
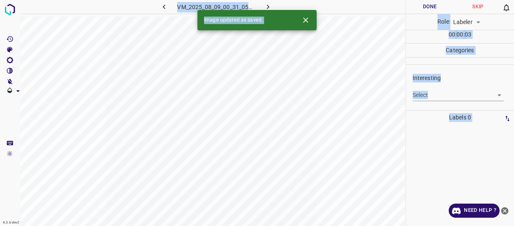
click at [485, 49] on p "Categories" at bounding box center [460, 50] width 109 height 14
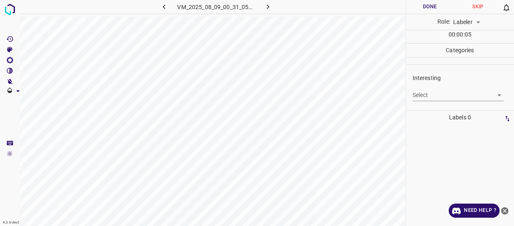
click at [164, 7] on icon "button" at bounding box center [164, 7] width 2 height 5
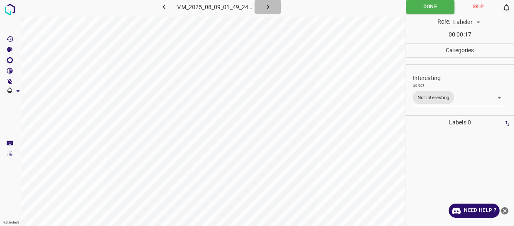
click at [270, 3] on icon "button" at bounding box center [268, 6] width 9 height 9
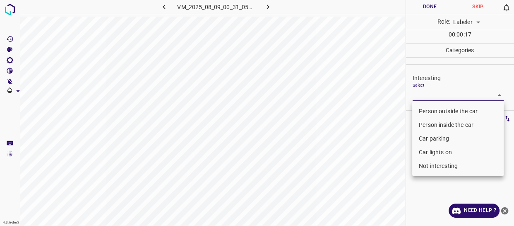
drag, startPoint x: 432, startPoint y: 93, endPoint x: 429, endPoint y: 111, distance: 18.5
click at [432, 94] on body "4.3.6-dev2 VM_2025_08_09_00_31_05_994_05.gif Done Skip 0 Role: Labeler labeler …" at bounding box center [257, 113] width 514 height 226
drag, startPoint x: 430, startPoint y: 109, endPoint x: 388, endPoint y: 141, distance: 52.3
click at [426, 112] on li "Person outside the car" at bounding box center [458, 111] width 92 height 14
type input "Person outside the car"
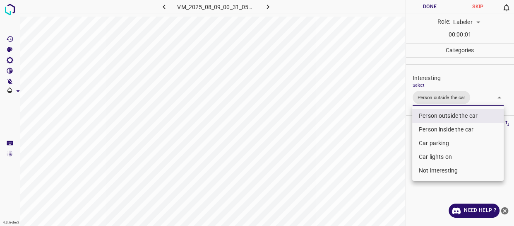
drag, startPoint x: 387, startPoint y: 142, endPoint x: 381, endPoint y: 147, distance: 8.5
click at [384, 146] on div at bounding box center [257, 113] width 514 height 226
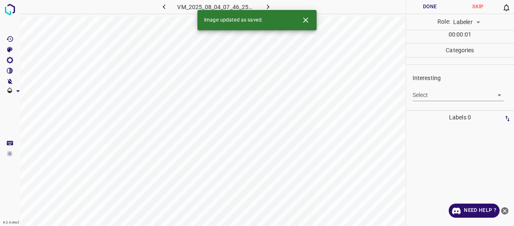
click at [440, 94] on body "4.3.6-dev2 VM_2025_08_04_07_46_25_439_02.gif Done Skip 0 Role: Labeler labeler …" at bounding box center [257, 113] width 514 height 226
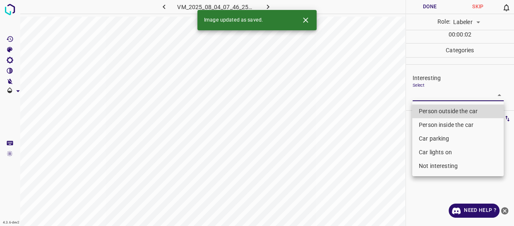
drag, startPoint x: 427, startPoint y: 134, endPoint x: 427, endPoint y: 139, distance: 5.4
click at [427, 134] on li "Car parking" at bounding box center [458, 139] width 92 height 14
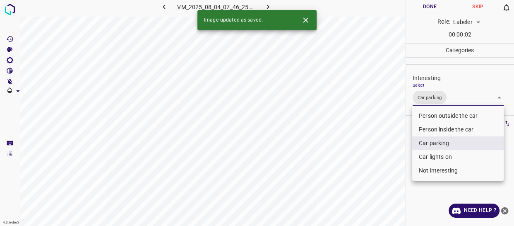
click at [426, 155] on li "Car lights on" at bounding box center [458, 157] width 92 height 14
type input "Car parking,Car lights on"
click at [387, 171] on div at bounding box center [257, 113] width 514 height 226
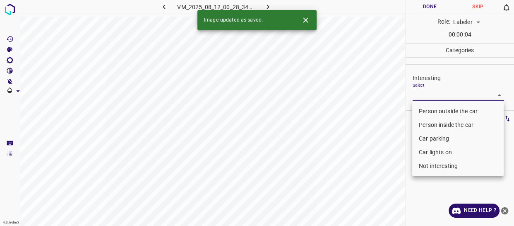
click at [431, 97] on body "4.3.6-dev2 VM_2025_08_12_00_28_34_497_09.gif Done Skip 0 Role: Labeler labeler …" at bounding box center [257, 113] width 514 height 226
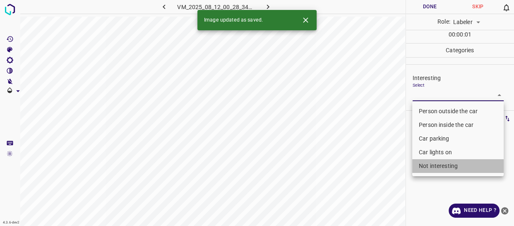
drag, startPoint x: 432, startPoint y: 168, endPoint x: 365, endPoint y: 180, distance: 67.7
click at [431, 168] on li "Not interesting" at bounding box center [458, 166] width 92 height 14
type input "Not interesting"
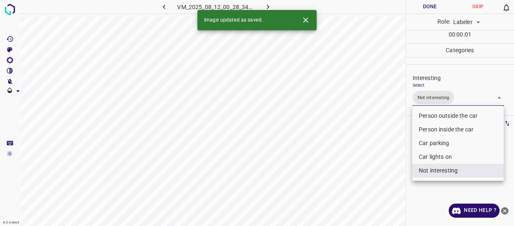
click at [364, 182] on div at bounding box center [257, 113] width 514 height 226
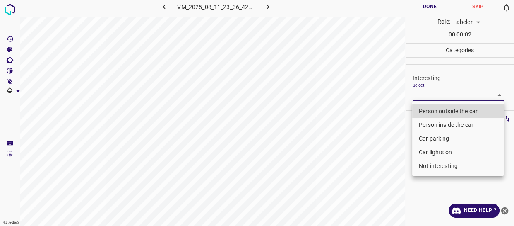
click at [417, 94] on body "4.3.6-dev2 VM_2025_08_11_23_36_42_326_07.gif Done Skip 0 Role: Labeler labeler …" at bounding box center [257, 113] width 514 height 226
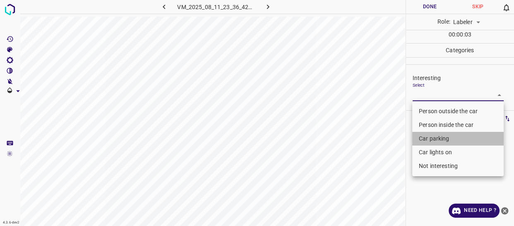
click at [425, 137] on li "Car parking" at bounding box center [458, 139] width 92 height 14
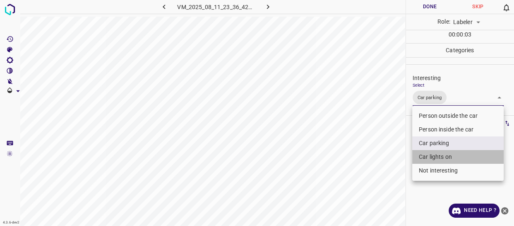
drag, startPoint x: 427, startPoint y: 155, endPoint x: 368, endPoint y: 165, distance: 59.6
click at [427, 155] on li "Car lights on" at bounding box center [458, 157] width 92 height 14
type input "Car parking,Car lights on"
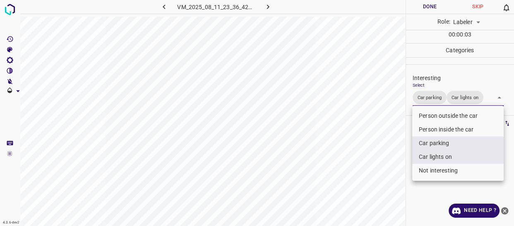
drag, startPoint x: 368, startPoint y: 165, endPoint x: 362, endPoint y: 170, distance: 7.4
click at [366, 169] on div at bounding box center [257, 113] width 514 height 226
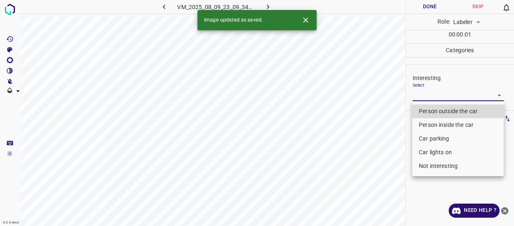
click at [429, 96] on body "4.3.6-dev2 VM_2025_08_09_23_09_34_098_03.gif Done Skip 0 Role: Labeler labeler …" at bounding box center [257, 113] width 514 height 226
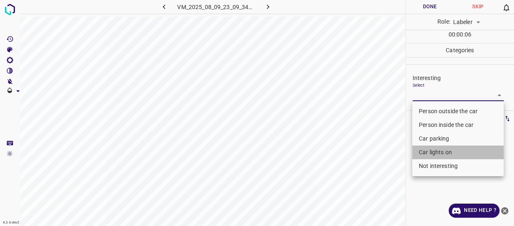
drag, startPoint x: 444, startPoint y: 154, endPoint x: 366, endPoint y: 182, distance: 82.2
click at [427, 160] on ul "Person outside the car Person inside the car Car parking Car lights on Not inte…" at bounding box center [458, 138] width 92 height 75
drag, startPoint x: 366, startPoint y: 182, endPoint x: 359, endPoint y: 191, distance: 11.5
click at [361, 190] on div at bounding box center [257, 113] width 514 height 226
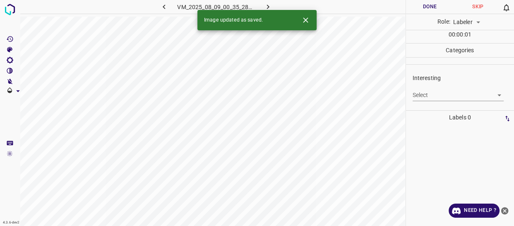
click at [432, 90] on body "4.3.6-dev2 VM_2025_08_09_00_35_28_113_02.gif Done Skip 0 Role: Labeler labeler …" at bounding box center [257, 113] width 514 height 226
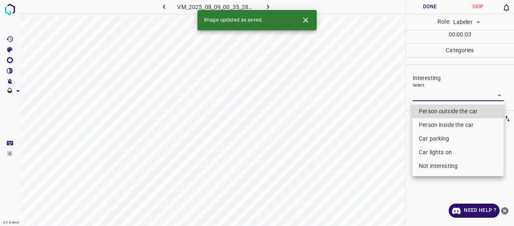
click at [430, 112] on li "Person outside the car" at bounding box center [458, 111] width 92 height 14
type input "Person outside the car"
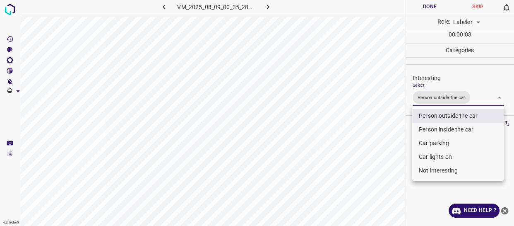
click at [389, 145] on div at bounding box center [257, 113] width 514 height 226
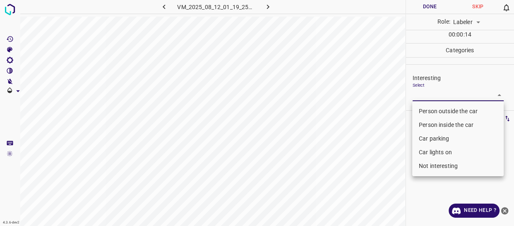
drag, startPoint x: 429, startPoint y: 96, endPoint x: 419, endPoint y: 113, distance: 19.5
click at [428, 97] on body "4.3.6-dev2 VM_2025_08_12_01_19_25_531_05.gif Done Skip 0 Role: Labeler labeler …" at bounding box center [257, 113] width 514 height 226
click at [419, 111] on li "Person outside the car" at bounding box center [458, 111] width 92 height 14
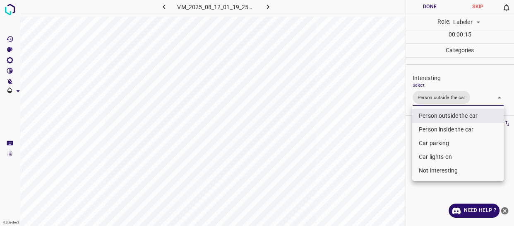
type input "Person outside the car"
click at [382, 141] on div at bounding box center [257, 113] width 514 height 226
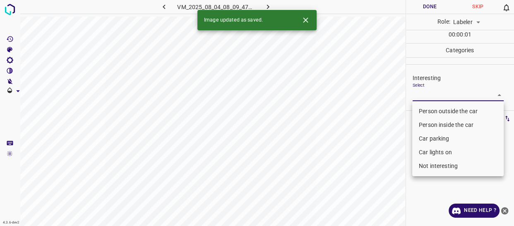
drag, startPoint x: 417, startPoint y: 94, endPoint x: 417, endPoint y: 102, distance: 8.3
click at [417, 94] on body "4.3.6-dev2 VM_2025_08_04_08_09_47_167_00.gif Done Skip 0 Role: Labeler labeler …" at bounding box center [257, 113] width 514 height 226
click at [418, 110] on li "Person outside the car" at bounding box center [458, 111] width 92 height 14
type input "Person outside the car"
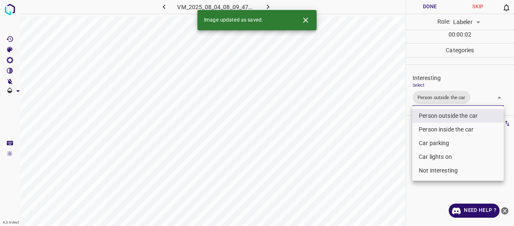
drag, startPoint x: 379, startPoint y: 148, endPoint x: 372, endPoint y: 155, distance: 9.7
click at [374, 154] on div at bounding box center [257, 113] width 514 height 226
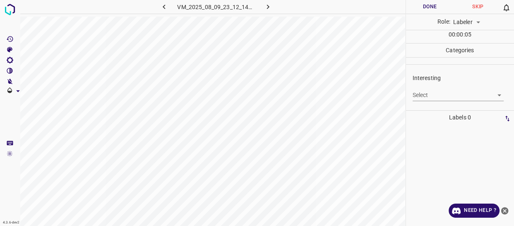
click at [429, 94] on body "4.3.6-dev2 VM_2025_08_09_23_12_14_013_00.gif Done Skip 0 Role: Labeler labeler …" at bounding box center [257, 113] width 514 height 226
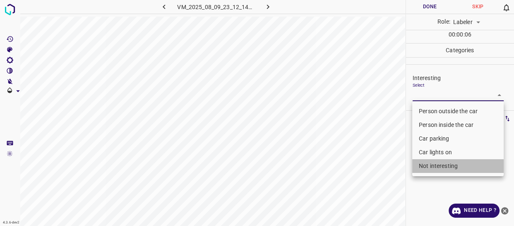
drag, startPoint x: 439, startPoint y: 164, endPoint x: 351, endPoint y: 177, distance: 88.8
click at [439, 164] on li "Not interesting" at bounding box center [458, 166] width 92 height 14
type input "Not interesting"
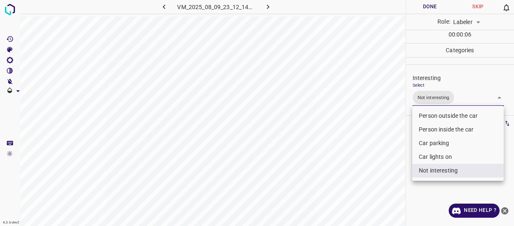
click at [351, 177] on div at bounding box center [257, 113] width 514 height 226
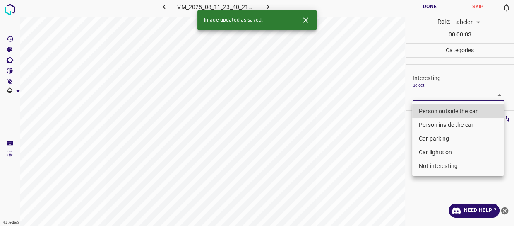
click at [426, 93] on body "4.3.6-dev2 VM_2025_08_11_23_40_21_615_05.gif Done Skip 0 Role: Labeler labeler …" at bounding box center [257, 113] width 514 height 226
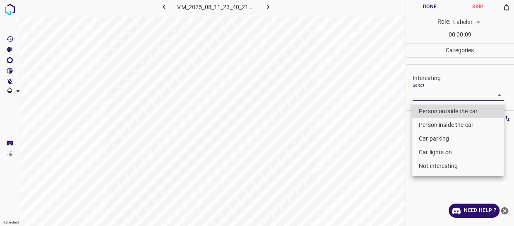
click at [423, 112] on li "Person outside the car" at bounding box center [458, 111] width 92 height 14
type input "Person outside the car"
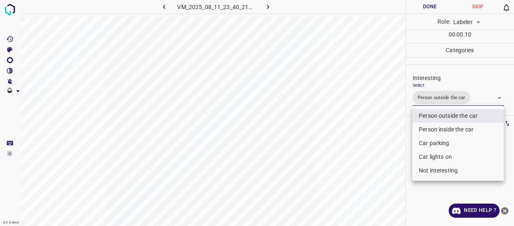
drag, startPoint x: 380, startPoint y: 130, endPoint x: 371, endPoint y: 138, distance: 12.6
click at [376, 136] on div at bounding box center [257, 113] width 514 height 226
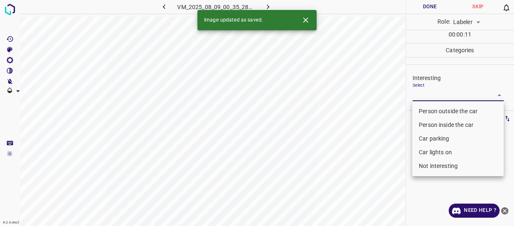
drag, startPoint x: 429, startPoint y: 95, endPoint x: 427, endPoint y: 101, distance: 6.5
click at [429, 95] on body "4.3.6-dev2 VM_2025_08_09_00_35_28_113_10.gif Done Skip 0 Role: Labeler labeler …" at bounding box center [257, 113] width 514 height 226
drag, startPoint x: 428, startPoint y: 107, endPoint x: 418, endPoint y: 115, distance: 12.4
click at [428, 108] on li "Person outside the car" at bounding box center [458, 111] width 92 height 14
type input "Person outside the car"
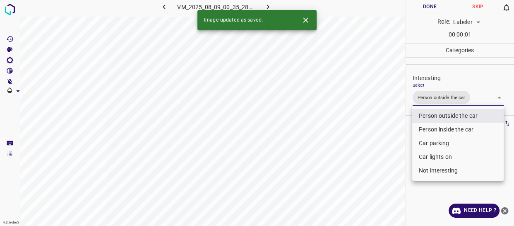
drag, startPoint x: 375, startPoint y: 145, endPoint x: 372, endPoint y: 149, distance: 5.1
click at [373, 149] on div at bounding box center [257, 113] width 514 height 226
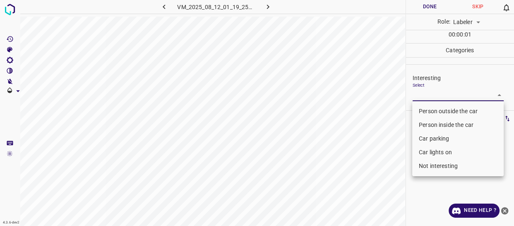
drag, startPoint x: 436, startPoint y: 92, endPoint x: 435, endPoint y: 109, distance: 17.5
click at [436, 93] on body "4.3.6-dev2 VM_2025_08_12_01_19_25_531_06.gif Done Skip 0 Role: Labeler labeler …" at bounding box center [257, 113] width 514 height 226
click at [435, 109] on li "Person outside the car" at bounding box center [458, 111] width 92 height 14
type input "Person outside the car"
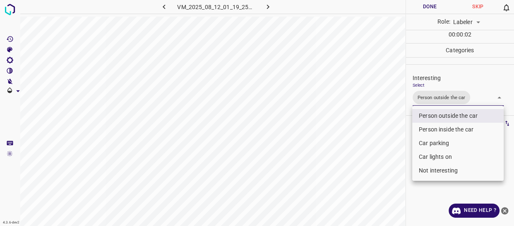
click at [379, 150] on div at bounding box center [257, 113] width 514 height 226
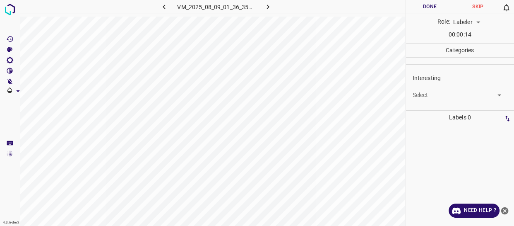
click at [423, 95] on body "4.3.6-dev2 VM_2025_08_09_01_36_35_820_09.gif Done Skip 0 Role: Labeler labeler …" at bounding box center [257, 113] width 514 height 226
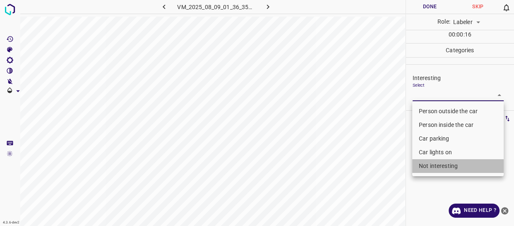
drag, startPoint x: 439, startPoint y: 163, endPoint x: 383, endPoint y: 171, distance: 56.0
click at [438, 164] on li "Not interesting" at bounding box center [458, 166] width 92 height 14
type input "Not interesting"
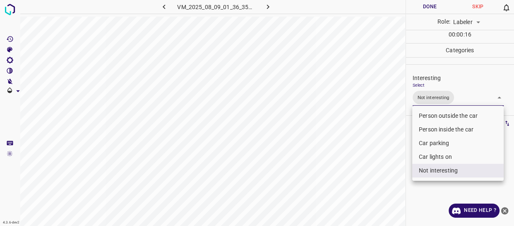
drag, startPoint x: 377, startPoint y: 171, endPoint x: 373, endPoint y: 182, distance: 11.4
click at [373, 181] on div at bounding box center [257, 113] width 514 height 226
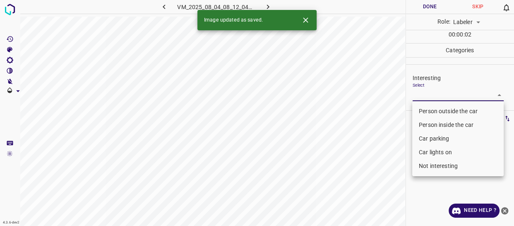
click at [437, 94] on body "4.3.6-dev2 VM_2025_08_04_08_12_04_172_00.gif Done Skip 0 Role: Labeler labeler …" at bounding box center [257, 113] width 514 height 226
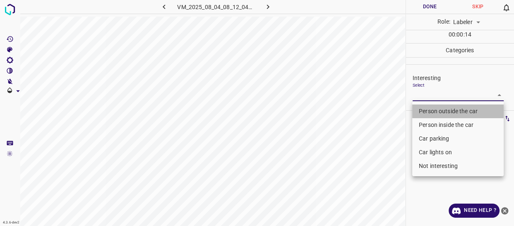
drag, startPoint x: 440, startPoint y: 109, endPoint x: 428, endPoint y: 141, distance: 34.1
click at [440, 110] on li "Person outside the car" at bounding box center [458, 111] width 92 height 14
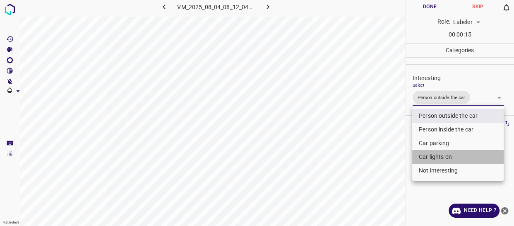
click at [428, 155] on li "Car lights on" at bounding box center [458, 157] width 92 height 14
type input "Person outside the car,Car lights on"
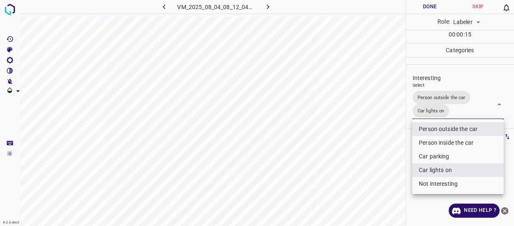
click at [401, 160] on div at bounding box center [257, 113] width 514 height 226
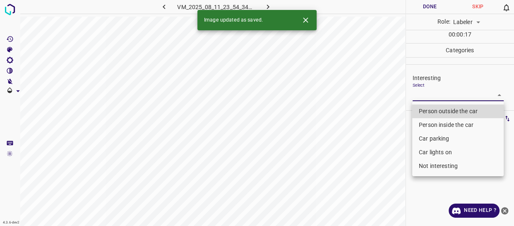
click at [437, 92] on body "4.3.6-dev2 VM_2025_08_11_23_54_34_880_01.gif Done Skip 0 Role: Labeler labeler …" at bounding box center [257, 113] width 514 height 226
drag, startPoint x: 435, startPoint y: 104, endPoint x: 422, endPoint y: 127, distance: 25.9
click at [435, 106] on li "Person outside the car" at bounding box center [458, 111] width 92 height 14
type input "Person outside the car"
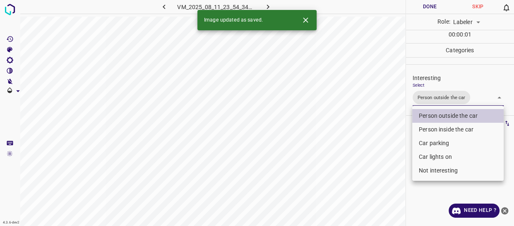
click at [396, 147] on div at bounding box center [257, 113] width 514 height 226
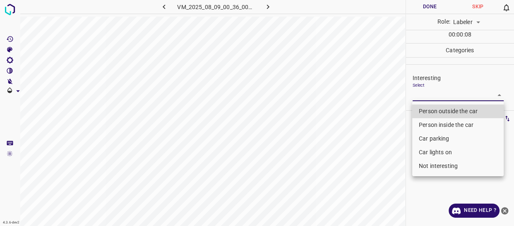
click at [430, 92] on body "4.3.6-dev2 VM_2025_08_09_00_36_00_628_05.gif Done Skip 0 Role: Labeler labeler …" at bounding box center [257, 113] width 514 height 226
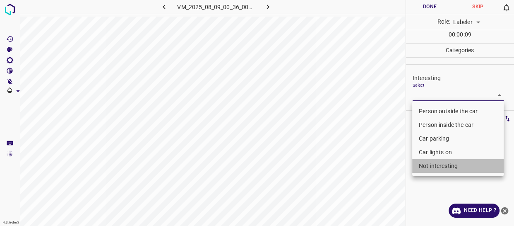
drag, startPoint x: 436, startPoint y: 163, endPoint x: 395, endPoint y: 167, distance: 41.6
click at [436, 163] on li "Not interesting" at bounding box center [458, 166] width 92 height 14
type input "Not interesting"
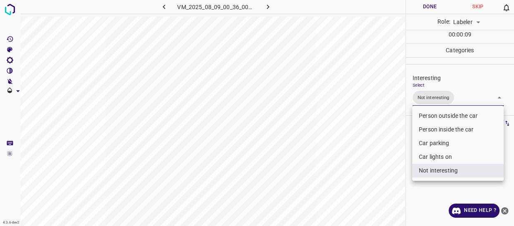
drag, startPoint x: 373, startPoint y: 163, endPoint x: 363, endPoint y: 171, distance: 12.9
click at [371, 166] on div at bounding box center [257, 113] width 514 height 226
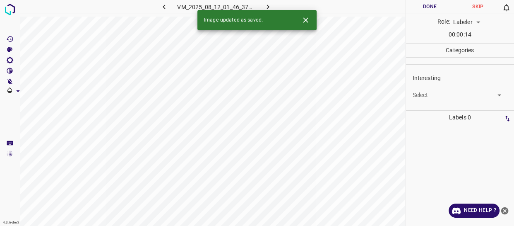
click at [438, 92] on body "4.3.6-dev2 VM_2025_08_12_01_46_37_919_01.gif Done Skip 0 Role: Labeler labeler …" at bounding box center [257, 113] width 514 height 226
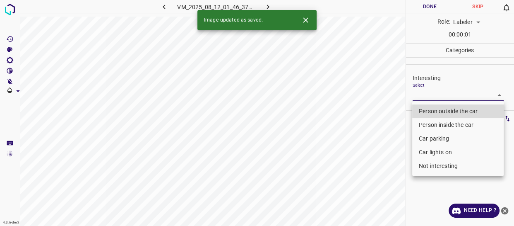
drag, startPoint x: 433, startPoint y: 108, endPoint x: 427, endPoint y: 112, distance: 6.8
click at [432, 109] on li "Person outside the car" at bounding box center [458, 111] width 92 height 14
type input "Person outside the car"
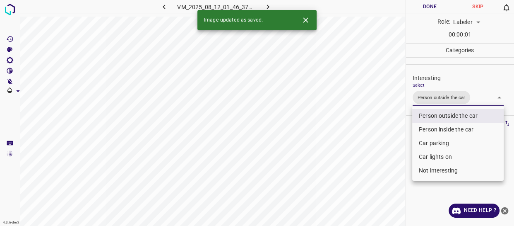
drag, startPoint x: 378, startPoint y: 142, endPoint x: 362, endPoint y: 158, distance: 22.5
click at [379, 153] on div at bounding box center [257, 113] width 514 height 226
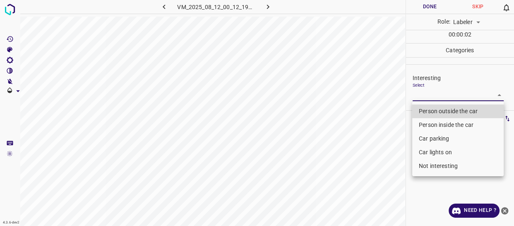
drag, startPoint x: 427, startPoint y: 95, endPoint x: 429, endPoint y: 110, distance: 15.4
click at [427, 97] on body "4.3.6-dev2 VM_2025_08_12_00_12_19_319_09.gif Done Skip 0 Role: Labeler labeler …" at bounding box center [257, 113] width 514 height 226
click at [429, 111] on li "Person outside the car" at bounding box center [458, 111] width 92 height 14
type input "Person outside the car"
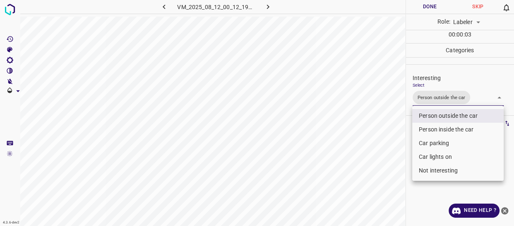
drag, startPoint x: 400, startPoint y: 142, endPoint x: 383, endPoint y: 169, distance: 31.7
click at [397, 154] on div at bounding box center [257, 113] width 514 height 226
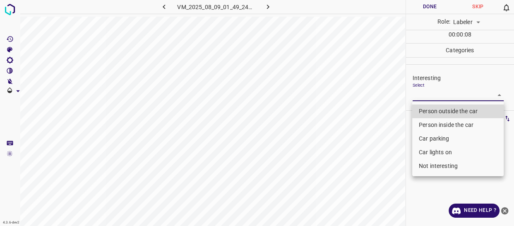
drag, startPoint x: 431, startPoint y: 95, endPoint x: 431, endPoint y: 100, distance: 5.0
click at [431, 95] on body "4.3.6-dev2 VM_2025_08_09_01_49_24_020_11.gif Done Skip 0 Role: Labeler labeler …" at bounding box center [257, 113] width 514 height 226
click at [429, 111] on li "Person outside the car" at bounding box center [458, 111] width 92 height 14
type input "Person outside the car"
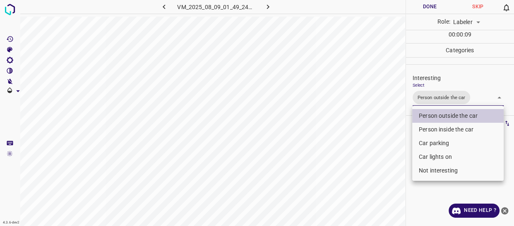
drag, startPoint x: 392, startPoint y: 147, endPoint x: 391, endPoint y: 152, distance: 5.6
click at [391, 149] on div at bounding box center [257, 113] width 514 height 226
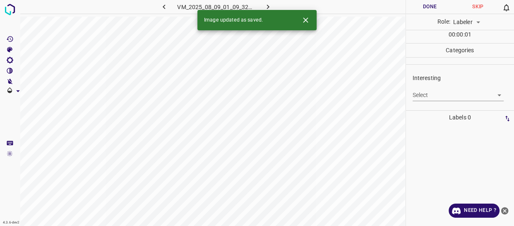
click at [424, 95] on body "4.3.6-dev2 VM_2025_08_09_01_09_32_448_07.gif Done Skip 0 Role: Labeler labeler …" at bounding box center [257, 113] width 514 height 226
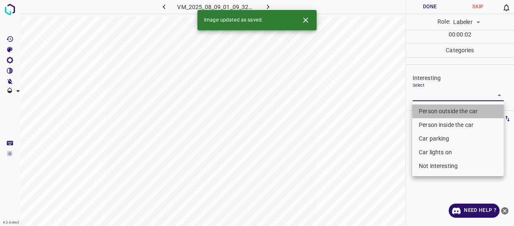
drag, startPoint x: 420, startPoint y: 109, endPoint x: 412, endPoint y: 127, distance: 19.1
click at [420, 111] on li "Person outside the car" at bounding box center [458, 111] width 92 height 14
type input "Person outside the car"
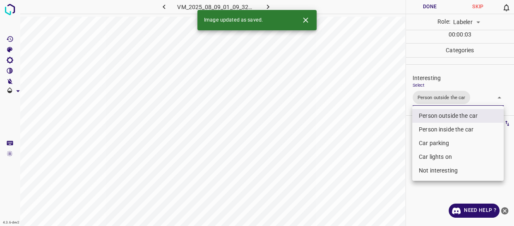
drag, startPoint x: 379, startPoint y: 165, endPoint x: 373, endPoint y: 174, distance: 11.0
click at [378, 170] on div at bounding box center [257, 113] width 514 height 226
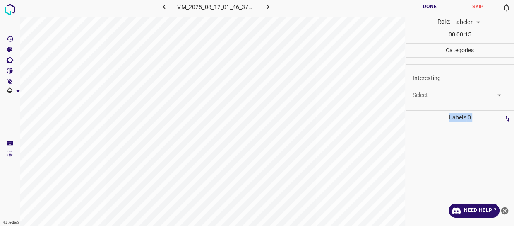
drag, startPoint x: 420, startPoint y: 87, endPoint x: 421, endPoint y: 97, distance: 10.1
click at [420, 89] on div "Select ​" at bounding box center [459, 91] width 92 height 19
click at [421, 97] on body "4.3.6-dev2 VM_2025_08_12_01_46_37_919_04.gif Done Skip 0 Role: Labeler labeler …" at bounding box center [257, 113] width 514 height 226
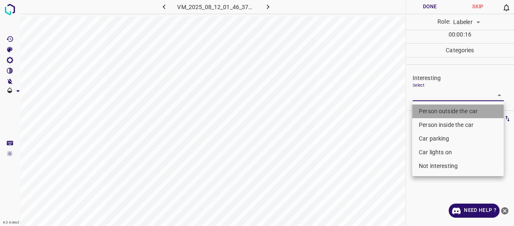
drag, startPoint x: 427, startPoint y: 112, endPoint x: 415, endPoint y: 114, distance: 11.8
click at [427, 111] on li "Person outside the car" at bounding box center [458, 111] width 92 height 14
type input "Person outside the car"
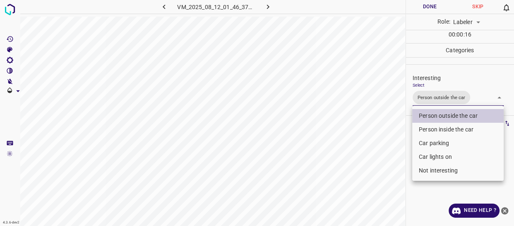
drag, startPoint x: 364, startPoint y: 134, endPoint x: 355, endPoint y: 154, distance: 22.2
click at [364, 138] on div at bounding box center [257, 113] width 514 height 226
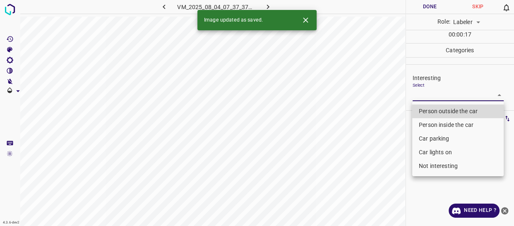
drag, startPoint x: 439, startPoint y: 91, endPoint x: 433, endPoint y: 109, distance: 19.3
click at [439, 91] on body "4.3.6-dev2 VM_2025_08_04_07_37_37_198_00.gif Done Skip 0 Role: Labeler labeler …" at bounding box center [257, 113] width 514 height 226
click at [432, 109] on li "Person outside the car" at bounding box center [458, 111] width 92 height 14
type input "Person outside the car"
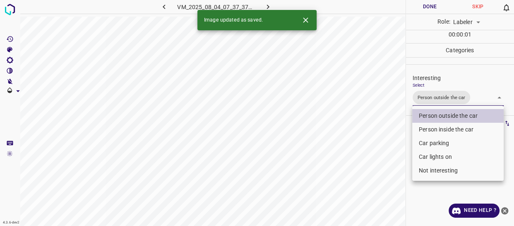
click at [362, 157] on div at bounding box center [257, 113] width 514 height 226
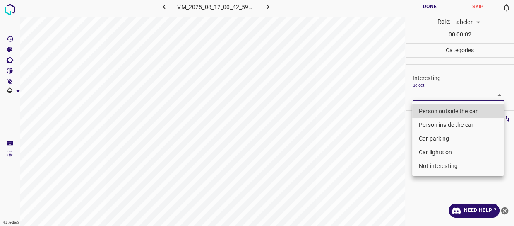
click at [423, 96] on body "4.3.6-dev2 VM_2025_08_12_00_42_59_786_04.gif Done Skip 0 Role: Labeler labeler …" at bounding box center [257, 113] width 514 height 226
drag, startPoint x: 423, startPoint y: 109, endPoint x: 392, endPoint y: 142, distance: 44.8
click at [424, 109] on li "Person outside the car" at bounding box center [458, 111] width 92 height 14
type input "Person outside the car"
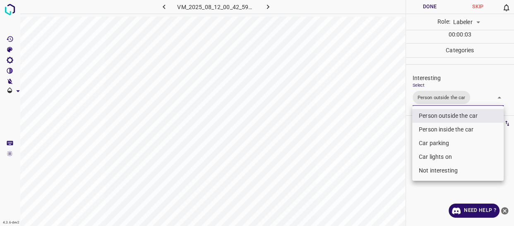
drag, startPoint x: 372, startPoint y: 153, endPoint x: 368, endPoint y: 159, distance: 7.5
click at [369, 157] on div at bounding box center [257, 113] width 514 height 226
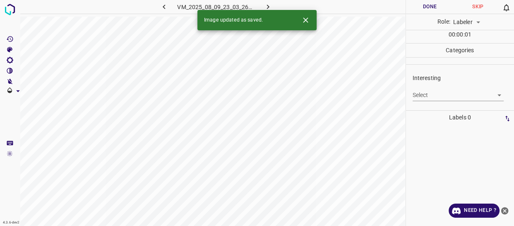
click at [435, 97] on body "4.3.6-dev2 VM_2025_08_09_23_03_26_514_05.gif Done Skip 0 Role: Labeler labeler …" at bounding box center [257, 113] width 514 height 226
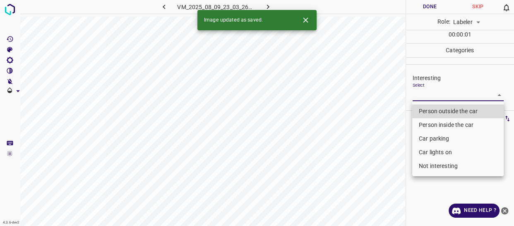
drag, startPoint x: 431, startPoint y: 110, endPoint x: 427, endPoint y: 119, distance: 10.6
click at [431, 110] on li "Person outside the car" at bounding box center [458, 111] width 92 height 14
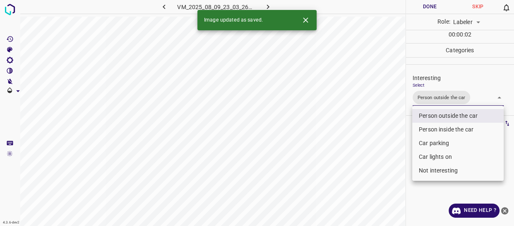
drag, startPoint x: 393, startPoint y: 141, endPoint x: 383, endPoint y: 160, distance: 21.5
click at [390, 150] on div at bounding box center [257, 113] width 514 height 226
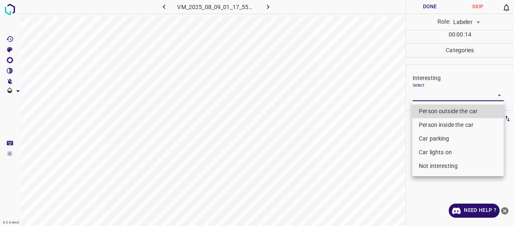
drag, startPoint x: 422, startPoint y: 94, endPoint x: 424, endPoint y: 110, distance: 16.3
click at [422, 94] on body "4.3.6-dev2 VM_2025_08_09_01_17_55_662_03.gif Done Skip 0 Role: Labeler labeler …" at bounding box center [257, 113] width 514 height 226
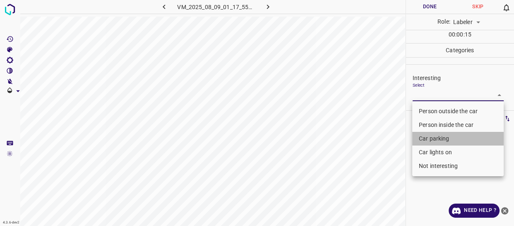
click at [432, 137] on li "Car parking" at bounding box center [458, 139] width 92 height 14
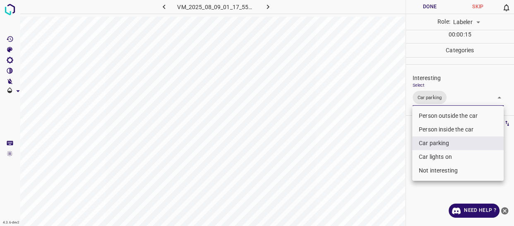
click at [434, 156] on li "Car lights on" at bounding box center [458, 157] width 92 height 14
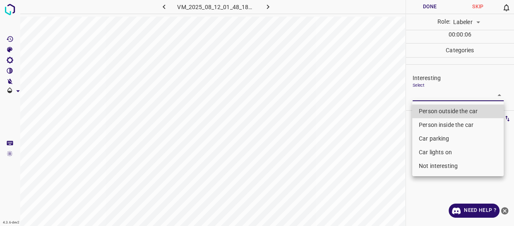
drag, startPoint x: 434, startPoint y: 92, endPoint x: 435, endPoint y: 118, distance: 26.1
click at [434, 93] on body "4.3.6-dev2 VM_2025_08_12_01_48_18_921_05.gif Done Skip 0 Role: Labeler labeler …" at bounding box center [257, 113] width 514 height 226
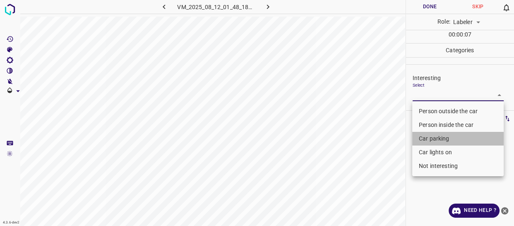
click at [435, 136] on li "Car parking" at bounding box center [458, 139] width 92 height 14
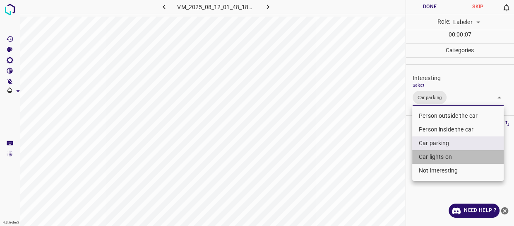
click at [432, 153] on li "Car lights on" at bounding box center [458, 157] width 92 height 14
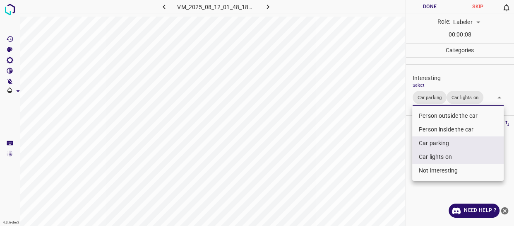
click at [387, 157] on div at bounding box center [257, 113] width 514 height 226
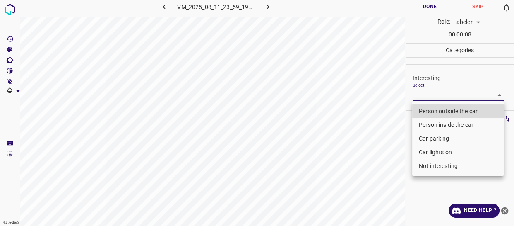
drag, startPoint x: 424, startPoint y: 92, endPoint x: 431, endPoint y: 102, distance: 12.2
click at [424, 92] on body "4.3.6-dev2 VM_2025_08_11_23_59_19_010_03.gif Done Skip 0 Role: Labeler labeler …" at bounding box center [257, 113] width 514 height 226
click at [434, 108] on li "Person outside the car" at bounding box center [458, 111] width 92 height 14
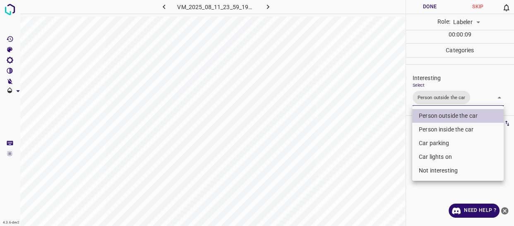
drag, startPoint x: 392, startPoint y: 149, endPoint x: 388, endPoint y: 153, distance: 5.3
click at [391, 150] on div at bounding box center [257, 113] width 514 height 226
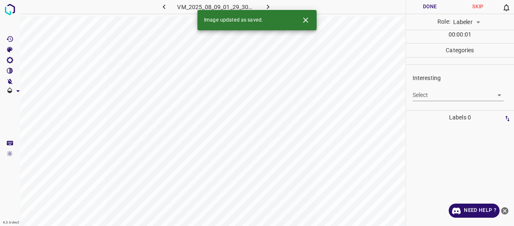
click at [429, 96] on body "4.3.6-dev2 VM_2025_08_09_01_29_30_376_07.gif Done Skip 0 Role: Labeler labeler …" at bounding box center [257, 113] width 514 height 226
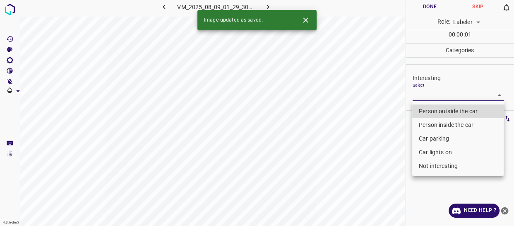
click at [426, 111] on li "Person outside the car" at bounding box center [458, 111] width 92 height 14
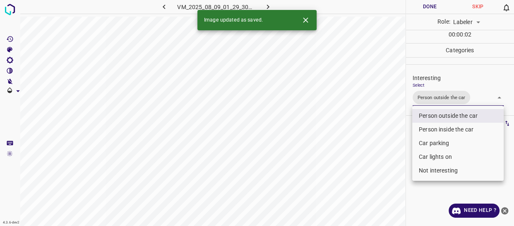
drag, startPoint x: 376, startPoint y: 148, endPoint x: 369, endPoint y: 162, distance: 15.8
click at [375, 155] on div at bounding box center [257, 113] width 514 height 226
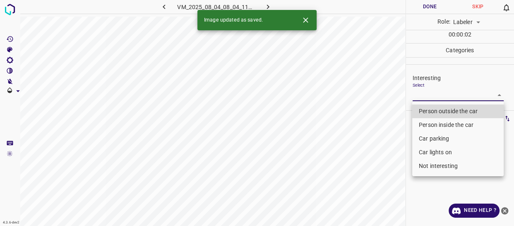
click at [451, 94] on body "4.3.6-dev2 VM_2025_08_04_08_04_11_535_04.gif Done Skip 0 Role: Labeler labeler …" at bounding box center [257, 113] width 514 height 226
click at [440, 112] on li "Person outside the car" at bounding box center [458, 111] width 92 height 14
click at [448, 96] on body "4.3.6-dev2 VM_2025_08_09_01_20_28_926_02.gif Done Skip 0 Role: Labeler labeler …" at bounding box center [257, 113] width 514 height 226
click at [438, 173] on ul "Person outside the car Person inside the car Car parking Car lights on Not inte…" at bounding box center [458, 138] width 92 height 75
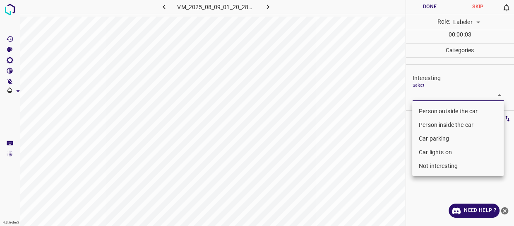
click at [429, 166] on li "Not interesting" at bounding box center [458, 166] width 92 height 14
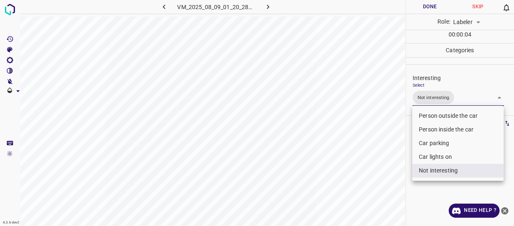
click at [387, 179] on div at bounding box center [257, 113] width 514 height 226
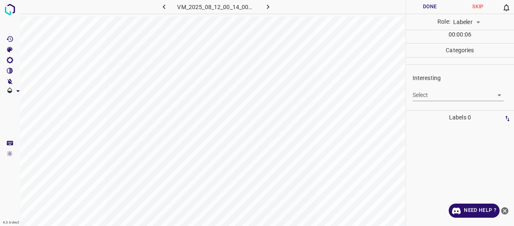
click at [422, 95] on body "4.3.6-dev2 VM_2025_08_12_00_14_00_113_02.gif Done Skip 0 Role: Labeler labeler …" at bounding box center [257, 113] width 514 height 226
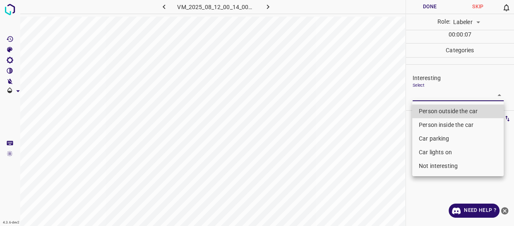
click at [424, 109] on li "Person outside the car" at bounding box center [458, 111] width 92 height 14
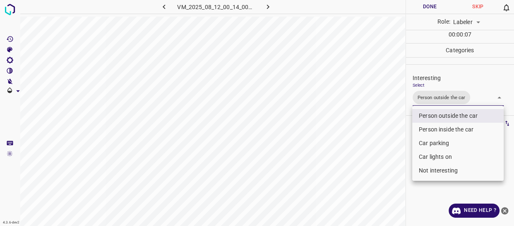
drag, startPoint x: 388, startPoint y: 149, endPoint x: 380, endPoint y: 174, distance: 26.5
click at [384, 164] on div at bounding box center [257, 113] width 514 height 226
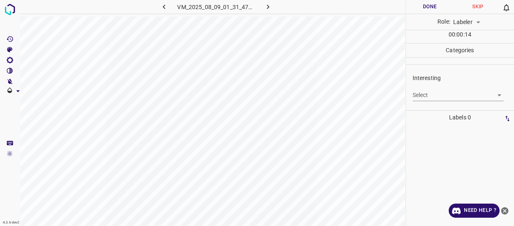
click at [434, 95] on body "4.3.6-dev2 VM_2025_08_09_01_31_47_632_04.gif Done Skip 0 Role: Labeler labeler …" at bounding box center [257, 113] width 514 height 226
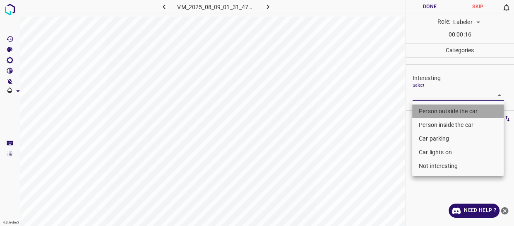
drag, startPoint x: 434, startPoint y: 108, endPoint x: 434, endPoint y: 123, distance: 15.3
click at [434, 109] on li "Person outside the car" at bounding box center [458, 111] width 92 height 14
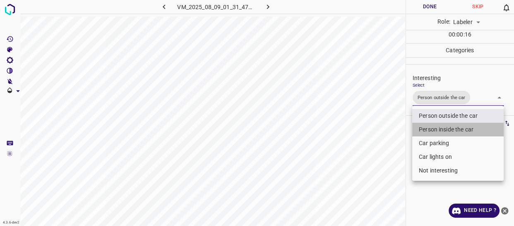
drag, startPoint x: 434, startPoint y: 129, endPoint x: 373, endPoint y: 160, distance: 68.9
click at [433, 129] on li "Person inside the car" at bounding box center [458, 130] width 92 height 14
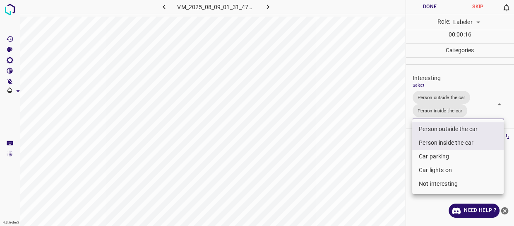
click at [365, 163] on div at bounding box center [257, 113] width 514 height 226
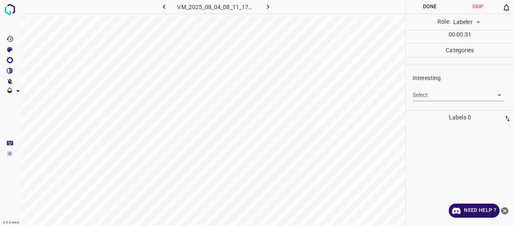
drag, startPoint x: 425, startPoint y: 87, endPoint x: 429, endPoint y: 103, distance: 16.7
click at [426, 87] on div "Select ​" at bounding box center [459, 91] width 92 height 19
click at [431, 95] on body "4.3.6-dev2 VM_2025_08_04_08_11_17_274_00.gif Done Skip 0 Role: Labeler labeler …" at bounding box center [257, 113] width 514 height 226
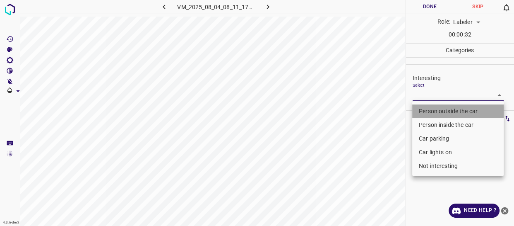
click at [432, 107] on li "Person outside the car" at bounding box center [458, 111] width 92 height 14
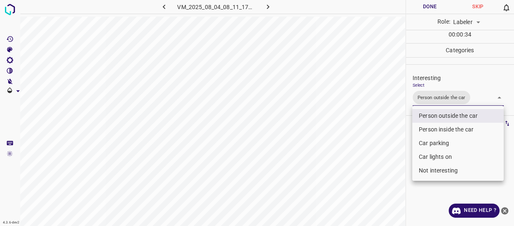
drag, startPoint x: 398, startPoint y: 124, endPoint x: 405, endPoint y: 70, distance: 54.3
click at [398, 124] on div at bounding box center [257, 113] width 514 height 226
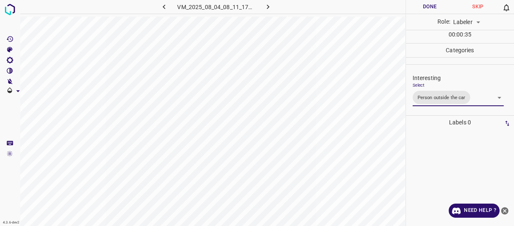
click at [424, 7] on button "Done" at bounding box center [430, 7] width 48 height 14
click at [267, 2] on icon "button" at bounding box center [268, 6] width 9 height 9
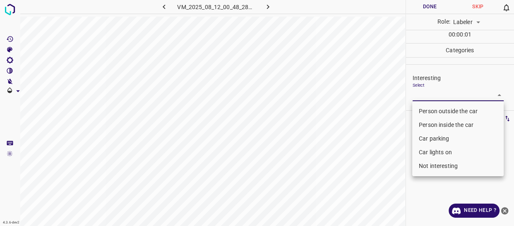
click at [439, 96] on body "4.3.6-dev2 VM_2025_08_12_00_48_28_391_02.gif Done Skip 0 Role: Labeler labeler …" at bounding box center [257, 113] width 514 height 226
drag, startPoint x: 430, startPoint y: 106, endPoint x: 427, endPoint y: 116, distance: 9.4
click at [430, 109] on li "Person outside the car" at bounding box center [458, 111] width 92 height 14
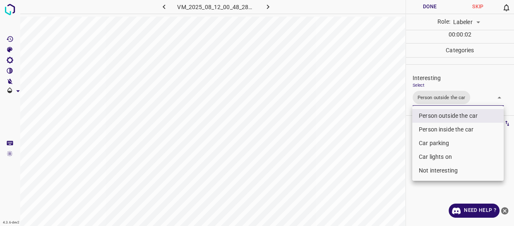
click at [396, 139] on div at bounding box center [257, 113] width 514 height 226
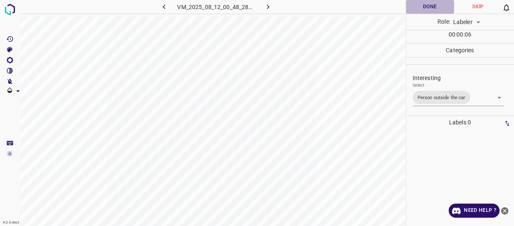
click at [424, 10] on button "Done" at bounding box center [430, 7] width 48 height 14
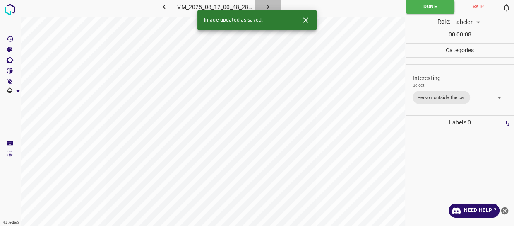
click at [269, 5] on icon "button" at bounding box center [268, 6] width 9 height 9
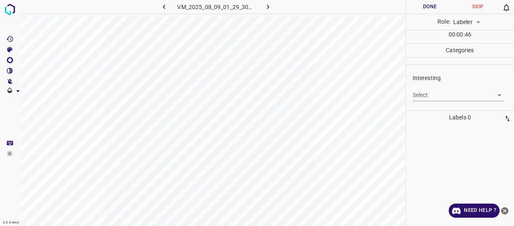
click at [427, 92] on body "4.3.6-dev2 VM_2025_08_09_01_29_30_376_05.gif Done Skip 0 Role: Labeler labeler …" at bounding box center [257, 113] width 514 height 226
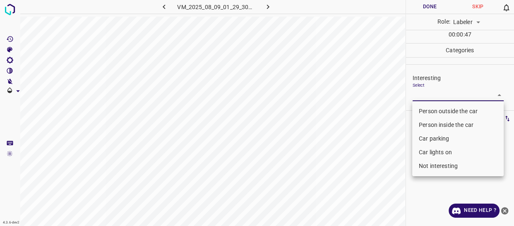
click at [427, 111] on li "Person outside the car" at bounding box center [458, 111] width 92 height 14
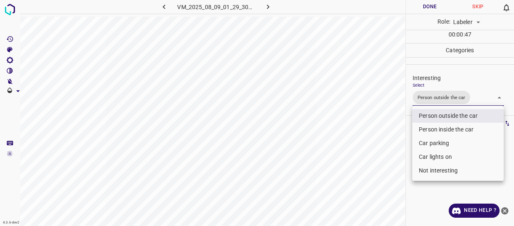
drag, startPoint x: 391, startPoint y: 143, endPoint x: 385, endPoint y: 145, distance: 5.8
click at [390, 143] on div at bounding box center [257, 113] width 514 height 226
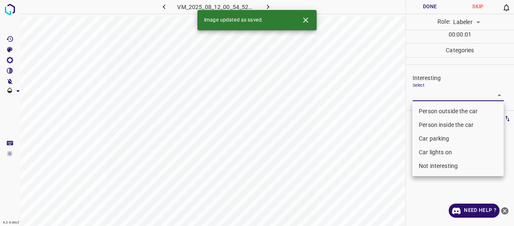
drag, startPoint x: 438, startPoint y: 98, endPoint x: 439, endPoint y: 108, distance: 10.0
click at [438, 98] on body "4.3.6-dev2 VM_2025_08_12_00_54_52_724_05.gif Done Skip 0 Role: Labeler labeler …" at bounding box center [257, 113] width 514 height 226
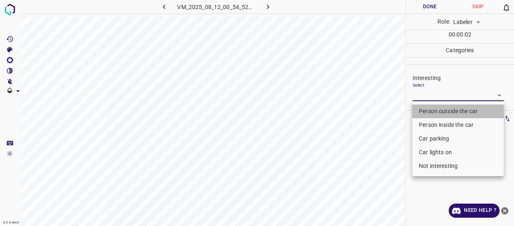
drag, startPoint x: 439, startPoint y: 108, endPoint x: 407, endPoint y: 135, distance: 41.7
click at [439, 109] on li "Person outside the car" at bounding box center [458, 111] width 92 height 14
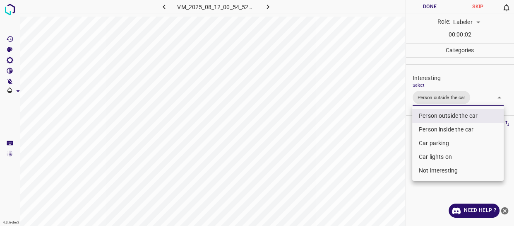
click at [397, 141] on div at bounding box center [257, 113] width 514 height 226
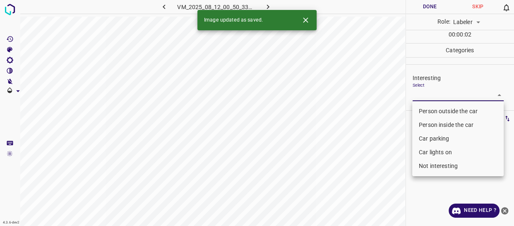
click at [430, 95] on body "4.3.6-dev2 VM_2025_08_12_00_50_33_828_00.gif Done Skip 0 Role: Labeler labeler …" at bounding box center [257, 113] width 514 height 226
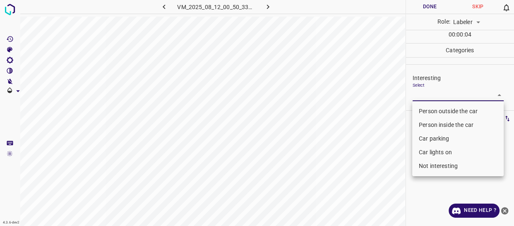
drag, startPoint x: 432, startPoint y: 108, endPoint x: 417, endPoint y: 124, distance: 22.6
click at [432, 109] on li "Person outside the car" at bounding box center [458, 111] width 92 height 14
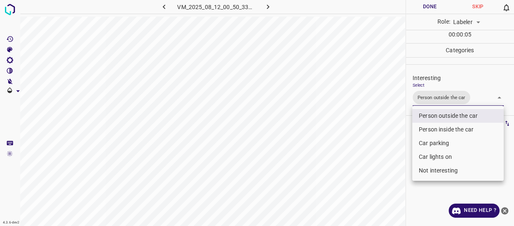
click at [375, 143] on div at bounding box center [257, 113] width 514 height 226
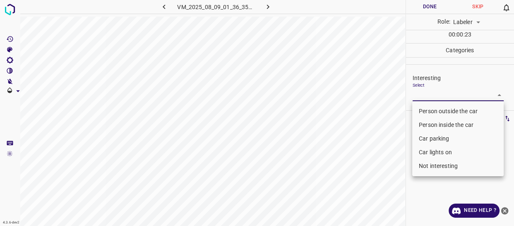
click at [425, 92] on body "4.3.6-dev2 VM_2025_08_09_01_36_35_820_10.gif Done Skip 0 Role: Labeler labeler …" at bounding box center [257, 113] width 514 height 226
click at [427, 111] on li "Person outside the car" at bounding box center [458, 111] width 92 height 14
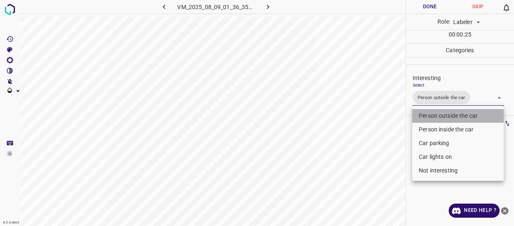
drag, startPoint x: 432, startPoint y: 113, endPoint x: 410, endPoint y: 149, distance: 42.4
click at [432, 114] on li "Person outside the car" at bounding box center [458, 116] width 92 height 14
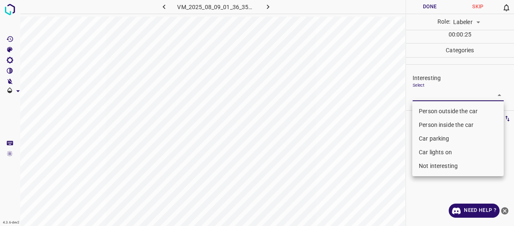
drag, startPoint x: 410, startPoint y: 149, endPoint x: 432, endPoint y: 178, distance: 36.0
click at [430, 175] on ul "Person outside the car Person inside the car Car parking Car lights on Not inte…" at bounding box center [458, 138] width 92 height 75
drag, startPoint x: 438, startPoint y: 168, endPoint x: 422, endPoint y: 171, distance: 16.0
click at [437, 168] on li "Not interesting" at bounding box center [458, 166] width 92 height 14
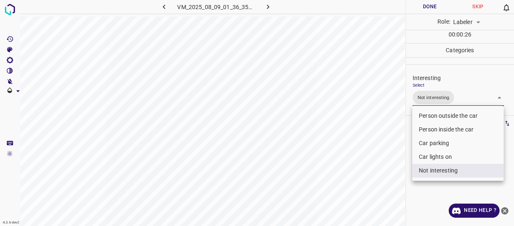
click at [368, 184] on div at bounding box center [257, 113] width 514 height 226
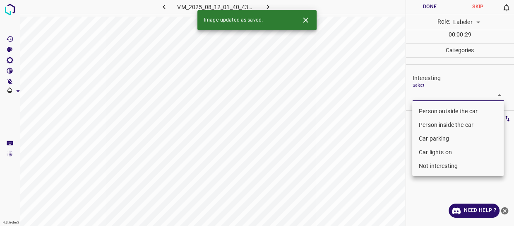
drag, startPoint x: 422, startPoint y: 96, endPoint x: 422, endPoint y: 113, distance: 17.0
click at [422, 103] on body "4.3.6-dev2 VM_2025_08_12_01_40_43_837_04.gif Done Skip 0 Role: Labeler labeler …" at bounding box center [257, 113] width 514 height 226
click at [422, 113] on li "Person outside the car" at bounding box center [458, 111] width 92 height 14
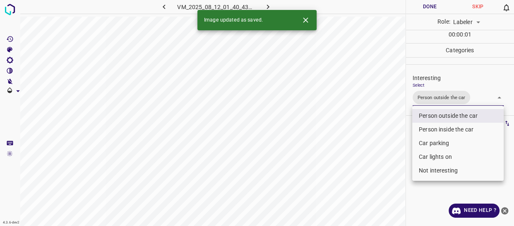
drag, startPoint x: 385, startPoint y: 145, endPoint x: 379, endPoint y: 152, distance: 9.7
click at [382, 149] on div at bounding box center [257, 113] width 514 height 226
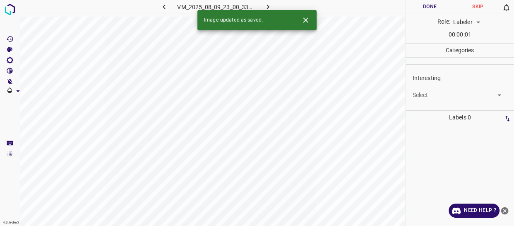
click at [427, 95] on body "4.3.6-dev2 VM_2025_08_09_23_00_33_039_08.gif Done Skip 0 Role: Labeler labeler …" at bounding box center [257, 113] width 514 height 226
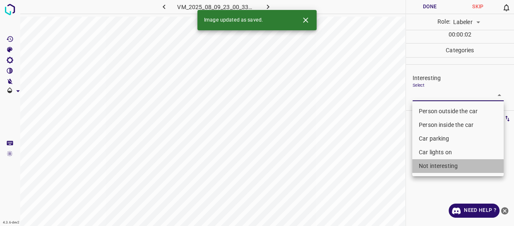
click at [424, 168] on li "Not interesting" at bounding box center [458, 166] width 92 height 14
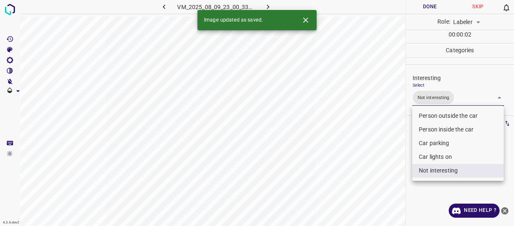
click at [383, 173] on div at bounding box center [257, 113] width 514 height 226
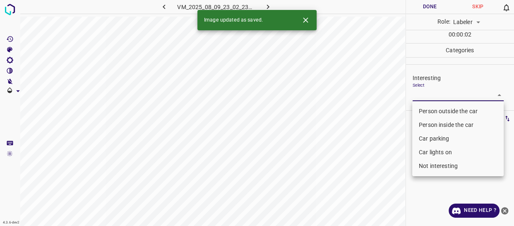
drag, startPoint x: 424, startPoint y: 94, endPoint x: 425, endPoint y: 133, distance: 39.4
click at [425, 94] on body "4.3.6-dev2 VM_2025_08_09_23_02_23_697_04.gif Done Skip 0 Role: Labeler labeler …" at bounding box center [257, 113] width 514 height 226
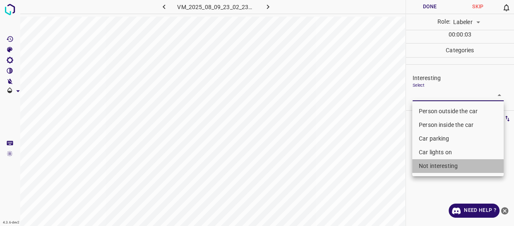
click at [427, 164] on li "Not interesting" at bounding box center [458, 166] width 92 height 14
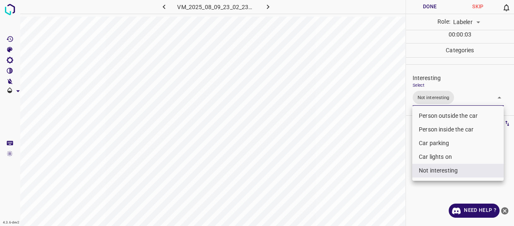
click at [387, 173] on div at bounding box center [257, 113] width 514 height 226
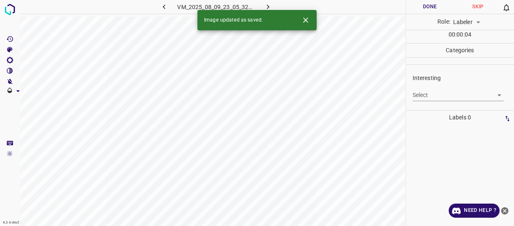
click at [438, 95] on body "4.3.6-dev2 VM_2025_08_09_23_05_32_853_06.gif Done Skip 0 Role: Labeler labeler …" at bounding box center [257, 113] width 514 height 226
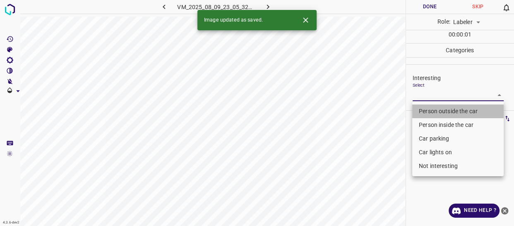
drag, startPoint x: 427, startPoint y: 112, endPoint x: 380, endPoint y: 154, distance: 62.8
click at [427, 113] on li "Person outside the car" at bounding box center [458, 111] width 92 height 14
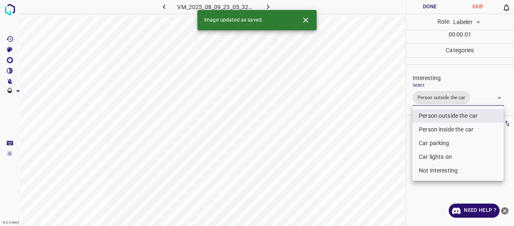
drag, startPoint x: 380, startPoint y: 154, endPoint x: 374, endPoint y: 162, distance: 10.4
click at [376, 160] on div at bounding box center [257, 113] width 514 height 226
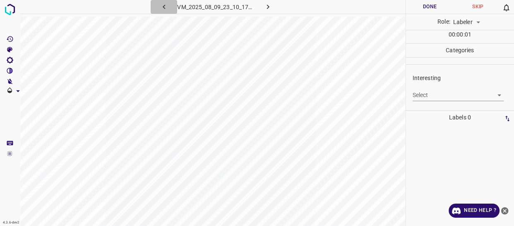
click at [166, 6] on icon "button" at bounding box center [164, 6] width 9 height 9
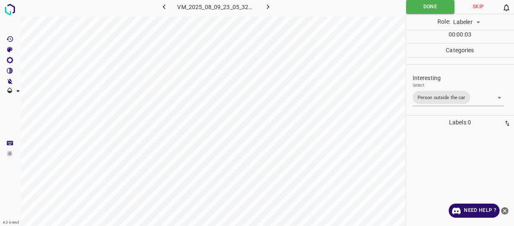
click at [476, 99] on body "4.3.6-dev2 VM_2025_08_09_23_05_32_853_06.gif Done Skip 0 Role: Labeler labeler …" at bounding box center [257, 113] width 514 height 226
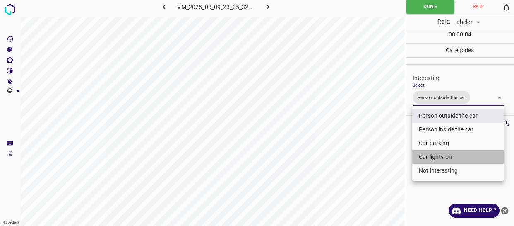
drag, startPoint x: 438, startPoint y: 154, endPoint x: 381, endPoint y: 165, distance: 58.2
click at [436, 155] on li "Car lights on" at bounding box center [458, 157] width 92 height 14
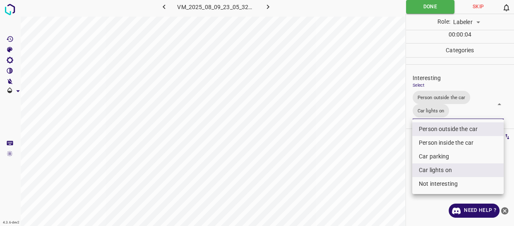
drag, startPoint x: 372, startPoint y: 166, endPoint x: 354, endPoint y: 170, distance: 18.2
click at [369, 168] on div at bounding box center [257, 113] width 514 height 226
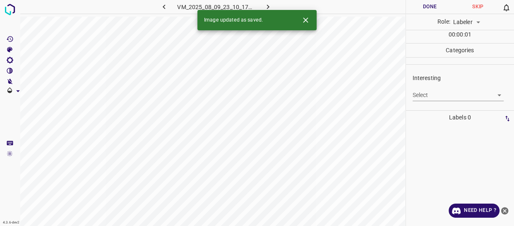
click at [420, 94] on body "4.3.6-dev2 VM_2025_08_09_23_10_17_115_04.gif Done Skip 0 Role: Labeler labeler …" at bounding box center [257, 113] width 514 height 226
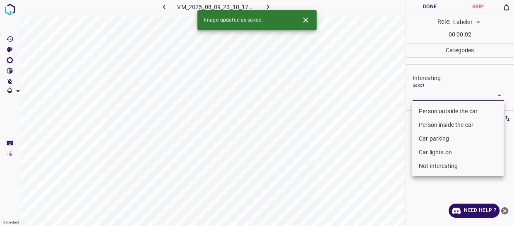
drag, startPoint x: 423, startPoint y: 112, endPoint x: 416, endPoint y: 120, distance: 10.3
click at [423, 112] on li "Person outside the car" at bounding box center [458, 111] width 92 height 14
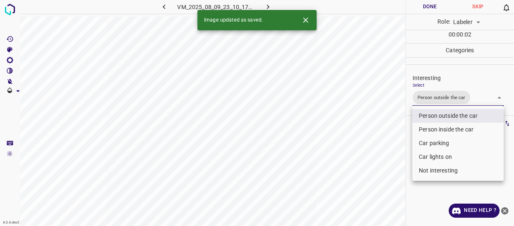
drag, startPoint x: 362, startPoint y: 157, endPoint x: 347, endPoint y: 174, distance: 22.0
click at [354, 171] on div at bounding box center [257, 113] width 514 height 226
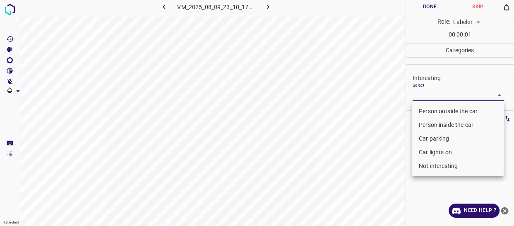
click at [436, 94] on body "4.3.6-dev2 VM_2025_08_09_23_10_17_115_03.gif Done Skip 0 Role: Labeler labeler …" at bounding box center [257, 113] width 514 height 226
click at [428, 112] on li "Person outside the car" at bounding box center [458, 111] width 92 height 14
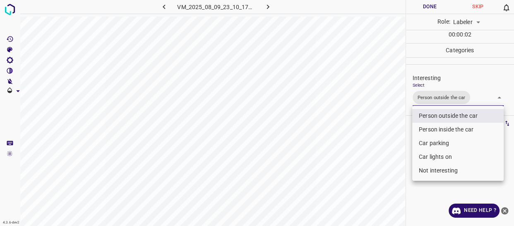
click at [394, 153] on div at bounding box center [257, 113] width 514 height 226
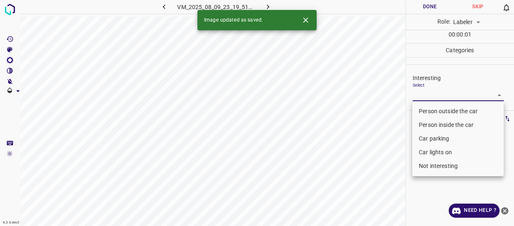
click at [424, 95] on body "4.3.6-dev2 VM_2025_08_09_23_19_51_506_01.gif Done Skip 0 Role: Labeler labeler …" at bounding box center [257, 113] width 514 height 226
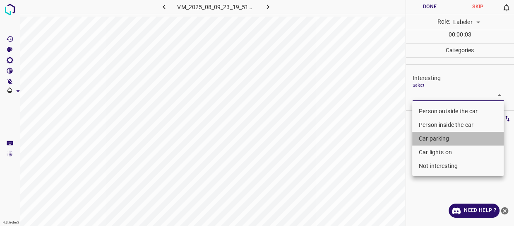
click at [427, 138] on li "Car parking" at bounding box center [458, 139] width 92 height 14
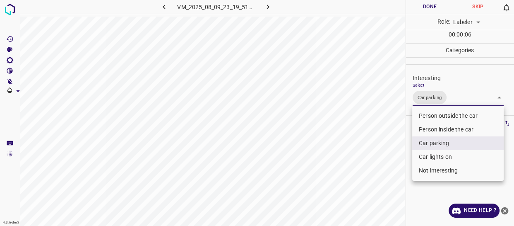
click at [396, 156] on div at bounding box center [257, 113] width 514 height 226
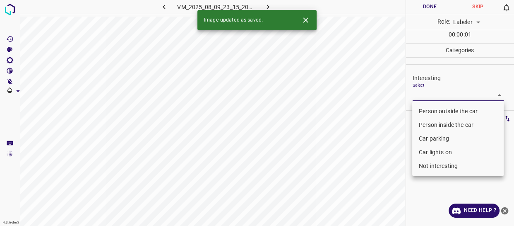
click at [435, 96] on body "4.3.6-dev2 VM_2025_08_09_23_15_20_317_04.gif Done Skip 0 Role: Labeler labeler …" at bounding box center [257, 113] width 514 height 226
click at [427, 152] on li "Car lights on" at bounding box center [458, 152] width 92 height 14
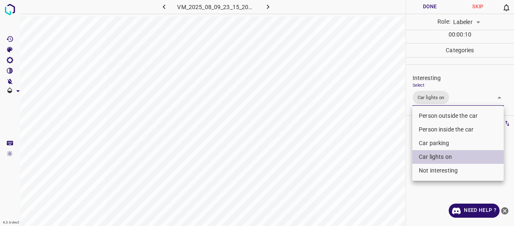
click at [357, 138] on div at bounding box center [257, 113] width 514 height 226
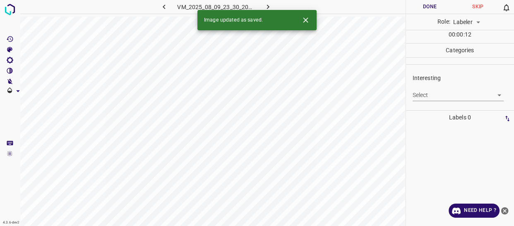
click at [432, 95] on body "4.3.6-dev2 VM_2025_08_09_23_30_20_594_09.gif Done Skip 0 Role: Labeler labeler …" at bounding box center [257, 113] width 514 height 226
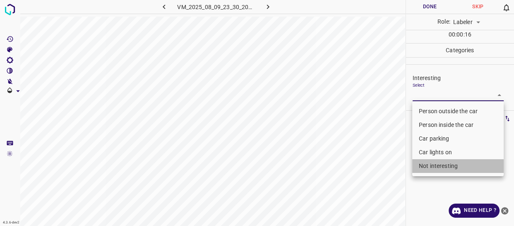
drag, startPoint x: 444, startPoint y: 159, endPoint x: 443, endPoint y: 167, distance: 8.3
click at [444, 165] on li "Not interesting" at bounding box center [458, 166] width 92 height 14
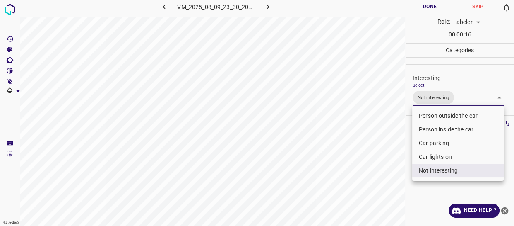
click at [319, 177] on div at bounding box center [257, 113] width 514 height 226
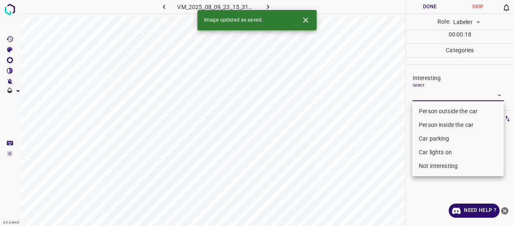
click at [433, 95] on body "4.3.6-dev2 VM_2025_08_09_23_15_31_529_14.gif Done Skip 0 Role: Labeler labeler …" at bounding box center [257, 113] width 514 height 226
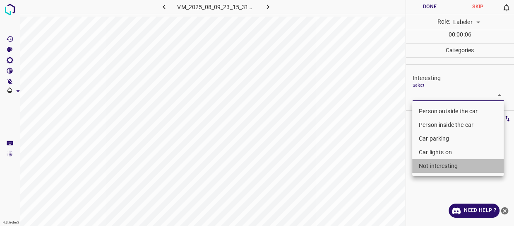
drag, startPoint x: 424, startPoint y: 166, endPoint x: 384, endPoint y: 160, distance: 40.2
click at [424, 166] on li "Not interesting" at bounding box center [458, 166] width 92 height 14
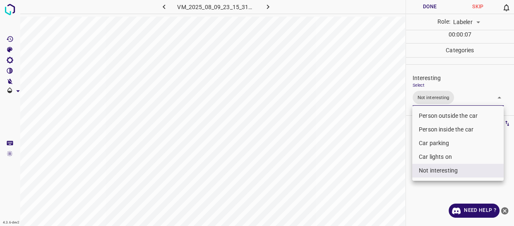
click at [381, 159] on div at bounding box center [257, 113] width 514 height 226
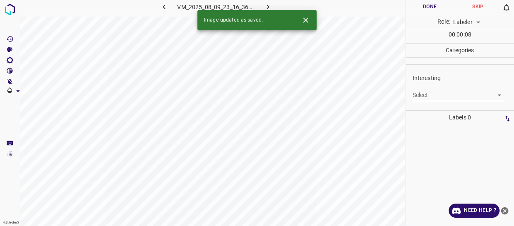
click at [435, 96] on body "4.3.6-dev2 VM_2025_08_09_23_16_36_140_09.gif Done Skip 0 Role: Labeler labeler …" at bounding box center [257, 113] width 514 height 226
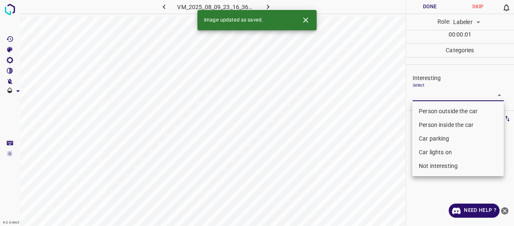
click at [434, 109] on li "Person outside the car" at bounding box center [458, 111] width 92 height 14
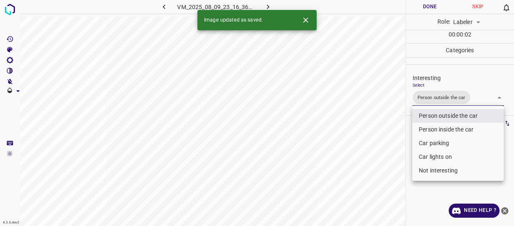
drag, startPoint x: 432, startPoint y: 154, endPoint x: 422, endPoint y: 157, distance: 10.2
click at [431, 156] on li "Car lights on" at bounding box center [458, 157] width 92 height 14
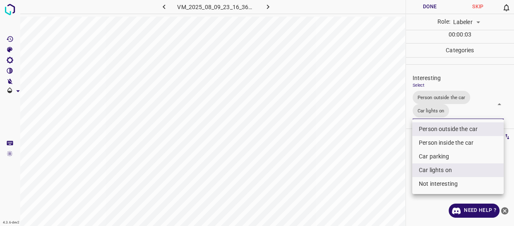
drag, startPoint x: 397, startPoint y: 155, endPoint x: 390, endPoint y: 157, distance: 7.3
click at [395, 157] on div at bounding box center [257, 113] width 514 height 226
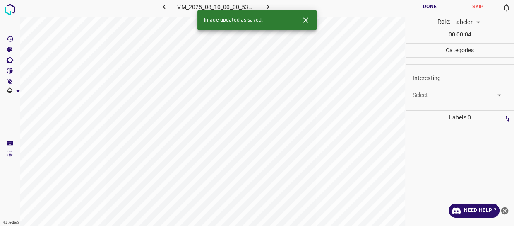
click at [437, 98] on body "4.3.6-dev2 VM_2025_08_10_00_00_53_595_04.gif Done Skip 0 Role: Labeler labeler …" at bounding box center [257, 113] width 514 height 226
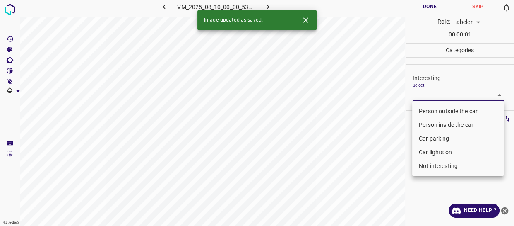
click at [434, 113] on li "Person outside the car" at bounding box center [458, 111] width 92 height 14
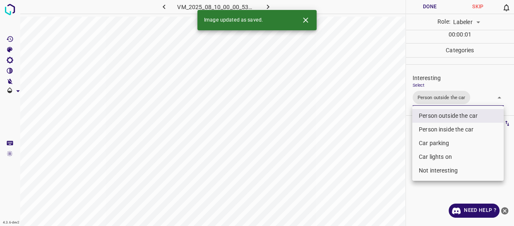
drag, startPoint x: 388, startPoint y: 147, endPoint x: 383, endPoint y: 160, distance: 13.5
click at [383, 159] on div at bounding box center [257, 113] width 514 height 226
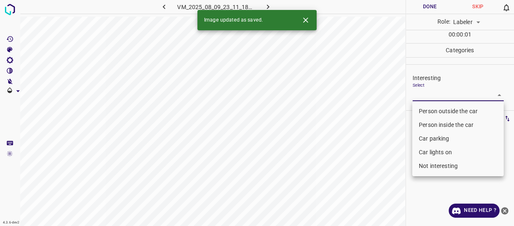
click at [424, 93] on body "4.3.6-dev2 VM_2025_08_09_23_11_18_572_09.gif Done Skip 0 Role: Labeler labeler …" at bounding box center [257, 113] width 514 height 226
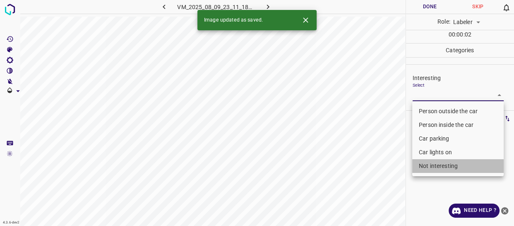
drag, startPoint x: 442, startPoint y: 170, endPoint x: 370, endPoint y: 170, distance: 72.1
click at [442, 170] on li "Not interesting" at bounding box center [458, 166] width 92 height 14
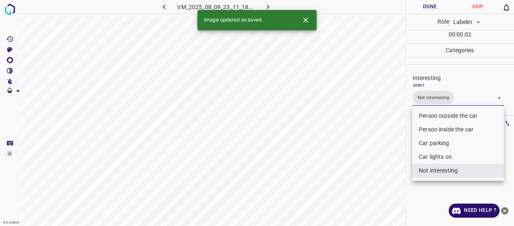
drag, startPoint x: 370, startPoint y: 170, endPoint x: 366, endPoint y: 174, distance: 5.3
click at [367, 174] on div at bounding box center [257, 113] width 514 height 226
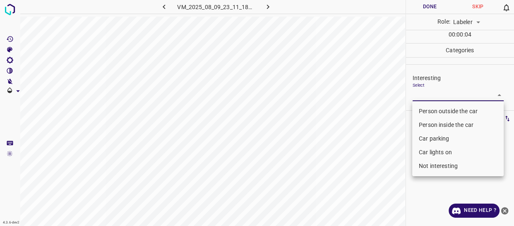
drag, startPoint x: 422, startPoint y: 95, endPoint x: 427, endPoint y: 115, distance: 20.5
click at [423, 96] on body "4.3.6-dev2 VM_2025_08_09_23_11_18_572_04.gif Done Skip 0 Role: Labeler labeler …" at bounding box center [257, 113] width 514 height 226
drag, startPoint x: 427, startPoint y: 110, endPoint x: 418, endPoint y: 120, distance: 13.2
click at [426, 112] on li "Person outside the car" at bounding box center [458, 111] width 92 height 14
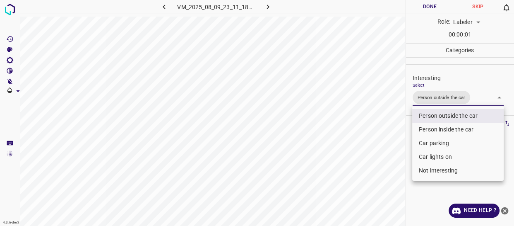
drag, startPoint x: 371, startPoint y: 133, endPoint x: 366, endPoint y: 134, distance: 4.5
click at [369, 134] on div at bounding box center [257, 113] width 514 height 226
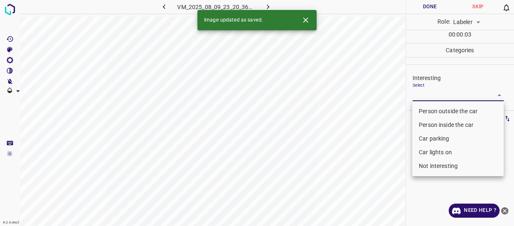
click at [439, 94] on body "4.3.6-dev2 VM_2025_08_09_23_20_36_460_07.gif Done Skip 0 Role: Labeler labeler …" at bounding box center [257, 113] width 514 height 226
drag, startPoint x: 443, startPoint y: 166, endPoint x: 364, endPoint y: 154, distance: 79.5
click at [442, 166] on li "Not interesting" at bounding box center [458, 166] width 92 height 14
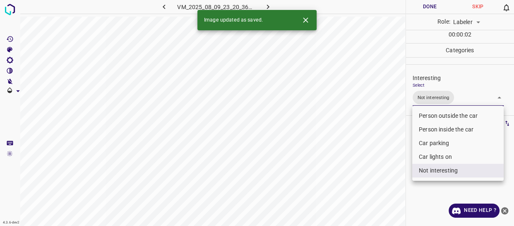
click at [350, 154] on div at bounding box center [257, 113] width 514 height 226
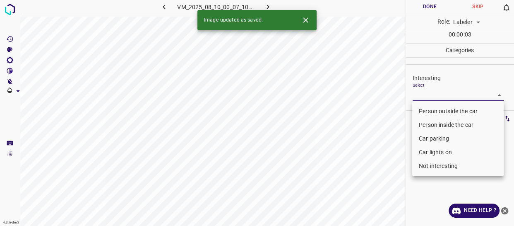
click at [436, 94] on body "4.3.6-dev2 VM_2025_08_10_00_07_10_644_07.gif Done Skip 0 Role: Labeler labeler …" at bounding box center [257, 113] width 514 height 226
click at [432, 120] on li "Person inside the car" at bounding box center [458, 125] width 92 height 14
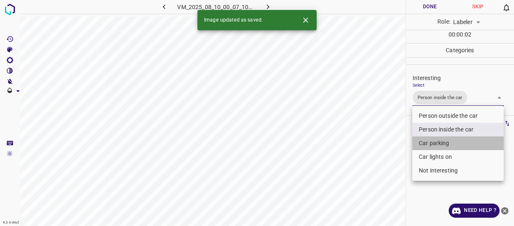
drag, startPoint x: 435, startPoint y: 140, endPoint x: 434, endPoint y: 154, distance: 13.8
click at [435, 141] on li "Car parking" at bounding box center [458, 143] width 92 height 14
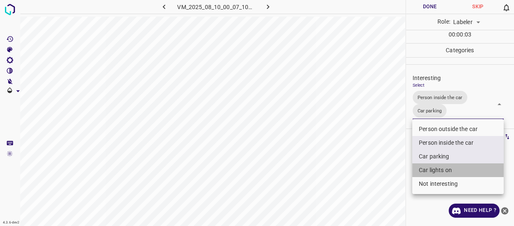
click at [434, 168] on li "Car lights on" at bounding box center [458, 170] width 92 height 14
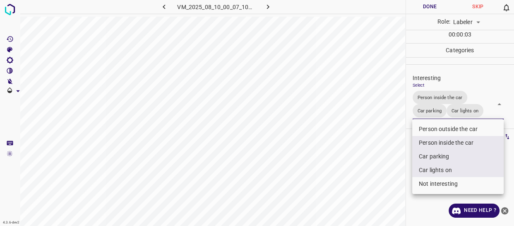
click at [385, 160] on div at bounding box center [257, 113] width 514 height 226
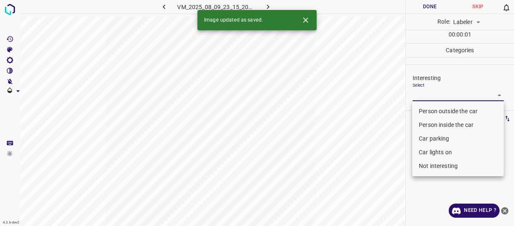
click at [427, 96] on body "4.3.6-dev2 VM_2025_08_09_23_15_20_317_10.gif Done Skip 0 Role: Labeler labeler …" at bounding box center [257, 113] width 514 height 226
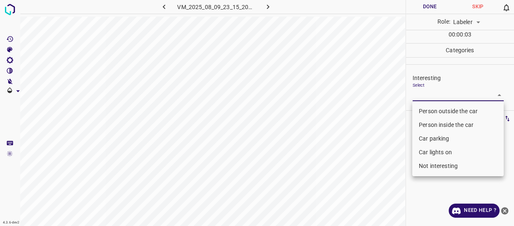
drag, startPoint x: 433, startPoint y: 169, endPoint x: 427, endPoint y: 166, distance: 6.3
click at [432, 168] on li "Not interesting" at bounding box center [458, 166] width 92 height 14
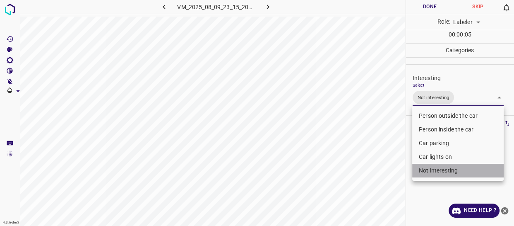
click at [448, 172] on li "Not interesting" at bounding box center [458, 171] width 92 height 14
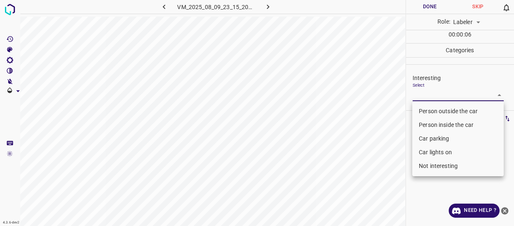
click at [428, 125] on li "Person inside the car" at bounding box center [458, 125] width 92 height 14
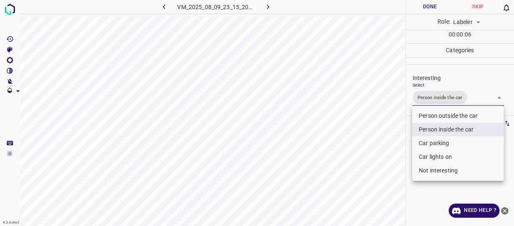
drag, startPoint x: 393, startPoint y: 148, endPoint x: 389, endPoint y: 159, distance: 11.2
click at [393, 154] on div at bounding box center [257, 113] width 514 height 226
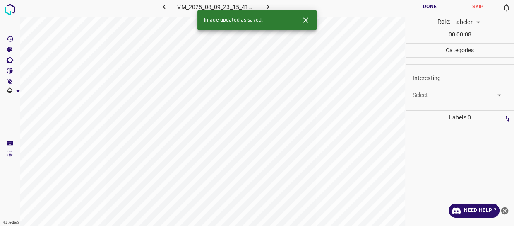
click at [448, 96] on body "4.3.6-dev2 VM_2025_08_09_23_15_41_712_05.gif Done Skip 0 Role: Labeler labeler …" at bounding box center [257, 113] width 514 height 226
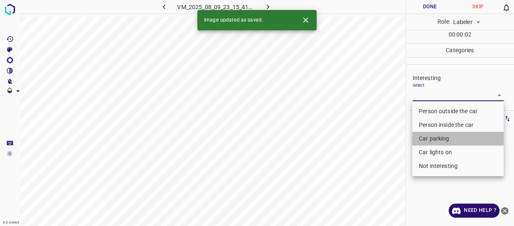
click at [445, 138] on li "Car parking" at bounding box center [458, 139] width 92 height 14
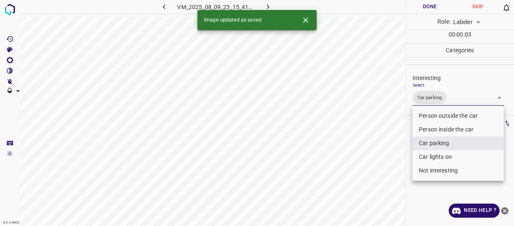
drag, startPoint x: 439, startPoint y: 159, endPoint x: 433, endPoint y: 159, distance: 5.8
click at [439, 159] on li "Car lights on" at bounding box center [458, 157] width 92 height 14
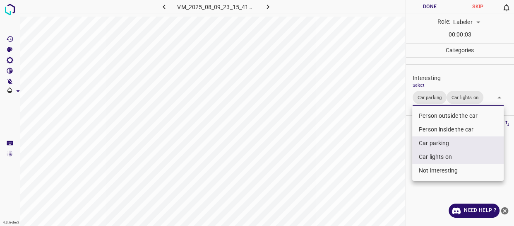
click at [393, 167] on div at bounding box center [257, 113] width 514 height 226
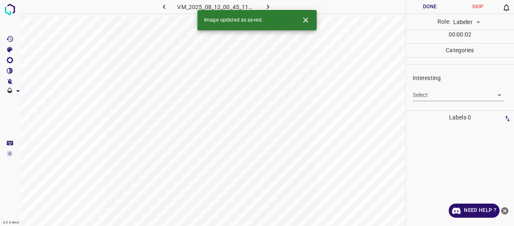
click at [424, 90] on body "4.3.6-dev2 VM_2025_08_12_00_45_11_605_06.gif Done Skip 0 Role: Labeler labeler …" at bounding box center [257, 113] width 514 height 226
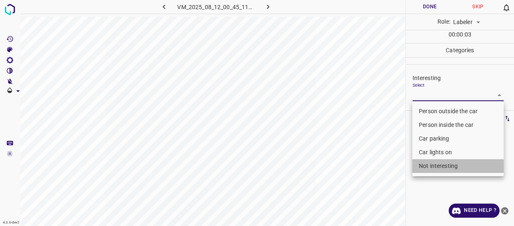
drag, startPoint x: 435, startPoint y: 168, endPoint x: 397, endPoint y: 177, distance: 39.2
click at [434, 168] on li "Not interesting" at bounding box center [458, 166] width 92 height 14
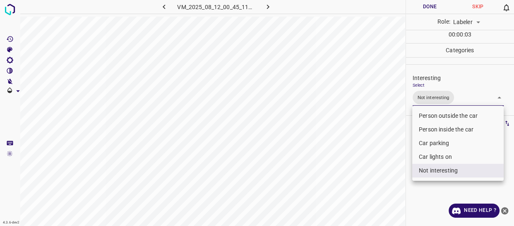
drag, startPoint x: 397, startPoint y: 177, endPoint x: 391, endPoint y: 183, distance: 8.8
click at [393, 181] on div at bounding box center [257, 113] width 514 height 226
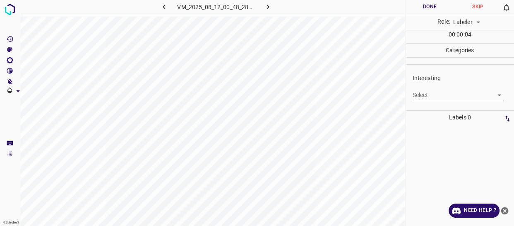
click at [443, 94] on body "4.3.6-dev2 VM_2025_08_12_00_48_28_391_00.gif Done Skip 0 Role: Labeler labeler …" at bounding box center [257, 113] width 514 height 226
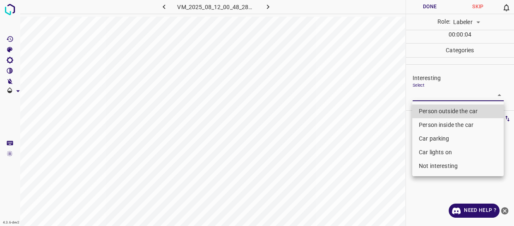
drag, startPoint x: 438, startPoint y: 106, endPoint x: 388, endPoint y: 137, distance: 59.0
click at [437, 106] on li "Person outside the car" at bounding box center [458, 111] width 92 height 14
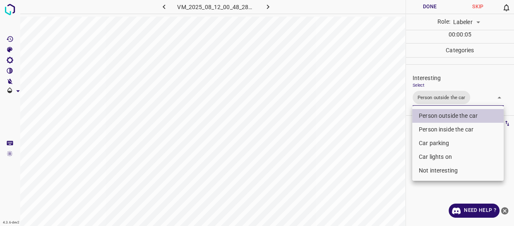
drag, startPoint x: 385, startPoint y: 139, endPoint x: 382, endPoint y: 143, distance: 5.4
click at [383, 143] on div at bounding box center [257, 113] width 514 height 226
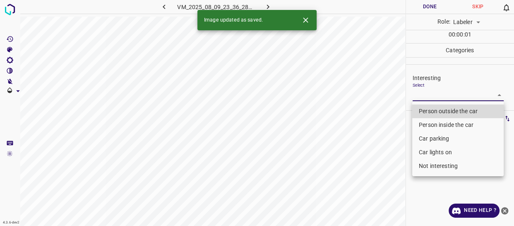
drag, startPoint x: 427, startPoint y: 93, endPoint x: 424, endPoint y: 107, distance: 14.4
click at [427, 94] on body "4.3.6-dev2 VM_2025_08_09_23_36_28_817_03.gif Done Skip 0 Role: Labeler labeler …" at bounding box center [257, 113] width 514 height 226
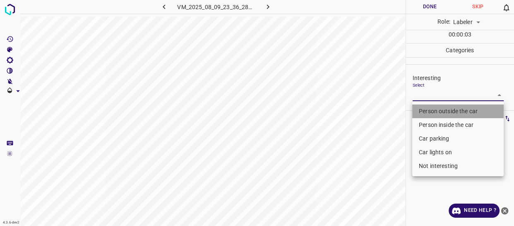
drag, startPoint x: 424, startPoint y: 109, endPoint x: 390, endPoint y: 143, distance: 47.7
click at [424, 110] on li "Person outside the car" at bounding box center [458, 111] width 92 height 14
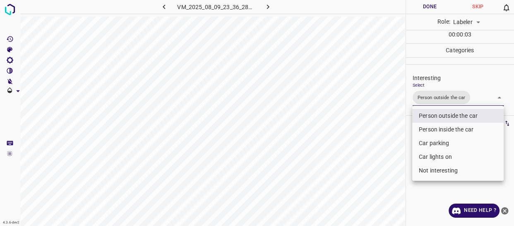
click at [389, 145] on div at bounding box center [257, 113] width 514 height 226
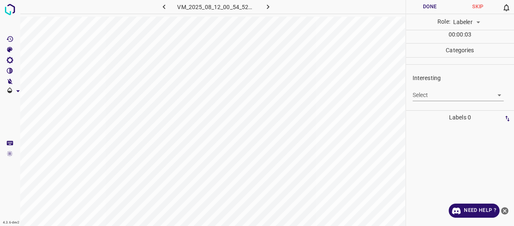
click at [452, 97] on body "4.3.6-dev2 VM_2025_08_12_00_54_52_724_01.gif Done Skip 0 Role: Labeler labeler …" at bounding box center [257, 113] width 514 height 226
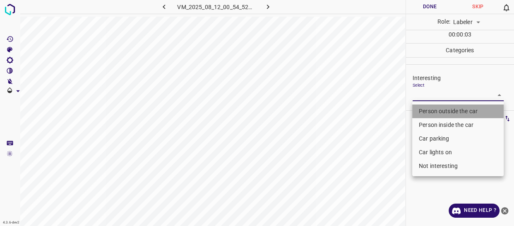
drag, startPoint x: 437, startPoint y: 110, endPoint x: 400, endPoint y: 146, distance: 51.8
click at [437, 110] on li "Person outside the car" at bounding box center [458, 111] width 92 height 14
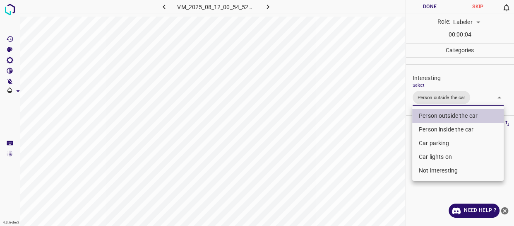
drag, startPoint x: 400, startPoint y: 146, endPoint x: 394, endPoint y: 155, distance: 10.6
click at [398, 151] on div at bounding box center [257, 113] width 514 height 226
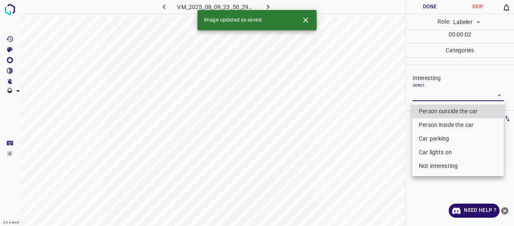
click at [434, 94] on body "4.3.6-dev2 VM_2025_08_09_23_50_29_346_05.gif Done Skip 0 Role: Labeler labeler …" at bounding box center [257, 113] width 514 height 226
click at [434, 111] on li "Person outside the car" at bounding box center [458, 111] width 92 height 14
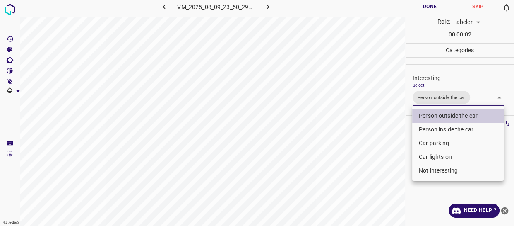
drag, startPoint x: 388, startPoint y: 154, endPoint x: 386, endPoint y: 160, distance: 6.0
click at [387, 159] on div at bounding box center [257, 113] width 514 height 226
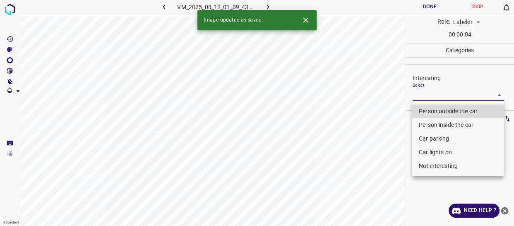
click at [426, 96] on body "4.3.6-dev2 VM_2025_08_12_01_09_43_822_00.gif Done Skip 0 Role: Labeler labeler …" at bounding box center [257, 113] width 514 height 226
click at [438, 153] on li "Car lights on" at bounding box center [458, 152] width 92 height 14
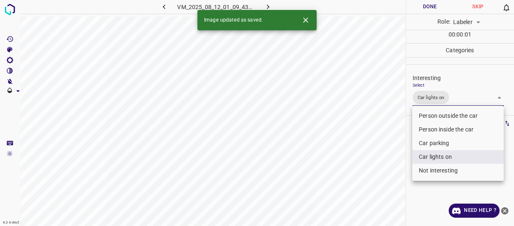
click at [411, 163] on div "Person outside the car Person inside the car Car parking Car lights on Not inte…" at bounding box center [257, 113] width 514 height 226
click at [383, 146] on div at bounding box center [257, 113] width 514 height 226
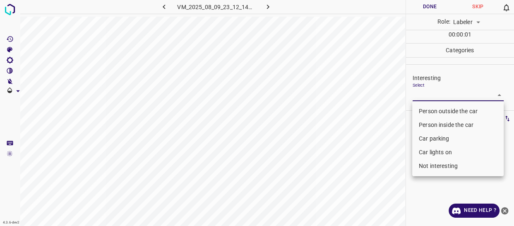
drag, startPoint x: 425, startPoint y: 94, endPoint x: 430, endPoint y: 135, distance: 42.1
click at [425, 94] on body "4.3.6-dev2 VM_2025_08_09_23_12_14_013_03.gif Done Skip 0 Role: Labeler labeler …" at bounding box center [257, 113] width 514 height 226
click at [431, 166] on li "Not interesting" at bounding box center [458, 166] width 92 height 14
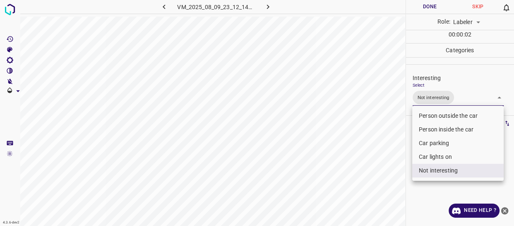
drag, startPoint x: 369, startPoint y: 171, endPoint x: 367, endPoint y: 177, distance: 6.4
click at [368, 176] on div at bounding box center [257, 113] width 514 height 226
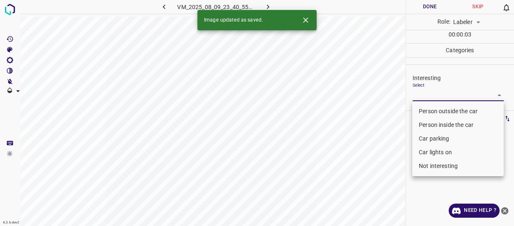
drag, startPoint x: 441, startPoint y: 95, endPoint x: 432, endPoint y: 120, distance: 26.1
click at [441, 96] on body "4.3.6-dev2 VM_2025_08_09_23_40_55_615_01.gif Done Skip 0 Role: Labeler labeler …" at bounding box center [257, 113] width 514 height 226
drag, startPoint x: 431, startPoint y: 113, endPoint x: 403, endPoint y: 135, distance: 36.0
click at [431, 113] on li "Person outside the car" at bounding box center [458, 111] width 92 height 14
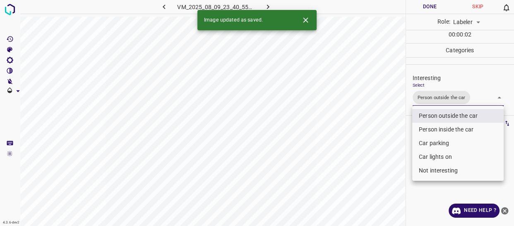
click at [389, 146] on div at bounding box center [257, 113] width 514 height 226
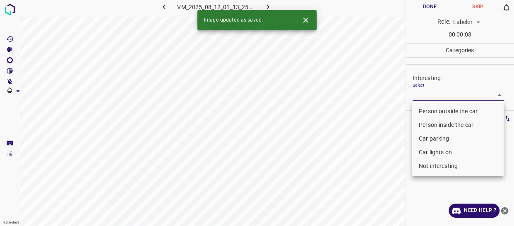
click at [429, 92] on body "4.3.6-dev2 VM_2025_08_12_01_13_25_254_02.gif Done Skip 0 Role: Labeler labeler …" at bounding box center [257, 113] width 514 height 226
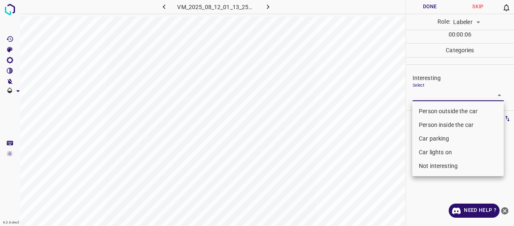
click at [427, 109] on li "Person outside the car" at bounding box center [458, 111] width 92 height 14
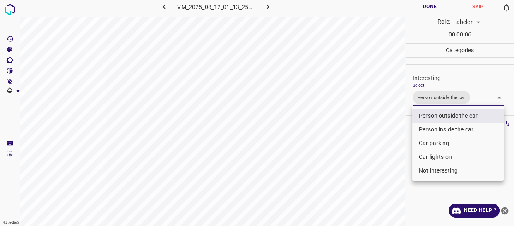
drag, startPoint x: 390, startPoint y: 118, endPoint x: 385, endPoint y: 128, distance: 10.6
click at [388, 128] on div at bounding box center [257, 113] width 514 height 226
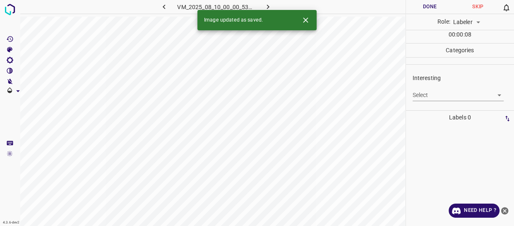
click at [425, 92] on body "4.3.6-dev2 VM_2025_08_10_00_00_53_595_03.gif Done Skip 0 Role: Labeler labeler …" at bounding box center [257, 113] width 514 height 226
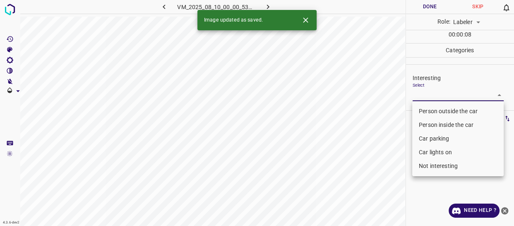
drag, startPoint x: 427, startPoint y: 111, endPoint x: 421, endPoint y: 123, distance: 13.5
click at [427, 112] on li "Person outside the car" at bounding box center [458, 111] width 92 height 14
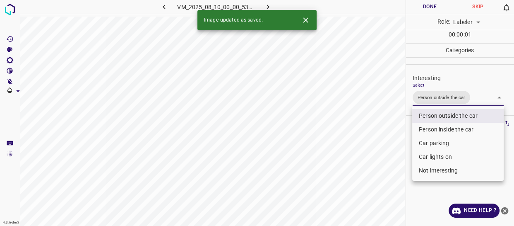
drag, startPoint x: 391, startPoint y: 143, endPoint x: 387, endPoint y: 152, distance: 10.0
click at [390, 149] on div at bounding box center [257, 113] width 514 height 226
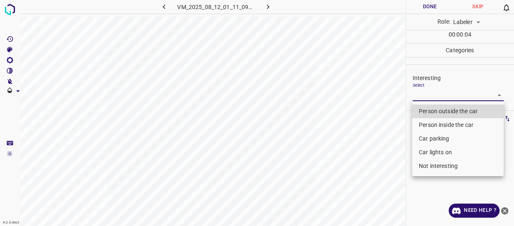
click at [433, 96] on body "4.3.6-dev2 VM_2025_08_12_01_11_09_002_07.gif Done Skip 0 Role: Labeler labeler …" at bounding box center [257, 113] width 514 height 226
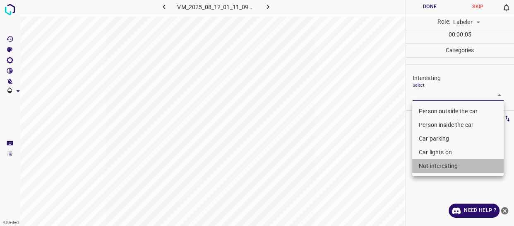
click at [439, 168] on li "Not interesting" at bounding box center [458, 166] width 92 height 14
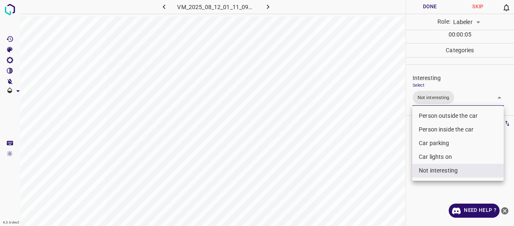
click at [385, 167] on div at bounding box center [257, 113] width 514 height 226
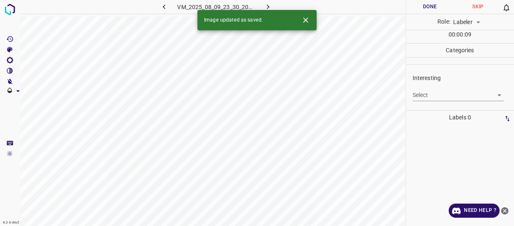
click at [423, 96] on body "4.3.6-dev2 VM_2025_08_09_23_30_20_594_04.gif Done Skip 0 Role: Labeler labeler …" at bounding box center [257, 113] width 514 height 226
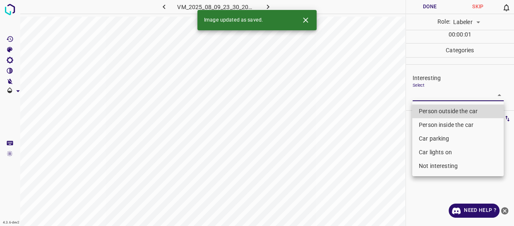
drag, startPoint x: 426, startPoint y: 110, endPoint x: 420, endPoint y: 123, distance: 14.3
click at [425, 111] on li "Person outside the car" at bounding box center [458, 111] width 92 height 14
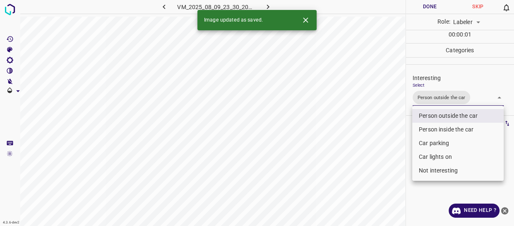
drag, startPoint x: 384, startPoint y: 152, endPoint x: 378, endPoint y: 162, distance: 11.4
click at [383, 154] on div at bounding box center [257, 113] width 514 height 226
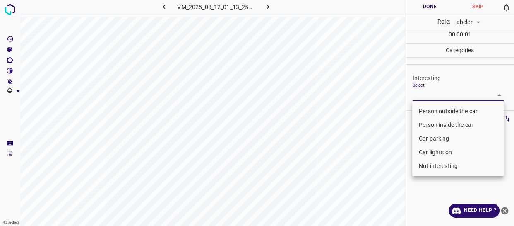
click at [432, 93] on body "4.3.6-dev2 VM_2025_08_12_01_13_25_254_07.gif Done Skip 0 Role: Labeler labeler …" at bounding box center [257, 113] width 514 height 226
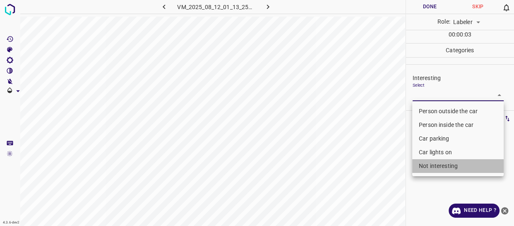
drag, startPoint x: 432, startPoint y: 166, endPoint x: 385, endPoint y: 173, distance: 47.3
click at [431, 166] on li "Not interesting" at bounding box center [458, 166] width 92 height 14
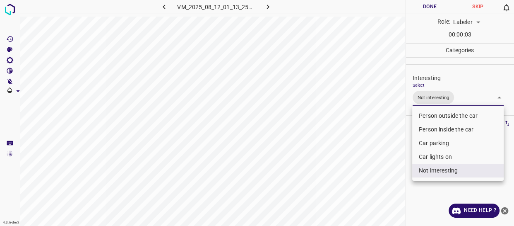
click at [384, 173] on div at bounding box center [257, 113] width 514 height 226
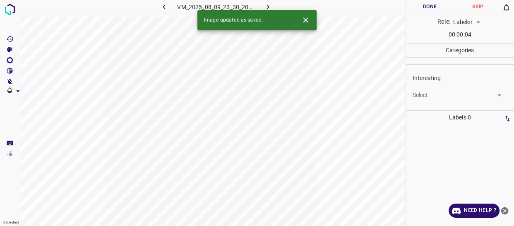
click at [429, 95] on body "4.3.6-dev2 VM_2025_08_09_23_30_20_594_05.gif Done Skip 0 Role: Labeler labeler …" at bounding box center [257, 113] width 514 height 226
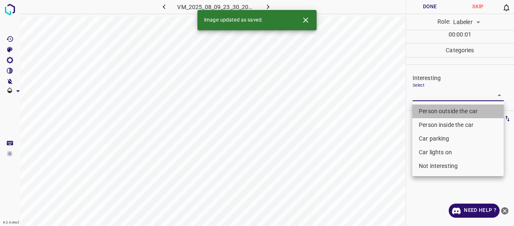
drag, startPoint x: 429, startPoint y: 111, endPoint x: 387, endPoint y: 145, distance: 53.9
click at [429, 112] on li "Person outside the car" at bounding box center [458, 111] width 92 height 14
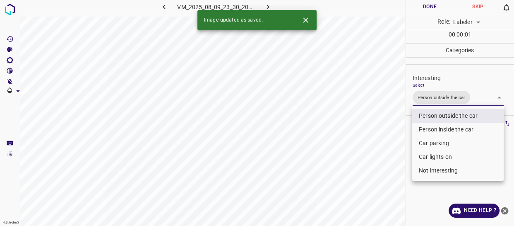
click at [384, 149] on div at bounding box center [257, 113] width 514 height 226
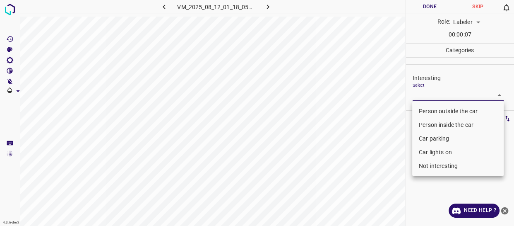
click at [423, 99] on body "4.3.6-dev2 VM_2025_08_12_01_18_05_238_02.gif Done Skip 0 Role: Labeler labeler …" at bounding box center [257, 113] width 514 height 226
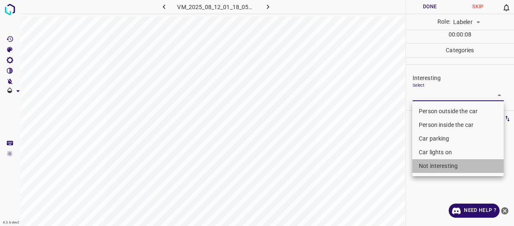
click at [420, 165] on li "Not interesting" at bounding box center [458, 166] width 92 height 14
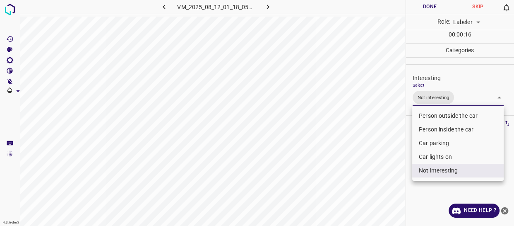
click at [434, 116] on li "Person outside the car" at bounding box center [458, 116] width 92 height 14
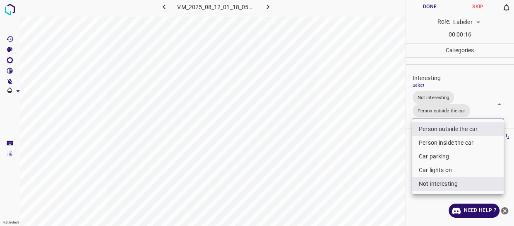
drag, startPoint x: 410, startPoint y: 152, endPoint x: 405, endPoint y: 165, distance: 14.3
click at [408, 159] on div at bounding box center [257, 113] width 514 height 226
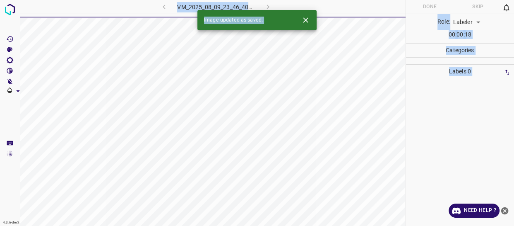
click at [164, 9] on div "VM_2025_08_09_23_46_40_934_10.gif" at bounding box center [216, 7] width 154 height 14
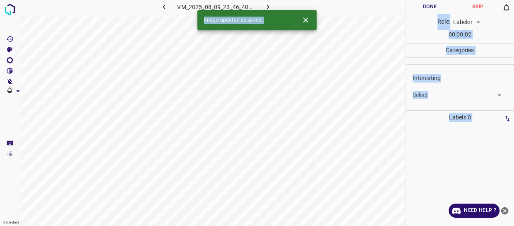
click at [247, 4] on h6 "VM_2025_08_09_23_46_40_934_10.gif" at bounding box center [215, 8] width 77 height 12
click at [468, 51] on p "Categories" at bounding box center [460, 50] width 109 height 14
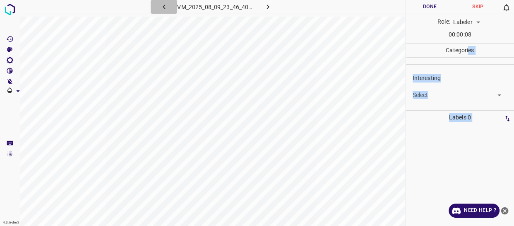
click at [162, 7] on icon "button" at bounding box center [164, 6] width 9 height 9
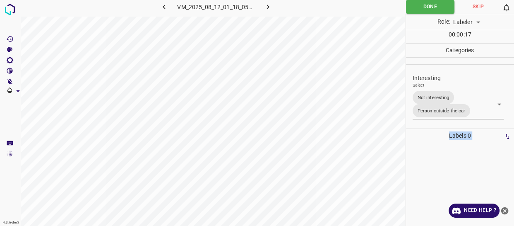
click at [423, 132] on p "Labels 0" at bounding box center [461, 136] width 104 height 14
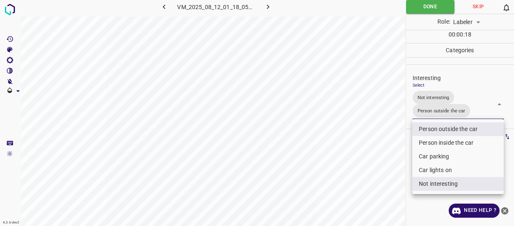
click at [475, 109] on body "4.3.6-dev2 VM_2025_08_12_01_18_05_238_02.gif Done Skip 0 Role: Labeler labeler …" at bounding box center [257, 113] width 514 height 226
click at [431, 129] on li "Person outside the car" at bounding box center [458, 129] width 92 height 14
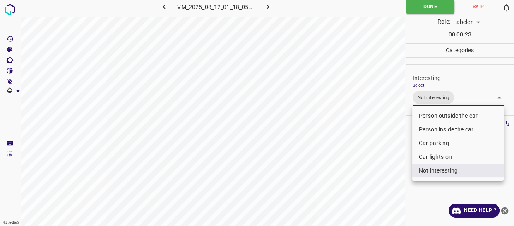
drag, startPoint x: 392, startPoint y: 146, endPoint x: 388, endPoint y: 151, distance: 6.8
click at [392, 147] on div at bounding box center [257, 113] width 514 height 226
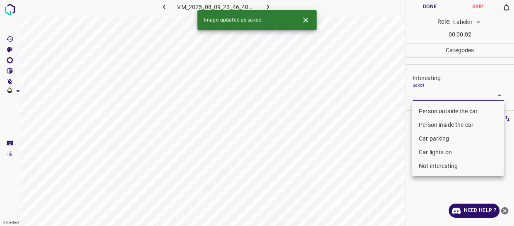
click at [430, 96] on body "4.3.6-dev2 VM_2025_08_09_23_46_40_934_10.gif Done Skip 0 Role: Labeler labeler …" at bounding box center [257, 113] width 514 height 226
drag, startPoint x: 433, startPoint y: 113, endPoint x: 425, endPoint y: 123, distance: 12.4
click at [432, 113] on li "Person outside the car" at bounding box center [458, 111] width 92 height 14
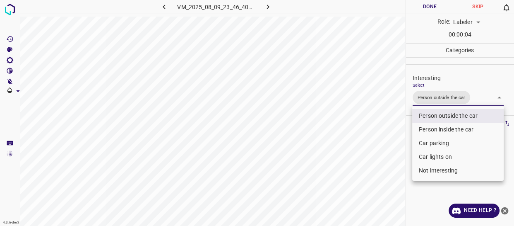
click at [429, 96] on div at bounding box center [257, 113] width 514 height 226
click at [431, 100] on body "4.3.6-dev2 VM_2025_08_09_23_46_40_934_10.gif Done Skip 0 Role: Labeler labeler …" at bounding box center [257, 113] width 514 height 226
drag, startPoint x: 434, startPoint y: 116, endPoint x: 434, endPoint y: 152, distance: 36.9
click at [434, 116] on li "Person outside the car" at bounding box center [458, 116] width 92 height 14
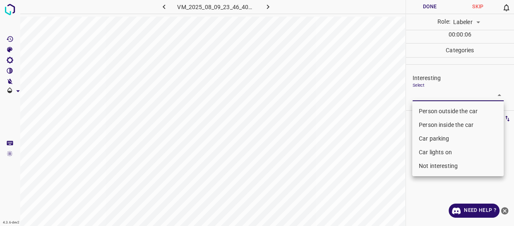
click at [433, 168] on li "Not interesting" at bounding box center [458, 166] width 92 height 14
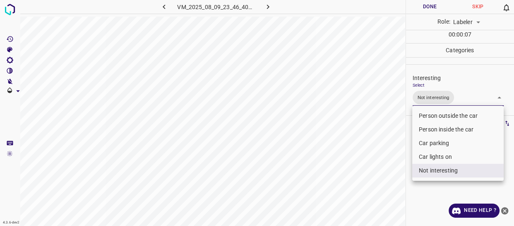
drag, startPoint x: 394, startPoint y: 179, endPoint x: 389, endPoint y: 184, distance: 7.3
click at [391, 185] on div at bounding box center [257, 113] width 514 height 226
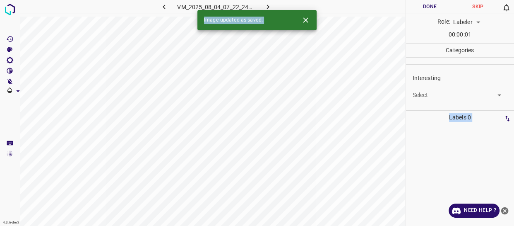
drag, startPoint x: 437, startPoint y: 87, endPoint x: 437, endPoint y: 96, distance: 8.7
click at [437, 90] on div "Select ​" at bounding box center [459, 91] width 92 height 19
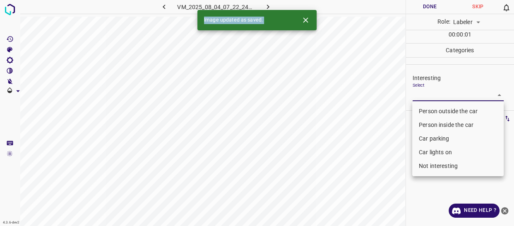
drag, startPoint x: 437, startPoint y: 96, endPoint x: 439, endPoint y: 105, distance: 9.7
click at [437, 96] on body "4.3.6-dev2 VM_2025_08_04_07_22_24_625_02.gif Done Skip 0 Role: Labeler labeler …" at bounding box center [257, 113] width 514 height 226
click at [439, 113] on li "Person outside the car" at bounding box center [458, 111] width 92 height 14
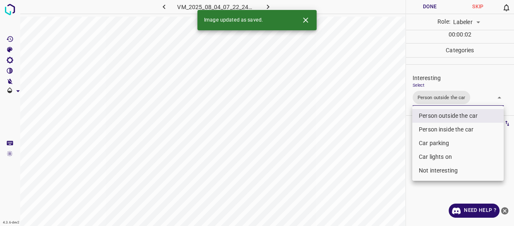
click at [349, 174] on div at bounding box center [257, 113] width 514 height 226
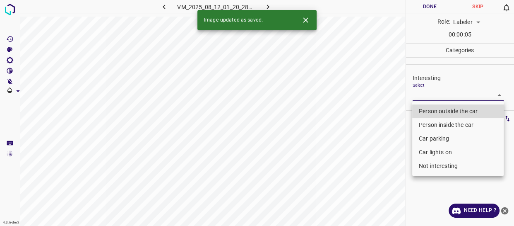
drag, startPoint x: 417, startPoint y: 93, endPoint x: 420, endPoint y: 128, distance: 35.4
click at [417, 93] on body "4.3.6-dev2 VM_2025_08_12_01_20_28_348_02.gif Done Skip 0 Role: Labeler labeler …" at bounding box center [257, 113] width 514 height 226
drag, startPoint x: 432, startPoint y: 163, endPoint x: 417, endPoint y: 163, distance: 15.7
click at [432, 163] on li "Not interesting" at bounding box center [458, 166] width 92 height 14
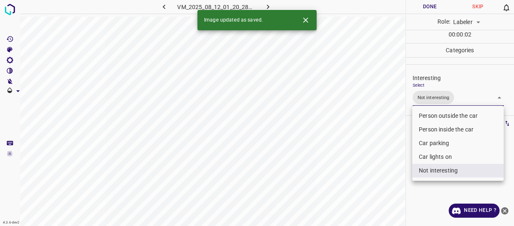
click at [391, 166] on div at bounding box center [257, 113] width 514 height 226
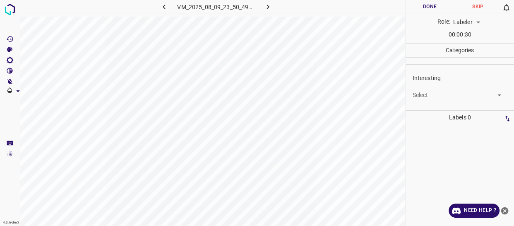
click at [429, 92] on body "4.3.6-dev2 VM_2025_08_09_23_50_49_723_03.gif Done Skip 0 Role: Labeler labeler …" at bounding box center [257, 113] width 514 height 226
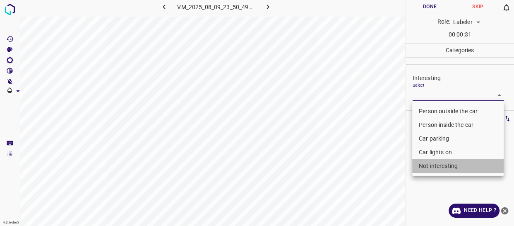
drag, startPoint x: 442, startPoint y: 167, endPoint x: 362, endPoint y: 180, distance: 80.5
click at [441, 167] on li "Not interesting" at bounding box center [458, 166] width 92 height 14
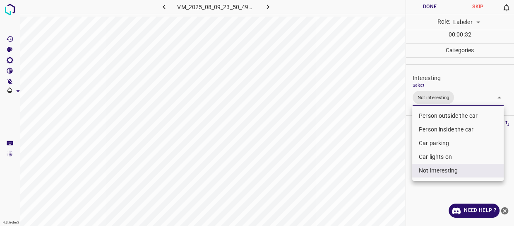
drag, startPoint x: 360, startPoint y: 181, endPoint x: 347, endPoint y: 187, distance: 13.5
click at [357, 184] on div at bounding box center [257, 113] width 514 height 226
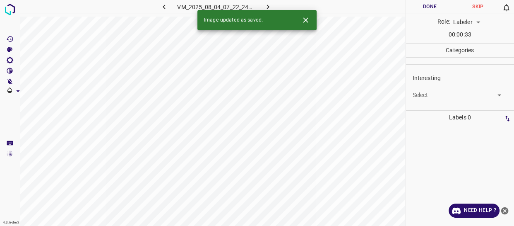
click at [435, 98] on body "4.3.6-dev2 VM_2025_08_04_07_22_24_625_12.gif Done Skip 0 Role: Labeler labeler …" at bounding box center [257, 113] width 514 height 226
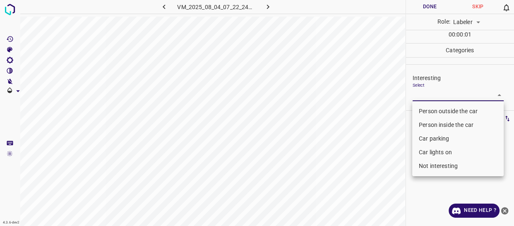
click at [428, 164] on li "Not interesting" at bounding box center [458, 166] width 92 height 14
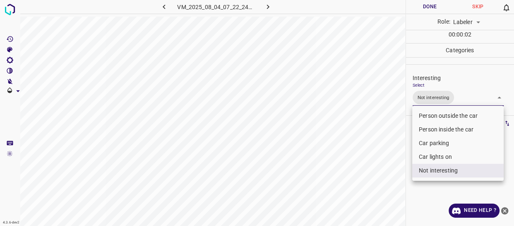
drag, startPoint x: 366, startPoint y: 188, endPoint x: 354, endPoint y: 200, distance: 16.7
click at [362, 196] on div at bounding box center [257, 113] width 514 height 226
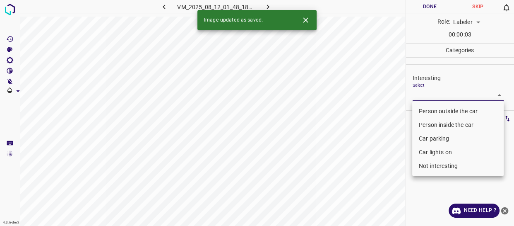
click at [432, 95] on body "4.3.6-dev2 VM_2025_08_12_01_48_18_921_00.gif Done Skip 0 Role: Labeler labeler …" at bounding box center [257, 113] width 514 height 226
drag, startPoint x: 424, startPoint y: 151, endPoint x: 384, endPoint y: 174, distance: 46.0
click at [422, 152] on li "Car lights on" at bounding box center [458, 152] width 92 height 14
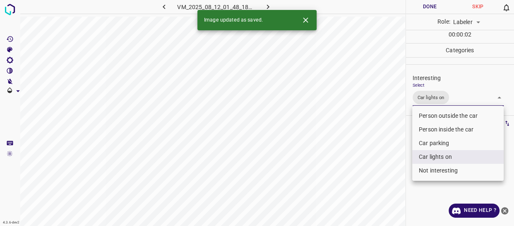
drag, startPoint x: 383, startPoint y: 174, endPoint x: 379, endPoint y: 183, distance: 10.4
click at [380, 183] on div at bounding box center [257, 113] width 514 height 226
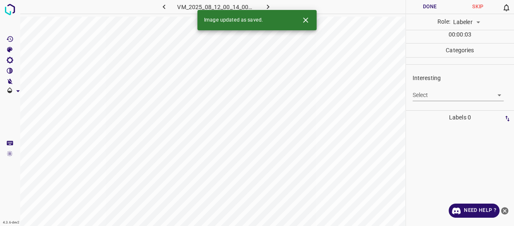
click at [438, 94] on body "4.3.6-dev2 VM_2025_08_12_00_14_00_113_00.gif Done Skip 0 Role: Labeler labeler …" at bounding box center [257, 113] width 514 height 226
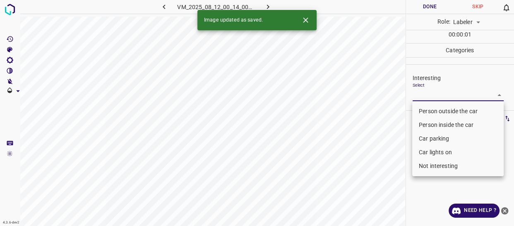
drag, startPoint x: 438, startPoint y: 112, endPoint x: 388, endPoint y: 142, distance: 58.3
click at [438, 112] on li "Person outside the car" at bounding box center [458, 111] width 92 height 14
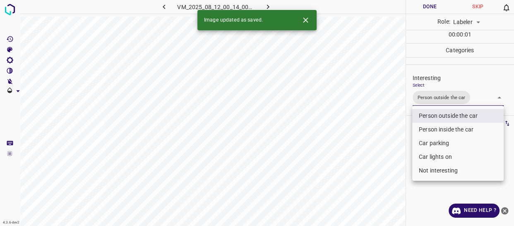
drag, startPoint x: 360, startPoint y: 164, endPoint x: 355, endPoint y: 182, distance: 18.2
click at [357, 181] on div at bounding box center [257, 113] width 514 height 226
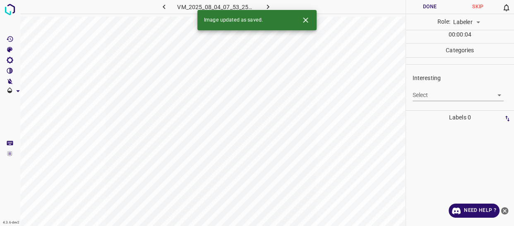
click at [429, 95] on body "4.3.6-dev2 VM_2025_08_04_07_53_25_898_01.gif Done Skip 0 Role: Labeler labeler …" at bounding box center [257, 113] width 514 height 226
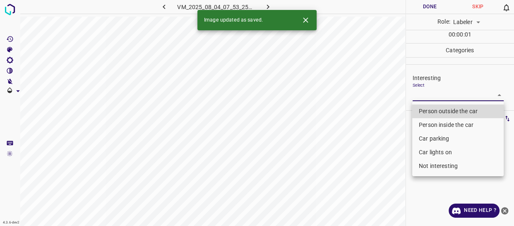
click at [430, 109] on li "Person outside the car" at bounding box center [458, 111] width 92 height 14
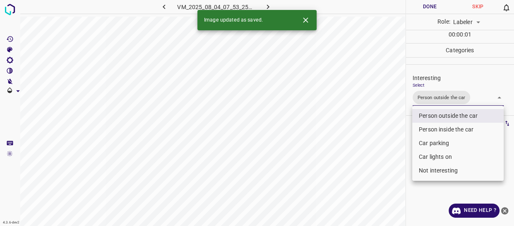
drag, startPoint x: 384, startPoint y: 158, endPoint x: 376, endPoint y: 182, distance: 24.9
click at [378, 179] on div at bounding box center [257, 113] width 514 height 226
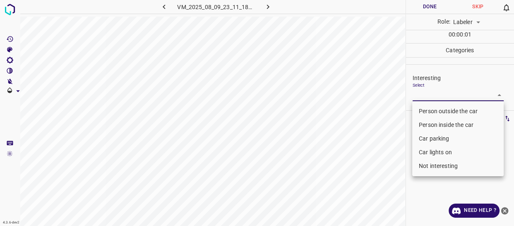
click at [419, 95] on body "4.3.6-dev2 VM_2025_08_09_23_11_18_572_05.gif Done Skip 0 Role: Labeler labeler …" at bounding box center [257, 113] width 514 height 226
drag, startPoint x: 422, startPoint y: 106, endPoint x: 406, endPoint y: 138, distance: 35.2
click at [422, 108] on li "Person outside the car" at bounding box center [458, 111] width 92 height 14
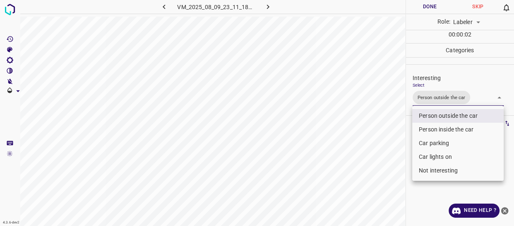
drag, startPoint x: 406, startPoint y: 138, endPoint x: 381, endPoint y: 166, distance: 37.0
click at [397, 155] on div at bounding box center [257, 113] width 514 height 226
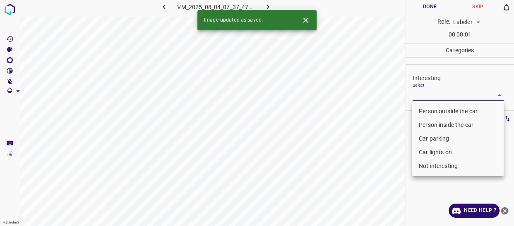
click at [432, 99] on body "4.3.6-dev2 VM_2025_08_04_07_37_47_279_07.gif Done Skip 0 Role: Labeler labeler …" at bounding box center [257, 113] width 514 height 226
click at [429, 112] on li "Person outside the car" at bounding box center [458, 111] width 92 height 14
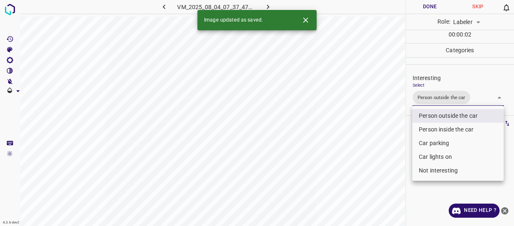
drag, startPoint x: 389, startPoint y: 162, endPoint x: 384, endPoint y: 171, distance: 10.7
click at [386, 169] on div at bounding box center [257, 113] width 514 height 226
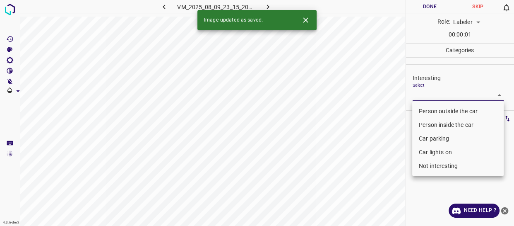
drag, startPoint x: 418, startPoint y: 93, endPoint x: 420, endPoint y: 133, distance: 39.8
click at [418, 95] on body "4.3.6-dev2 VM_2025_08_09_23_15_20_317_00.gif Done Skip 0 Role: Labeler labeler …" at bounding box center [257, 113] width 514 height 226
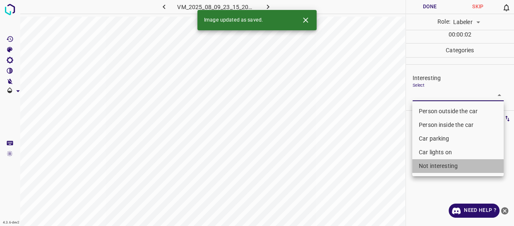
drag, startPoint x: 436, startPoint y: 166, endPoint x: 388, endPoint y: 181, distance: 50.7
click at [436, 166] on li "Not interesting" at bounding box center [458, 166] width 92 height 14
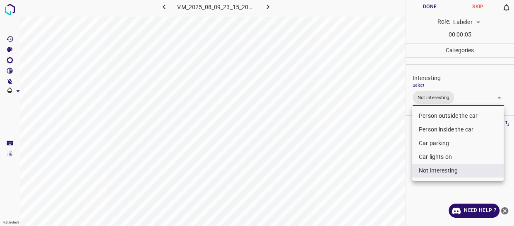
drag, startPoint x: 436, startPoint y: 169, endPoint x: 438, endPoint y: 159, distance: 10.1
click at [436, 169] on li "Not interesting" at bounding box center [458, 171] width 92 height 14
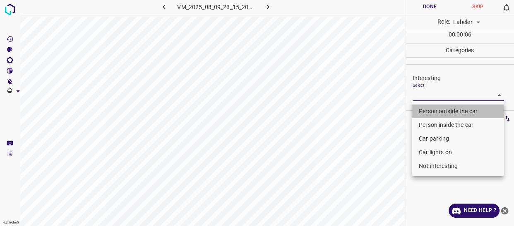
drag, startPoint x: 438, startPoint y: 111, endPoint x: 378, endPoint y: 154, distance: 73.7
click at [438, 111] on li "Person outside the car" at bounding box center [458, 111] width 92 height 14
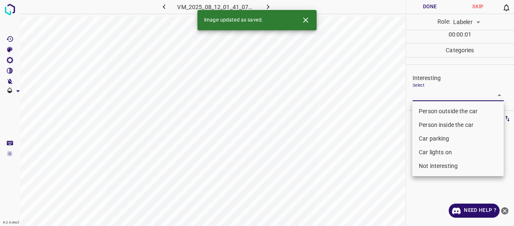
drag, startPoint x: 431, startPoint y: 94, endPoint x: 431, endPoint y: 108, distance: 13.3
click at [431, 95] on body "4.3.6-dev2 VM_2025_08_12_01_41_07_909_02.gif Done Skip 0 Role: Labeler labeler …" at bounding box center [257, 113] width 514 height 226
click at [431, 109] on li "Person outside the car" at bounding box center [458, 111] width 92 height 14
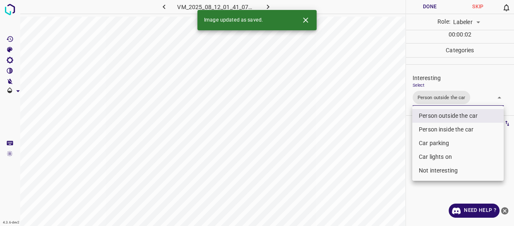
click at [381, 163] on div at bounding box center [257, 113] width 514 height 226
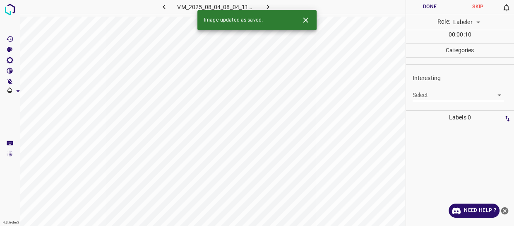
click at [425, 101] on body "4.3.6-dev2 VM_2025_08_04_08_04_11_535_01.gif Done Skip 0 Role: Labeler labeler …" at bounding box center [257, 113] width 514 height 226
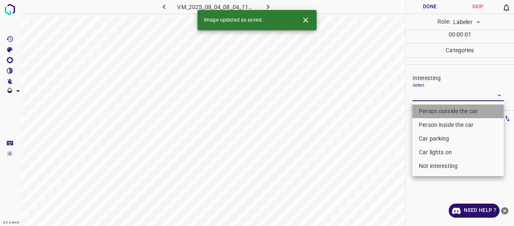
click at [424, 109] on li "Person outside the car" at bounding box center [458, 111] width 92 height 14
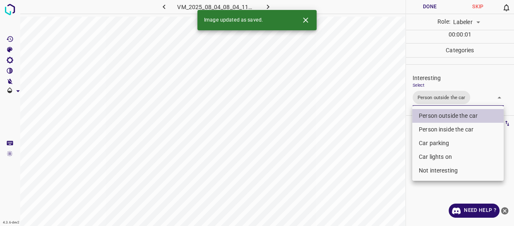
drag, startPoint x: 383, startPoint y: 166, endPoint x: 380, endPoint y: 173, distance: 8.2
click at [381, 172] on div at bounding box center [257, 113] width 514 height 226
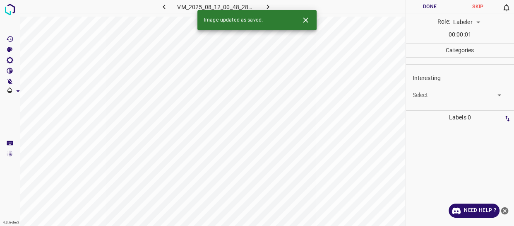
click at [423, 98] on body "4.3.6-dev2 VM_2025_08_12_00_48_28_391_07.gif Done Skip 0 Role: Labeler labeler …" at bounding box center [257, 113] width 514 height 226
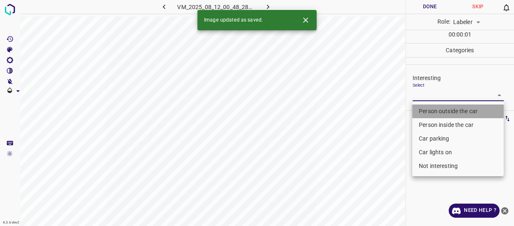
click at [424, 108] on li "Person outside the car" at bounding box center [458, 111] width 92 height 14
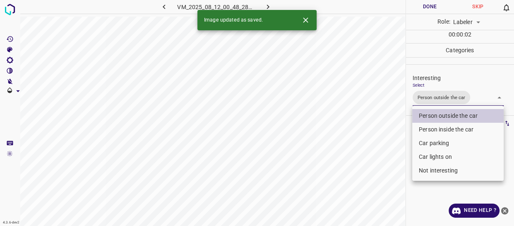
drag, startPoint x: 381, startPoint y: 145, endPoint x: 376, endPoint y: 149, distance: 5.9
click at [378, 149] on div at bounding box center [257, 113] width 514 height 226
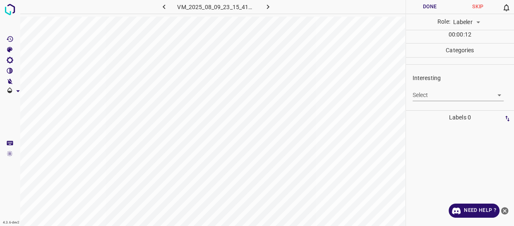
click at [435, 92] on body "4.3.6-dev2 VM_2025_08_09_23_15_41_712_08.gif Done Skip 0 Role: Labeler labeler …" at bounding box center [257, 113] width 514 height 226
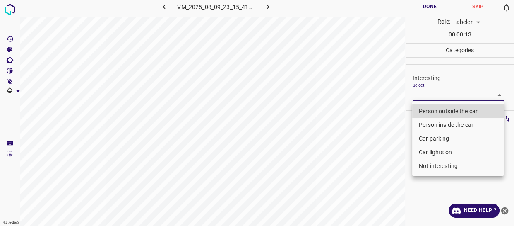
drag, startPoint x: 430, startPoint y: 164, endPoint x: 404, endPoint y: 166, distance: 26.2
click at [429, 164] on li "Not interesting" at bounding box center [458, 166] width 92 height 14
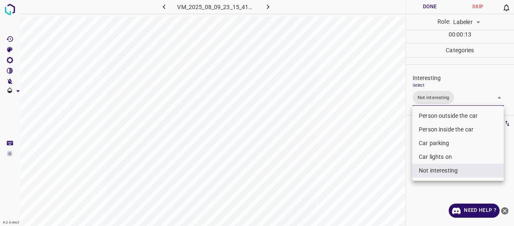
click at [354, 174] on div at bounding box center [257, 113] width 514 height 226
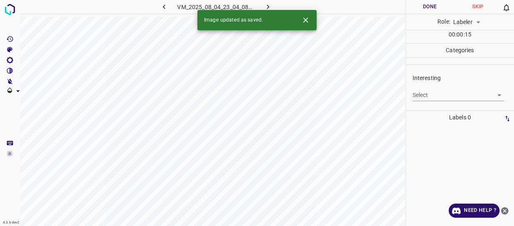
click at [443, 95] on body "4.3.6-dev2 VM_2025_08_04_23_04_08_702_07.gif Done Skip 0 Role: Labeler labeler …" at bounding box center [257, 113] width 514 height 226
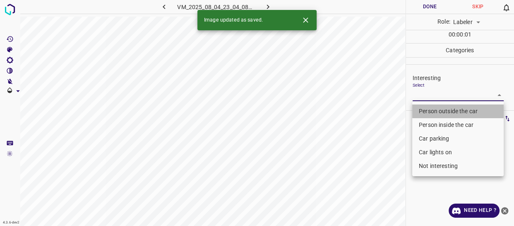
drag, startPoint x: 435, startPoint y: 110, endPoint x: 366, endPoint y: 164, distance: 87.1
click at [434, 111] on li "Person outside the car" at bounding box center [458, 111] width 92 height 14
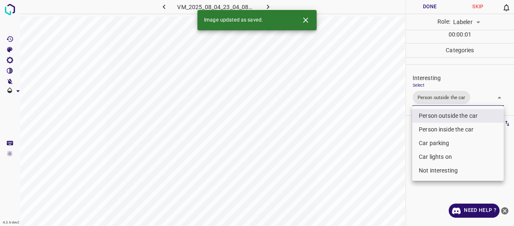
click at [358, 169] on div at bounding box center [257, 113] width 514 height 226
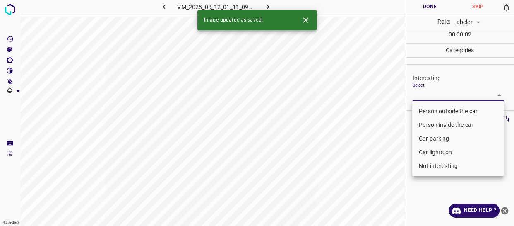
click at [429, 89] on body "4.3.6-dev2 VM_2025_08_12_01_11_09_002_10.gif Done Skip 0 Role: Labeler labeler …" at bounding box center [257, 113] width 514 height 226
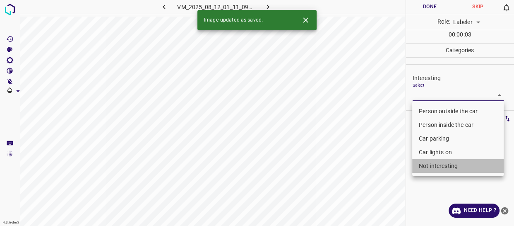
click at [439, 166] on li "Not interesting" at bounding box center [458, 166] width 92 height 14
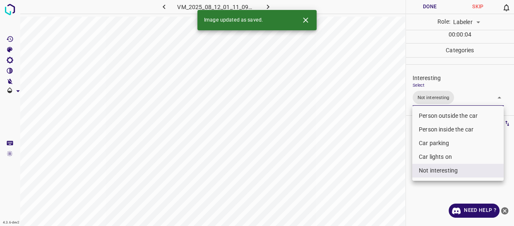
click at [379, 167] on div at bounding box center [257, 113] width 514 height 226
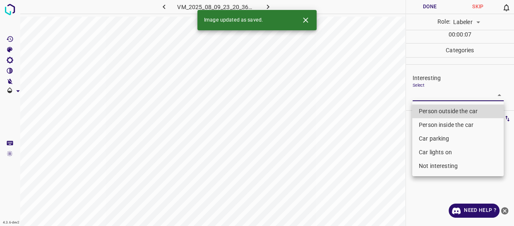
click at [421, 94] on body "4.3.6-dev2 VM_2025_08_09_23_20_36_460_06.gif Done Skip 0 Role: Labeler labeler …" at bounding box center [257, 113] width 514 height 226
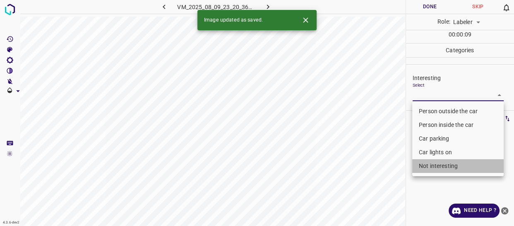
drag, startPoint x: 430, startPoint y: 165, endPoint x: 412, endPoint y: 172, distance: 19.5
click at [429, 166] on li "Not interesting" at bounding box center [458, 166] width 92 height 14
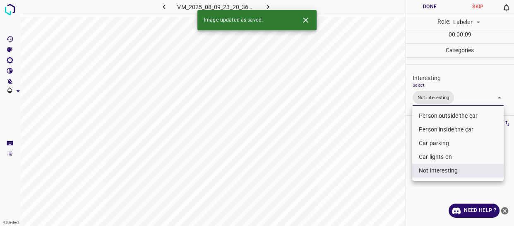
drag, startPoint x: 393, startPoint y: 178, endPoint x: 366, endPoint y: 190, distance: 28.6
click at [376, 186] on div at bounding box center [257, 113] width 514 height 226
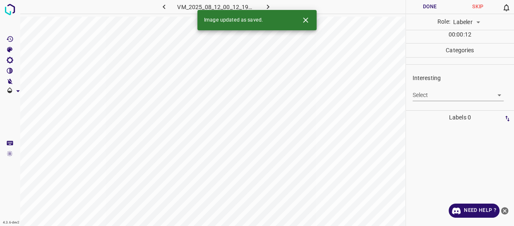
click at [423, 95] on body "4.3.6-dev2 VM_2025_08_12_00_12_19_319_01.gif Done Skip 0 Role: Labeler labeler …" at bounding box center [257, 113] width 514 height 226
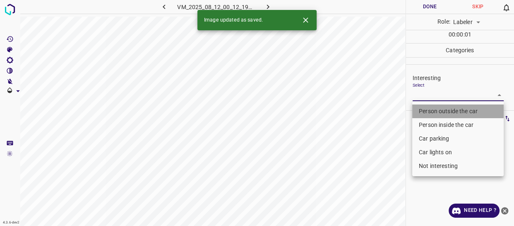
click at [420, 110] on li "Person outside the car" at bounding box center [458, 111] width 92 height 14
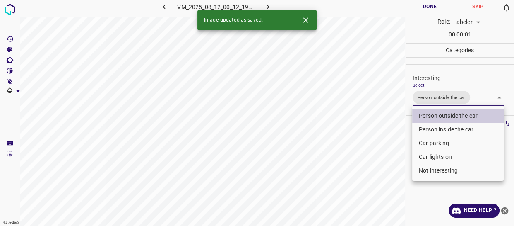
drag, startPoint x: 379, startPoint y: 166, endPoint x: 375, endPoint y: 176, distance: 10.2
click at [376, 174] on div at bounding box center [257, 113] width 514 height 226
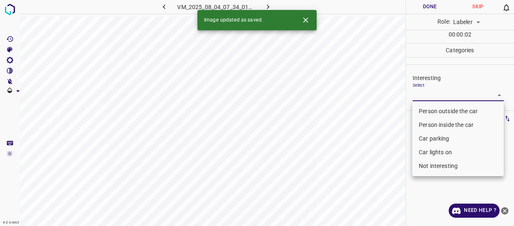
click at [441, 96] on body "4.3.6-dev2 VM_2025_08_04_07_34_01_454_02.gif Done Skip 0 Role: Labeler labeler …" at bounding box center [257, 113] width 514 height 226
click at [305, 21] on icon "Close" at bounding box center [305, 20] width 9 height 9
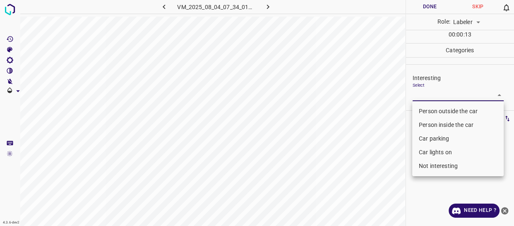
drag, startPoint x: 434, startPoint y: 108, endPoint x: 414, endPoint y: 123, distance: 26.0
click at [433, 110] on li "Person outside the car" at bounding box center [458, 111] width 92 height 14
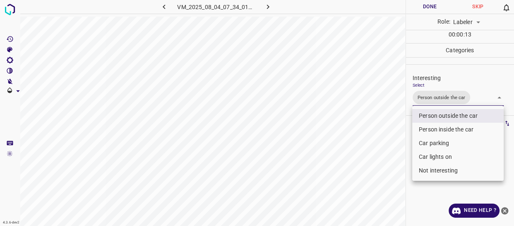
drag, startPoint x: 354, startPoint y: 153, endPoint x: 346, endPoint y: 165, distance: 14.1
click at [350, 162] on div at bounding box center [257, 113] width 514 height 226
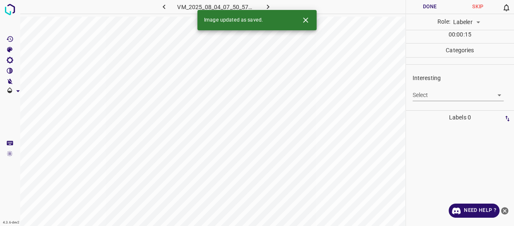
click at [440, 94] on body "4.3.6-dev2 VM_2025_08_04_07_50_57_832_02.gif Done Skip 0 Role: Labeler labeler …" at bounding box center [257, 113] width 514 height 226
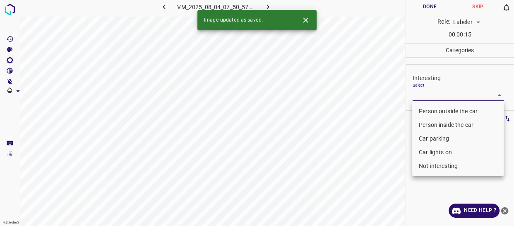
drag, startPoint x: 433, startPoint y: 108, endPoint x: 405, endPoint y: 125, distance: 33.7
click at [432, 108] on li "Person outside the car" at bounding box center [458, 111] width 92 height 14
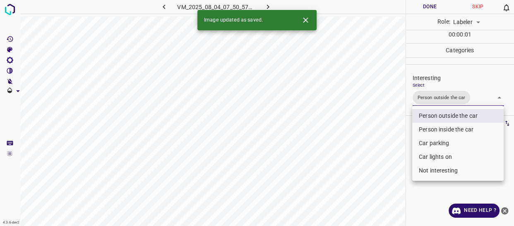
drag, startPoint x: 357, startPoint y: 154, endPoint x: 352, endPoint y: 157, distance: 6.0
click at [356, 155] on div at bounding box center [257, 113] width 514 height 226
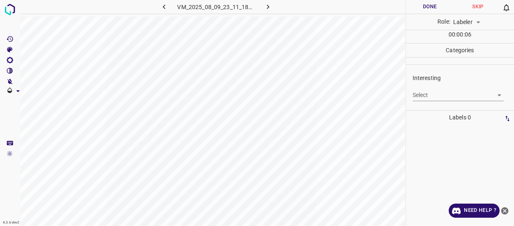
click at [429, 95] on body "4.3.6-dev2 VM_2025_08_09_23_11_18_572_03.gif Done Skip 0 Role: Labeler labeler …" at bounding box center [257, 113] width 514 height 226
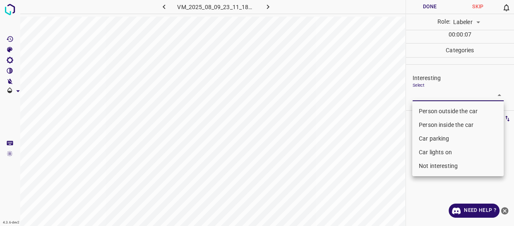
click at [432, 109] on li "Person outside the car" at bounding box center [458, 111] width 92 height 14
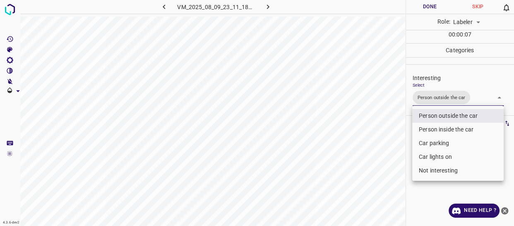
click at [389, 159] on div at bounding box center [257, 113] width 514 height 226
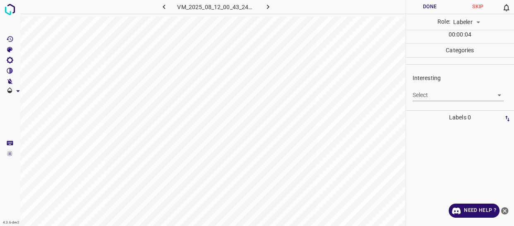
click at [443, 94] on body "4.3.6-dev2 VM_2025_08_12_00_43_24_162_06.gif Done Skip 0 Role: Labeler labeler …" at bounding box center [257, 113] width 514 height 226
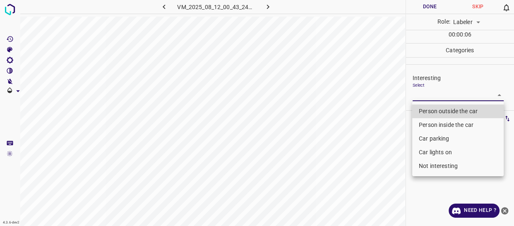
drag, startPoint x: 430, startPoint y: 110, endPoint x: 424, endPoint y: 112, distance: 6.0
click at [429, 110] on li "Person outside the car" at bounding box center [458, 111] width 92 height 14
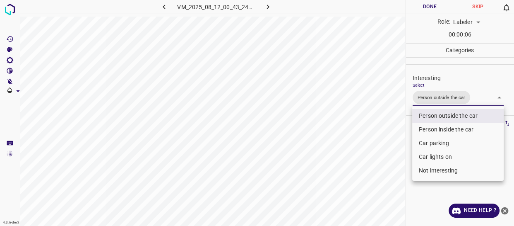
drag, startPoint x: 374, startPoint y: 151, endPoint x: 358, endPoint y: 161, distance: 18.5
click at [368, 158] on div at bounding box center [257, 113] width 514 height 226
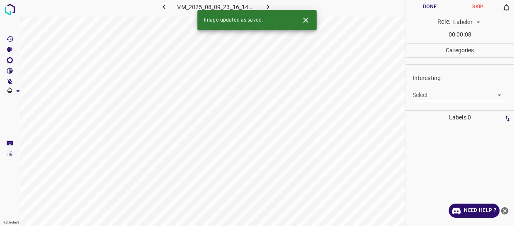
click at [434, 95] on body "4.3.6-dev2 VM_2025_08_09_23_16_14_073_03.gif Done Skip 0 Role: Labeler labeler …" at bounding box center [257, 113] width 514 height 226
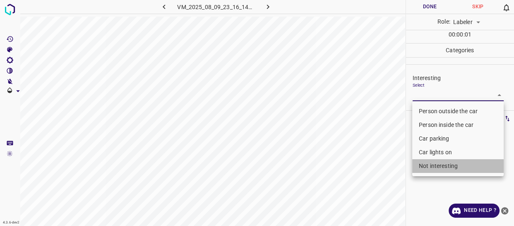
click at [439, 164] on li "Not interesting" at bounding box center [458, 166] width 92 height 14
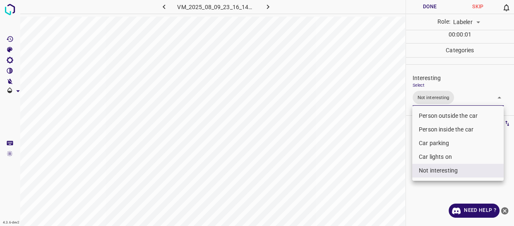
click at [357, 167] on div at bounding box center [257, 113] width 514 height 226
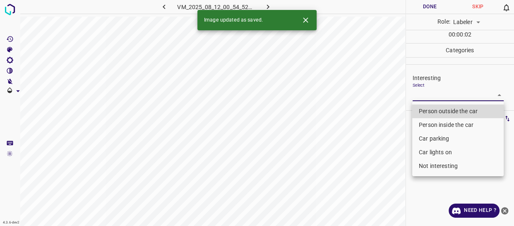
click at [426, 96] on body "4.3.6-dev2 VM_2025_08_12_00_54_52_724_03.gif Done Skip 0 Role: Labeler labeler …" at bounding box center [257, 113] width 514 height 226
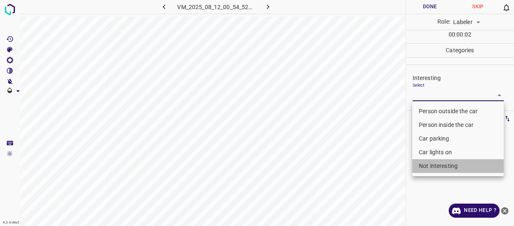
drag, startPoint x: 430, startPoint y: 165, endPoint x: 362, endPoint y: 165, distance: 67.9
click at [430, 165] on li "Not interesting" at bounding box center [458, 166] width 92 height 14
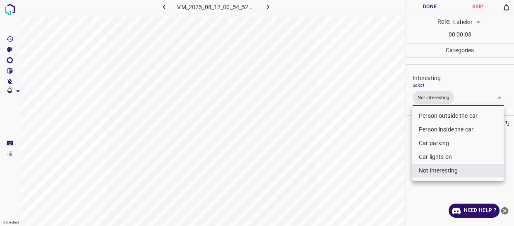
click at [362, 165] on div at bounding box center [257, 113] width 514 height 226
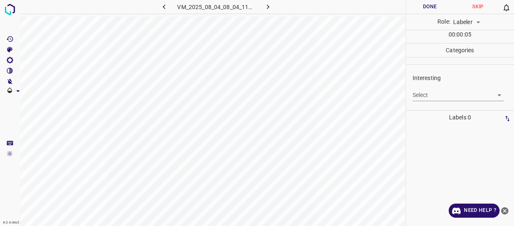
click at [424, 95] on body "4.3.6-dev2 VM_2025_08_04_08_04_11_535_08.gif Done Skip 0 Role: Labeler labeler …" at bounding box center [257, 113] width 514 height 226
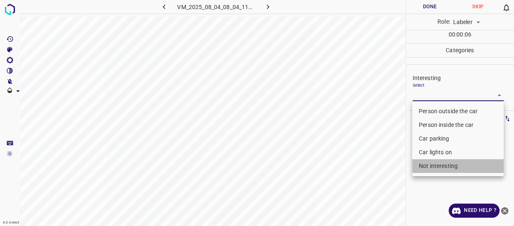
drag, startPoint x: 437, startPoint y: 165, endPoint x: 372, endPoint y: 172, distance: 65.4
click at [435, 165] on li "Not interesting" at bounding box center [458, 166] width 92 height 14
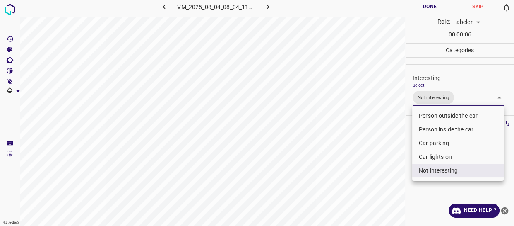
drag, startPoint x: 372, startPoint y: 172, endPoint x: 368, endPoint y: 176, distance: 5.9
click at [369, 176] on div at bounding box center [257, 113] width 514 height 226
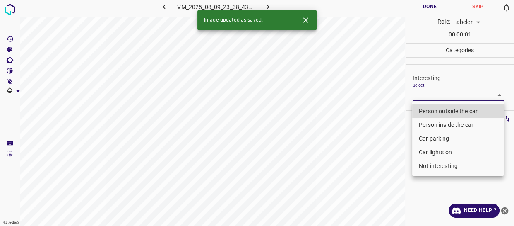
drag, startPoint x: 432, startPoint y: 96, endPoint x: 432, endPoint y: 103, distance: 6.6
click at [433, 96] on body "4.3.6-dev2 VM_2025_08_09_23_38_43_013_00.gif Done Skip 0 Role: Labeler labeler …" at bounding box center [257, 113] width 514 height 226
click at [432, 107] on li "Person outside the car" at bounding box center [458, 111] width 92 height 14
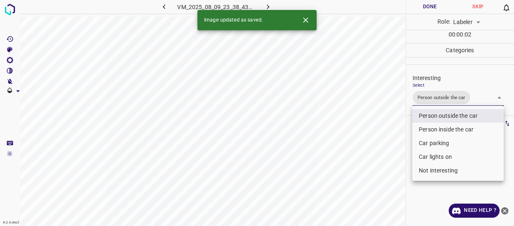
click at [364, 152] on div at bounding box center [257, 113] width 514 height 226
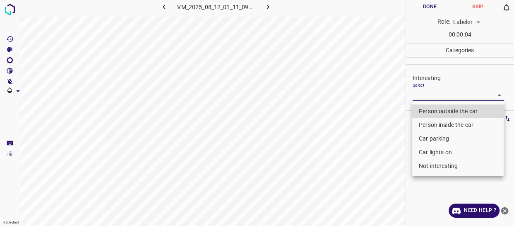
drag, startPoint x: 419, startPoint y: 94, endPoint x: 425, endPoint y: 107, distance: 13.7
click at [420, 94] on body "4.3.6-dev2 VM_2025_08_12_01_11_09_002_03.gif Done Skip 0 Role: Labeler labeler …" at bounding box center [257, 113] width 514 height 226
drag, startPoint x: 430, startPoint y: 111, endPoint x: 389, endPoint y: 141, distance: 50.7
click at [429, 112] on li "Person outside the car" at bounding box center [458, 111] width 92 height 14
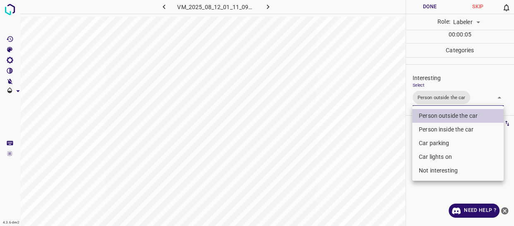
drag, startPoint x: 389, startPoint y: 141, endPoint x: 385, endPoint y: 149, distance: 9.3
click at [386, 149] on div at bounding box center [257, 113] width 514 height 226
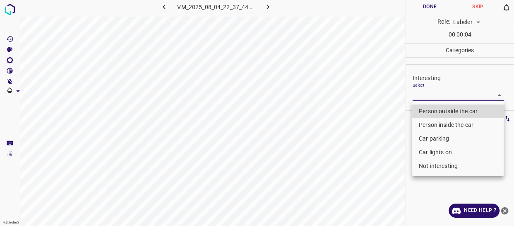
click at [426, 91] on body "4.3.6-dev2 VM_2025_08_04_22_37_44_687_03.gif Done Skip 0 Role: Labeler labeler …" at bounding box center [257, 113] width 514 height 226
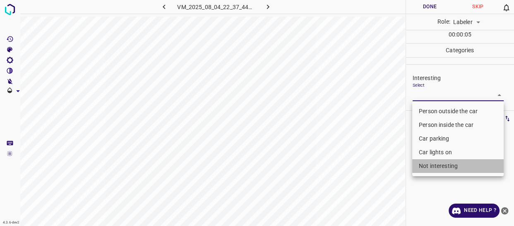
drag, startPoint x: 441, startPoint y: 166, endPoint x: 373, endPoint y: 174, distance: 68.7
click at [439, 167] on li "Not interesting" at bounding box center [458, 166] width 92 height 14
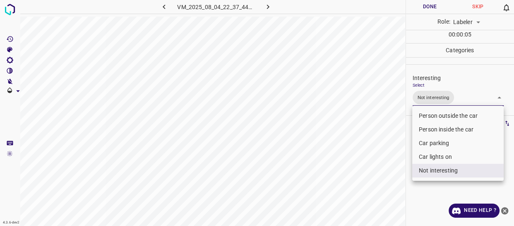
drag, startPoint x: 373, startPoint y: 174, endPoint x: 358, endPoint y: 180, distance: 16.3
click at [371, 176] on div at bounding box center [257, 113] width 514 height 226
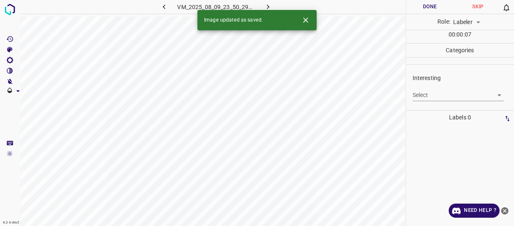
click at [417, 95] on body "4.3.6-dev2 VM_2025_08_09_23_50_29_346_07.gif Done Skip 0 Role: Labeler labeler …" at bounding box center [257, 113] width 514 height 226
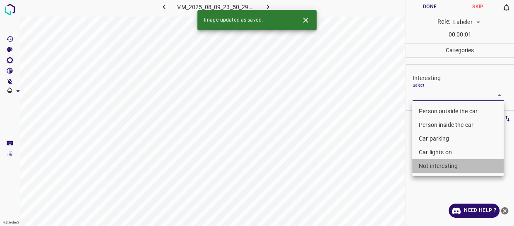
drag, startPoint x: 427, startPoint y: 166, endPoint x: 366, endPoint y: 164, distance: 60.9
click at [427, 166] on li "Not interesting" at bounding box center [458, 166] width 92 height 14
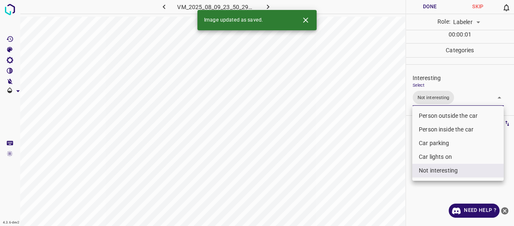
drag, startPoint x: 362, startPoint y: 165, endPoint x: 356, endPoint y: 171, distance: 8.2
click at [359, 171] on div at bounding box center [257, 113] width 514 height 226
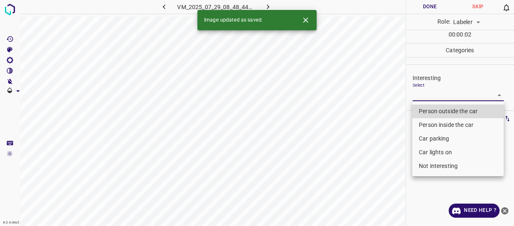
click at [426, 91] on body "4.3.6-dev2 VM_2025_07_29_08_48_44_117_02.gif Done Skip 0 Role: Labeler labeler …" at bounding box center [257, 113] width 514 height 226
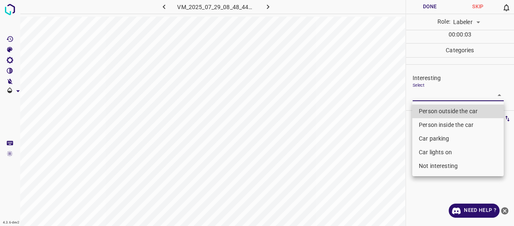
click at [429, 167] on li "Not interesting" at bounding box center [458, 166] width 92 height 14
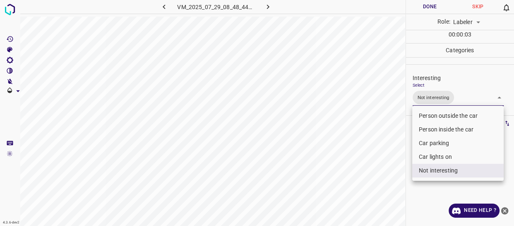
click at [385, 174] on div at bounding box center [257, 113] width 514 height 226
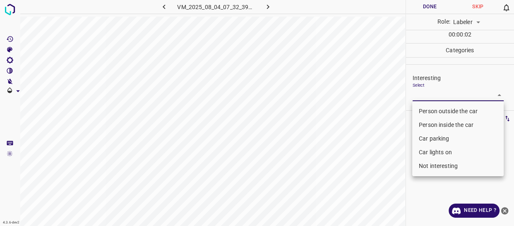
click at [417, 92] on body "4.3.6-dev2 VM_2025_08_04_07_32_39_558_09.gif Done Skip 0 Role: Labeler labeler …" at bounding box center [257, 113] width 514 height 226
click at [429, 135] on li "Car parking" at bounding box center [458, 139] width 92 height 14
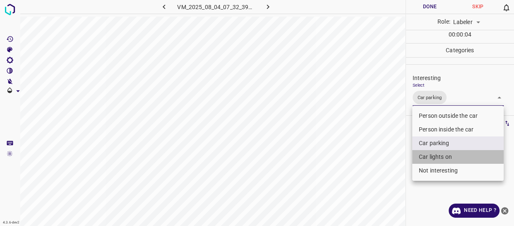
drag, startPoint x: 433, startPoint y: 155, endPoint x: 385, endPoint y: 167, distance: 49.2
click at [433, 155] on li "Car lights on" at bounding box center [458, 157] width 92 height 14
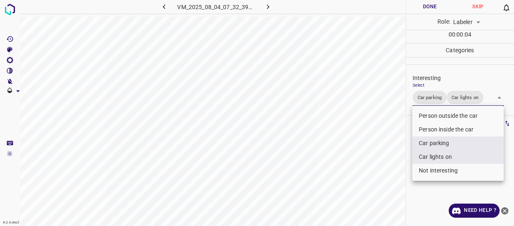
drag, startPoint x: 384, startPoint y: 168, endPoint x: 381, endPoint y: 176, distance: 8.4
click at [382, 174] on div at bounding box center [257, 113] width 514 height 226
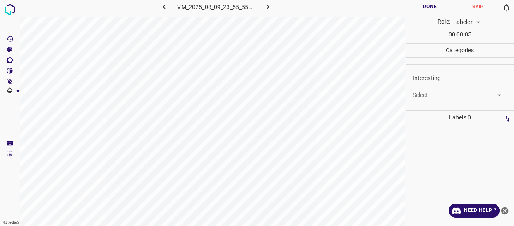
click at [417, 97] on body "4.3.6-dev2 VM_2025_08_09_23_55_55_567_02.gif Done Skip 0 Role: Labeler labeler …" at bounding box center [257, 113] width 514 height 226
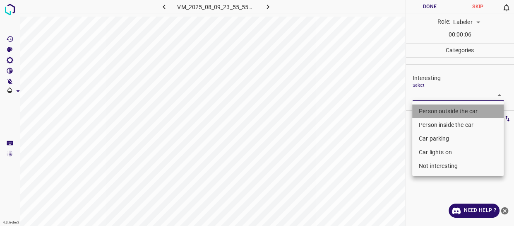
drag, startPoint x: 421, startPoint y: 110, endPoint x: 415, endPoint y: 117, distance: 9.1
click at [422, 111] on li "Person outside the car" at bounding box center [458, 111] width 92 height 14
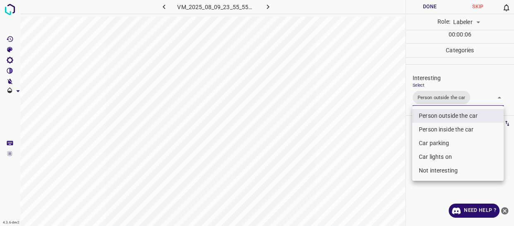
drag, startPoint x: 386, startPoint y: 148, endPoint x: 383, endPoint y: 162, distance: 14.1
click at [385, 156] on div at bounding box center [257, 113] width 514 height 226
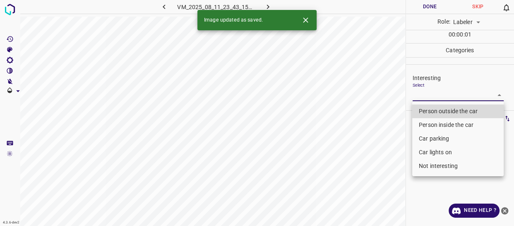
click at [452, 93] on body "4.3.6-dev2 VM_2025_08_11_23_43_15_489_01.gif Done Skip 0 Role: Labeler labeler …" at bounding box center [257, 113] width 514 height 226
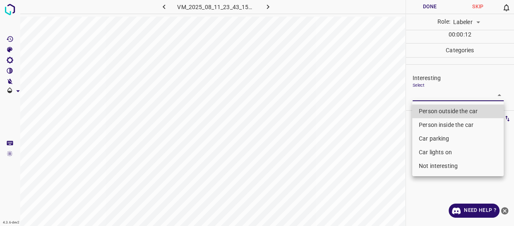
drag, startPoint x: 449, startPoint y: 163, endPoint x: 441, endPoint y: 168, distance: 9.3
click at [448, 164] on li "Not interesting" at bounding box center [458, 166] width 92 height 14
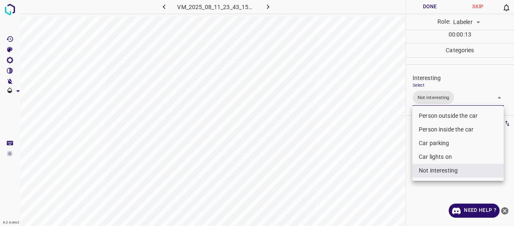
drag, startPoint x: 398, startPoint y: 181, endPoint x: 390, endPoint y: 186, distance: 9.1
click at [397, 182] on div at bounding box center [257, 113] width 514 height 226
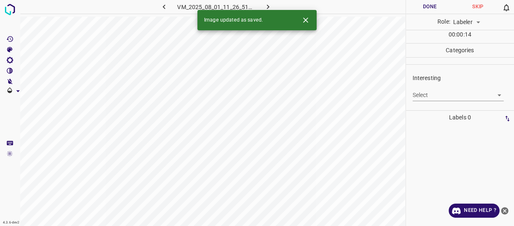
click at [433, 92] on body "4.3.6-dev2 VM_2025_08_01_11_26_51_902_01.gif Done Skip 0 Role: Labeler labeler …" at bounding box center [257, 113] width 514 height 226
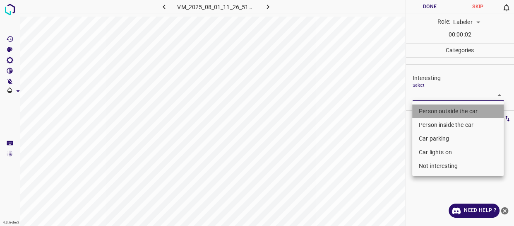
click at [433, 111] on li "Person outside the car" at bounding box center [458, 111] width 92 height 14
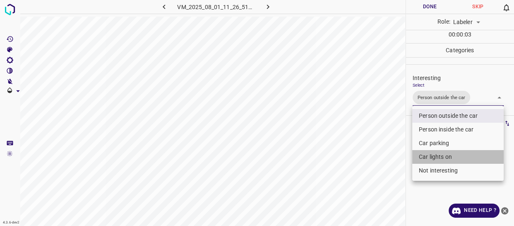
drag, startPoint x: 430, startPoint y: 154, endPoint x: 393, endPoint y: 172, distance: 41.3
click at [429, 154] on li "Car lights on" at bounding box center [458, 157] width 92 height 14
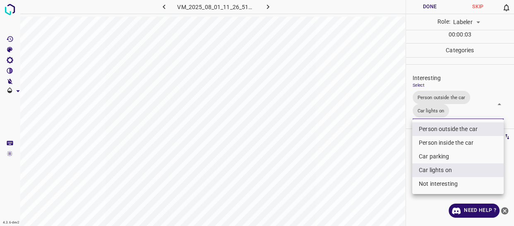
drag, startPoint x: 393, startPoint y: 172, endPoint x: 386, endPoint y: 183, distance: 13.4
click at [389, 180] on div at bounding box center [257, 113] width 514 height 226
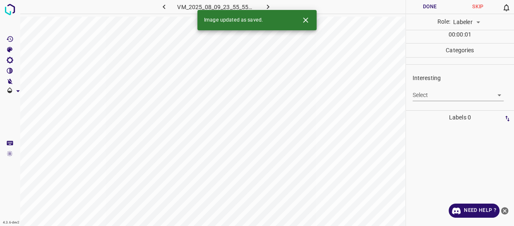
click at [427, 93] on body "4.3.6-dev2 VM_2025_08_09_23_55_55_567_08.gif Done Skip 0 Role: Labeler labeler …" at bounding box center [257, 113] width 514 height 226
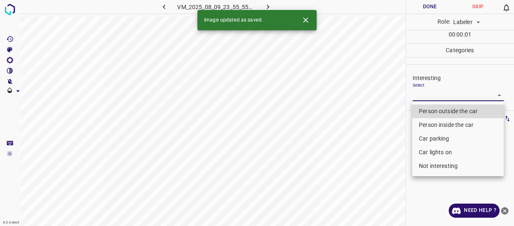
click at [427, 109] on li "Person outside the car" at bounding box center [458, 111] width 92 height 14
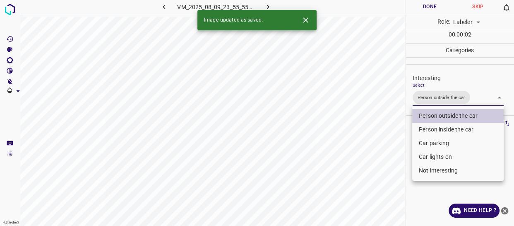
click at [378, 148] on div at bounding box center [257, 113] width 514 height 226
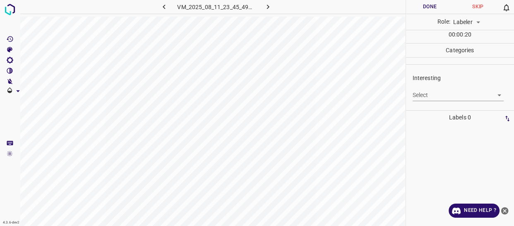
click at [422, 96] on body "4.3.6-dev2 VM_2025_08_11_23_45_49_325_02.gif Done Skip 0 Role: Labeler labeler …" at bounding box center [257, 113] width 514 height 226
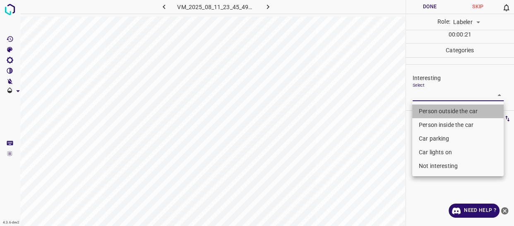
drag, startPoint x: 424, startPoint y: 109, endPoint x: 409, endPoint y: 149, distance: 43.2
click at [424, 109] on li "Person outside the car" at bounding box center [458, 111] width 92 height 14
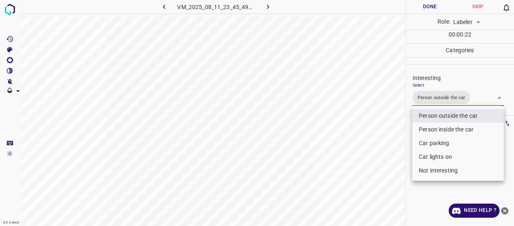
drag, startPoint x: 385, startPoint y: 174, endPoint x: 366, endPoint y: 192, distance: 25.8
click at [381, 181] on div at bounding box center [257, 113] width 514 height 226
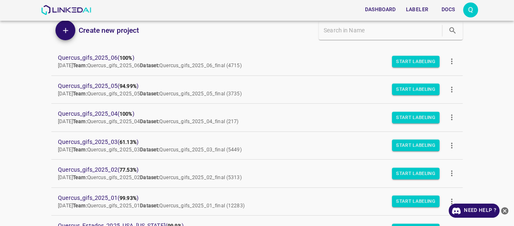
scroll to position [75, 0]
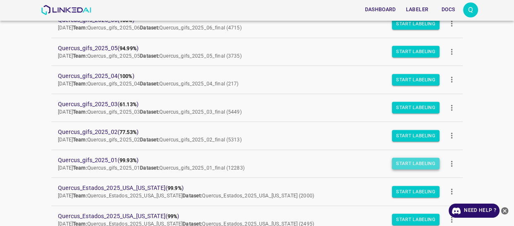
click at [395, 161] on button "Start Labeling" at bounding box center [416, 164] width 48 height 12
